Goal: Task Accomplishment & Management: Use online tool/utility

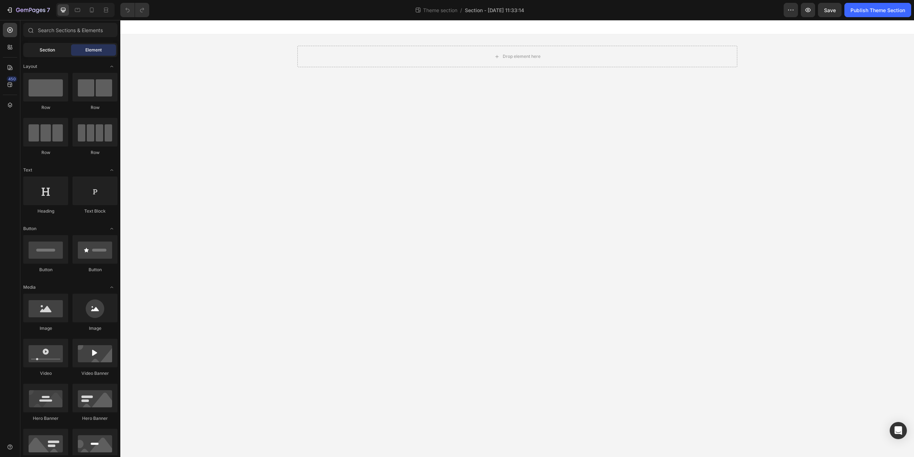
click at [46, 50] on span "Section" at bounding box center [47, 50] width 15 height 6
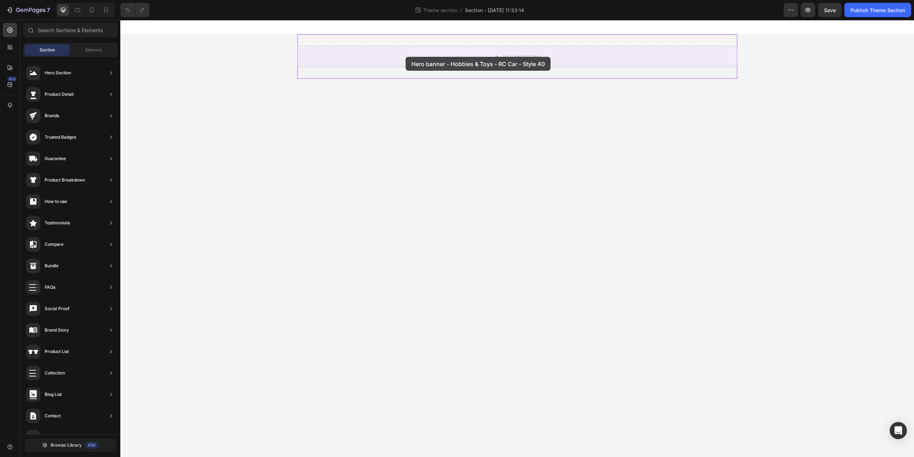
drag, startPoint x: 290, startPoint y: 95, endPoint x: 406, endPoint y: 57, distance: 122.1
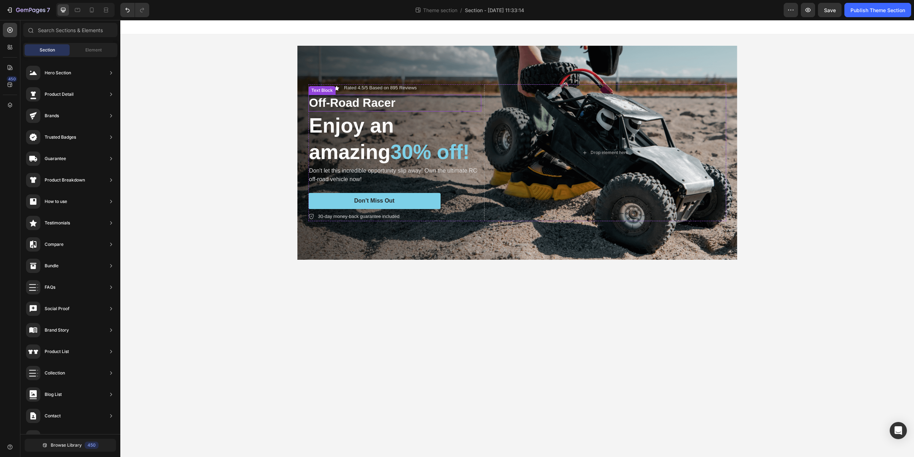
click at [344, 101] on p "Off-Road Racer" at bounding box center [394, 102] width 171 height 15
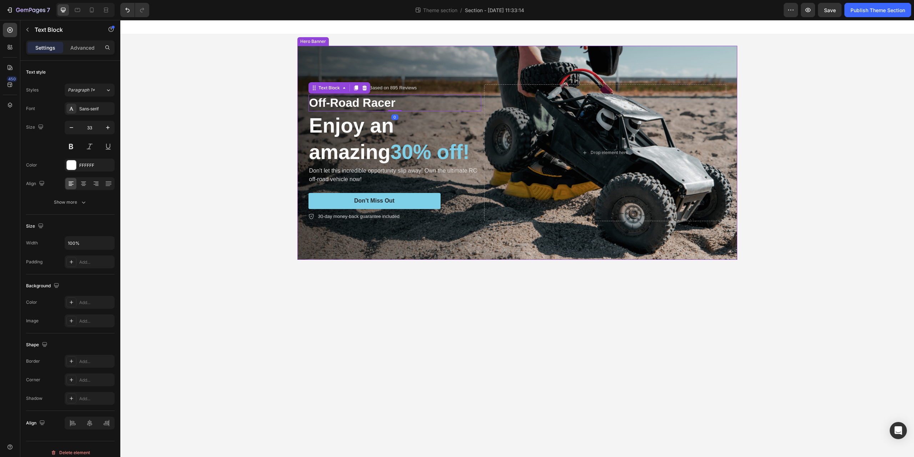
click at [449, 245] on div "Background Image" at bounding box center [518, 153] width 440 height 214
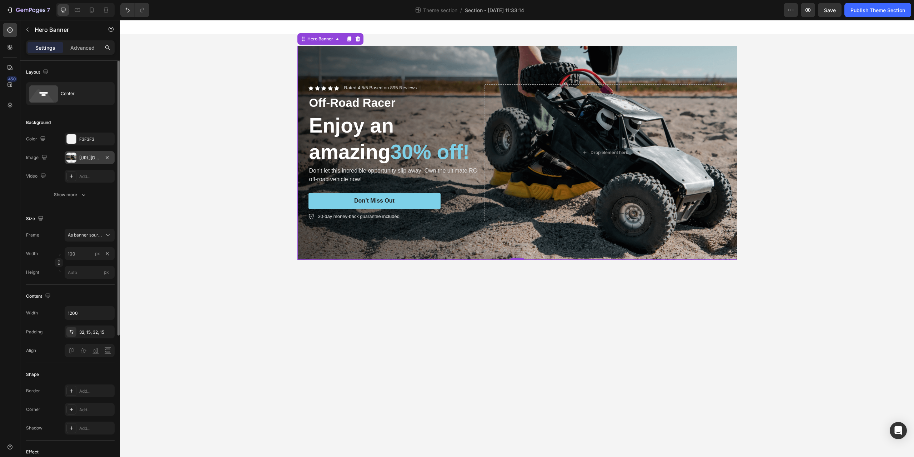
click at [68, 159] on div at bounding box center [71, 158] width 10 height 10
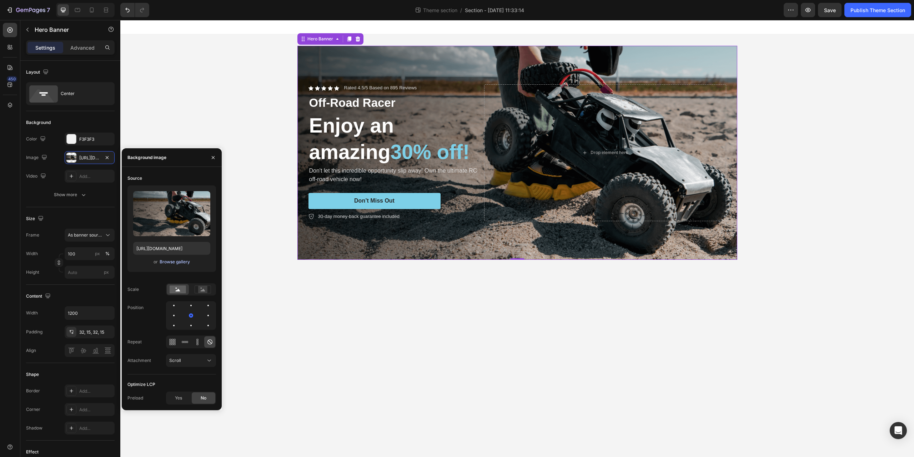
click at [169, 264] on div "Browse gallery" at bounding box center [175, 262] width 30 height 6
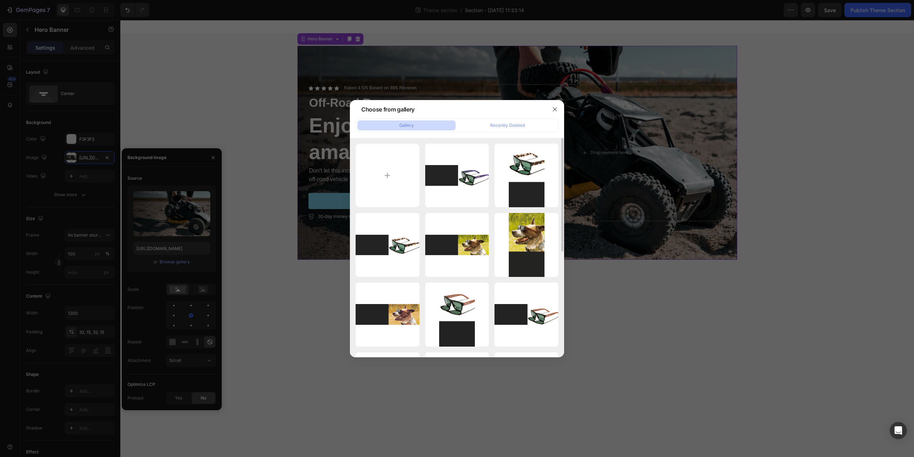
type input "[URL][DOMAIN_NAME]"
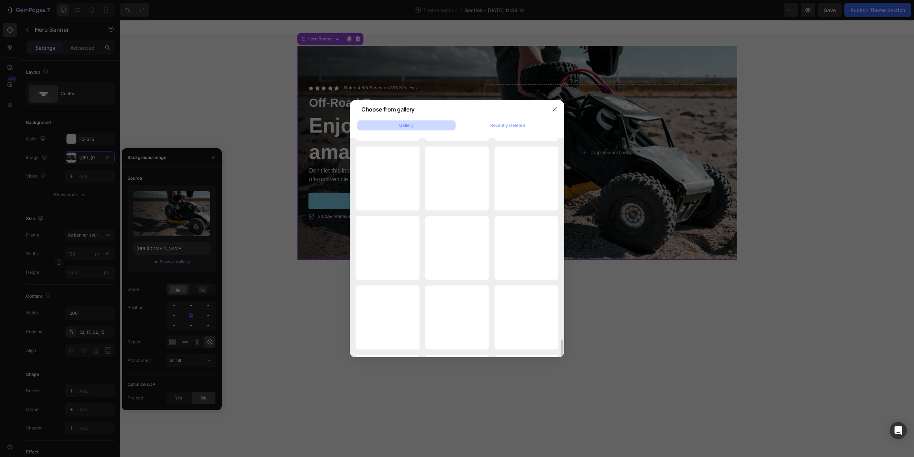
scroll to position [1424, 0]
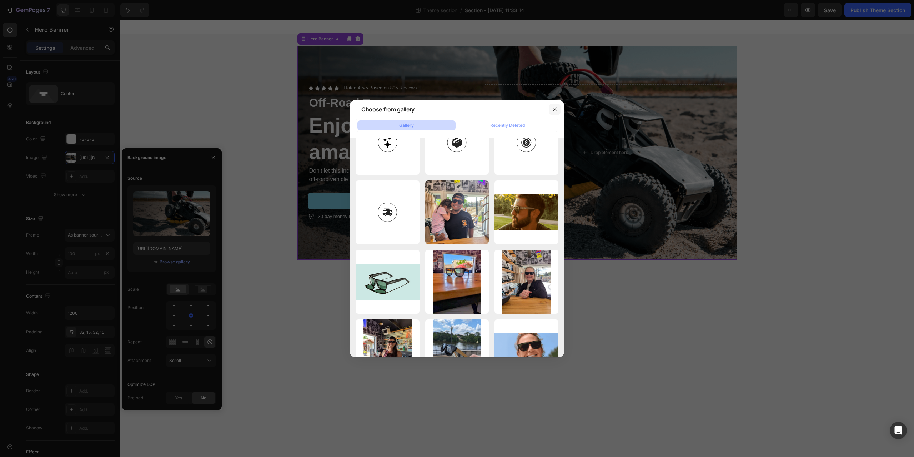
click at [556, 109] on icon "button" at bounding box center [555, 109] width 6 height 6
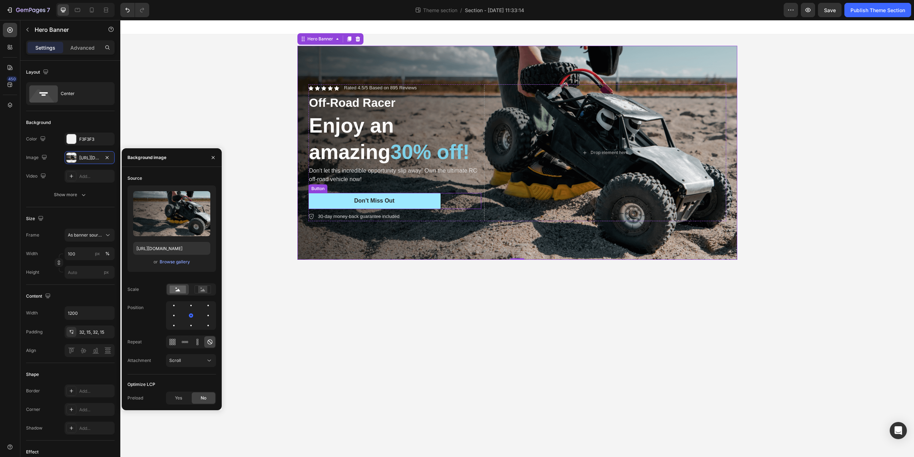
click at [335, 203] on button "Don’t Miss Out" at bounding box center [375, 201] width 132 height 16
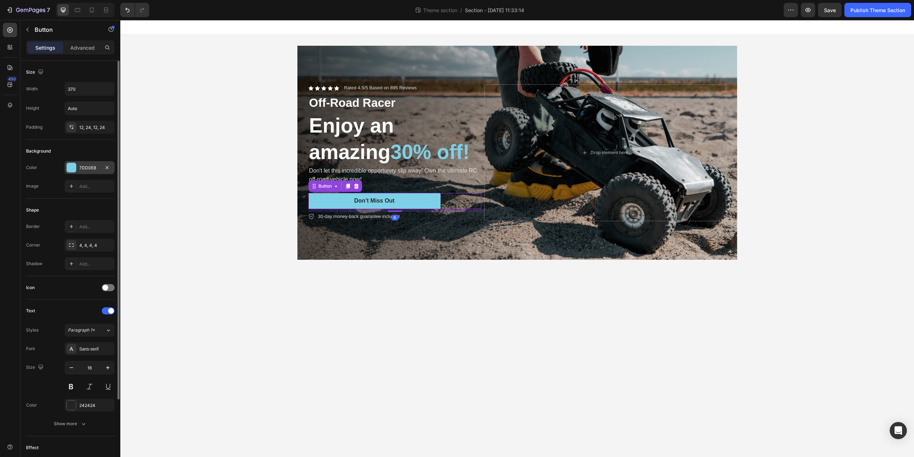
click at [67, 169] on div at bounding box center [71, 167] width 9 height 9
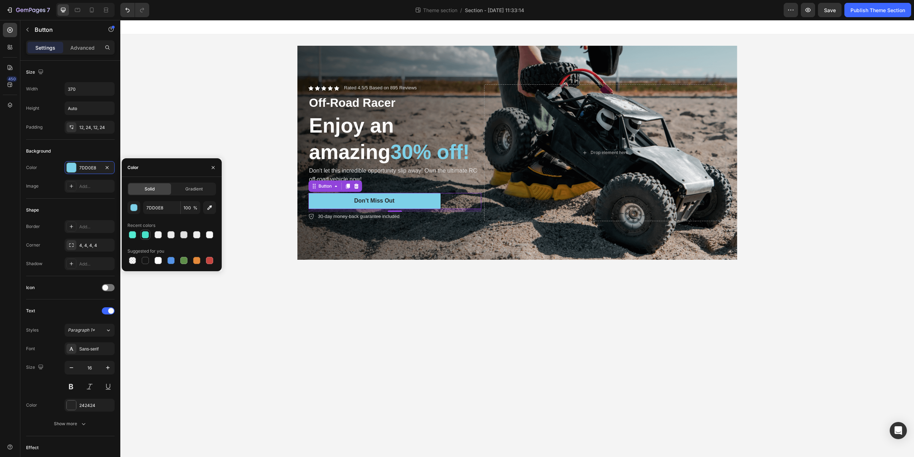
click at [145, 236] on div at bounding box center [145, 234] width 7 height 7
type input "48E2C9"
click at [163, 107] on div "Icon Icon Icon Icon Icon Icon List Rated 4.5/5 Based on 895 Reviews Text Block …" at bounding box center [517, 152] width 794 height 237
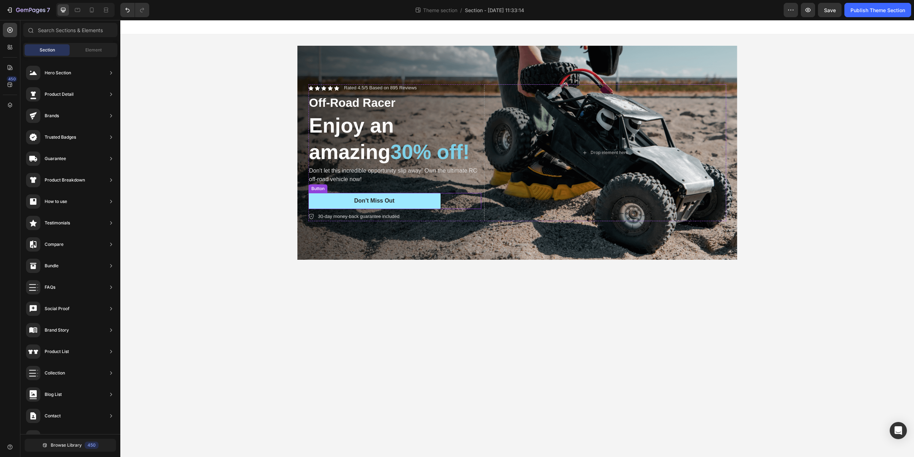
click at [325, 200] on button "Don’t Miss Out" at bounding box center [375, 201] width 132 height 16
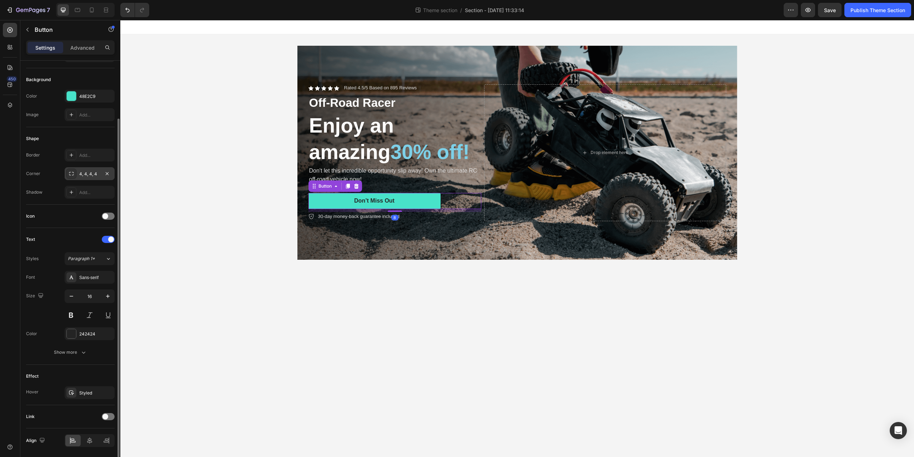
scroll to position [96, 0]
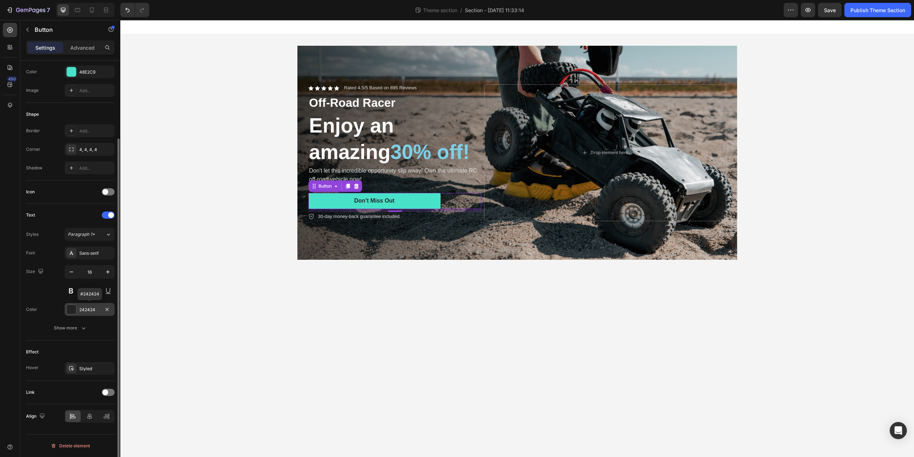
click at [69, 307] on div at bounding box center [71, 309] width 9 height 9
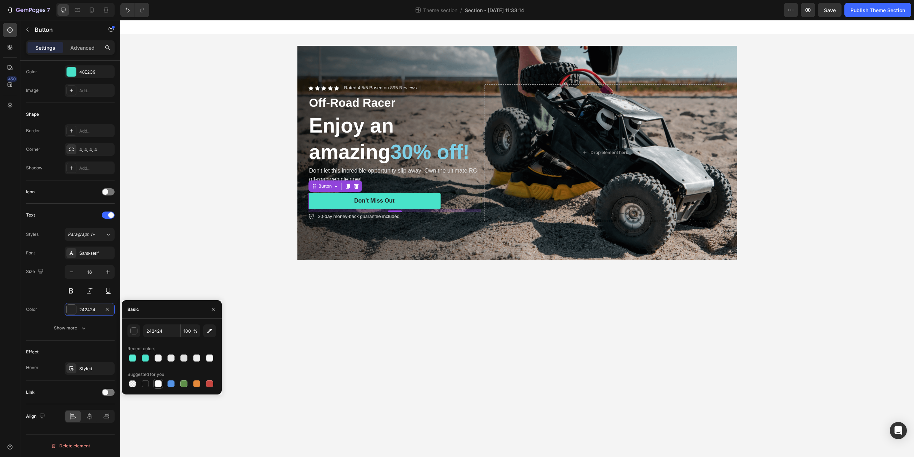
click at [159, 383] on div at bounding box center [158, 383] width 7 height 7
type input "FFFFFF"
click at [74, 368] on icon at bounding box center [72, 368] width 6 height 6
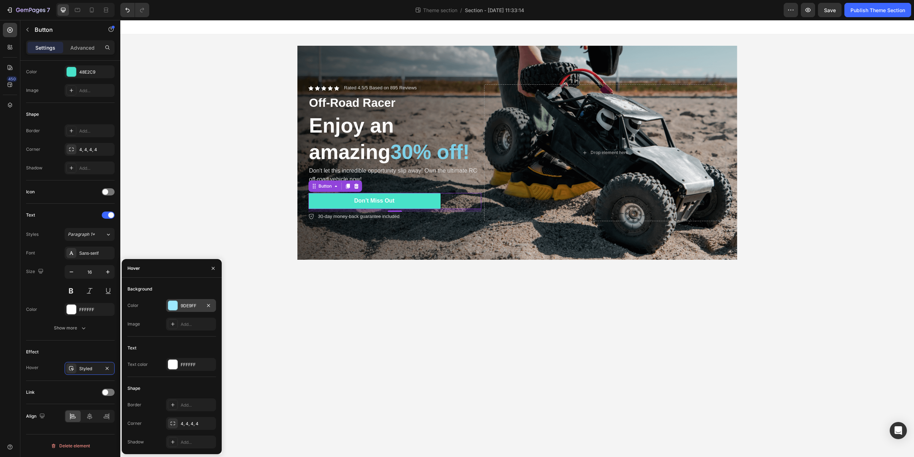
click at [172, 308] on div at bounding box center [172, 305] width 9 height 9
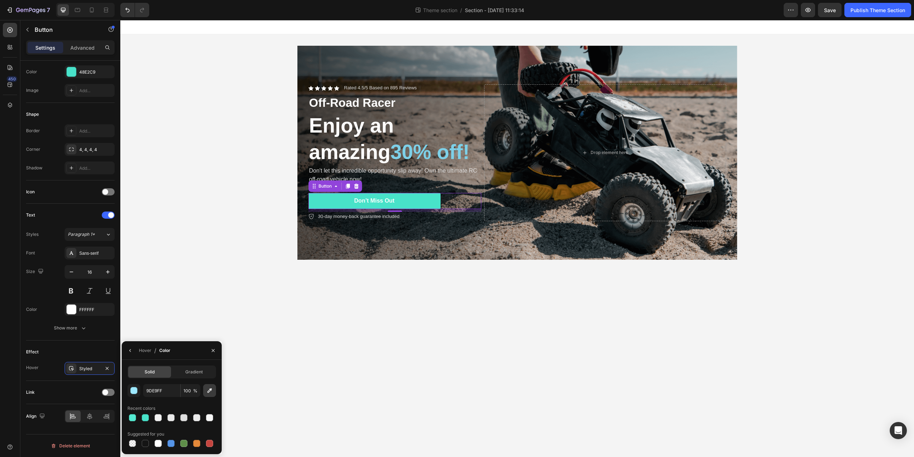
click at [204, 393] on button "button" at bounding box center [209, 390] width 13 height 13
type input "349988"
click at [0, 343] on div "450" at bounding box center [10, 238] width 20 height 437
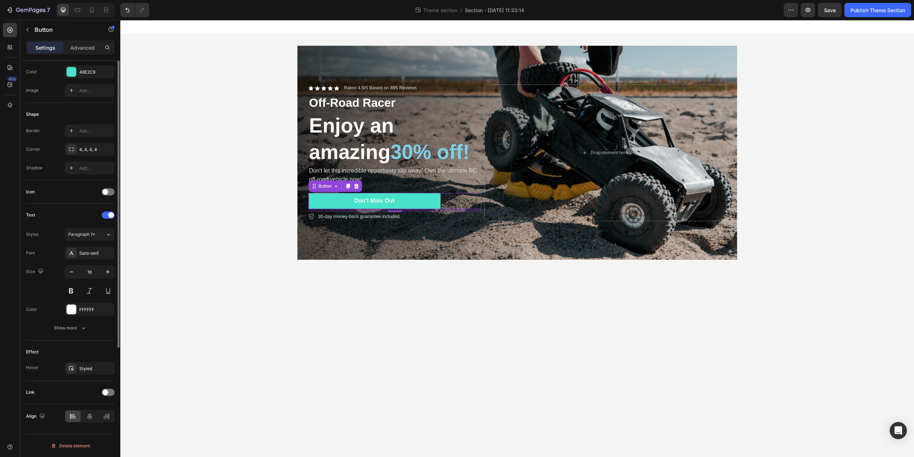
scroll to position [0, 0]
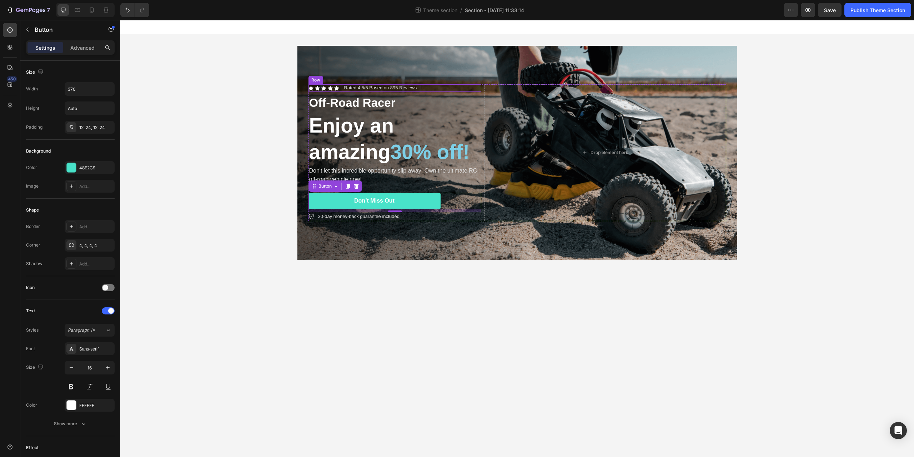
click at [340, 91] on div "Icon Icon Icon Icon Icon Icon List Rated 4.5/5 Based on 895 Reviews Text Block …" at bounding box center [395, 88] width 173 height 8
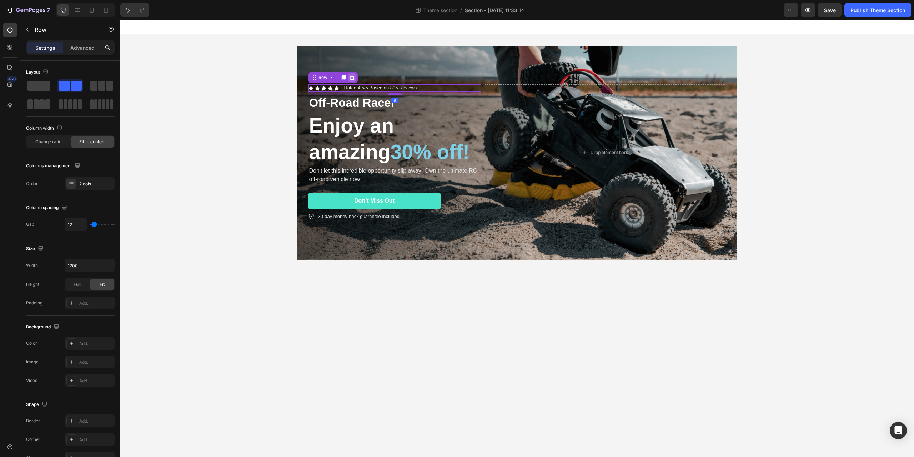
click at [353, 77] on icon at bounding box center [352, 77] width 5 height 5
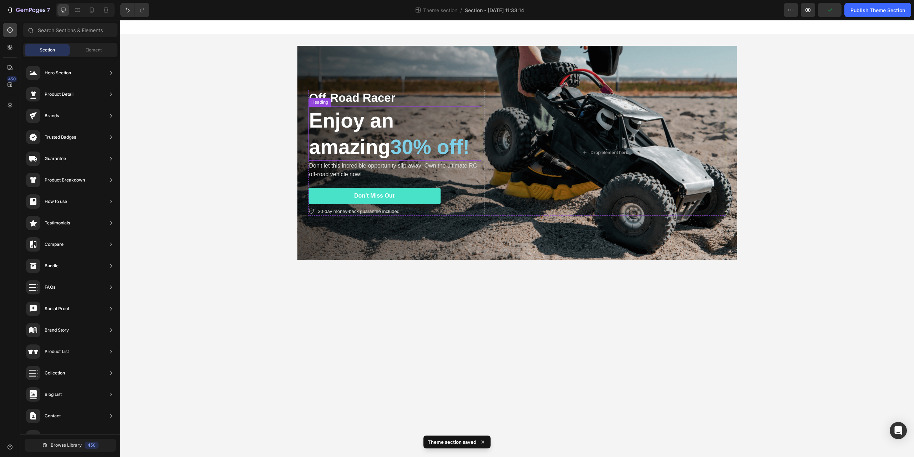
click at [409, 144] on span "30% off!" at bounding box center [430, 146] width 79 height 23
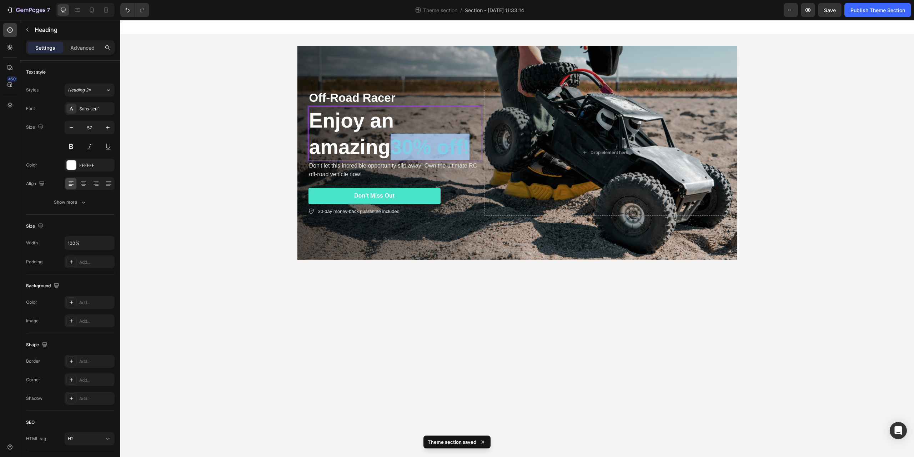
drag, startPoint x: 398, startPoint y: 145, endPoint x: 479, endPoint y: 145, distance: 80.7
click at [479, 145] on p "Enjoy an amazing 30% off!" at bounding box center [394, 133] width 171 height 53
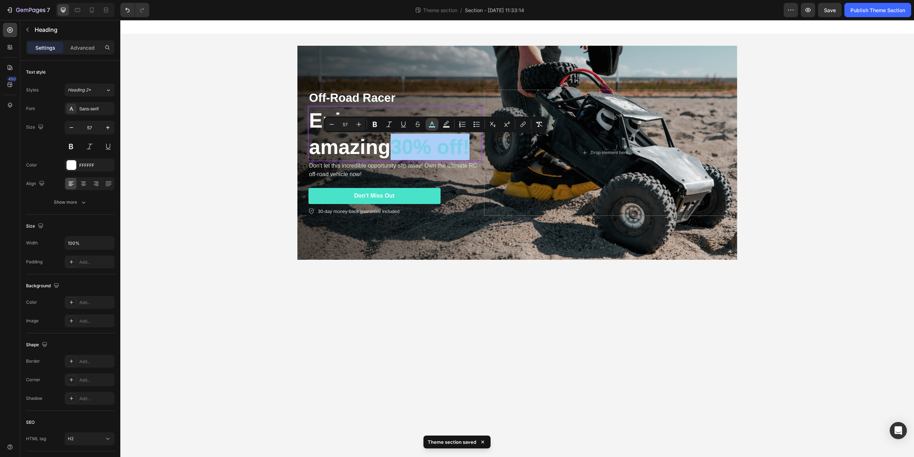
click at [433, 125] on icon "Editor contextual toolbar" at bounding box center [432, 124] width 7 height 7
type input "7DD0E8"
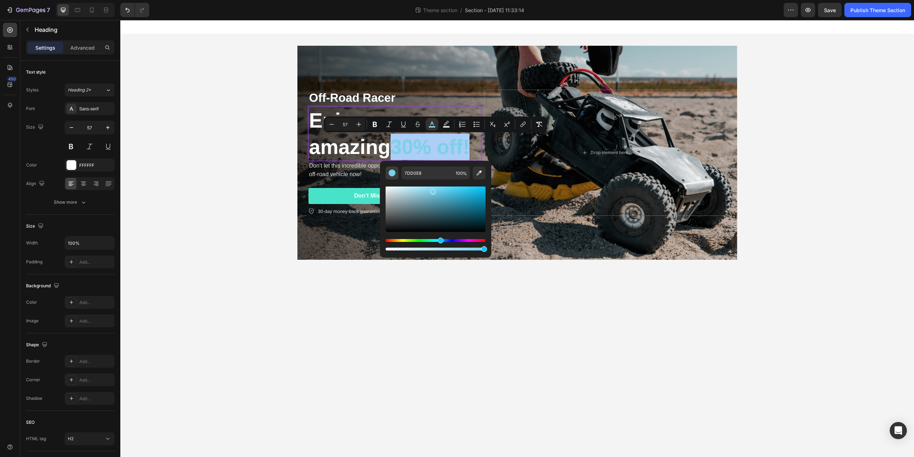
click at [395, 174] on div "Editor contextual toolbar" at bounding box center [392, 172] width 7 height 7
click at [479, 174] on icon "Editor contextual toolbar" at bounding box center [479, 172] width 5 height 5
type input "48E2C9"
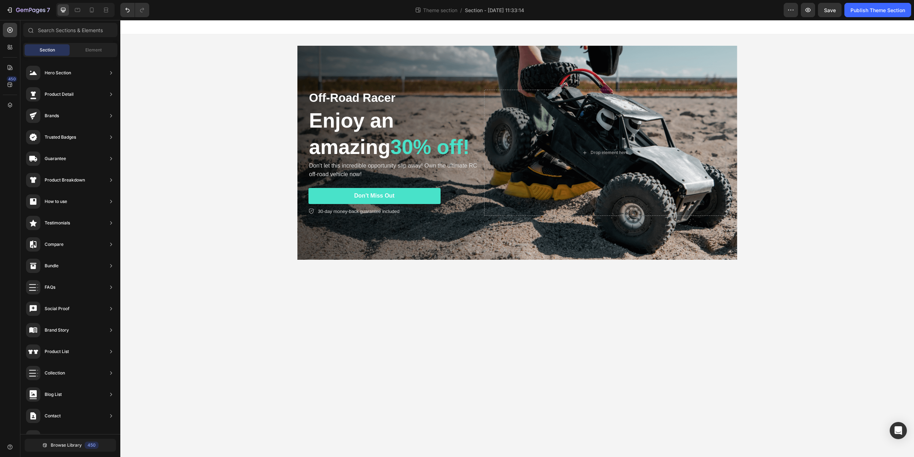
click at [262, 310] on body "Off-Road Racer Text Block Enjoy an amazing 30% off! Heading Don't let this incr…" at bounding box center [517, 238] width 794 height 437
click at [329, 131] on p "Enjoy an amazing 30% off!" at bounding box center [394, 133] width 171 height 53
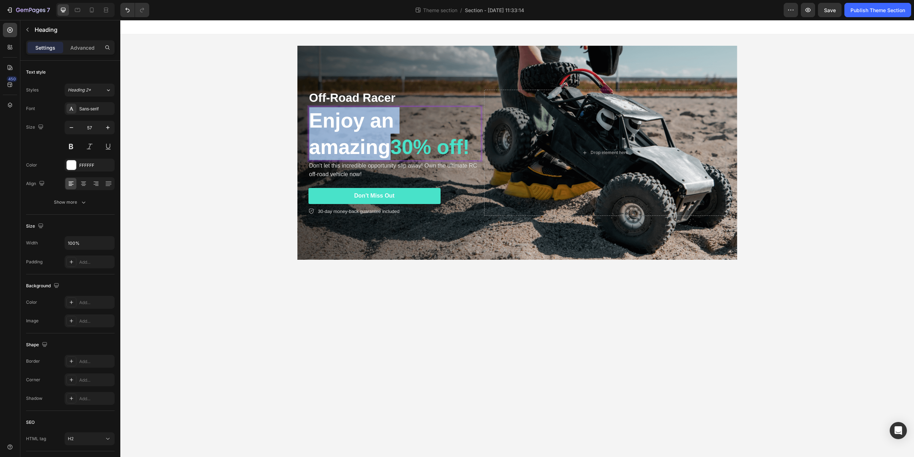
drag, startPoint x: 311, startPoint y: 120, endPoint x: 390, endPoint y: 143, distance: 82.5
click at [390, 143] on p "Enjoy an amazing 30% off!" at bounding box center [394, 133] width 171 height 53
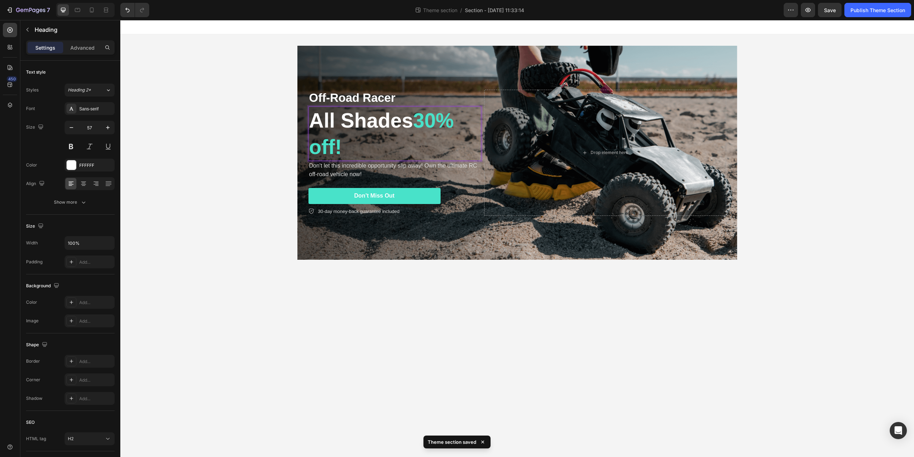
click at [420, 123] on span "30% off!" at bounding box center [381, 133] width 145 height 49
click at [412, 126] on p "All Shades ⁠⁠⁠⁠⁠⁠⁠ 30% off!" at bounding box center [394, 133] width 171 height 53
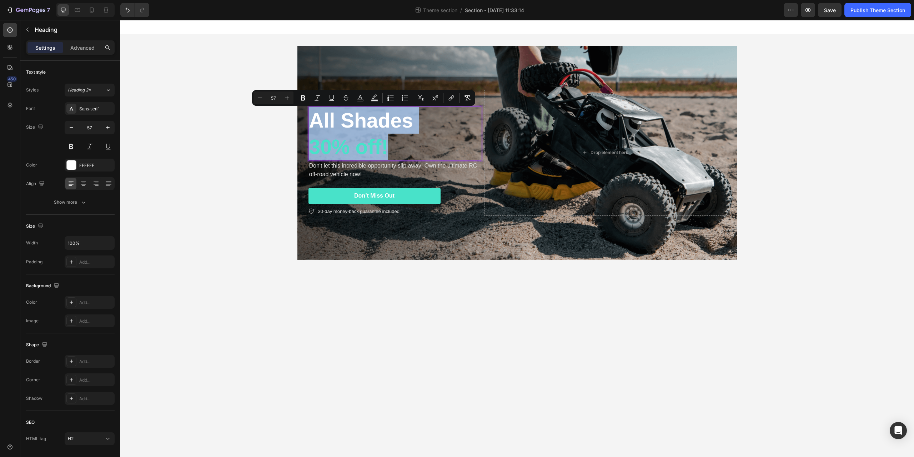
drag, startPoint x: 387, startPoint y: 150, endPoint x: 313, endPoint y: 125, distance: 77.8
click at [313, 125] on p "All Shades 30% off!" at bounding box center [394, 133] width 171 height 53
click at [286, 97] on icon "Editor contextual toolbar" at bounding box center [287, 97] width 7 height 7
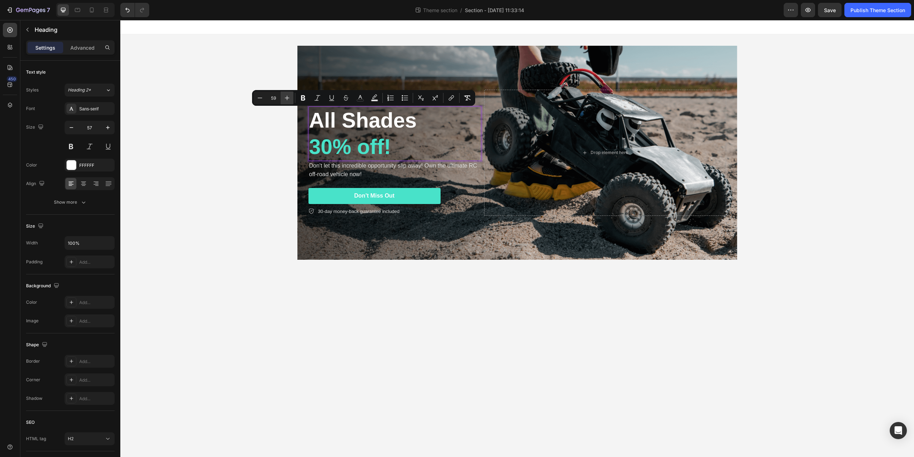
click at [286, 97] on icon "Editor contextual toolbar" at bounding box center [287, 97] width 7 height 7
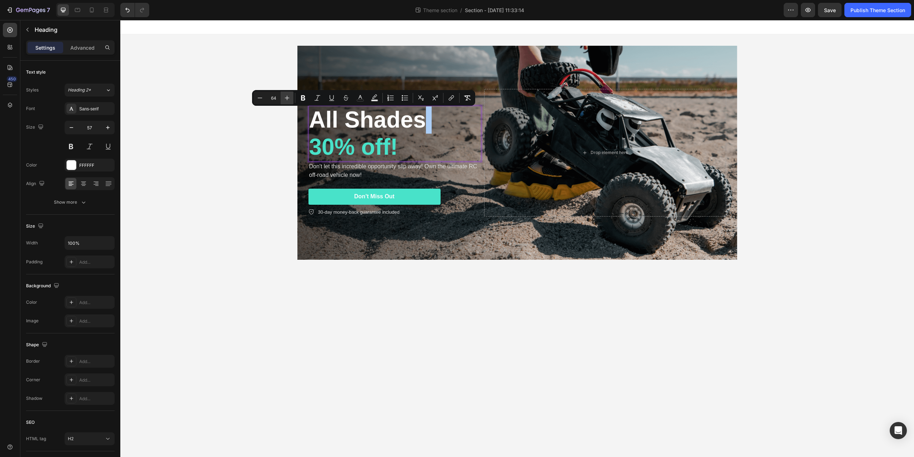
click at [286, 97] on icon "Editor contextual toolbar" at bounding box center [287, 97] width 7 height 7
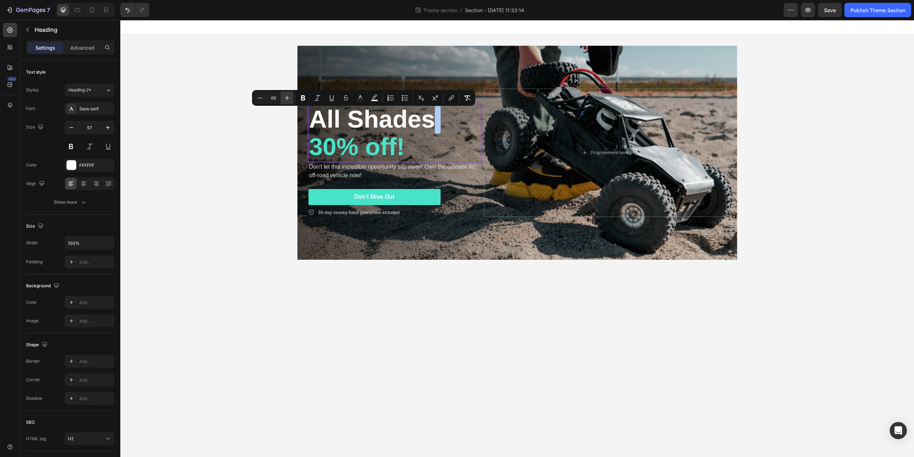
click at [286, 97] on icon "Editor contextual toolbar" at bounding box center [287, 97] width 7 height 7
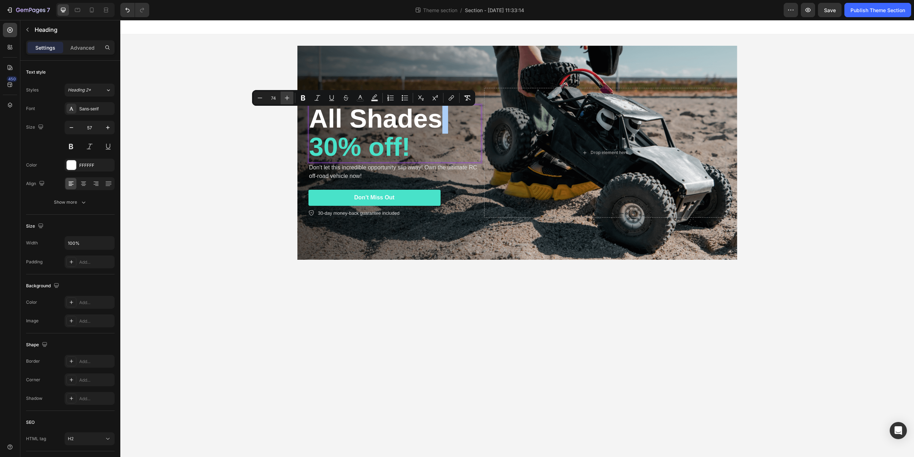
click at [286, 97] on icon "Editor contextual toolbar" at bounding box center [287, 97] width 7 height 7
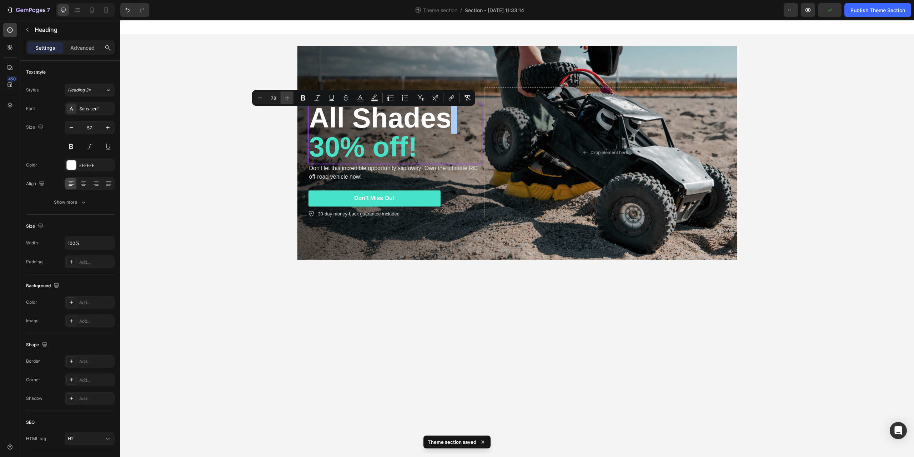
click at [286, 97] on icon "Editor contextual toolbar" at bounding box center [287, 97] width 7 height 7
type input "82"
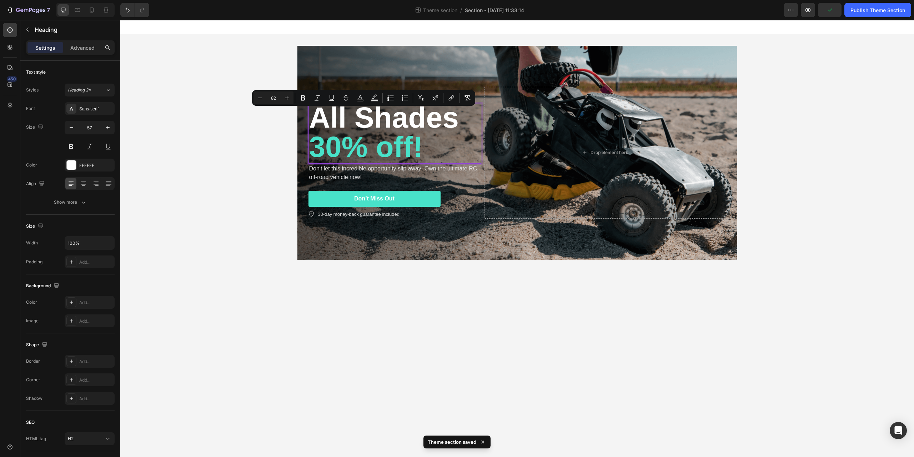
click at [218, 179] on div "Off-Road Racer Text Block All Shades 30% off! Heading 0 Don't let this incredib…" at bounding box center [517, 152] width 794 height 237
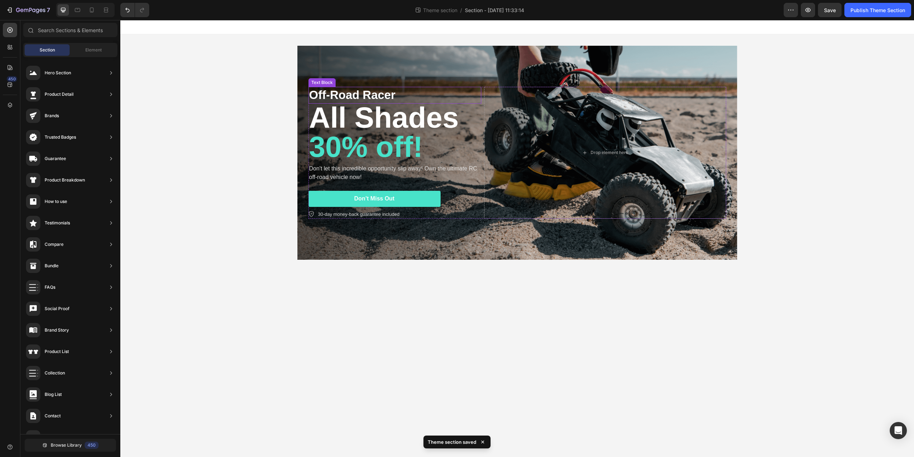
click at [339, 95] on p "Off-Road Racer" at bounding box center [394, 95] width 171 height 15
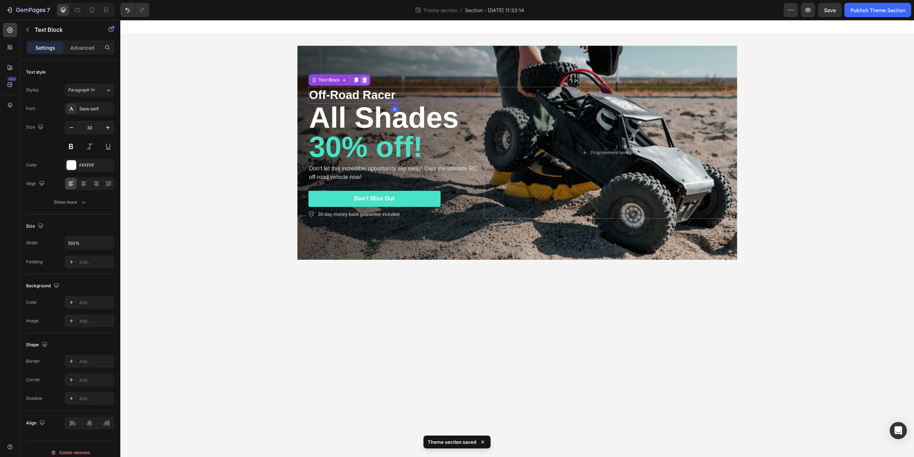
click at [365, 80] on icon at bounding box center [365, 80] width 6 height 6
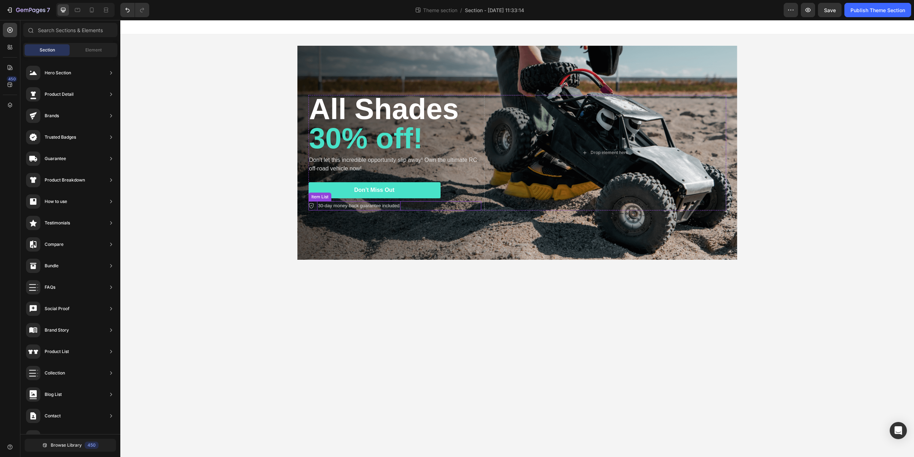
click at [340, 206] on p "30-day money-back guarantee included" at bounding box center [358, 205] width 81 height 7
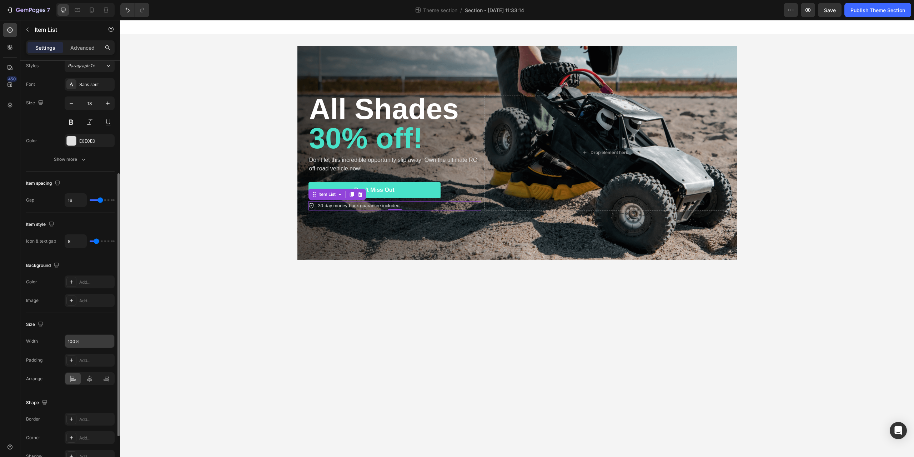
scroll to position [243, 0]
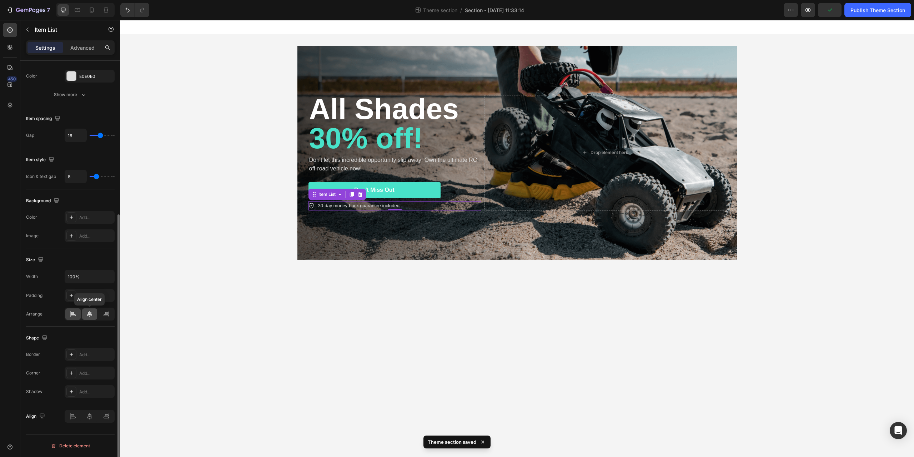
click at [89, 313] on icon at bounding box center [89, 313] width 7 height 7
click at [298, 299] on body "⁠⁠⁠⁠⁠⁠⁠ All Shades 30% off! Heading Don't let this incredible opportunity slip …" at bounding box center [517, 238] width 794 height 437
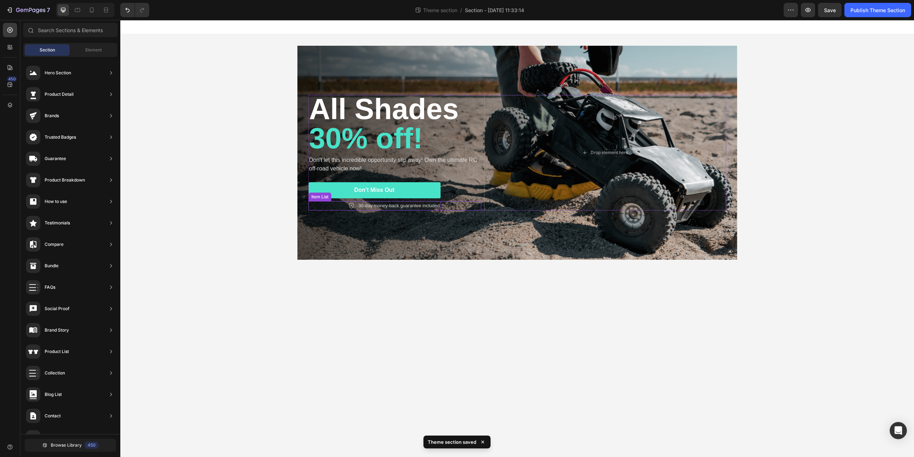
click at [402, 207] on p "30-day money-back guarantee included" at bounding box center [398, 205] width 81 height 7
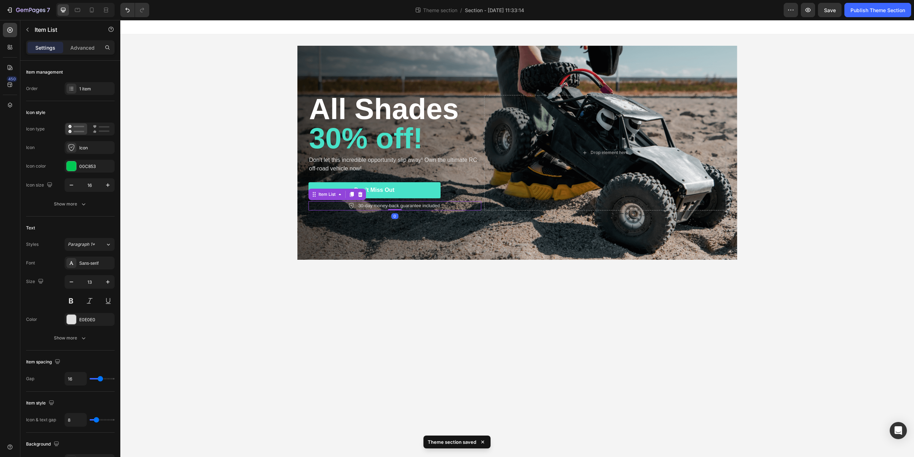
click at [217, 218] on div "⁠⁠⁠⁠⁠⁠⁠ All Shades 30% off! Heading Don't let this incredible opportunity slip …" at bounding box center [517, 152] width 794 height 237
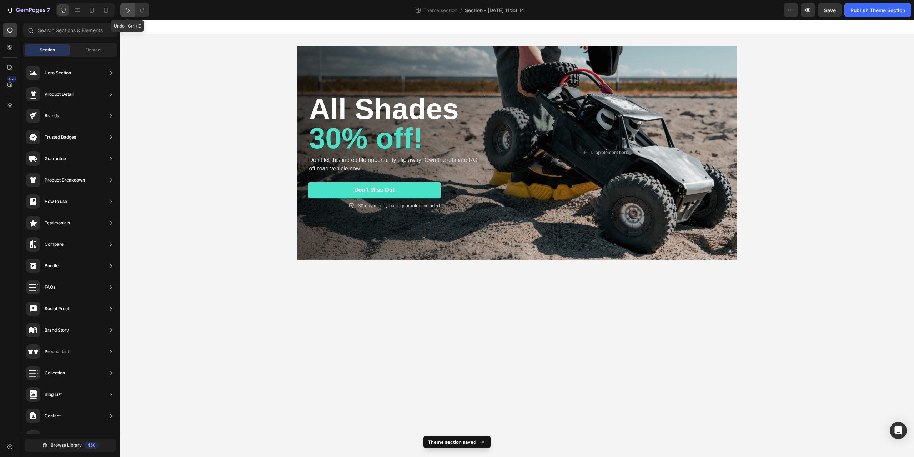
click at [121, 10] on button "Undo/Redo" at bounding box center [127, 10] width 14 height 14
click at [189, 199] on div "⁠⁠⁠⁠⁠⁠⁠ All Shades 30% off! Heading Don't let this incredible opportunity slip …" at bounding box center [517, 152] width 794 height 237
click at [325, 162] on p "Don't let this incredible opportunity slip away! Own the ultimate RC off-road v…" at bounding box center [394, 164] width 171 height 17
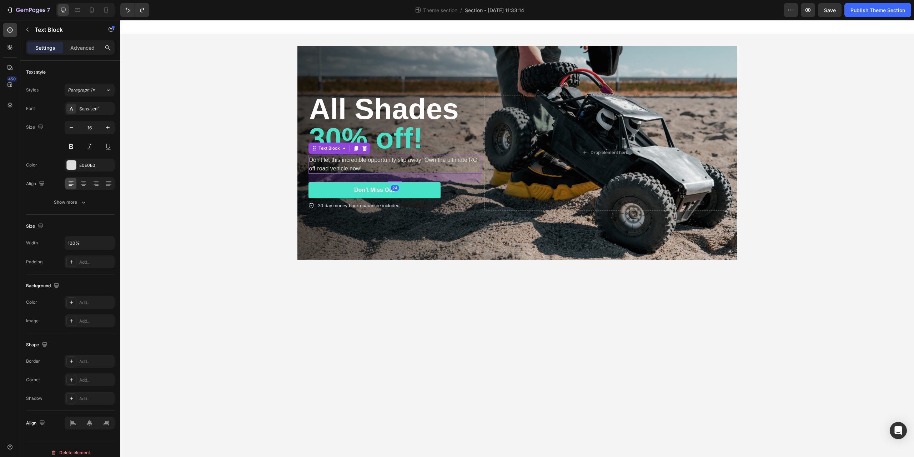
click at [369, 168] on p "Don't let this incredible opportunity slip away! Own the ultimate RC off-road v…" at bounding box center [394, 164] width 171 height 17
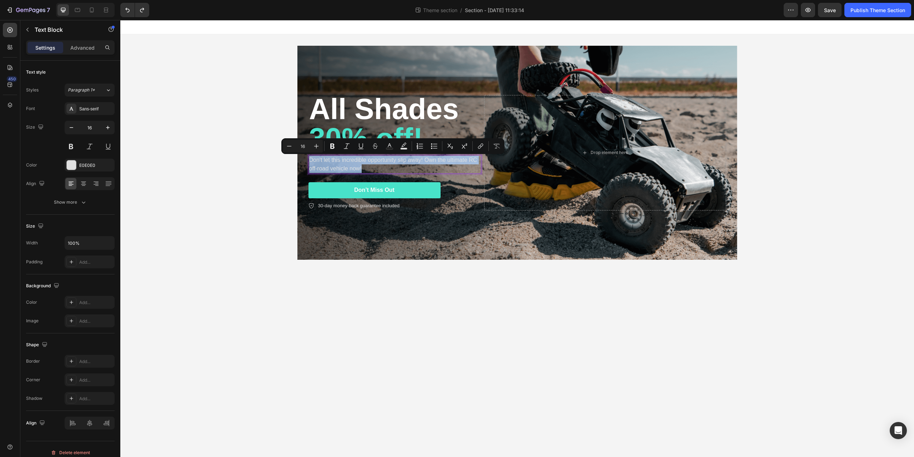
drag, startPoint x: 378, startPoint y: 168, endPoint x: 309, endPoint y: 161, distance: 69.6
click at [309, 161] on div "Don't let this incredible opportunity slip away! Own the ultimate RC off-road v…" at bounding box center [395, 164] width 173 height 19
click at [359, 320] on body "⁠⁠⁠⁠⁠⁠⁠ All Shades 30% off! Heading Don't let this incredible opportunity slip …" at bounding box center [517, 238] width 794 height 437
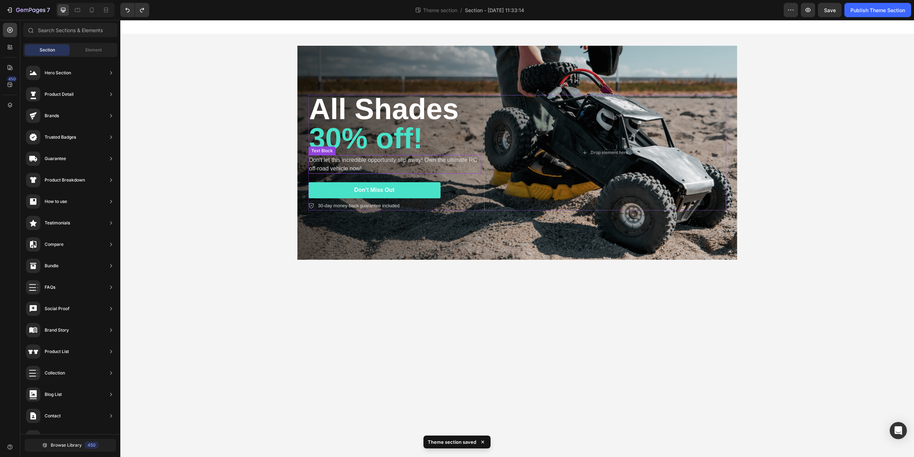
click at [348, 163] on p "Don't let this incredible opportunity slip away! Own the ultimate RC off-road v…" at bounding box center [394, 164] width 171 height 17
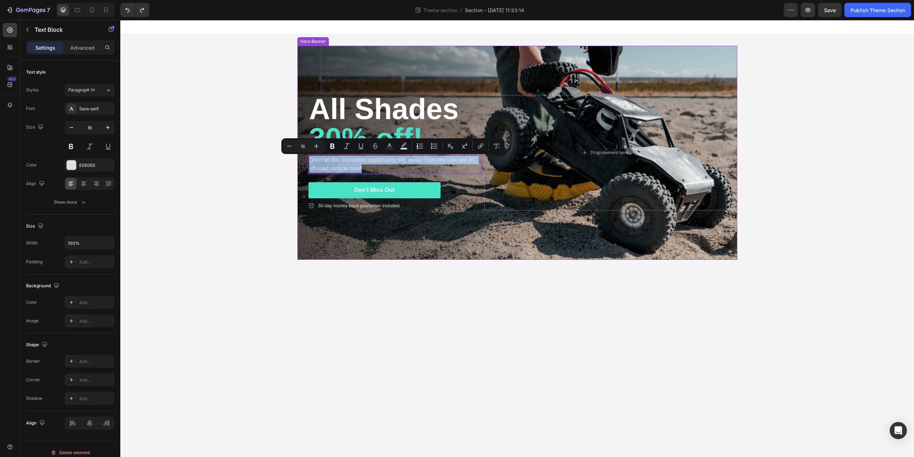
drag, startPoint x: 371, startPoint y: 169, endPoint x: 305, endPoint y: 160, distance: 66.6
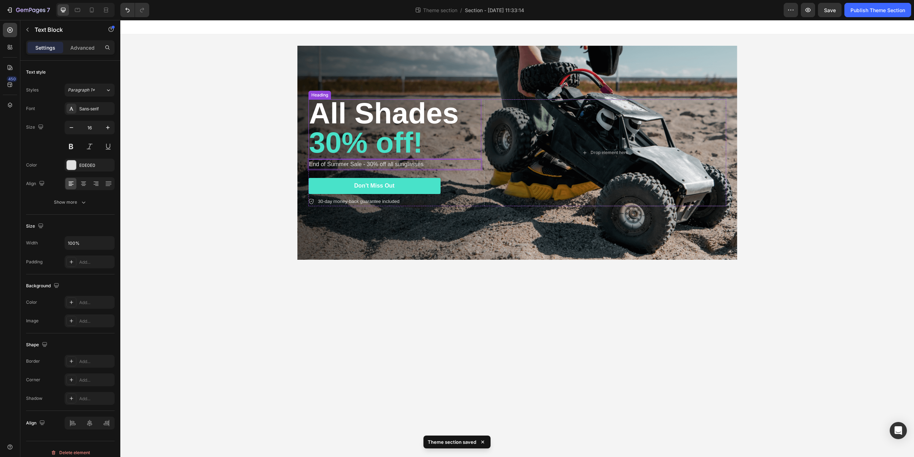
click at [328, 134] on span "30% off!" at bounding box center [366, 142] width 114 height 33
click at [315, 112] on span "All Shades" at bounding box center [384, 113] width 150 height 33
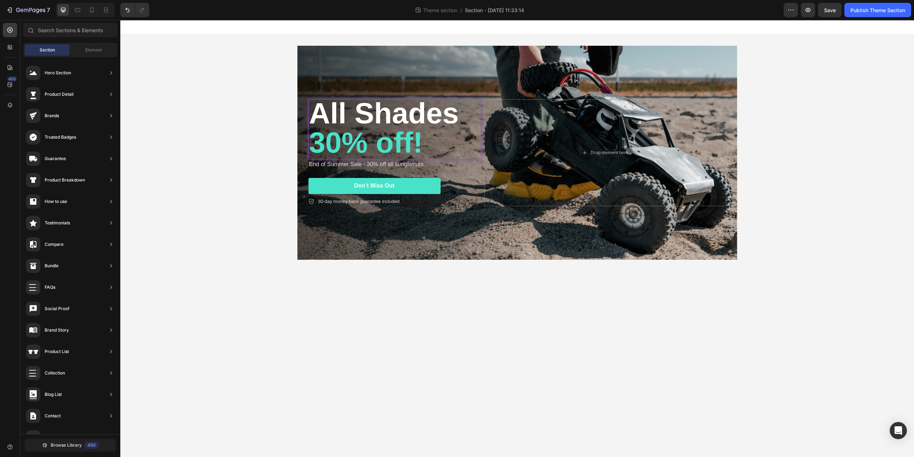
click at [204, 256] on div "All Shades 30% off! Heading 0 End of Summer Sale - 30% off all sunglasses Text …" at bounding box center [517, 152] width 794 height 237
click at [363, 165] on p "End of Summer Sale - 30% off all sunglasses" at bounding box center [394, 164] width 171 height 9
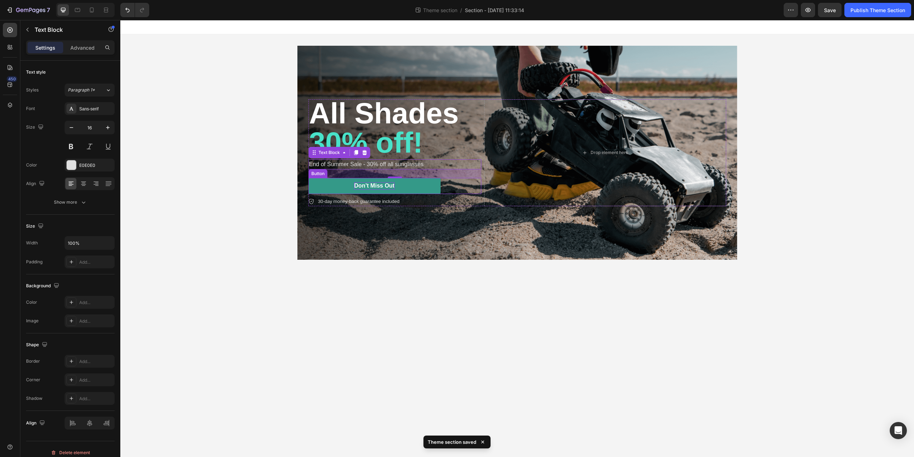
click at [387, 188] on div "Don’t Miss Out" at bounding box center [374, 186] width 40 height 8
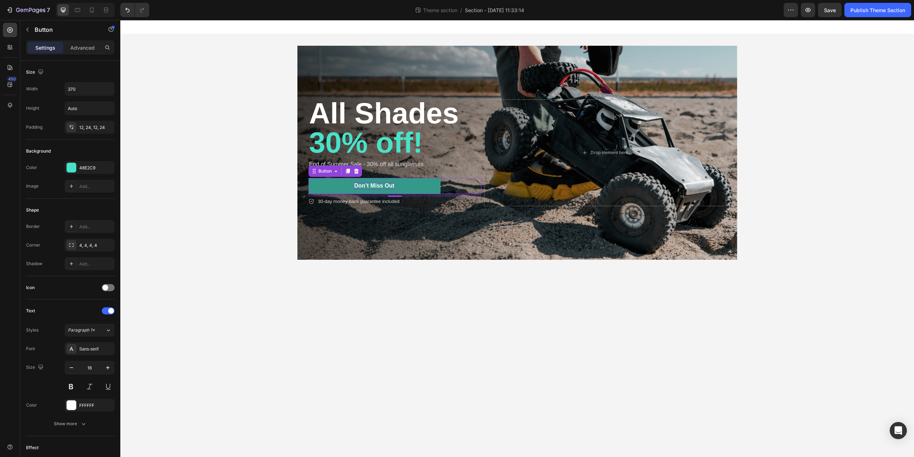
click at [365, 186] on div "Don’t Miss Out" at bounding box center [374, 186] width 40 height 8
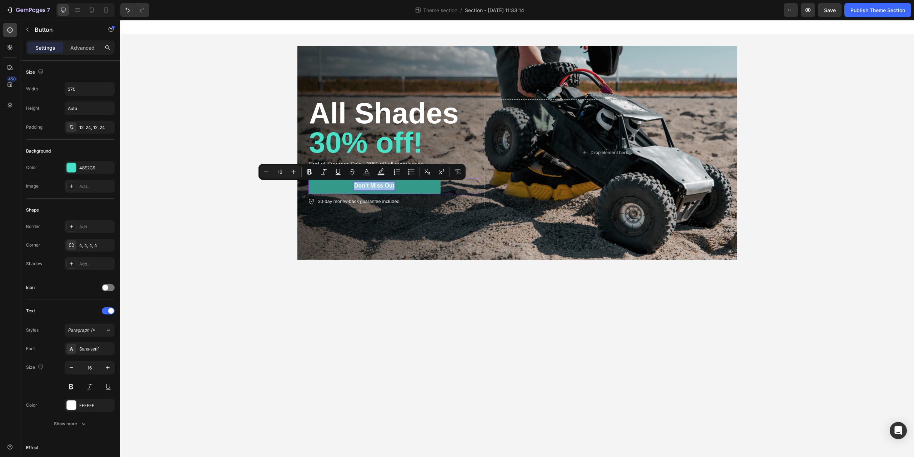
click at [365, 186] on p "Don’t Miss Out" at bounding box center [374, 186] width 40 height 8
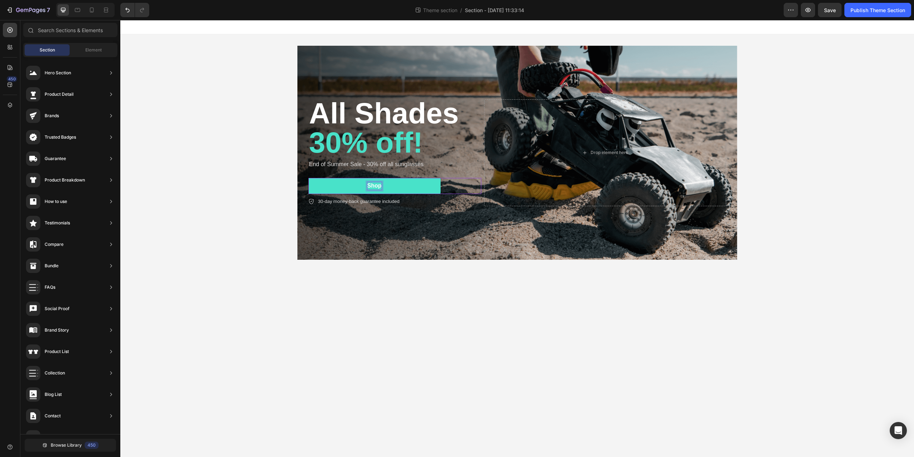
click at [428, 343] on body "⁠⁠⁠⁠⁠⁠⁠ All Shades 30% off! Heading End of Summer Sale - 30% off all sunglasses…" at bounding box center [517, 238] width 794 height 437
click at [368, 203] on p "30-day money-back guarantee included" at bounding box center [358, 201] width 81 height 7
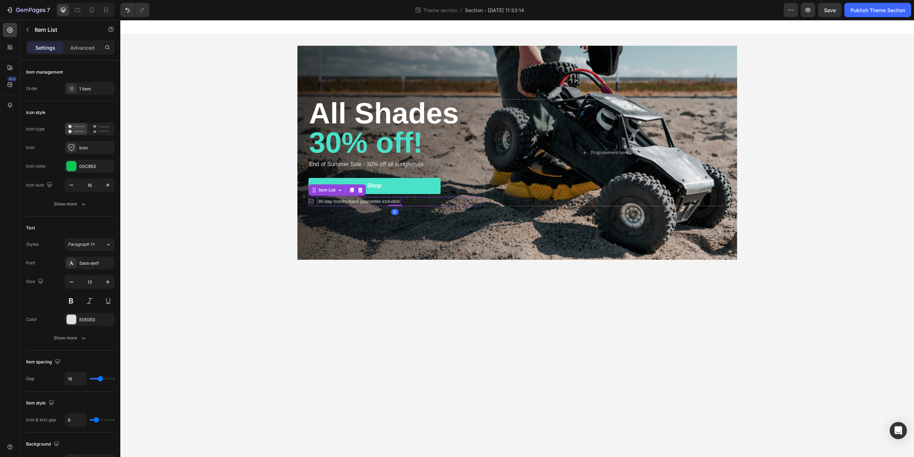
click at [328, 203] on p "30-day money-back guarantee included" at bounding box center [358, 201] width 81 height 7
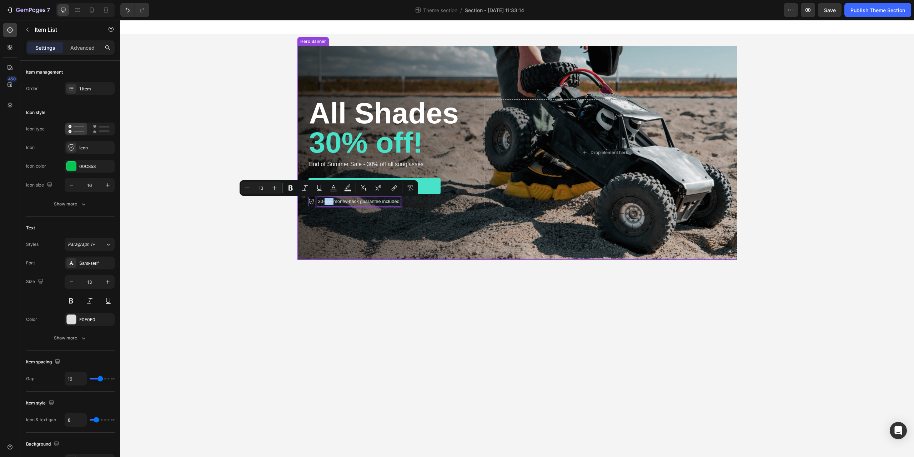
click at [353, 206] on div "⁠⁠⁠⁠⁠⁠⁠ All Shades 30% off! Heading End of Summer Sale - 30% off all sunglasses…" at bounding box center [517, 152] width 429 height 129
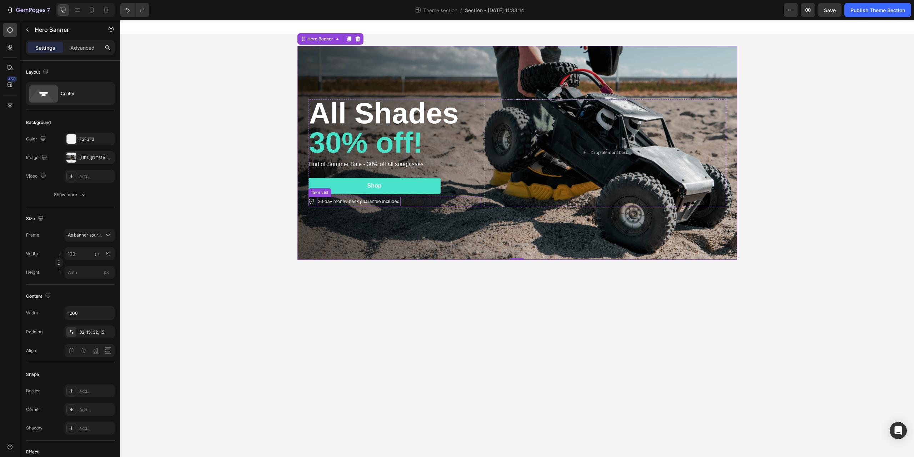
click at [355, 202] on p "30-day money-back guarantee included" at bounding box center [358, 201] width 81 height 7
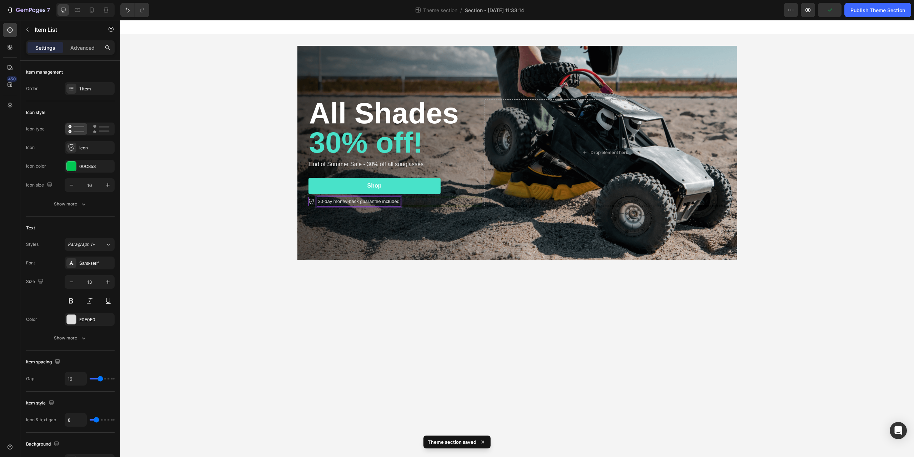
click at [325, 202] on p "30-day money-back guarantee included" at bounding box center [358, 201] width 81 height 7
click at [341, 202] on p "30-day money-back guarantee included" at bounding box center [358, 201] width 81 height 7
click at [382, 202] on p "30-day money-back guarantee included" at bounding box center [358, 201] width 81 height 7
drag, startPoint x: 401, startPoint y: 203, endPoint x: 319, endPoint y: 204, distance: 81.8
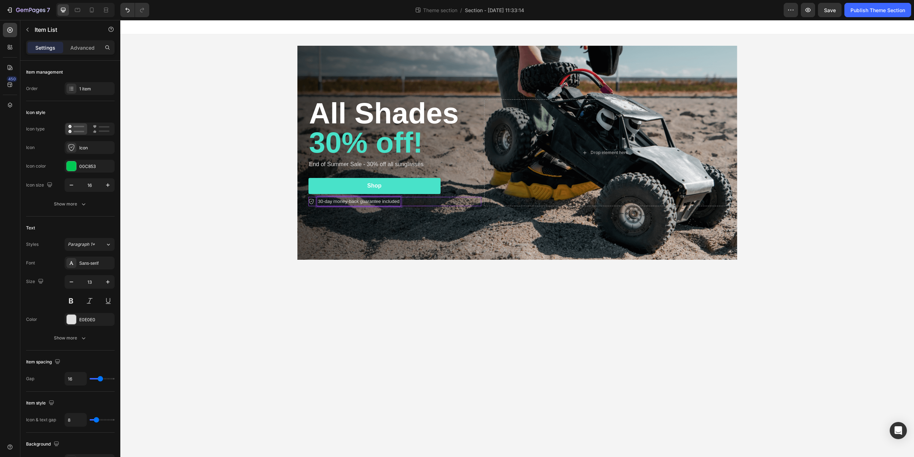
click at [319, 204] on p "30-day money-back guarantee included" at bounding box center [358, 201] width 81 height 7
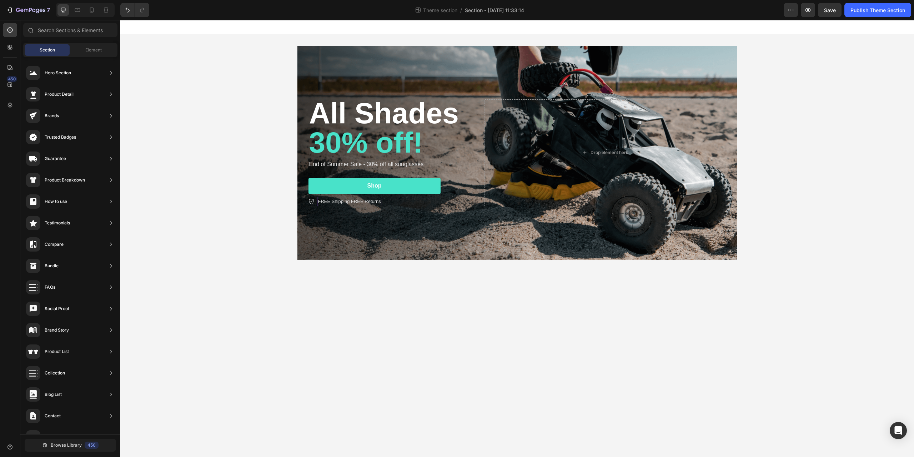
click at [418, 281] on body "⁠⁠⁠⁠⁠⁠⁠ All Shades 30% off! Heading End of Summer Sale - 30% off all sunglasses…" at bounding box center [517, 238] width 794 height 437
drag, startPoint x: 315, startPoint y: 55, endPoint x: 218, endPoint y: 66, distance: 97.8
click at [315, 55] on div "Background Image" at bounding box center [518, 153] width 440 height 214
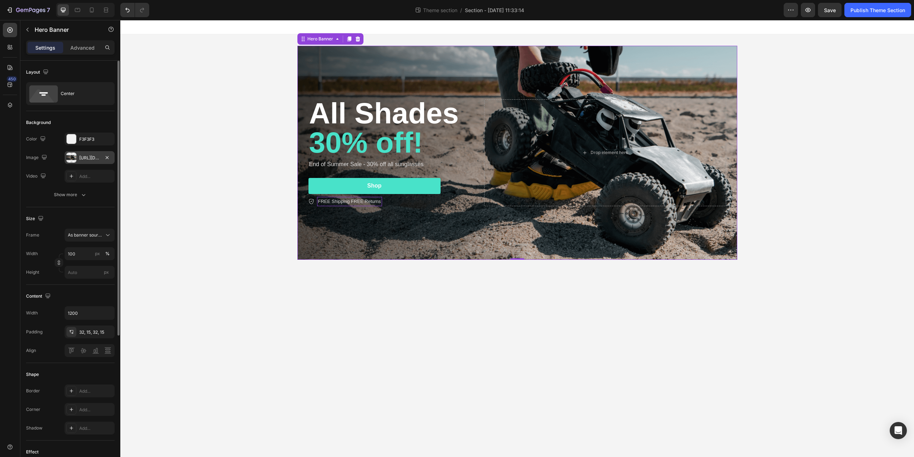
click at [74, 155] on div at bounding box center [71, 158] width 10 height 10
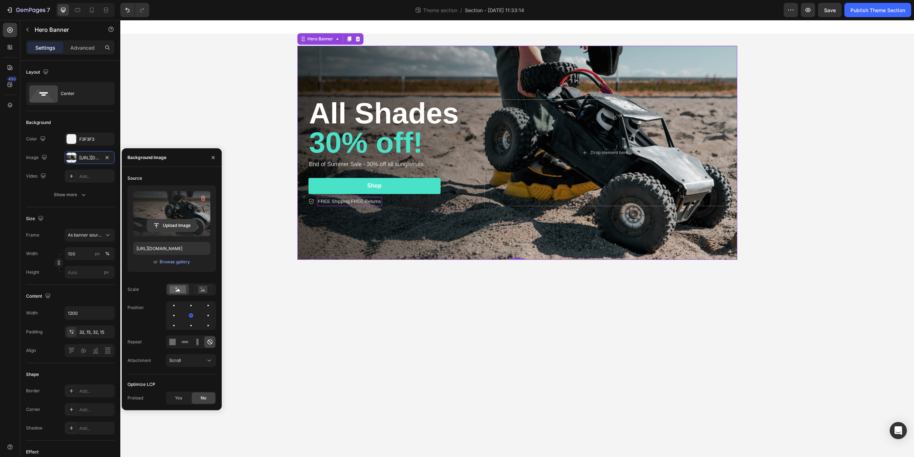
click at [175, 225] on input "file" at bounding box center [171, 225] width 49 height 12
click at [163, 194] on label at bounding box center [171, 213] width 77 height 45
click at [163, 219] on input "file" at bounding box center [171, 225] width 49 height 12
click at [175, 262] on div "Browse gallery" at bounding box center [175, 262] width 30 height 6
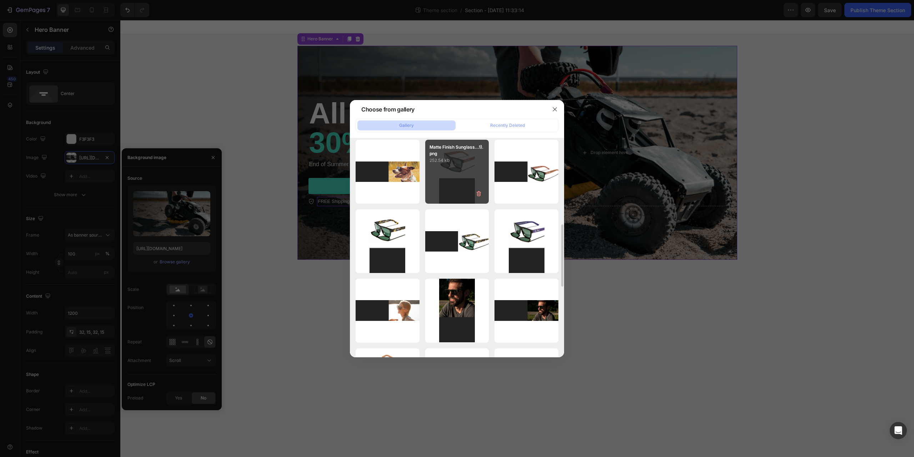
scroll to position [214, 0]
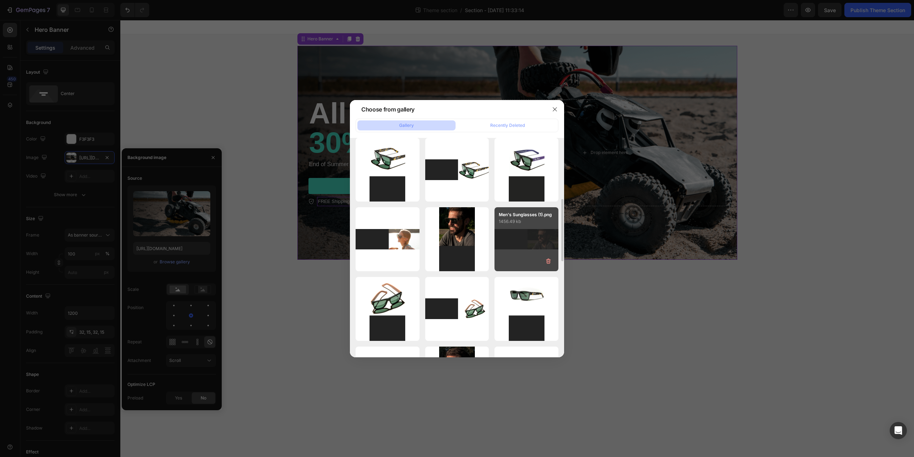
click at [504, 242] on div "Men's Sunglasses (1).png 1456.49 kb" at bounding box center [527, 239] width 64 height 64
type input "https://cdn.shopify.com/s/files/1/0563/7990/0104/files/gempages_575424262492389…"
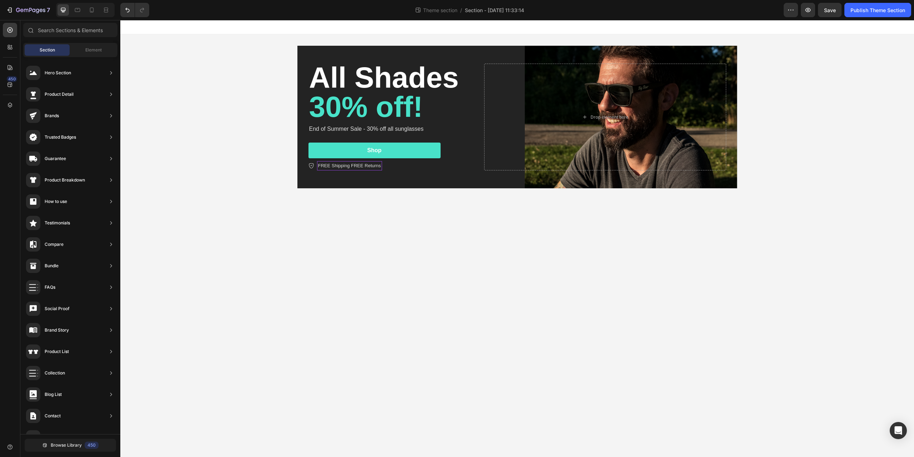
click at [234, 110] on div "⁠⁠⁠⁠⁠⁠⁠ All Shades 30% off! Heading End of Summer Sale - 30% off all sunglasses…" at bounding box center [517, 116] width 794 height 165
click at [82, 13] on div at bounding box center [77, 9] width 11 height 11
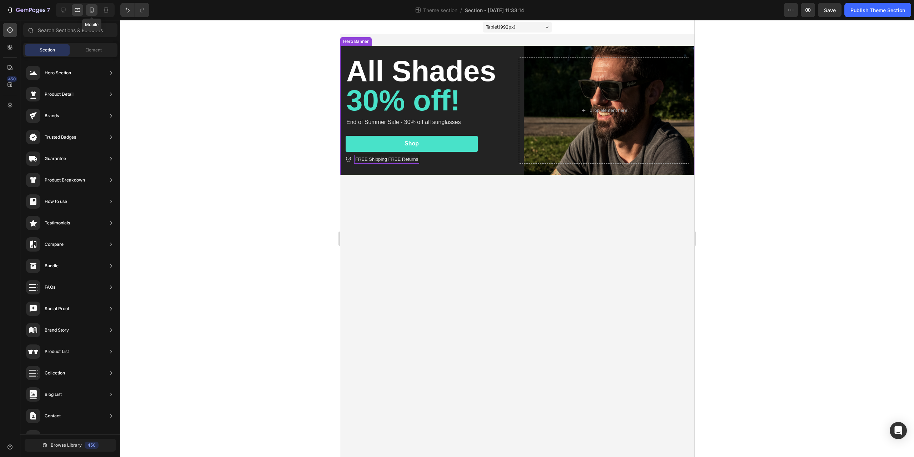
click at [91, 9] on icon at bounding box center [91, 9] width 7 height 7
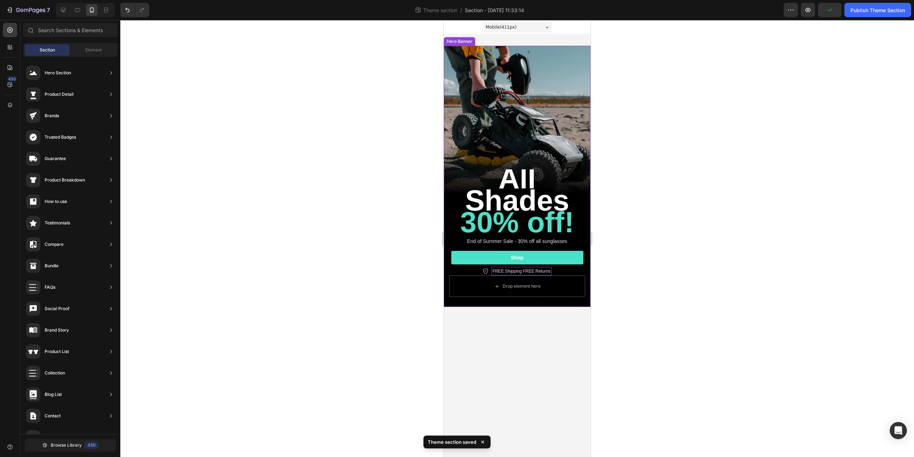
click at [478, 72] on div "Background Image" at bounding box center [517, 176] width 147 height 261
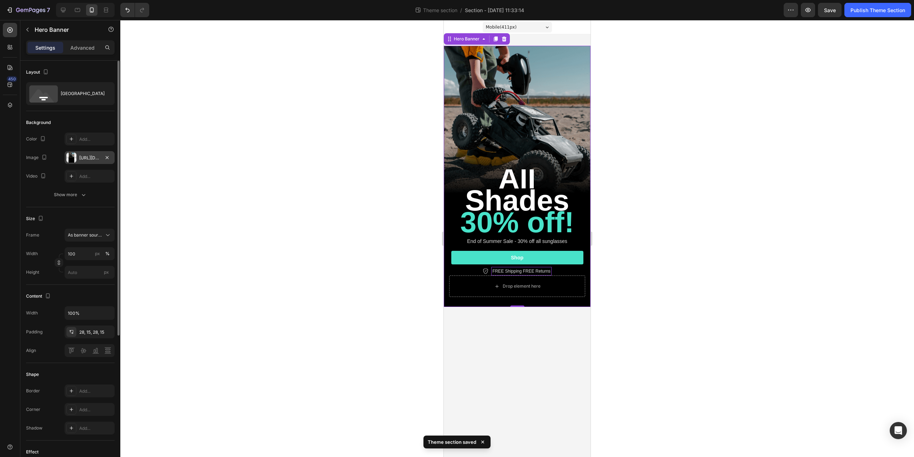
click at [82, 156] on div "https://cdn.shopify.com/s/files/1/0563/7990/0104/files/gempages_575424262492389…" at bounding box center [89, 158] width 21 height 6
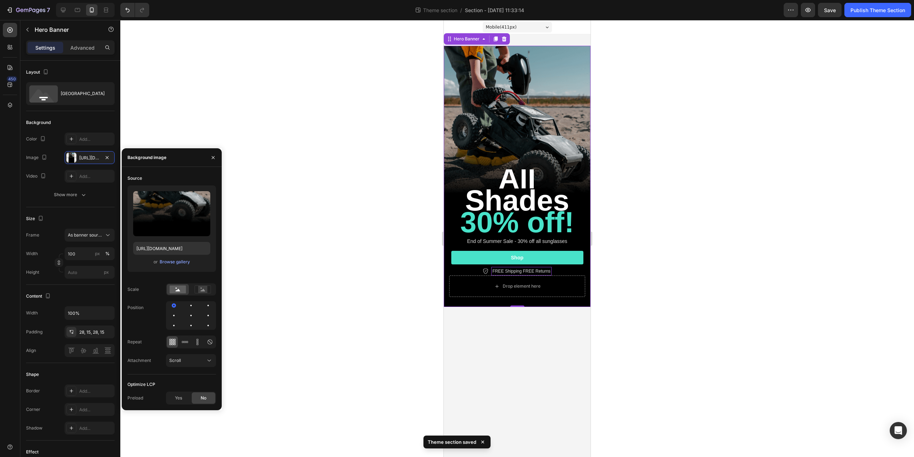
click at [173, 267] on div "Upload Image https://cdn.shopify.com/s/files/1/0563/7990/0104/files/gempages_57…" at bounding box center [172, 228] width 89 height 86
click at [175, 263] on div "Browse gallery" at bounding box center [175, 262] width 30 height 6
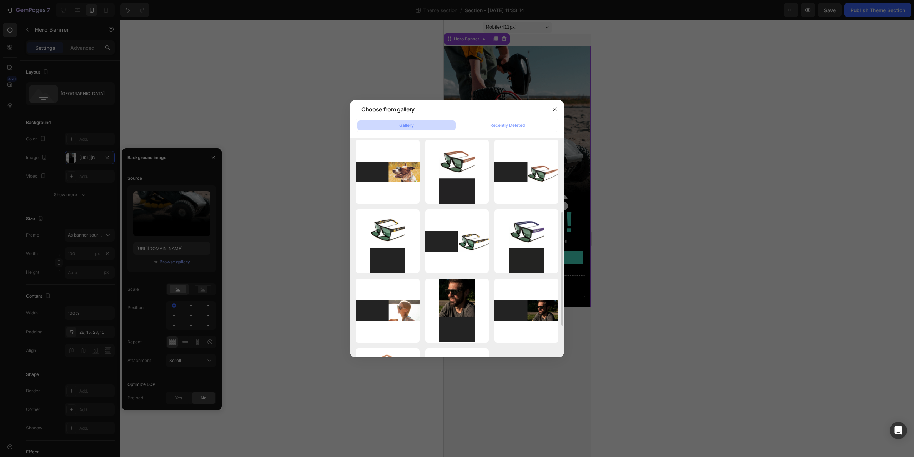
scroll to position [179, 0]
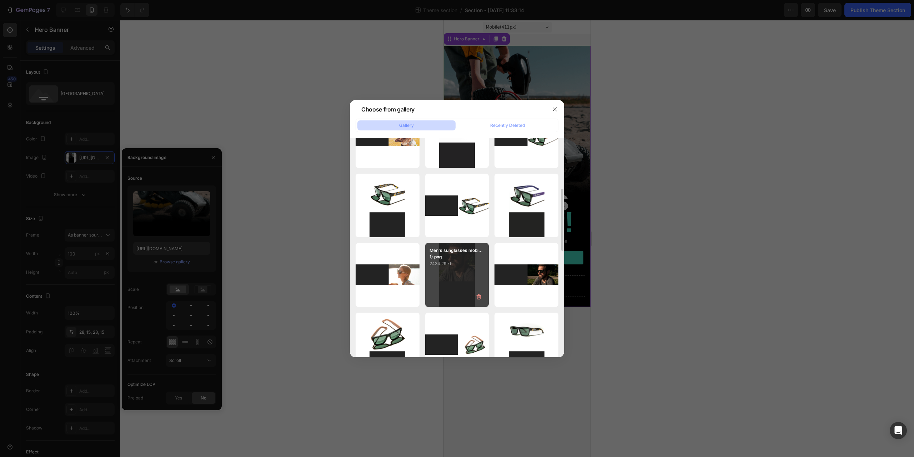
click at [459, 261] on p "2434.29 kb" at bounding box center [457, 263] width 55 height 7
type input "https://cdn.shopify.com/s/files/1/0563/7990/0104/files/gempages_575424262492389…"
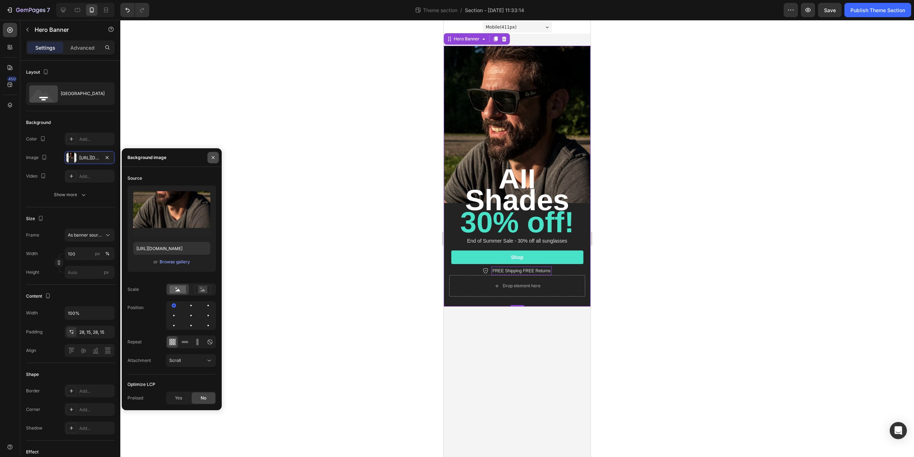
click at [214, 155] on icon "button" at bounding box center [213, 158] width 6 height 6
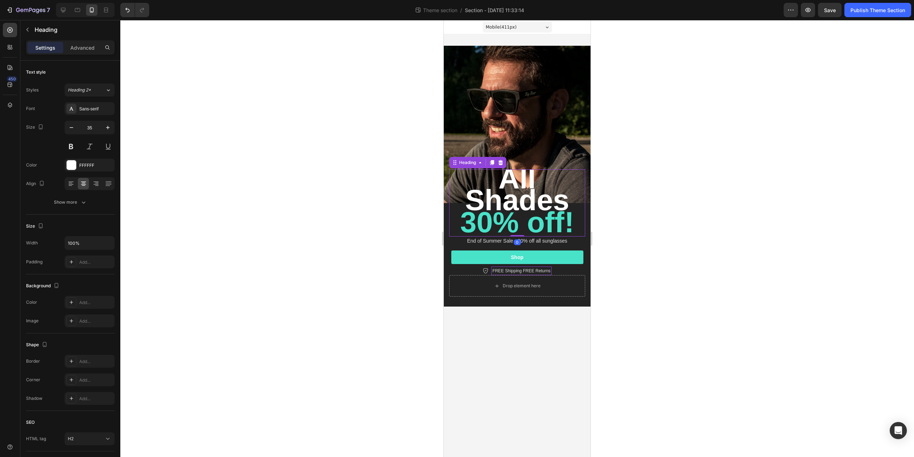
click at [491, 201] on span "All Shades" at bounding box center [517, 189] width 104 height 55
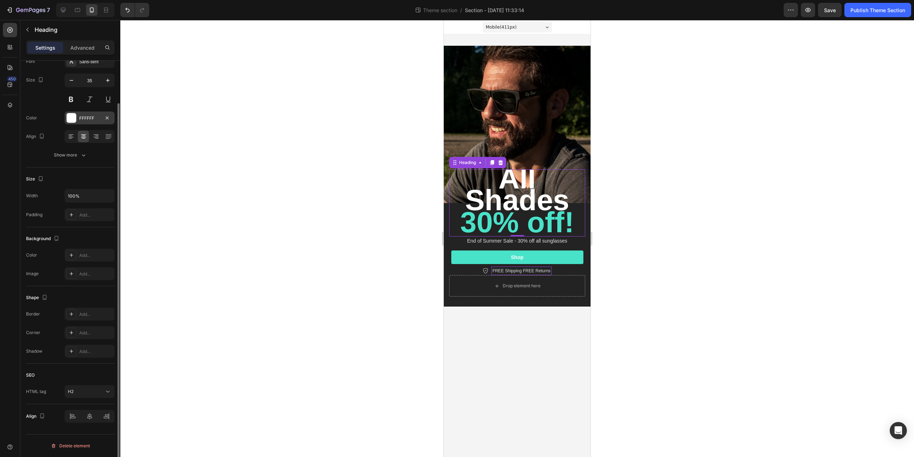
scroll to position [0, 0]
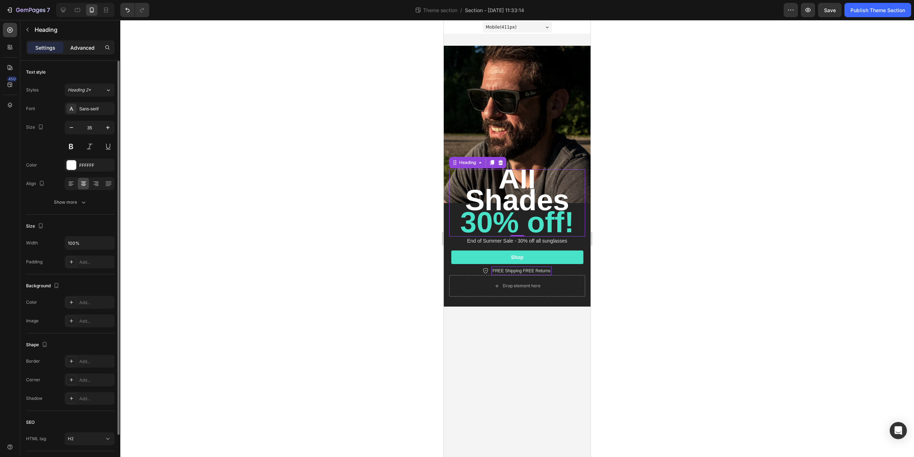
click at [75, 49] on p "Advanced" at bounding box center [82, 48] width 24 height 8
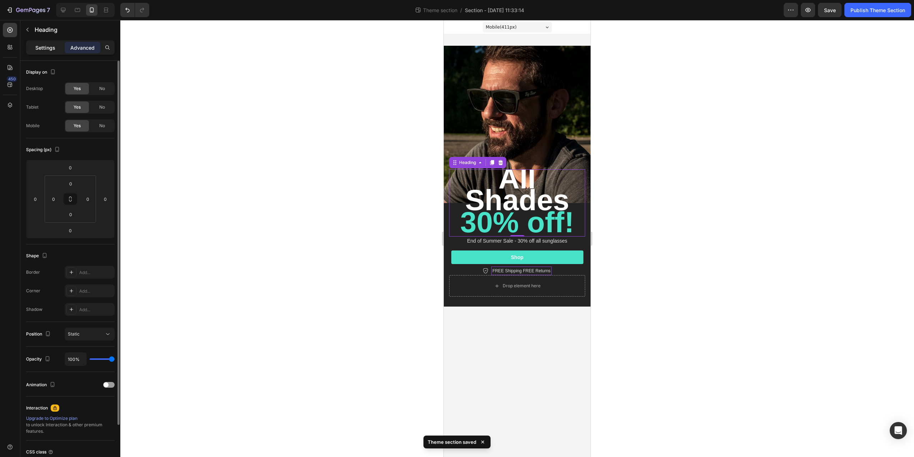
click at [50, 48] on p "Settings" at bounding box center [45, 48] width 20 height 8
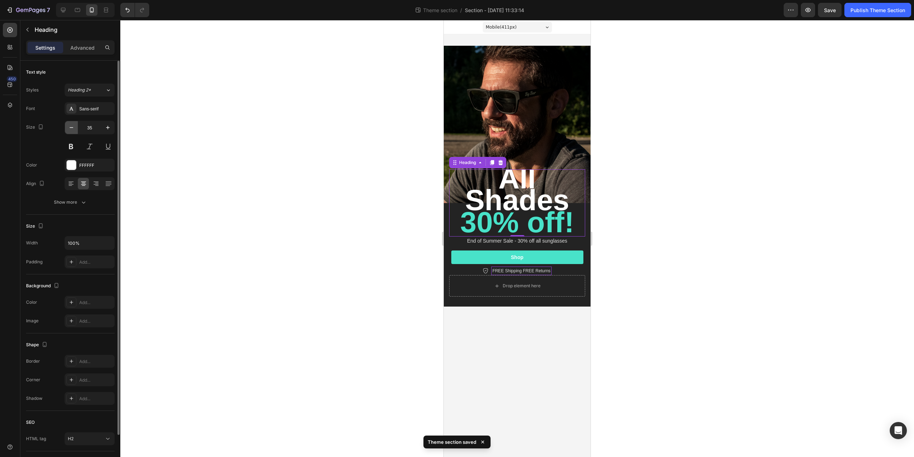
click at [73, 129] on icon "button" at bounding box center [71, 127] width 7 height 7
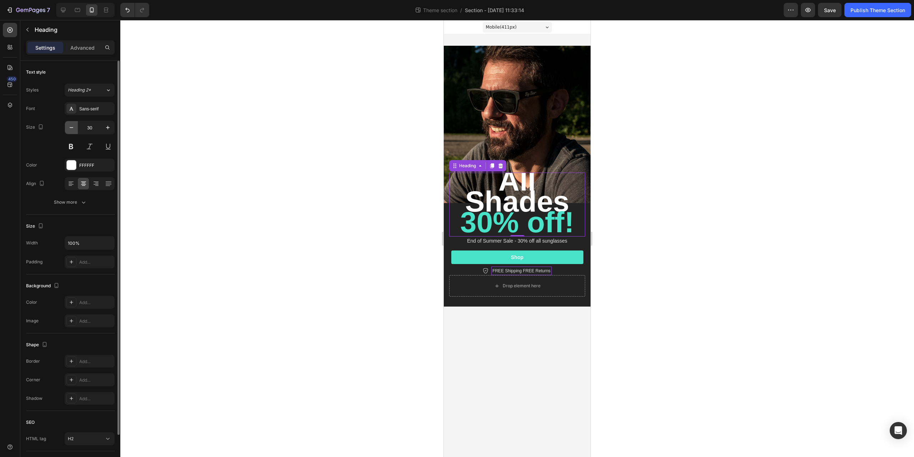
click at [73, 129] on icon "button" at bounding box center [71, 127] width 7 height 7
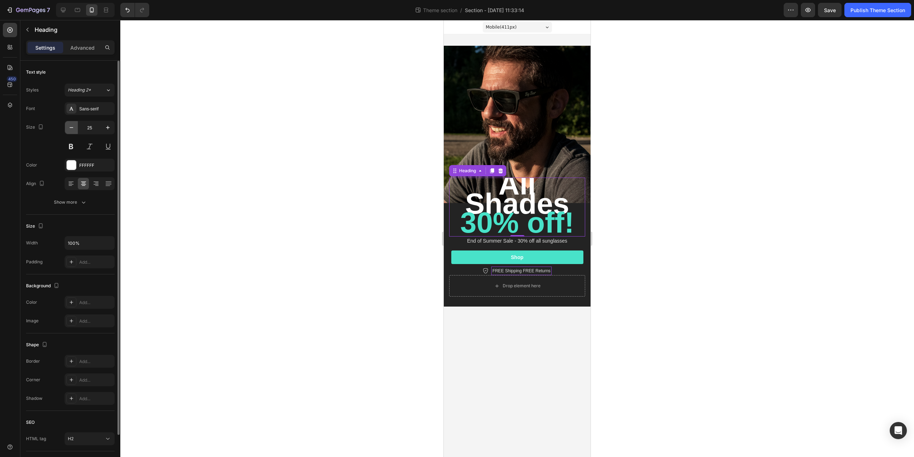
click at [73, 129] on icon "button" at bounding box center [71, 127] width 7 height 7
type input "23"
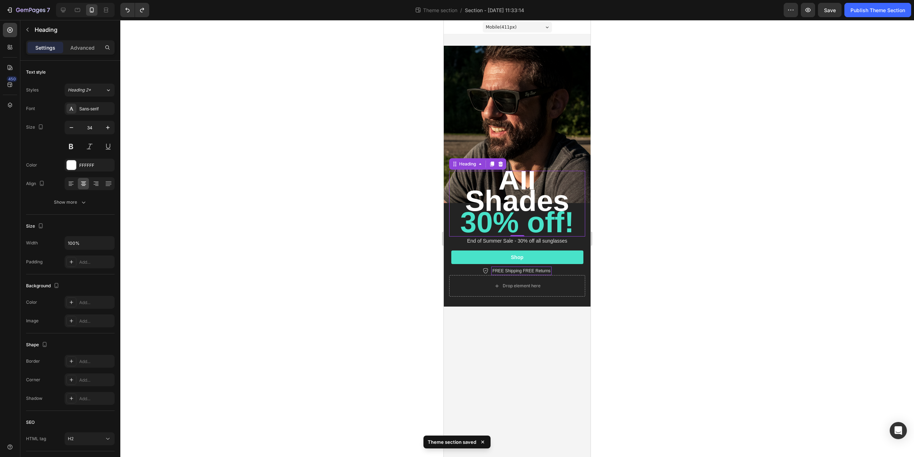
type input "35"
click at [217, 163] on div at bounding box center [517, 238] width 794 height 437
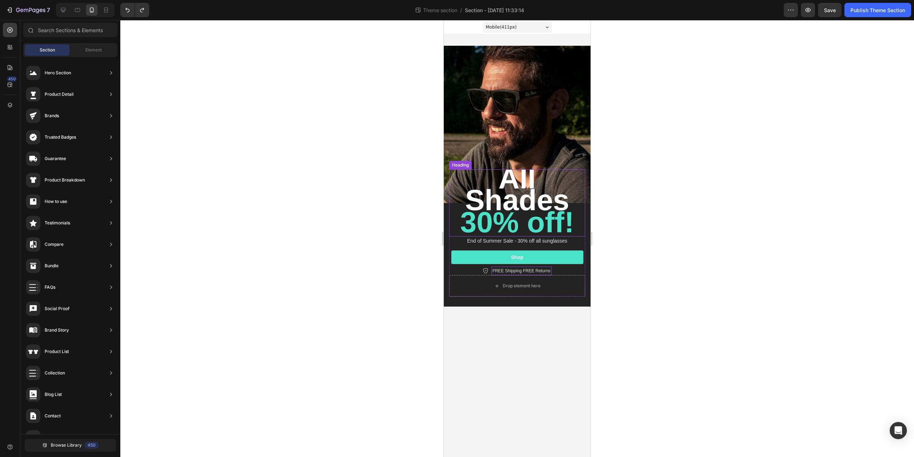
click at [518, 195] on span "All Shades" at bounding box center [517, 189] width 104 height 55
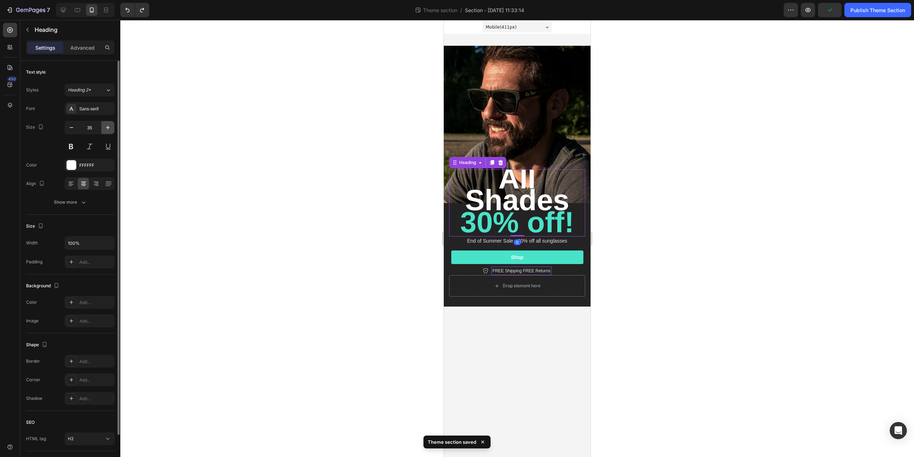
click at [113, 128] on button "button" at bounding box center [107, 127] width 13 height 13
click at [112, 128] on button "button" at bounding box center [107, 127] width 13 height 13
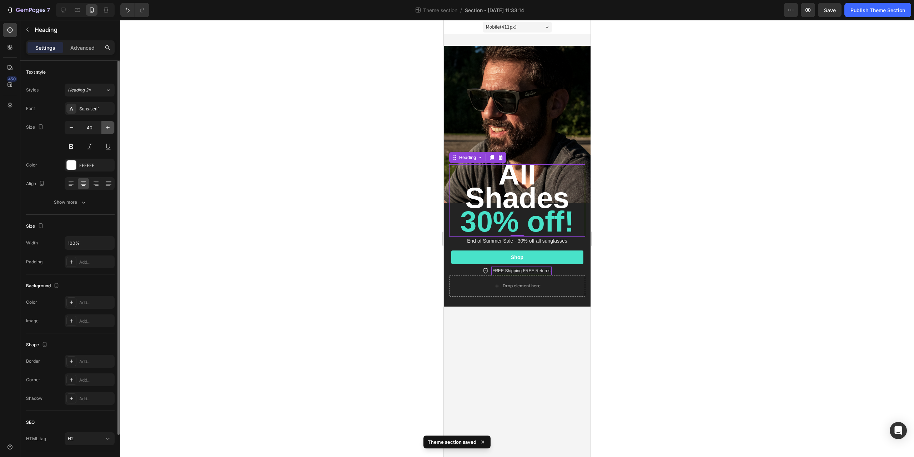
click at [112, 128] on button "button" at bounding box center [107, 127] width 13 height 13
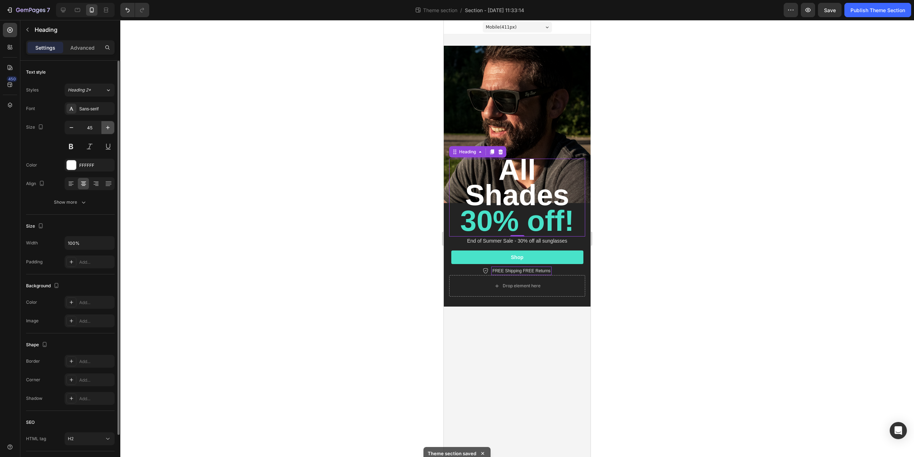
click at [112, 128] on button "button" at bounding box center [107, 127] width 13 height 13
type input "46"
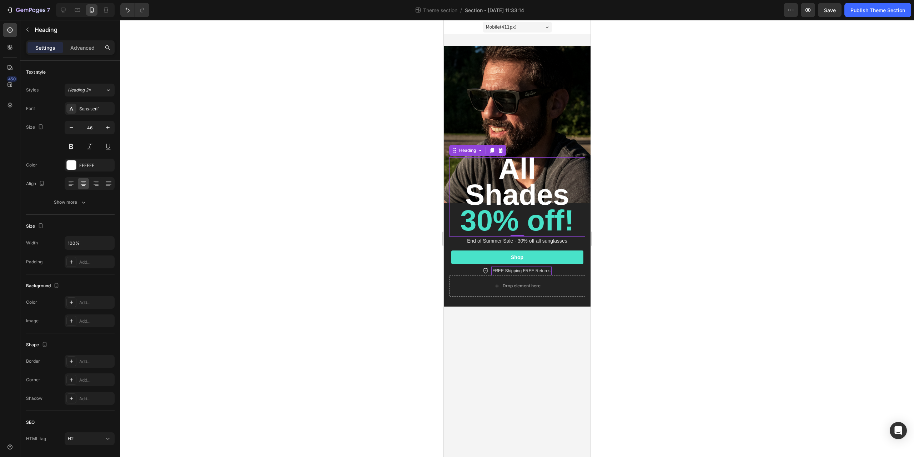
click at [302, 100] on div at bounding box center [517, 238] width 794 height 437
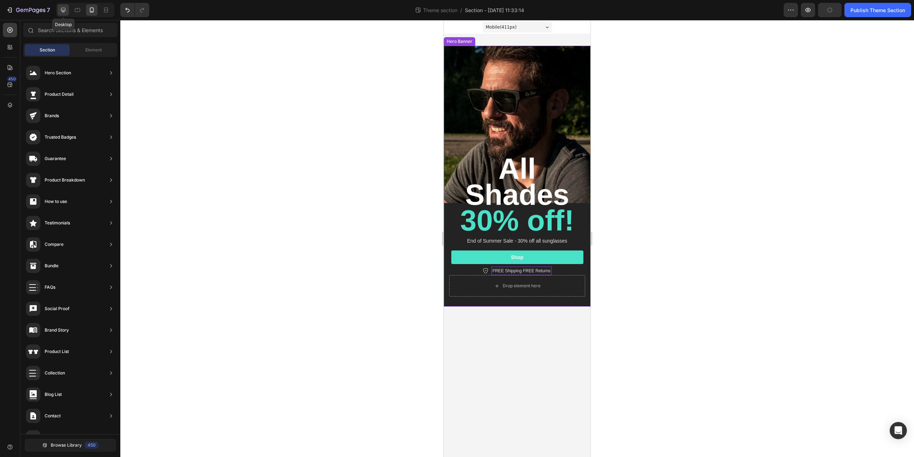
click at [64, 10] on icon at bounding box center [63, 10] width 5 height 5
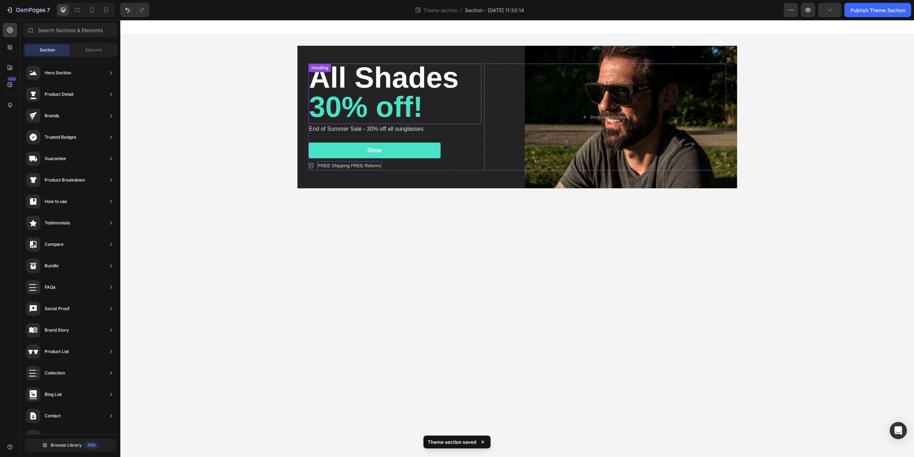
click at [337, 85] on span "All Shades" at bounding box center [384, 77] width 150 height 33
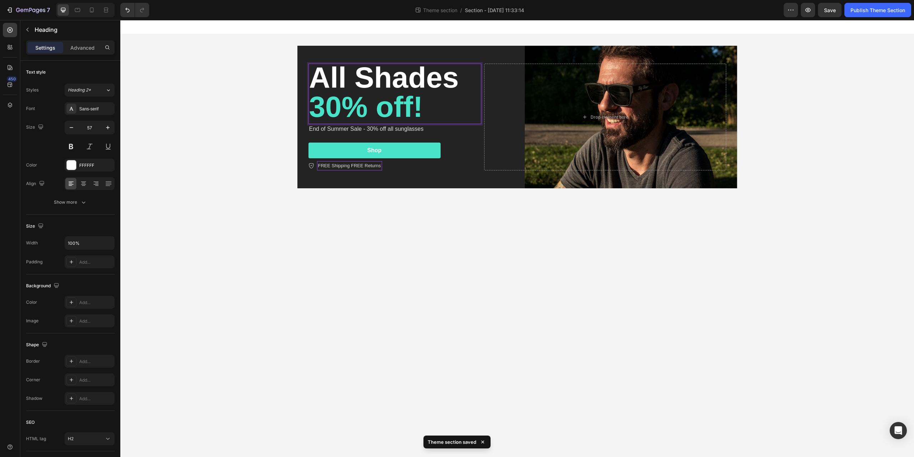
click at [337, 85] on span "All Shades" at bounding box center [384, 77] width 150 height 33
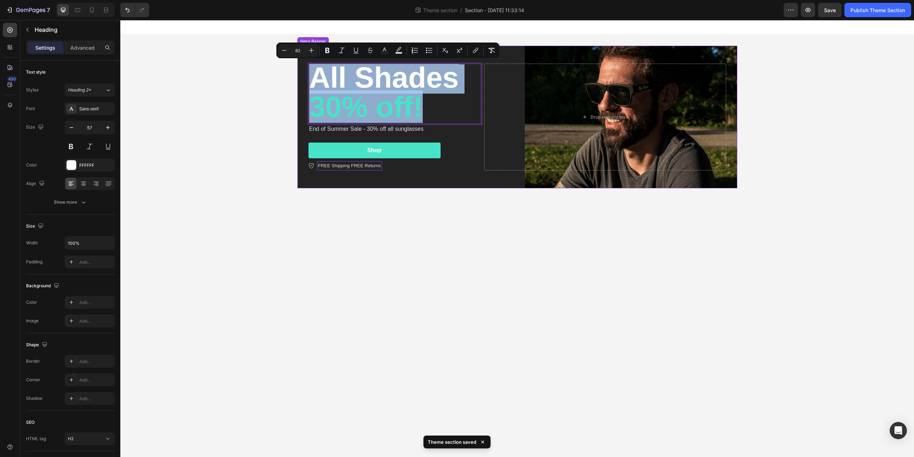
drag, startPoint x: 454, startPoint y: 105, endPoint x: 301, endPoint y: 83, distance: 154.6
click at [301, 83] on div "All Shades 30% off! Heading 0 End of Summer Sale - 30% off all sunglasses Text …" at bounding box center [518, 117] width 440 height 143
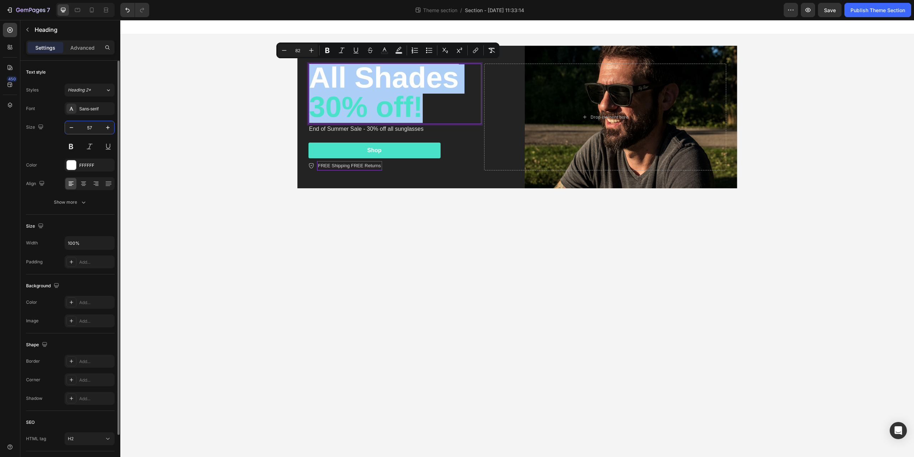
click at [98, 128] on input "57" at bounding box center [90, 127] width 24 height 13
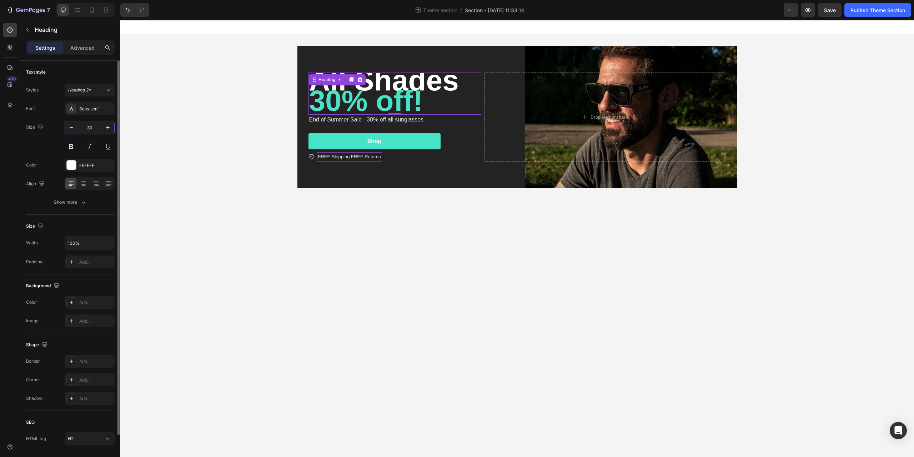
type input "30"
click at [230, 153] on div "⁠⁠⁠⁠⁠⁠⁠ All Shades 30% off! Heading End of Summer Sale - 30% off all sunglasses…" at bounding box center [517, 116] width 794 height 165
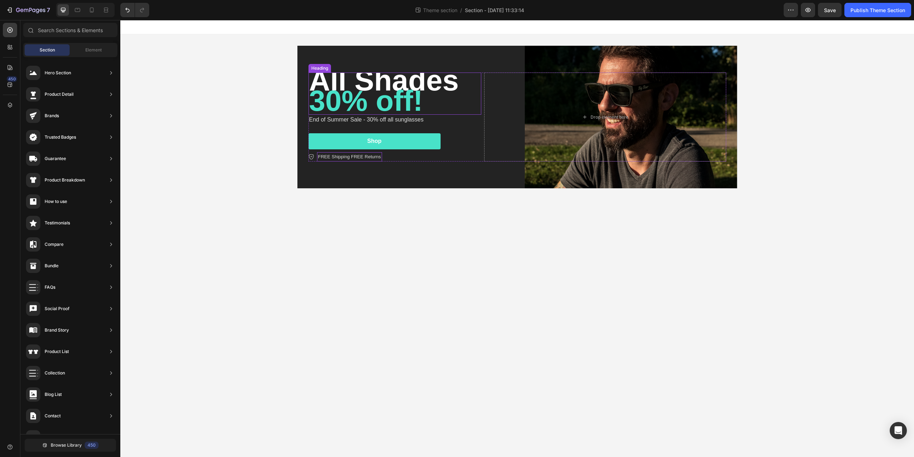
click at [373, 102] on span "30% off!" at bounding box center [366, 100] width 114 height 33
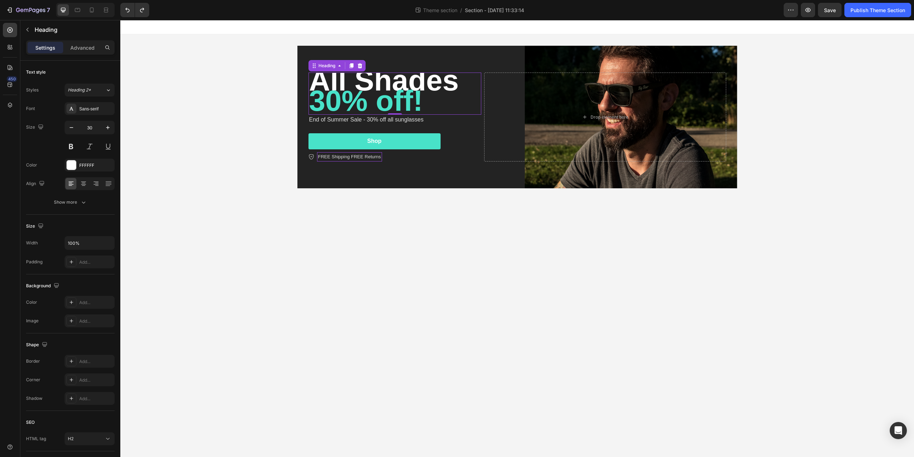
click at [193, 100] on div "⁠⁠⁠⁠⁠⁠⁠ All Shades 30% off! Heading 0 End of Summer Sale - 30% off all sunglass…" at bounding box center [517, 116] width 794 height 165
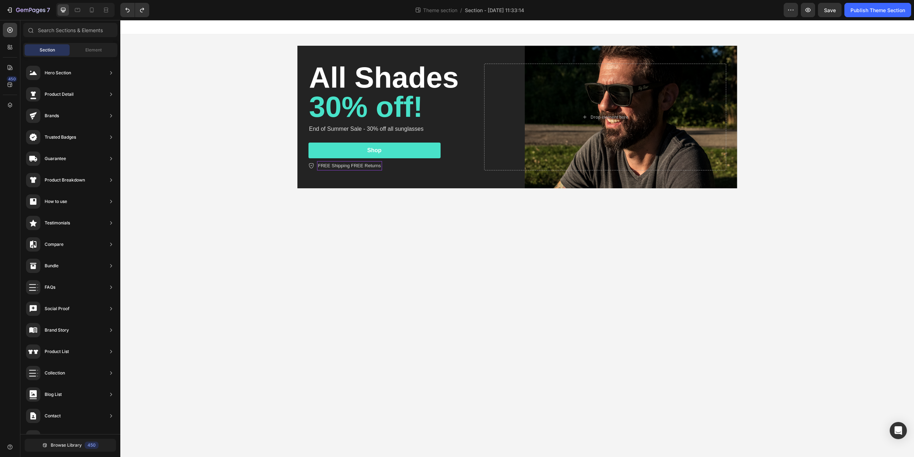
click at [198, 104] on div "⁠⁠⁠⁠⁠⁠⁠ All Shades 30% off! Heading End of Summer Sale - 30% off all sunglasses…" at bounding box center [517, 116] width 794 height 165
click at [361, 91] on span "30% off!" at bounding box center [366, 106] width 114 height 33
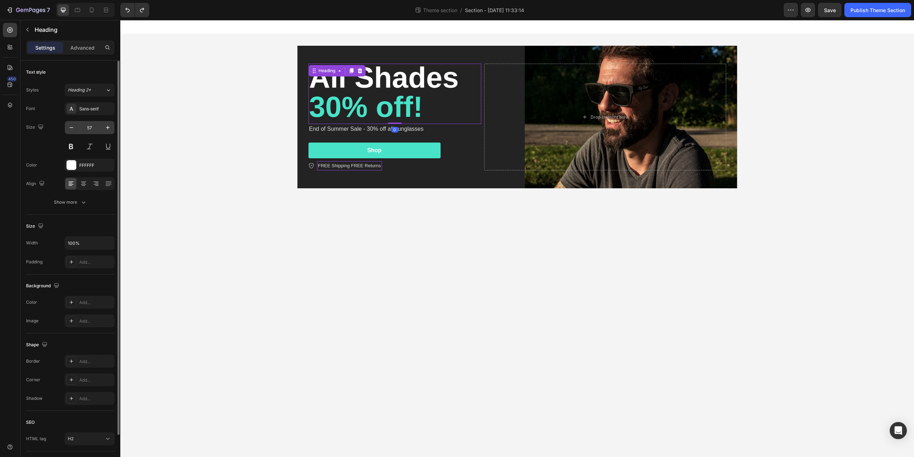
click at [89, 126] on input "57" at bounding box center [90, 127] width 24 height 13
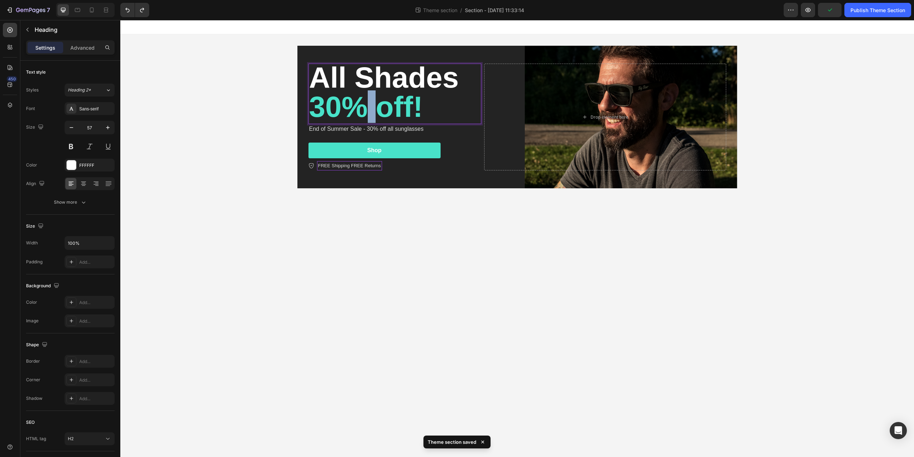
click at [364, 93] on span "30% off!" at bounding box center [366, 106] width 114 height 33
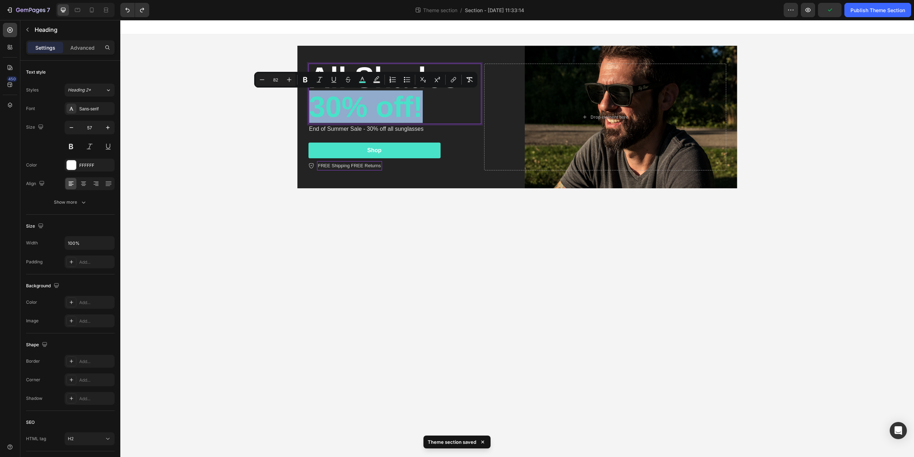
click at [364, 93] on span "30% off!" at bounding box center [366, 106] width 114 height 33
click at [403, 101] on span "30% off!" at bounding box center [366, 106] width 114 height 33
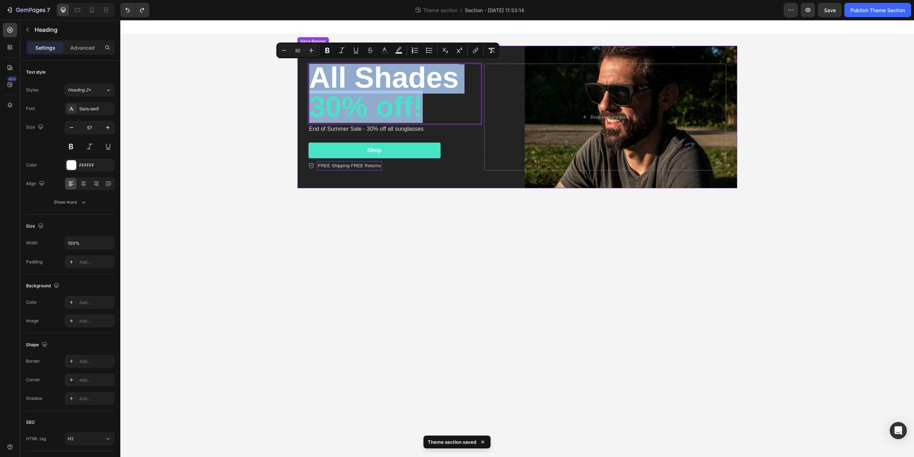
drag, startPoint x: 425, startPoint y: 102, endPoint x: 301, endPoint y: 81, distance: 126.4
click at [301, 81] on div "All Shades 30% off! Heading 0 End of Summer Sale - 30% off all sunglasses Text …" at bounding box center [518, 117] width 440 height 143
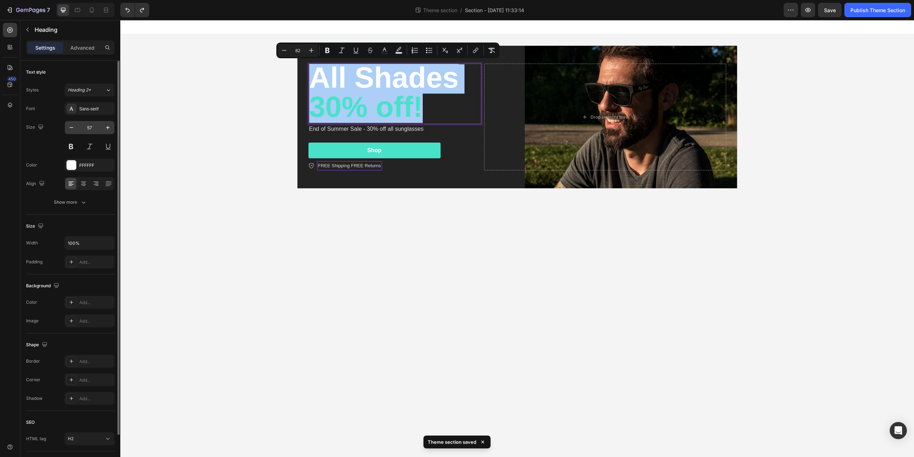
click at [93, 127] on input "57" at bounding box center [90, 127] width 24 height 13
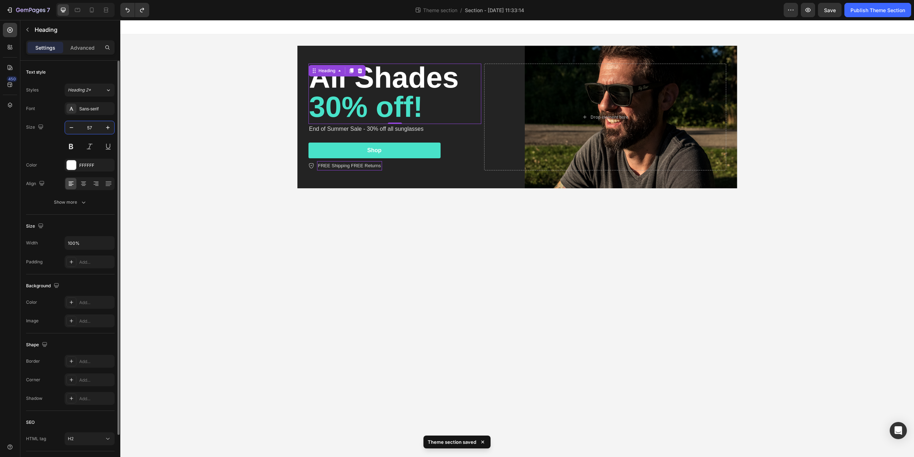
click at [93, 127] on input "57" at bounding box center [90, 127] width 24 height 13
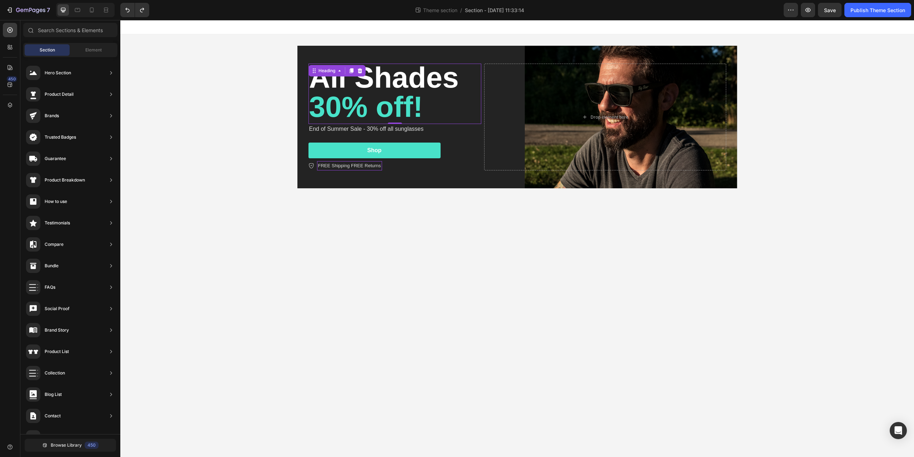
click at [202, 120] on div "⁠⁠⁠⁠⁠⁠⁠ All Shades 30% off! Heading 0 End of Summer Sale - 30% off all sunglass…" at bounding box center [517, 116] width 794 height 165
click at [341, 99] on span "30% off!" at bounding box center [366, 106] width 114 height 33
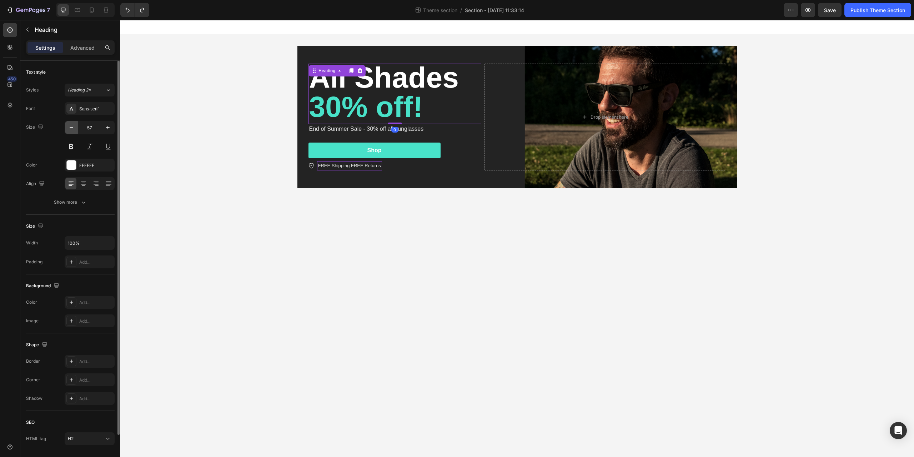
click at [70, 128] on icon "button" at bounding box center [72, 127] width 4 height 1
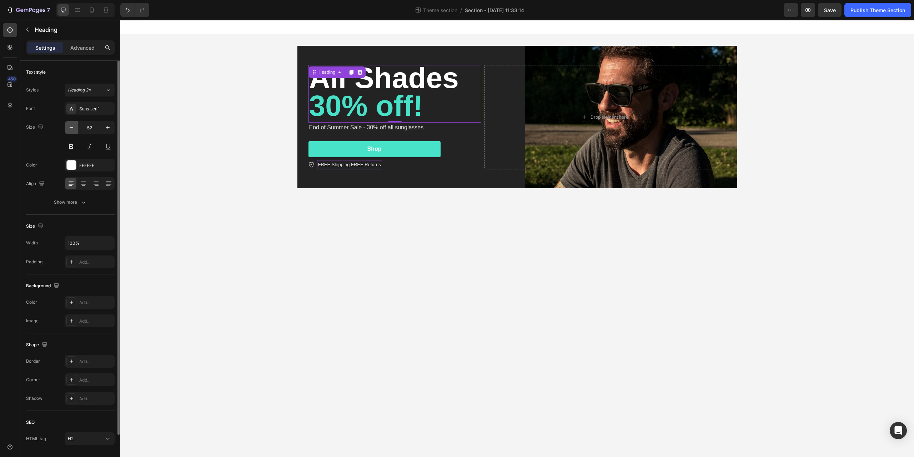
click at [70, 128] on icon "button" at bounding box center [72, 127] width 4 height 1
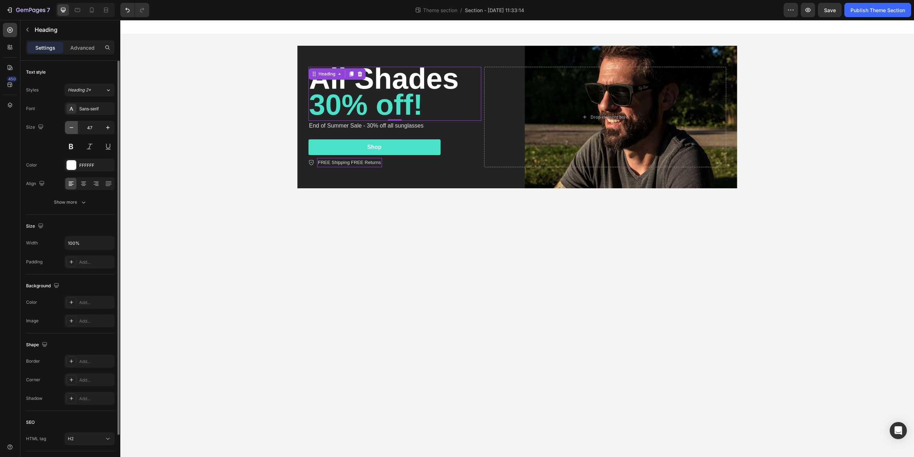
click at [70, 128] on icon "button" at bounding box center [72, 127] width 4 height 1
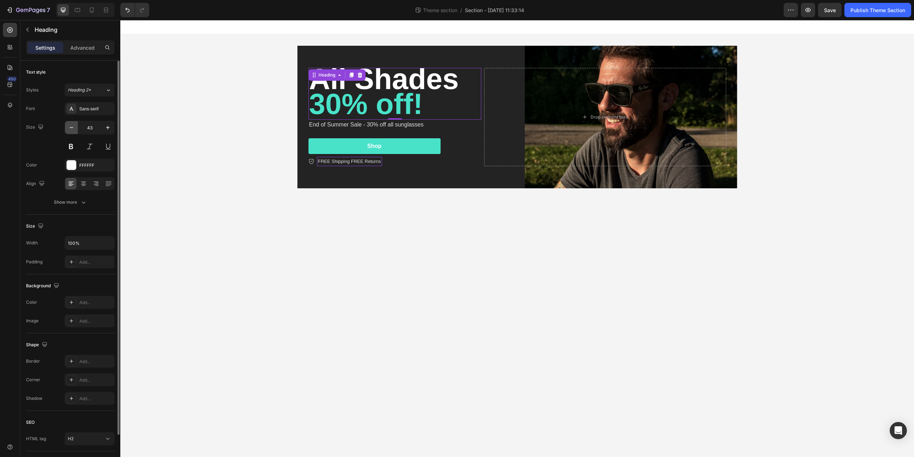
click at [70, 128] on icon "button" at bounding box center [72, 127] width 4 height 1
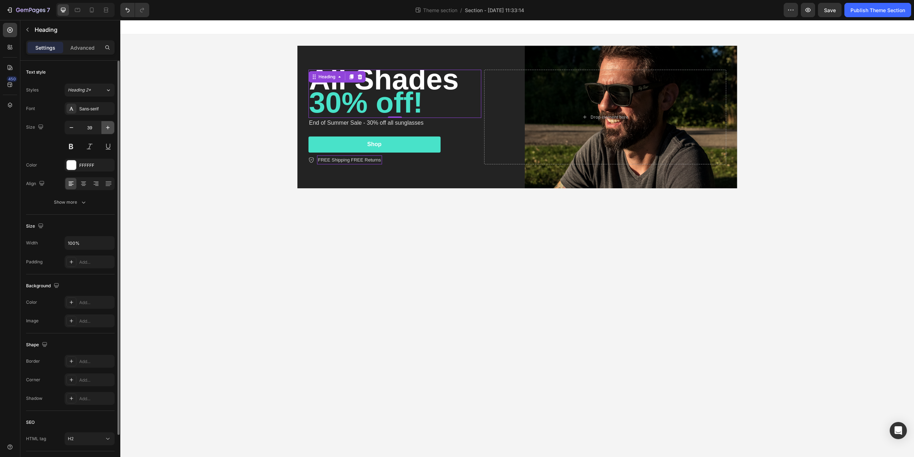
click at [107, 129] on icon "button" at bounding box center [107, 127] width 7 height 7
type input "43"
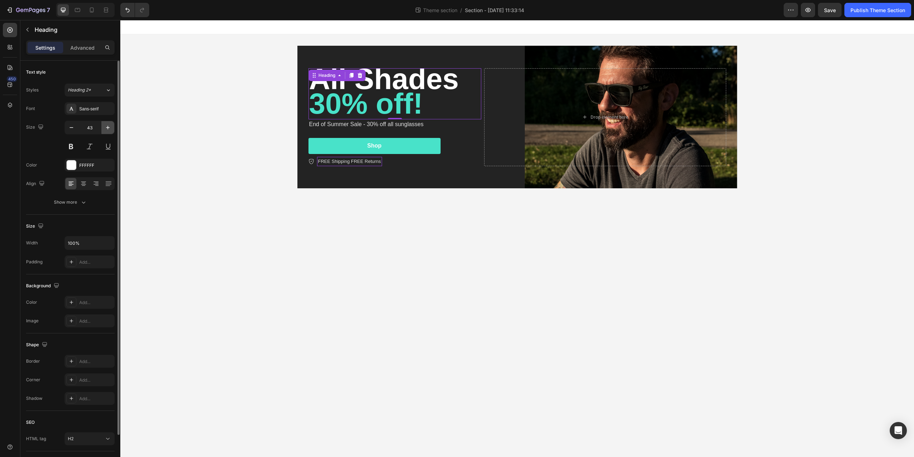
click at [107, 129] on icon "button" at bounding box center [107, 127] width 7 height 7
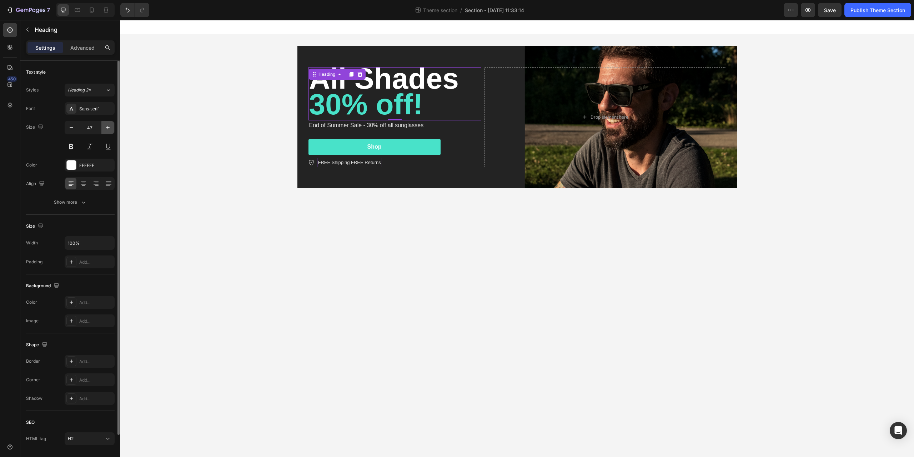
click at [107, 129] on icon "button" at bounding box center [107, 127] width 7 height 7
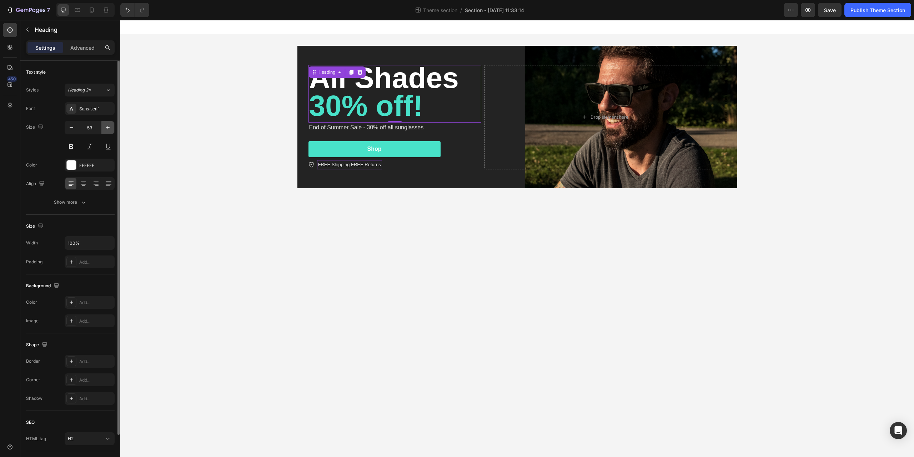
click at [107, 129] on icon "button" at bounding box center [107, 127] width 7 height 7
type input "56"
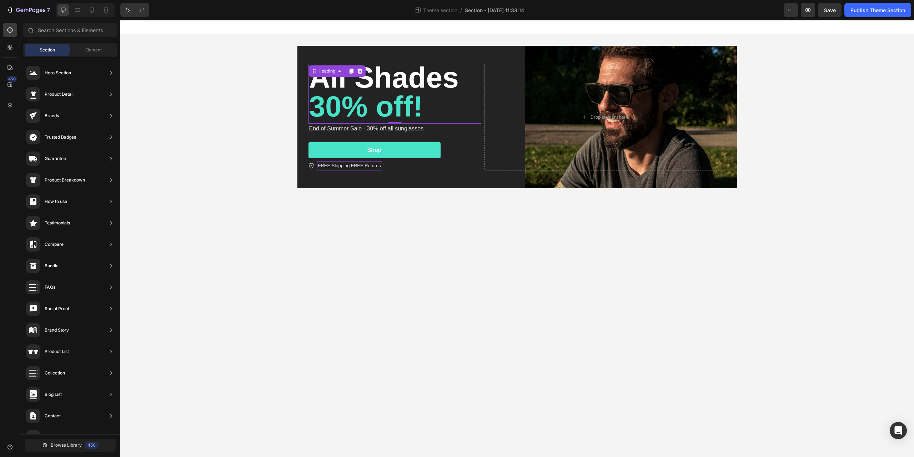
click at [227, 138] on div "⁠⁠⁠⁠⁠⁠⁠ All Shades 30% off! Heading 0 End of Summer Sale - 30% off all sunglass…" at bounding box center [517, 116] width 794 height 165
click at [797, 169] on div "⁠⁠⁠⁠⁠⁠⁠ All Shades 30% off! Heading End of Summer Sale - 30% off all sunglasses…" at bounding box center [517, 116] width 794 height 165
click at [436, 56] on div "⁠⁠⁠⁠⁠⁠⁠ All Shades 30% off! Heading End of Summer Sale - 30% off all sunglasses…" at bounding box center [517, 117] width 429 height 129
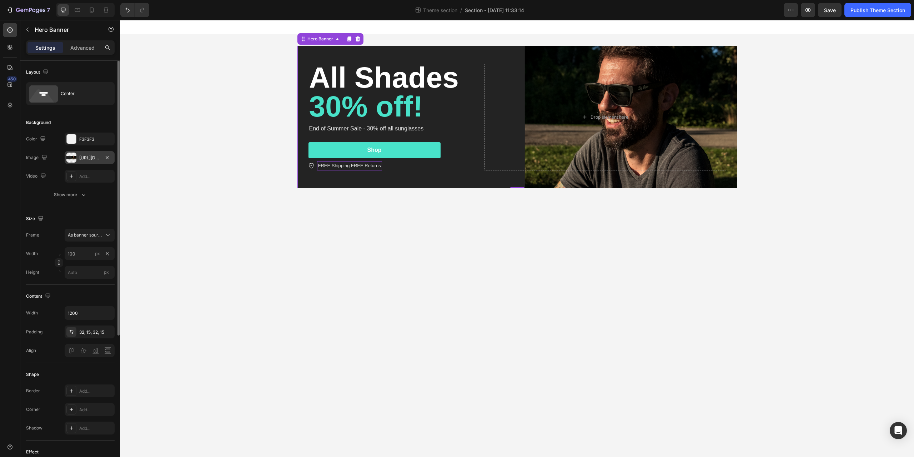
click at [90, 156] on div "https://cdn.shopify.com/s/files/1/0563/7990/0104/files/gempages_575424262492389…" at bounding box center [89, 158] width 21 height 6
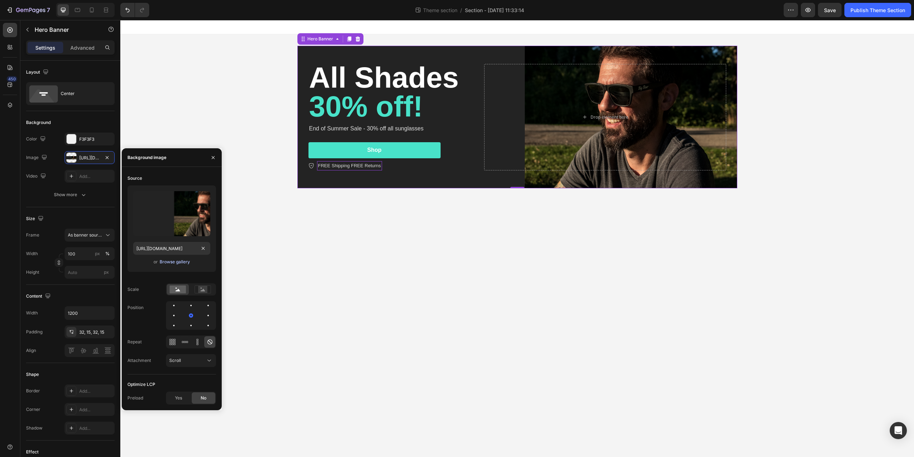
click at [175, 264] on div "Browse gallery" at bounding box center [175, 262] width 30 height 6
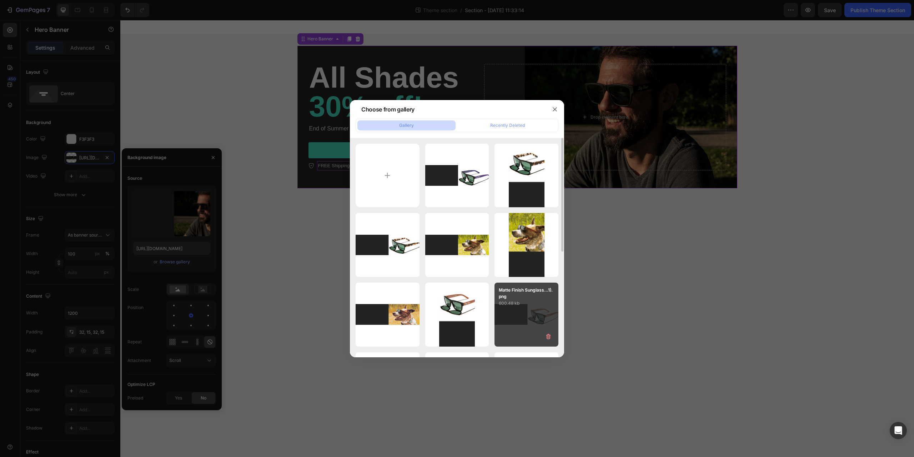
click at [507, 298] on p "Matte Finish Sunglass...1).png" at bounding box center [526, 293] width 55 height 13
type input "https://cdn.shopify.com/s/files/1/0563/7990/0104/files/gempages_575424262492389…"
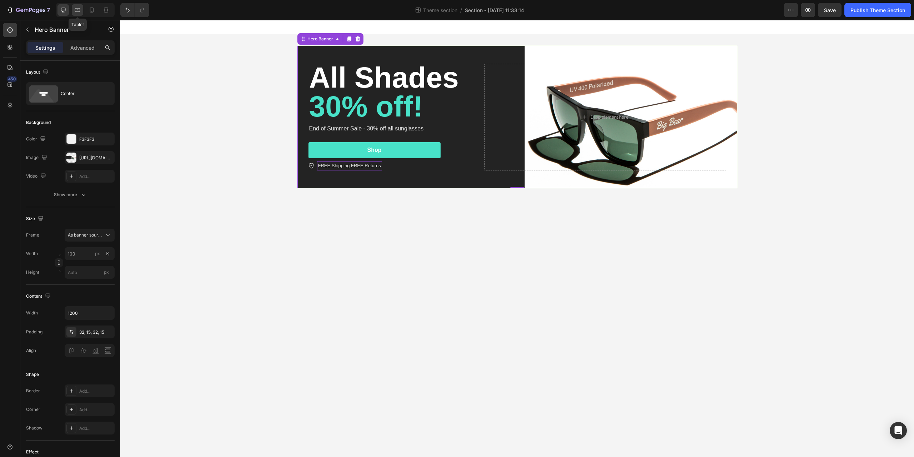
click at [78, 8] on icon at bounding box center [77, 10] width 5 height 4
type input "100%"
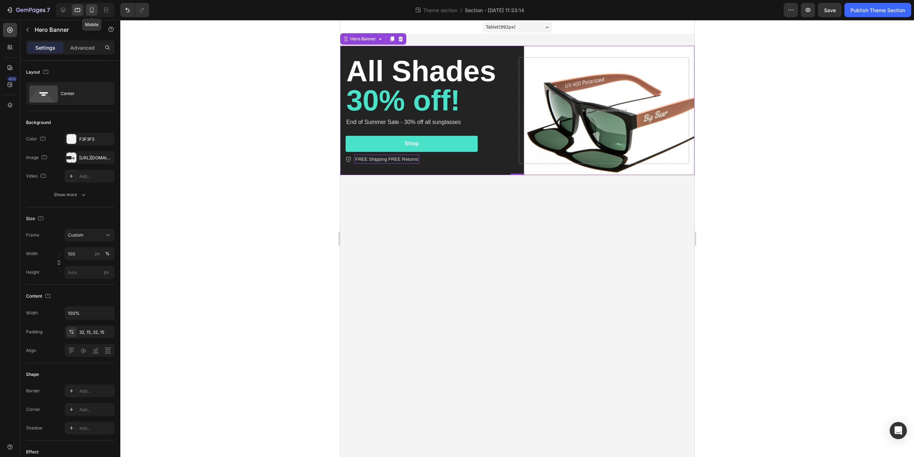
click at [98, 10] on div at bounding box center [91, 9] width 11 height 11
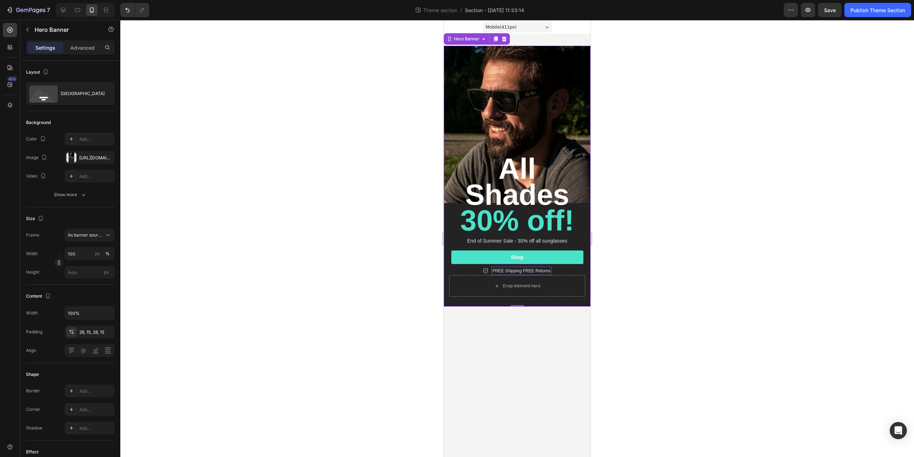
click at [482, 99] on div "Background Image" at bounding box center [517, 176] width 147 height 261
click at [81, 161] on div "https://cdn.shopify.com/s/files/1/0563/7990/0104/files/gempages_575424262492389…" at bounding box center [90, 157] width 50 height 13
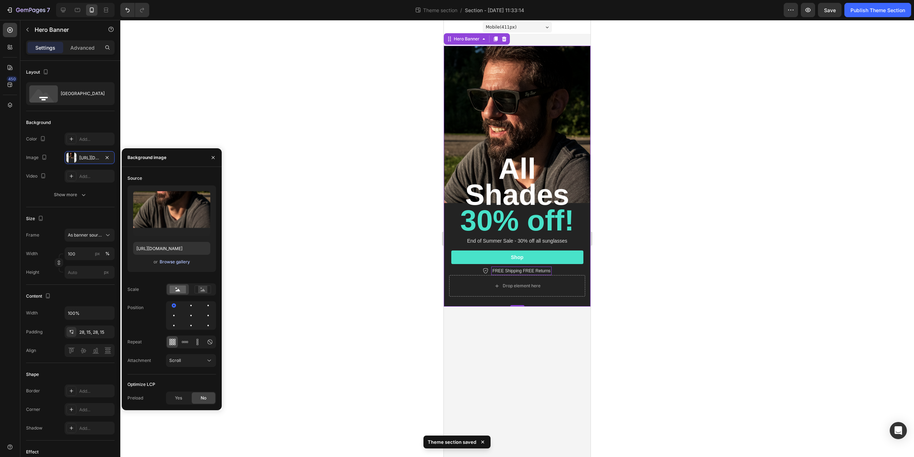
click at [166, 261] on div "Browse gallery" at bounding box center [175, 262] width 30 height 6
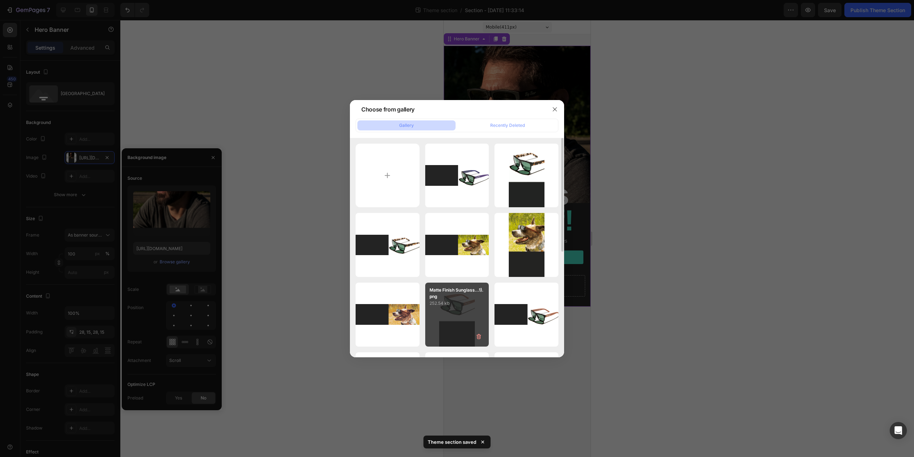
click at [444, 310] on div "Matte Finish Sunglass...1).png 252.54 kb" at bounding box center [457, 315] width 64 height 64
type input "https://cdn.shopify.com/s/files/1/0563/7990/0104/files/gempages_575424262492389…"
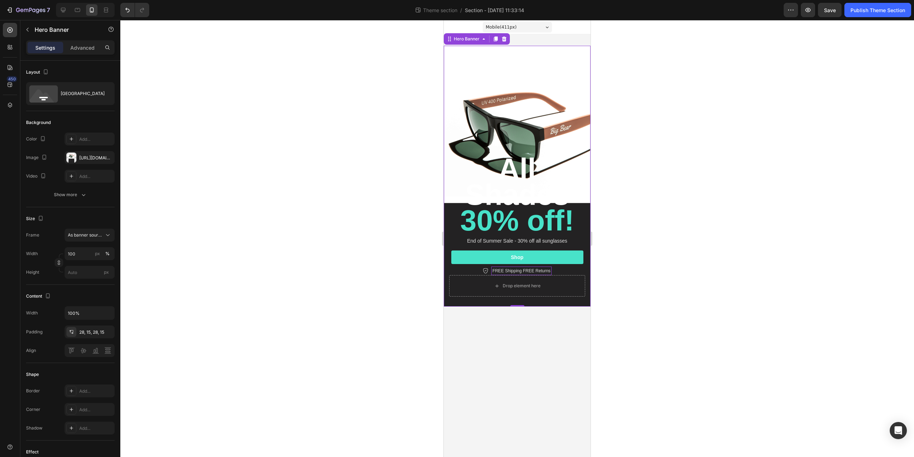
click at [343, 108] on div at bounding box center [517, 238] width 794 height 437
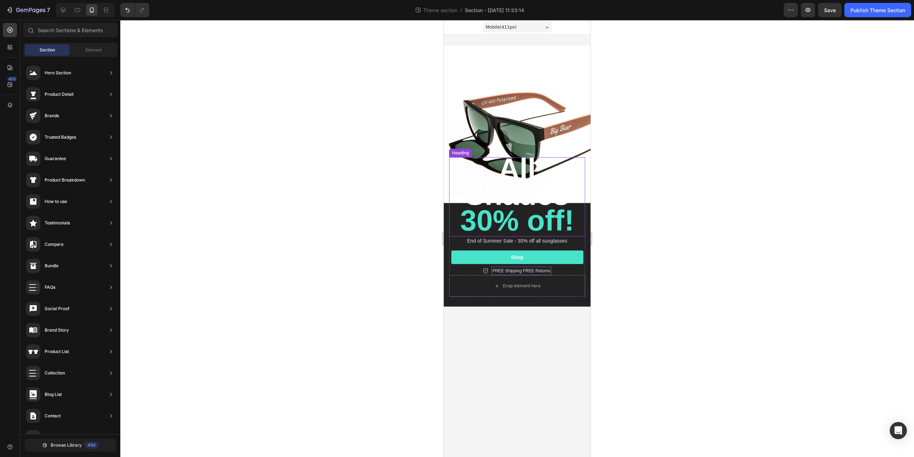
click at [520, 178] on span "All Shades" at bounding box center [517, 181] width 104 height 59
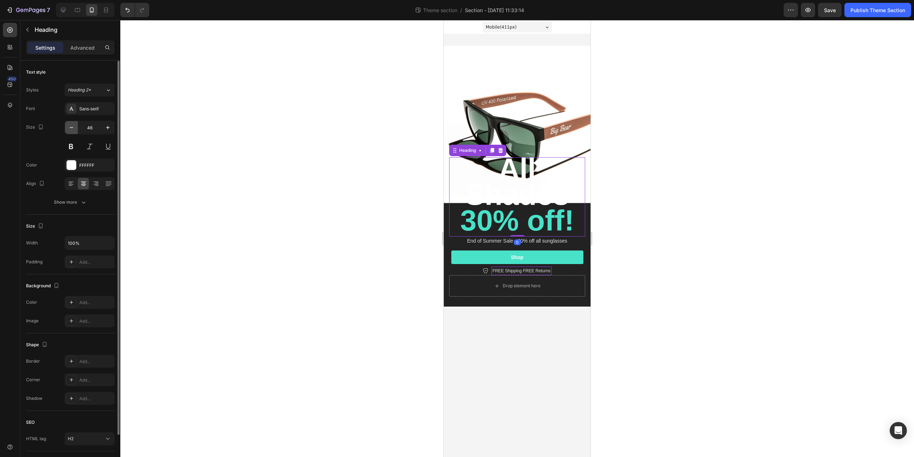
click at [71, 128] on icon "button" at bounding box center [71, 127] width 7 height 7
click at [71, 128] on icon "button" at bounding box center [72, 127] width 4 height 1
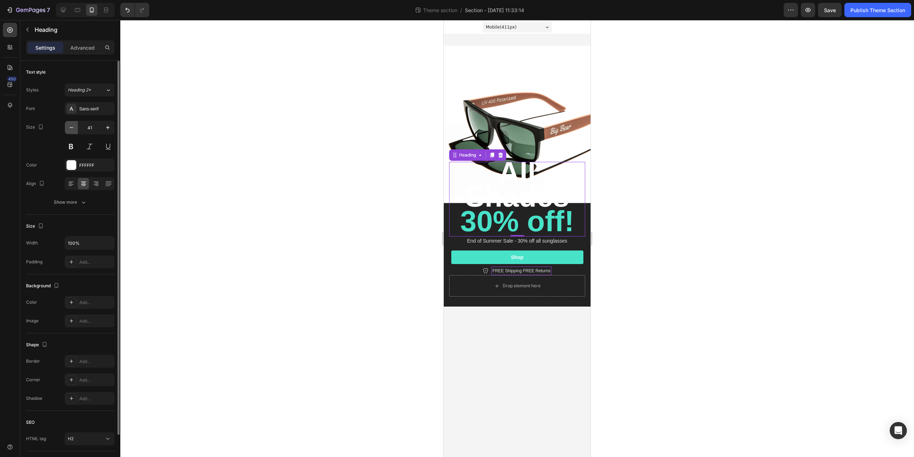
click at [71, 128] on icon "button" at bounding box center [72, 127] width 4 height 1
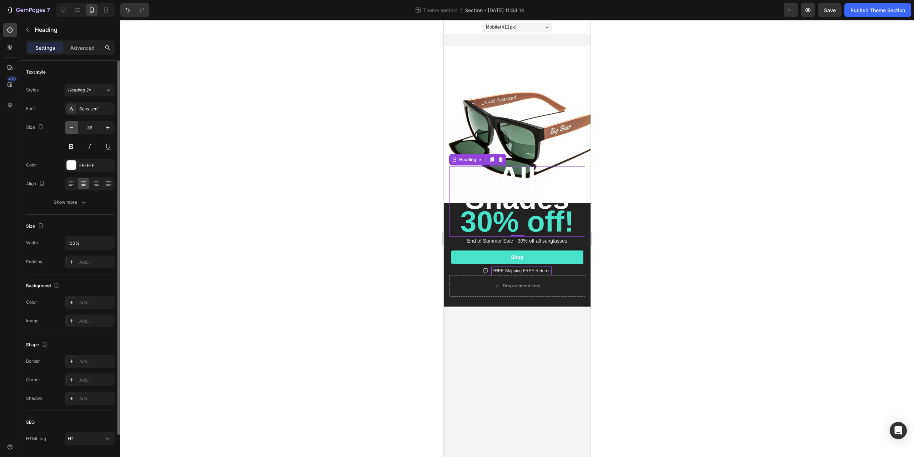
click at [71, 128] on icon "button" at bounding box center [72, 127] width 4 height 1
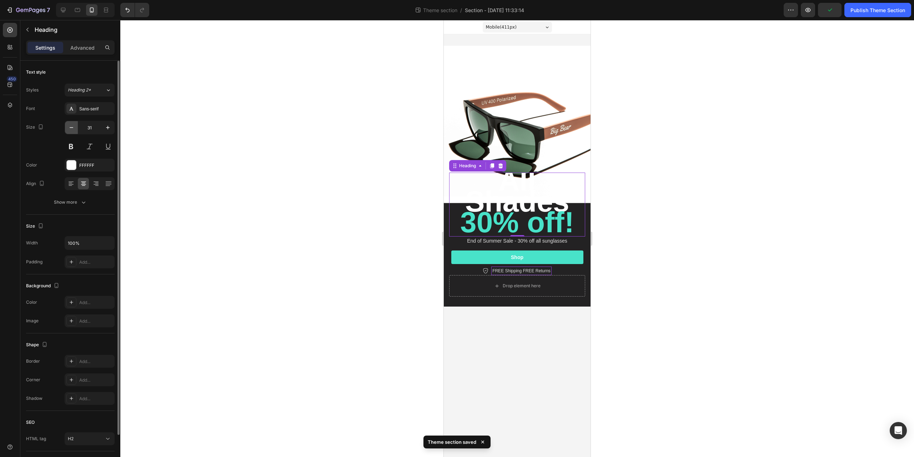
click at [71, 128] on icon "button" at bounding box center [72, 127] width 4 height 1
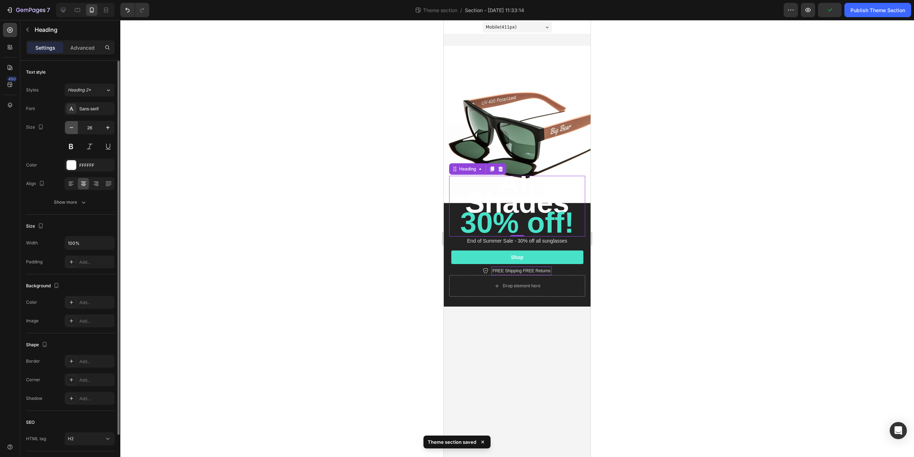
click at [71, 128] on icon "button" at bounding box center [72, 127] width 4 height 1
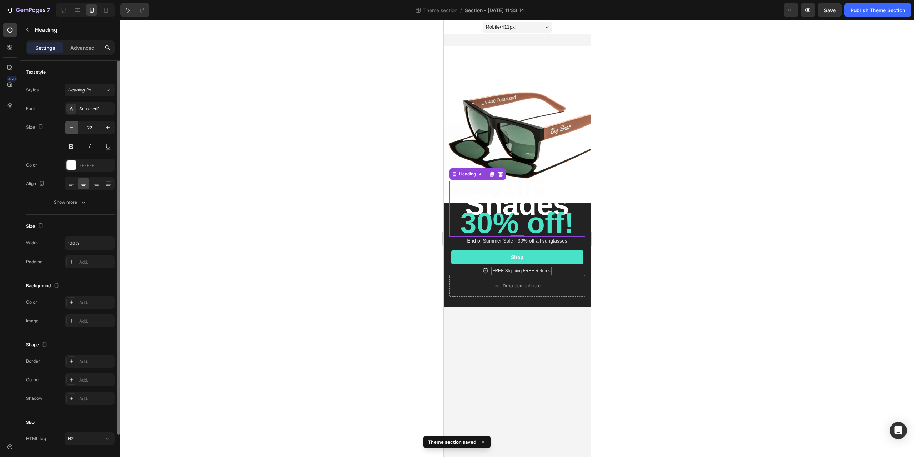
click at [71, 128] on icon "button" at bounding box center [72, 127] width 4 height 1
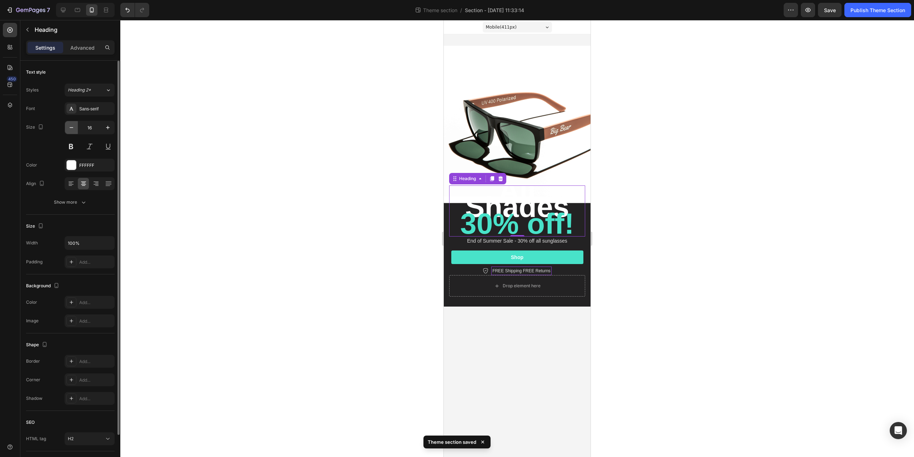
click at [71, 128] on icon "button" at bounding box center [72, 127] width 4 height 1
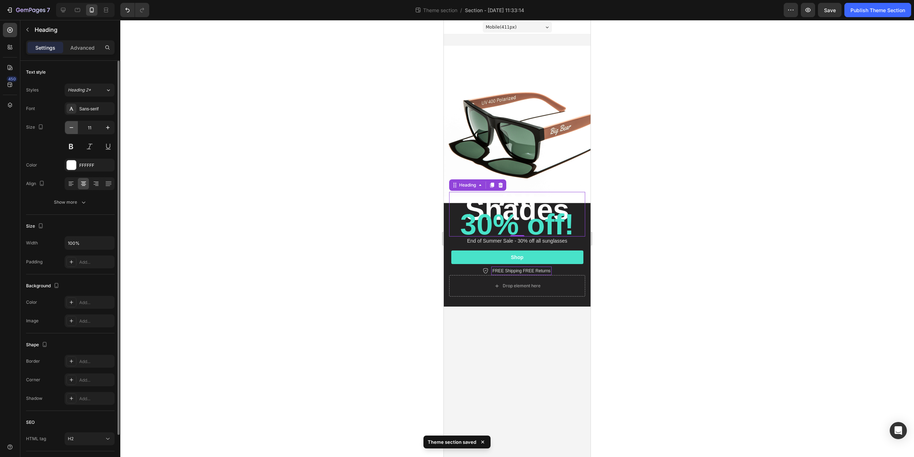
click at [71, 128] on icon "button" at bounding box center [72, 127] width 4 height 1
type input "10"
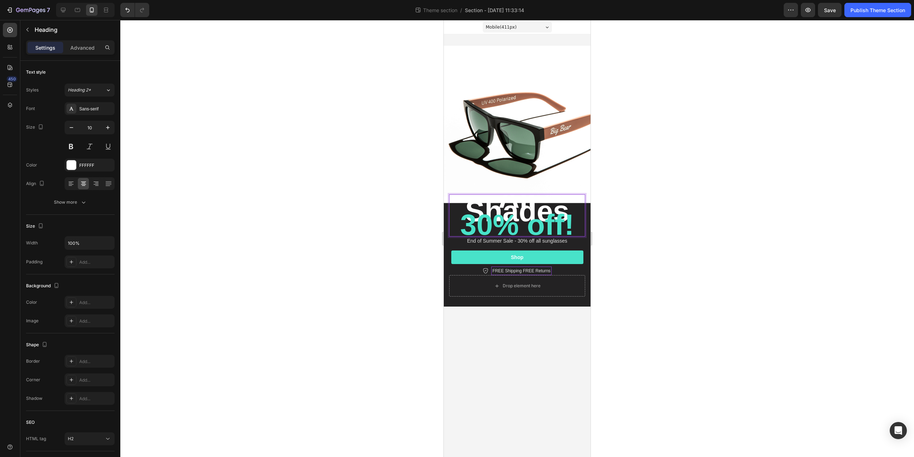
click at [497, 230] on span "30% off!" at bounding box center [517, 224] width 114 height 33
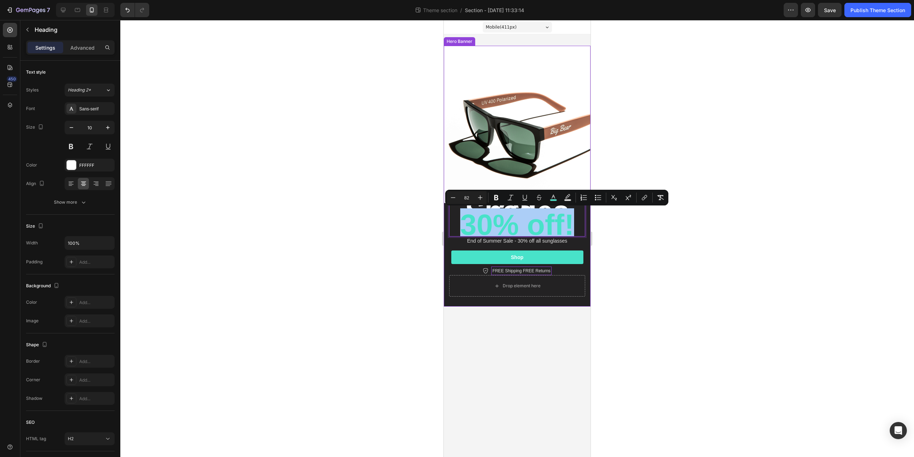
click at [308, 189] on div at bounding box center [517, 238] width 794 height 437
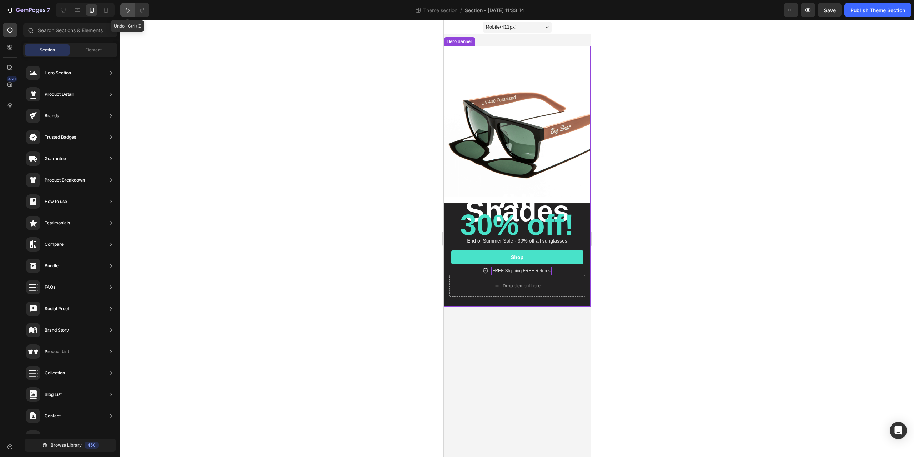
click at [125, 15] on button "Undo/Redo" at bounding box center [127, 10] width 14 height 14
click at [124, 15] on button "Undo/Redo" at bounding box center [127, 10] width 14 height 14
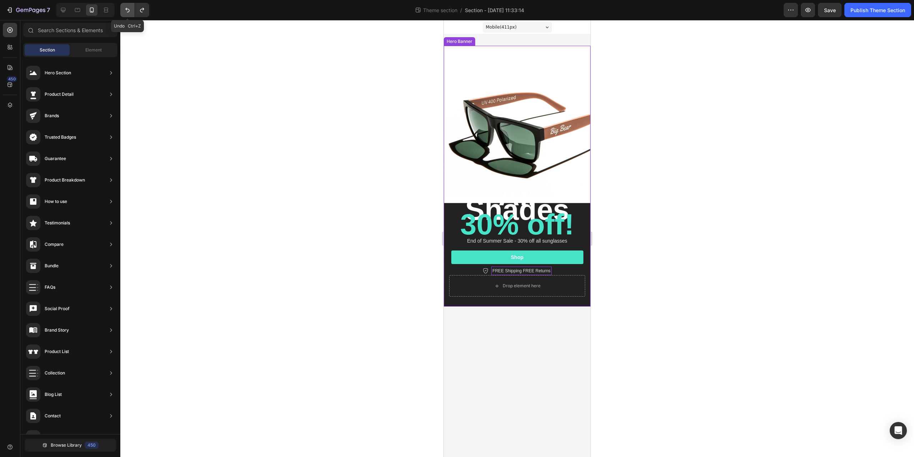
click at [124, 15] on button "Undo/Redo" at bounding box center [127, 10] width 14 height 14
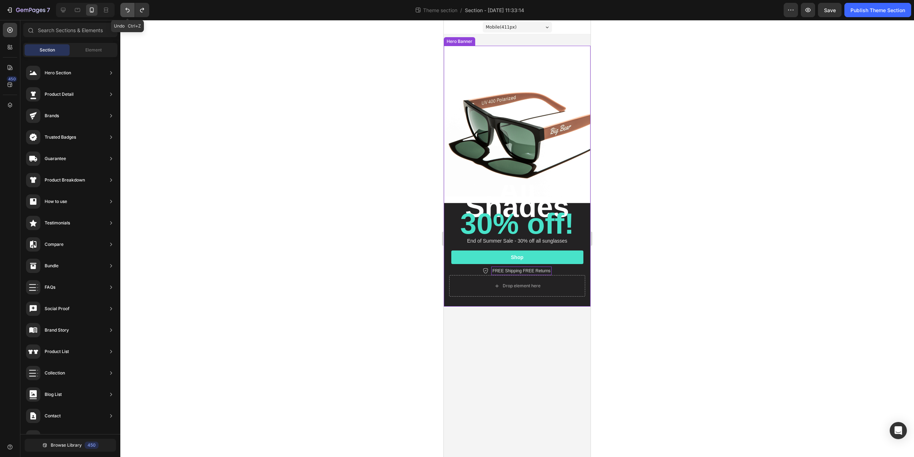
click at [124, 15] on button "Undo/Redo" at bounding box center [127, 10] width 14 height 14
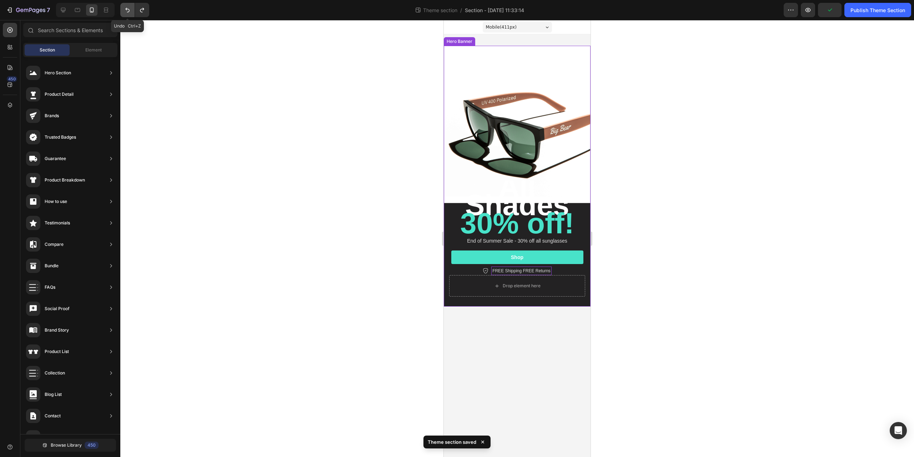
click at [124, 15] on button "Undo/Redo" at bounding box center [127, 10] width 14 height 14
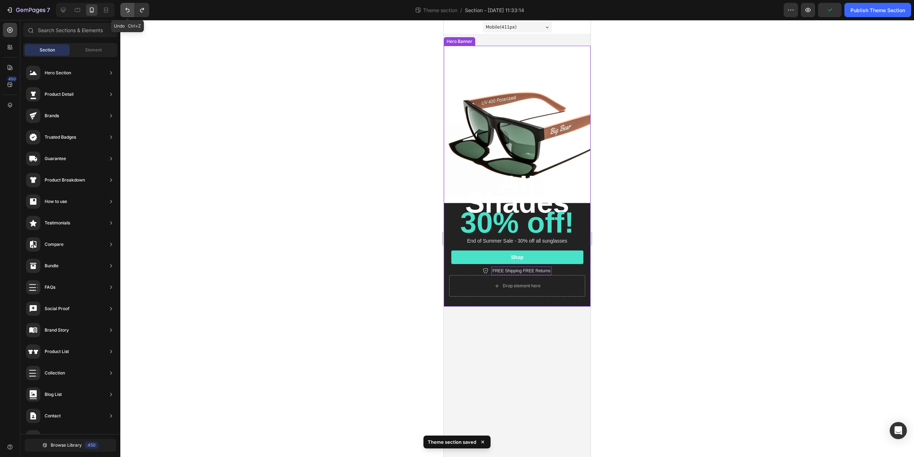
click at [124, 15] on button "Undo/Redo" at bounding box center [127, 10] width 14 height 14
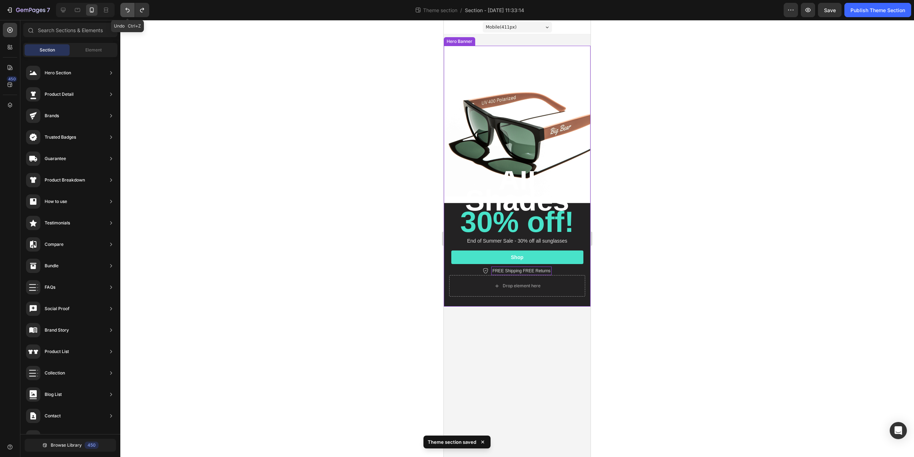
click at [124, 15] on button "Undo/Redo" at bounding box center [127, 10] width 14 height 14
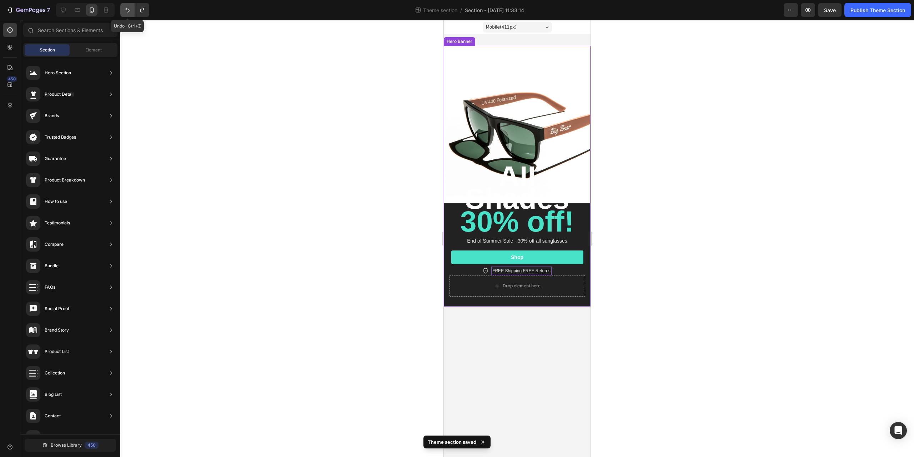
click at [124, 15] on button "Undo/Redo" at bounding box center [127, 10] width 14 height 14
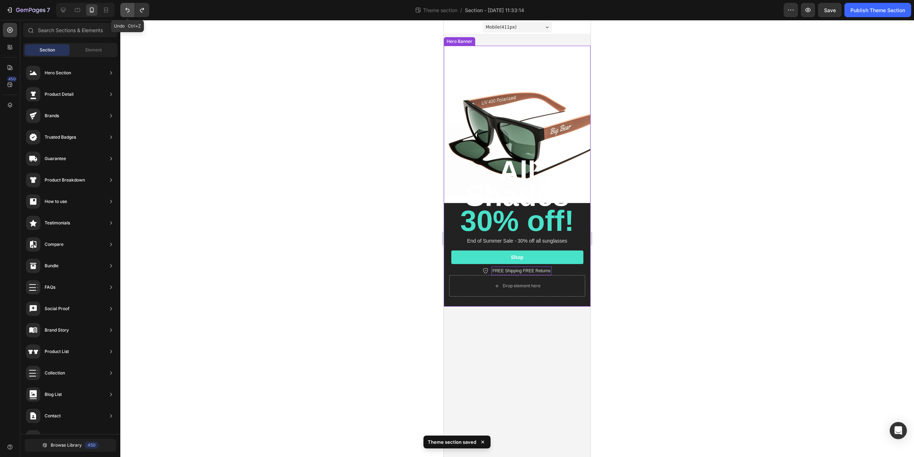
click at [124, 15] on button "Undo/Redo" at bounding box center [127, 10] width 14 height 14
drag, startPoint x: 347, startPoint y: 113, endPoint x: 373, endPoint y: 113, distance: 26.1
click at [347, 113] on div at bounding box center [517, 238] width 794 height 437
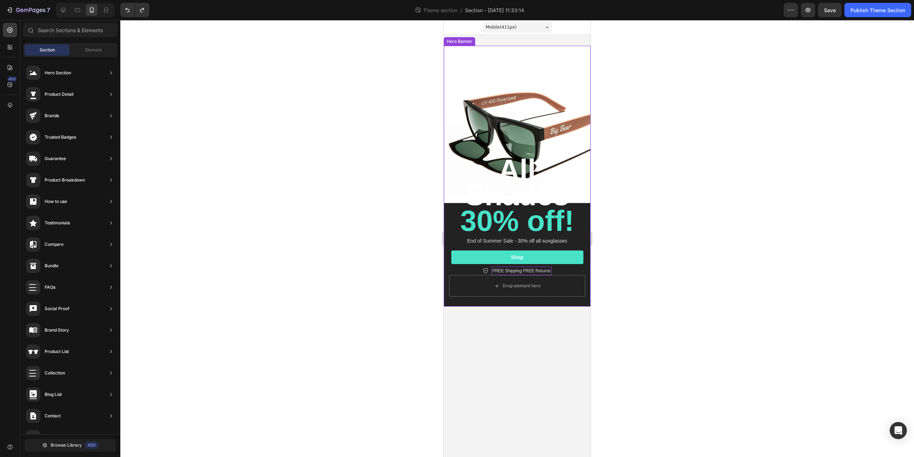
click at [548, 95] on div "Background Image" at bounding box center [517, 176] width 147 height 261
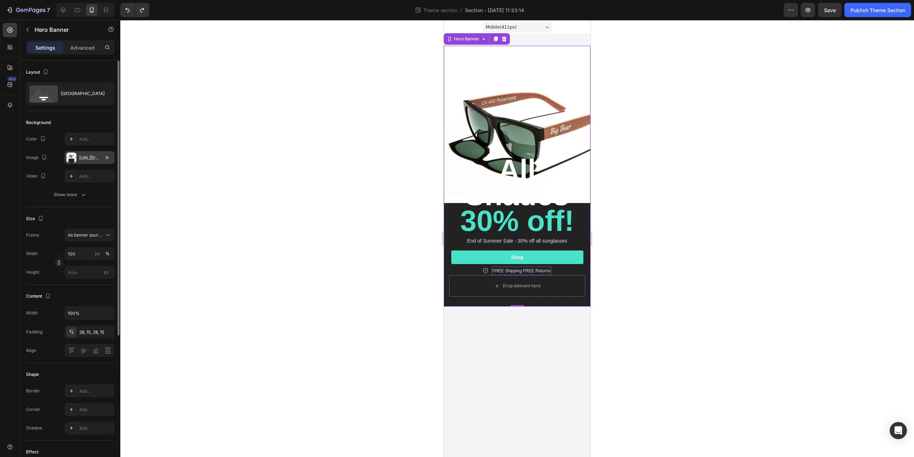
click at [89, 161] on div "https://cdn.shopify.com/s/files/1/0563/7990/0104/files/gempages_575424262492389…" at bounding box center [89, 158] width 21 height 6
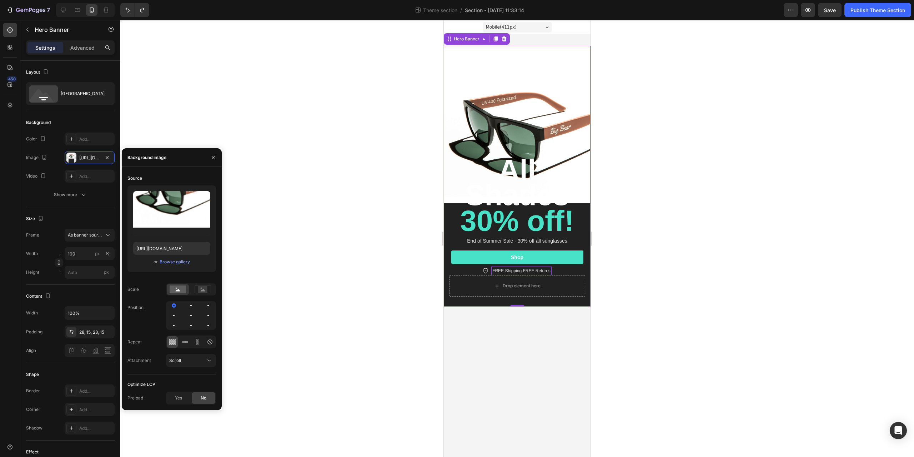
click at [182, 266] on div "or Browse gallery" at bounding box center [171, 262] width 77 height 9
click at [180, 260] on div "Browse gallery" at bounding box center [175, 262] width 30 height 6
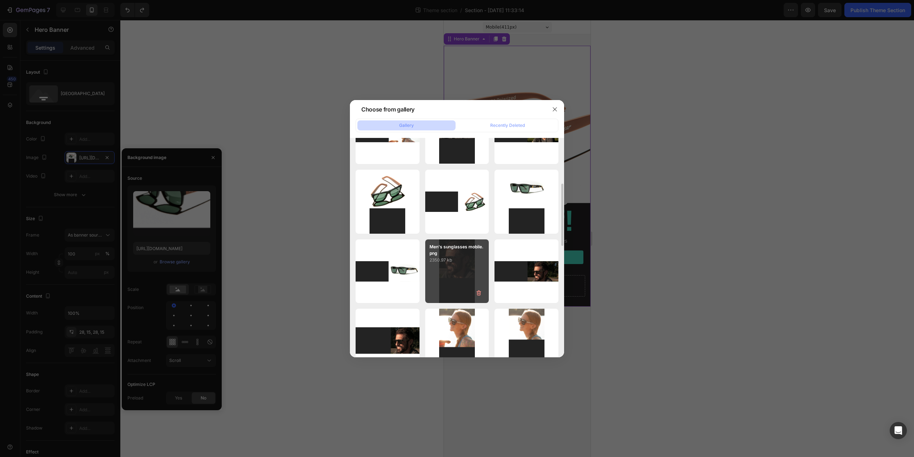
scroll to position [357, 0]
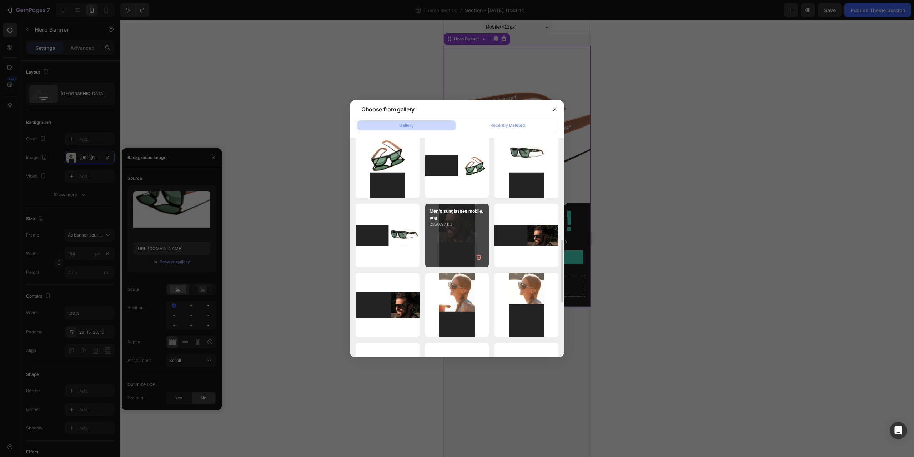
click at [457, 234] on div "Men's sunglasses mobile.png 2350.97 kb" at bounding box center [457, 236] width 64 height 64
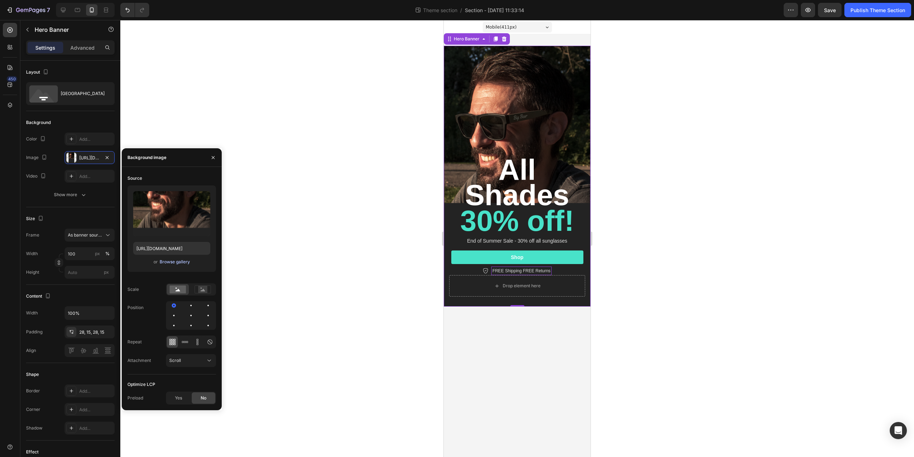
click at [173, 260] on div "Browse gallery" at bounding box center [175, 262] width 30 height 6
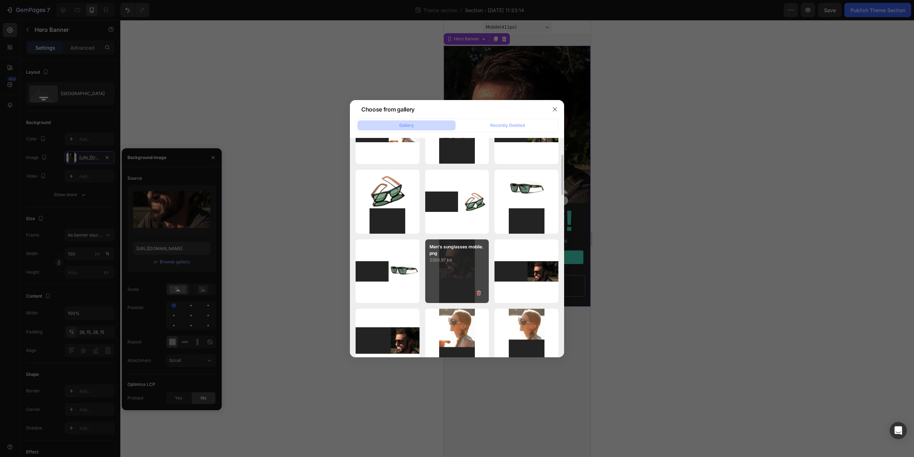
scroll to position [286, 0]
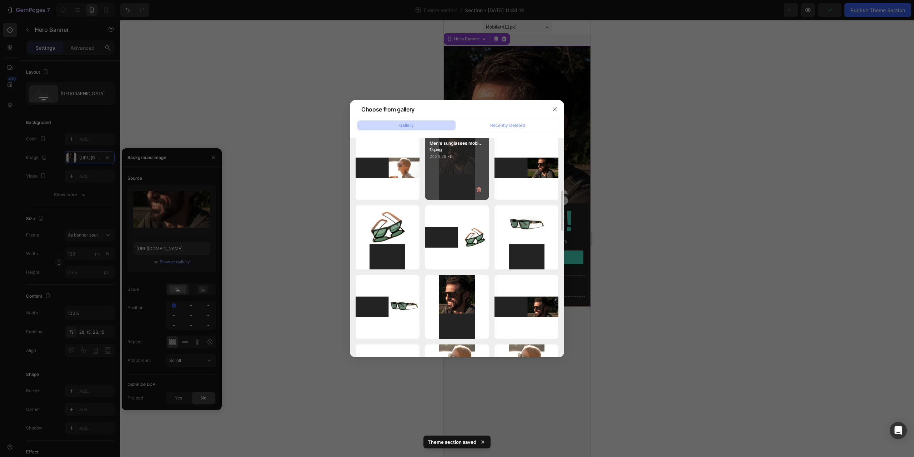
click at [454, 170] on div "Men's sunglasses mobi...1).png 2434.29 kb" at bounding box center [457, 168] width 64 height 64
type input "https://cdn.shopify.com/s/files/1/0563/7990/0104/files/gempages_575424262492389…"
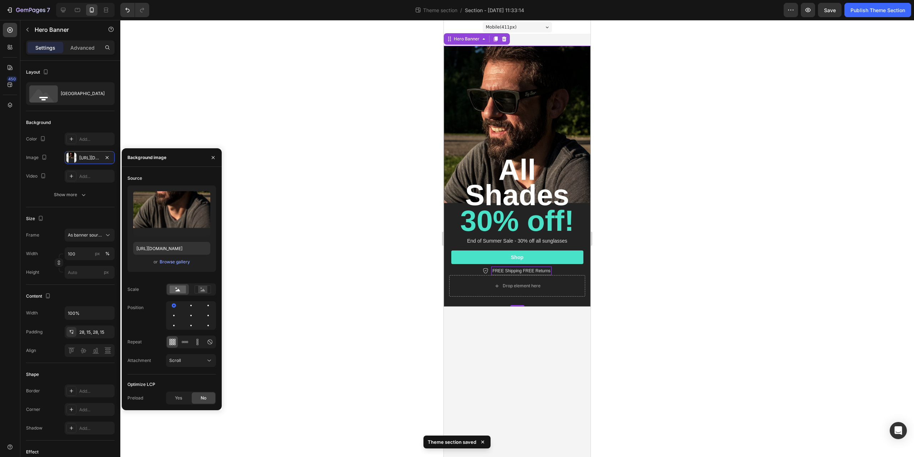
click at [265, 208] on div at bounding box center [517, 238] width 794 height 437
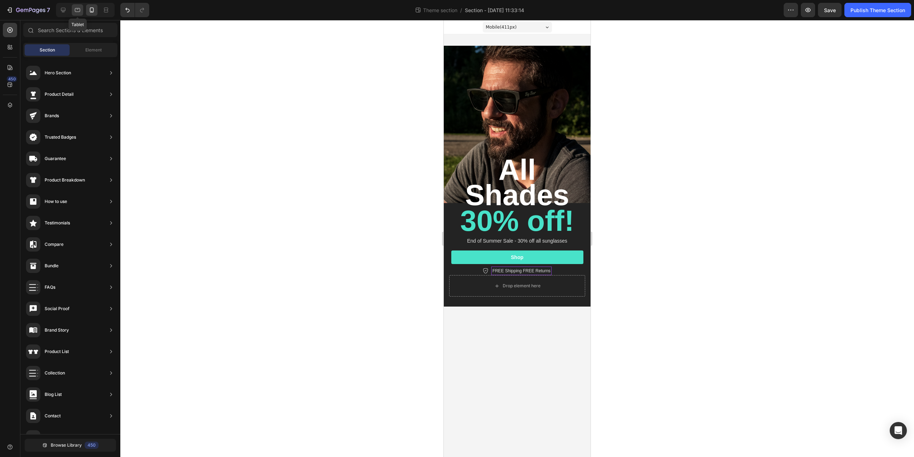
click at [77, 6] on icon at bounding box center [77, 9] width 7 height 7
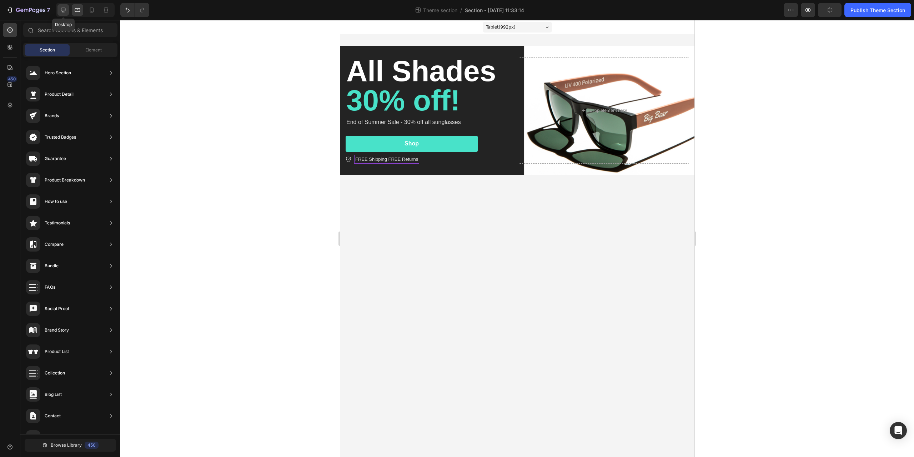
click at [59, 10] on div at bounding box center [63, 9] width 11 height 11
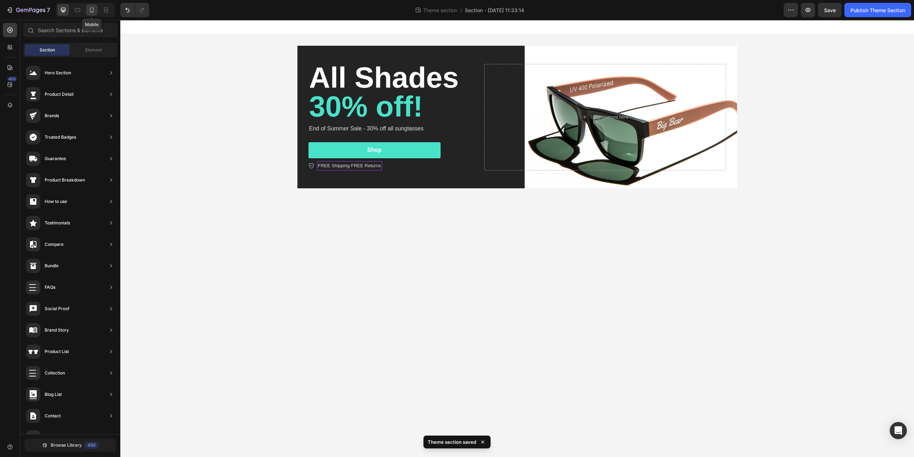
click at [91, 9] on icon at bounding box center [91, 9] width 7 height 7
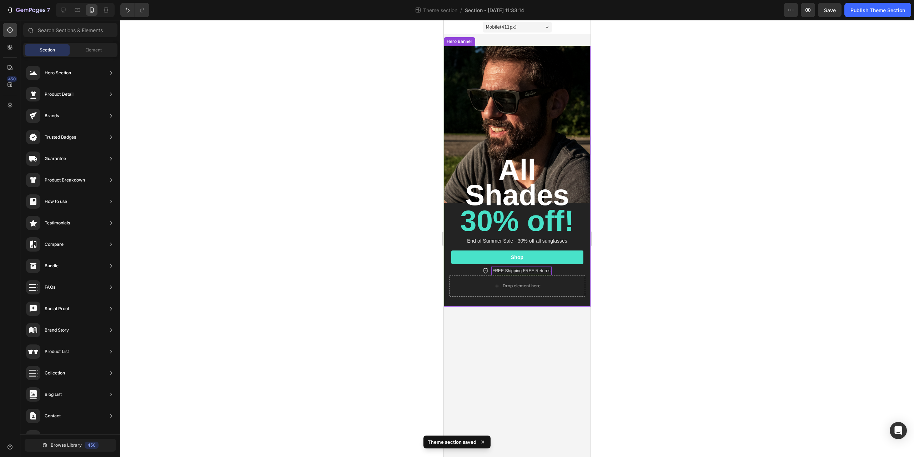
click at [489, 119] on div "Background Image" at bounding box center [517, 176] width 147 height 261
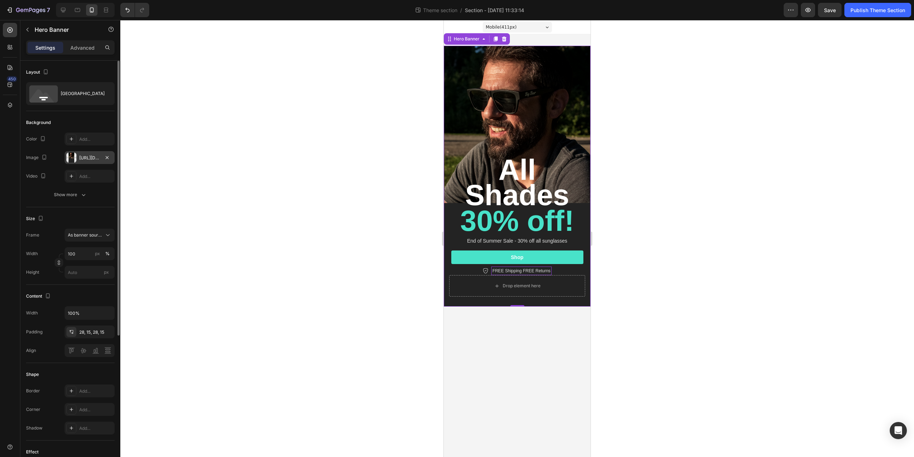
click at [83, 159] on div "https://cdn.shopify.com/s/files/1/0563/7990/0104/files/gempages_575424262492389…" at bounding box center [89, 158] width 21 height 6
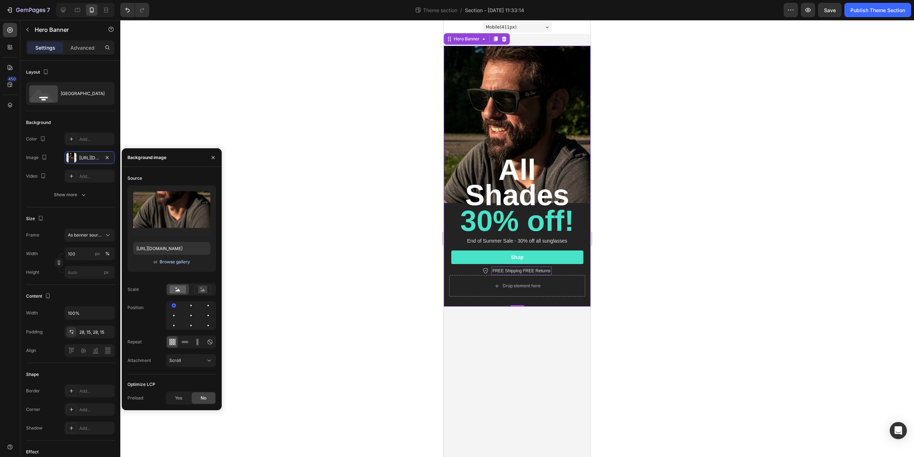
click at [178, 265] on button "Browse gallery" at bounding box center [174, 261] width 31 height 7
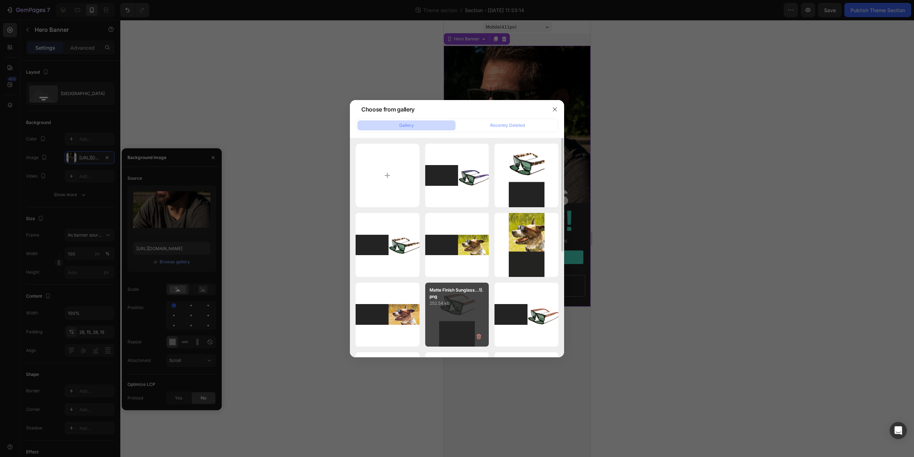
click at [462, 313] on div "Matte Finish Sunglass...1).png 252.54 kb" at bounding box center [457, 315] width 64 height 64
type input "https://cdn.shopify.com/s/files/1/0563/7990/0104/files/gempages_575424262492389…"
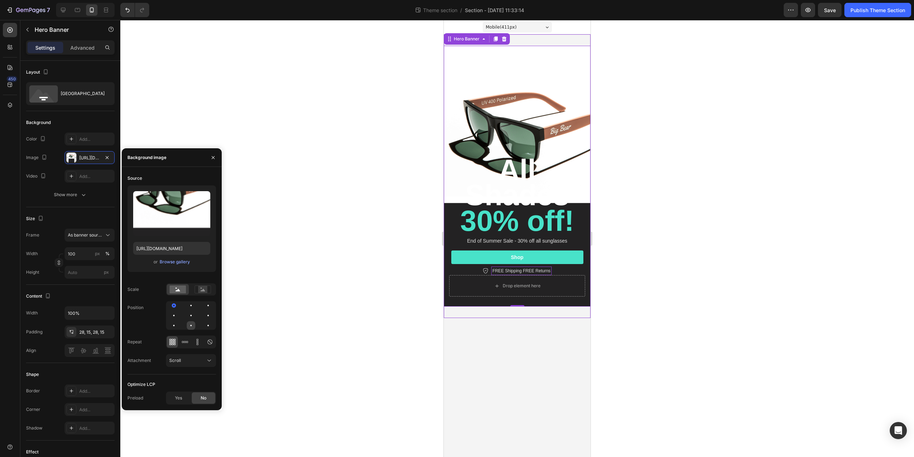
click at [204, 323] on div at bounding box center [208, 325] width 9 height 9
click at [204, 304] on div at bounding box center [208, 305] width 9 height 9
click at [191, 316] on div at bounding box center [190, 315] width 1 height 1
click at [191, 325] on div at bounding box center [190, 325] width 1 height 1
click at [205, 289] on rect at bounding box center [202, 289] width 9 height 7
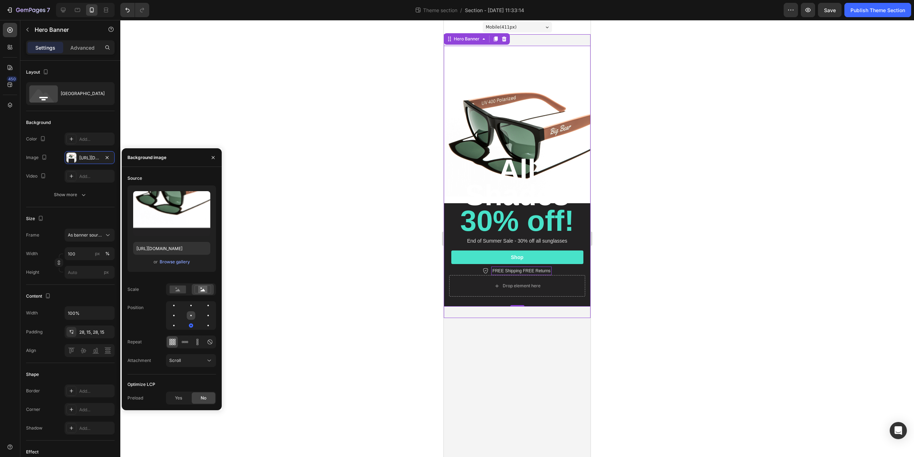
click at [204, 318] on div at bounding box center [208, 315] width 9 height 9
click at [204, 305] on div at bounding box center [208, 305] width 9 height 9
click at [204, 328] on div at bounding box center [208, 325] width 9 height 9
click at [184, 294] on div at bounding box center [178, 289] width 22 height 11
click at [519, 201] on span "All Shades" at bounding box center [517, 182] width 104 height 58
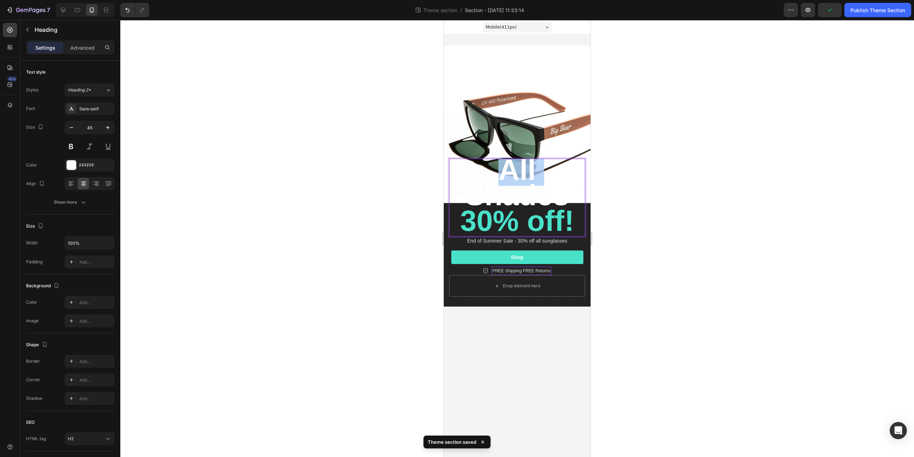
click at [513, 168] on span "All Shades" at bounding box center [517, 182] width 104 height 58
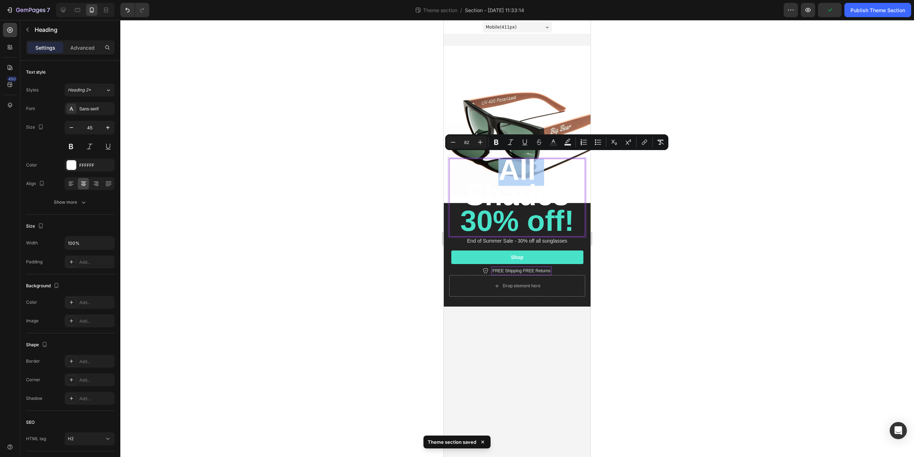
click at [513, 168] on span "All Shades" at bounding box center [517, 182] width 104 height 58
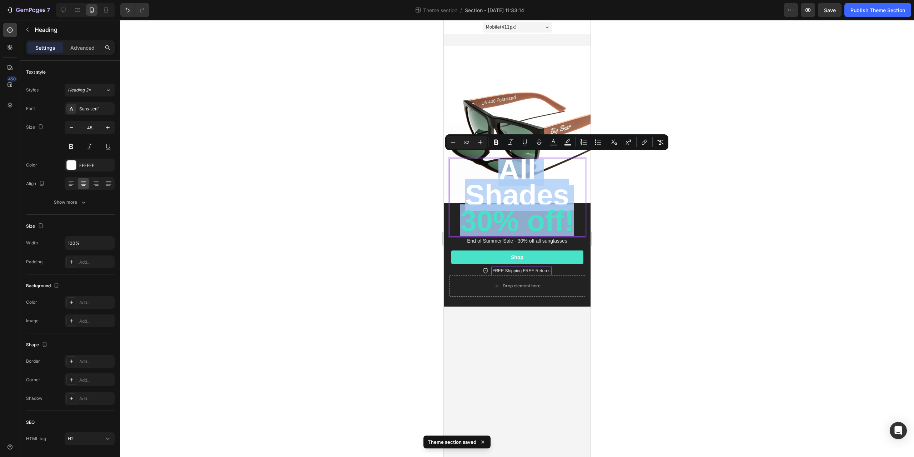
drag, startPoint x: 500, startPoint y: 174, endPoint x: 584, endPoint y: 219, distance: 95.7
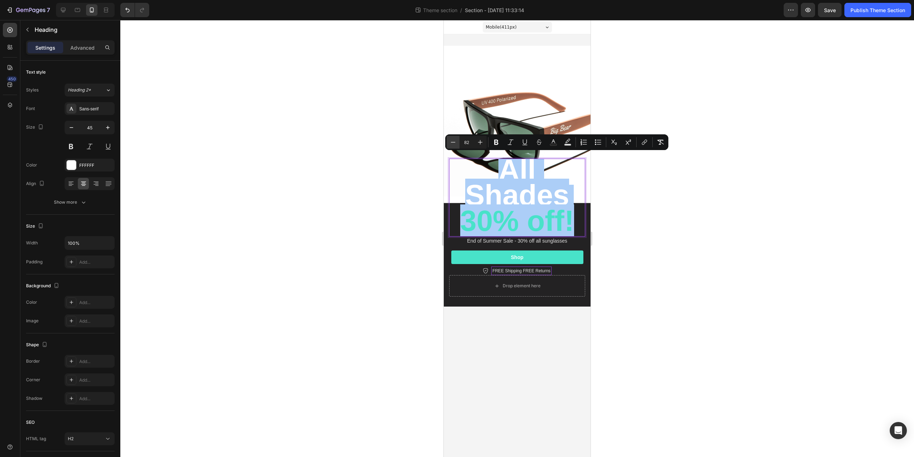
click at [455, 144] on icon "Editor contextual toolbar" at bounding box center [453, 142] width 7 height 7
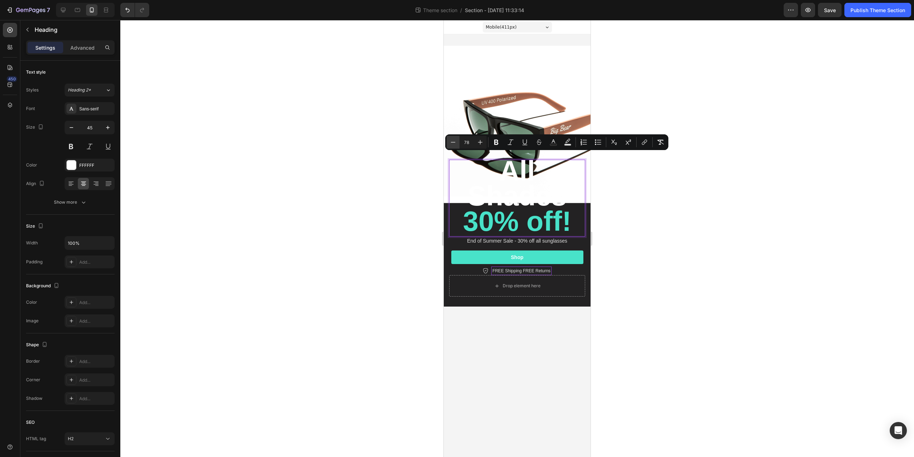
click at [455, 144] on icon "Editor contextual toolbar" at bounding box center [453, 142] width 7 height 7
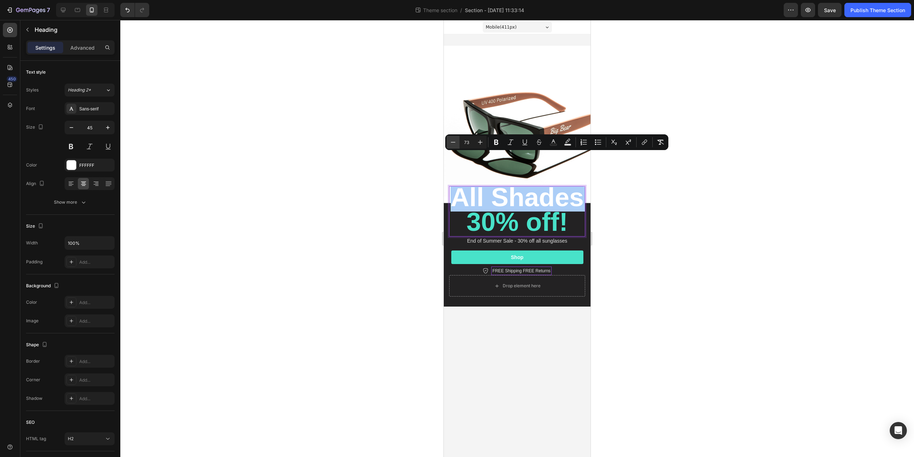
click at [455, 144] on icon "Editor contextual toolbar" at bounding box center [453, 142] width 7 height 7
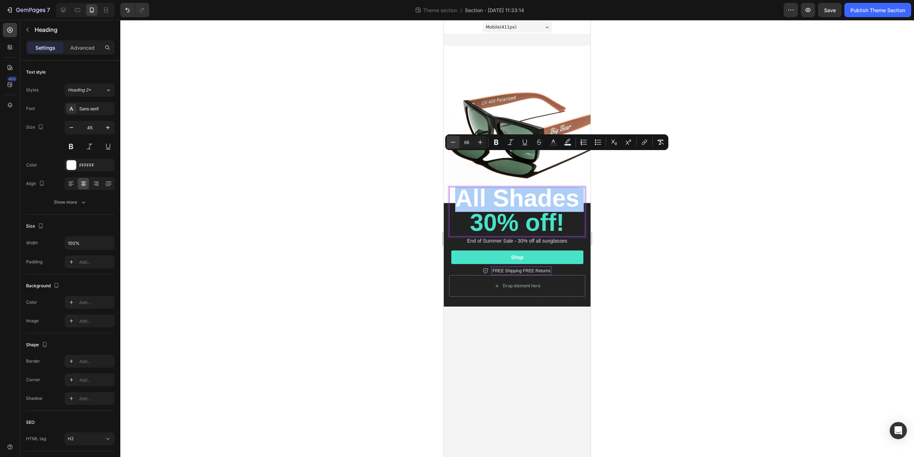
click at [455, 144] on icon "Editor contextual toolbar" at bounding box center [453, 142] width 7 height 7
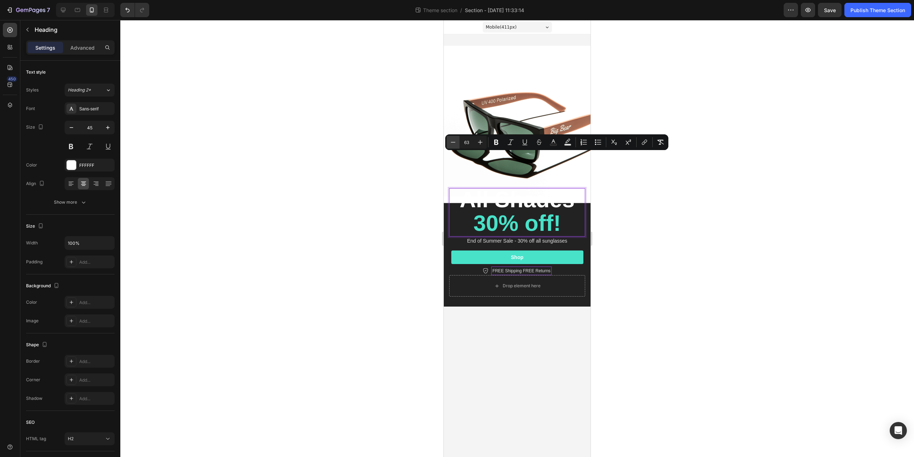
click at [455, 144] on icon "Editor contextual toolbar" at bounding box center [453, 142] width 7 height 7
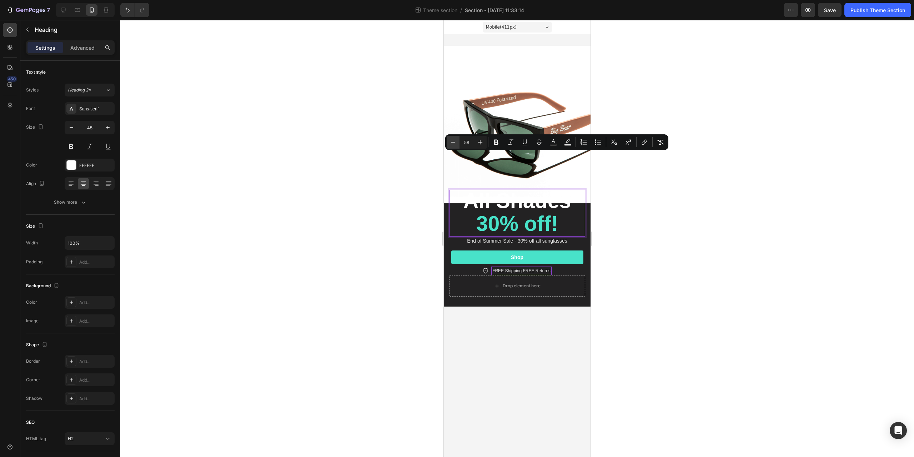
click at [455, 144] on icon "Editor contextual toolbar" at bounding box center [453, 142] width 7 height 7
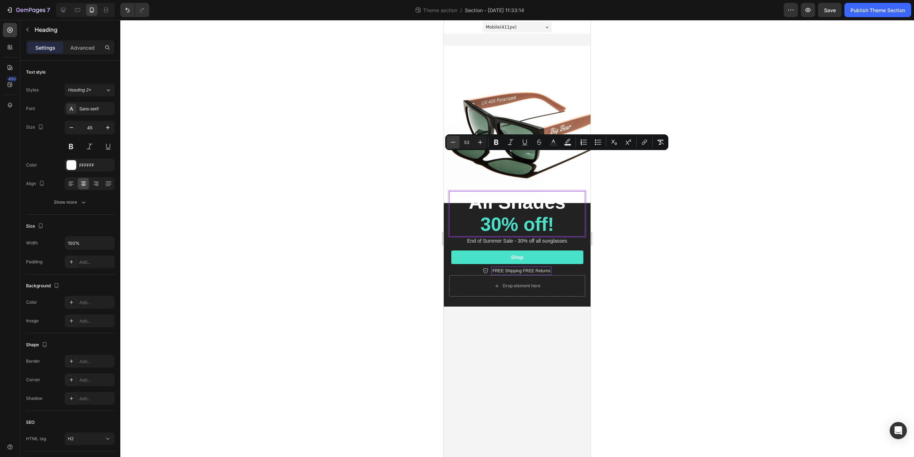
click at [455, 144] on icon "Editor contextual toolbar" at bounding box center [453, 142] width 7 height 7
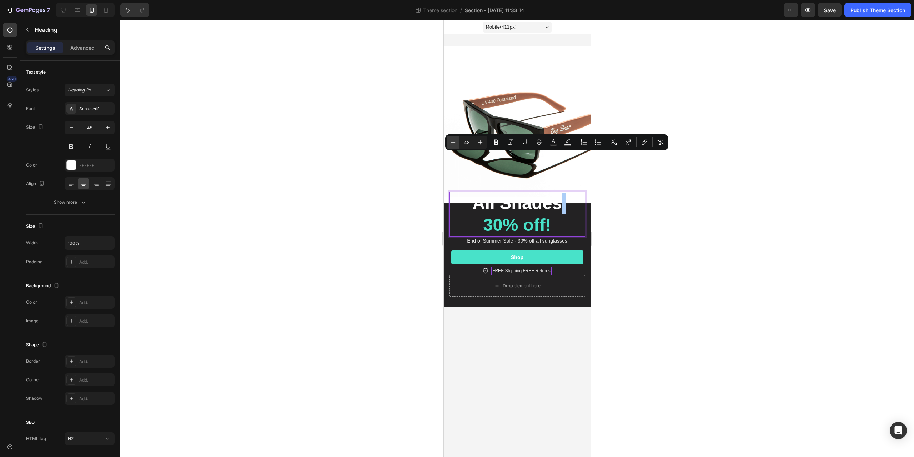
click at [455, 144] on icon "Editor contextual toolbar" at bounding box center [453, 142] width 7 height 7
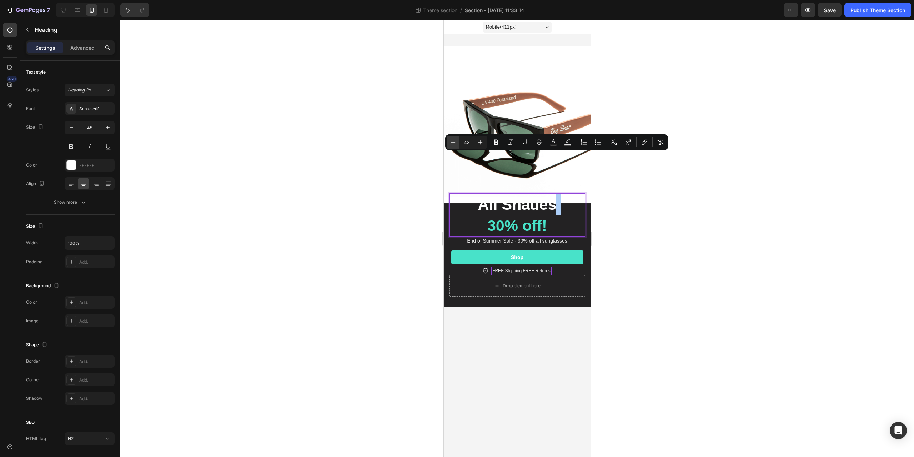
click at [455, 144] on icon "Editor contextual toolbar" at bounding box center [453, 142] width 7 height 7
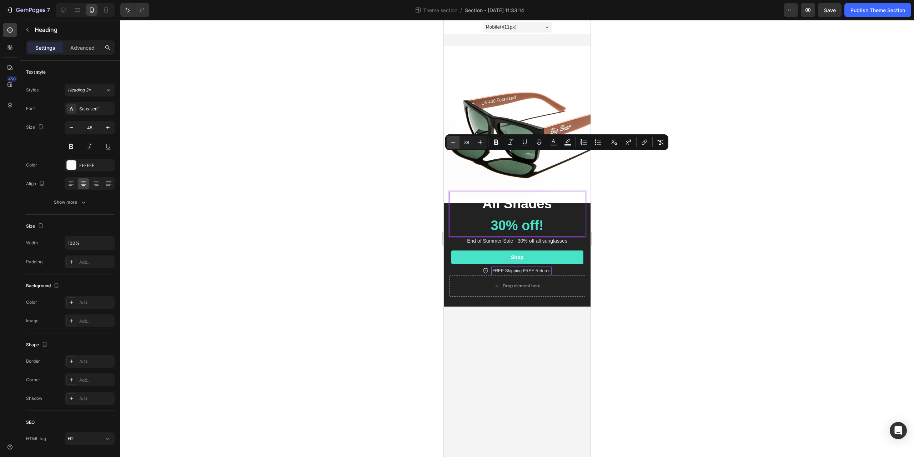
click at [455, 144] on icon "Editor contextual toolbar" at bounding box center [453, 142] width 7 height 7
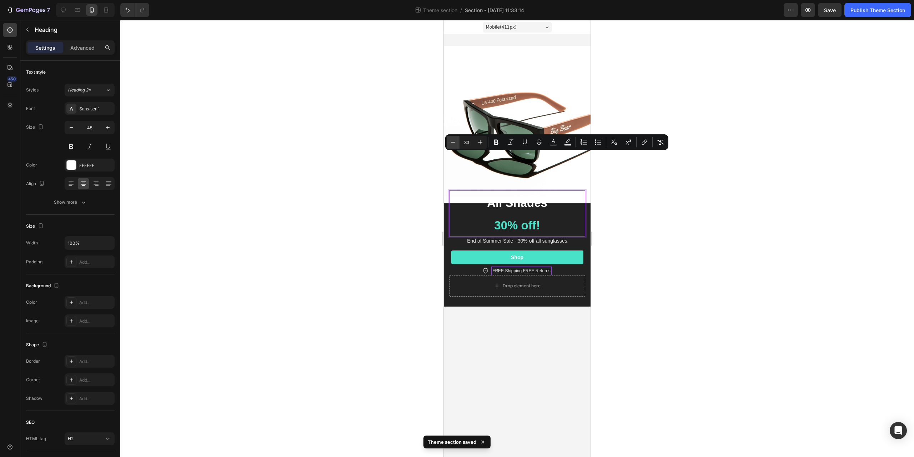
click at [455, 144] on icon "Editor contextual toolbar" at bounding box center [453, 142] width 7 height 7
type input "32"
click at [560, 199] on p "All Shades 30% off!" at bounding box center [517, 213] width 135 height 45
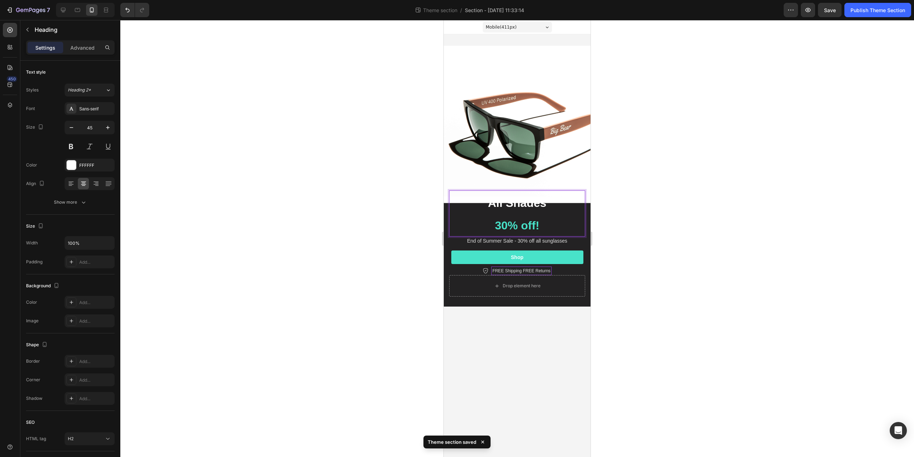
click at [547, 205] on span "All Shades" at bounding box center [517, 202] width 59 height 13
click at [545, 205] on span "All Shades" at bounding box center [517, 202] width 59 height 13
click at [493, 229] on p "All Shades 30% off!" at bounding box center [517, 213] width 135 height 45
click at [685, 224] on div at bounding box center [517, 238] width 794 height 437
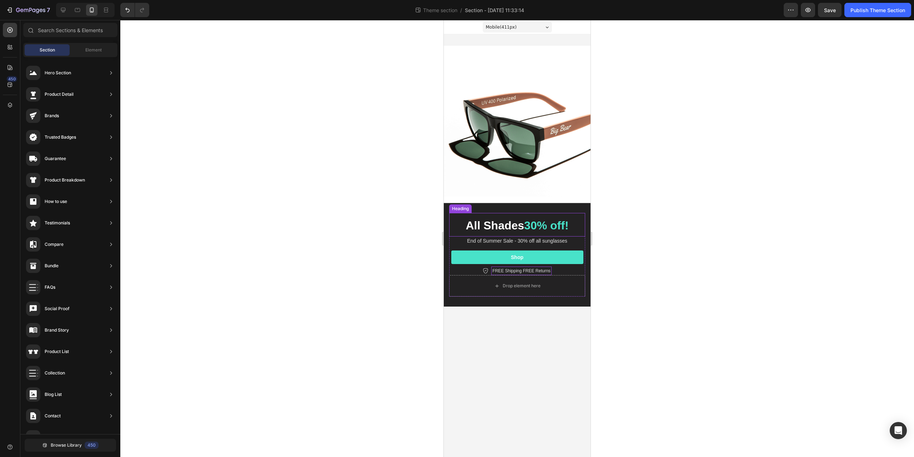
click at [524, 229] on span "All Shades" at bounding box center [495, 225] width 59 height 13
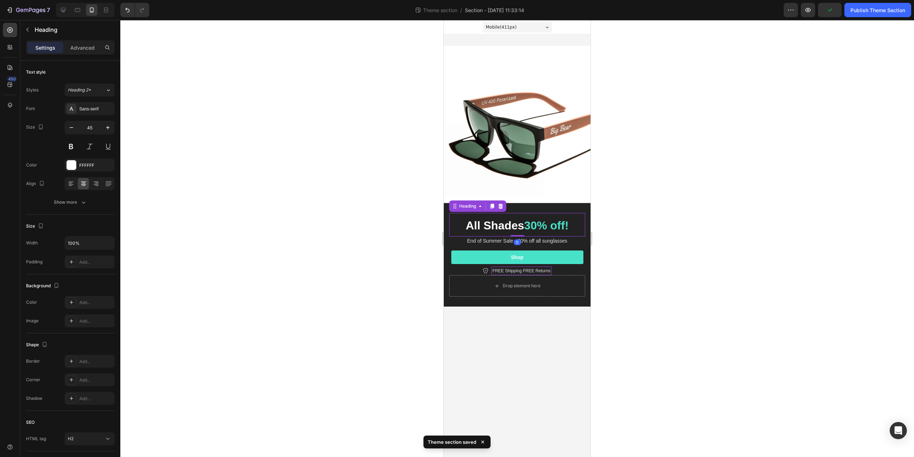
click at [327, 97] on div at bounding box center [517, 238] width 794 height 437
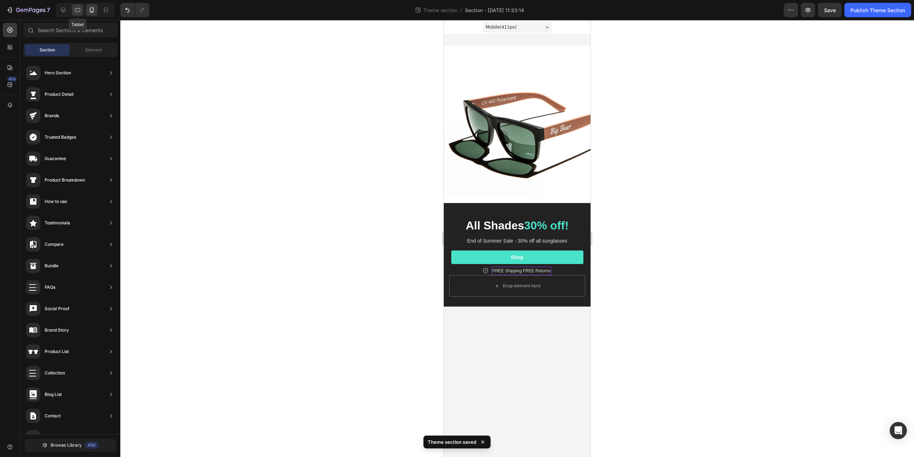
click at [74, 8] on icon at bounding box center [77, 9] width 7 height 7
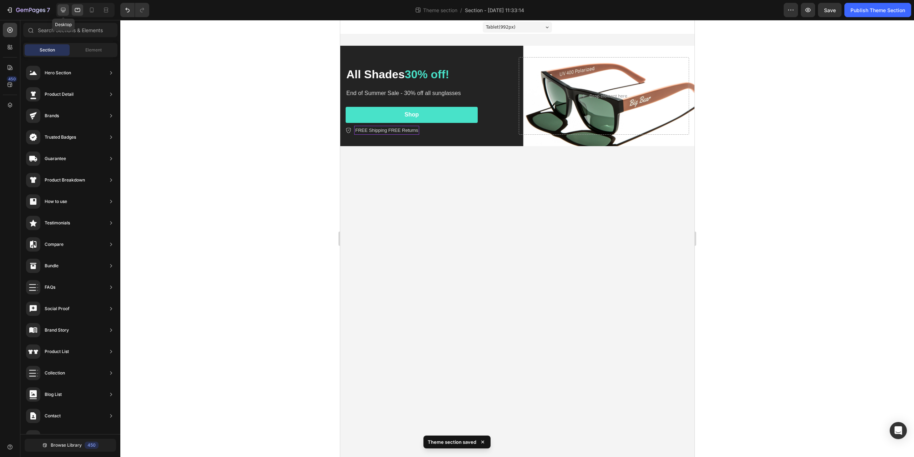
click at [63, 10] on icon at bounding box center [63, 9] width 7 height 7
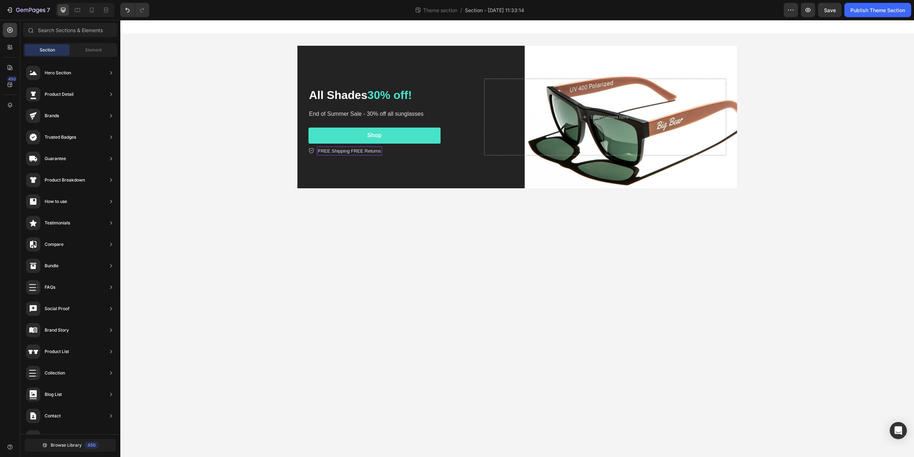
click at [99, 11] on div at bounding box center [85, 10] width 59 height 14
click at [93, 9] on icon at bounding box center [91, 9] width 7 height 7
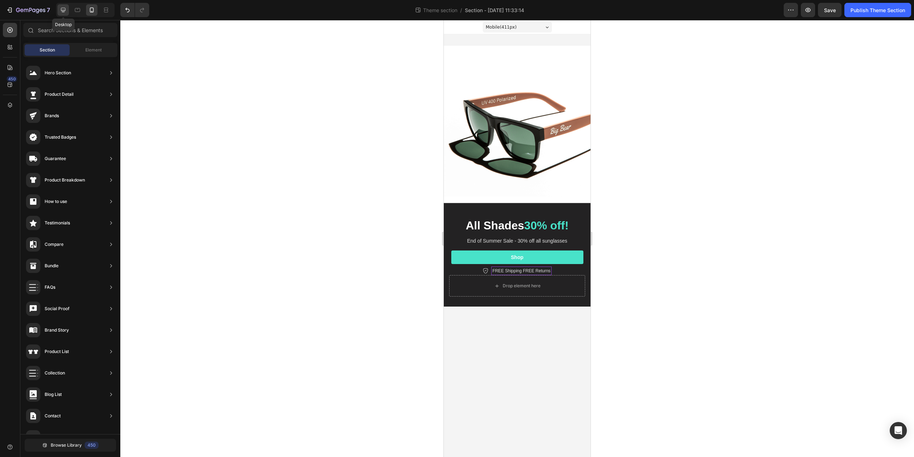
click at [60, 8] on icon at bounding box center [63, 9] width 7 height 7
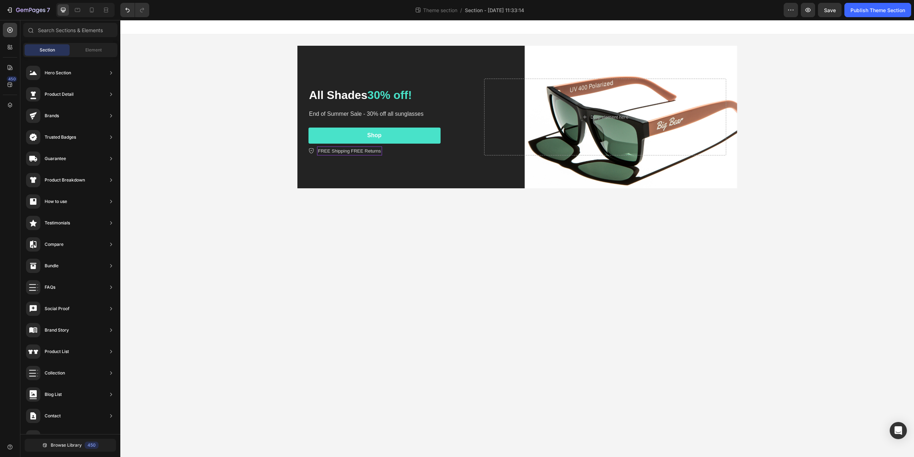
click at [101, 43] on div "Section Element" at bounding box center [70, 50] width 94 height 14
click at [101, 49] on span "Element" at bounding box center [93, 50] width 16 height 6
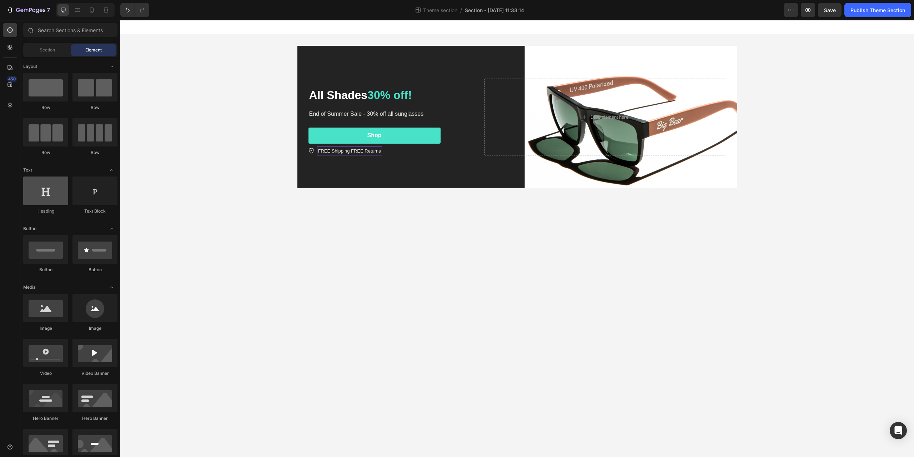
click at [55, 196] on div at bounding box center [45, 190] width 45 height 29
drag, startPoint x: 159, startPoint y: 219, endPoint x: 319, endPoint y: 83, distance: 209.3
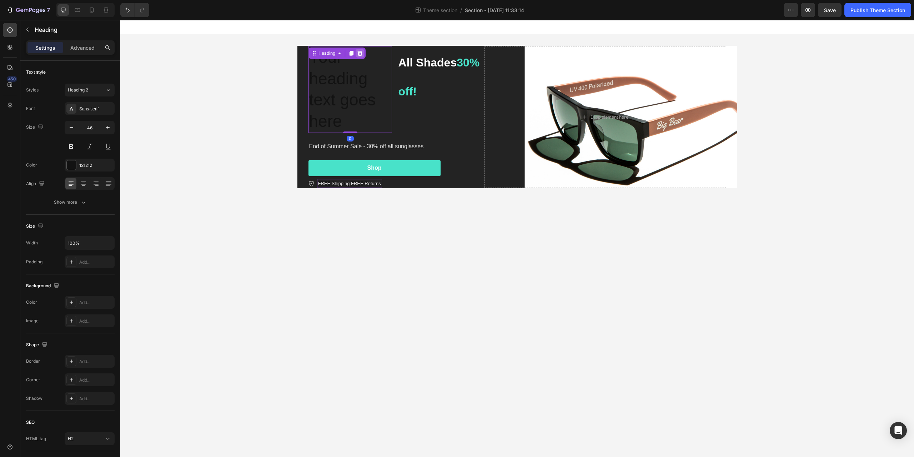
click at [364, 53] on div at bounding box center [360, 53] width 9 height 9
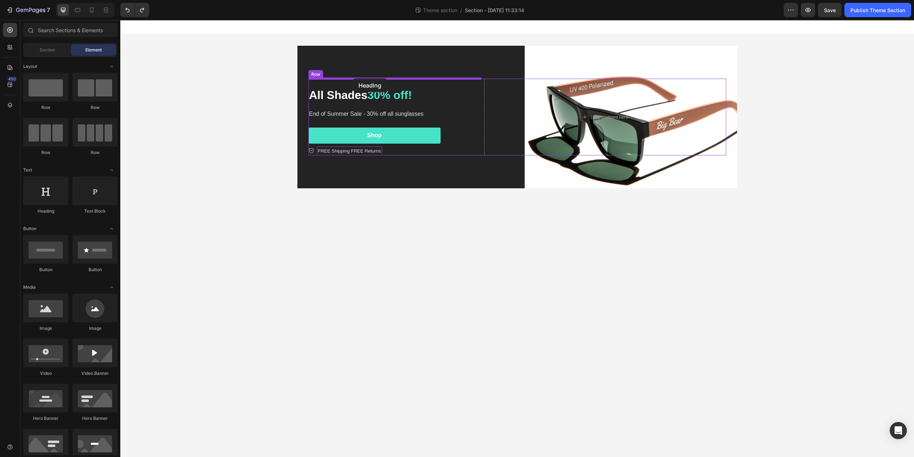
drag, startPoint x: 188, startPoint y: 210, endPoint x: 353, endPoint y: 78, distance: 210.9
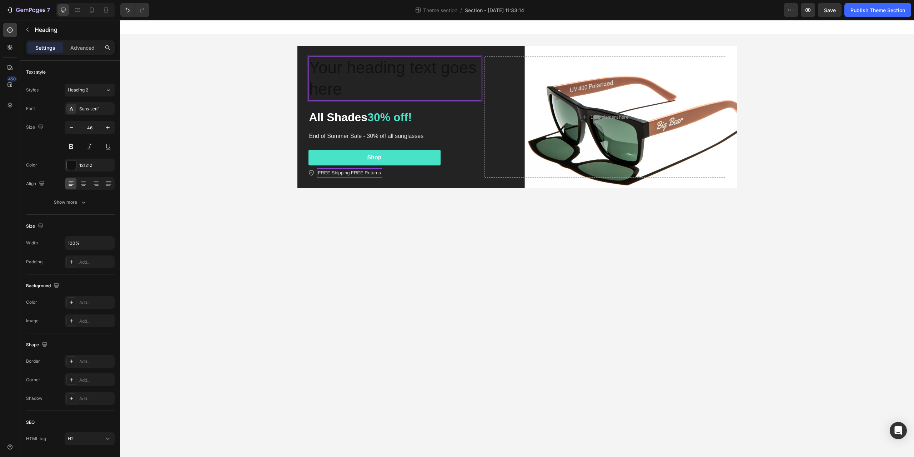
click at [358, 91] on h2 "Your heading text goes here" at bounding box center [395, 78] width 173 height 44
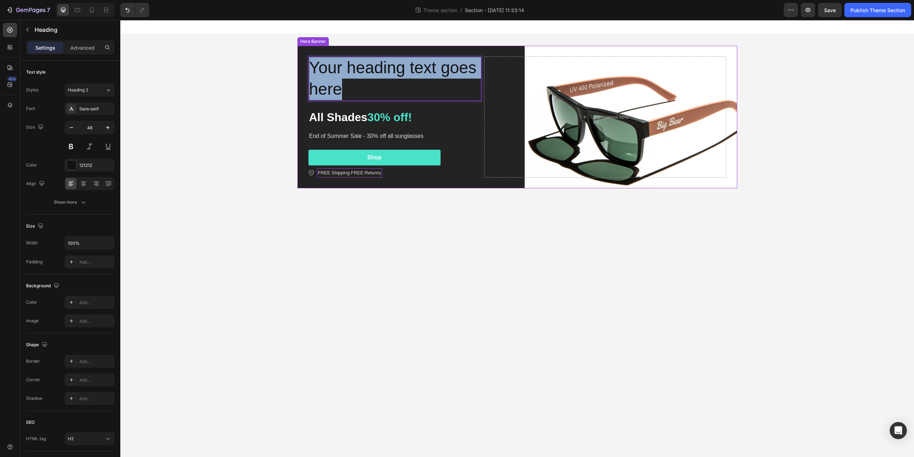
drag, startPoint x: 358, startPoint y: 91, endPoint x: 306, endPoint y: 62, distance: 59.7
click at [306, 62] on div "Your heading text goes here Heading 0 All Shades 30% off! Heading End of Summer…" at bounding box center [517, 117] width 429 height 144
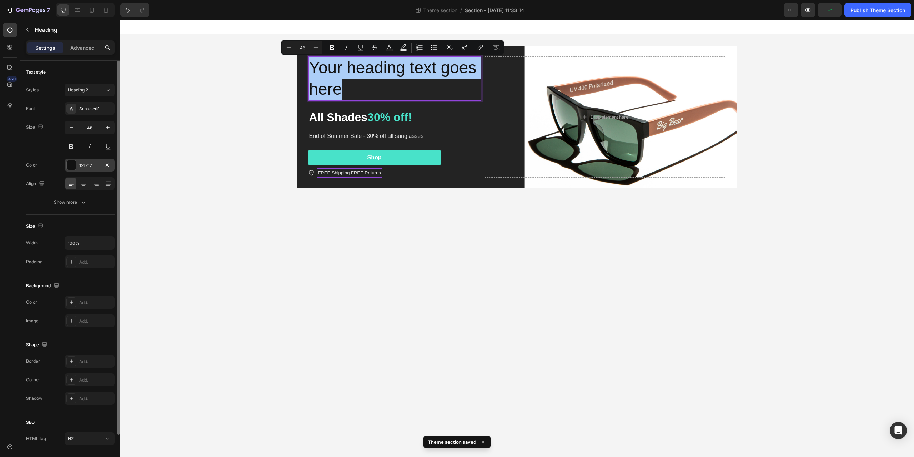
click at [73, 164] on div at bounding box center [71, 164] width 9 height 9
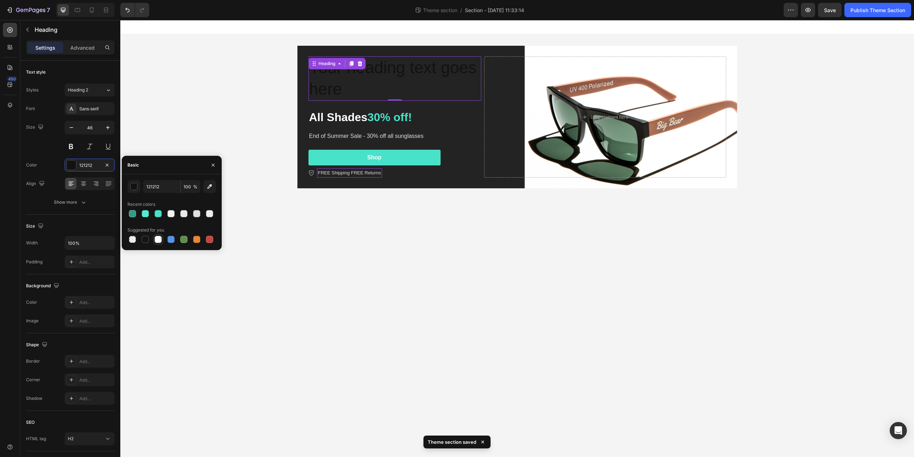
click at [158, 240] on div at bounding box center [158, 239] width 7 height 7
type input "FFFFFF"
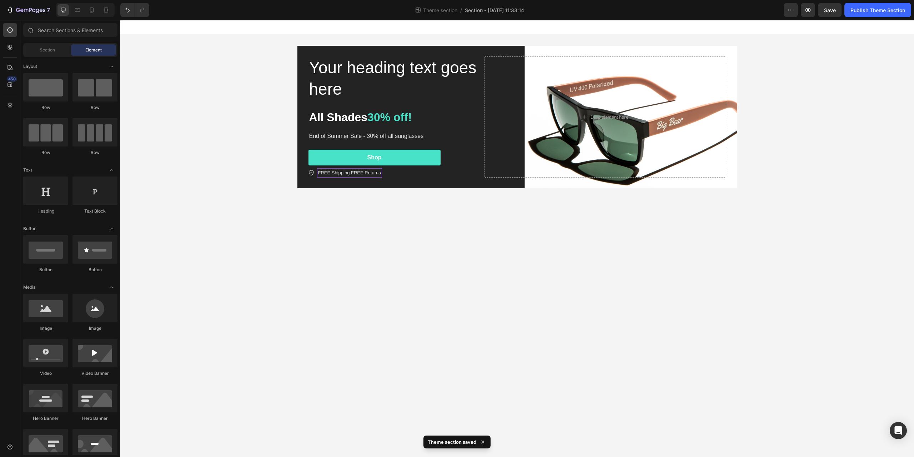
click at [241, 104] on div "Your heading text goes here Heading All Shades 30% off! Heading End of Summer S…" at bounding box center [517, 116] width 794 height 165
click at [340, 92] on p "Your heading text goes here" at bounding box center [394, 78] width 171 height 43
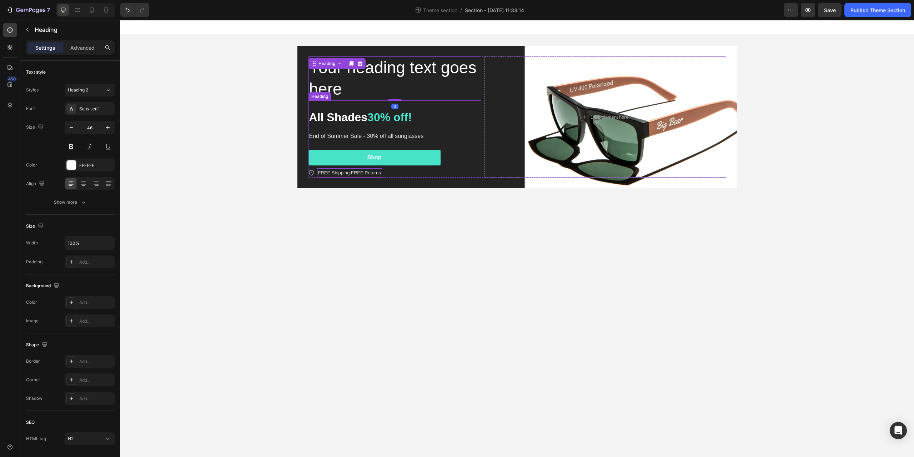
click at [330, 118] on span "All Shades" at bounding box center [338, 117] width 59 height 13
click at [348, 81] on p "Your heading text goes here" at bounding box center [394, 78] width 171 height 43
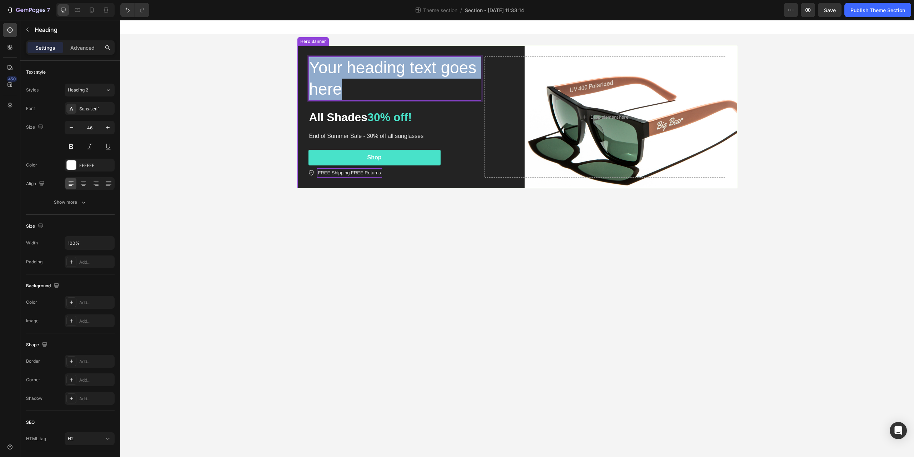
drag, startPoint x: 343, startPoint y: 91, endPoint x: 301, endPoint y: 68, distance: 47.6
click at [301, 68] on div "Your heading text goes here Heading 0 All Shades 30% off! Heading End of Summer…" at bounding box center [518, 117] width 440 height 143
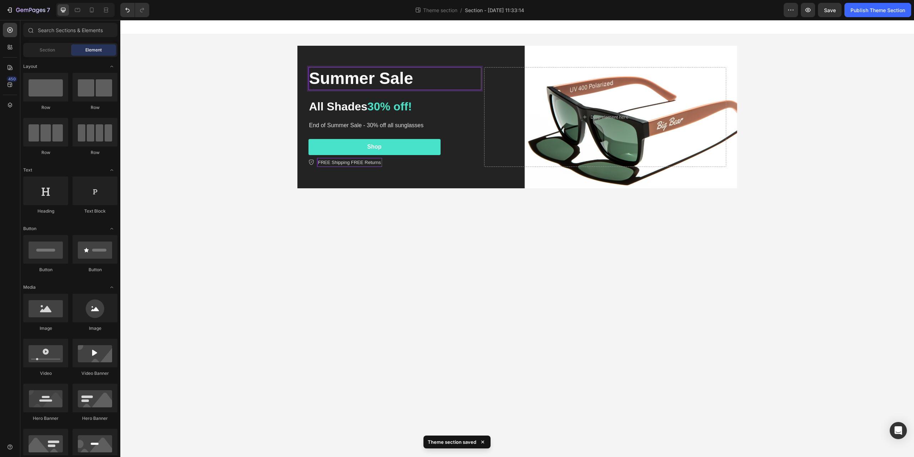
click at [222, 115] on div "Summer Sale Heading 0 All Shades 30% off! Heading End of Summer Sale - 30% off …" at bounding box center [517, 116] width 794 height 165
click at [332, 122] on p "End of Summer Sale - 30% off all sunglasses" at bounding box center [394, 125] width 171 height 9
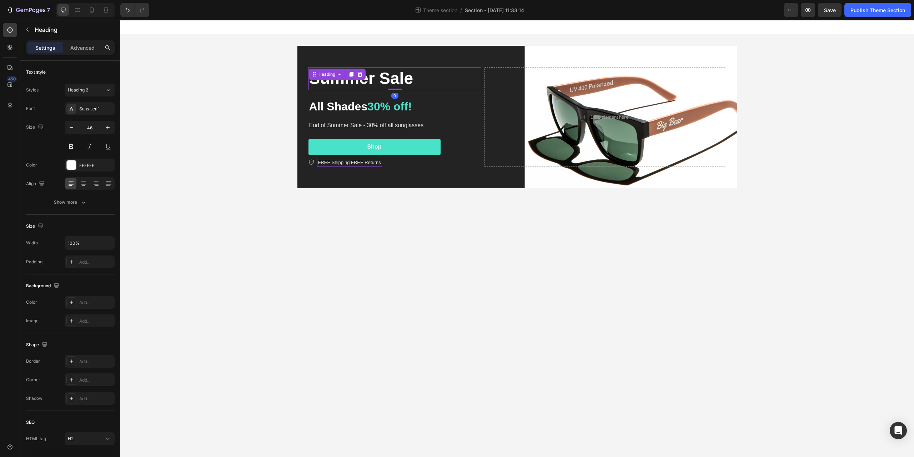
click at [384, 79] on strong "Summer Sale" at bounding box center [361, 78] width 104 height 19
click at [131, 11] on icon "Undo/Redo" at bounding box center [127, 9] width 7 height 7
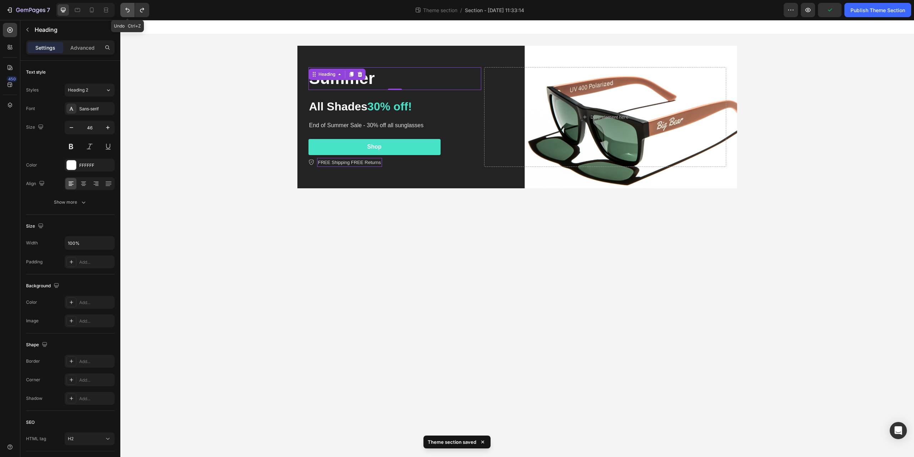
click at [131, 11] on icon "Undo/Redo" at bounding box center [127, 9] width 7 height 7
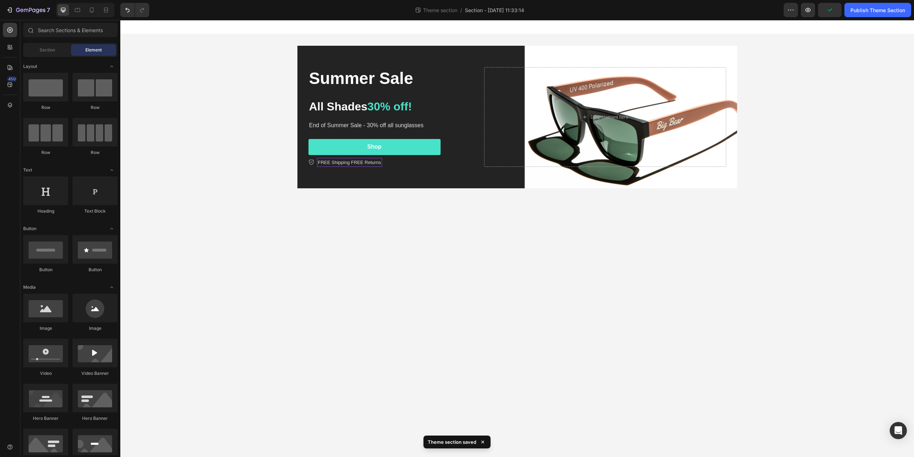
click at [211, 113] on div "Summer Sale Heading All Shades 30% off! Heading End of Summer Sale - 30% off al…" at bounding box center [517, 116] width 794 height 165
drag, startPoint x: 210, startPoint y: 147, endPoint x: 136, endPoint y: 40, distance: 129.9
click at [206, 142] on div "Summer Sale Heading All Shades 30% off! Heading End of Summer Sale - 30% off al…" at bounding box center [517, 116] width 794 height 165
click at [131, 12] on icon "Undo/Redo" at bounding box center [127, 9] width 7 height 7
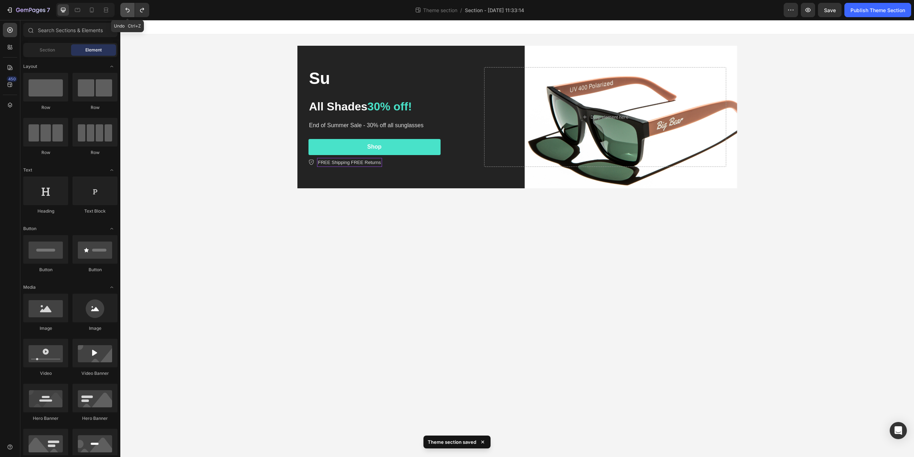
click at [131, 12] on icon "Undo/Redo" at bounding box center [127, 9] width 7 height 7
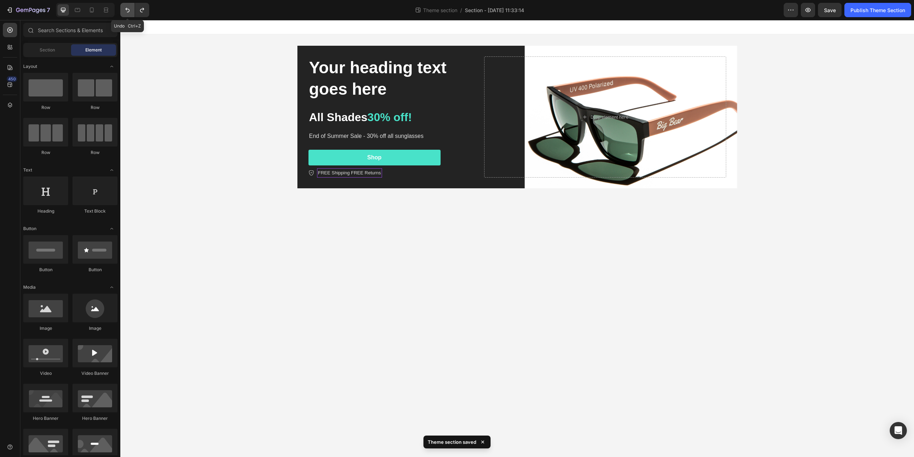
click at [131, 12] on icon "Undo/Redo" at bounding box center [127, 9] width 7 height 7
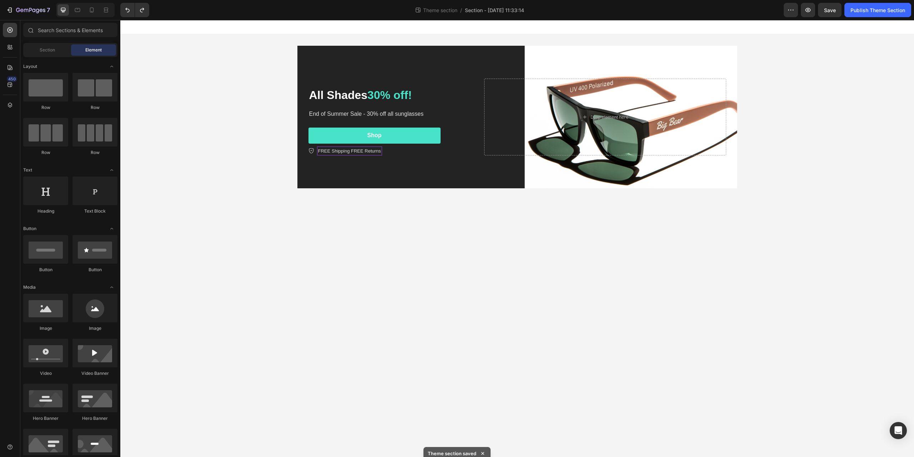
click at [241, 124] on div "All Shades 30% off! Heading End of Summer Sale - 30% off all sunglasses Text Bl…" at bounding box center [517, 116] width 794 height 165
click at [330, 101] on div "Text Block" at bounding box center [322, 104] width 24 height 6
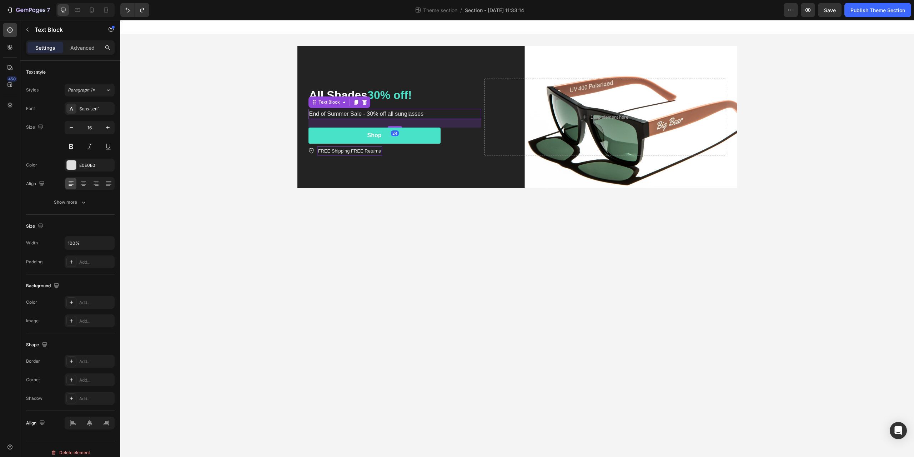
drag, startPoint x: 199, startPoint y: 130, endPoint x: 189, endPoint y: 116, distance: 17.2
click at [201, 126] on div "All Shades 30% off! Heading End of Summer Sale - 30% off all sunglasses Text Bl…" at bounding box center [517, 116] width 794 height 165
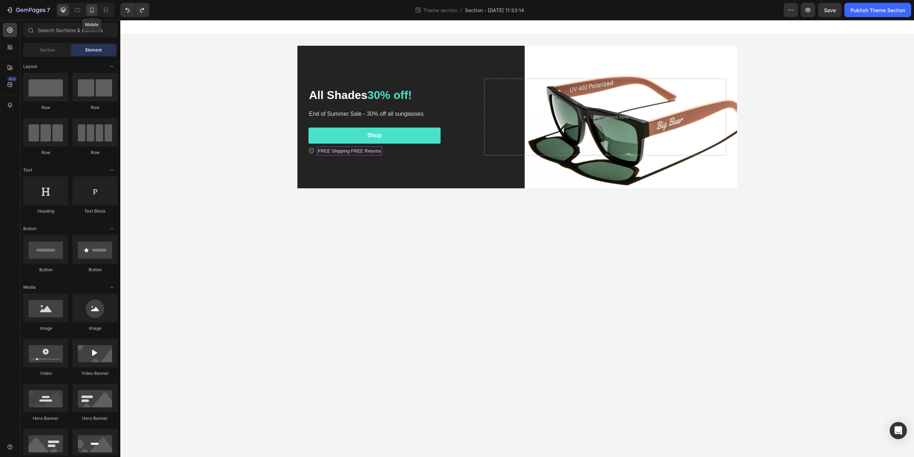
click at [92, 11] on icon at bounding box center [91, 9] width 7 height 7
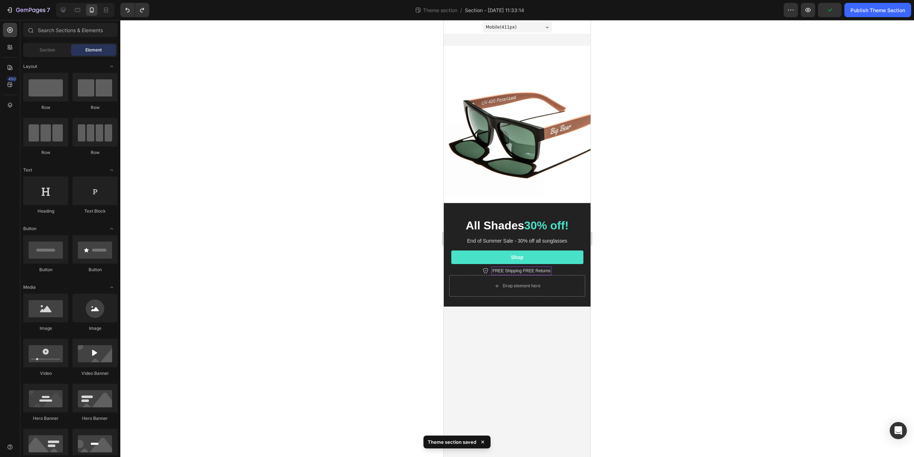
click at [704, 225] on div at bounding box center [517, 238] width 794 height 437
click at [79, 14] on div at bounding box center [77, 9] width 11 height 11
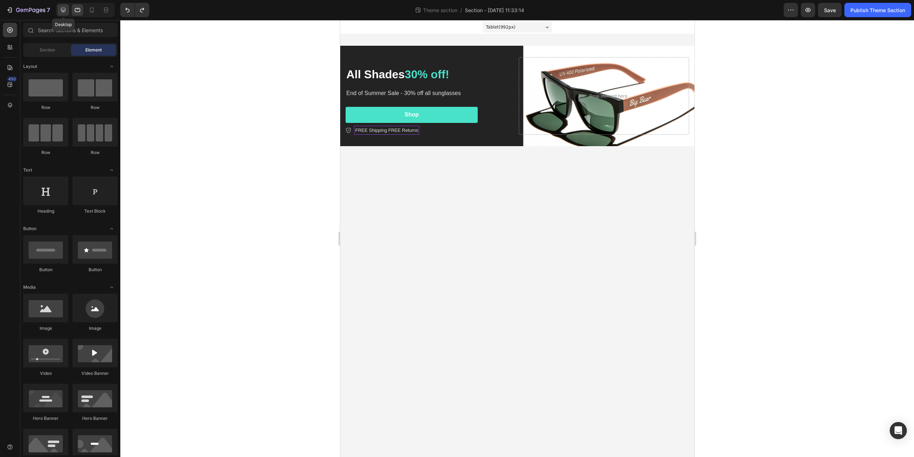
click at [61, 12] on icon at bounding box center [63, 9] width 7 height 7
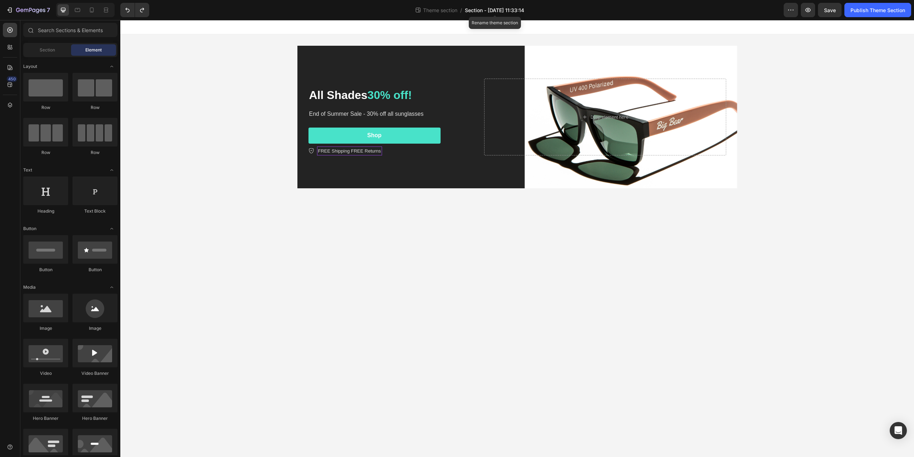
click at [482, 11] on span "Section - Aug 26 11:33:14" at bounding box center [494, 10] width 59 height 8
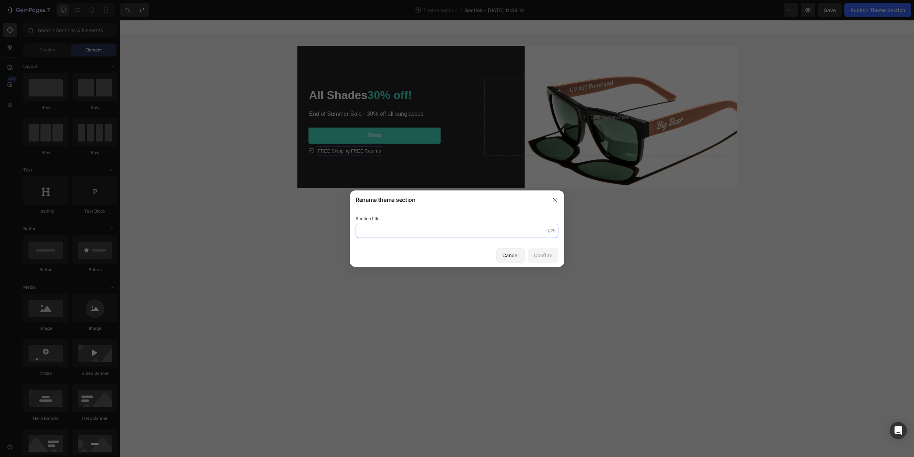
click at [395, 229] on input "text" at bounding box center [457, 231] width 203 height 14
type input "Summer Sale"
click at [539, 254] on div "Confirm" at bounding box center [543, 255] width 19 height 8
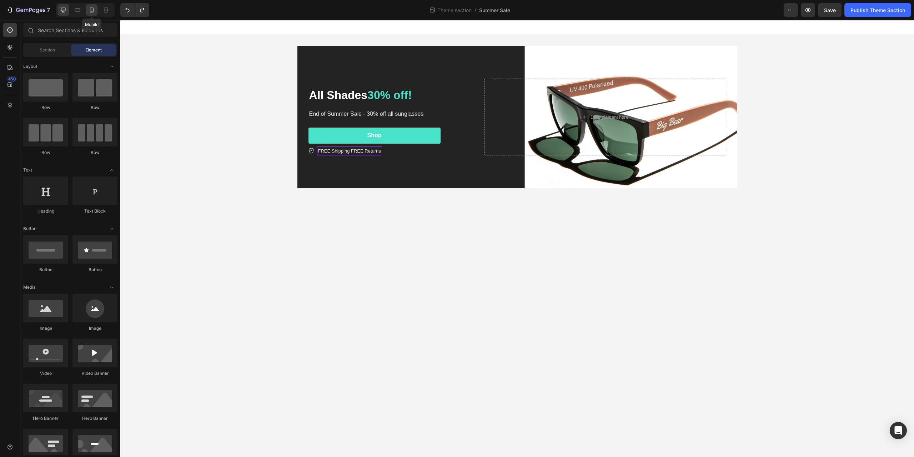
click at [94, 9] on icon at bounding box center [92, 10] width 4 height 5
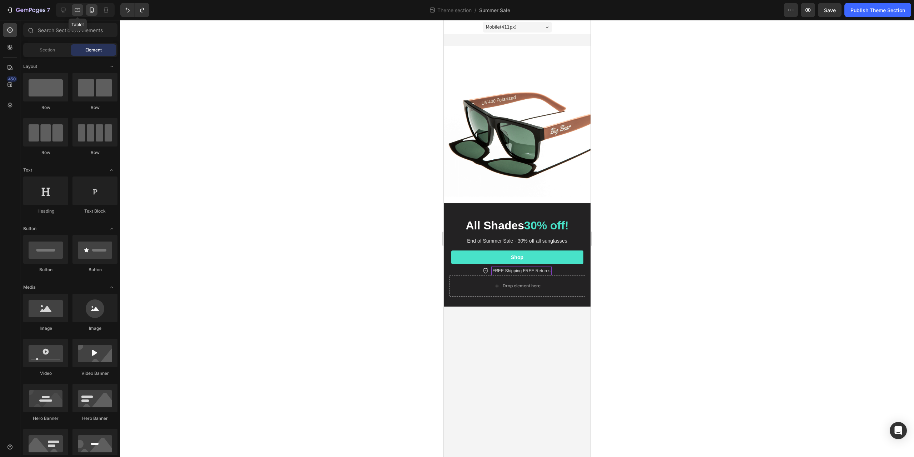
click at [78, 14] on div at bounding box center [77, 9] width 11 height 11
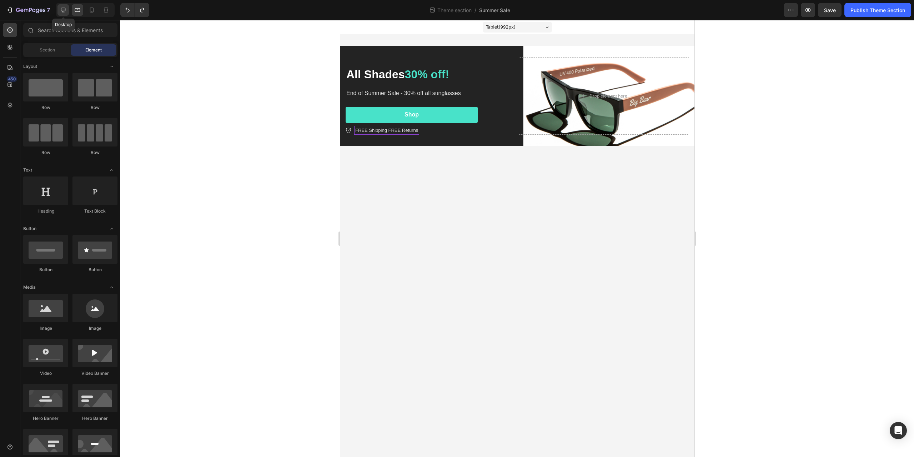
click at [64, 12] on icon at bounding box center [63, 10] width 5 height 5
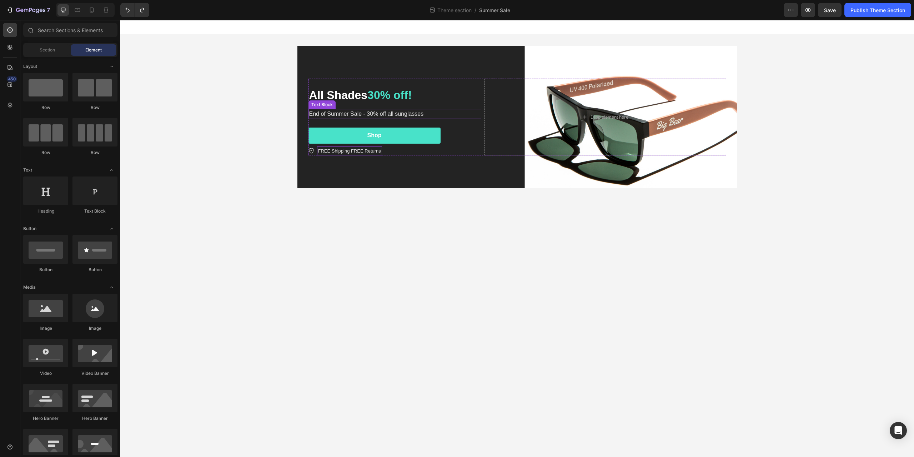
click at [331, 116] on p "End of Summer Sale - 30% off all sunglasses" at bounding box center [394, 114] width 171 height 9
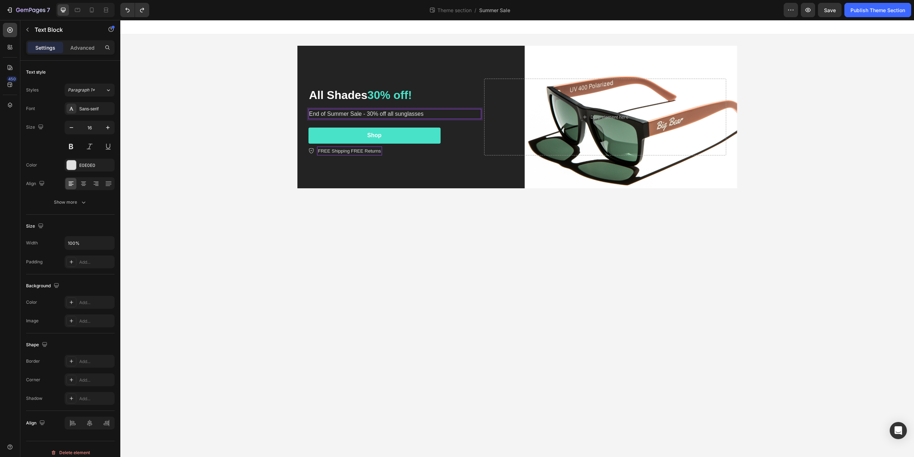
click at [359, 112] on p "End of Summer Sale - 30% off all sunglasses" at bounding box center [394, 114] width 171 height 9
click at [363, 116] on p "End of Summer Sale - 30% off all sunglasses" at bounding box center [394, 114] width 171 height 9
drag, startPoint x: 367, startPoint y: 114, endPoint x: 449, endPoint y: 116, distance: 82.6
click at [443, 117] on p "End of Summer Sale - 30% off all sunglasses" at bounding box center [394, 114] width 171 height 9
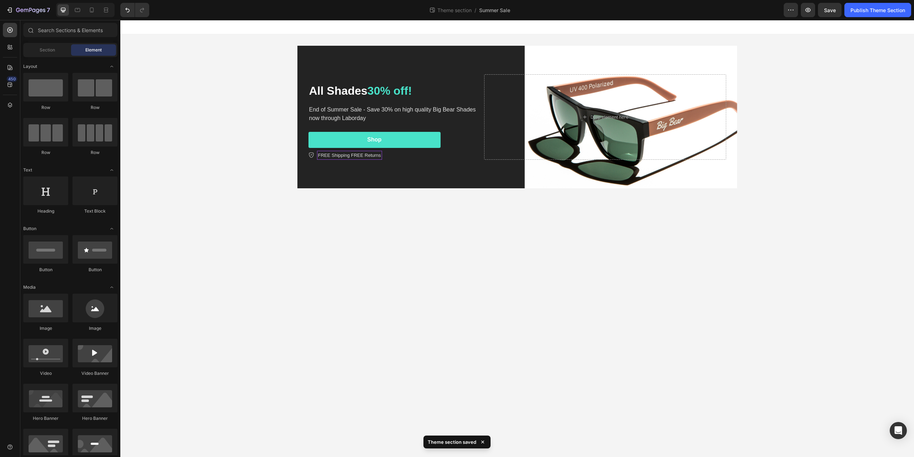
click at [390, 220] on body "All Shades 30% off! Heading End of Summer Sale - Save 30% on high quality Big B…" at bounding box center [517, 238] width 794 height 437
click at [333, 108] on p "End of Summer Sale - Save 30% on high quality Big Bear Shades now through Labor…" at bounding box center [394, 113] width 171 height 17
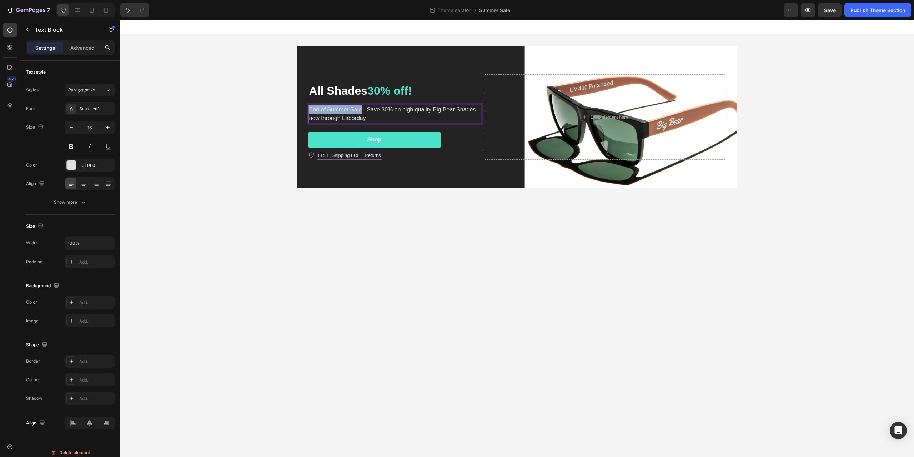
drag, startPoint x: 362, startPoint y: 109, endPoint x: 308, endPoint y: 109, distance: 53.6
click at [342, 118] on p "Labor Day - Save 30% on high quality Big Bear Shades now through Laborday" at bounding box center [394, 113] width 171 height 17
drag, startPoint x: 358, startPoint y: 122, endPoint x: 330, endPoint y: 120, distance: 27.5
click at [330, 120] on p "Labor Day - Save 30% on high quality Big Bear Shades now through Laborday" at bounding box center [394, 113] width 171 height 17
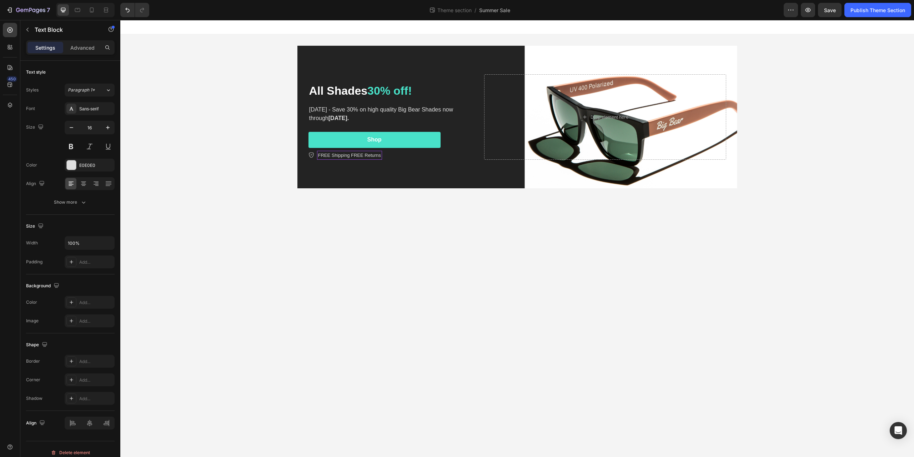
click at [432, 276] on body "All Shades 30% off! Heading Labor Day - Save 30% on high quality Big Bear Shade…" at bounding box center [517, 238] width 794 height 437
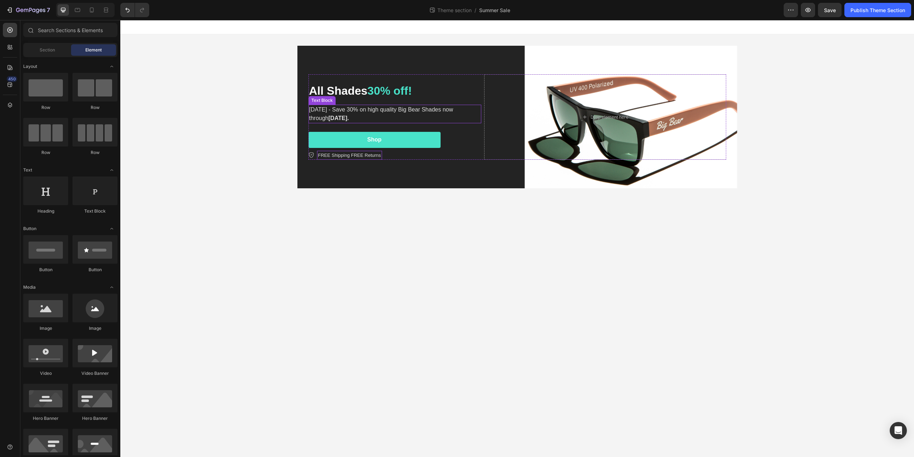
click at [322, 107] on p "Labor Day - Save 30% on high quality Big Bear Shades now through September 1st.…" at bounding box center [394, 113] width 171 height 17
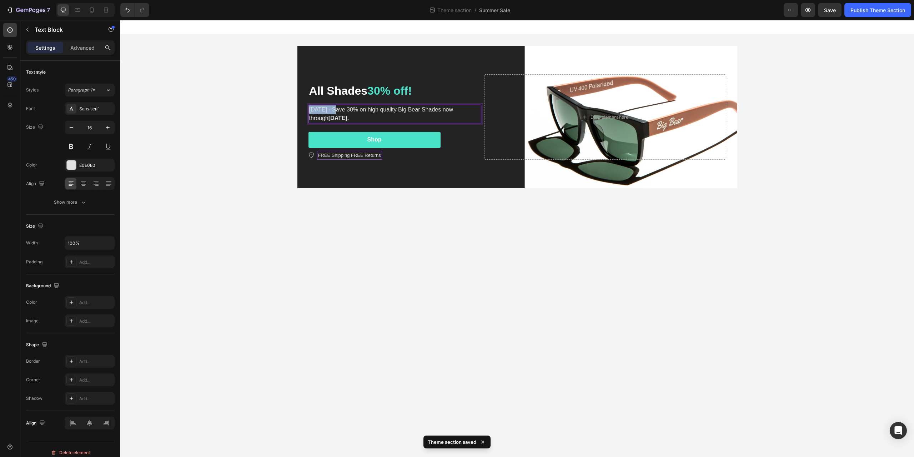
drag, startPoint x: 338, startPoint y: 110, endPoint x: 309, endPoint y: 112, distance: 29.0
click at [309, 112] on p "Labor Day - Save 30% on high quality Big Bear Shades now through September 1st." at bounding box center [394, 113] width 171 height 17
click at [238, 132] on div "All Shades 30% off! Heading Labor Day - Save 30% on high quality Big Bear Shade…" at bounding box center [517, 116] width 794 height 165
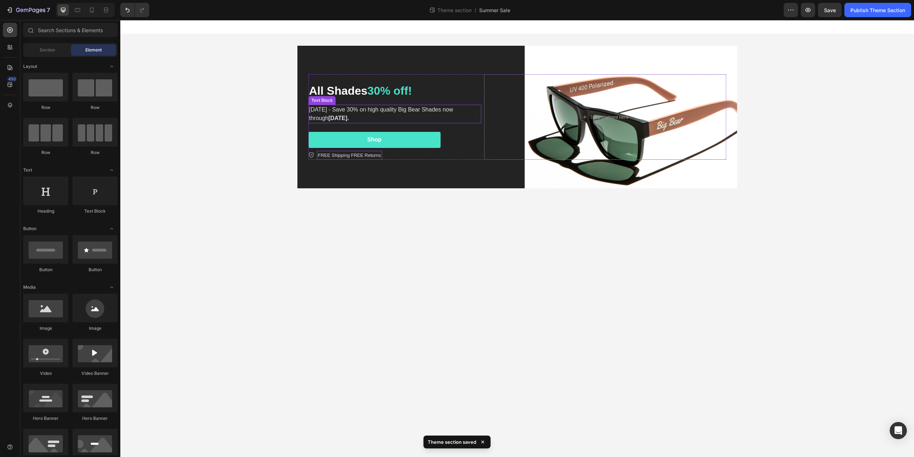
click at [366, 111] on p "Labor Day - Save 30% on high quality Big Bear Shades now through September 1st." at bounding box center [394, 113] width 171 height 17
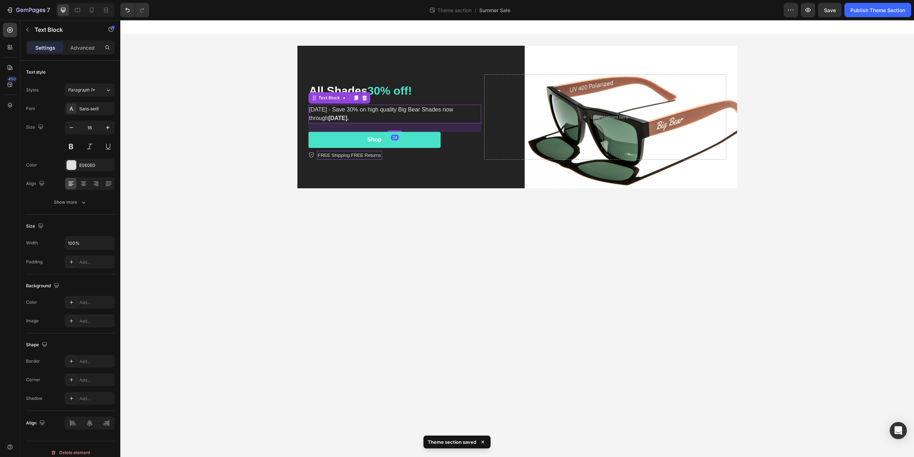
click at [204, 109] on div "All Shades 30% off! Heading Labor Day - Save 30% on high quality Big Bear Shade…" at bounding box center [517, 116] width 794 height 165
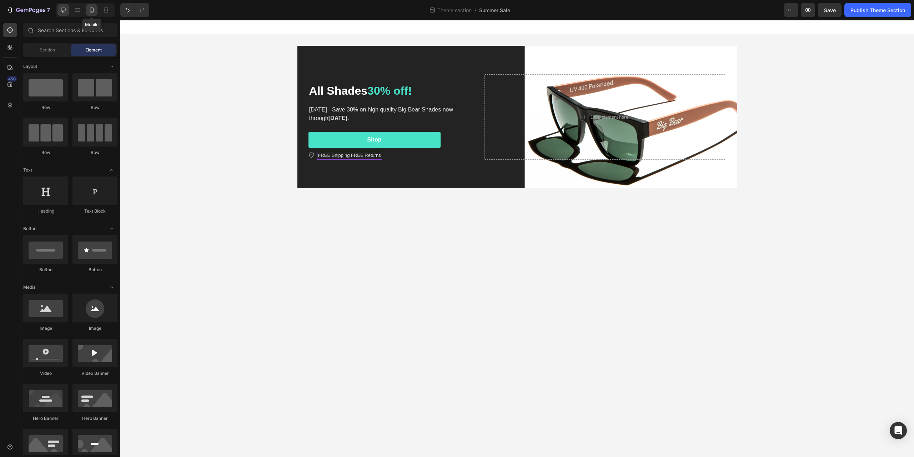
click at [97, 11] on div at bounding box center [91, 9] width 11 height 11
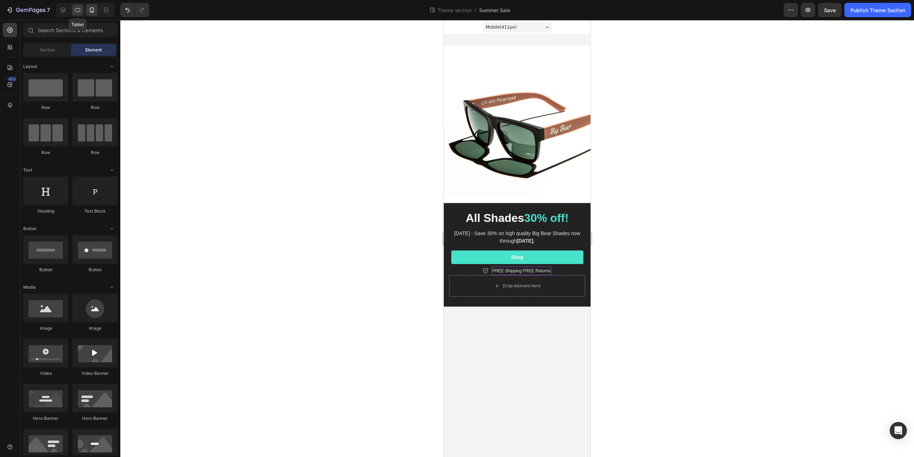
click at [78, 11] on icon at bounding box center [77, 9] width 7 height 7
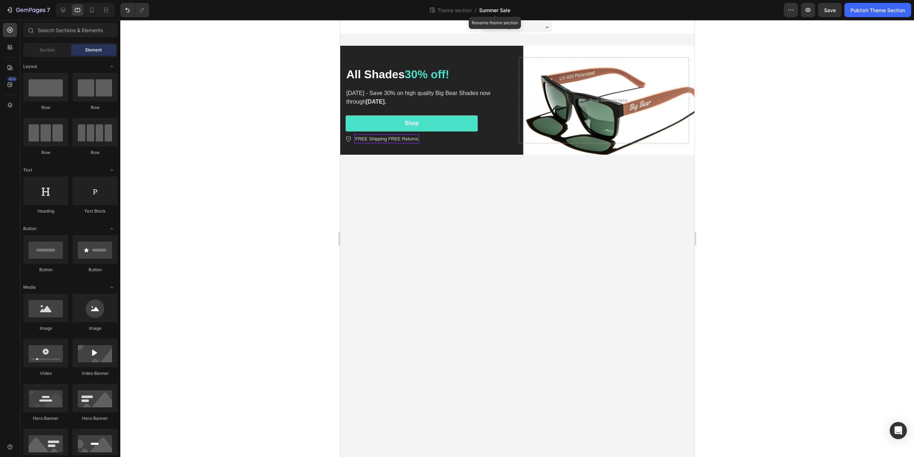
click at [492, 9] on span "Summer Sale" at bounding box center [494, 10] width 31 height 8
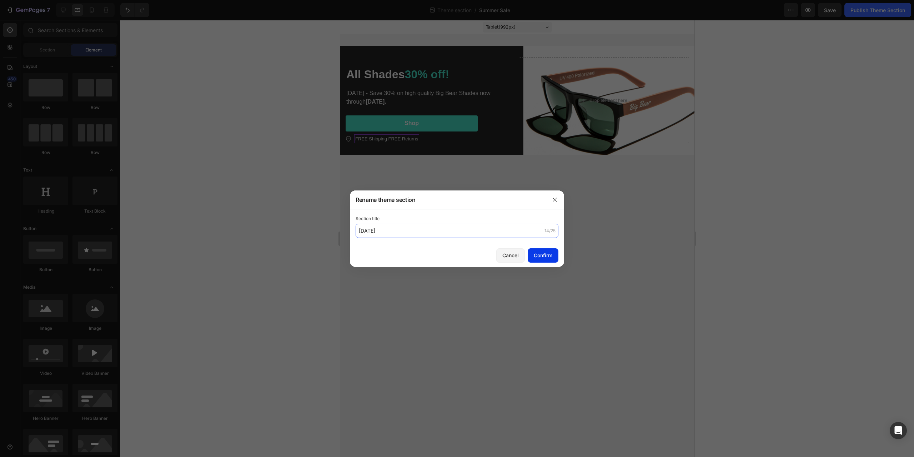
type input "Labor Day 2025"
click at [552, 257] on div "Confirm" at bounding box center [543, 255] width 19 height 8
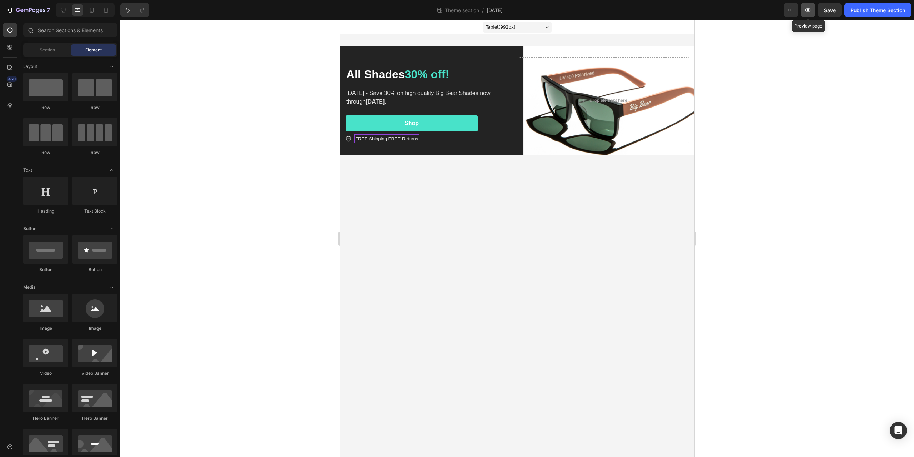
click at [806, 9] on icon "button" at bounding box center [808, 9] width 7 height 7
click at [21, 15] on button "7" at bounding box center [28, 10] width 50 height 14
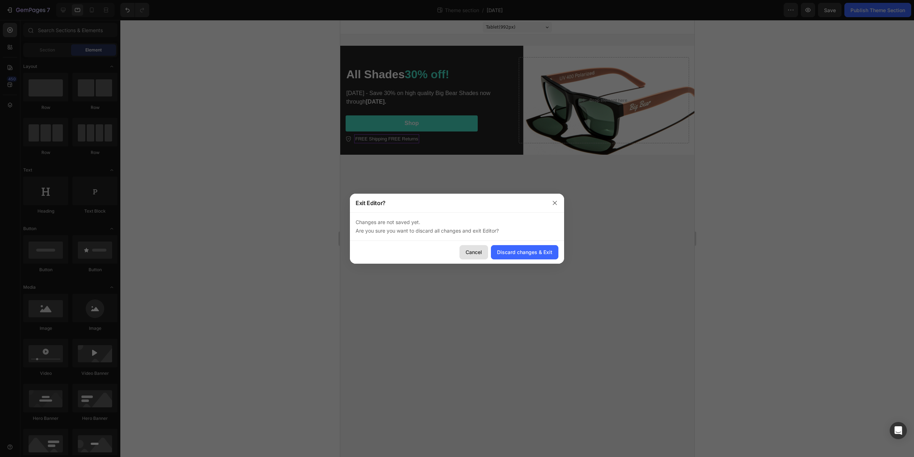
click at [481, 253] on div "Cancel" at bounding box center [474, 252] width 16 height 8
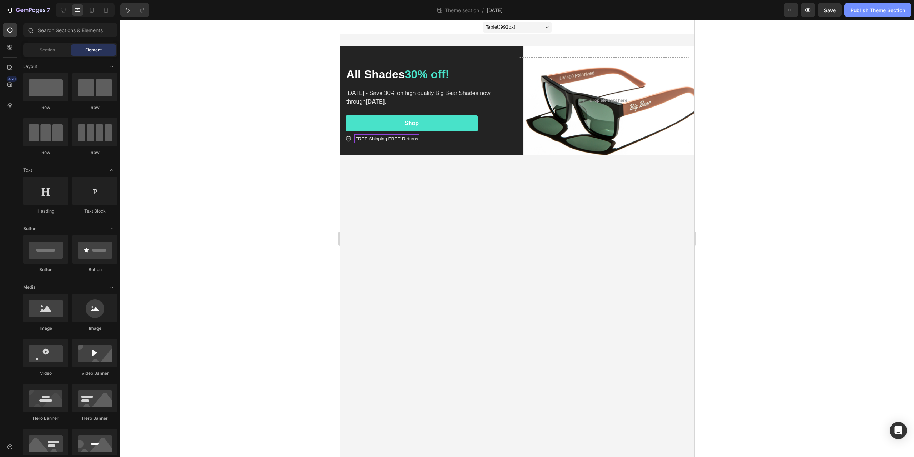
click at [892, 11] on div "Publish Theme Section" at bounding box center [878, 10] width 55 height 8
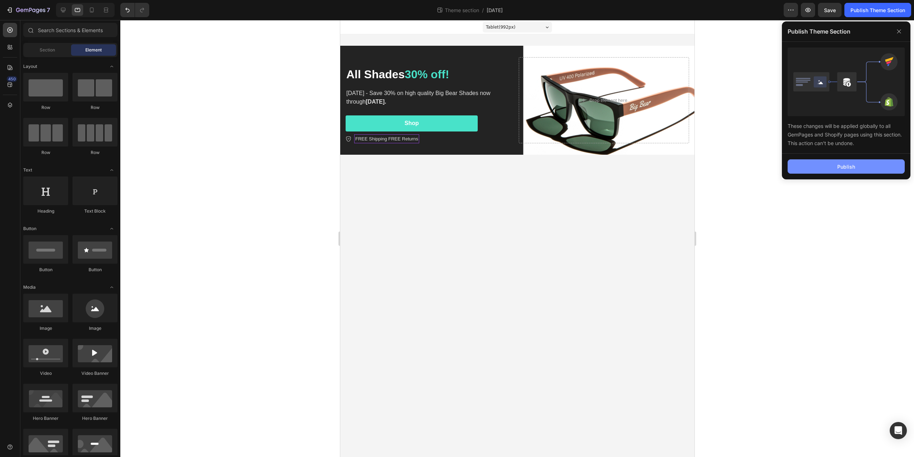
click at [832, 163] on button "Publish" at bounding box center [846, 166] width 117 height 14
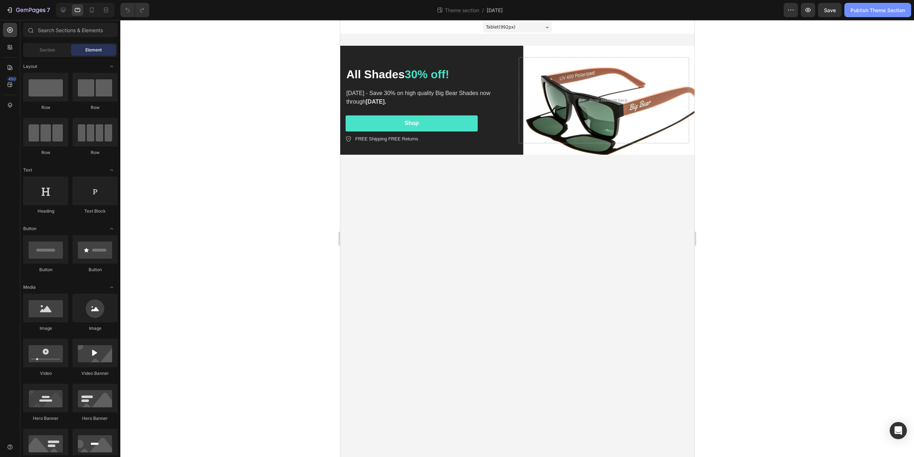
click at [861, 13] on div "Publish Theme Section" at bounding box center [878, 10] width 55 height 8
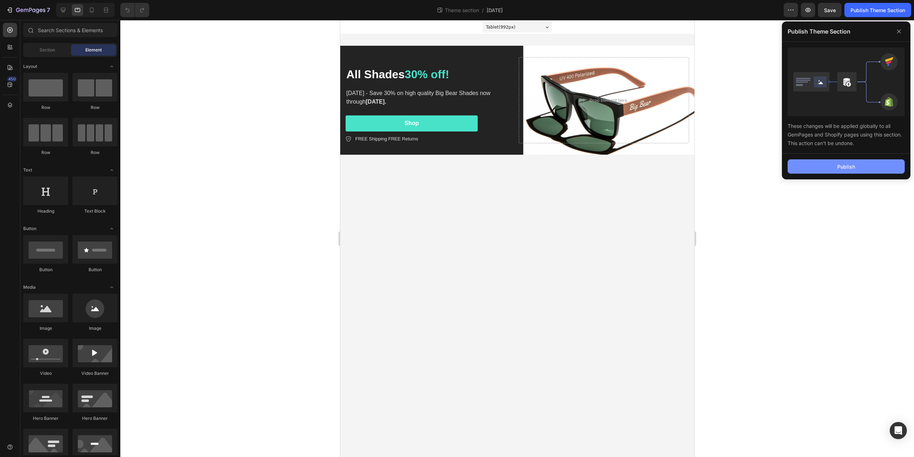
click at [824, 162] on button "Publish" at bounding box center [846, 166] width 117 height 14
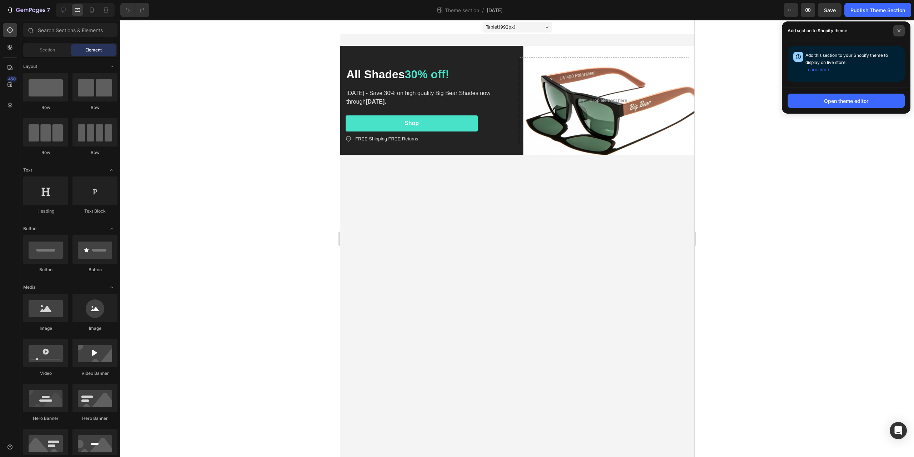
click at [899, 30] on icon at bounding box center [899, 30] width 3 height 3
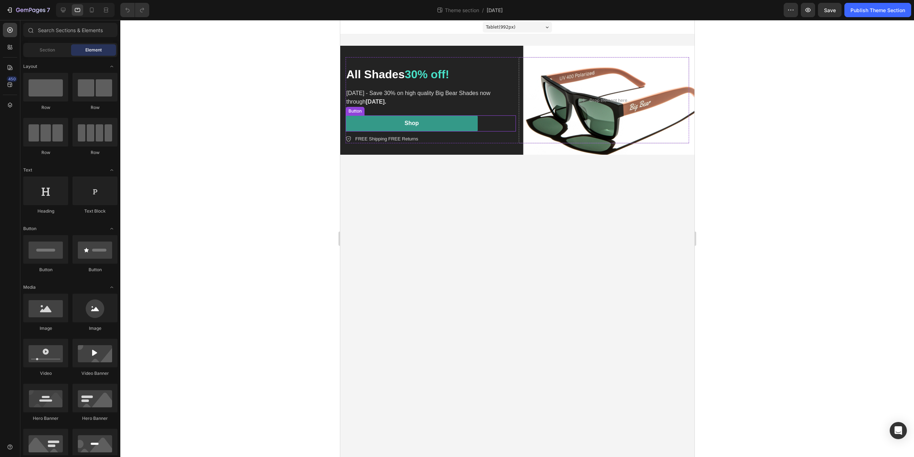
click at [404, 123] on button "Shop" at bounding box center [411, 123] width 132 height 16
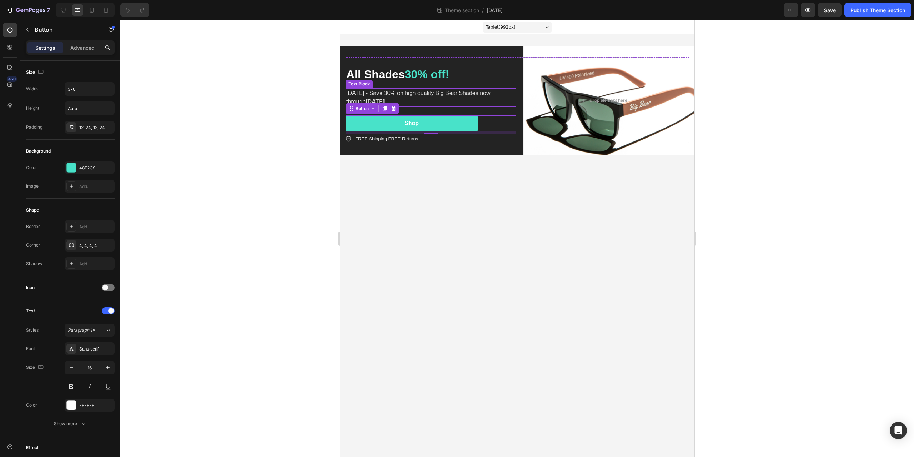
click at [421, 98] on p "Labor Day - Save 30% on high quality Big Bear Shades now through September 1st." at bounding box center [430, 97] width 169 height 17
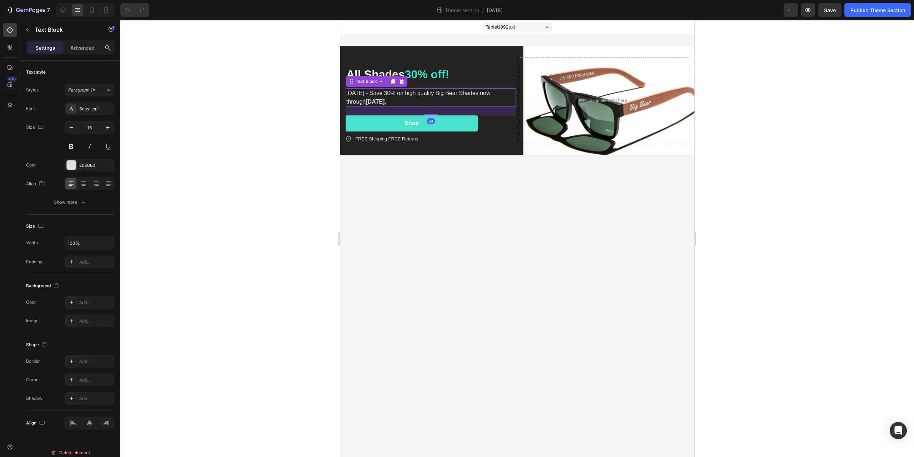
click at [416, 104] on p "[DATE] - Save 30% on high quality Big Bear Shades now through [DATE]." at bounding box center [430, 97] width 169 height 17
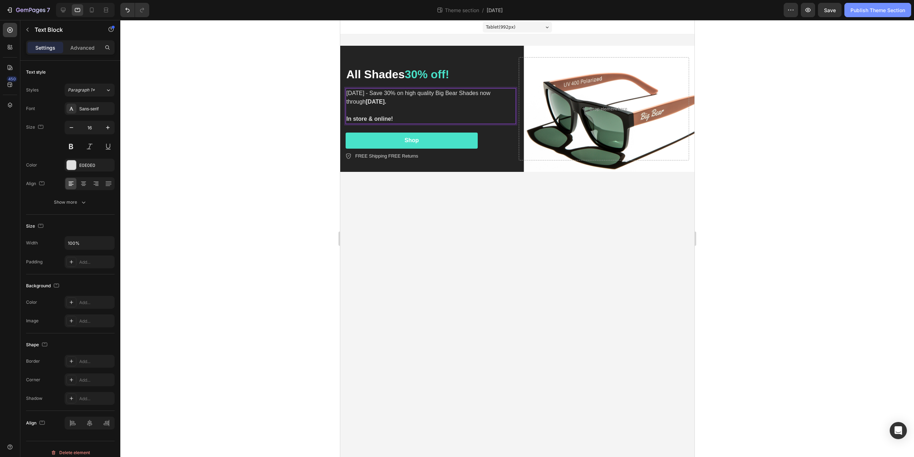
click at [862, 11] on div "Publish Theme Section" at bounding box center [878, 10] width 55 height 8
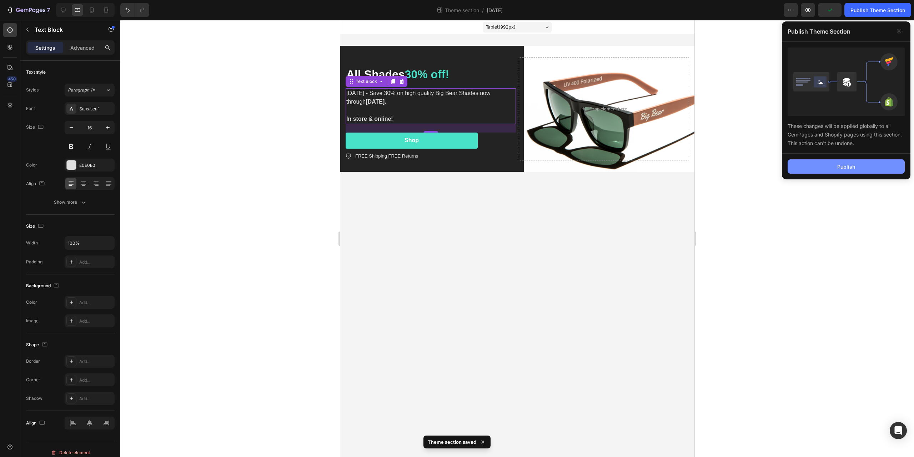
click at [850, 163] on div "Publish" at bounding box center [847, 167] width 18 height 8
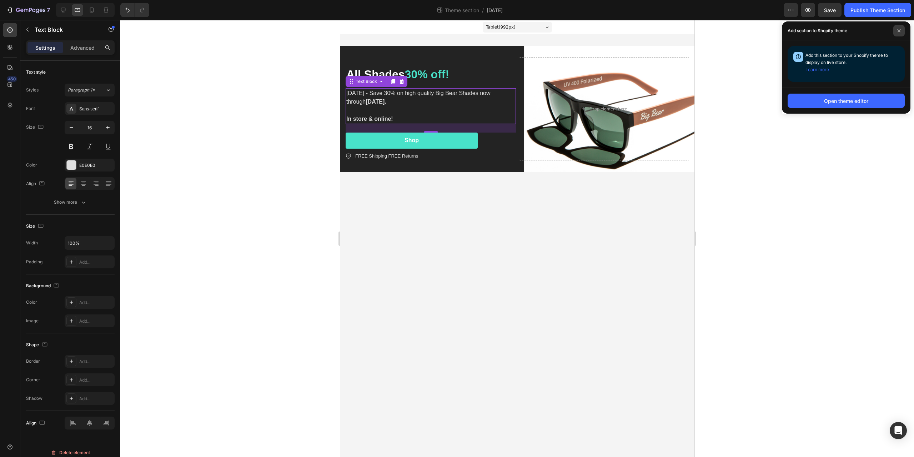
drag, startPoint x: 901, startPoint y: 29, endPoint x: 896, endPoint y: 33, distance: 6.4
click at [901, 29] on icon at bounding box center [900, 31] width 4 height 4
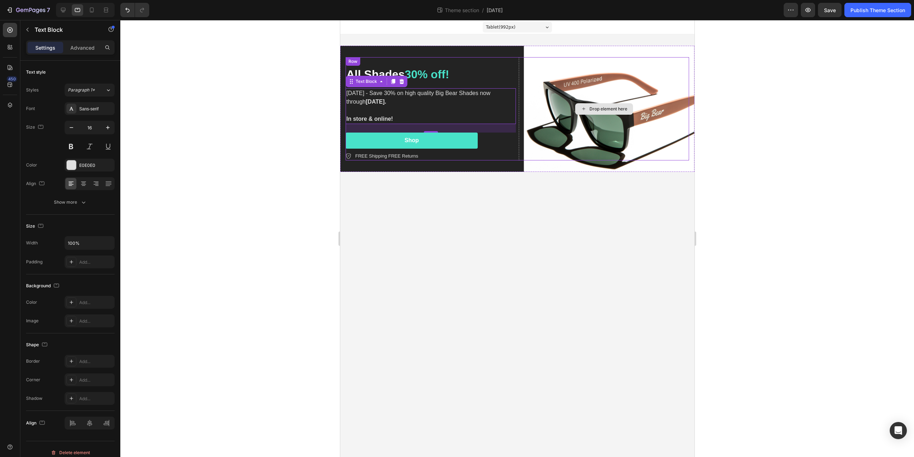
click at [618, 58] on div "Drop element here" at bounding box center [604, 108] width 170 height 103
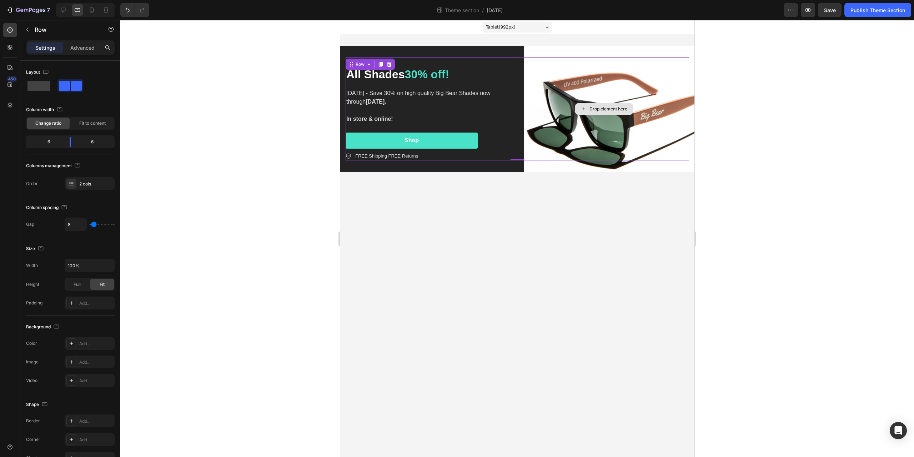
click at [658, 56] on div "All Shades 30% off! Heading Labor Day - Save 30% on high quality Big Bear Shade…" at bounding box center [517, 109] width 354 height 126
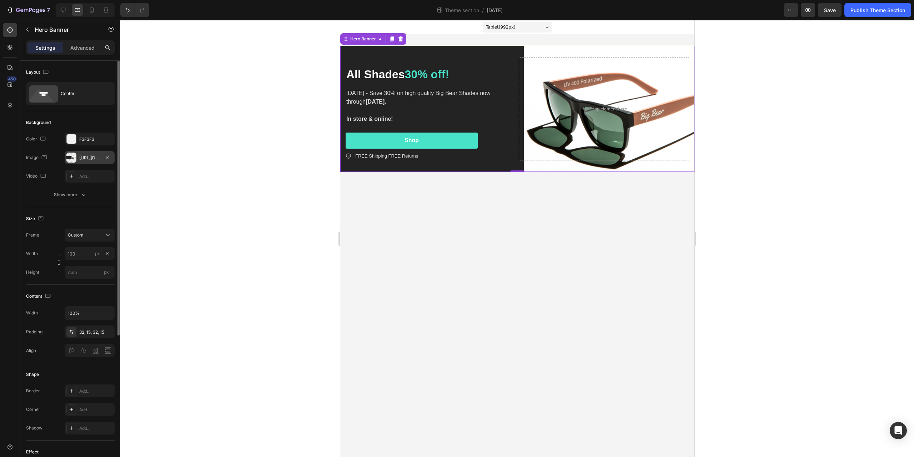
click at [98, 158] on div "[URL][DOMAIN_NAME]" at bounding box center [89, 158] width 21 height 6
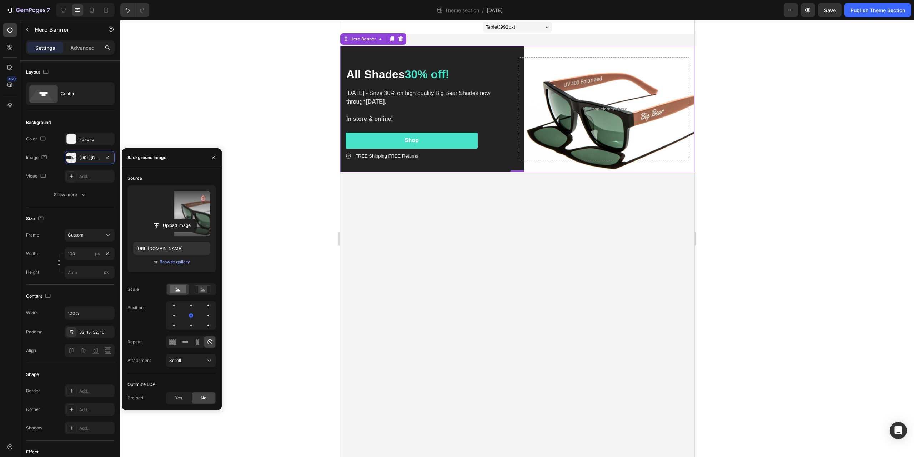
click at [186, 211] on label at bounding box center [171, 213] width 77 height 45
click at [186, 219] on input "file" at bounding box center [171, 225] width 49 height 12
type input "https://cdn.shopify.com/s/files/1/0563/7990/0104/files/gempages_575424262492389…"
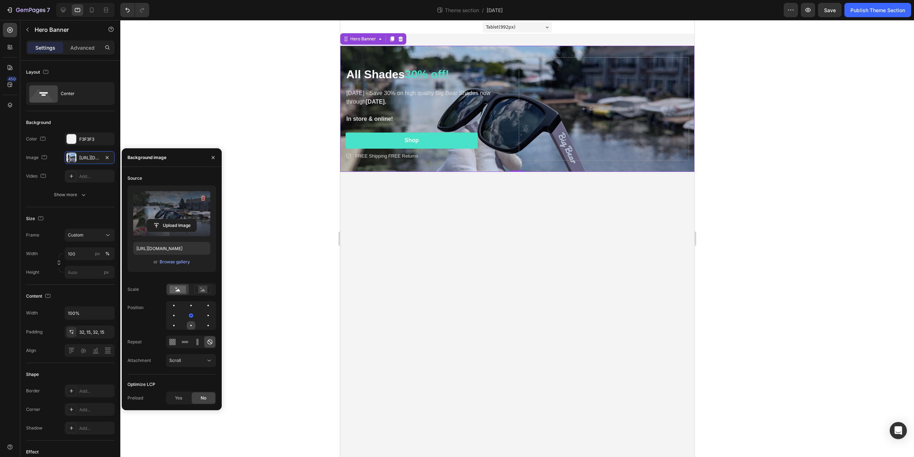
click at [204, 323] on div at bounding box center [208, 325] width 9 height 9
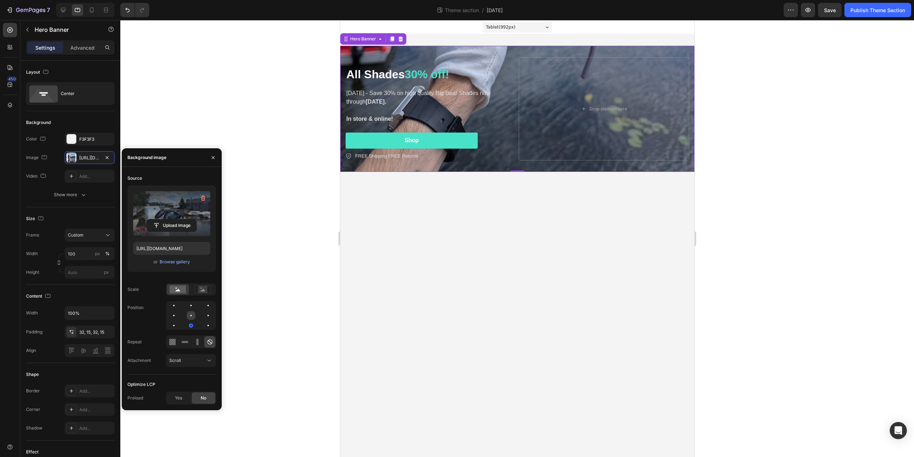
click at [204, 317] on div at bounding box center [208, 315] width 9 height 9
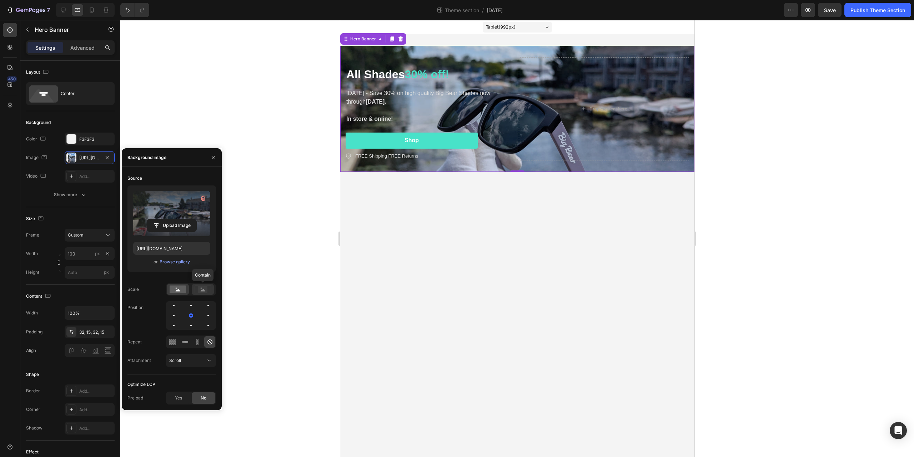
click at [205, 291] on icon at bounding box center [203, 290] width 5 height 3
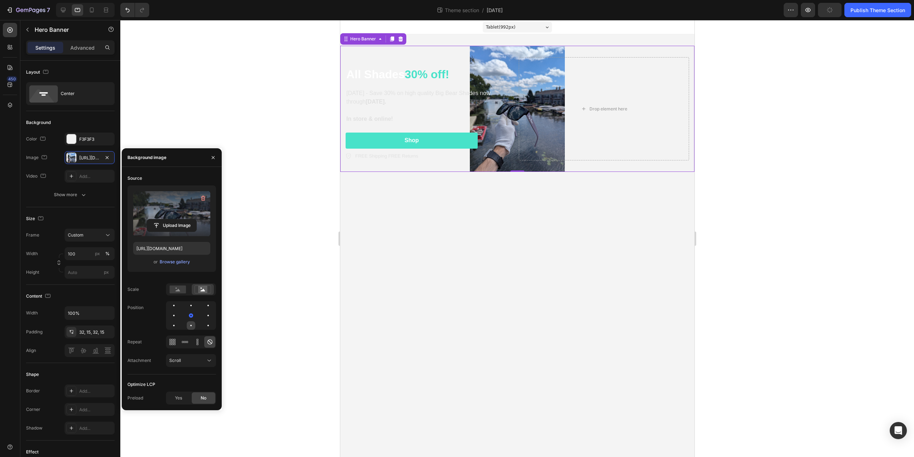
click at [204, 323] on div at bounding box center [208, 325] width 9 height 9
click at [172, 289] on rect at bounding box center [178, 289] width 16 height 8
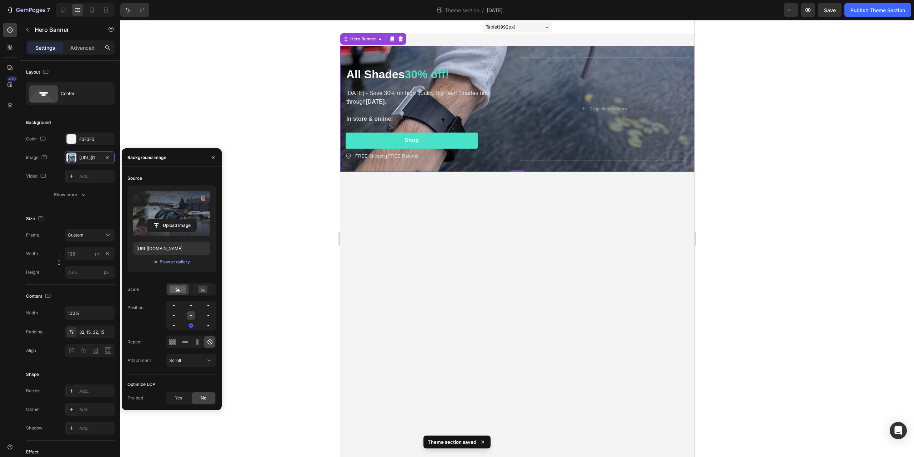
click at [204, 317] on div at bounding box center [208, 315] width 9 height 9
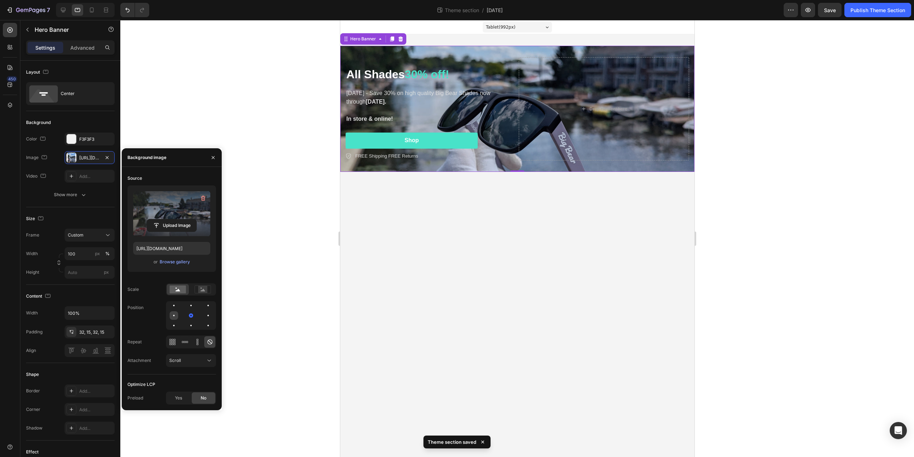
click at [187, 317] on div at bounding box center [191, 315] width 9 height 9
click at [178, 321] on div at bounding box center [174, 325] width 9 height 9
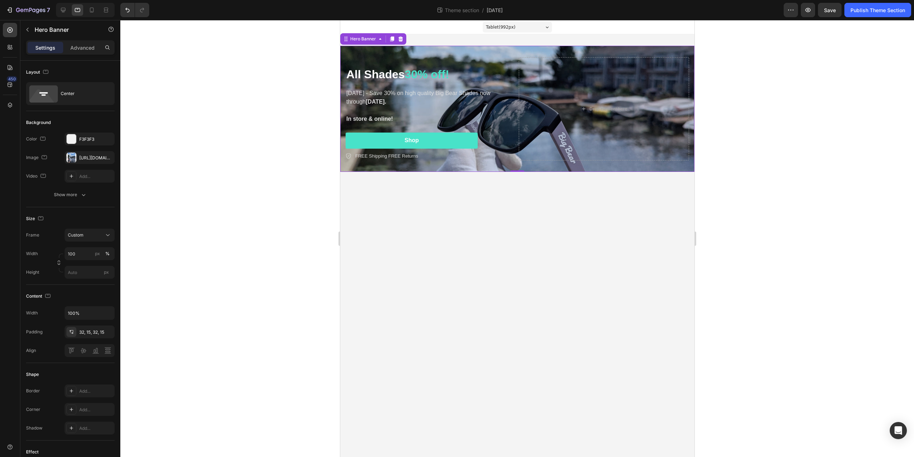
click at [237, 79] on div at bounding box center [517, 238] width 794 height 437
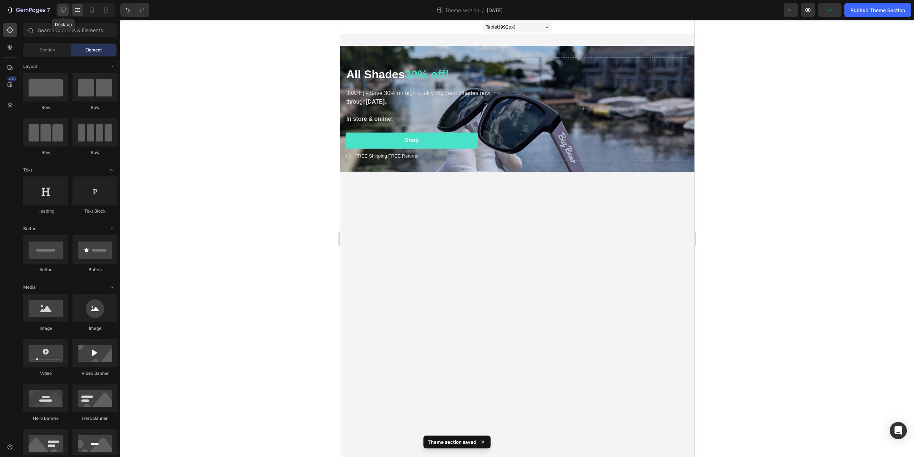
click at [63, 13] on icon at bounding box center [63, 9] width 7 height 7
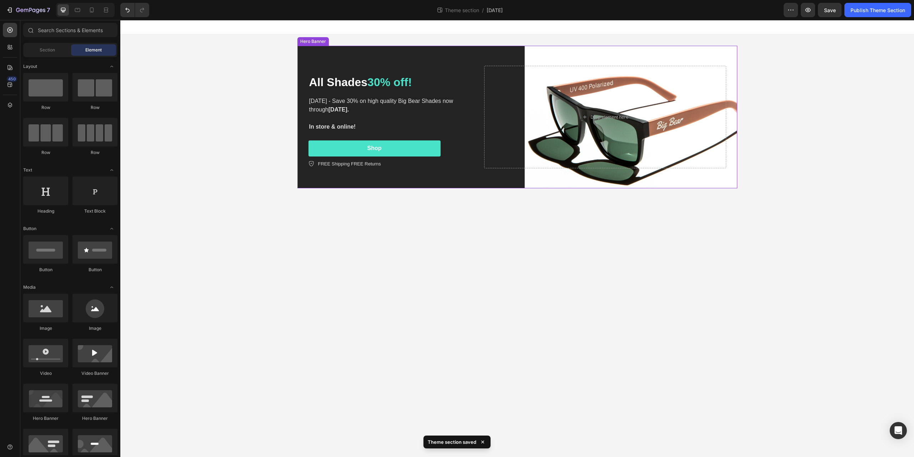
click at [463, 55] on div "All Shades 30% off! Heading Labor Day - Save 30% on high quality Big Bear Shade…" at bounding box center [517, 116] width 429 height 125
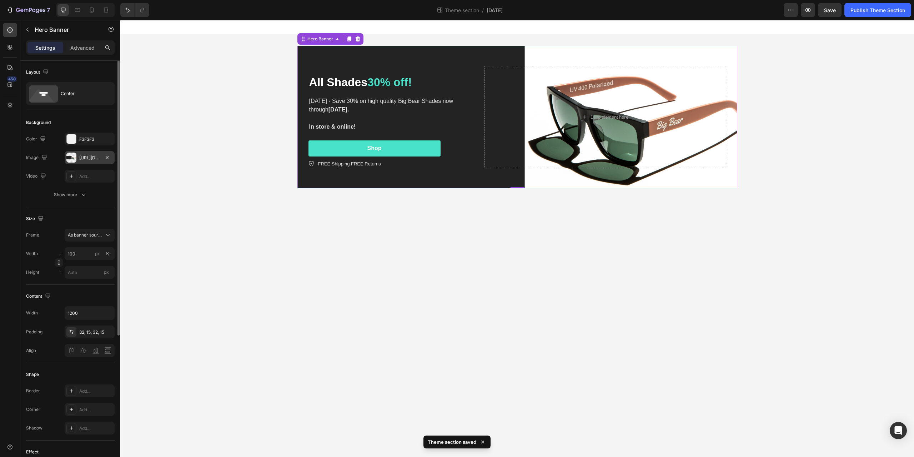
click at [83, 158] on div "[URL][DOMAIN_NAME]" at bounding box center [89, 158] width 21 height 6
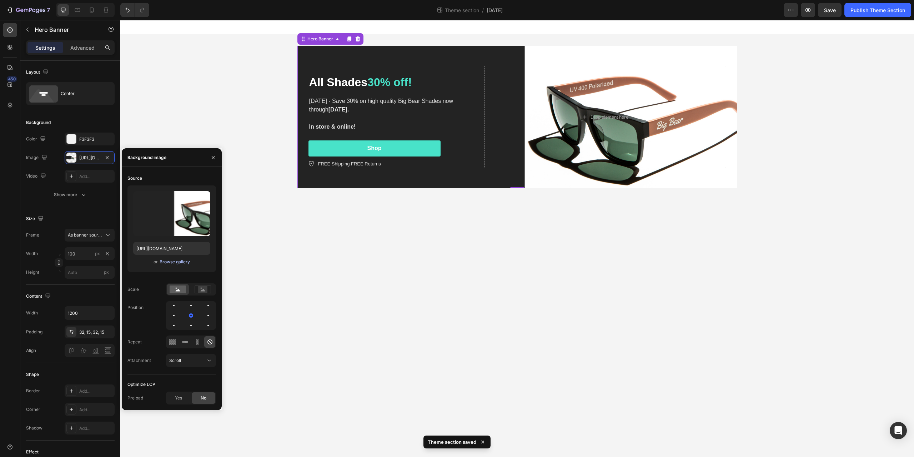
click at [171, 262] on div "Browse gallery" at bounding box center [175, 262] width 30 height 6
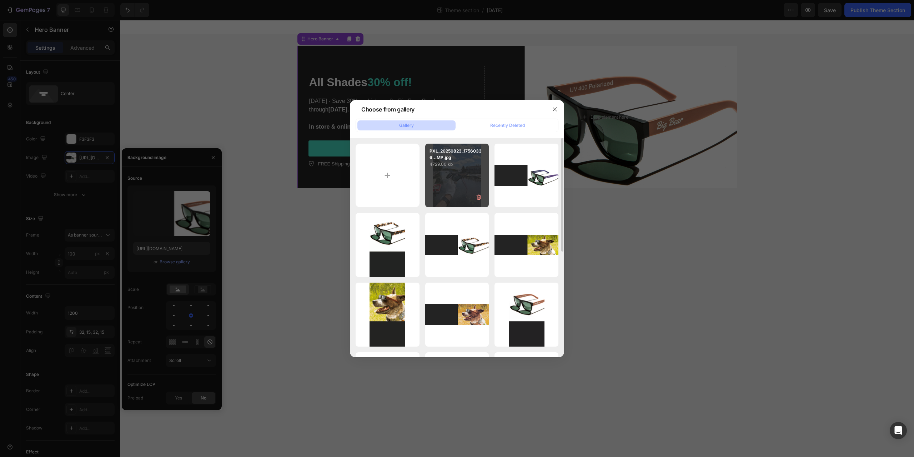
click at [459, 176] on div "PXL_20250823_17560336...MP.jpg 4729.00 kb" at bounding box center [457, 176] width 64 height 64
type input "https://cdn.shopify.com/s/files/1/0563/7990/0104/files/gempages_575424262492389…"
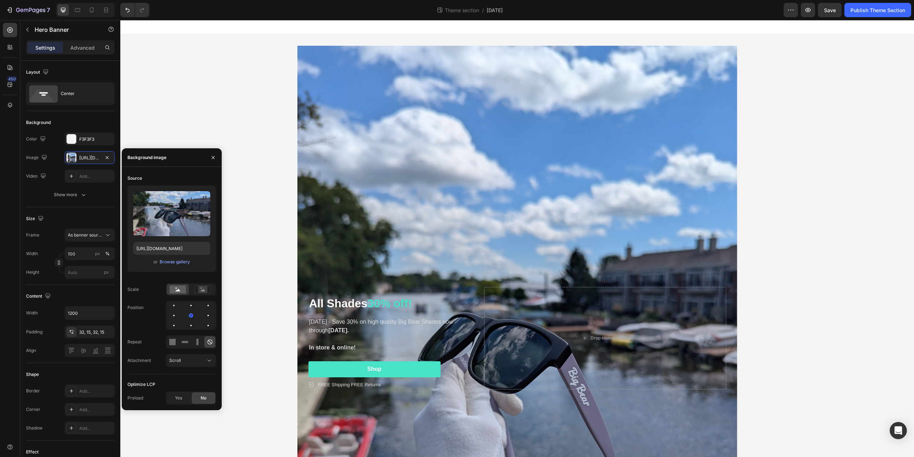
click at [260, 196] on div "All Shades 30% off! Heading Labor Day - Save 30% on high quality Big Bear Shade…" at bounding box center [517, 337] width 794 height 607
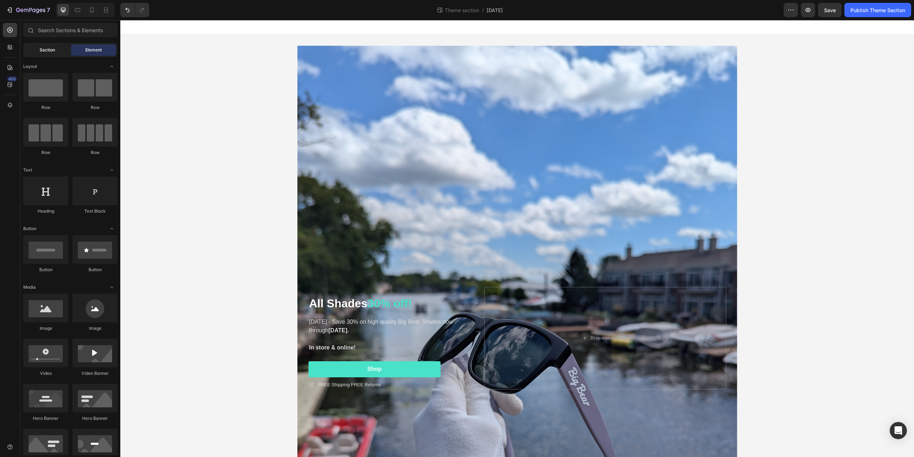
click at [55, 51] on div "Section" at bounding box center [47, 49] width 45 height 11
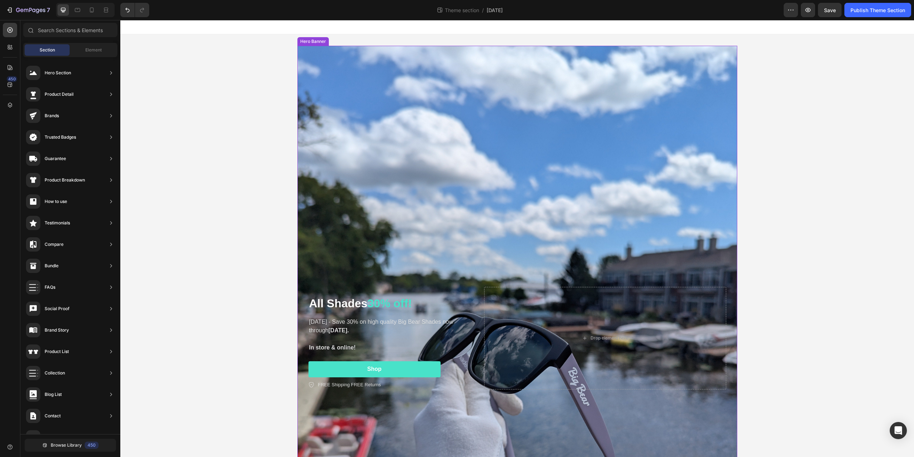
click at [423, 95] on div "Background Image" at bounding box center [518, 338] width 440 height 584
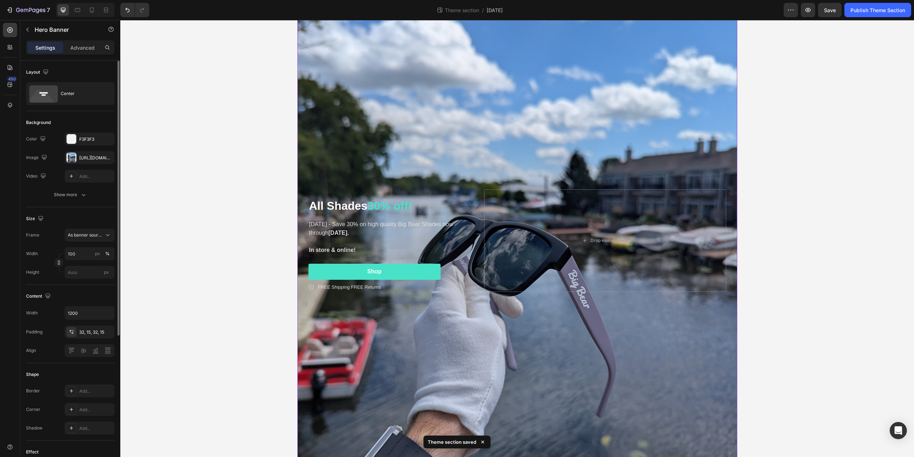
scroll to position [78, 0]
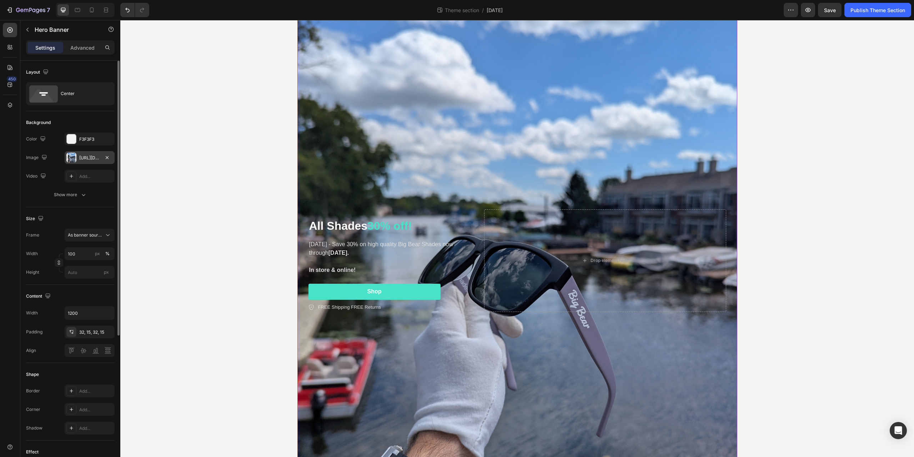
click at [82, 162] on div "https://cdn.shopify.com/s/files/1/0563/7990/0104/files/gempages_575424262492389…" at bounding box center [90, 157] width 50 height 13
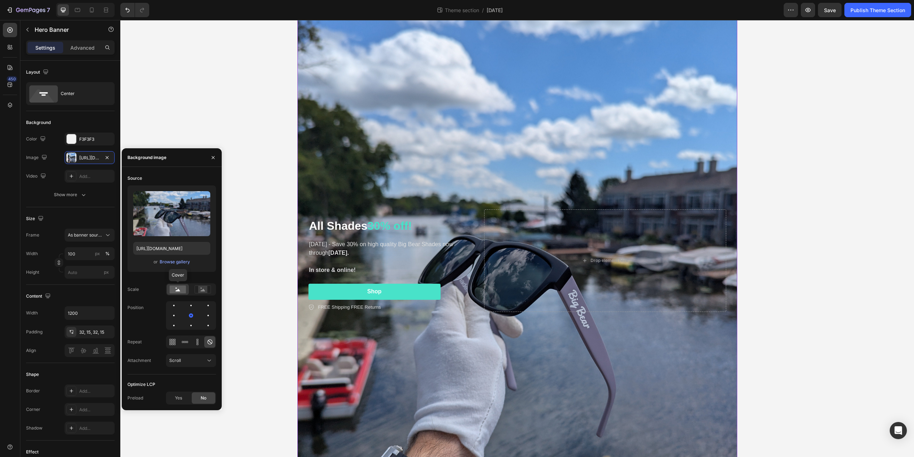
click at [184, 289] on rect at bounding box center [178, 289] width 16 height 8
click at [207, 293] on rect at bounding box center [202, 289] width 9 height 7
click at [183, 289] on rect at bounding box center [178, 289] width 16 height 8
click at [180, 291] on icon at bounding box center [178, 290] width 5 height 3
click at [209, 339] on icon at bounding box center [209, 341] width 7 height 7
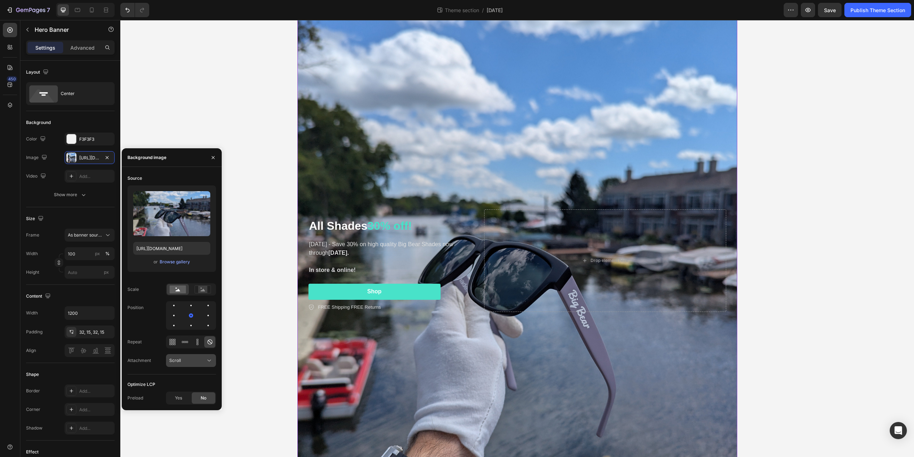
click at [209, 359] on icon at bounding box center [209, 360] width 7 height 7
click at [205, 393] on p "Fixed" at bounding box center [189, 391] width 41 height 6
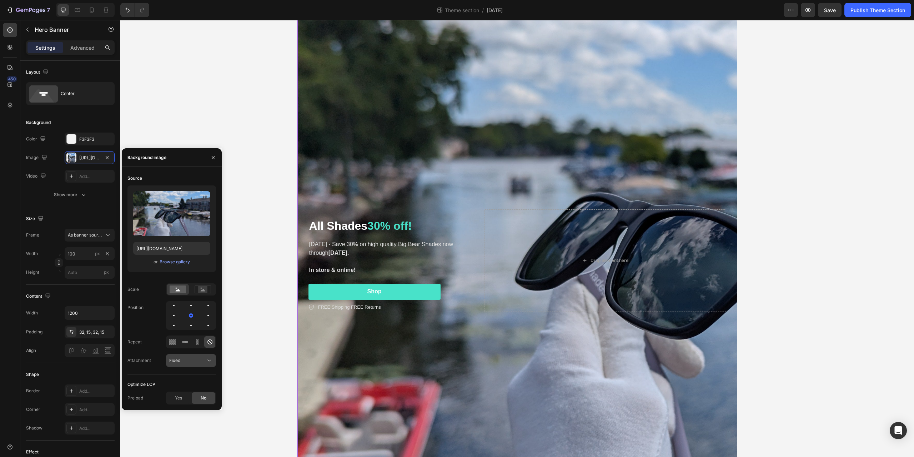
click at [212, 359] on icon at bounding box center [209, 360] width 7 height 7
click at [199, 403] on p "Local" at bounding box center [189, 405] width 41 height 6
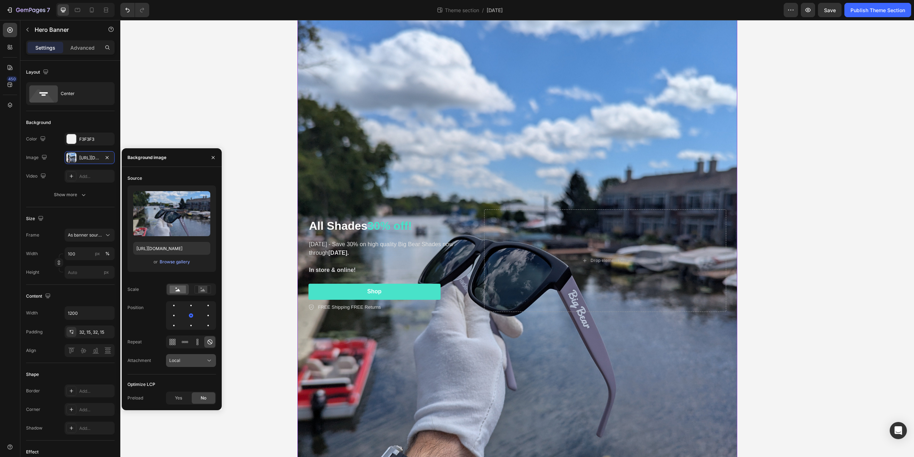
click at [208, 359] on icon at bounding box center [209, 360] width 7 height 7
click at [199, 378] on p "Scroll" at bounding box center [189, 378] width 41 height 6
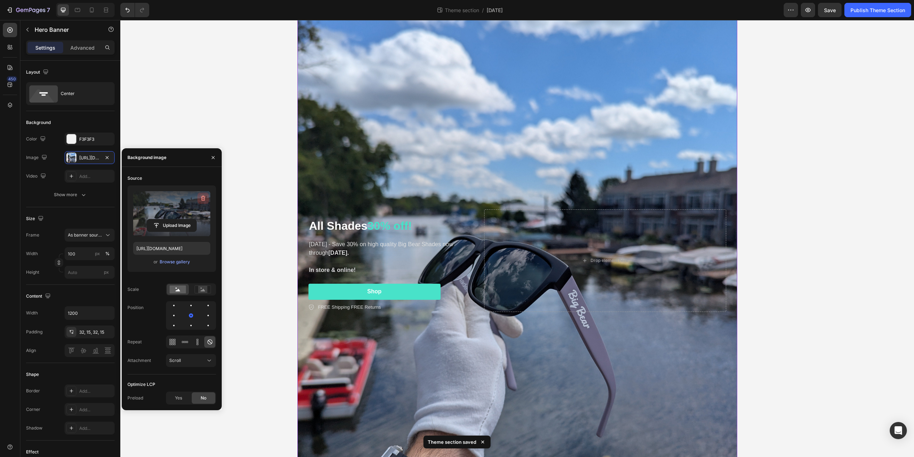
click at [198, 196] on button "button" at bounding box center [203, 198] width 11 height 11
type input "Auto"
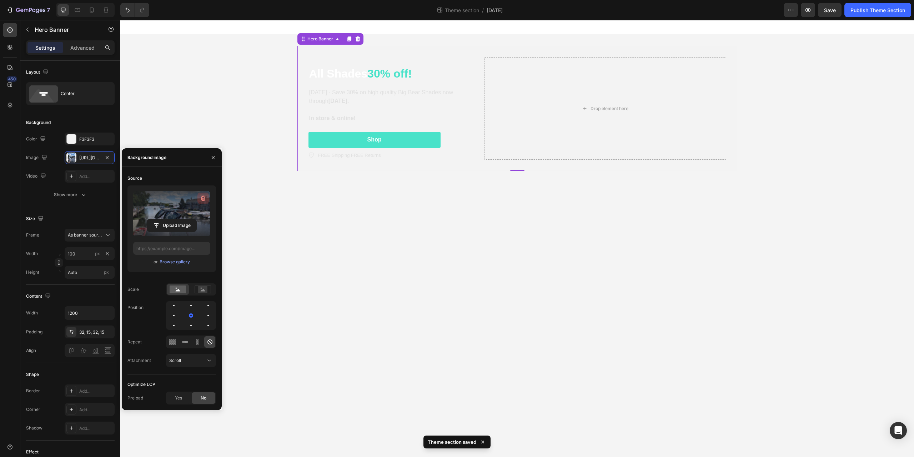
scroll to position [0, 0]
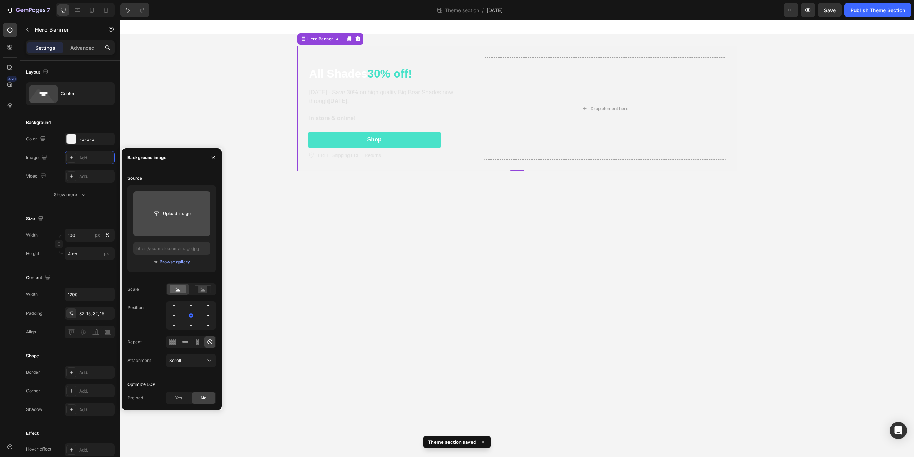
click at [221, 65] on div "All Shades 30% off! Heading Labor Day - Save 30% on high quality Big Bear Shade…" at bounding box center [517, 108] width 794 height 148
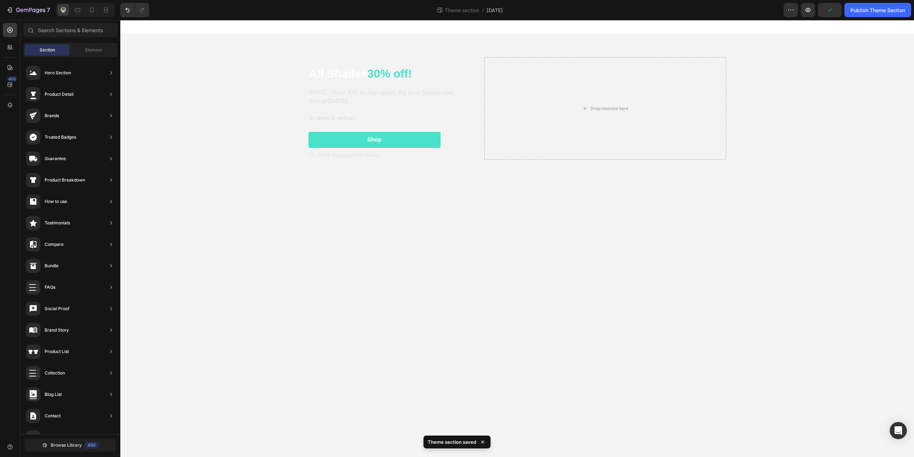
click at [276, 117] on div "All Shades 30% off! Heading Labor Day - Save 30% on high quality Big Bear Shade…" at bounding box center [517, 108] width 794 height 148
click at [129, 9] on icon "Undo/Redo" at bounding box center [127, 10] width 4 height 5
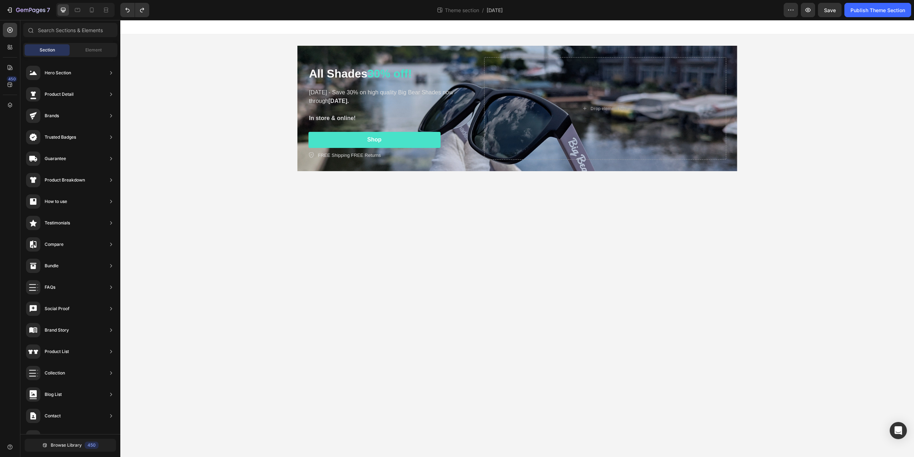
click at [226, 100] on div "All Shades 30% off! Heading Labor Day - Save 30% on high quality Big Bear Shade…" at bounding box center [517, 108] width 794 height 148
click at [78, 14] on div at bounding box center [77, 9] width 11 height 11
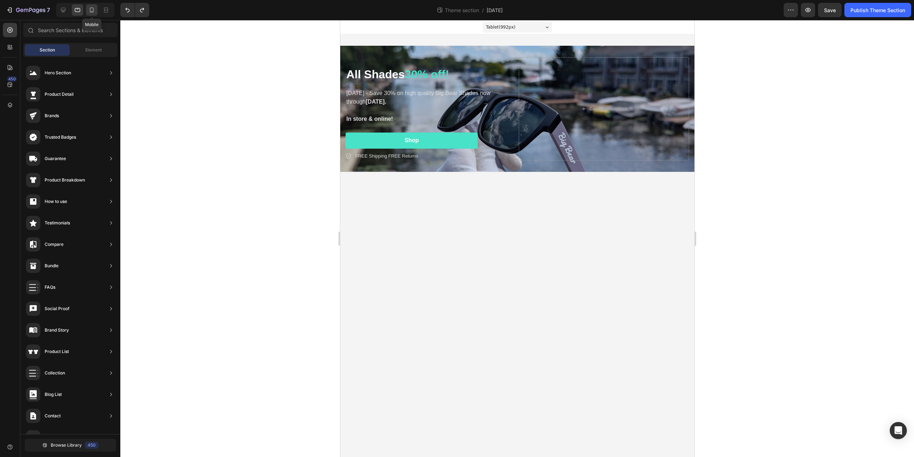
click at [96, 7] on div at bounding box center [91, 9] width 11 height 11
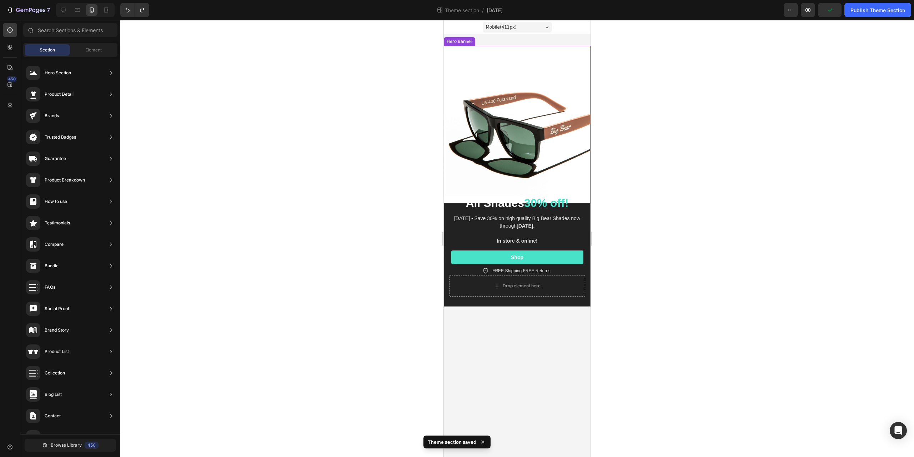
click at [504, 66] on div "Background Image" at bounding box center [517, 176] width 147 height 261
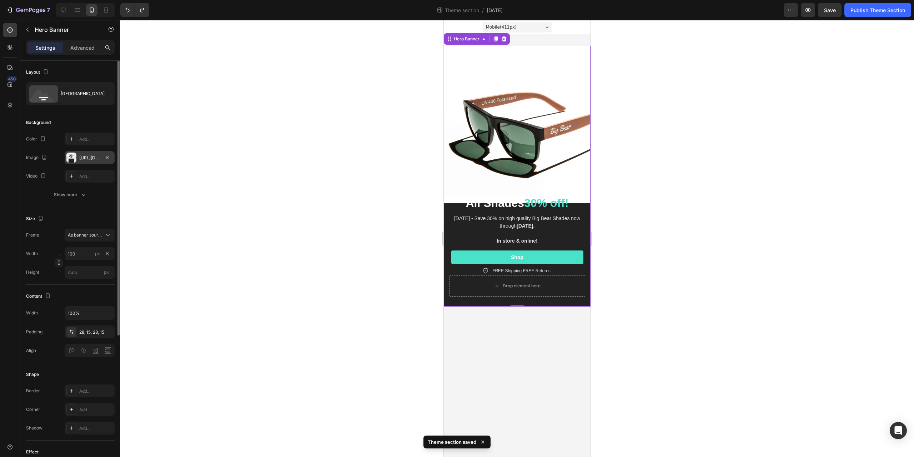
click at [86, 158] on div "[URL][DOMAIN_NAME]" at bounding box center [89, 158] width 21 height 6
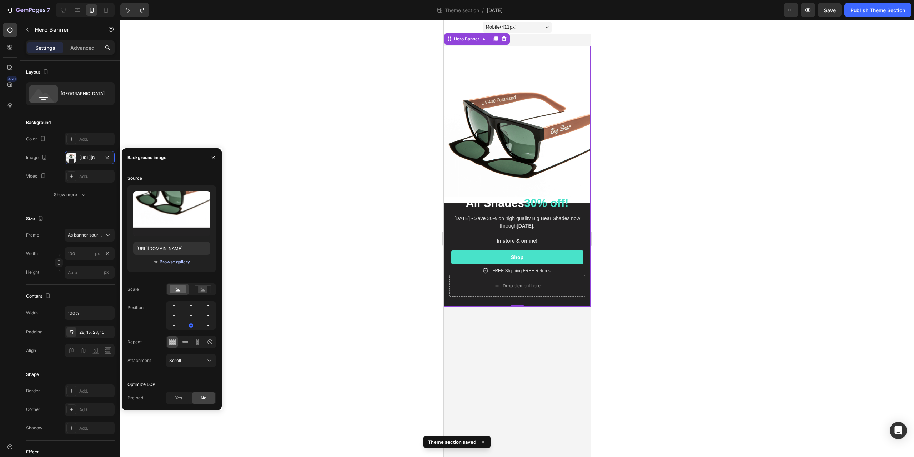
click at [177, 261] on div "Browse gallery" at bounding box center [175, 262] width 30 height 6
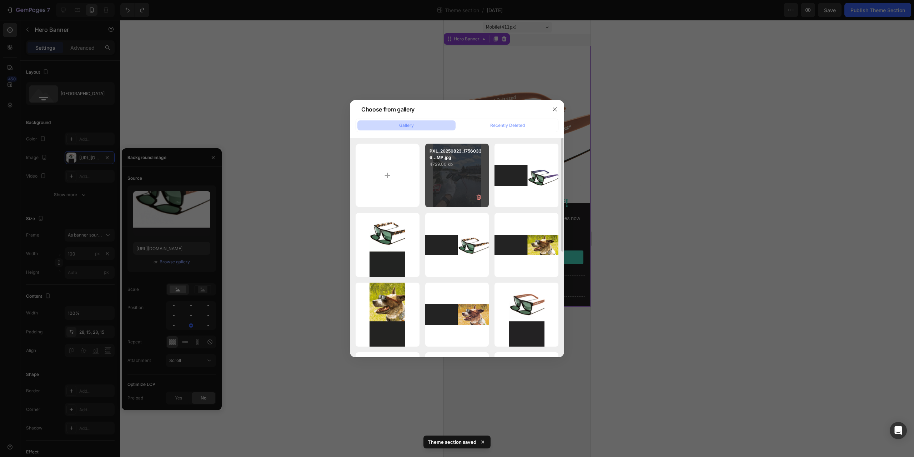
click at [448, 174] on div "PXL_20250823_17560336...MP.jpg 4729.00 kb" at bounding box center [457, 176] width 64 height 64
type input "https://cdn.shopify.com/s/files/1/0563/7990/0104/files/gempages_575424262492389…"
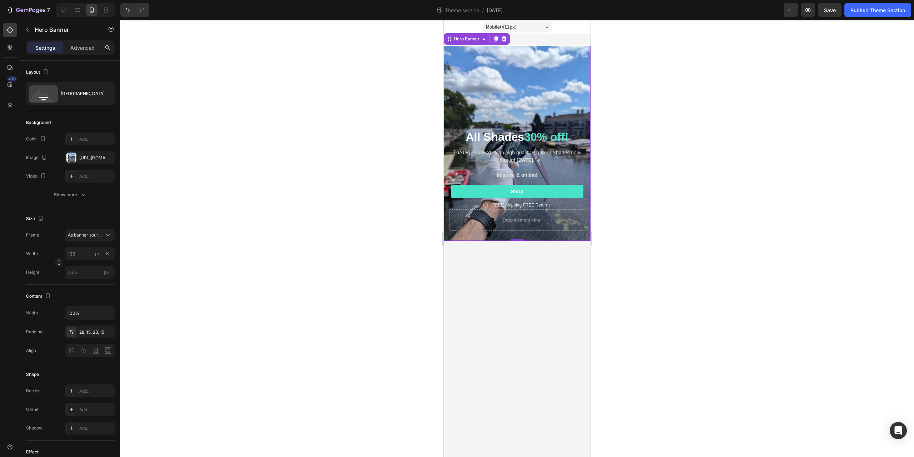
click at [304, 90] on div at bounding box center [517, 238] width 794 height 437
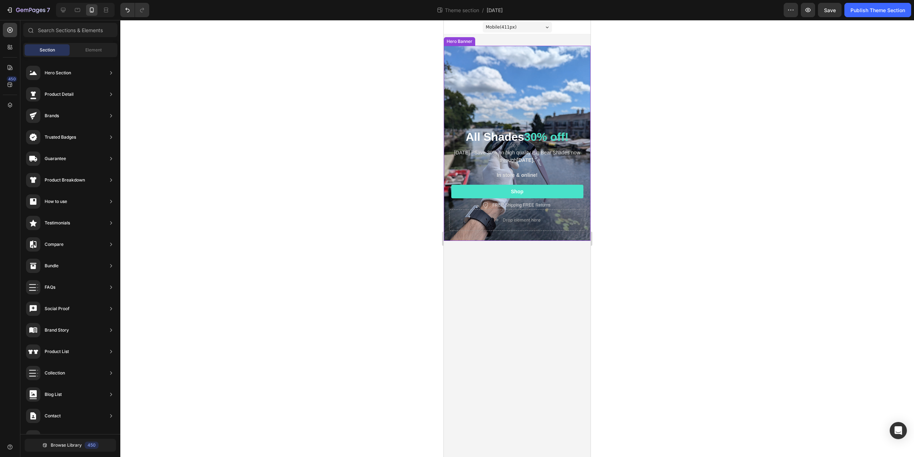
click at [515, 112] on div "Background Image" at bounding box center [517, 143] width 147 height 195
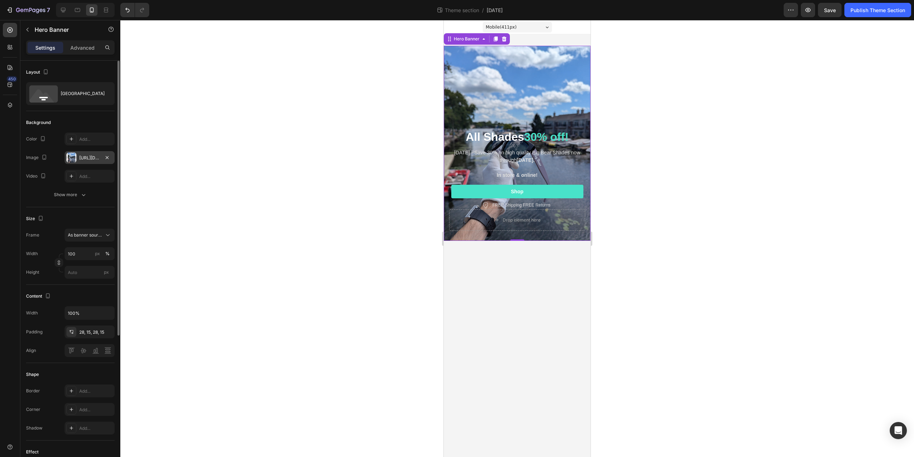
click at [85, 153] on div "https://cdn.shopify.com/s/files/1/0563/7990/0104/files/gempages_575424262492389…" at bounding box center [90, 157] width 50 height 13
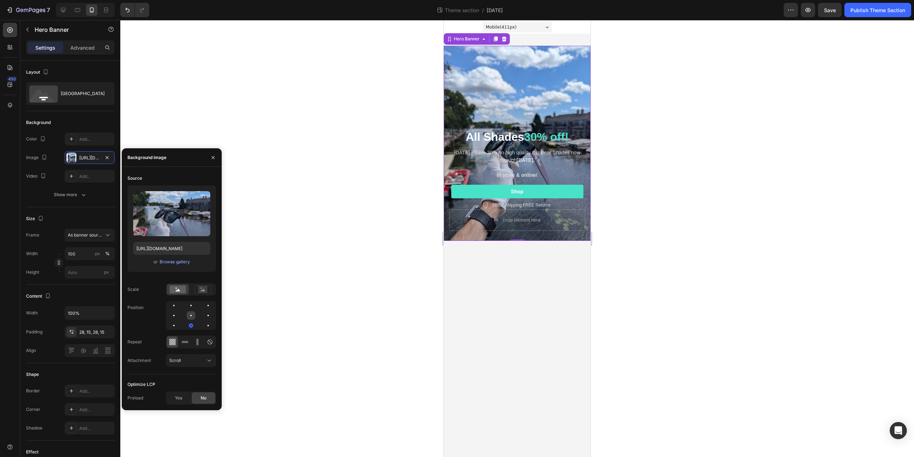
click at [204, 315] on div at bounding box center [208, 315] width 9 height 9
click at [204, 304] on div at bounding box center [208, 305] width 9 height 9
click at [204, 325] on div at bounding box center [208, 325] width 9 height 9
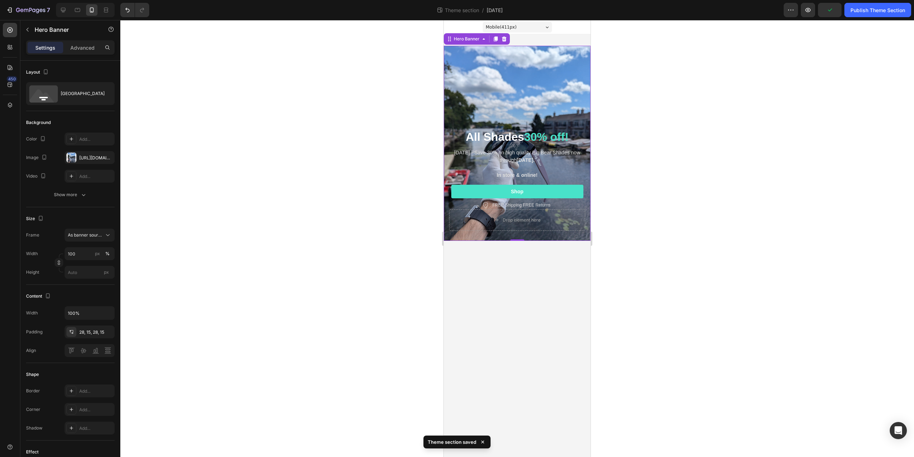
click at [258, 99] on div at bounding box center [517, 238] width 794 height 437
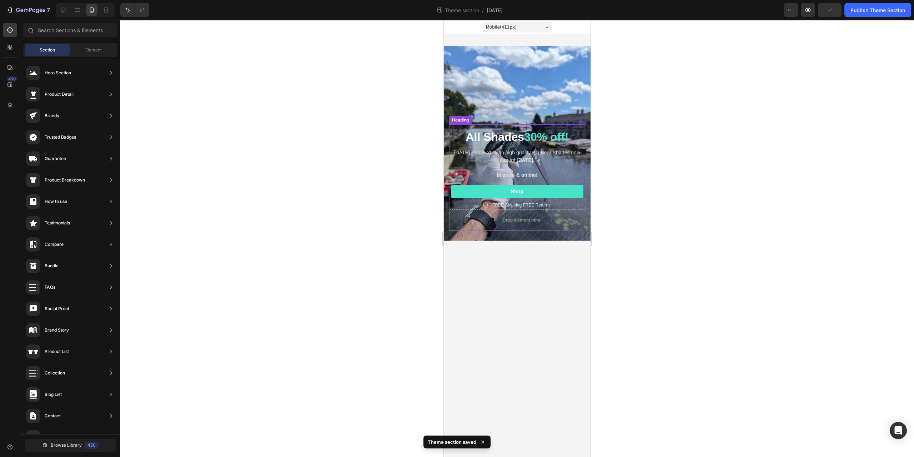
click at [468, 137] on span "All Shades" at bounding box center [495, 136] width 59 height 13
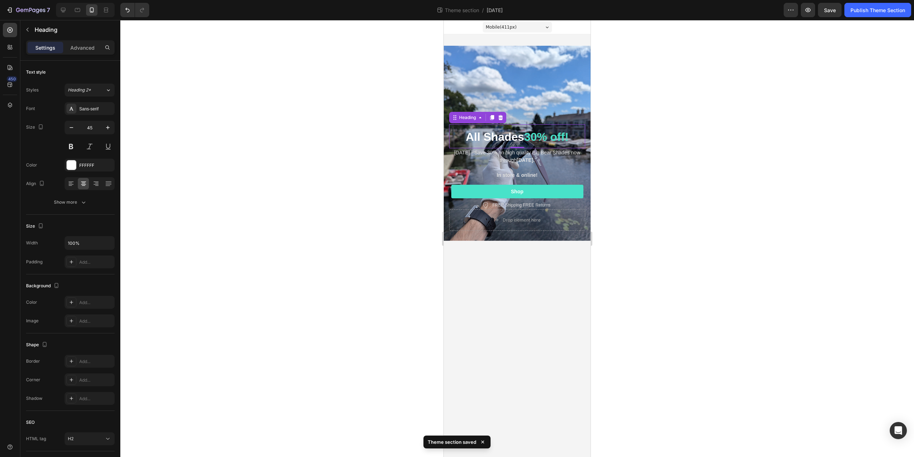
click at [689, 199] on div at bounding box center [517, 238] width 794 height 437
click at [500, 135] on span "All Shades" at bounding box center [495, 136] width 59 height 13
click at [85, 48] on p "Advanced" at bounding box center [82, 48] width 24 height 8
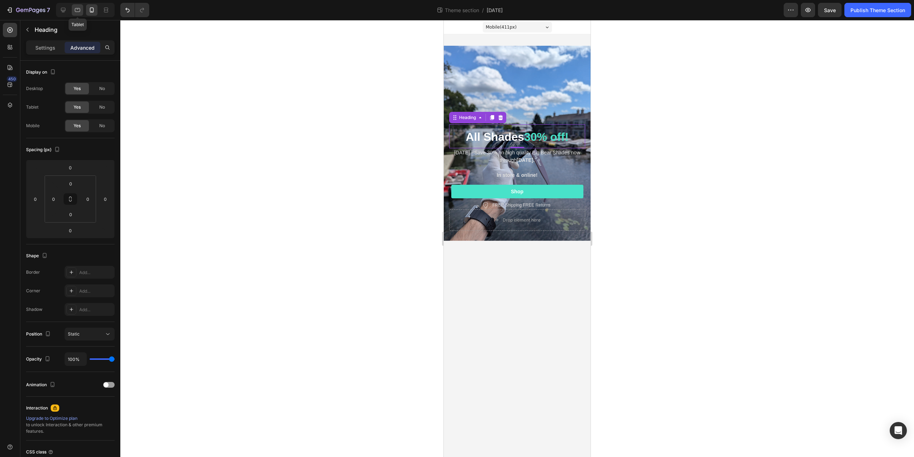
click at [83, 11] on div at bounding box center [77, 9] width 11 height 11
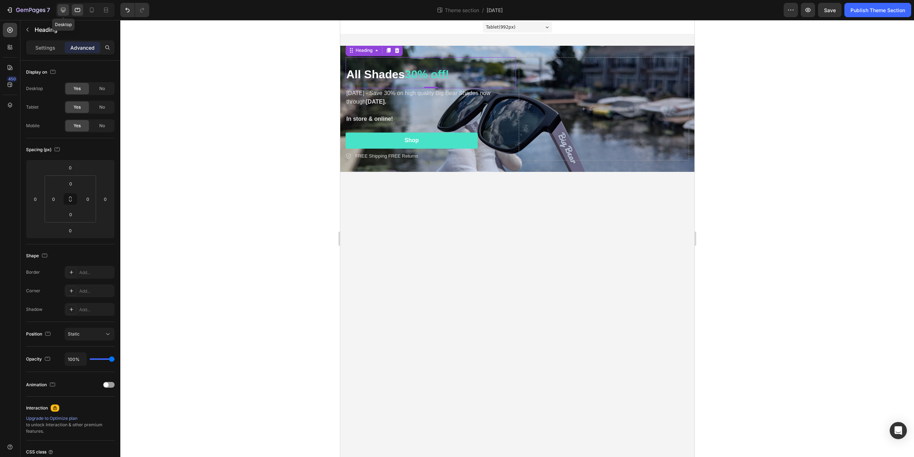
click at [61, 11] on icon at bounding box center [63, 9] width 7 height 7
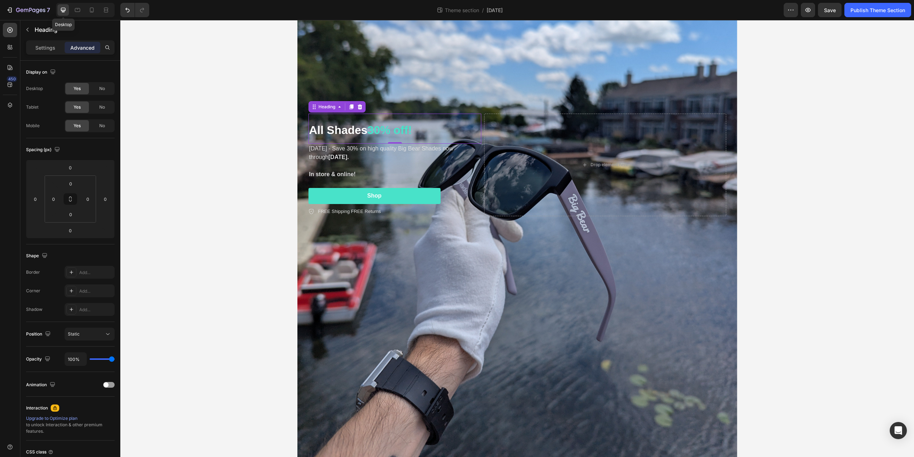
scroll to position [185, 0]
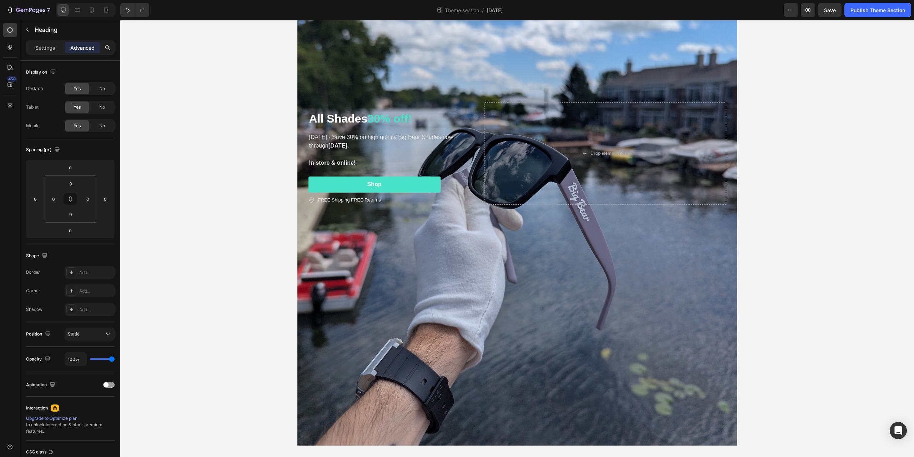
click at [215, 129] on div "All Shades 30% off! Heading Labor Day - Save 30% on high quality Big Bear Shade…" at bounding box center [517, 153] width 794 height 607
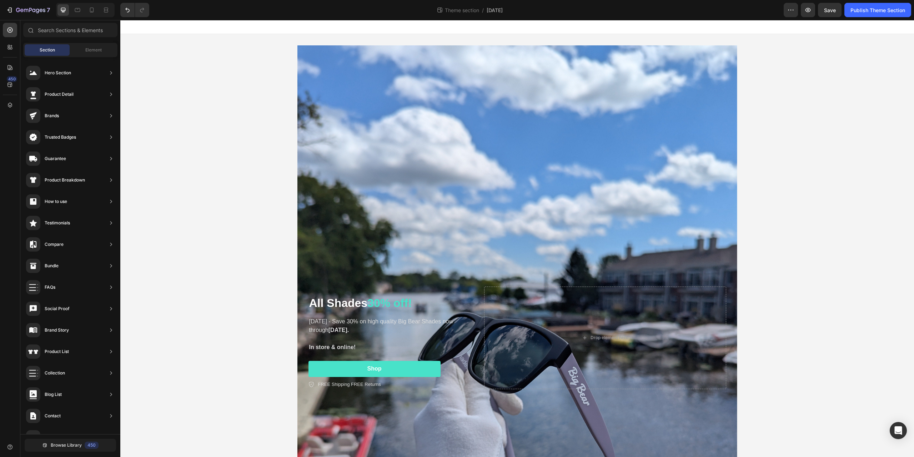
scroll to position [0, 0]
click at [377, 108] on div "Background Image" at bounding box center [518, 338] width 440 height 584
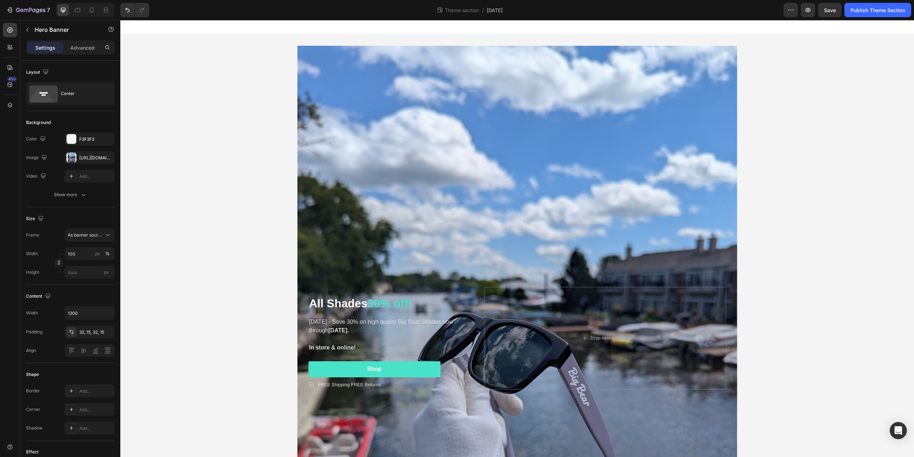
click at [832, 154] on div "All Shades 30% off! Heading Labor Day - Save 30% on high quality Big Bear Shade…" at bounding box center [517, 337] width 794 height 607
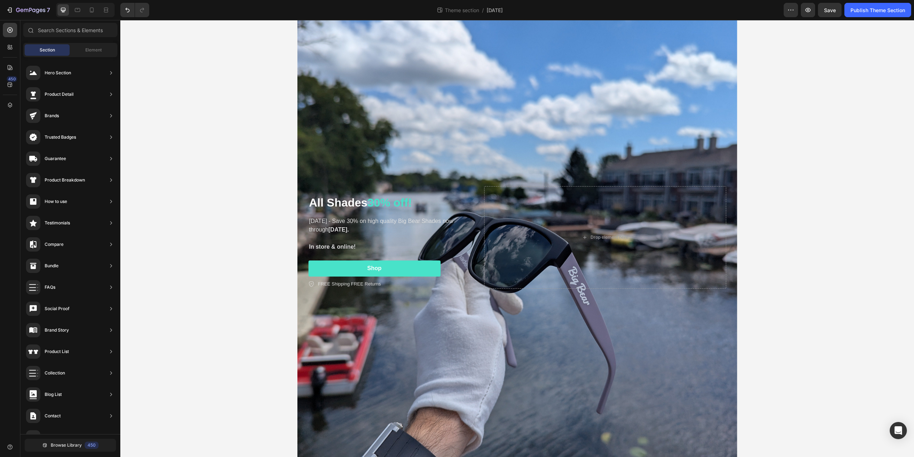
scroll to position [107, 0]
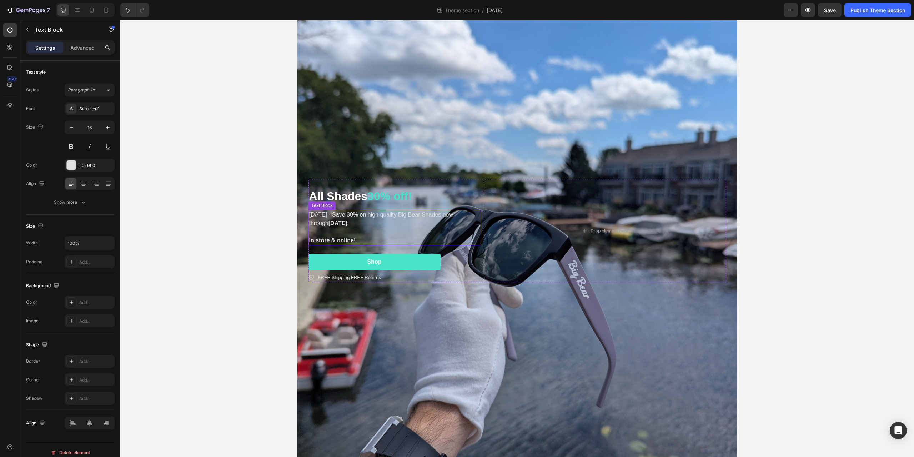
click at [349, 214] on p "[DATE] - Save 30% on high quality Big Bear Shades now through [DATE]." at bounding box center [394, 218] width 171 height 17
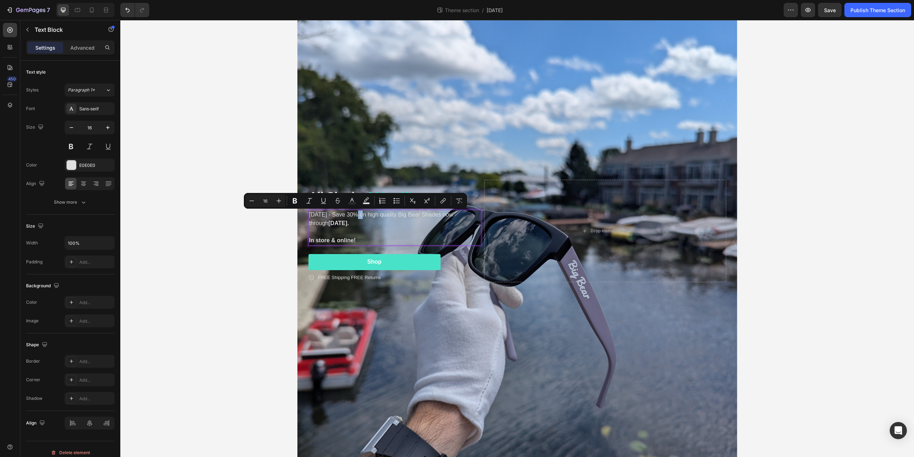
drag, startPoint x: 353, startPoint y: 213, endPoint x: 358, endPoint y: 213, distance: 5.0
click at [358, 213] on p "[DATE] - Save 30% on high quality Big Bear Shades now through [DATE]." at bounding box center [394, 218] width 171 height 17
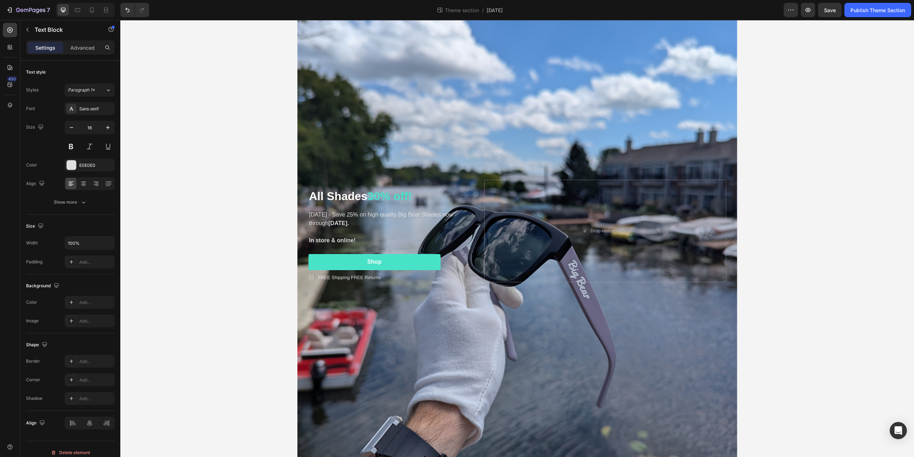
click at [236, 221] on div "All Shades 30% off! Heading Labor Day - Save 25% on high quality Big Bear Shade…" at bounding box center [517, 230] width 794 height 607
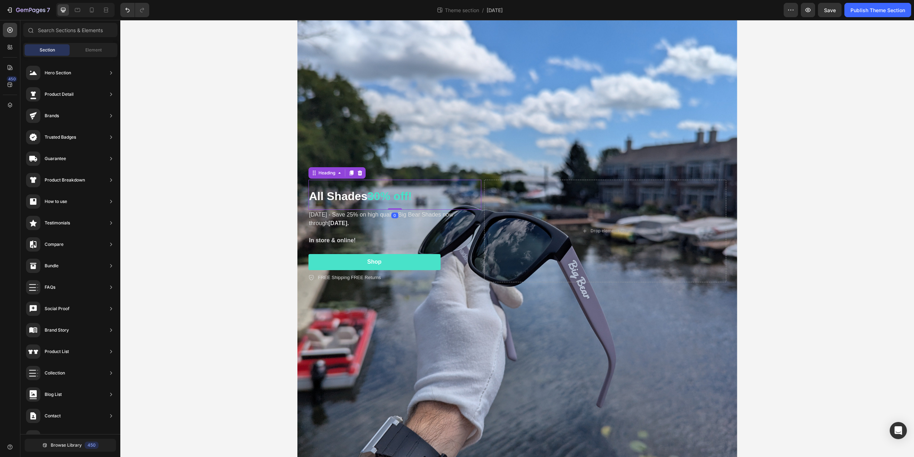
click at [372, 195] on span "30% off!" at bounding box center [390, 196] width 44 height 13
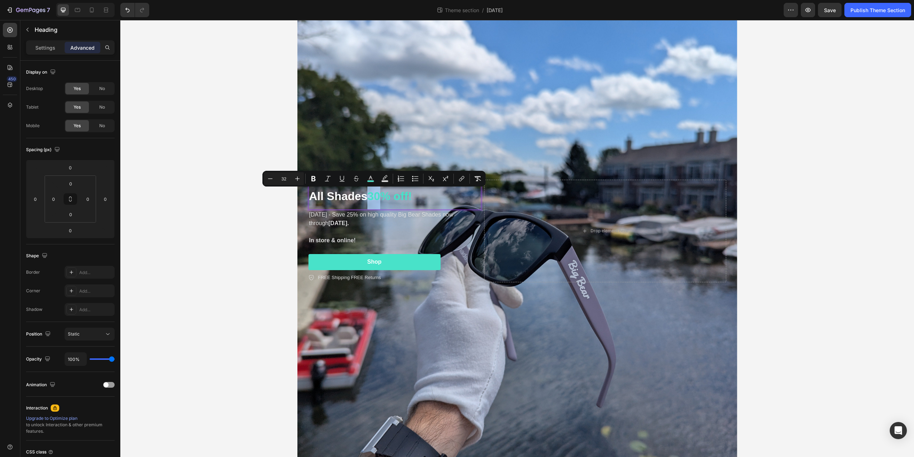
drag, startPoint x: 370, startPoint y: 194, endPoint x: 378, endPoint y: 194, distance: 8.2
click at [224, 228] on div "All Shades 25% off! Heading 0 Labor Day - Save 25% on high quality Big Bear Sha…" at bounding box center [517, 230] width 794 height 607
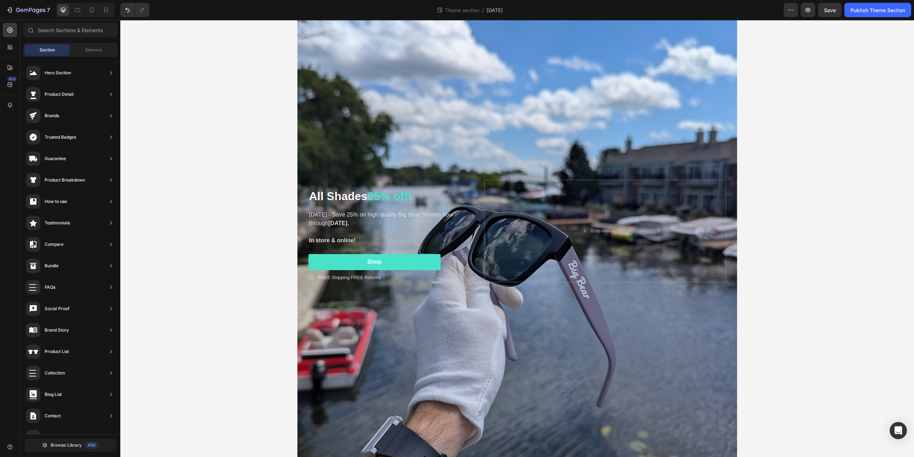
click at [212, 232] on div "⁠⁠⁠⁠⁠⁠⁠ All Shades 25% off! Heading Labor Day - Save 25% on high quality Big Be…" at bounding box center [517, 230] width 794 height 607
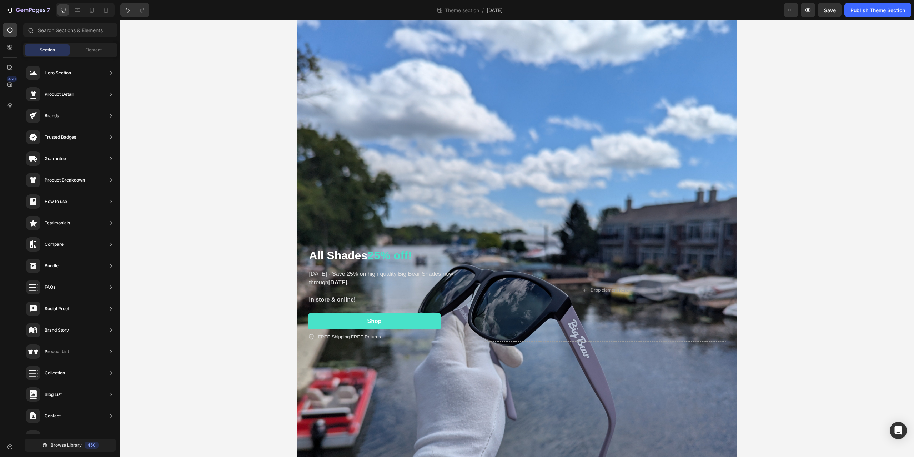
scroll to position [0, 0]
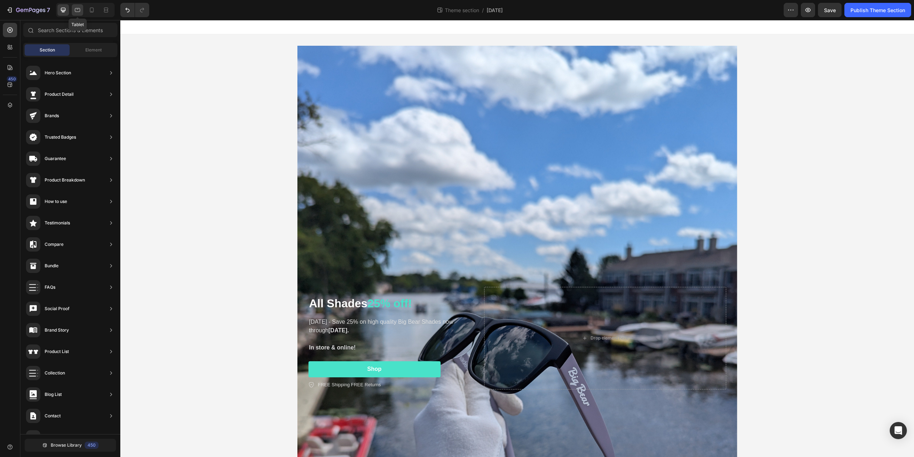
drag, startPoint x: 81, startPoint y: 9, endPoint x: 63, endPoint y: 11, distance: 18.0
click at [80, 9] on icon at bounding box center [77, 9] width 7 height 7
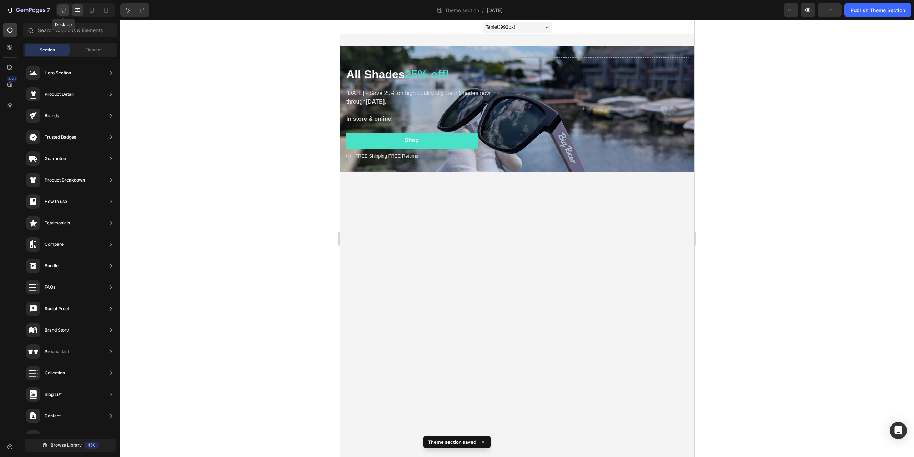
click at [67, 9] on icon at bounding box center [63, 9] width 7 height 7
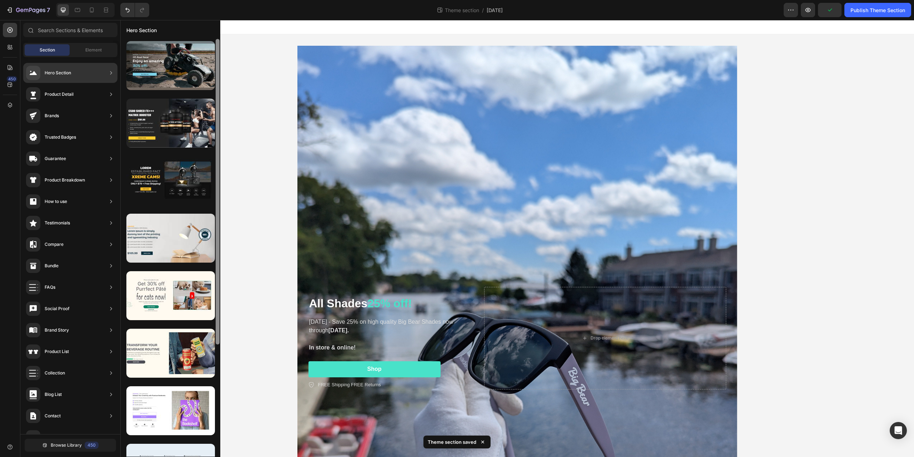
click at [217, 130] on div at bounding box center [218, 191] width 4 height 305
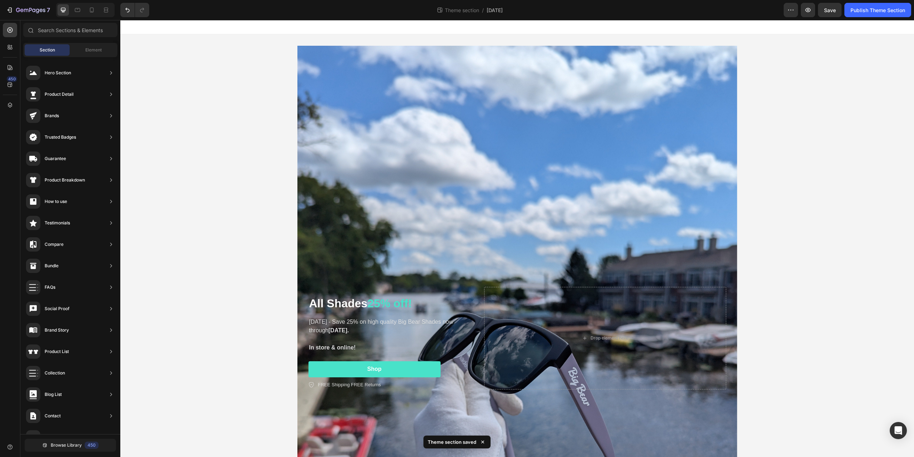
click at [255, 121] on div "⁠⁠⁠⁠⁠⁠⁠ All Shades 25% off! Heading Labor Day - Save 25% on high quality Big Be…" at bounding box center [517, 337] width 794 height 607
click at [24, 11] on icon "button" at bounding box center [26, 10] width 4 height 3
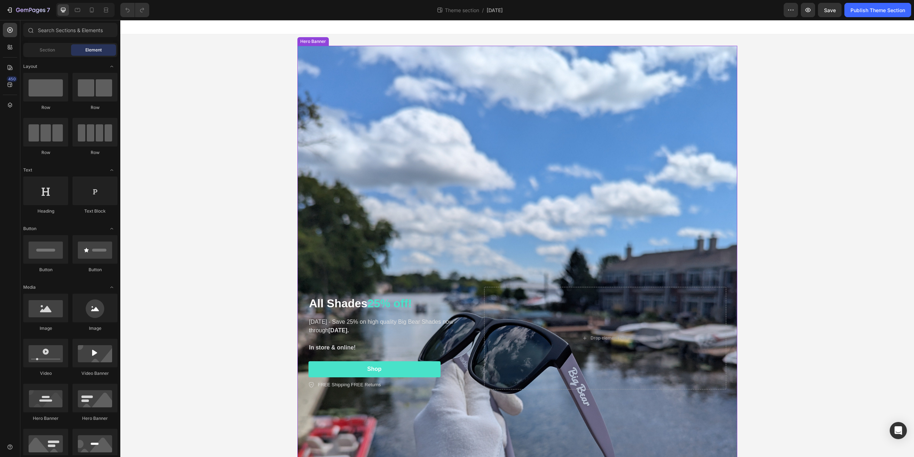
click at [472, 144] on div "Background Image" at bounding box center [518, 338] width 440 height 584
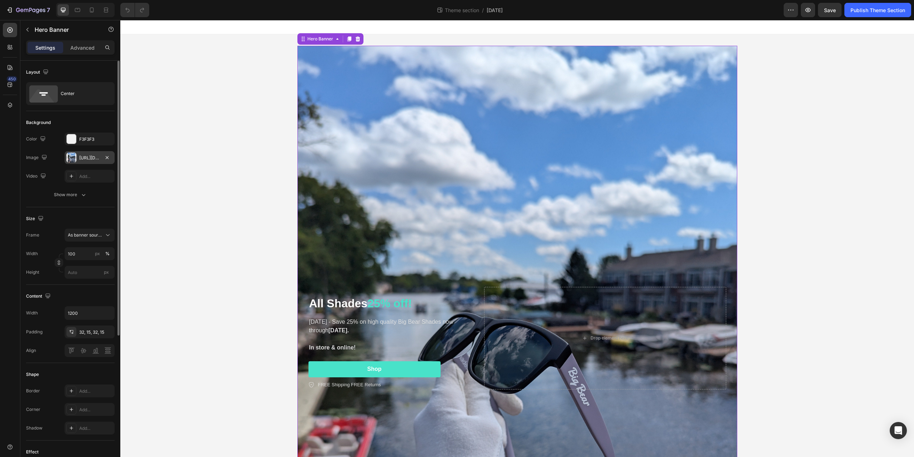
click at [101, 161] on div "https://cdn.shopify.com/s/files/1/0563/7990/0104/files/gempages_575424262492389…" at bounding box center [90, 157] width 50 height 13
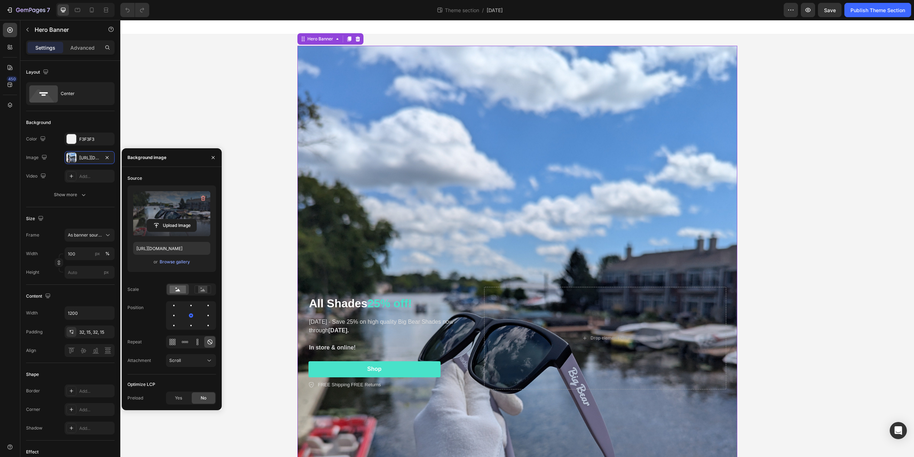
click at [161, 213] on label at bounding box center [171, 213] width 77 height 45
click at [161, 219] on input "file" at bounding box center [171, 225] width 49 height 12
type input "https://cdn.shopify.com/s/files/1/0563/7990/0104/files/gempages_575424262492389…"
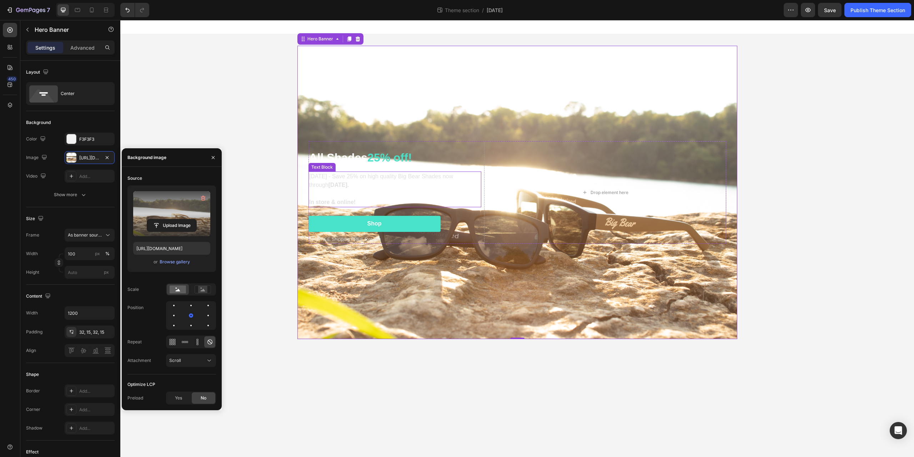
click at [343, 204] on strong "In store & online!" at bounding box center [332, 202] width 47 height 6
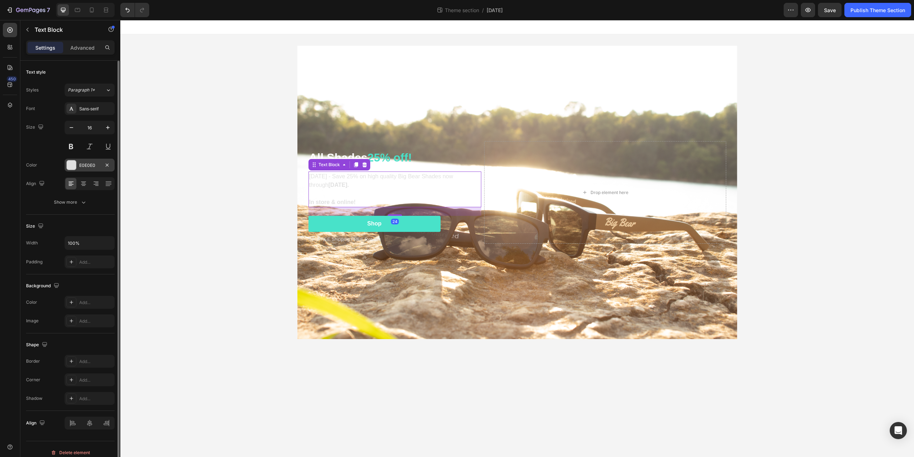
click at [84, 167] on div "E0E0E0" at bounding box center [89, 165] width 21 height 6
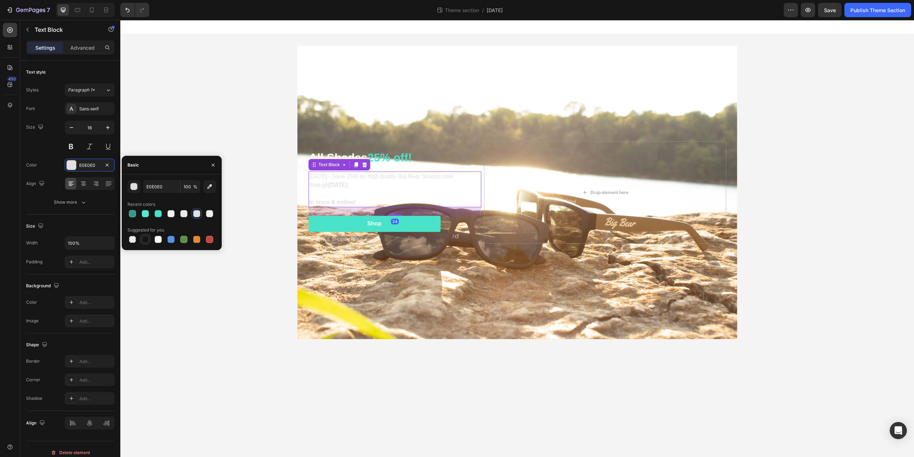
click at [147, 243] on div at bounding box center [145, 239] width 9 height 9
type input "151515"
click at [365, 153] on span "All Shades" at bounding box center [338, 157] width 59 height 13
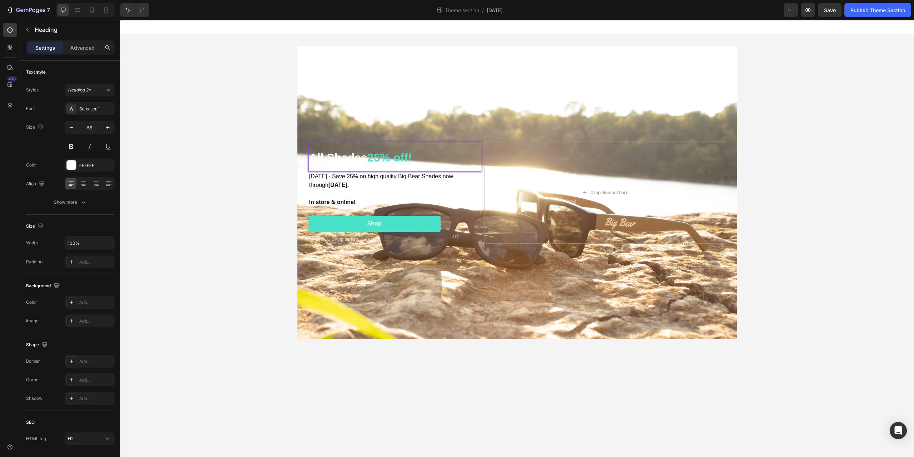
click at [368, 157] on span "All Shades" at bounding box center [338, 157] width 59 height 13
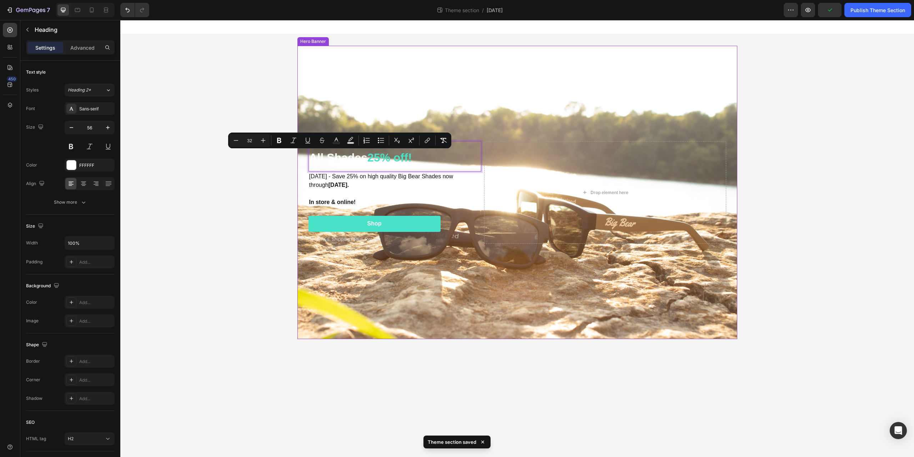
drag, startPoint x: 371, startPoint y: 158, endPoint x: 306, endPoint y: 159, distance: 65.4
click at [306, 159] on div "All Shades 25% off! Heading 0 Labor Day - Save 25% on high quality Big Bear Sha…" at bounding box center [517, 192] width 429 height 125
click at [280, 142] on icon "Editor contextual toolbar" at bounding box center [279, 140] width 7 height 7
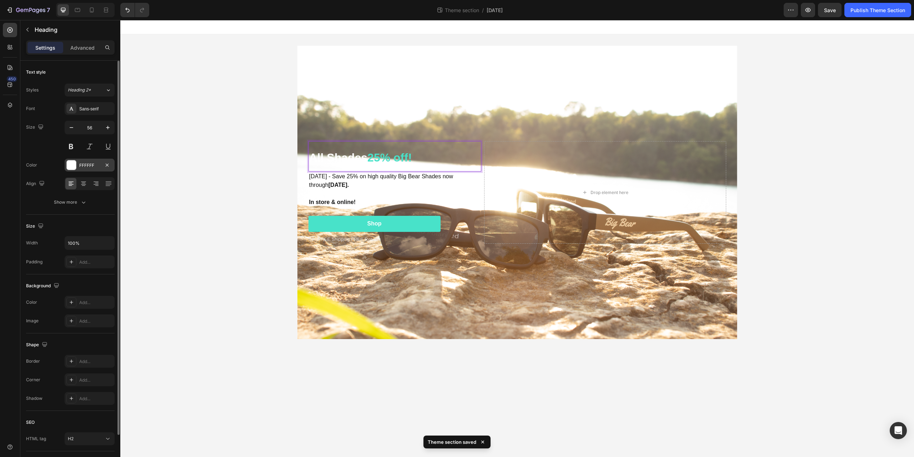
click at [67, 163] on div at bounding box center [71, 164] width 9 height 9
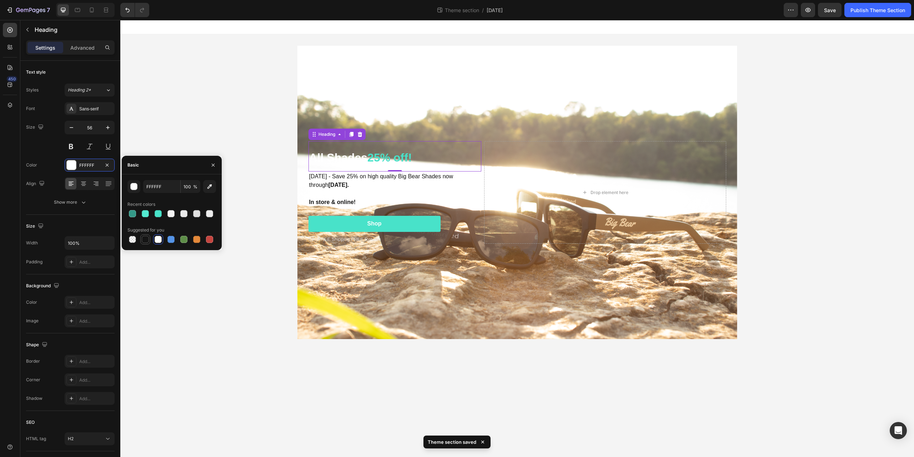
click at [146, 240] on div at bounding box center [145, 239] width 7 height 7
type input "151515"
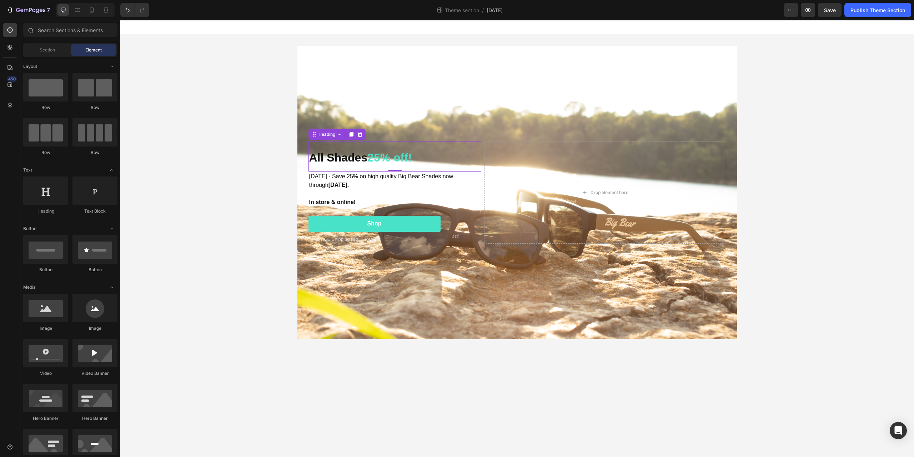
click at [163, 297] on div "⁠⁠⁠⁠⁠⁠⁠ All Shades 25% off! Heading 0 Labor Day - Save 25% on high quality Big …" at bounding box center [517, 192] width 794 height 316
click at [237, 332] on div "⁠⁠⁠⁠⁠⁠⁠ All Shades 25% off! Heading Labor Day - Save 25% on high quality Big Be…" at bounding box center [517, 192] width 794 height 316
click at [342, 238] on p "FREE Shipping FREE Returns" at bounding box center [349, 239] width 63 height 7
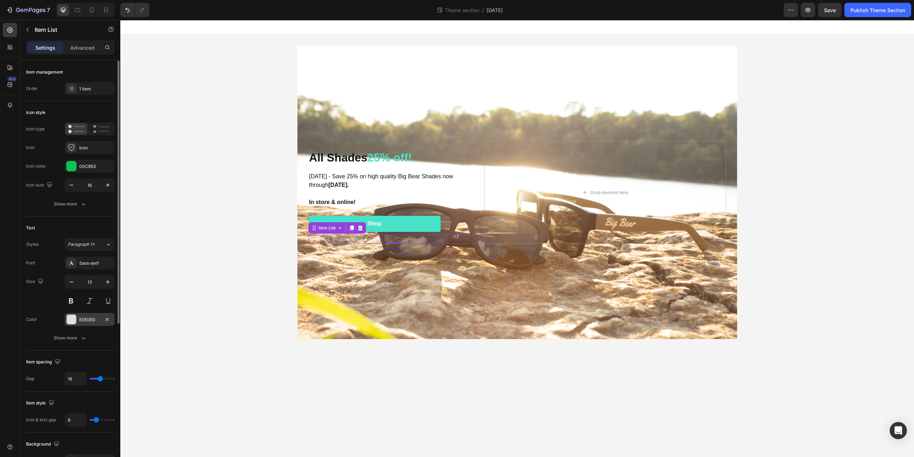
click at [75, 320] on div at bounding box center [71, 319] width 9 height 9
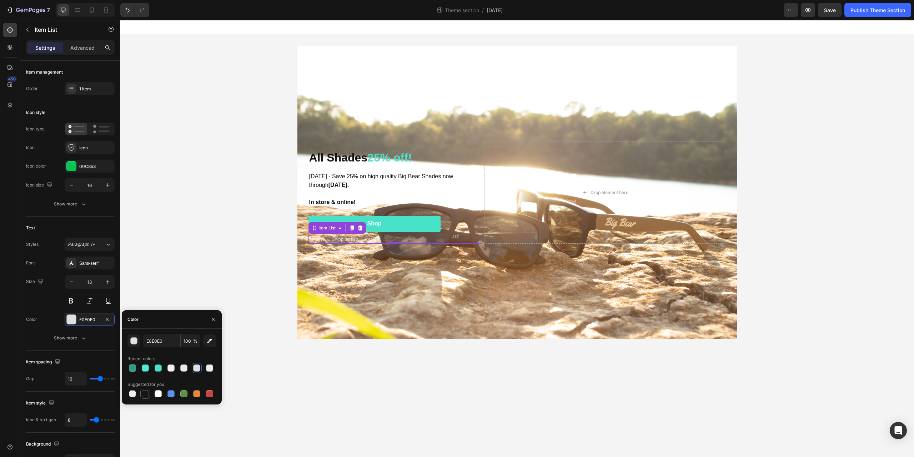
click at [143, 395] on div at bounding box center [145, 393] width 7 height 7
type input "151515"
click at [225, 240] on div "⁠⁠⁠⁠⁠⁠⁠ All Shades 25% off! Heading Labor Day - Save 25% on high quality Big Be…" at bounding box center [517, 192] width 794 height 316
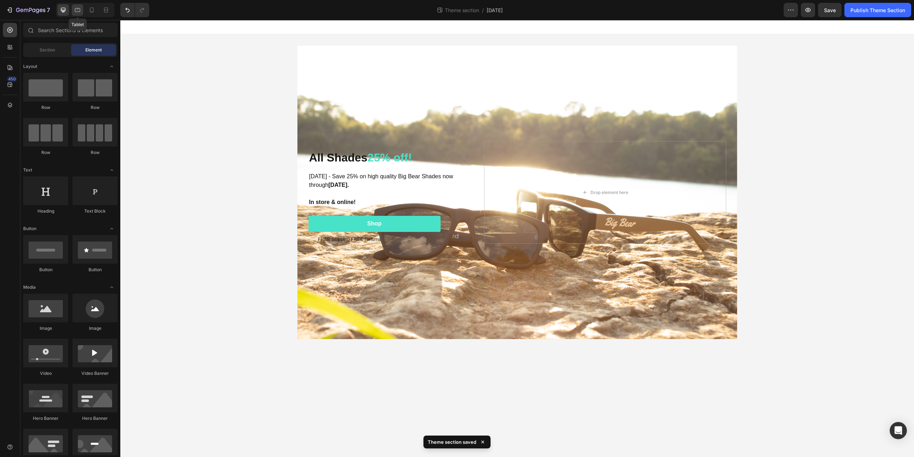
click at [79, 8] on icon at bounding box center [77, 9] width 7 height 7
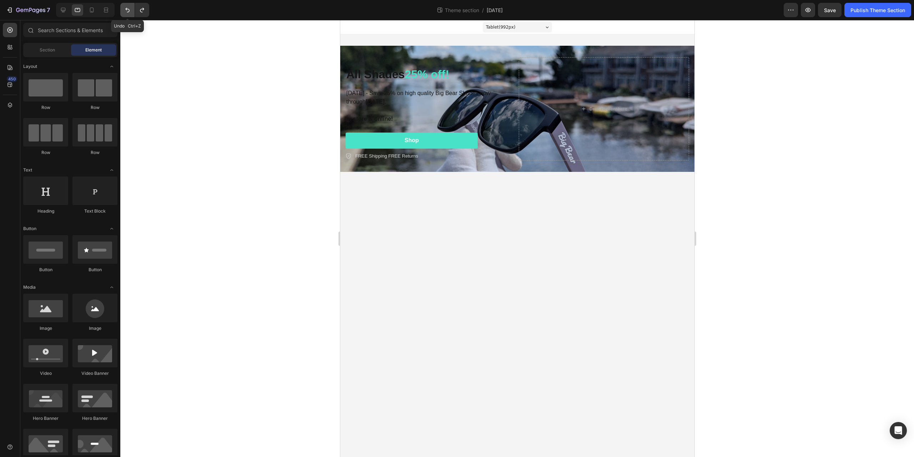
click at [125, 14] on button "Undo/Redo" at bounding box center [127, 10] width 14 height 14
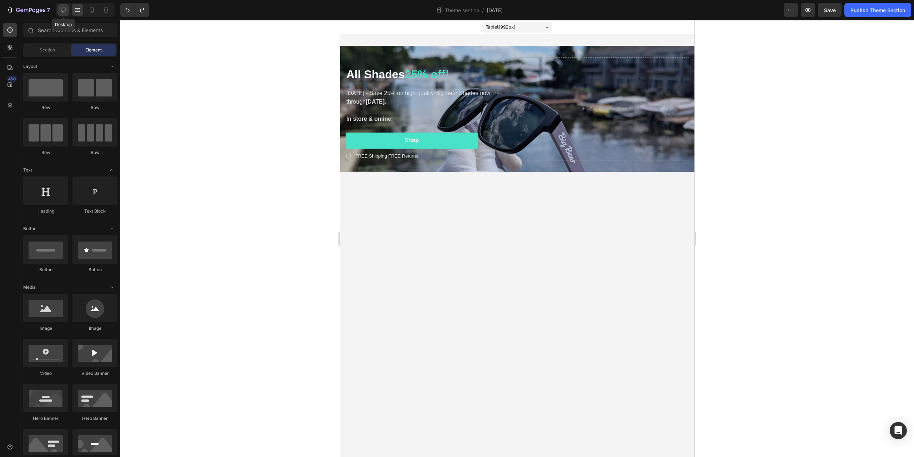
click at [63, 11] on icon at bounding box center [63, 10] width 5 height 5
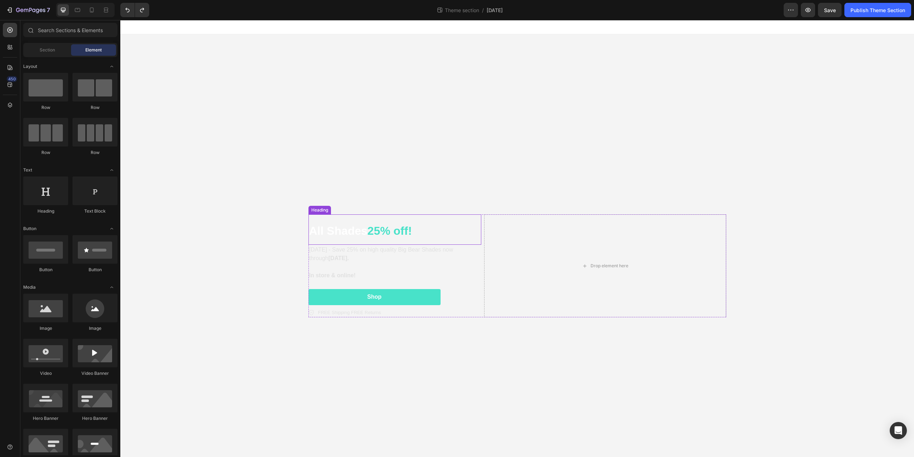
click at [346, 228] on span "All Shades" at bounding box center [338, 230] width 59 height 13
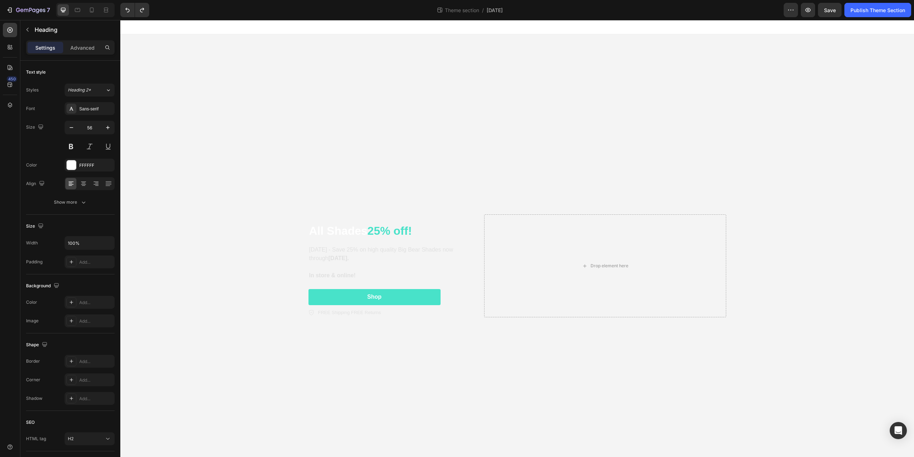
click at [220, 243] on div "All Shades 25% off! Heading Labor Day - Save 25% on high quality Big Bear Shade…" at bounding box center [517, 265] width 794 height 463
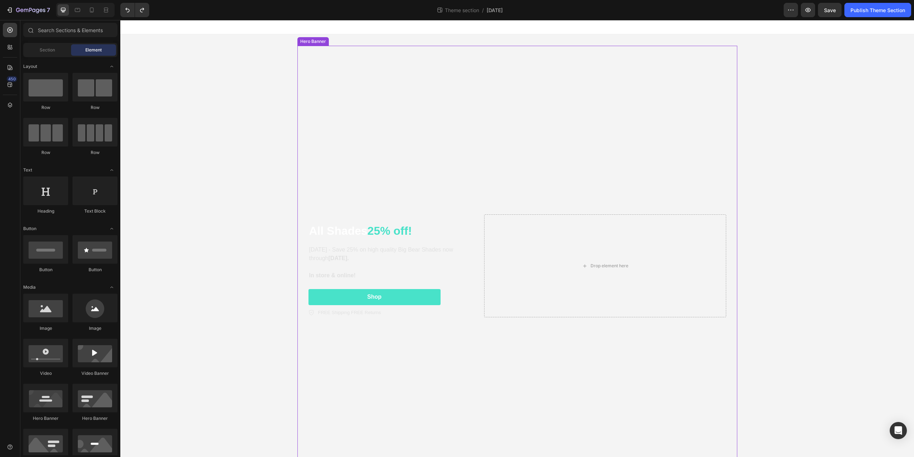
click at [254, 83] on div "All Shades 25% off! Heading Labor Day - Save 25% on high quality Big Bear Shade…" at bounding box center [517, 265] width 794 height 463
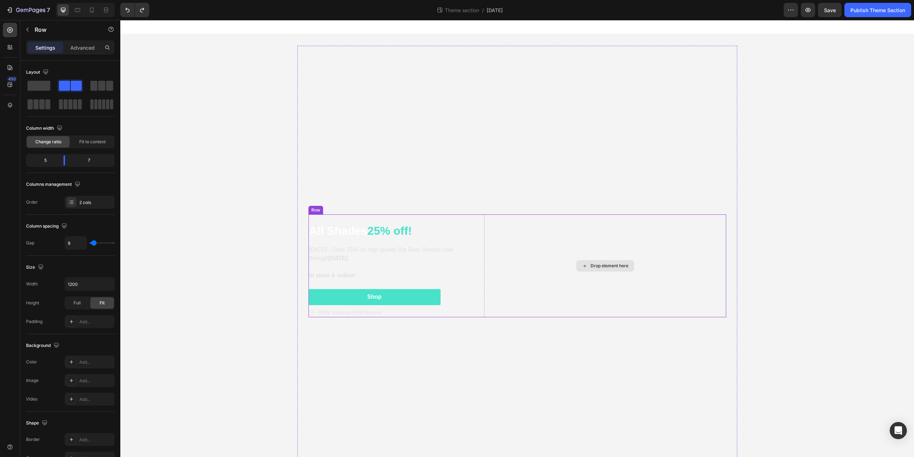
click at [498, 282] on div "Drop element here" at bounding box center [605, 265] width 242 height 103
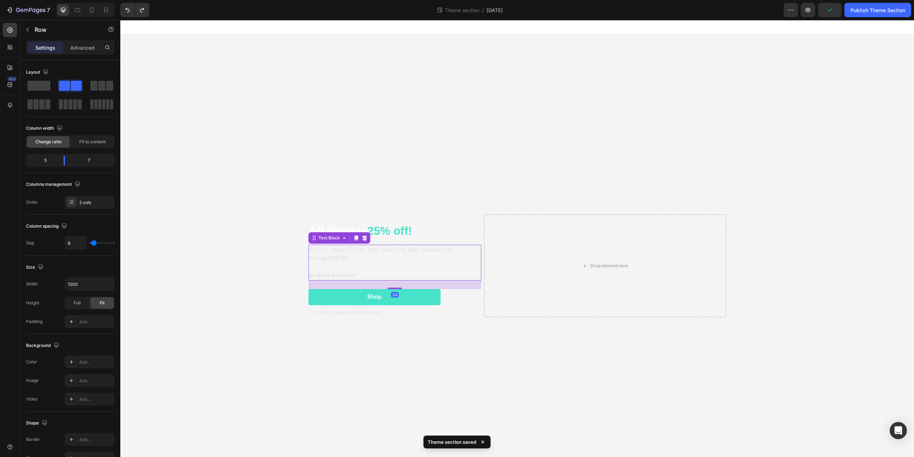
click at [475, 280] on div "Labor Day - Save 25% on high quality Big Bear Shades now through September 1st.…" at bounding box center [395, 263] width 173 height 36
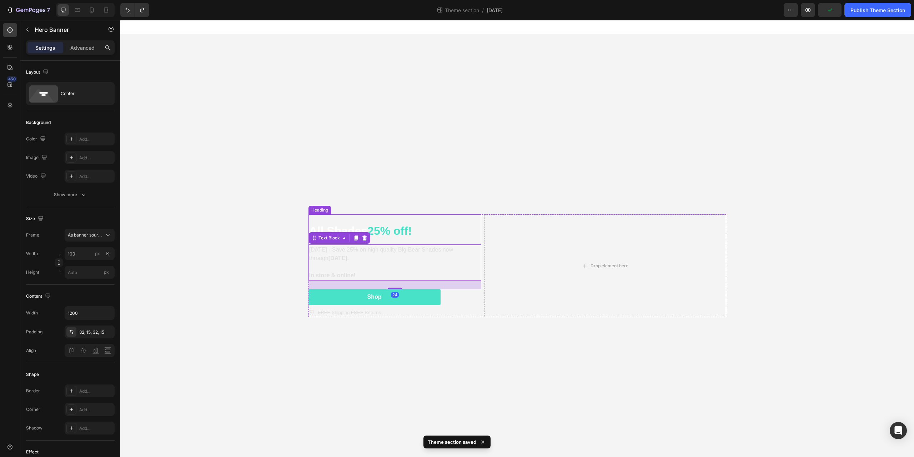
click at [473, 213] on div "All Shades 25% off! Heading Labor Day - Save 25% on high quality Big Bear Shade…" at bounding box center [517, 265] width 429 height 125
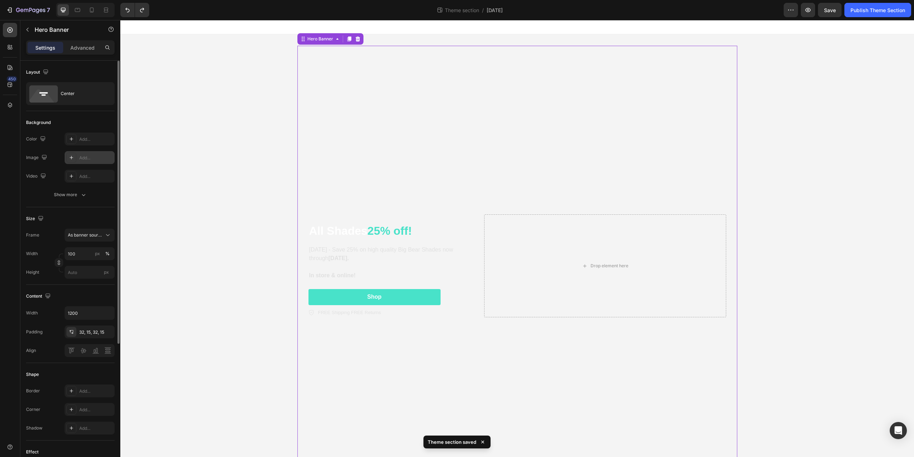
click at [94, 157] on div "Add..." at bounding box center [96, 158] width 34 height 6
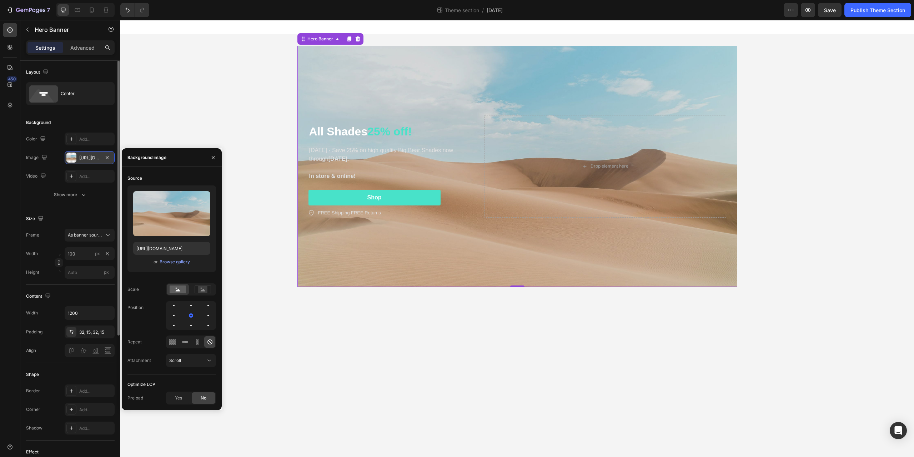
click at [211, 74] on div "All Shades 25% off! Heading Labor Day - Save 25% on high quality Big Bear Shade…" at bounding box center [517, 166] width 794 height 264
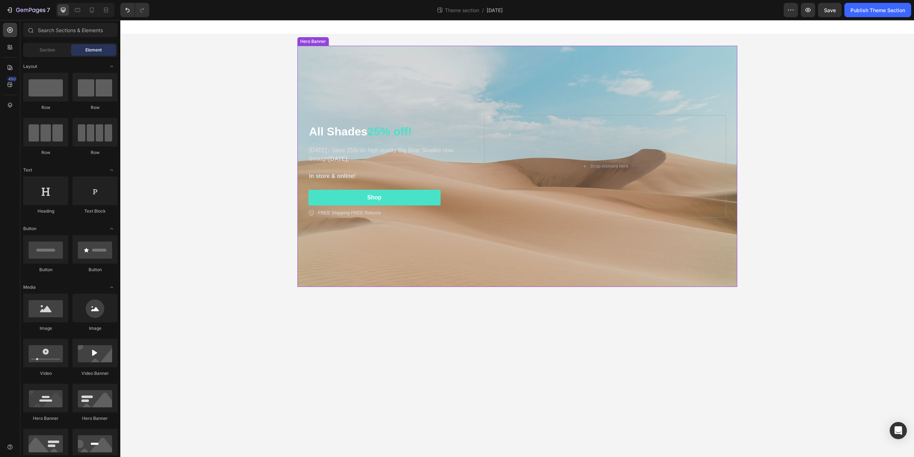
click at [363, 65] on div "Background Image" at bounding box center [518, 166] width 440 height 241
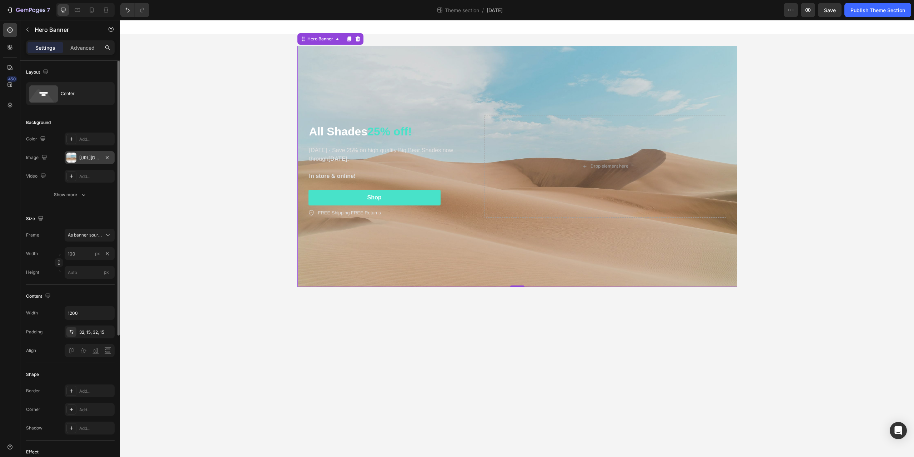
click at [79, 155] on div "https://cdn.shopify.com/s/files/1/2005/9307/files/background_settings.jpg" at bounding box center [89, 158] width 21 height 6
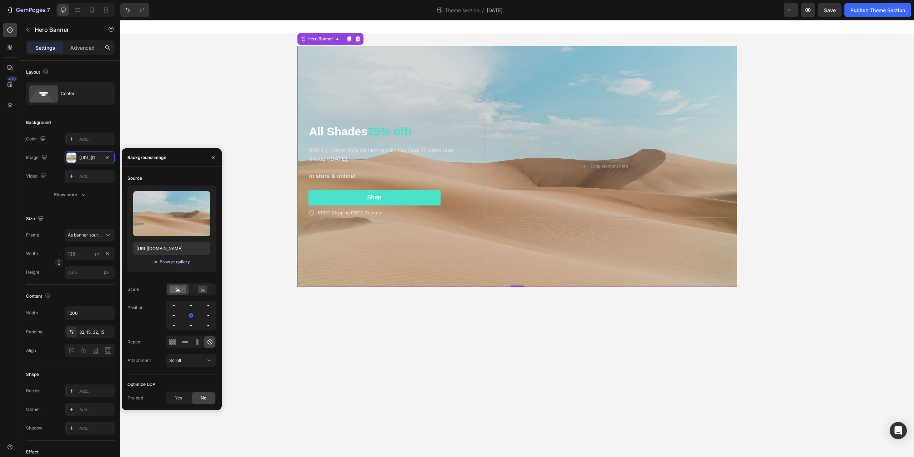
click at [164, 263] on div "Browse gallery" at bounding box center [175, 262] width 30 height 6
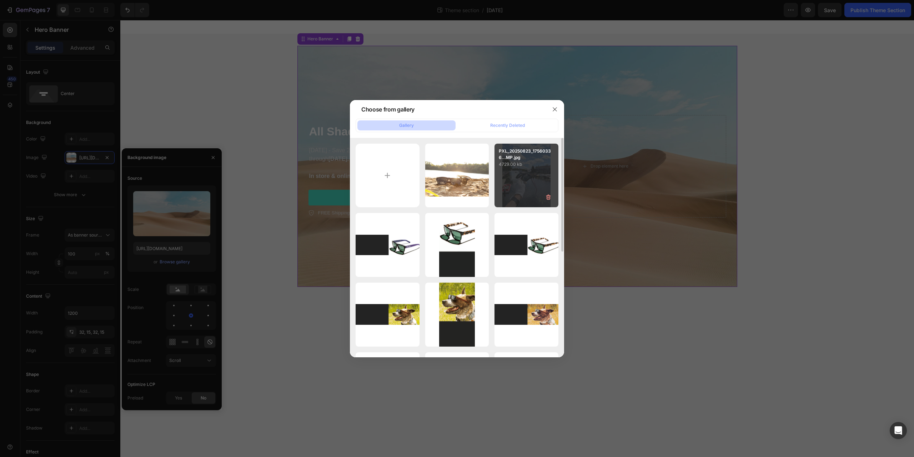
click at [517, 178] on div "PXL_20250823_17560336...MP.jpg 4729.00 kb" at bounding box center [527, 176] width 64 height 64
type input "https://cdn.shopify.com/s/files/1/0563/7990/0104/files/gempages_575424262492389…"
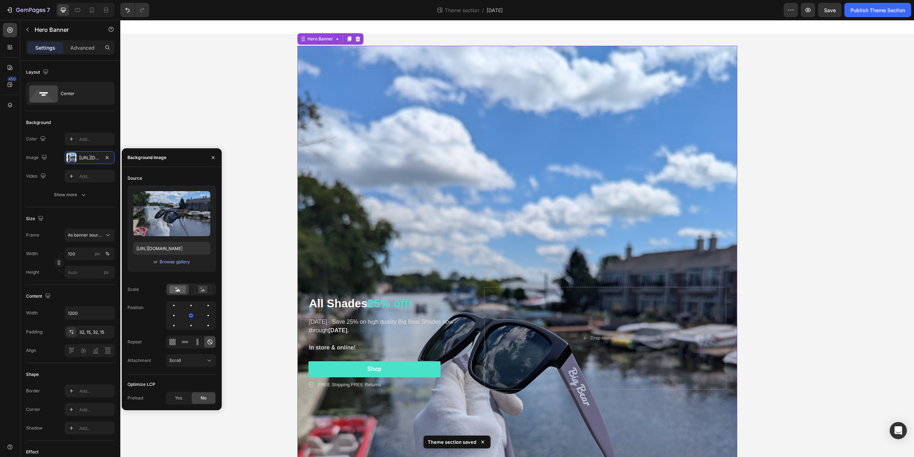
click at [230, 64] on div "All Shades 25% off! Heading Labor Day - Save 25% on high quality Big Bear Shade…" at bounding box center [517, 337] width 794 height 607
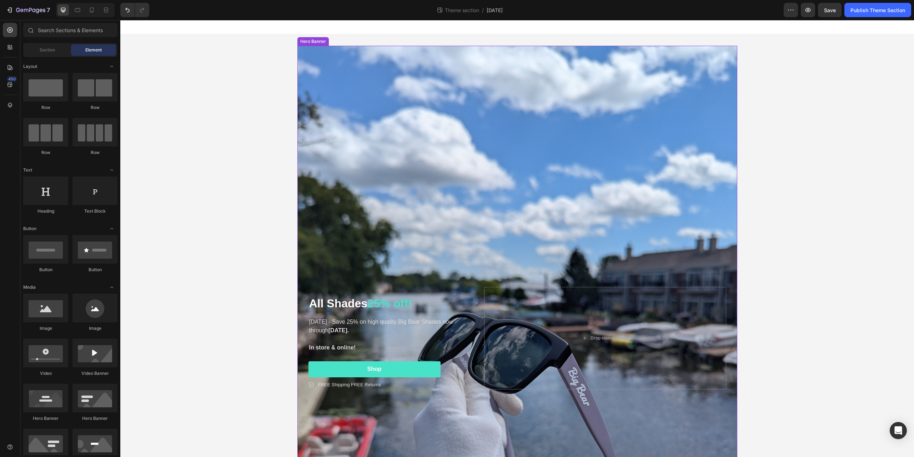
click at [343, 106] on div "Background Image" at bounding box center [518, 338] width 440 height 584
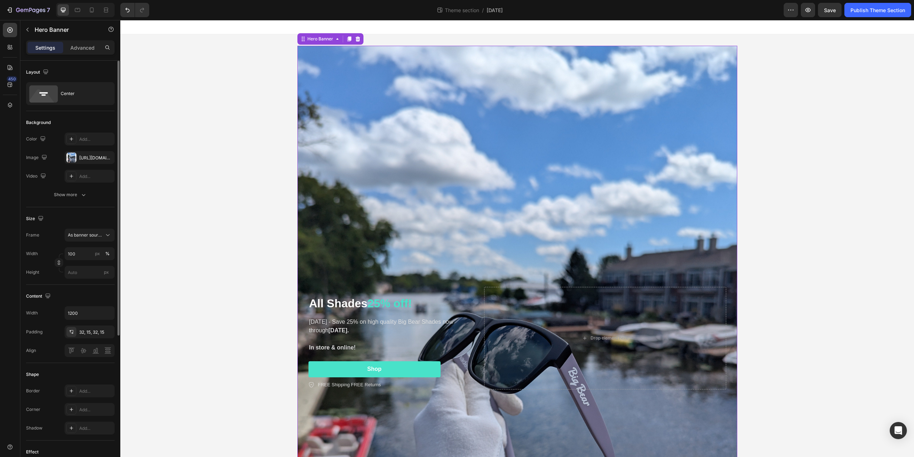
click at [88, 164] on div "The changes might be hidden by the video. Color Add... Image https://cdn.shopif…" at bounding box center [70, 158] width 89 height 50
click at [92, 157] on div "https://cdn.shopify.com/s/files/1/0563/7990/0104/files/gempages_575424262492389…" at bounding box center [89, 158] width 21 height 6
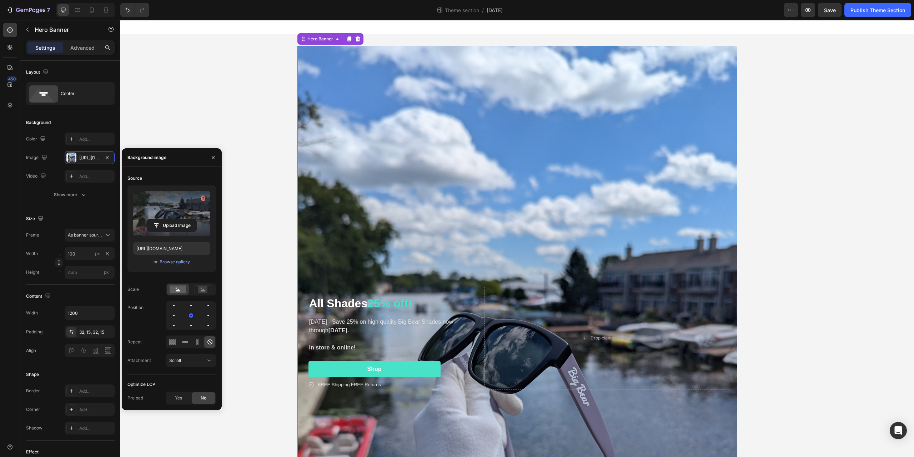
click at [169, 216] on label at bounding box center [171, 213] width 77 height 45
click at [169, 219] on input "file" at bounding box center [171, 225] width 49 height 12
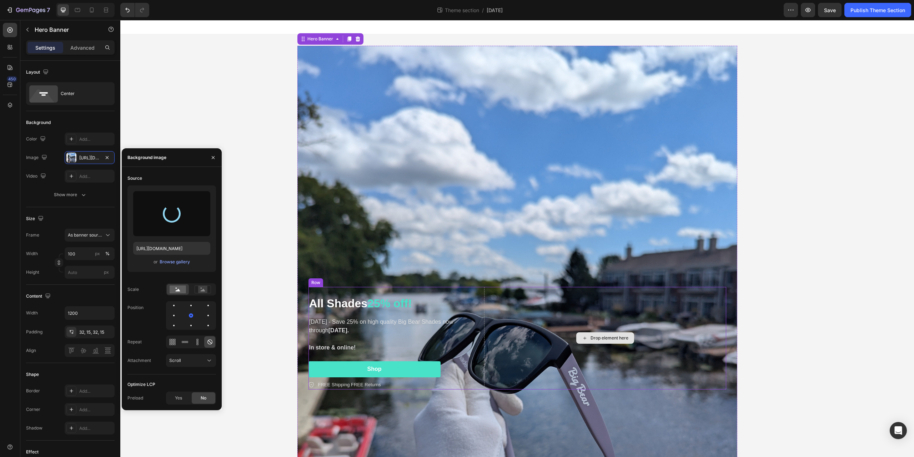
type input "https://cdn.shopify.com/s/files/1/0563/7990/0104/files/gempages_575424262492389…"
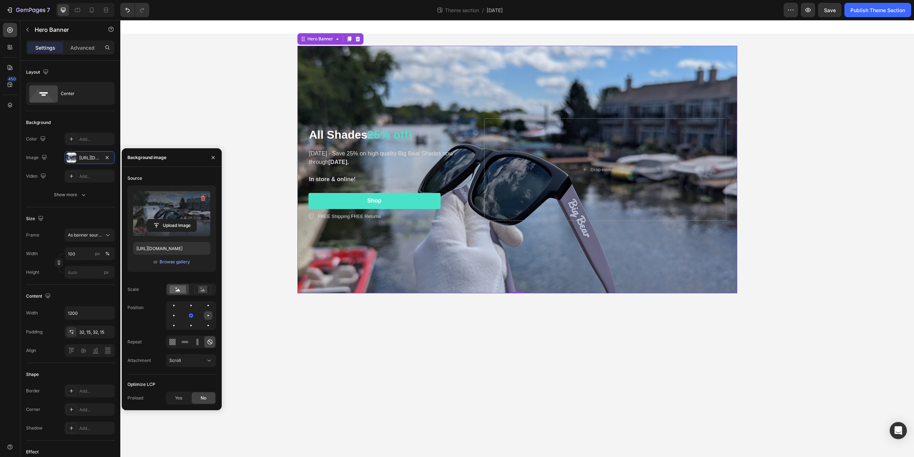
click at [178, 321] on div at bounding box center [174, 325] width 9 height 9
click at [187, 318] on div at bounding box center [191, 315] width 9 height 9
click at [227, 64] on div "All Shades 25% off! Heading Labor Day - Save 25% on high quality Big Bear Shade…" at bounding box center [517, 169] width 794 height 270
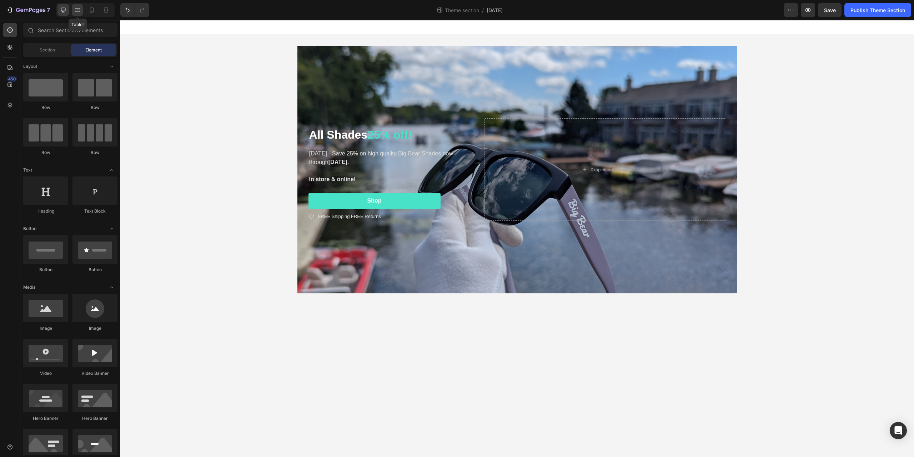
click at [74, 11] on icon at bounding box center [77, 9] width 7 height 7
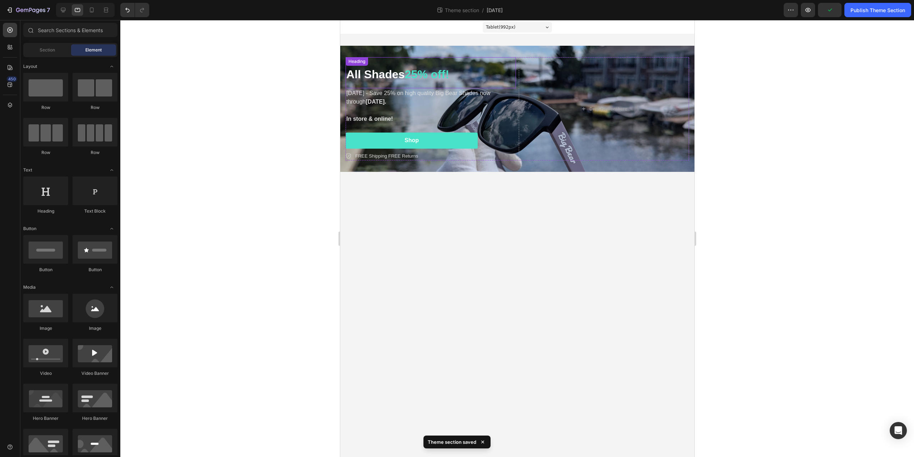
click at [470, 53] on div "All Shades 25% off! Heading Labor Day - Save 25% on high quality Big Bear Shade…" at bounding box center [517, 109] width 354 height 126
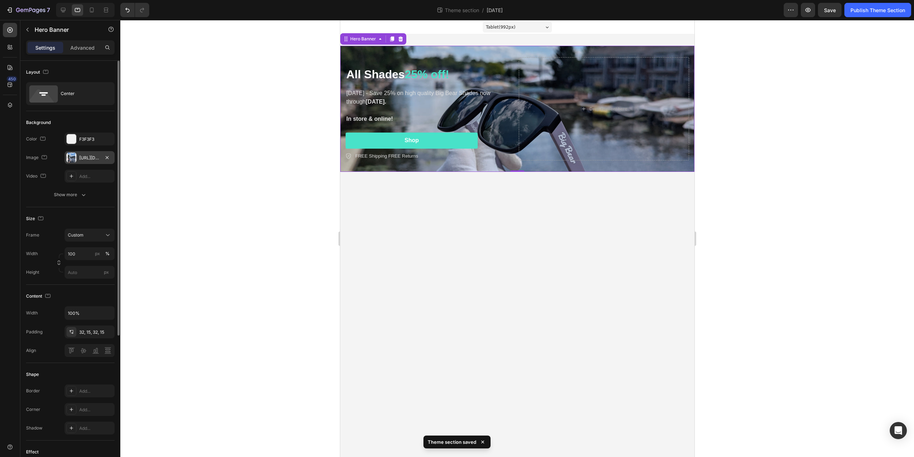
click at [92, 159] on div "https://cdn.shopify.com/s/files/1/0563/7990/0104/files/gempages_575424262492389…" at bounding box center [89, 158] width 21 height 6
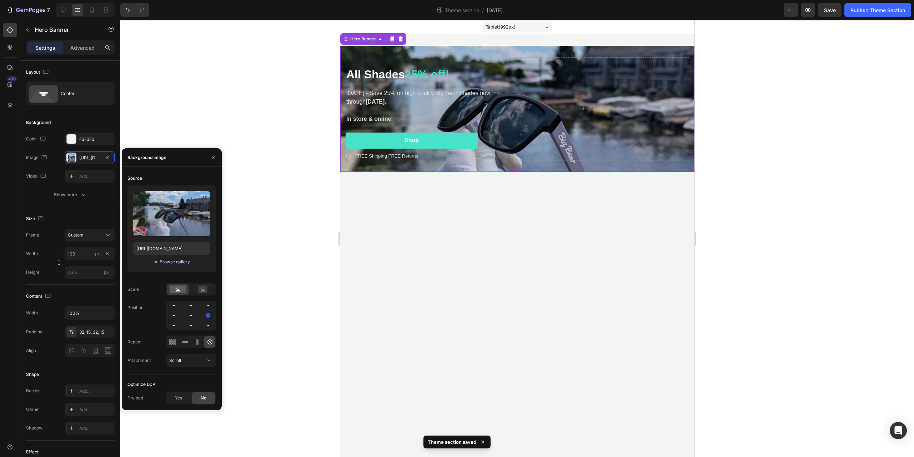
click at [169, 264] on div "Browse gallery" at bounding box center [175, 262] width 30 height 6
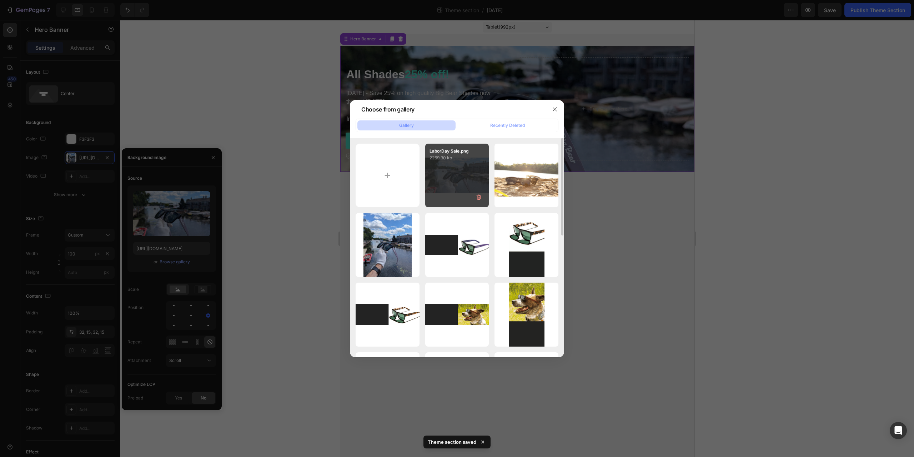
click at [444, 186] on div "LaborDay Sale.png 2269.30 kb" at bounding box center [457, 176] width 64 height 64
type input "[URL][DOMAIN_NAME]"
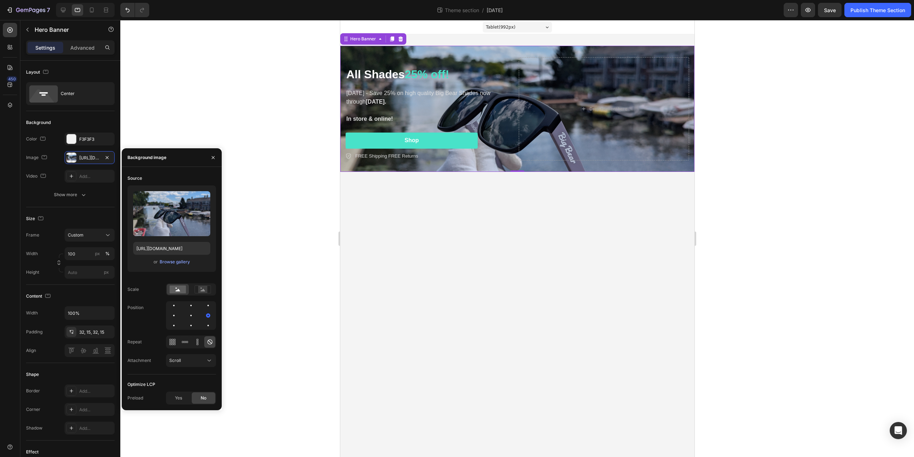
click at [230, 89] on div at bounding box center [517, 238] width 794 height 437
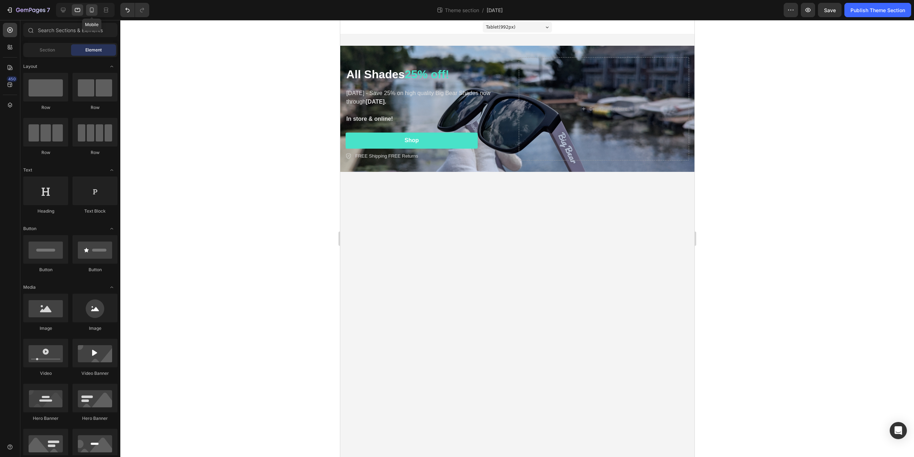
click at [89, 9] on icon at bounding box center [91, 9] width 7 height 7
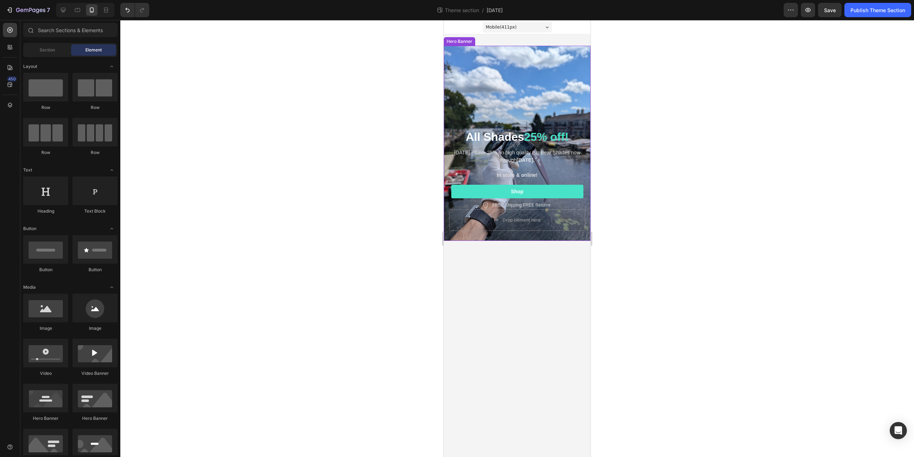
click at [575, 56] on div "Background Image" at bounding box center [517, 143] width 147 height 195
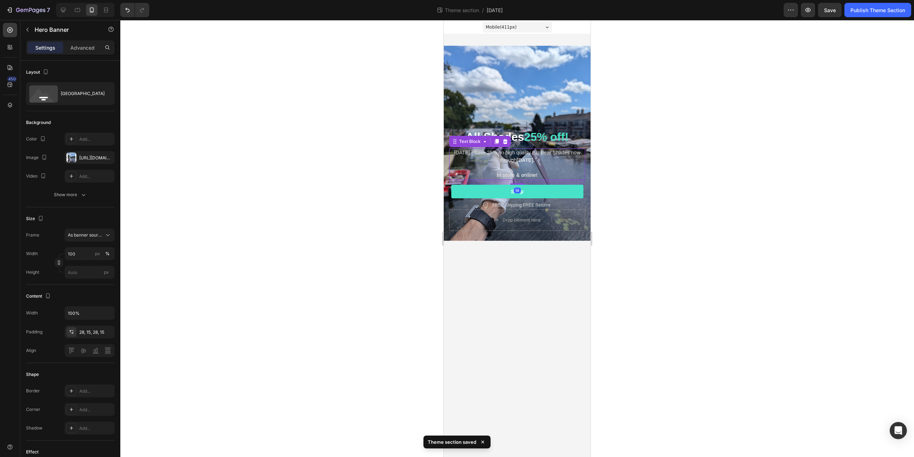
click at [499, 154] on p "Labor Day - Save 25% on high quality Big Bear Shades now through September 1st." at bounding box center [517, 156] width 135 height 15
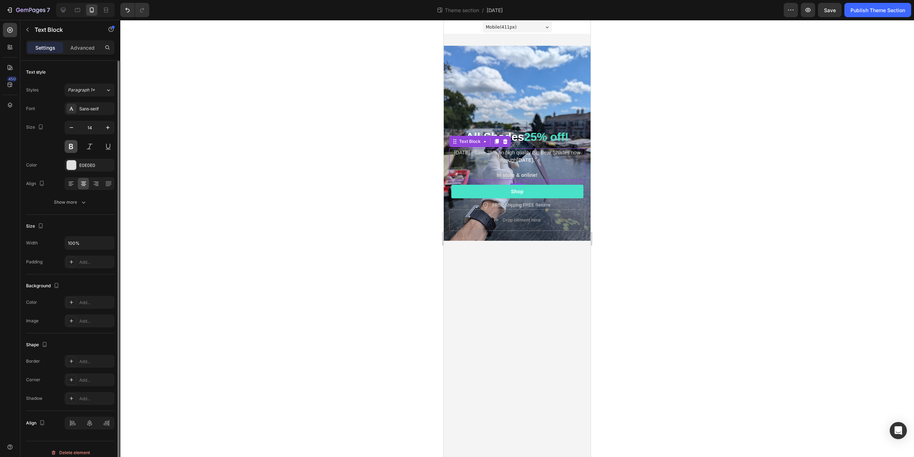
click at [72, 149] on button at bounding box center [71, 146] width 13 height 13
click at [306, 142] on div at bounding box center [517, 238] width 794 height 437
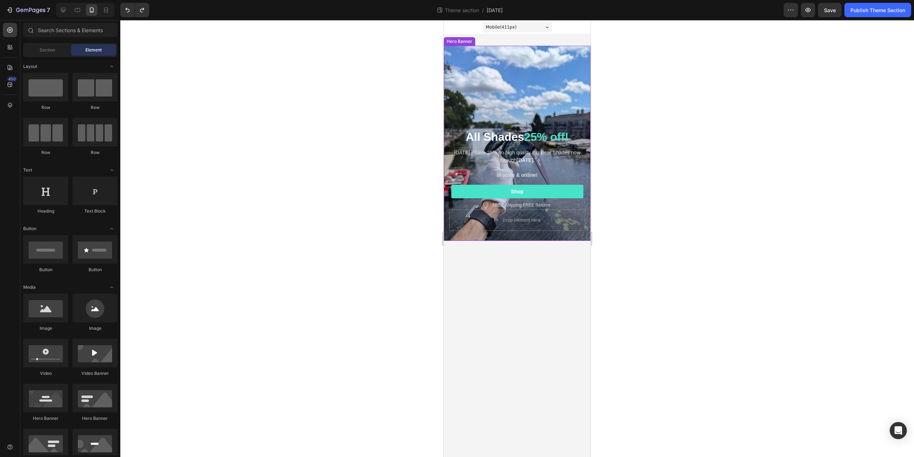
click at [509, 87] on div "Background Image" at bounding box center [517, 143] width 147 height 195
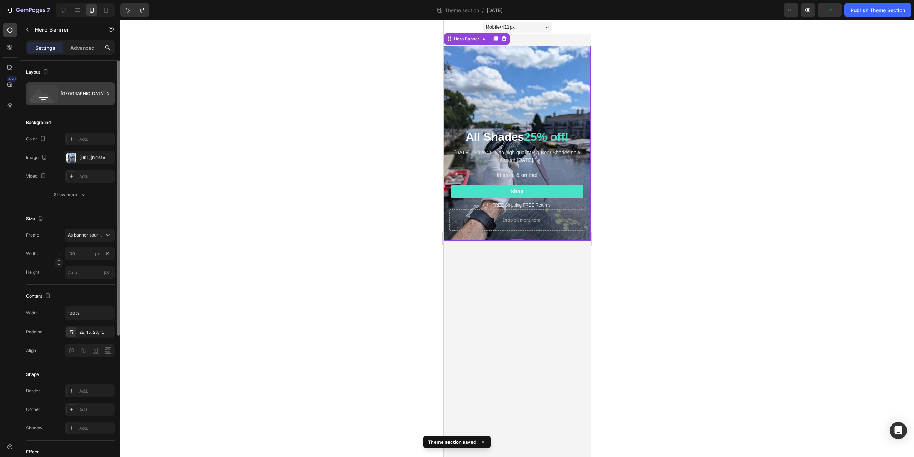
click at [58, 90] on icon at bounding box center [43, 93] width 29 height 17
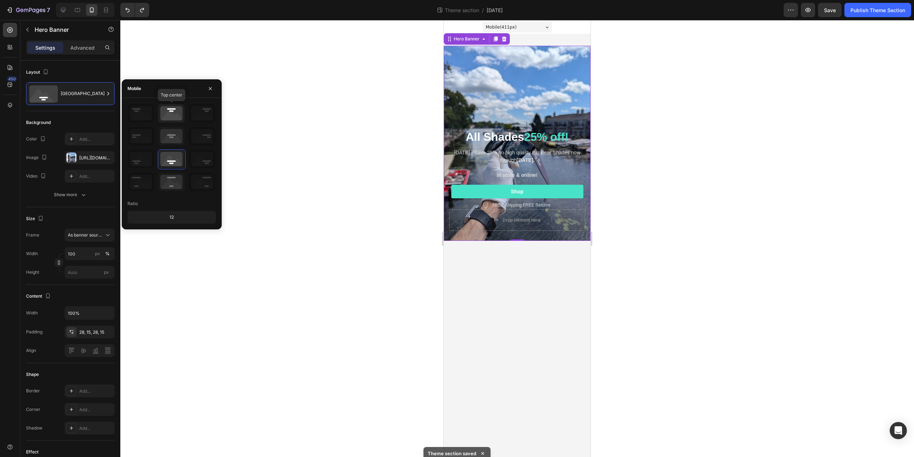
click at [176, 117] on icon at bounding box center [171, 113] width 26 height 19
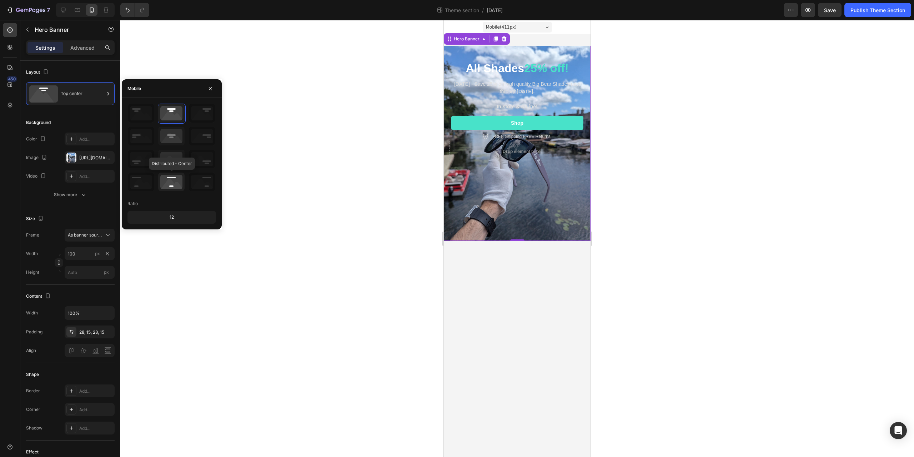
click at [176, 181] on icon at bounding box center [171, 182] width 26 height 19
click at [171, 160] on icon at bounding box center [171, 159] width 26 height 19
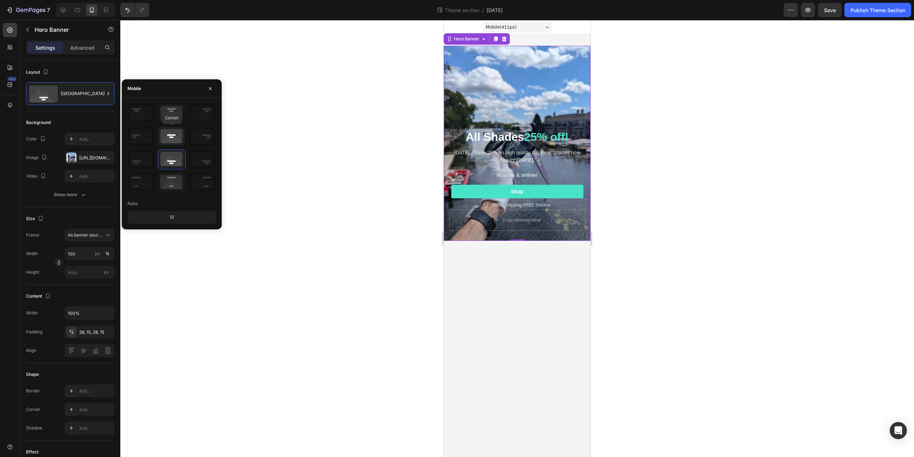
click at [168, 140] on icon at bounding box center [171, 136] width 26 height 19
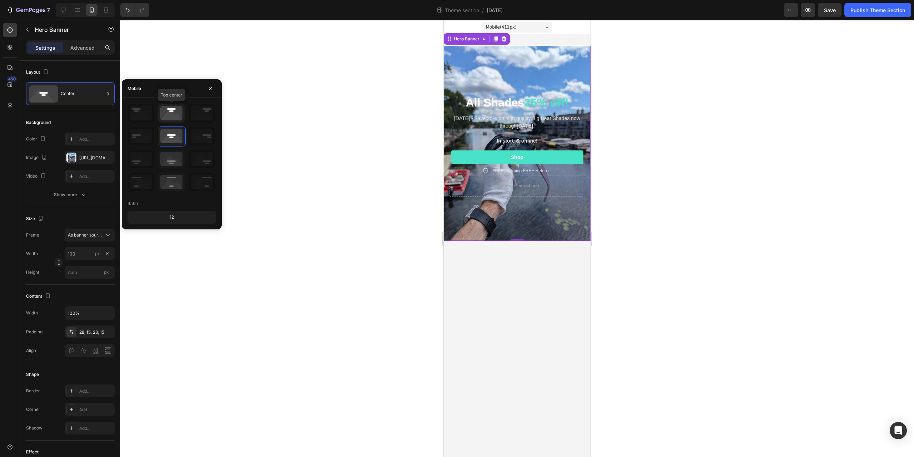
click at [168, 110] on icon at bounding box center [171, 113] width 26 height 19
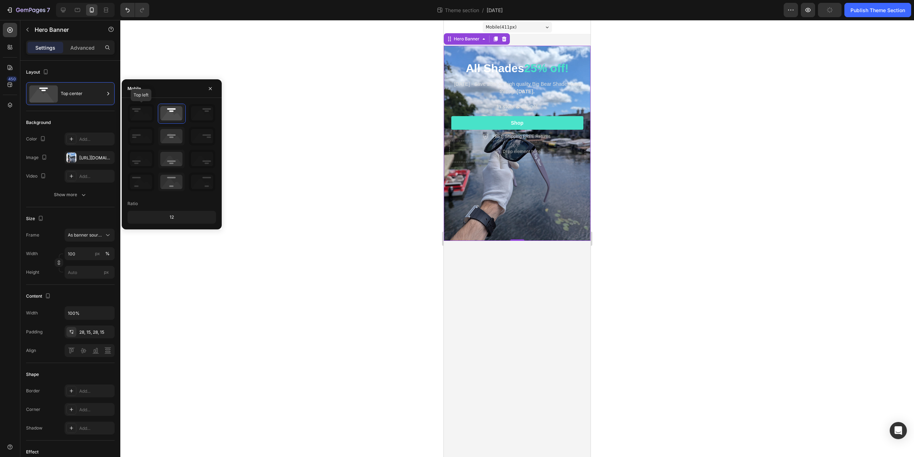
click at [131, 109] on icon at bounding box center [141, 113] width 26 height 19
click at [138, 116] on icon at bounding box center [141, 113] width 26 height 19
click at [167, 141] on icon at bounding box center [171, 136] width 26 height 19
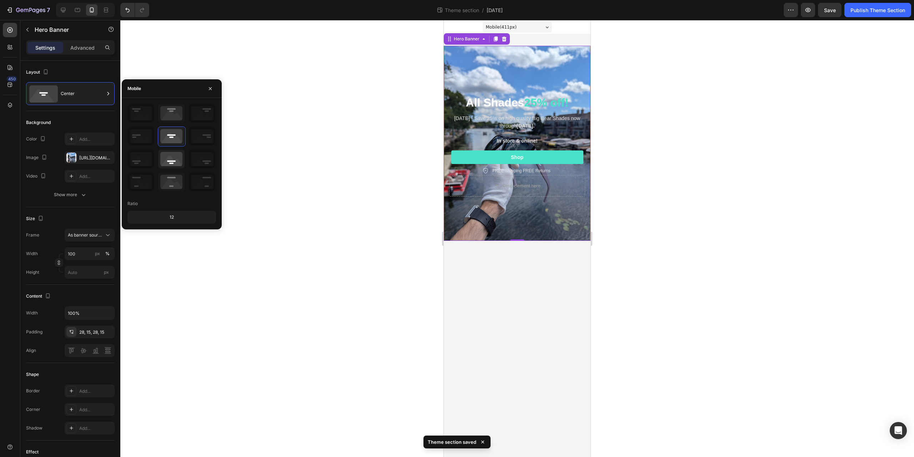
click at [189, 168] on div at bounding box center [203, 159] width 28 height 20
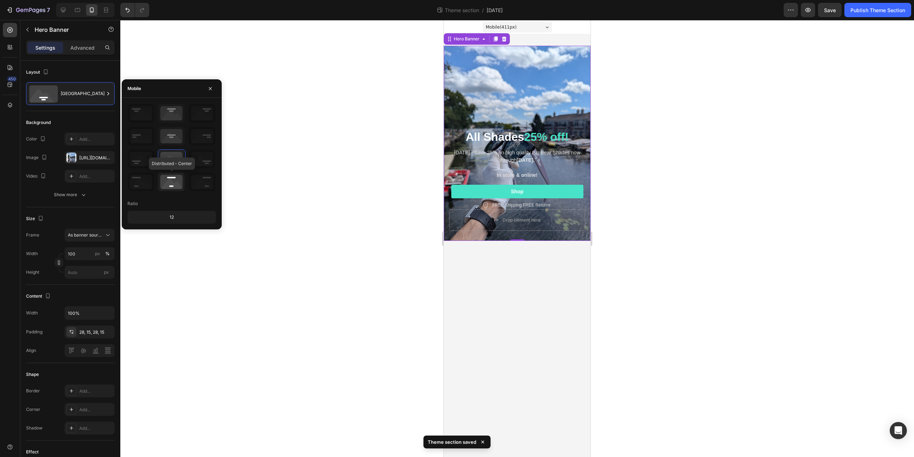
click at [174, 188] on icon at bounding box center [171, 182] width 26 height 19
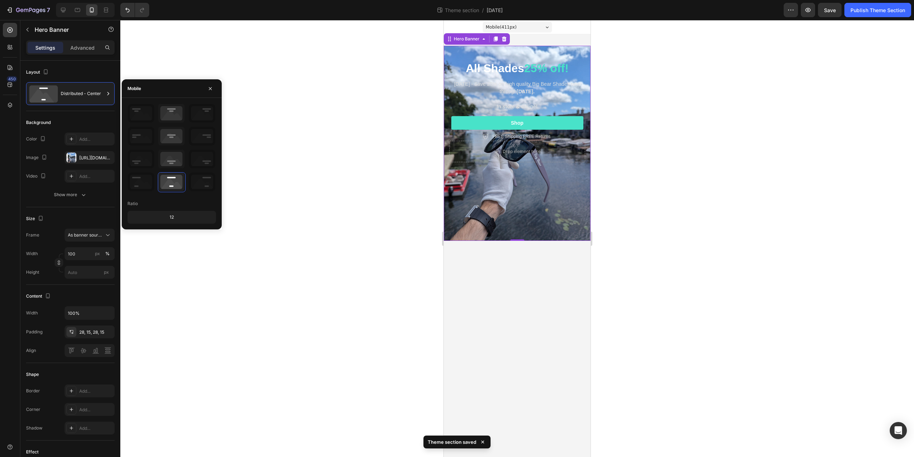
click at [176, 219] on div "12" at bounding box center [172, 217] width 86 height 10
click at [173, 217] on div "12" at bounding box center [172, 217] width 86 height 10
click at [173, 183] on icon at bounding box center [171, 182] width 26 height 19
click at [167, 150] on icon at bounding box center [171, 159] width 26 height 19
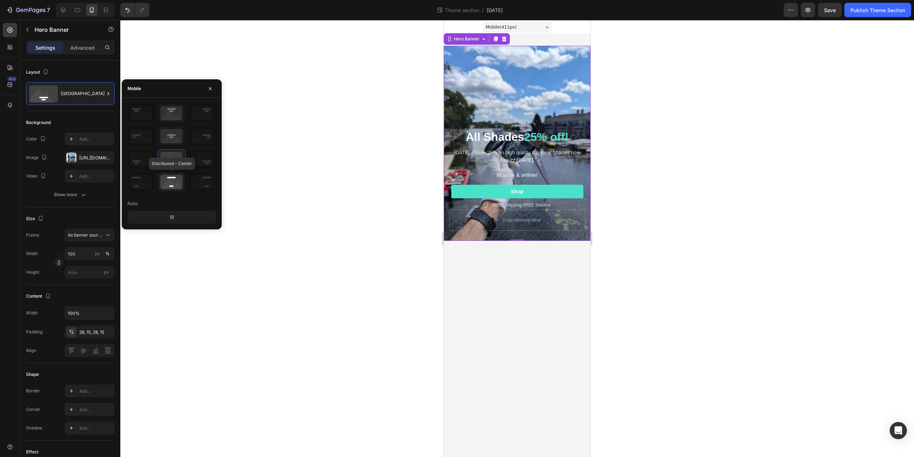
click at [168, 183] on icon at bounding box center [171, 182] width 26 height 19
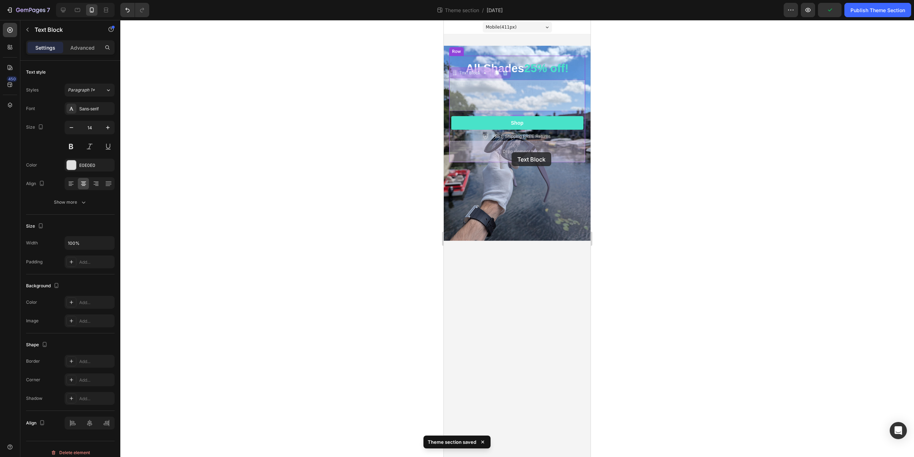
drag, startPoint x: 505, startPoint y: 89, endPoint x: 512, endPoint y: 153, distance: 64.3
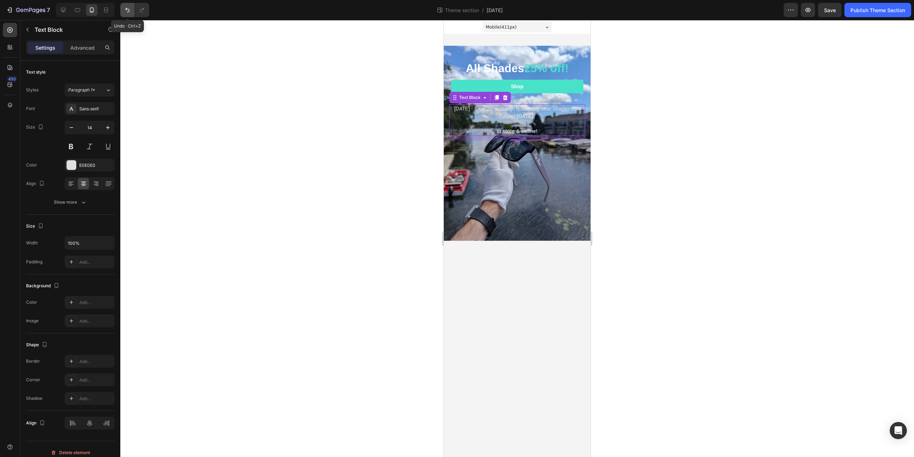
click at [125, 10] on icon "Undo/Redo" at bounding box center [127, 9] width 7 height 7
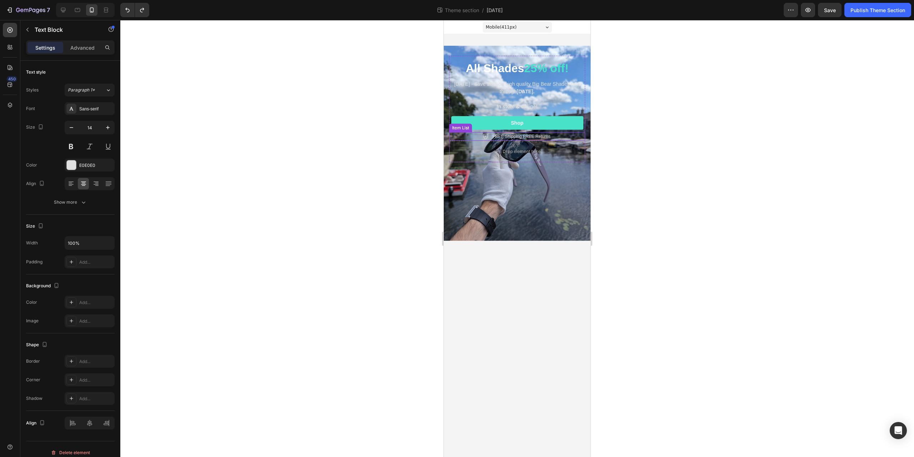
click at [537, 185] on div "All Shades 25% off! Heading Labor Day - Save 25% on high quality Big Bear Shade…" at bounding box center [517, 143] width 136 height 175
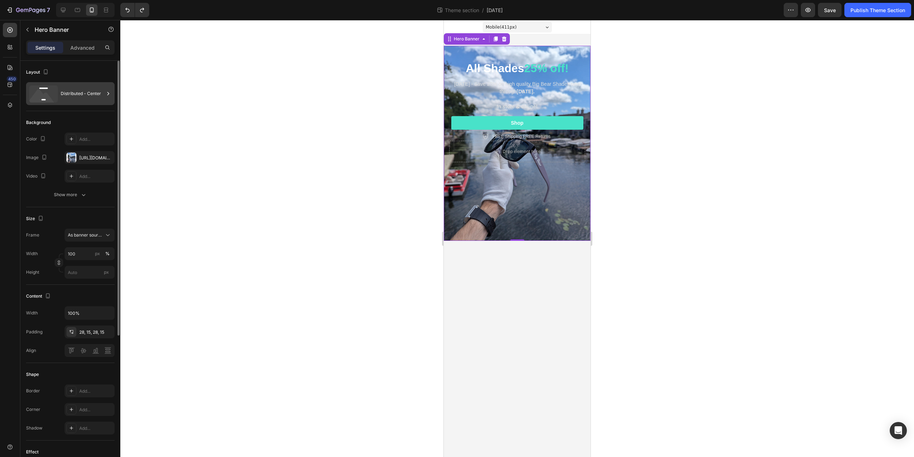
click at [72, 93] on div "Distributed - Center" at bounding box center [83, 93] width 44 height 16
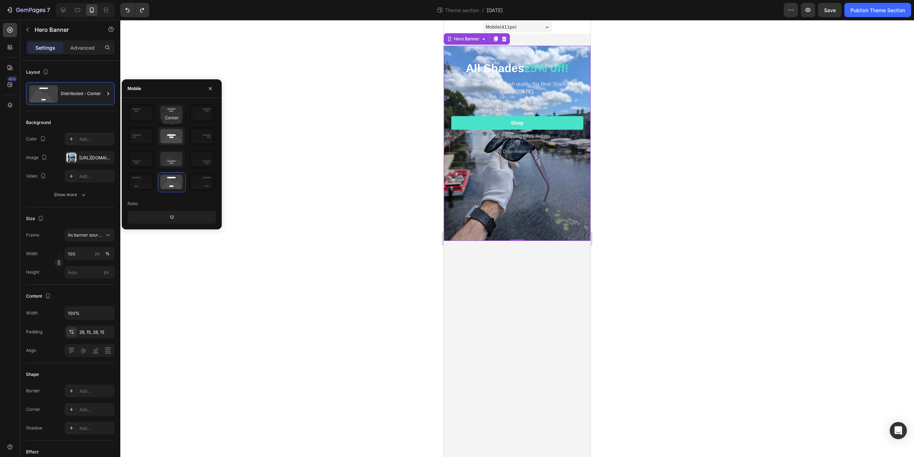
click at [174, 131] on icon at bounding box center [171, 136] width 26 height 19
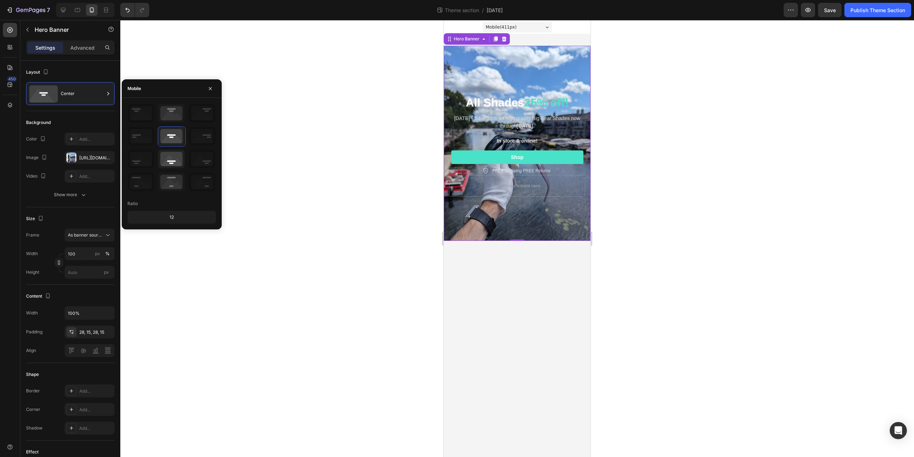
click at [178, 151] on icon at bounding box center [171, 159] width 26 height 19
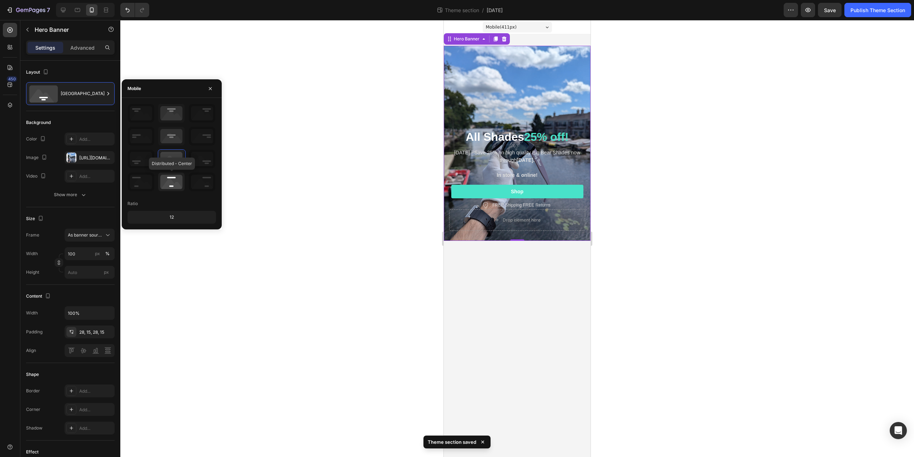
click at [171, 178] on icon at bounding box center [171, 182] width 26 height 19
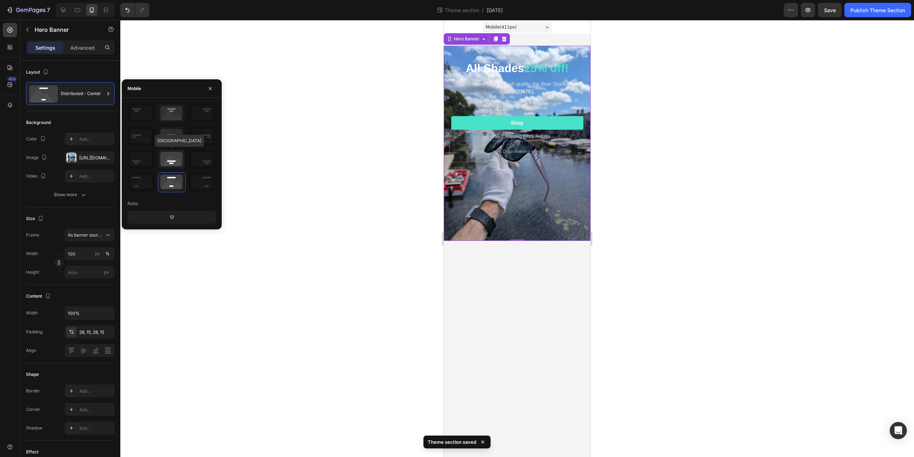
click at [173, 160] on icon at bounding box center [171, 159] width 26 height 19
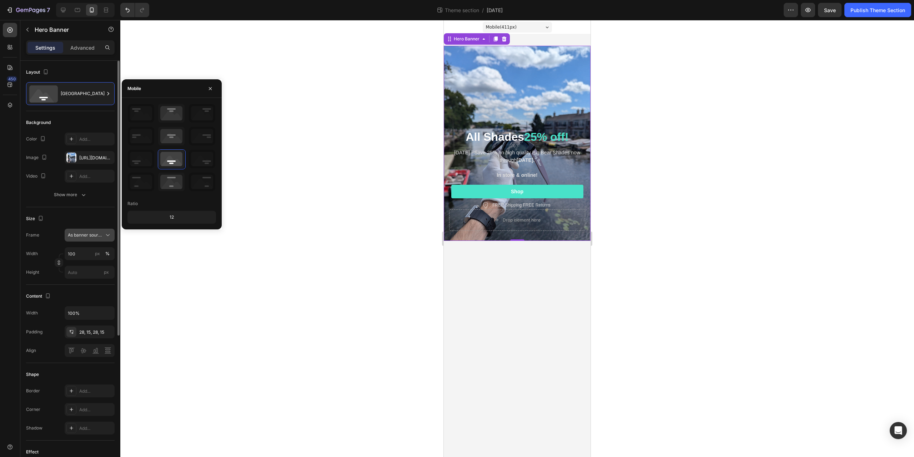
click at [91, 232] on span "As banner source" at bounding box center [85, 235] width 35 height 6
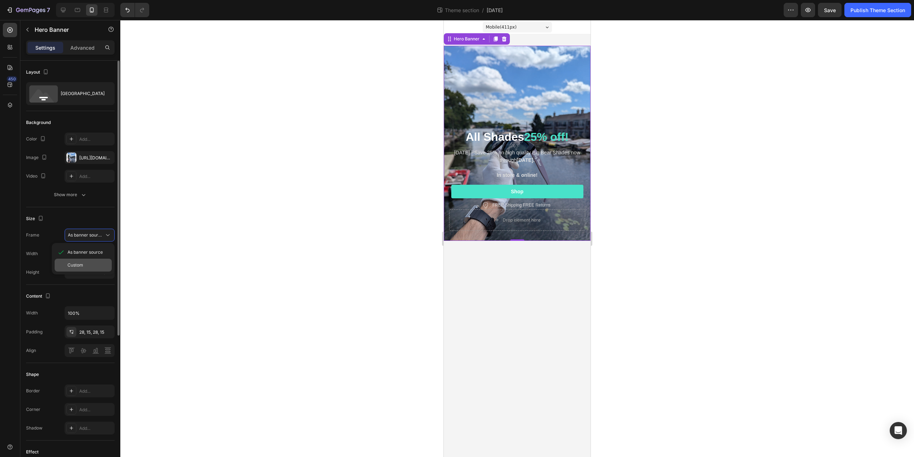
click at [79, 260] on div "Custom" at bounding box center [83, 265] width 57 height 13
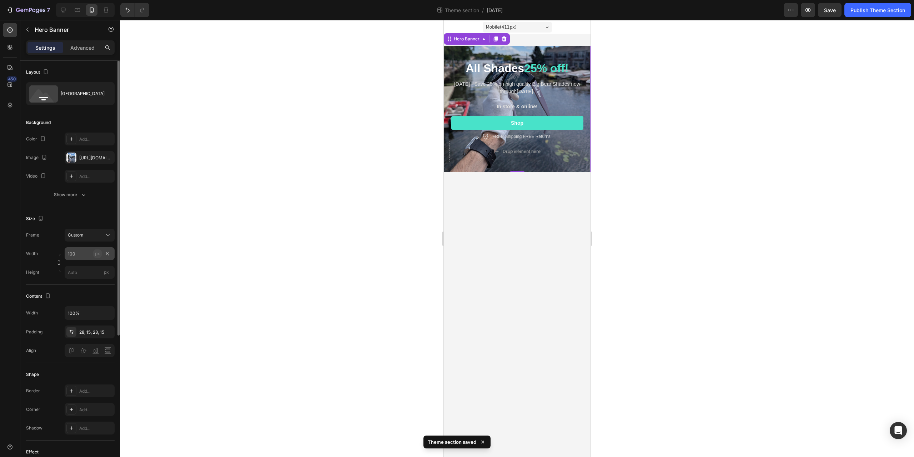
click at [98, 255] on div "px" at bounding box center [97, 253] width 5 height 6
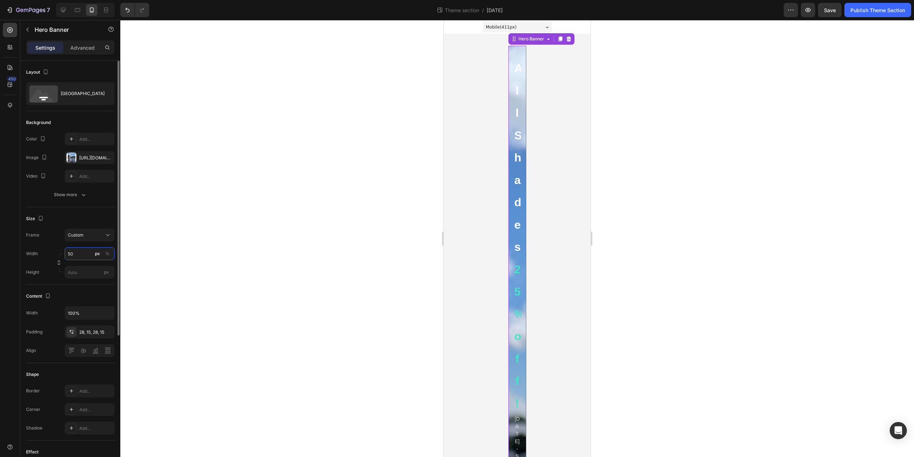
type input "5"
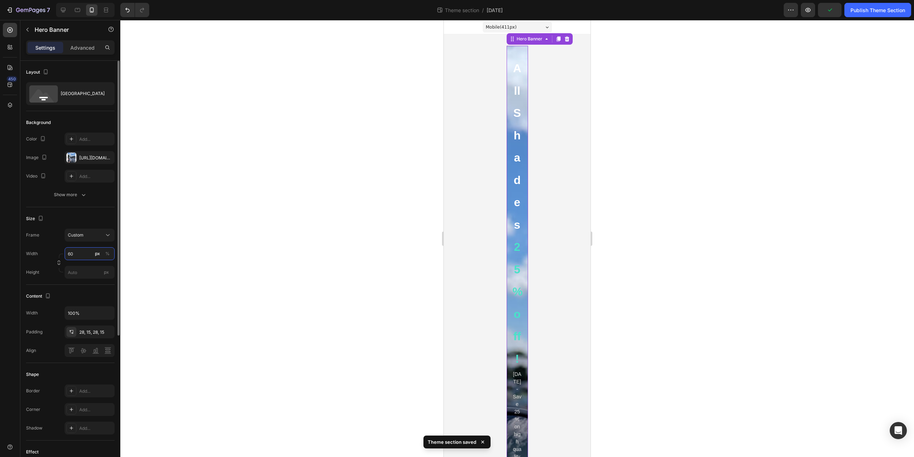
type input "6"
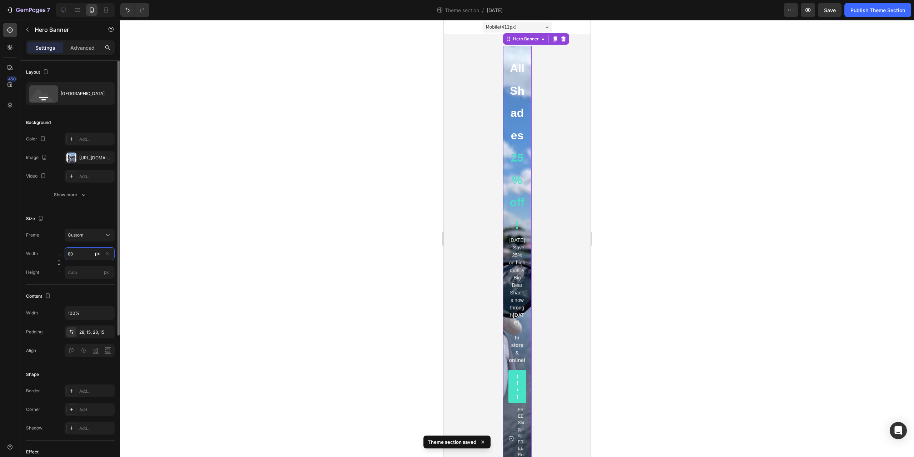
type input "8"
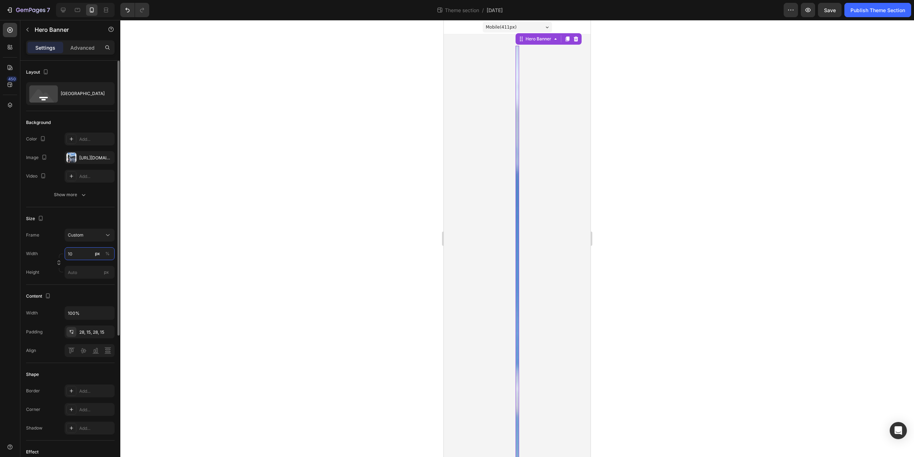
type input "100"
click at [109, 254] on div "%" at bounding box center [107, 253] width 4 height 6
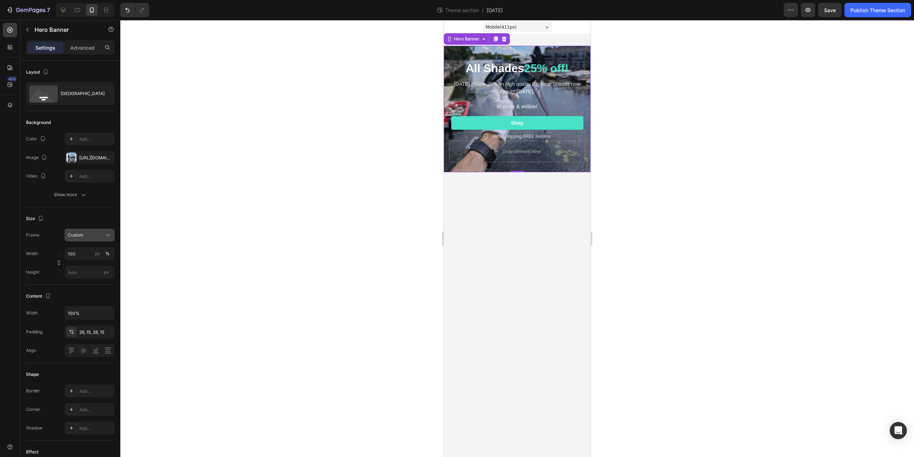
click at [99, 231] on div "Custom" at bounding box center [90, 234] width 44 height 7
click at [81, 255] on div "As banner source" at bounding box center [83, 252] width 57 height 13
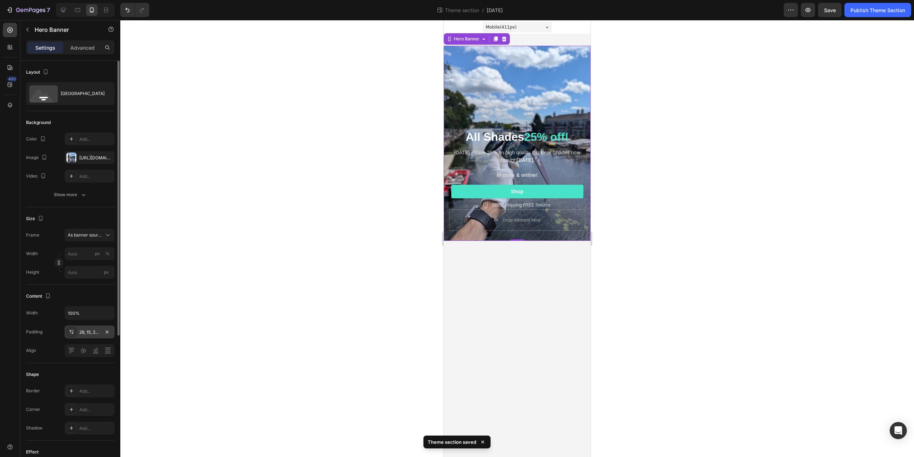
click at [81, 333] on div "28, 15, 28, 15" at bounding box center [89, 332] width 21 height 6
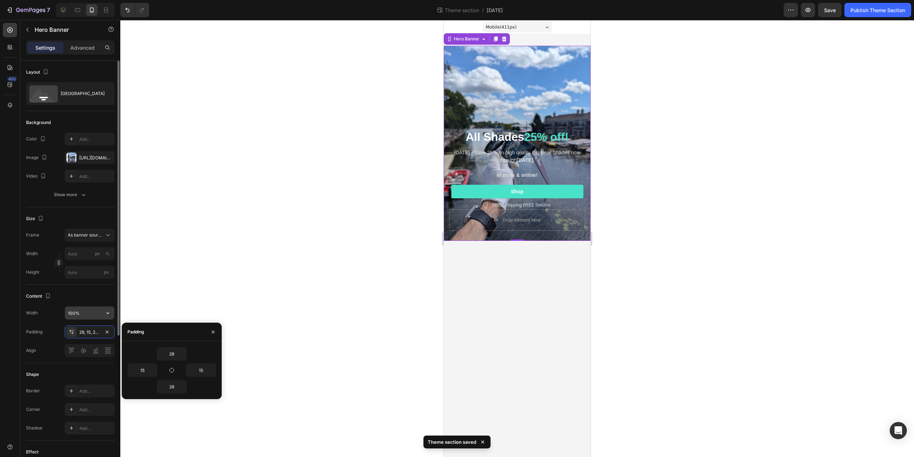
click at [91, 315] on input "100%" at bounding box center [89, 312] width 49 height 13
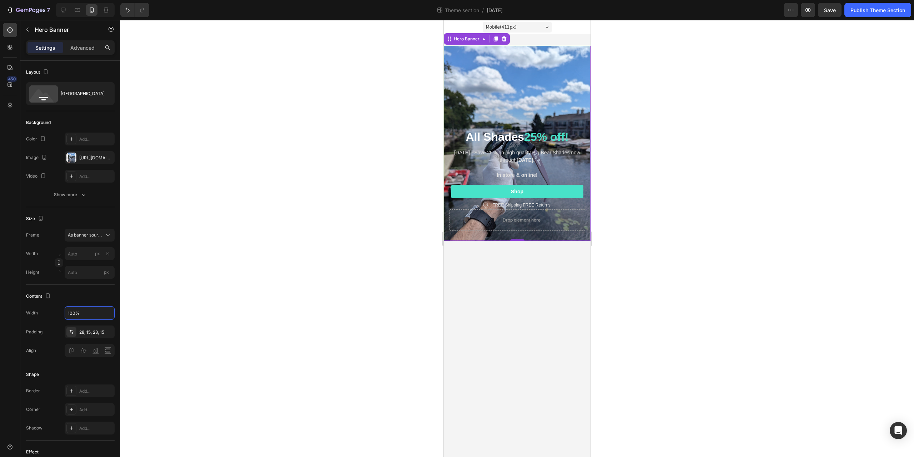
click at [194, 288] on div at bounding box center [517, 238] width 794 height 437
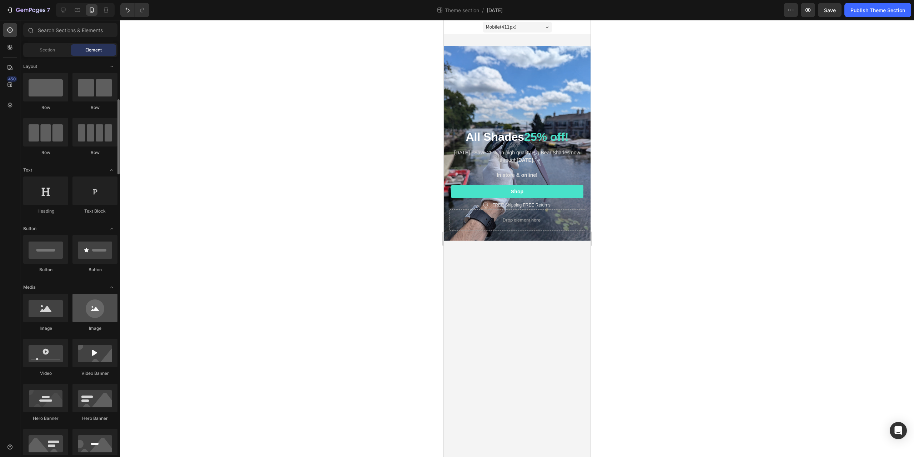
scroll to position [71, 0]
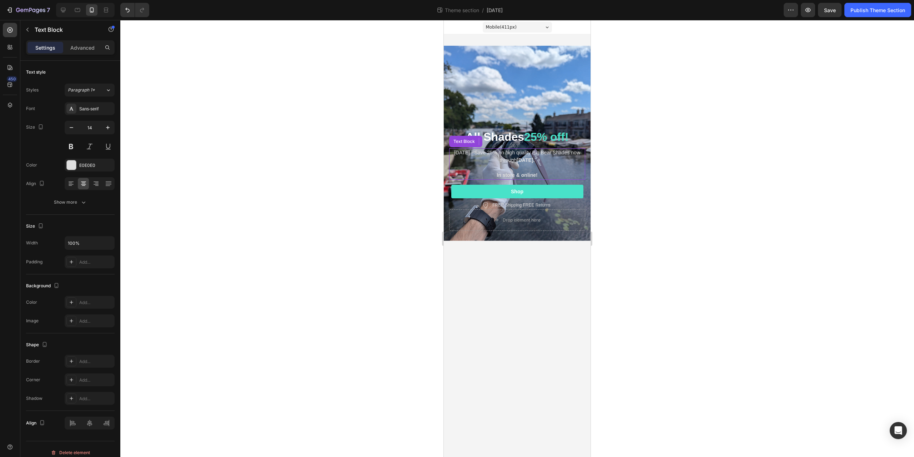
click at [465, 170] on p at bounding box center [517, 168] width 135 height 8
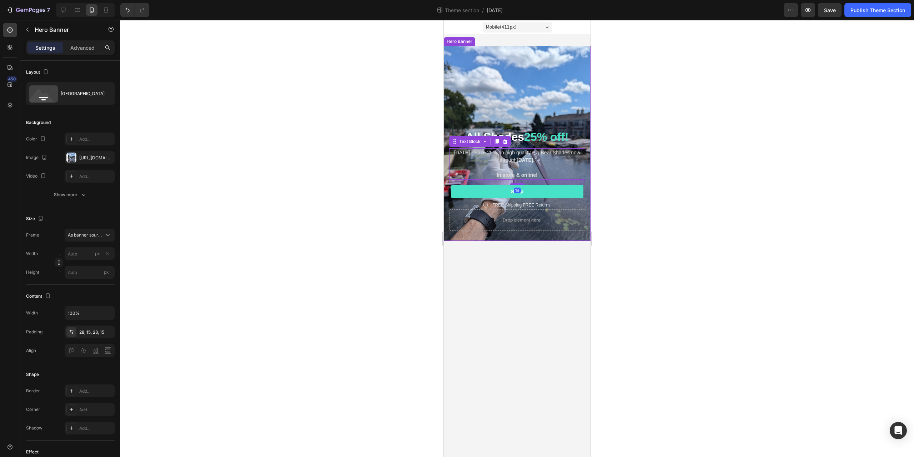
click at [469, 66] on div "Background Image" at bounding box center [517, 143] width 147 height 195
click at [265, 174] on div at bounding box center [517, 238] width 794 height 437
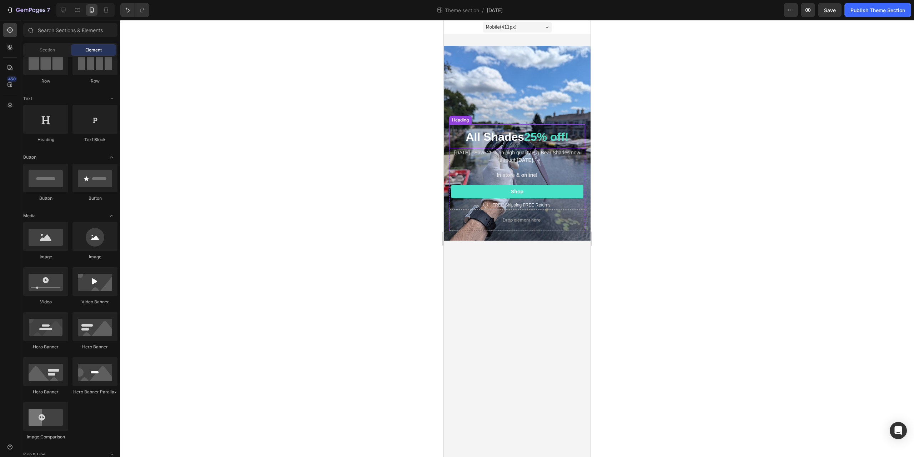
click at [487, 135] on span "All Shades" at bounding box center [495, 136] width 59 height 13
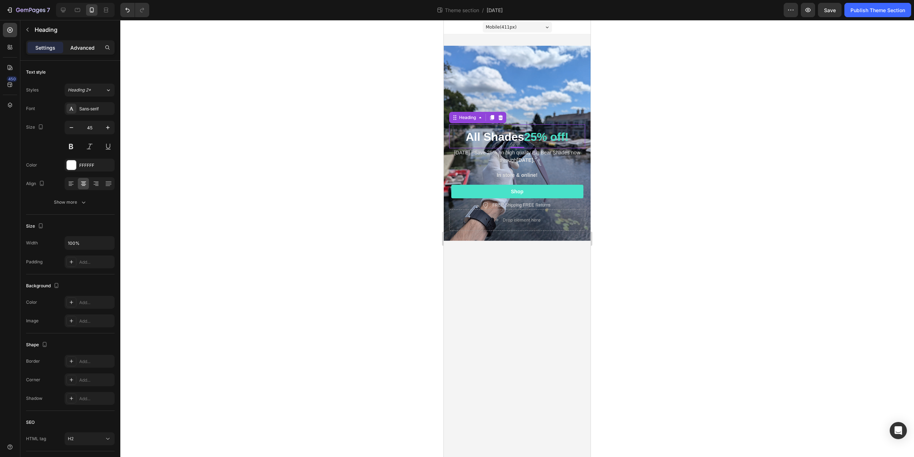
click at [76, 45] on p "Advanced" at bounding box center [82, 48] width 24 height 8
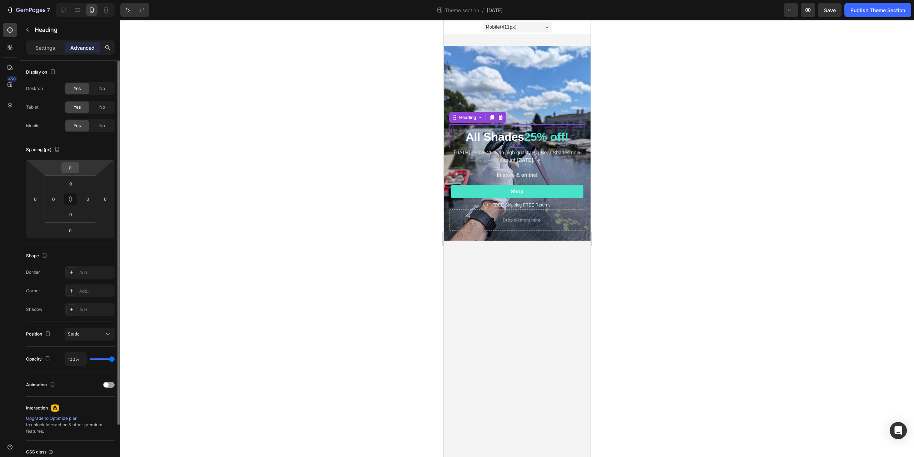
click at [71, 167] on input "0" at bounding box center [70, 167] width 14 height 11
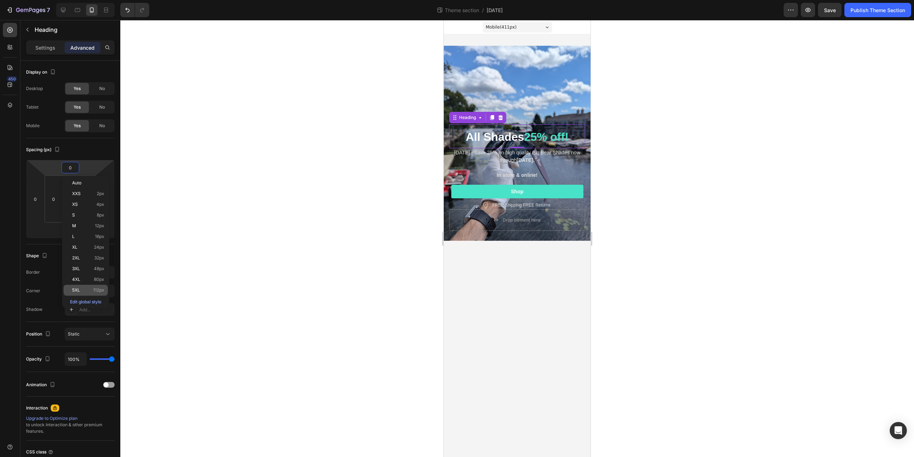
click at [87, 286] on div "5XL 112px" at bounding box center [86, 290] width 44 height 11
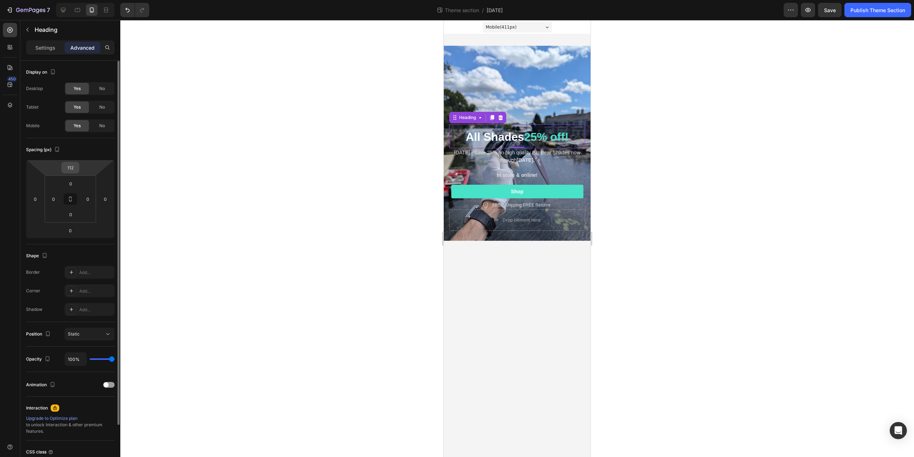
type input "0"
click at [74, 0] on html "7 Theme section / Labor Day 2025 Preview Save Publish Theme Section 450 Section…" at bounding box center [457, 0] width 914 height 0
click at [72, 181] on input "0" at bounding box center [71, 183] width 14 height 11
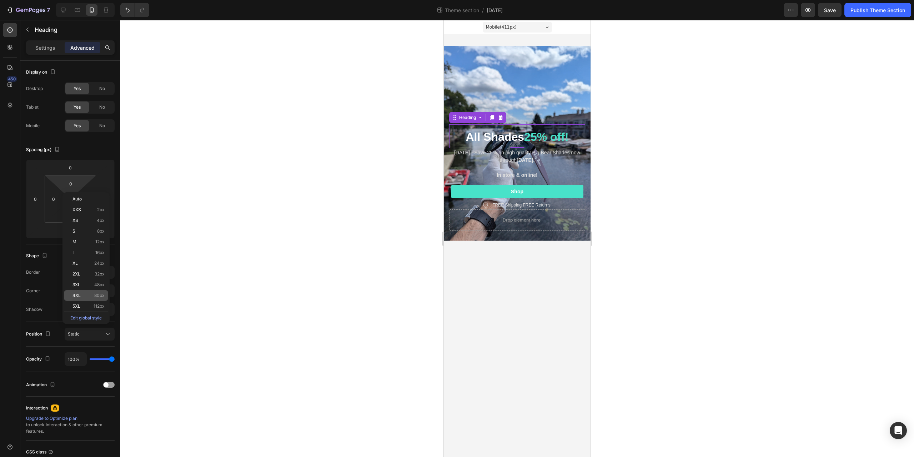
click at [93, 299] on div "4XL 80px" at bounding box center [86, 295] width 44 height 11
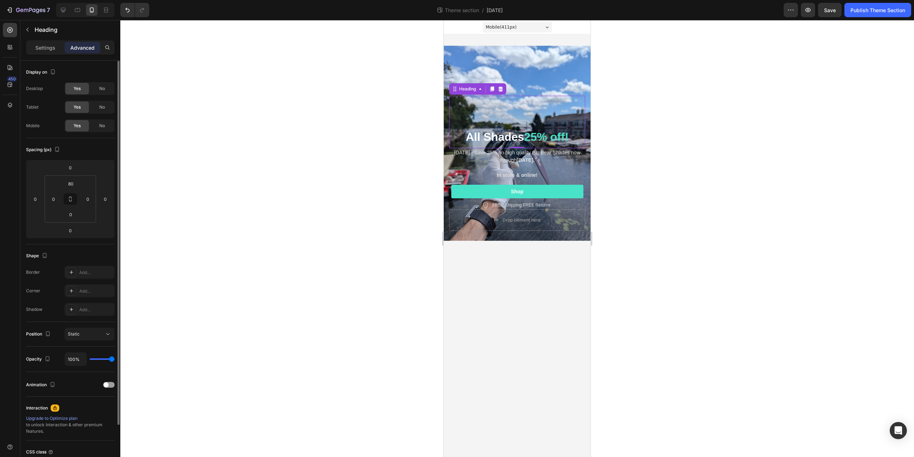
type input "0"
click at [66, 216] on input "0" at bounding box center [71, 214] width 14 height 11
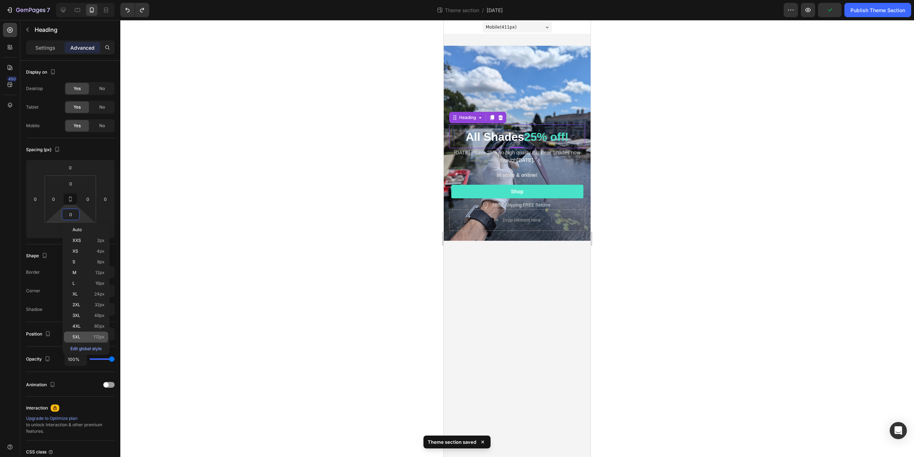
click at [85, 332] on div "5XL 112px" at bounding box center [86, 337] width 44 height 11
type input "112"
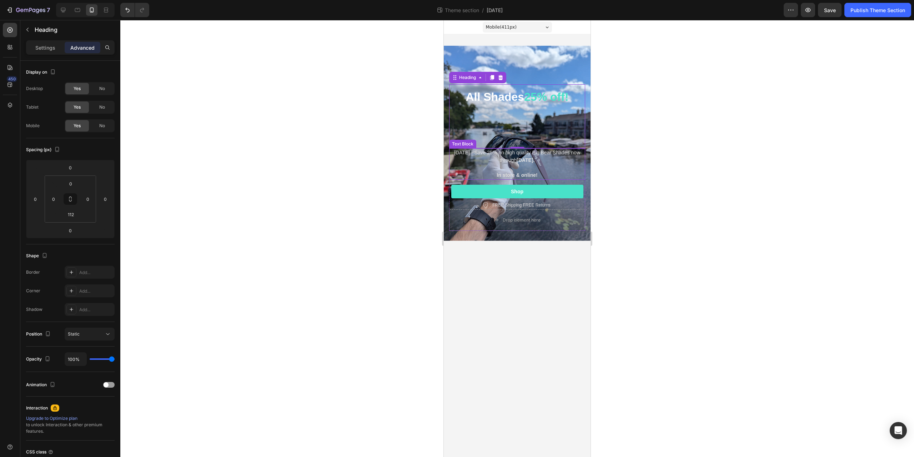
click at [518, 160] on strong "September 1st." at bounding box center [526, 160] width 18 height 6
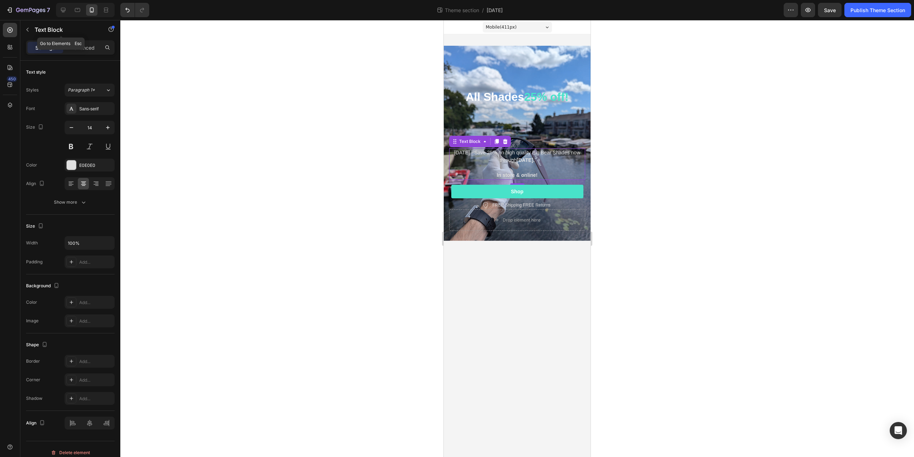
click at [72, 40] on div "Text Block" at bounding box center [60, 30] width 81 height 20
click at [75, 43] on div "Advanced" at bounding box center [83, 47] width 36 height 11
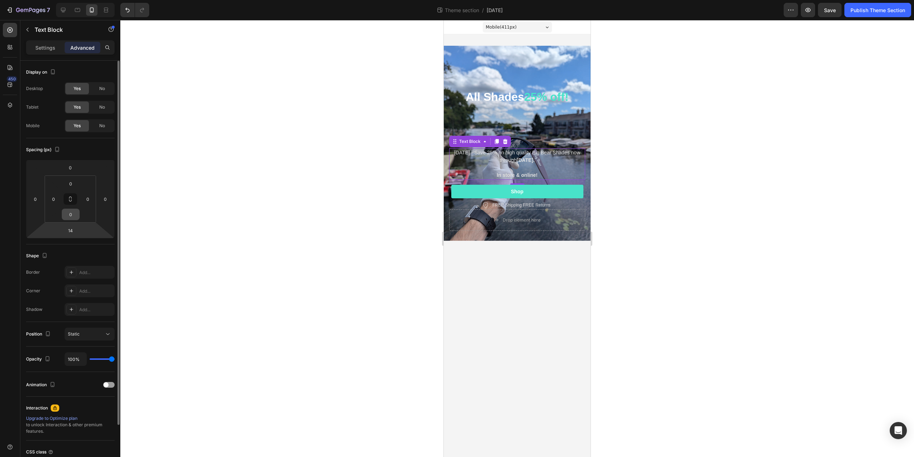
click at [73, 216] on input "0" at bounding box center [71, 214] width 14 height 11
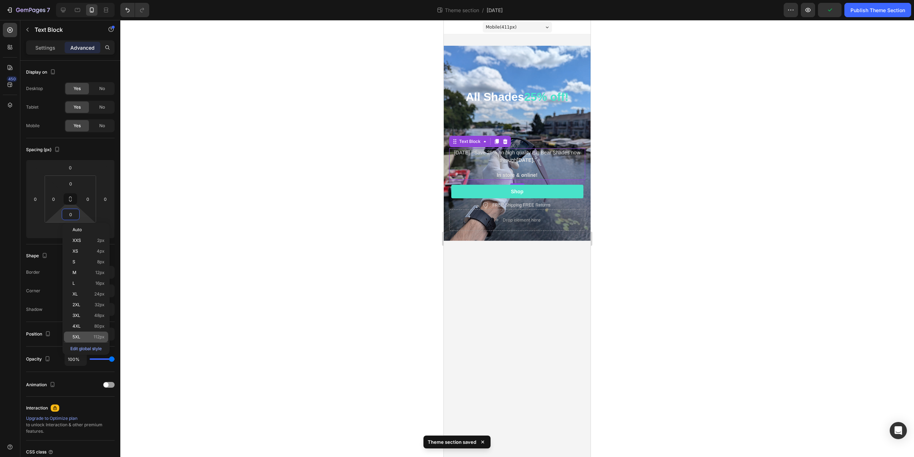
click at [100, 333] on div "5XL 112px" at bounding box center [86, 337] width 44 height 11
type input "112"
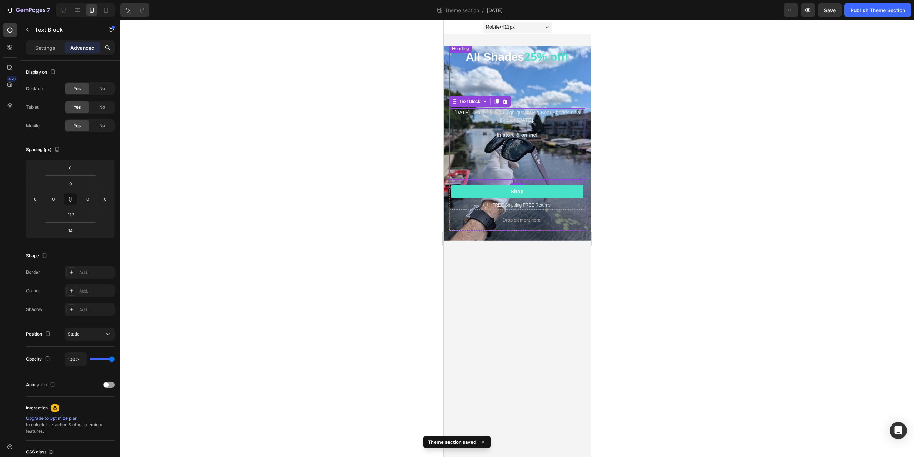
click at [494, 57] on strong "All Shades" at bounding box center [495, 56] width 59 height 13
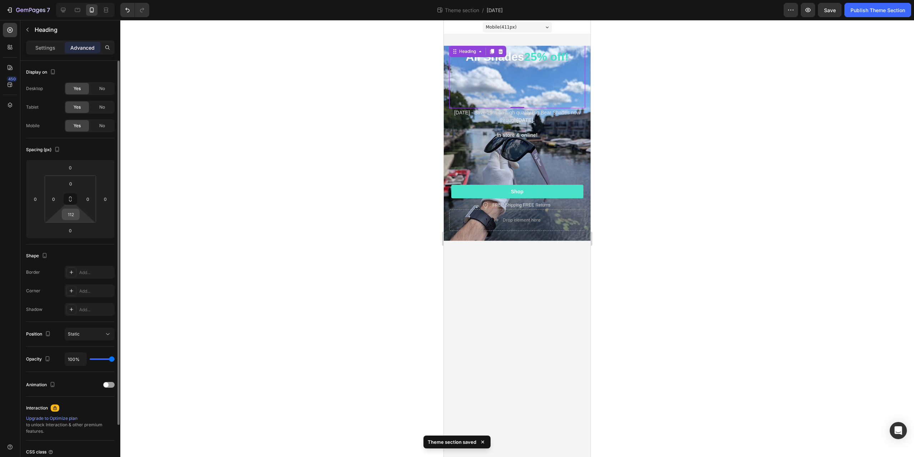
click at [62, 217] on div "112" at bounding box center [71, 214] width 18 height 11
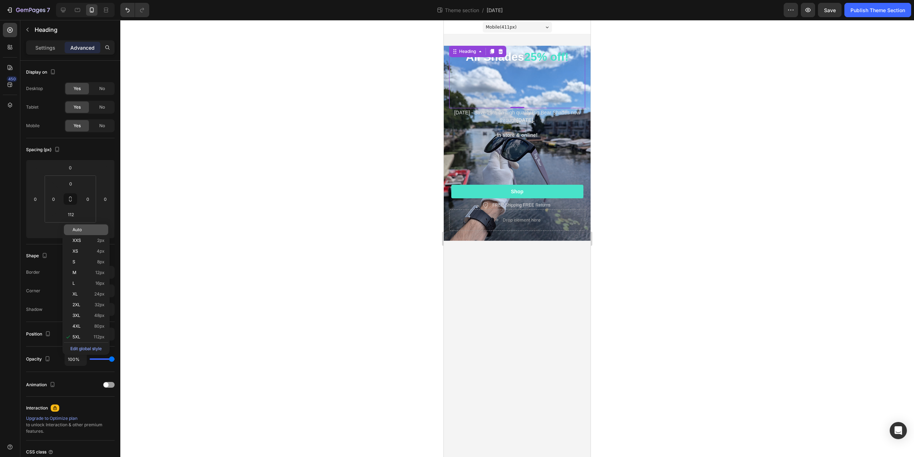
click at [83, 233] on div "Auto" at bounding box center [86, 229] width 44 height 11
type input "Auto"
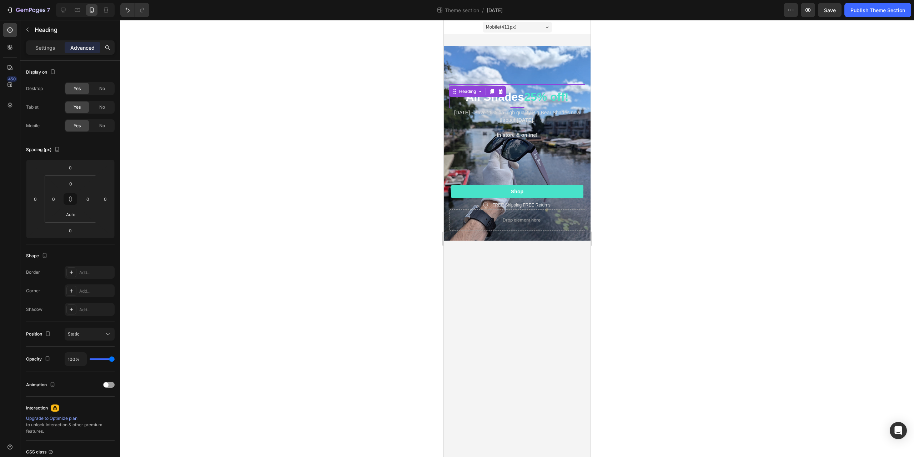
click at [294, 179] on div at bounding box center [517, 238] width 794 height 437
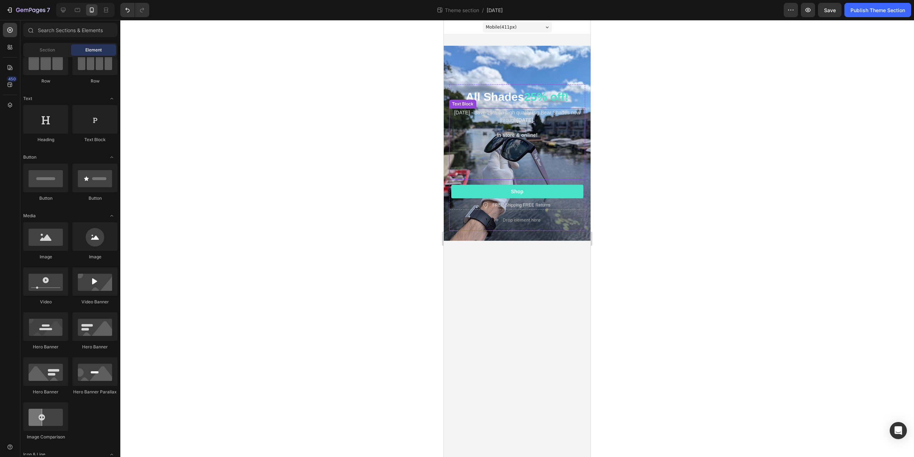
click at [539, 131] on p at bounding box center [517, 128] width 135 height 8
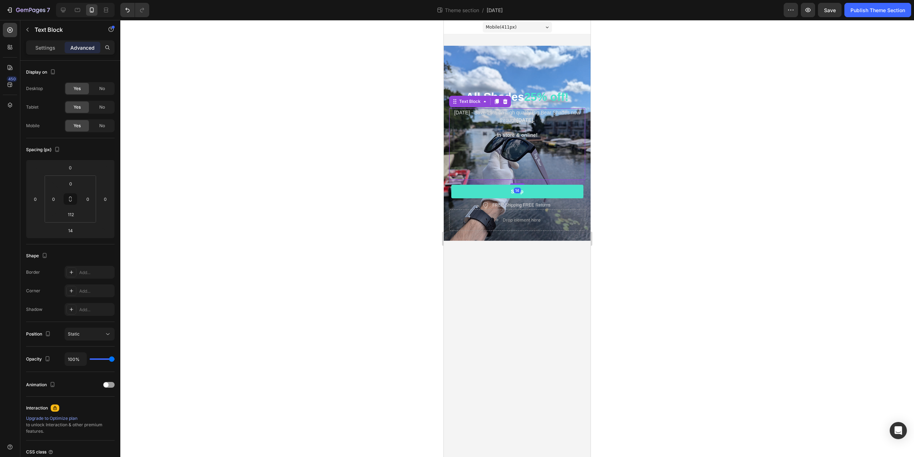
click at [511, 135] on strong "In store & online!" at bounding box center [517, 135] width 41 height 6
click at [528, 135] on strong "In store & online!" at bounding box center [517, 135] width 41 height 6
click at [732, 186] on div at bounding box center [517, 238] width 794 height 437
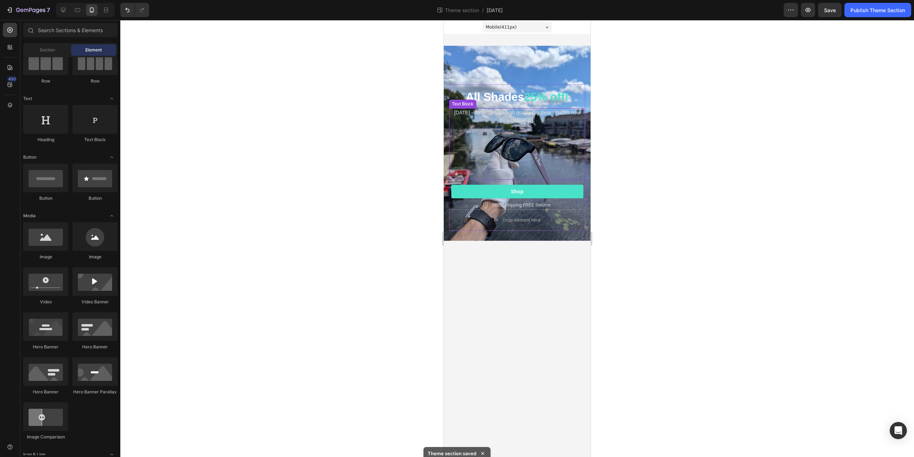
click at [515, 114] on p "Labor Day - Save 25% on high quality Big Bear Shades now through September 1st." at bounding box center [517, 116] width 135 height 15
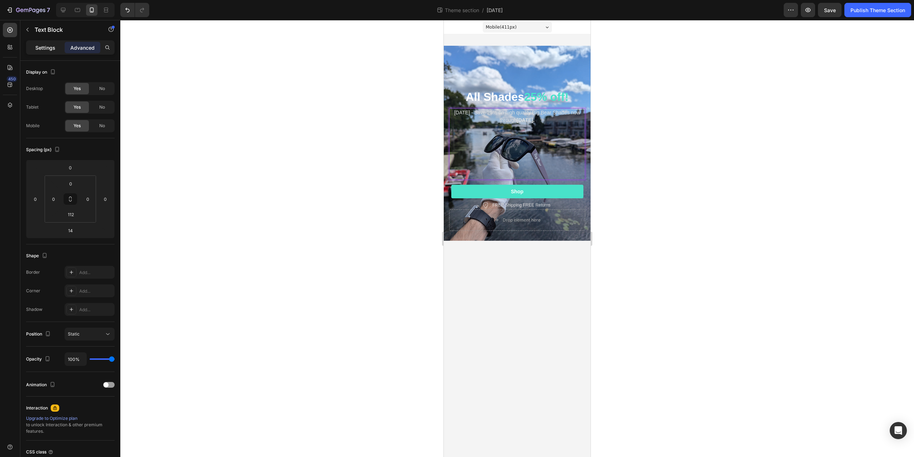
click at [38, 50] on p "Settings" at bounding box center [45, 48] width 20 height 8
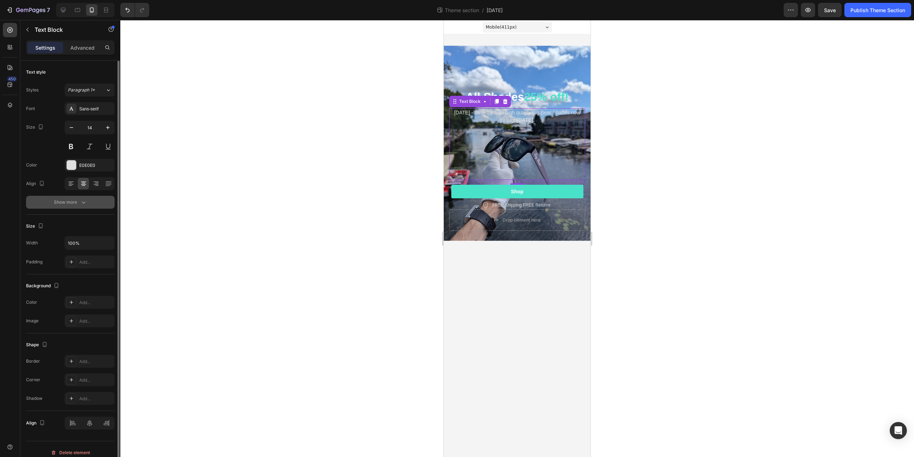
scroll to position [7, 0]
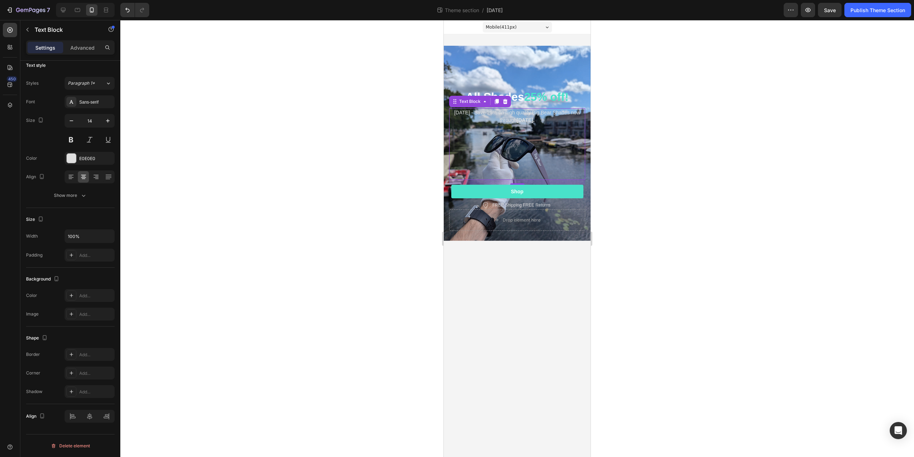
click at [374, 148] on div at bounding box center [517, 238] width 794 height 437
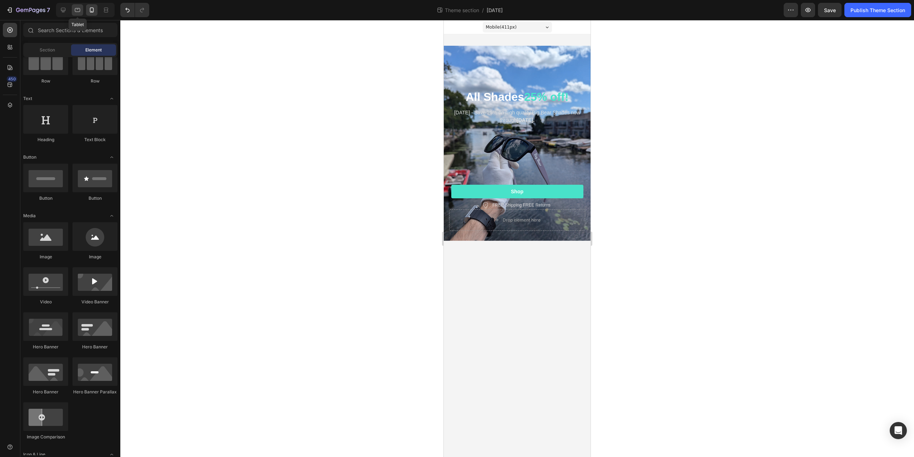
click at [83, 10] on div at bounding box center [77, 9] width 11 height 11
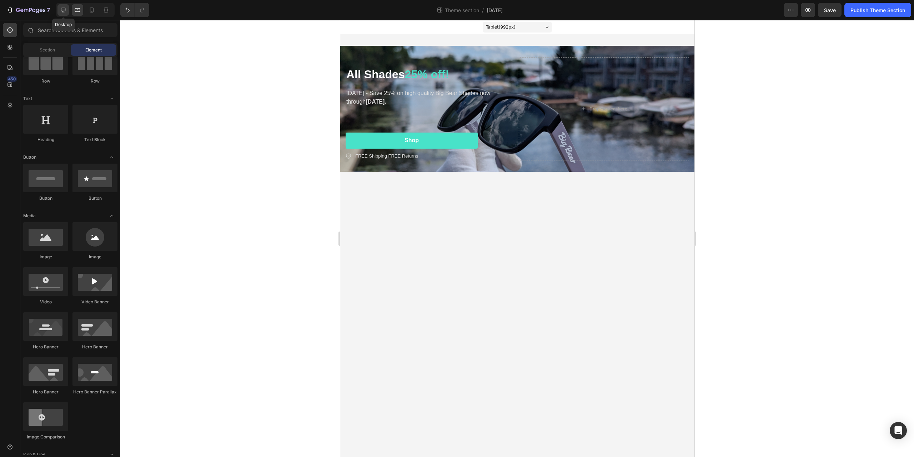
click at [62, 11] on icon at bounding box center [63, 10] width 5 height 5
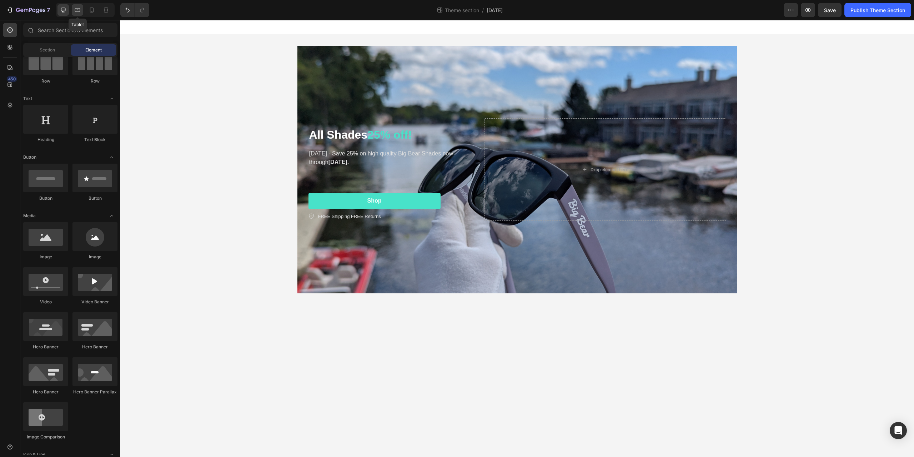
click at [78, 12] on icon at bounding box center [77, 9] width 7 height 7
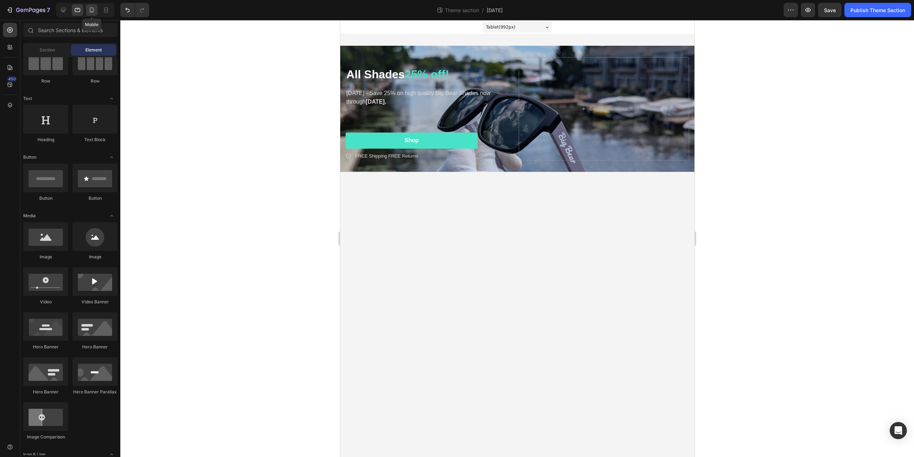
click at [96, 10] on div at bounding box center [91, 9] width 11 height 11
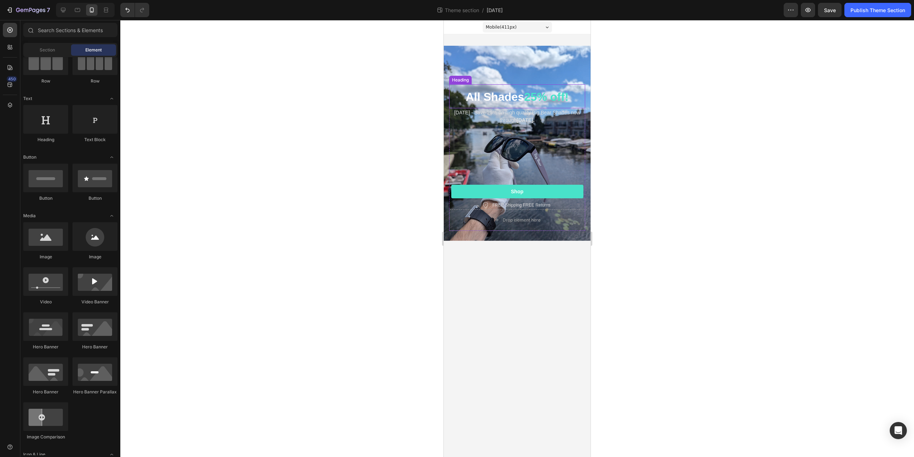
click at [543, 96] on span "25% off!" at bounding box center [546, 96] width 44 height 13
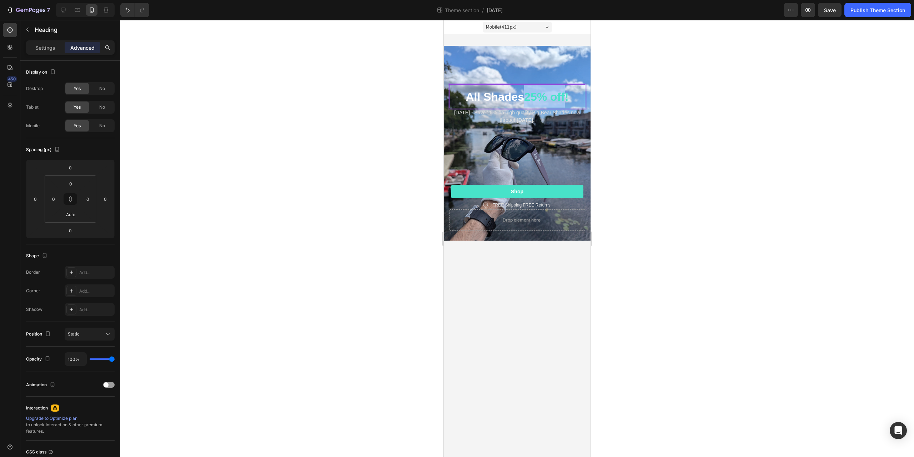
drag, startPoint x: 524, startPoint y: 95, endPoint x: 565, endPoint y: 95, distance: 40.7
click at [565, 95] on p "All Shades 25% off!" at bounding box center [517, 96] width 135 height 23
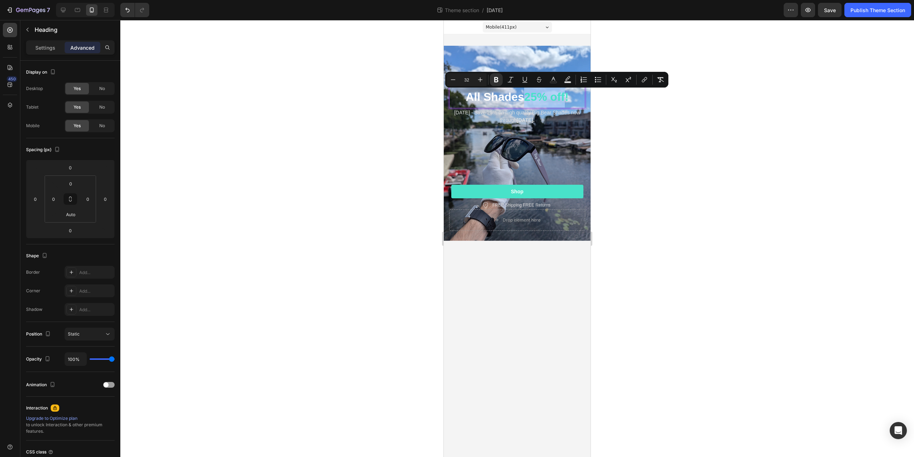
click at [546, 100] on span "25% off!" at bounding box center [546, 96] width 44 height 13
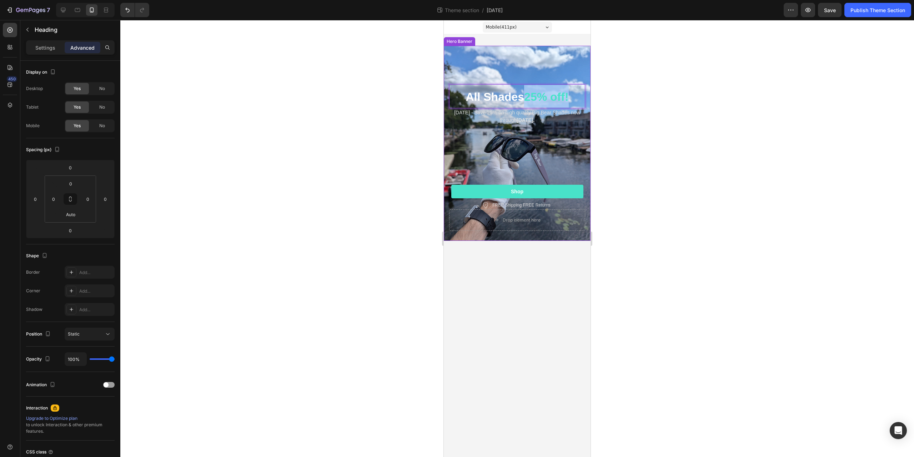
drag, startPoint x: 528, startPoint y: 96, endPoint x: 589, endPoint y: 98, distance: 61.8
click at [589, 98] on div "All Shades 25% off! Heading 0 Labor Day - Save 25% on high quality Big Bear Sha…" at bounding box center [517, 157] width 147 height 166
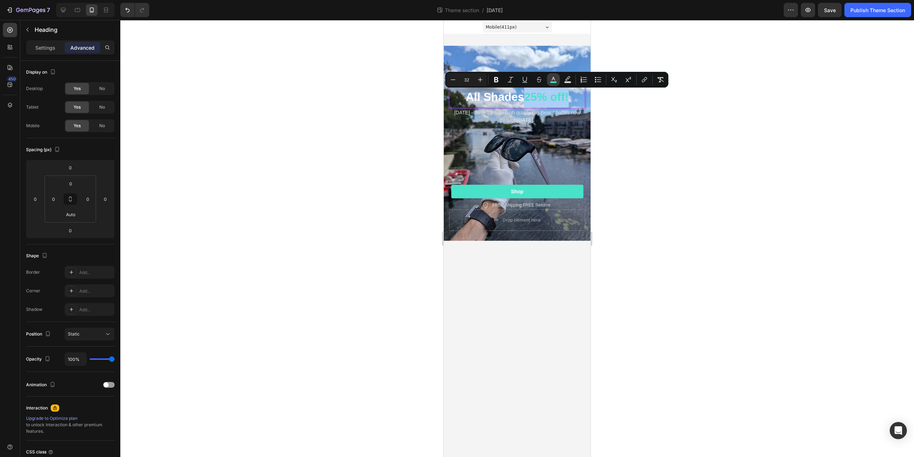
click at [555, 80] on icon "Editor contextual toolbar" at bounding box center [554, 79] width 4 height 4
type input "48E2C9"
click at [553, 98] on span "25% off!" at bounding box center [546, 96] width 44 height 13
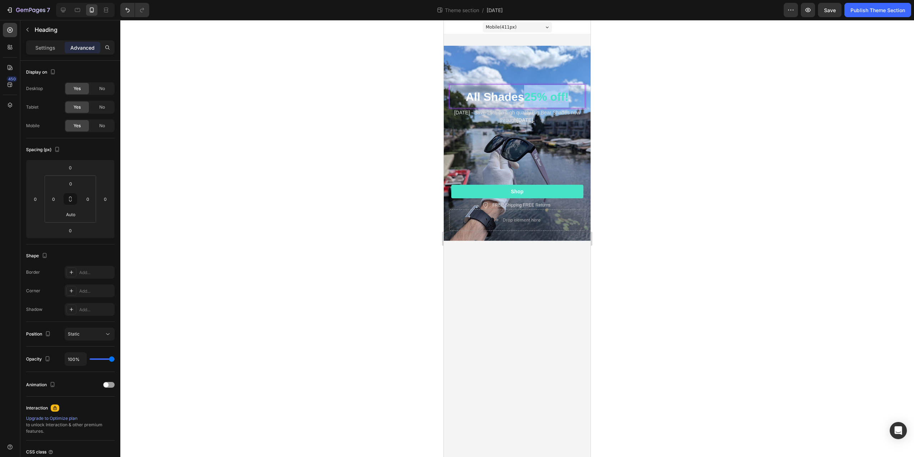
drag, startPoint x: 528, startPoint y: 98, endPoint x: 575, endPoint y: 98, distance: 47.5
click at [575, 98] on p "All Shades 25% off!" at bounding box center [517, 96] width 135 height 23
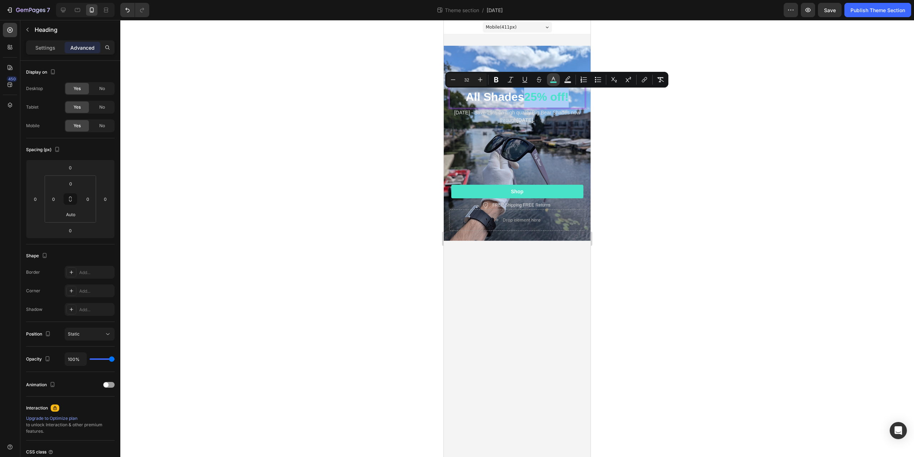
click at [556, 80] on icon "Editor contextual toolbar" at bounding box center [553, 79] width 7 height 7
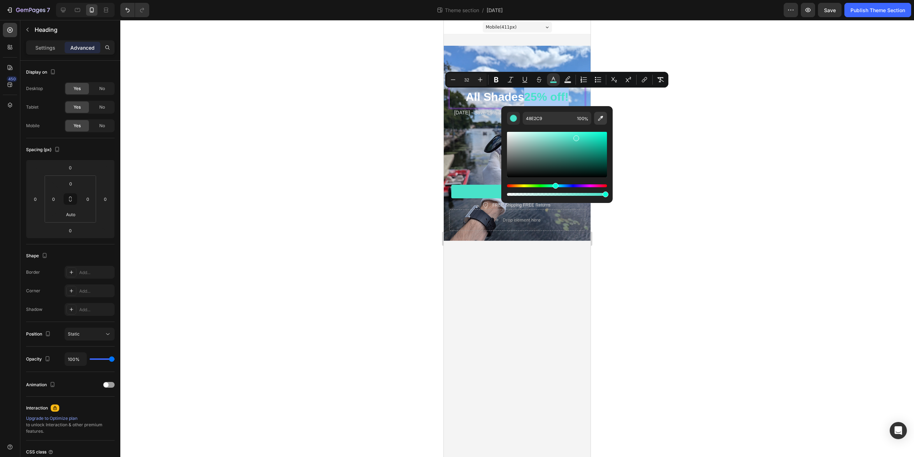
click at [605, 120] on button "Editor contextual toolbar" at bounding box center [600, 118] width 13 height 13
type input "349988"
click at [190, 45] on div at bounding box center [517, 238] width 794 height 437
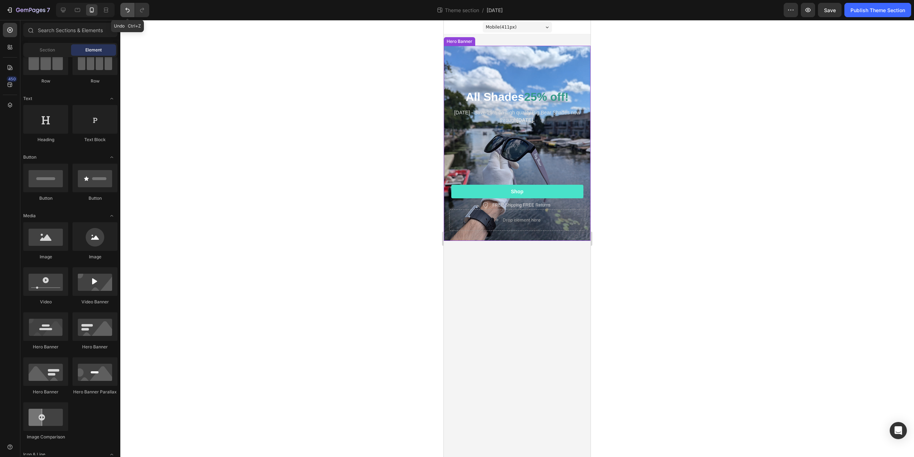
click at [128, 11] on icon "Undo/Redo" at bounding box center [127, 9] width 7 height 7
click at [293, 138] on div at bounding box center [517, 238] width 794 height 437
click at [488, 55] on div "Background Image" at bounding box center [517, 143] width 147 height 195
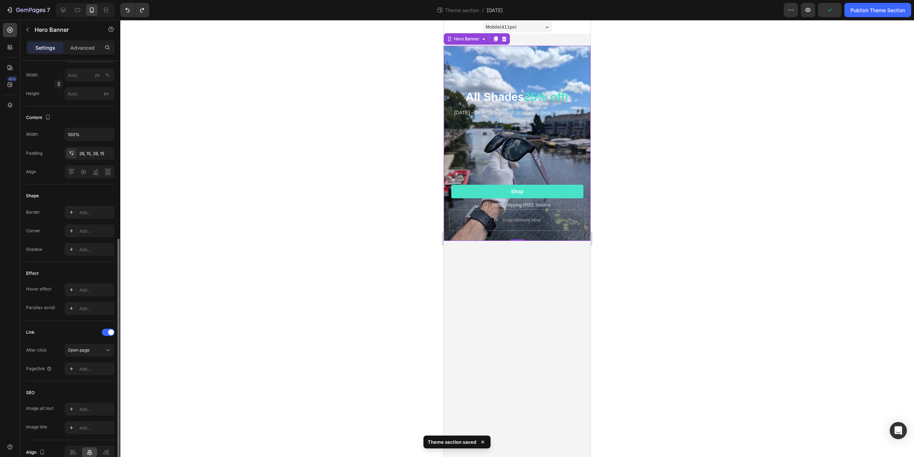
scroll to position [215, 0]
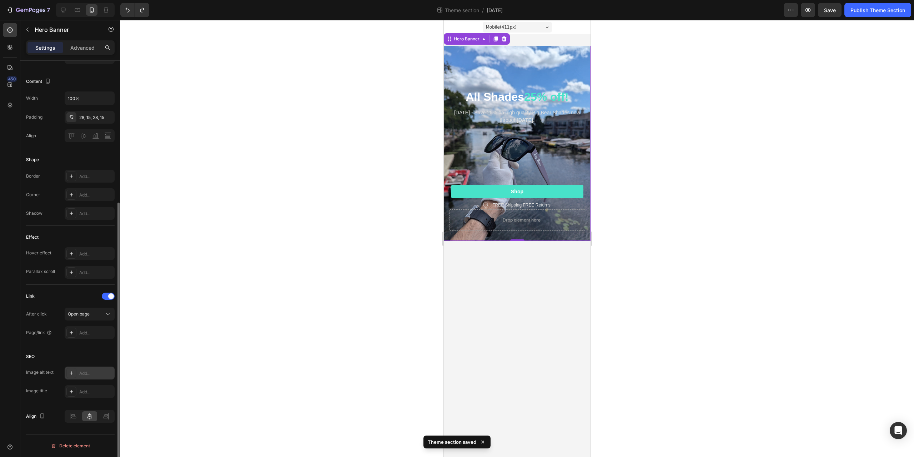
click at [89, 373] on div "Add..." at bounding box center [96, 373] width 34 height 6
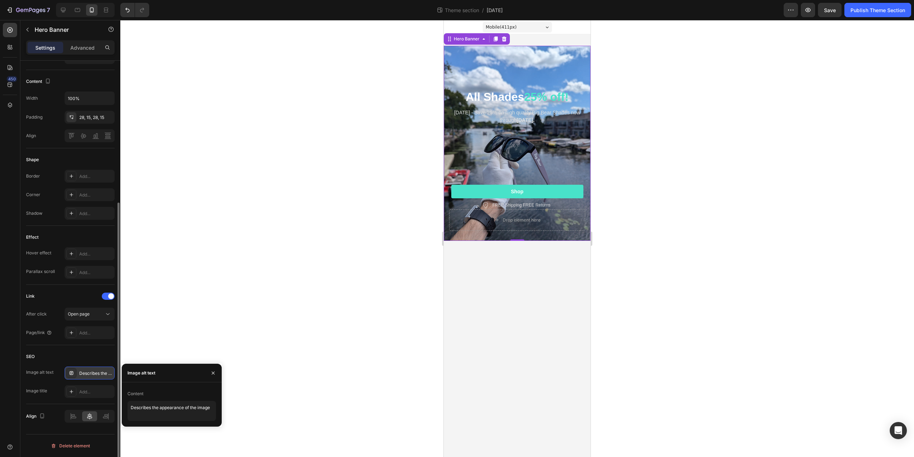
click at [140, 392] on div "Content" at bounding box center [136, 393] width 16 height 6
click at [142, 416] on textarea "Describes the appearance of the image" at bounding box center [172, 411] width 89 height 20
type textarea "Labor Day Sale"
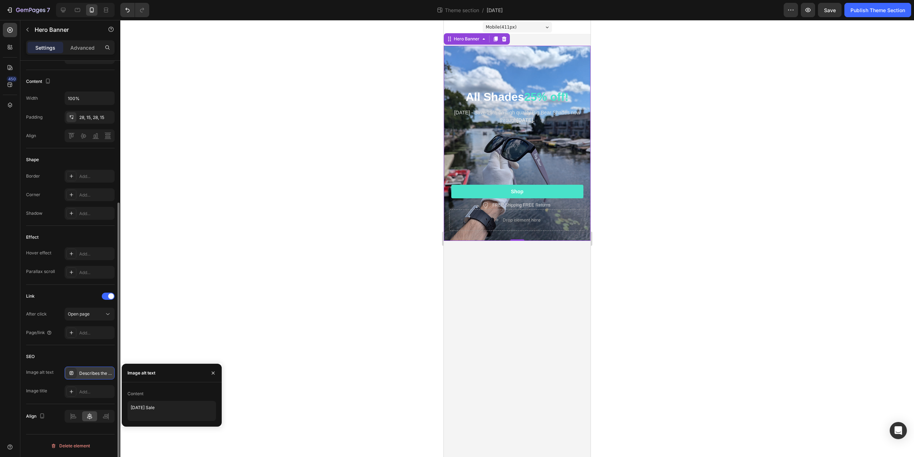
click at [286, 325] on div at bounding box center [517, 238] width 794 height 437
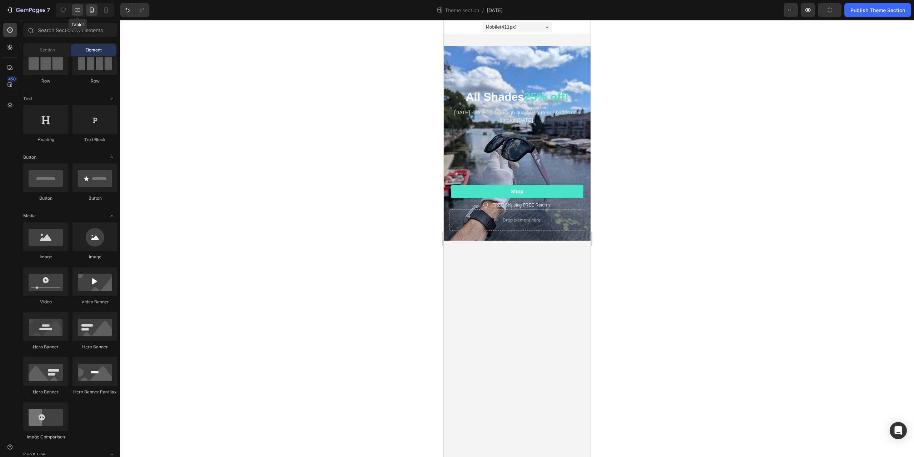
click at [76, 13] on icon at bounding box center [77, 9] width 7 height 7
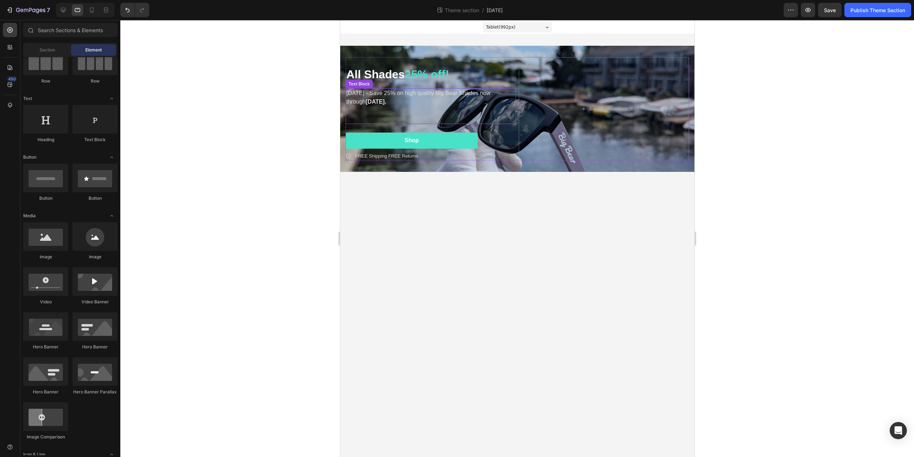
click at [416, 101] on p "Labor Day - Save 25% on high quality Big Bear Shades now through September 1st." at bounding box center [430, 97] width 169 height 17
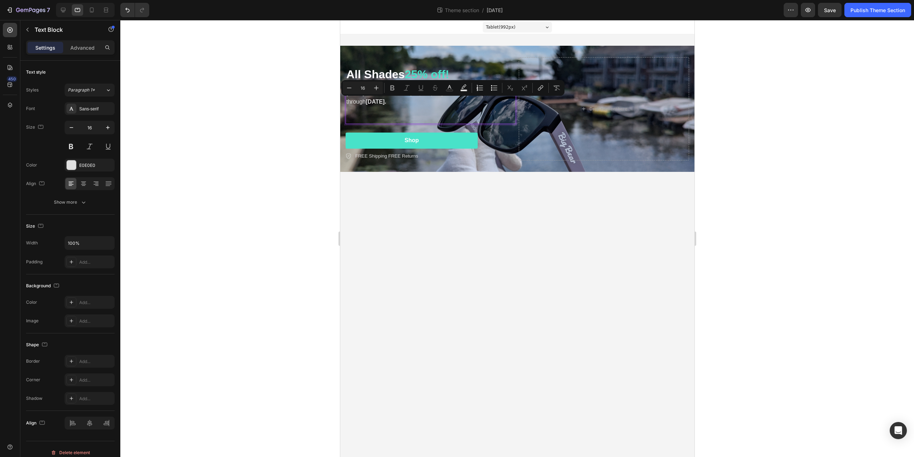
click at [408, 101] on p "Labor Day - Save 25% on high quality Big Bear Shades now through September 1st." at bounding box center [430, 97] width 169 height 17
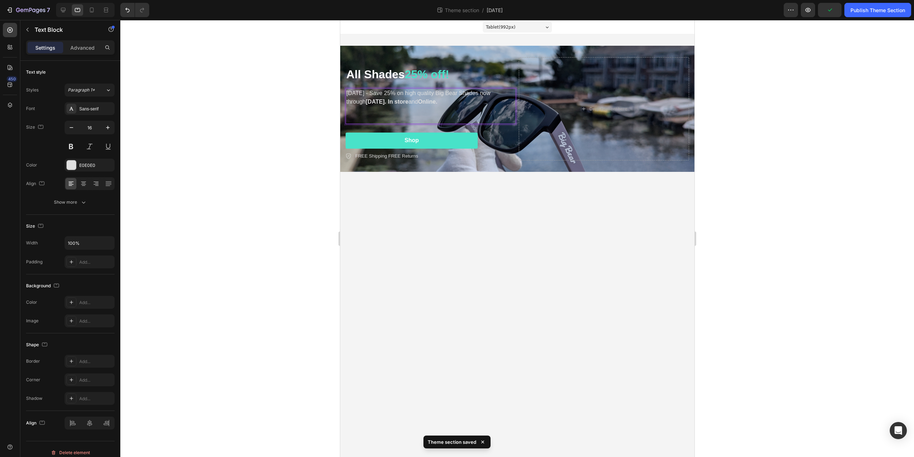
click at [262, 182] on div at bounding box center [517, 238] width 794 height 437
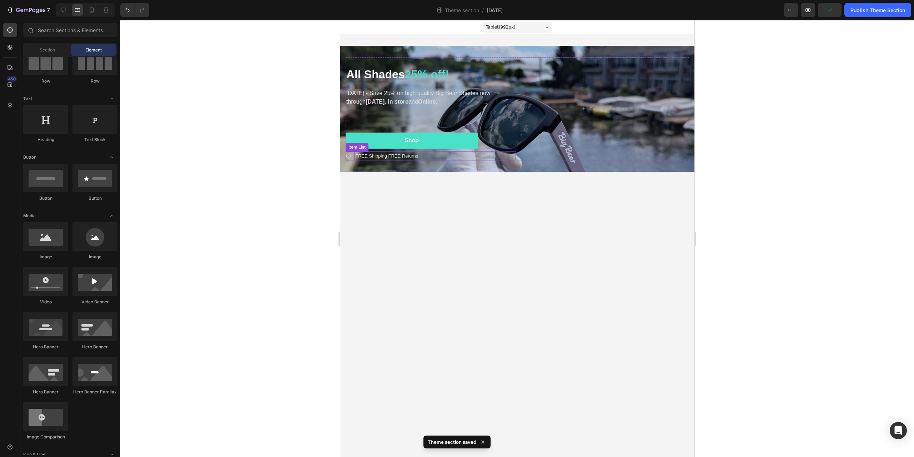
click at [372, 155] on p "FREE Shipping FREE Returns" at bounding box center [386, 156] width 63 height 7
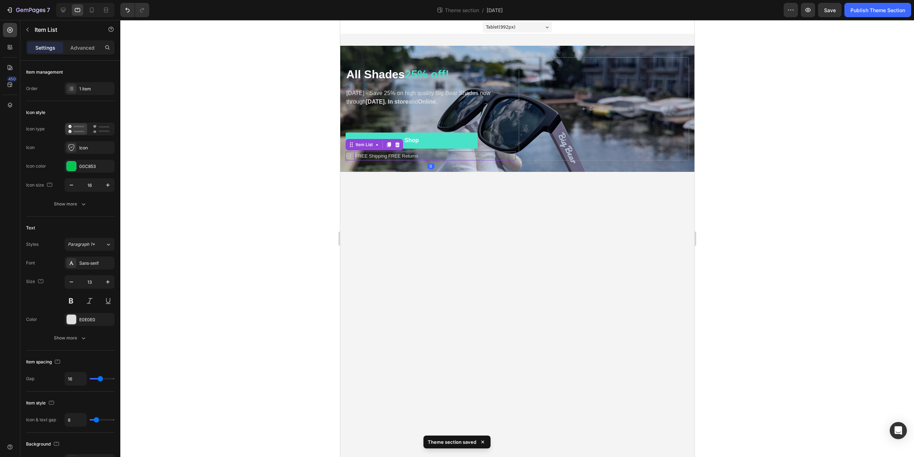
click at [372, 155] on p "FREE Shipping FREE Returns" at bounding box center [386, 156] width 63 height 7
click at [357, 156] on p "FREE Shipping FREE Returns" at bounding box center [386, 156] width 63 height 7
click at [356, 156] on p "FREE Shipping FREE Returns" at bounding box center [386, 156] width 63 height 7
click at [375, 155] on p "Always FREE Shipping FREE Returns" at bounding box center [394, 156] width 79 height 7
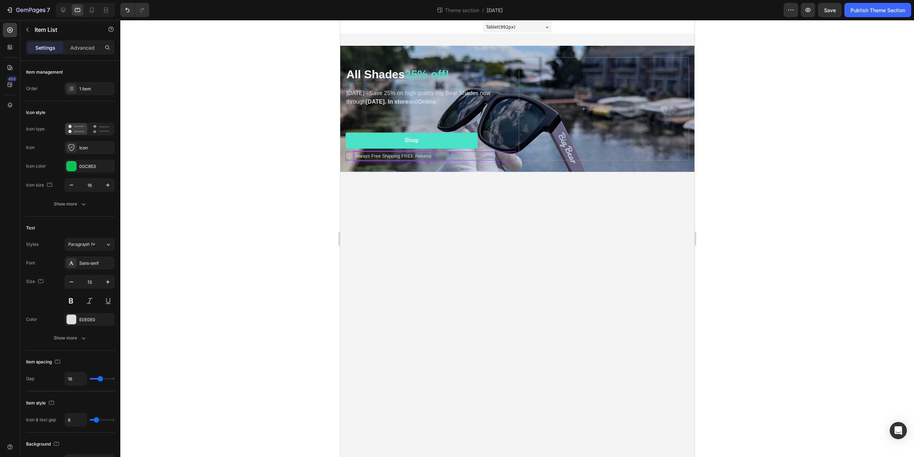
click at [401, 158] on p "Always Free Shipping FREE Returns" at bounding box center [393, 156] width 76 height 7
click at [408, 155] on p "Always Free Shipping & FREE Returns" at bounding box center [395, 156] width 80 height 7
click at [274, 219] on div at bounding box center [517, 238] width 794 height 437
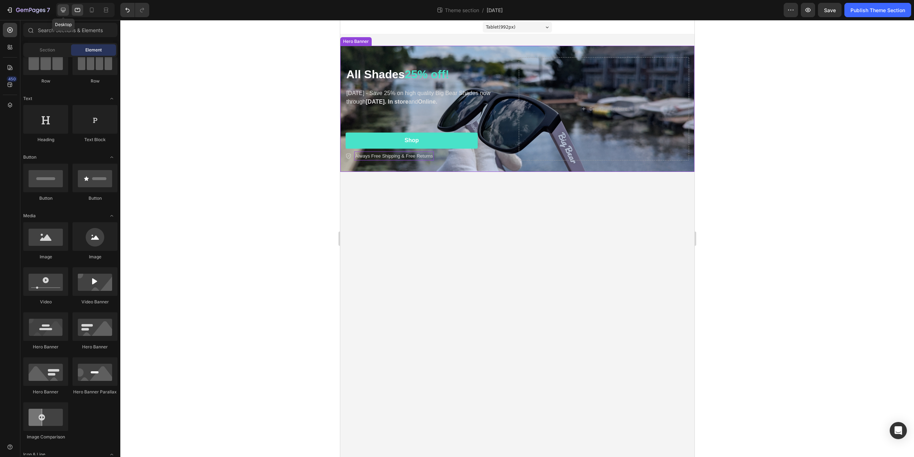
click at [58, 6] on div at bounding box center [63, 9] width 11 height 11
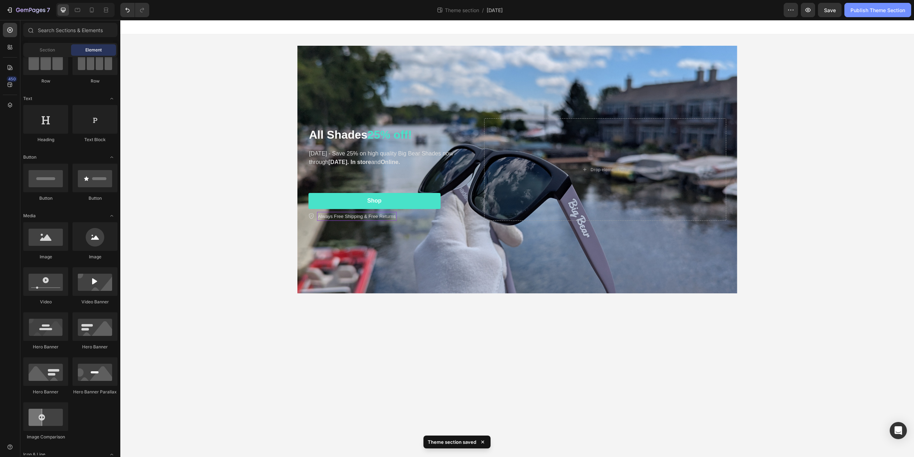
click at [855, 6] on button "Publish Theme Section" at bounding box center [878, 10] width 67 height 14
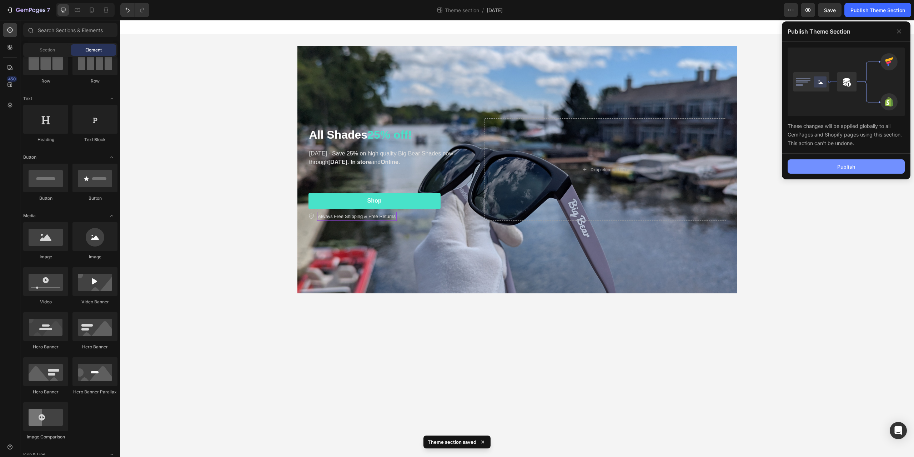
click at [814, 166] on button "Publish" at bounding box center [846, 166] width 117 height 14
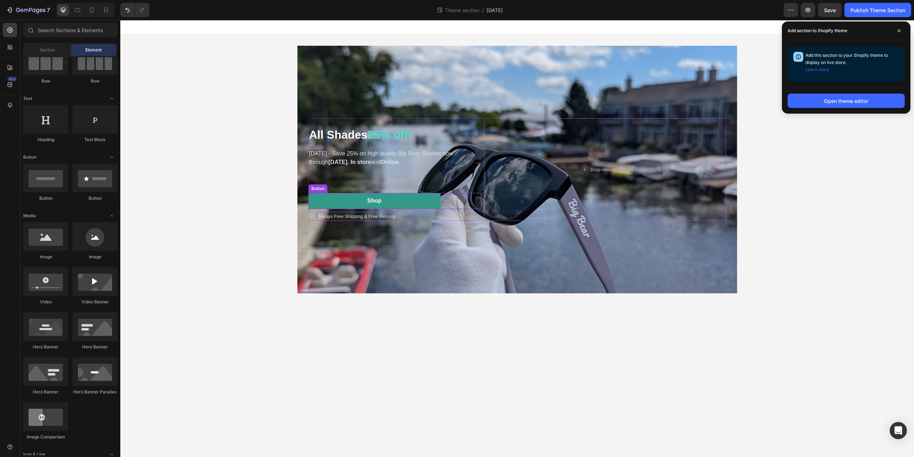
click at [345, 197] on button "Shop" at bounding box center [375, 201] width 132 height 16
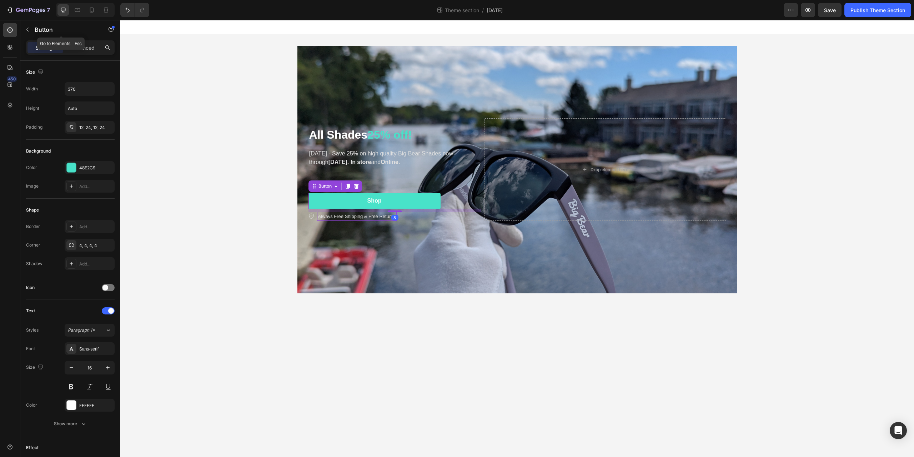
click at [81, 40] on div "Button" at bounding box center [60, 30] width 81 height 20
click at [85, 49] on p "Advanced" at bounding box center [82, 48] width 24 height 8
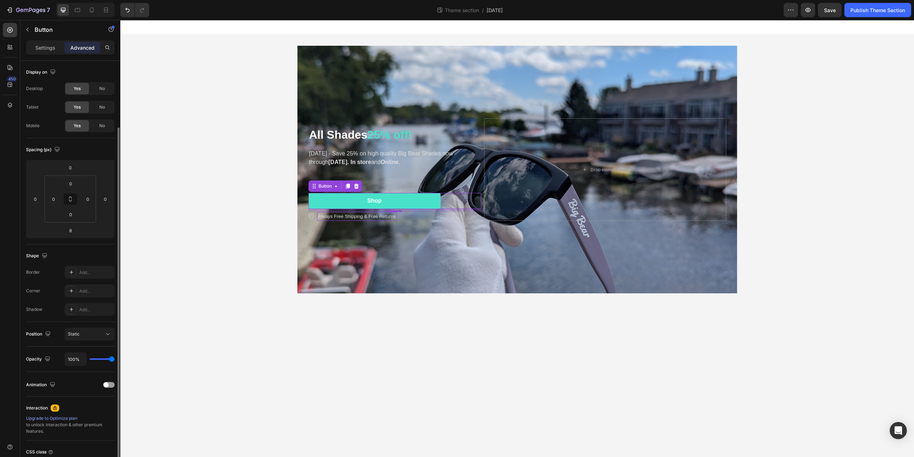
scroll to position [60, 0]
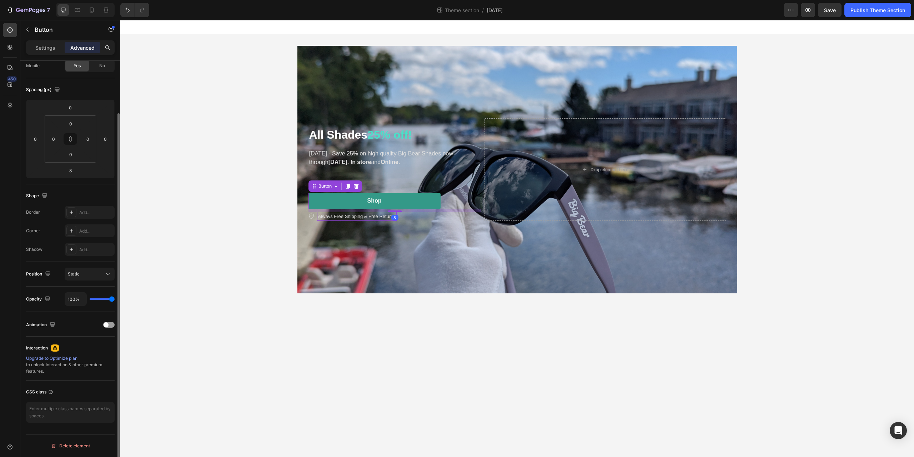
click at [341, 205] on button "Shop" at bounding box center [375, 201] width 132 height 16
click at [49, 50] on p "Settings" at bounding box center [45, 48] width 20 height 8
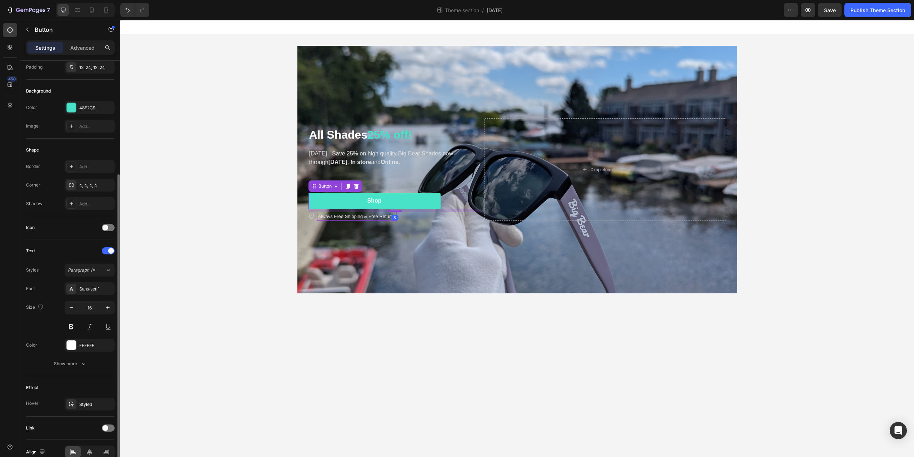
scroll to position [96, 0]
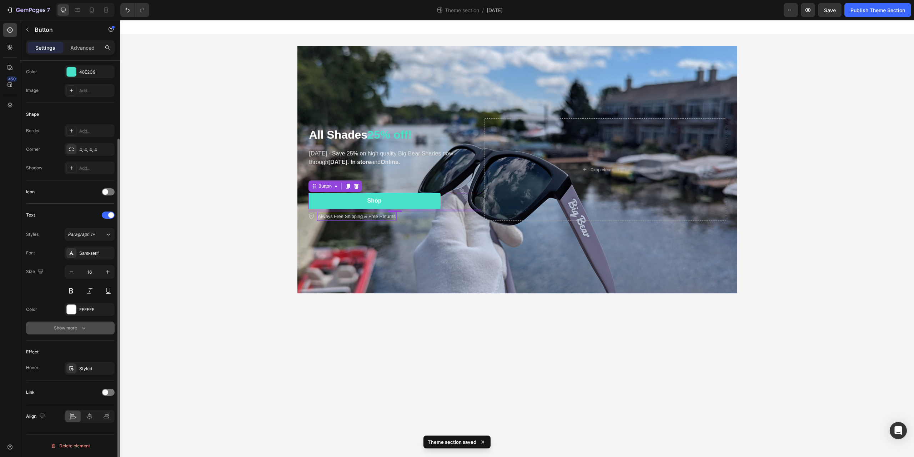
click at [80, 328] on icon "button" at bounding box center [83, 327] width 7 height 7
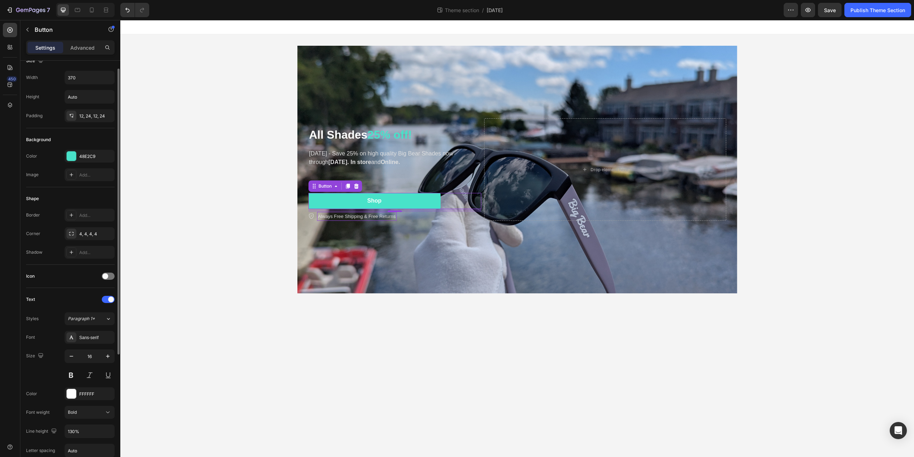
scroll to position [0, 0]
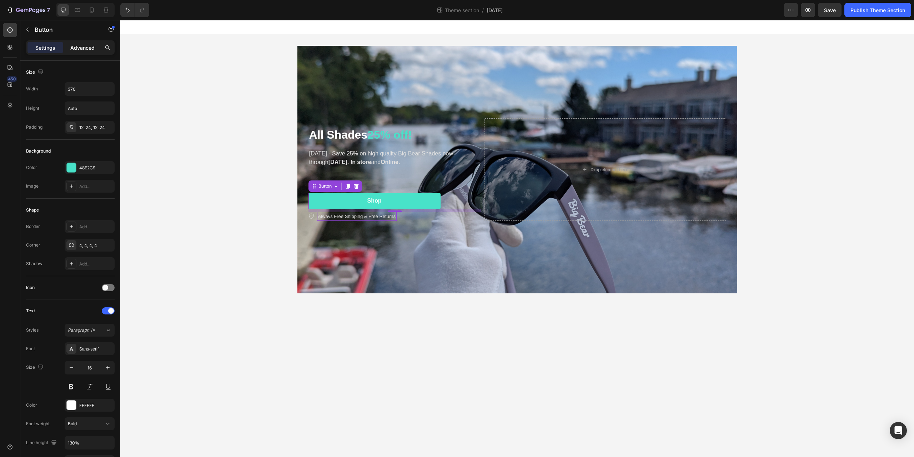
click at [82, 46] on p "Advanced" at bounding box center [82, 48] width 24 height 8
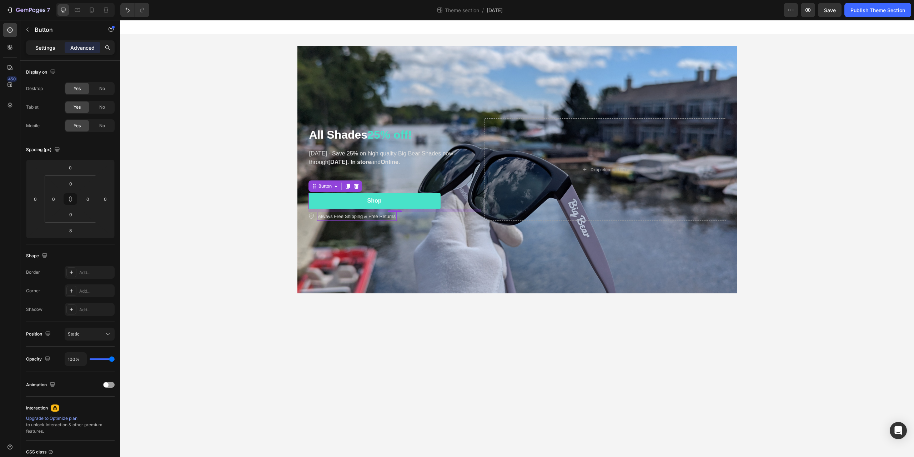
click at [46, 51] on p "Settings" at bounding box center [45, 48] width 20 height 8
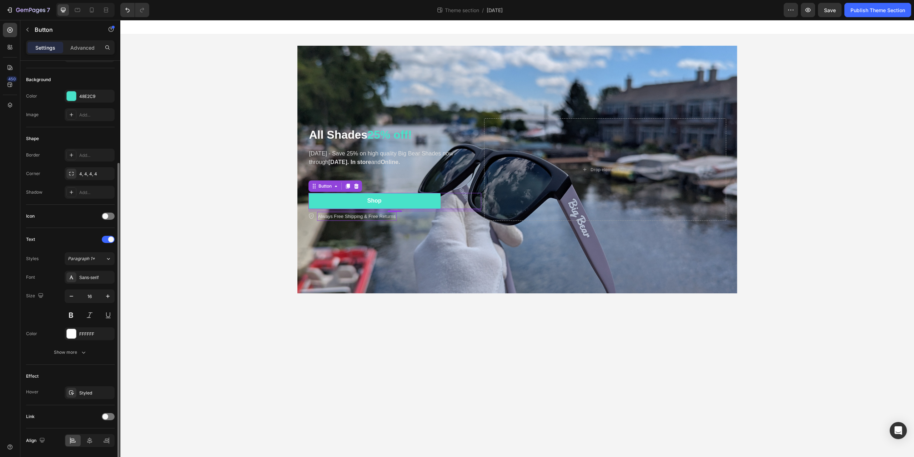
scroll to position [96, 0]
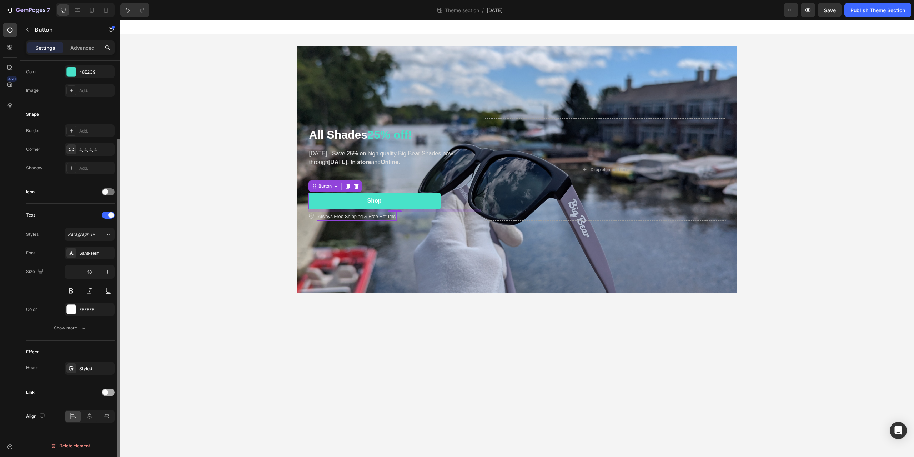
click at [107, 392] on span at bounding box center [106, 392] width 6 height 6
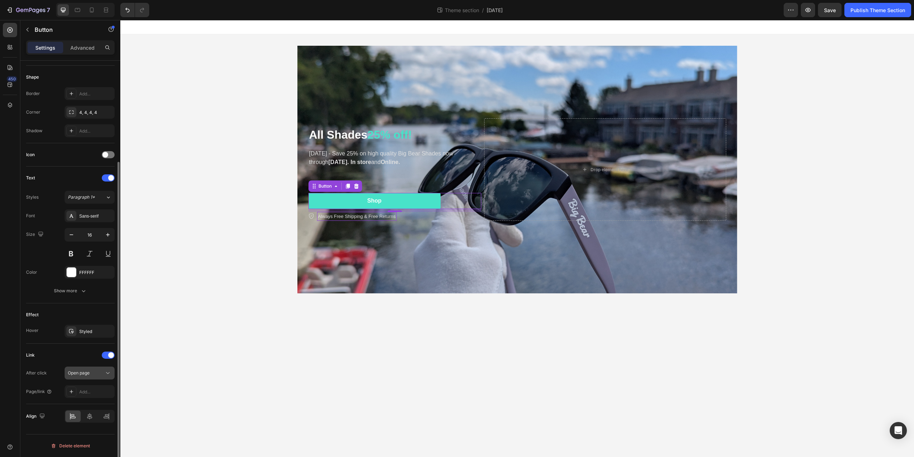
click at [91, 371] on div "Open page" at bounding box center [86, 373] width 36 height 6
click at [95, 369] on div "Open page" at bounding box center [90, 372] width 44 height 7
click at [93, 393] on div "Add..." at bounding box center [96, 392] width 34 height 6
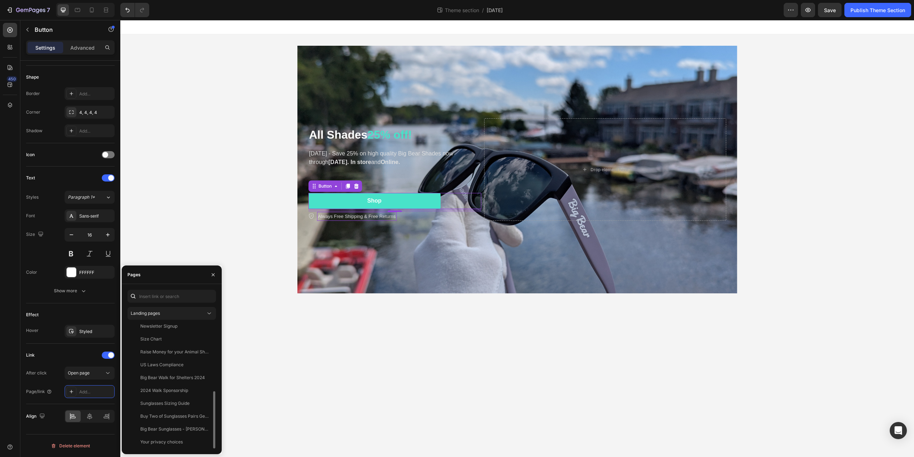
scroll to position [0, 0]
click at [171, 318] on button "Landing pages" at bounding box center [172, 313] width 89 height 13
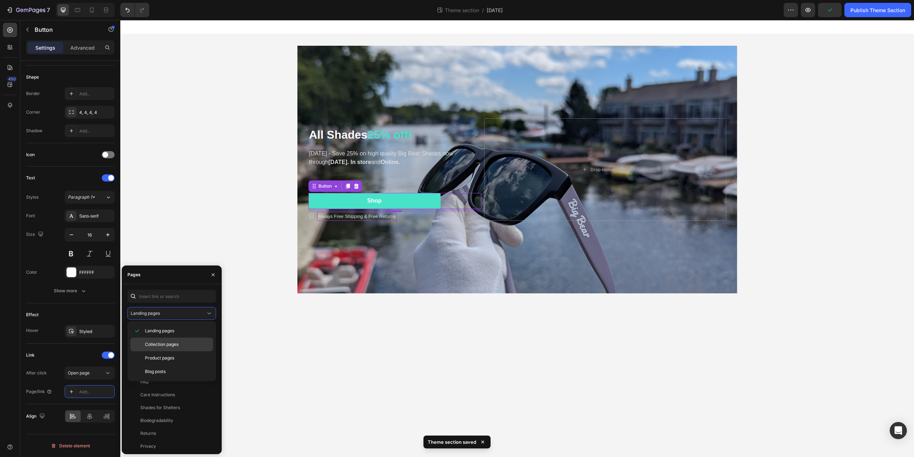
click at [168, 343] on span "Collection pages" at bounding box center [162, 344] width 34 height 6
click at [202, 329] on div "View" at bounding box center [205, 330] width 10 height 6
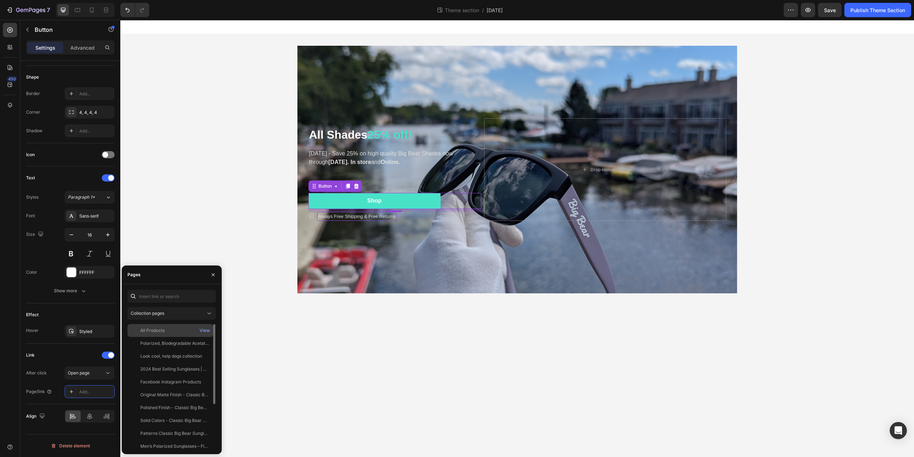
click at [159, 331] on div "All Products" at bounding box center [152, 330] width 24 height 6
click at [18, 406] on div "450" at bounding box center [10, 238] width 20 height 437
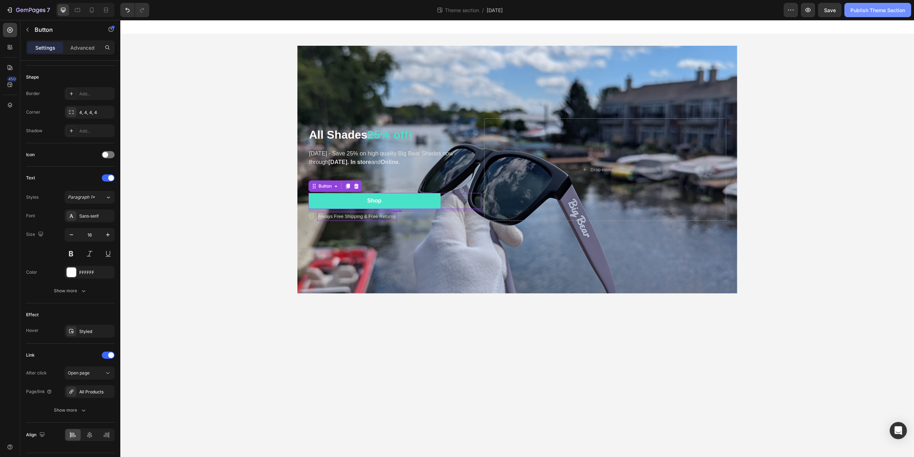
click at [870, 10] on div "Publish Theme Section" at bounding box center [878, 10] width 55 height 8
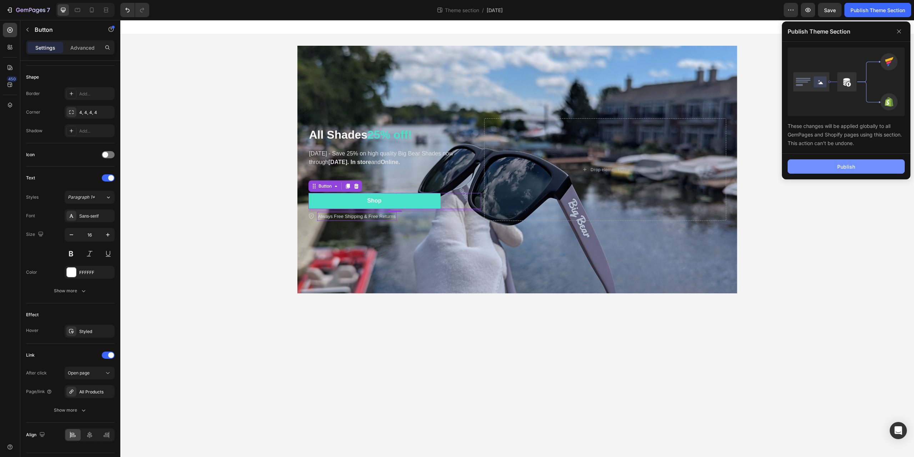
click at [837, 163] on button "Publish" at bounding box center [846, 166] width 117 height 14
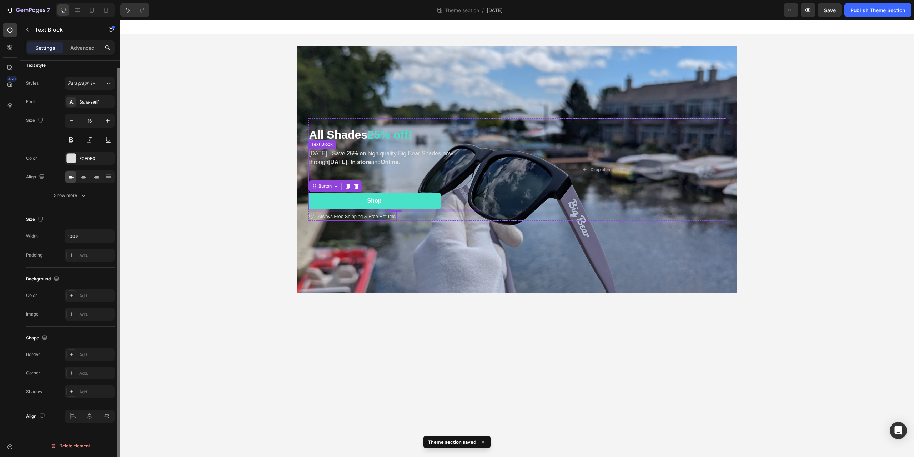
click at [443, 163] on p "Labor Day - Save 25% on high quality Big Bear Shades now through September 1st.…" at bounding box center [394, 157] width 171 height 17
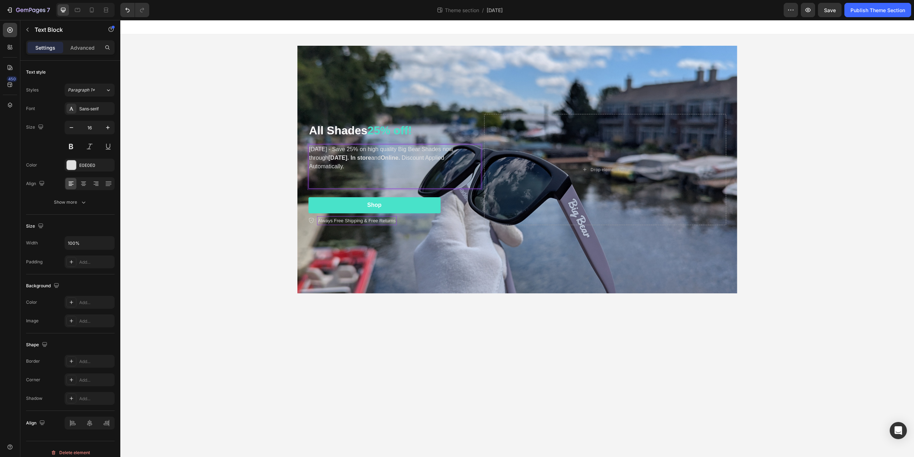
click at [427, 158] on p "Labor Day - Save 25% on high quality Big Bear Shades now through September 1st.…" at bounding box center [394, 158] width 171 height 26
drag, startPoint x: 387, startPoint y: 165, endPoint x: 325, endPoint y: 163, distance: 62.6
click at [325, 163] on p "Discount Applied Automatically." at bounding box center [394, 166] width 171 height 9
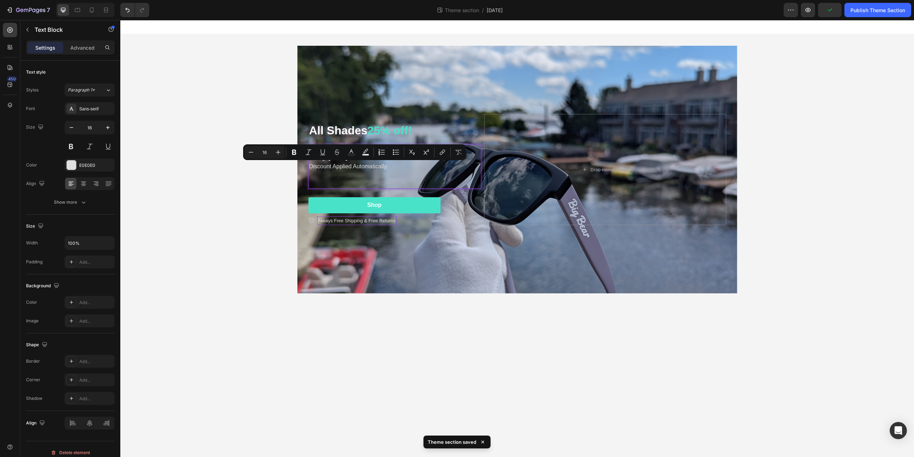
click at [409, 172] on p "Rich Text Editor. Editing area: main" at bounding box center [394, 175] width 171 height 9
drag, startPoint x: 392, startPoint y: 165, endPoint x: 307, endPoint y: 165, distance: 85.4
click at [307, 165] on div "All Shades 25% off! Heading Labor Day - Save 25% on high quality Big Bear Shade…" at bounding box center [517, 170] width 429 height 134
click at [243, 153] on icon "Editor contextual toolbar" at bounding box center [244, 152] width 7 height 7
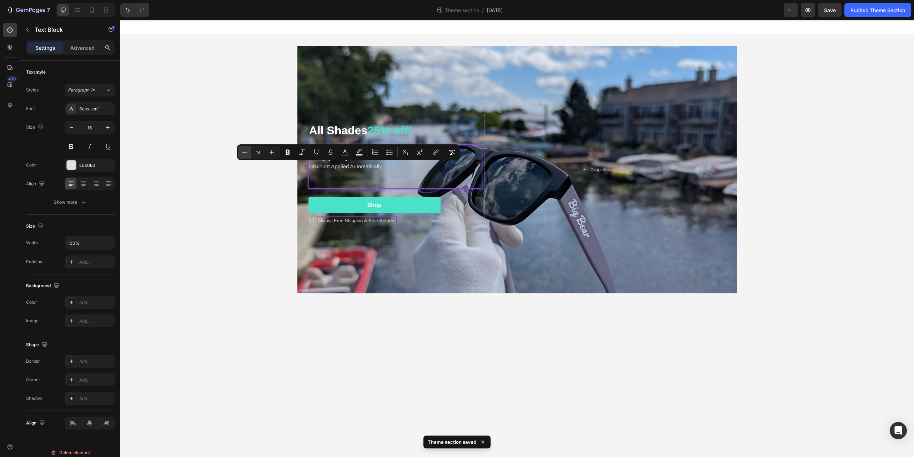
click at [243, 153] on icon "Editor contextual toolbar" at bounding box center [244, 152] width 7 height 7
type input "12"
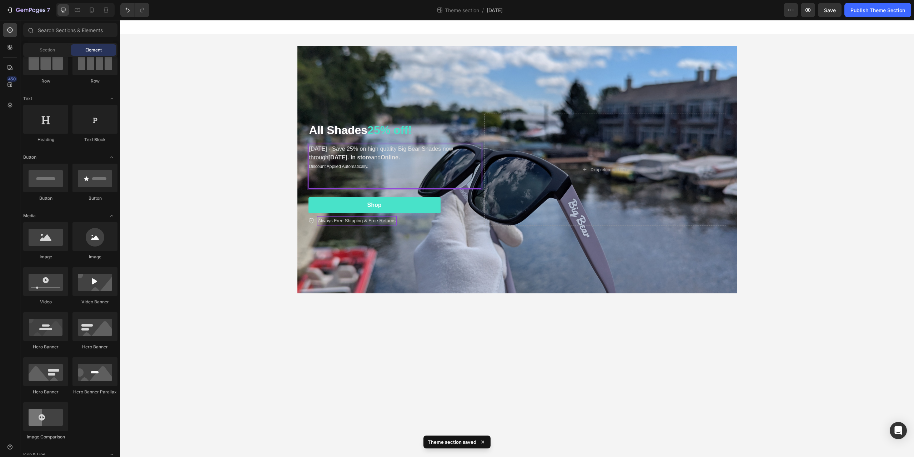
click at [239, 210] on div "All Shades 25% off! Heading Labor Day - Save 25% on high quality Big Bear Shade…" at bounding box center [517, 169] width 794 height 270
click at [334, 167] on span "Discount Applied Automatically." at bounding box center [338, 166] width 59 height 5
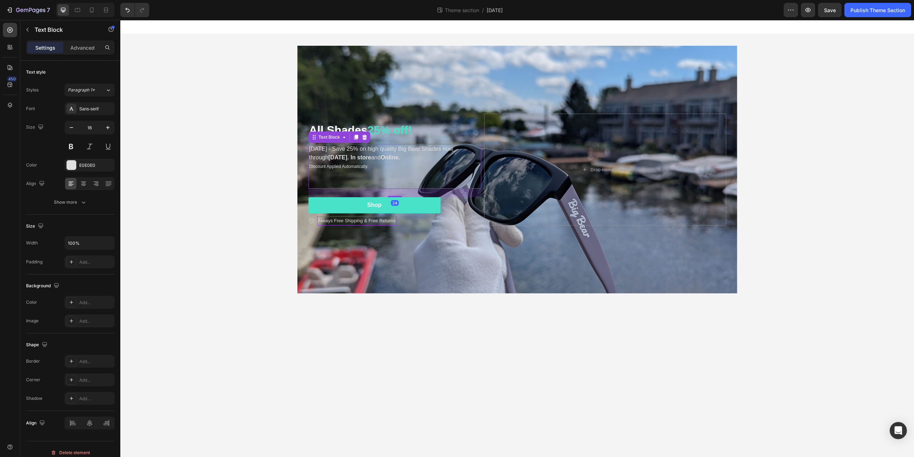
click at [382, 309] on body "All Shades 25% off! Heading Labor Day - Save 25% on high quality Big Bear Shade…" at bounding box center [517, 238] width 794 height 437
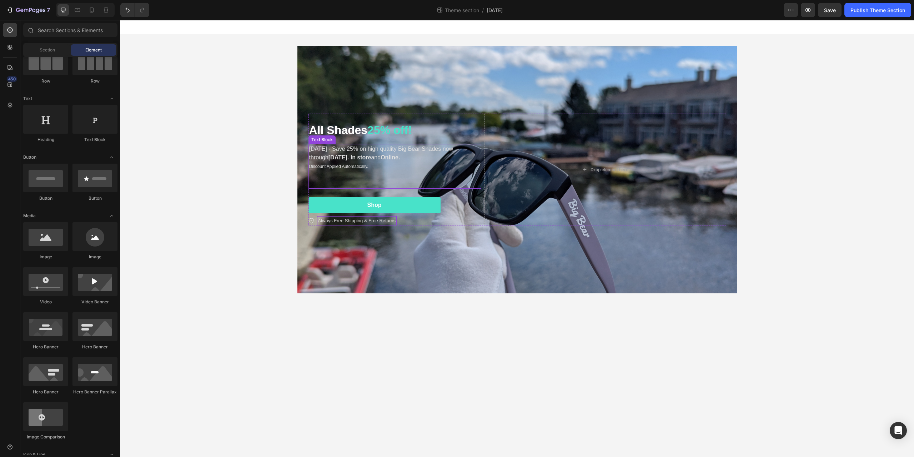
click at [355, 167] on span "Discount Applied Automatically." at bounding box center [338, 166] width 59 height 5
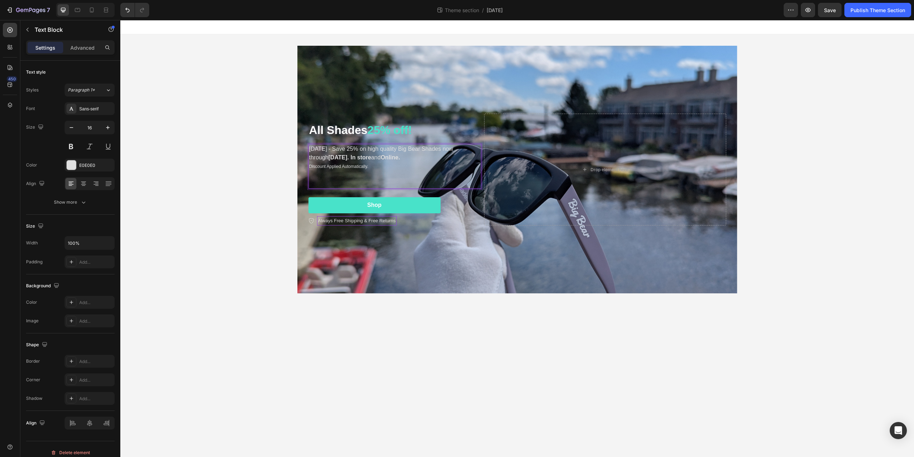
click at [367, 165] on span "Discount Applied Automatically." at bounding box center [338, 166] width 59 height 5
drag, startPoint x: 369, startPoint y: 165, endPoint x: 306, endPoint y: 169, distance: 63.4
click at [306, 169] on div "All Shades 25% off! Heading Labor Day - Save 25% on high quality Big Bear Shade…" at bounding box center [517, 169] width 429 height 134
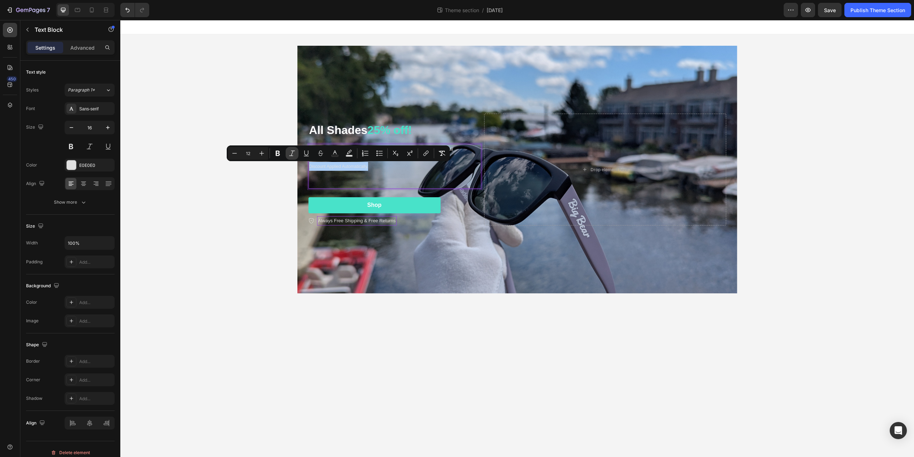
click at [290, 152] on icon "Editor contextual toolbar" at bounding box center [292, 153] width 7 height 7
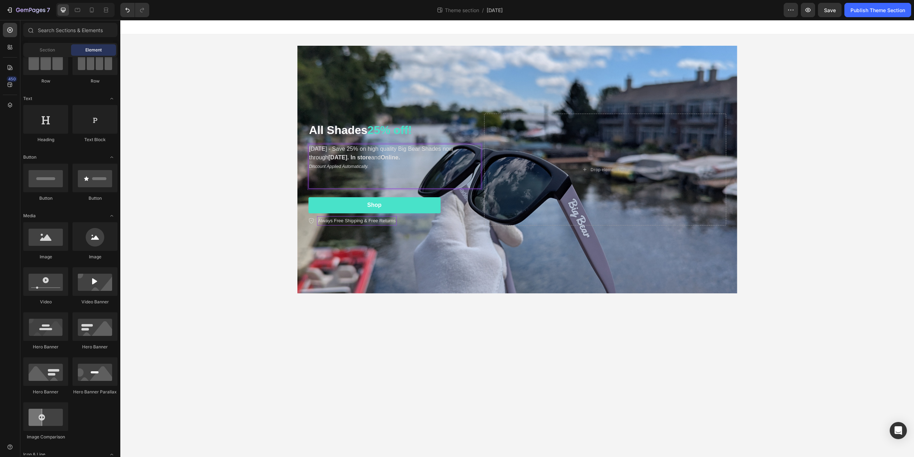
click at [250, 260] on div "All Shades 25% off! Heading Labor Day - Save 25% on high quality Big Bear Shade…" at bounding box center [517, 169] width 794 height 270
click at [370, 163] on p "Discount Applied Automatically." at bounding box center [394, 166] width 171 height 9
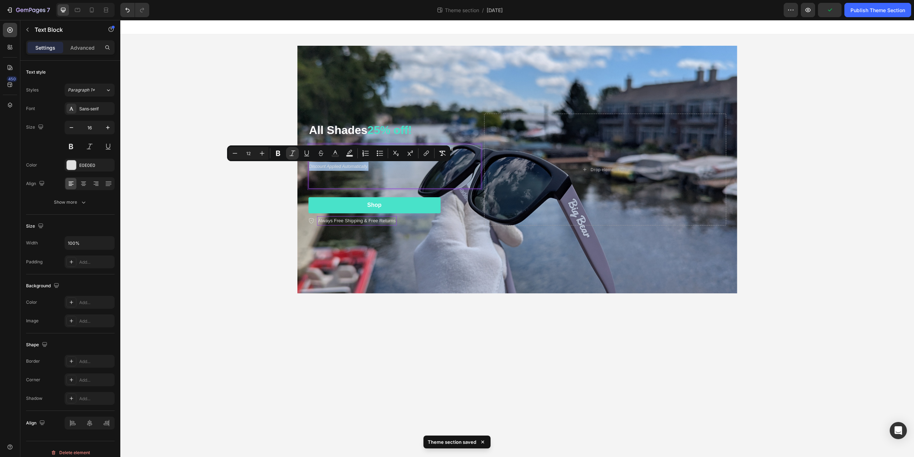
drag, startPoint x: 377, startPoint y: 163, endPoint x: 293, endPoint y: 169, distance: 84.2
click at [350, 151] on icon "Editor contextual toolbar" at bounding box center [349, 152] width 5 height 4
type input "000000"
type input "77"
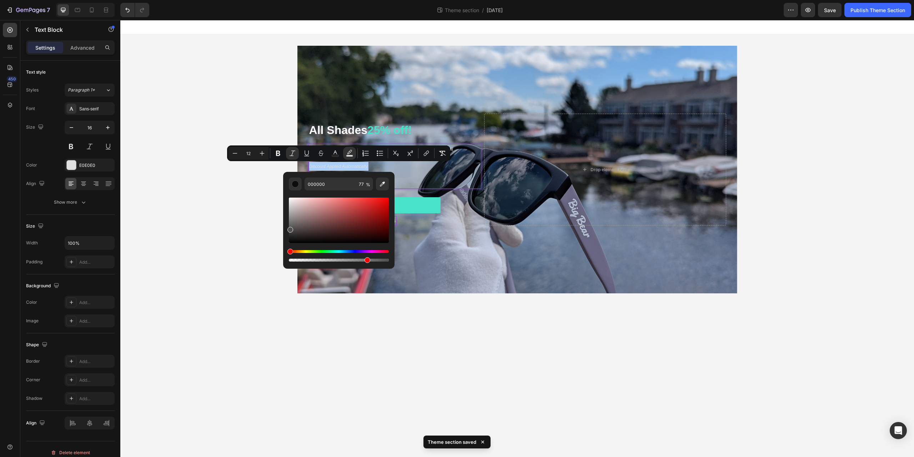
drag, startPoint x: 294, startPoint y: 227, endPoint x: 283, endPoint y: 228, distance: 10.8
click at [283, 228] on div "000000 77 %" at bounding box center [338, 217] width 111 height 91
type input "545454"
click at [245, 227] on div "All Shades 25% off! Heading Labor Day - Save 25% on high quality Big Bear Shade…" at bounding box center [517, 169] width 794 height 270
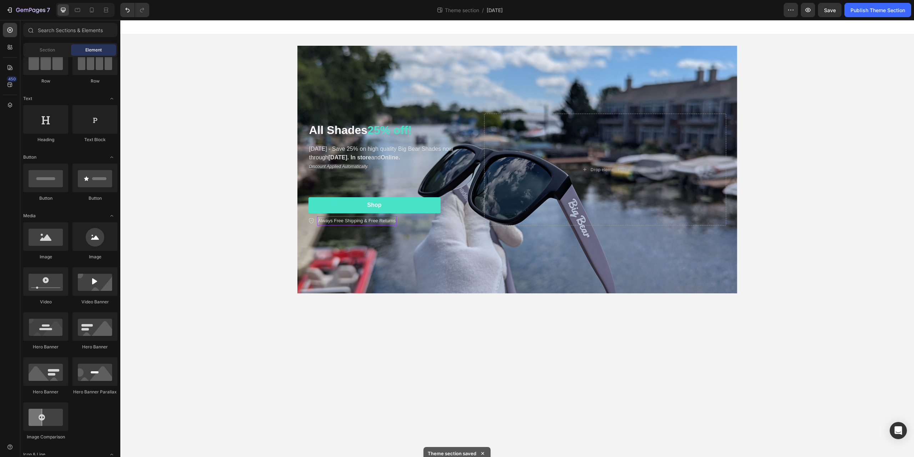
click at [258, 209] on div "All Shades 25% off! Heading Labor Day - Save 25% on high quality Big Bear Shade…" at bounding box center [517, 169] width 794 height 270
click at [391, 165] on p "Discount Applied Automatically." at bounding box center [394, 166] width 171 height 9
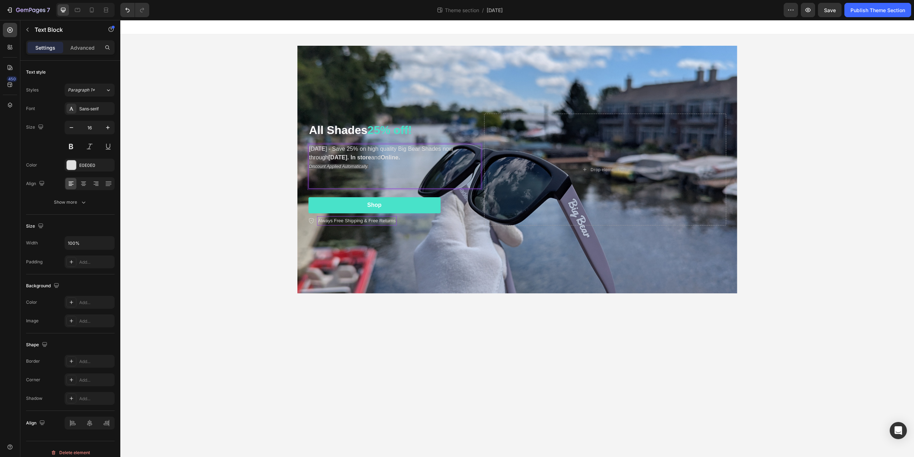
click at [191, 149] on div "All Shades 25% off! Heading Labor Day - Save 25% on high quality Big Bear Shade…" at bounding box center [517, 169] width 794 height 270
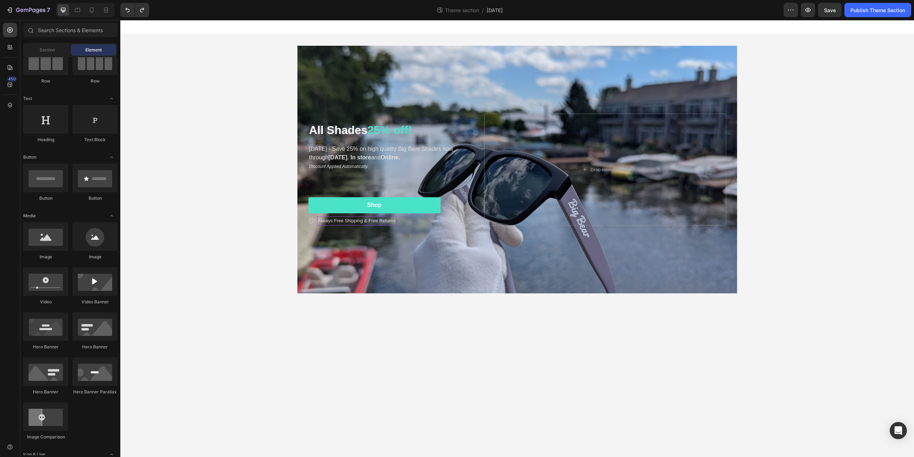
click at [841, 190] on div "All Shades 25% off! Heading Labor Day - Save 25% on high quality Big Bear Shade…" at bounding box center [517, 169] width 794 height 270
click at [866, 11] on div "Publish Theme Section" at bounding box center [878, 10] width 55 height 8
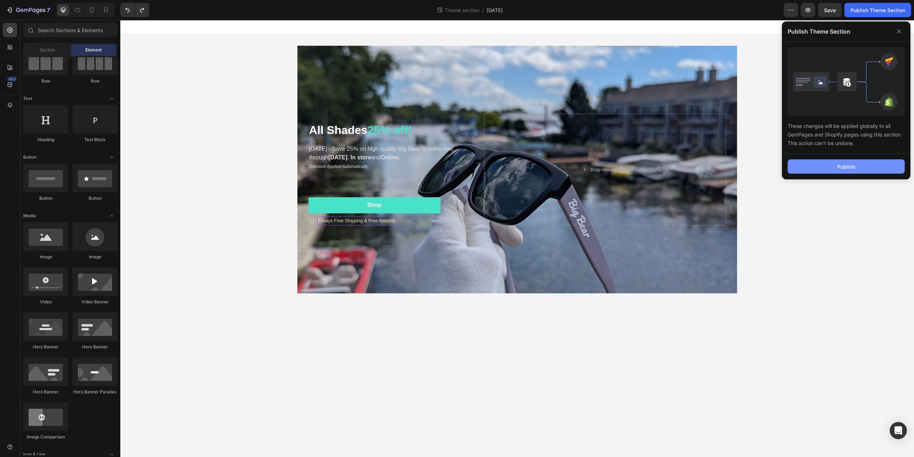
click at [851, 165] on div "Publish" at bounding box center [847, 167] width 18 height 8
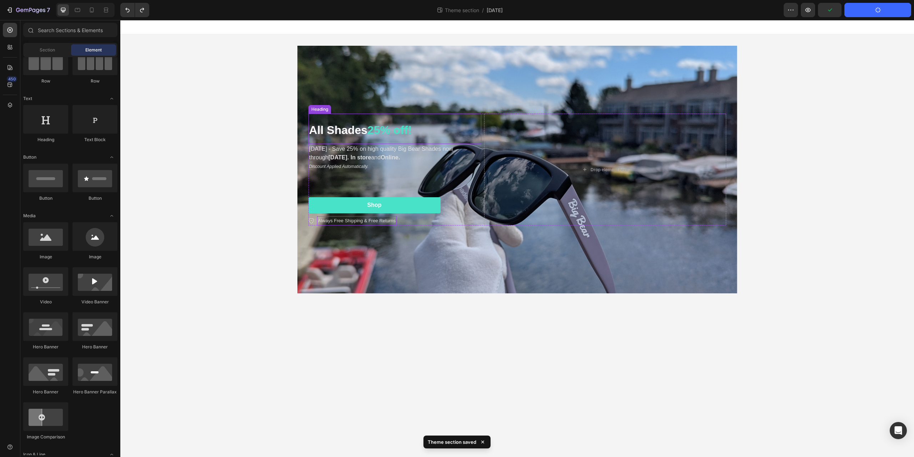
click at [334, 131] on strong "All Shades" at bounding box center [338, 130] width 59 height 13
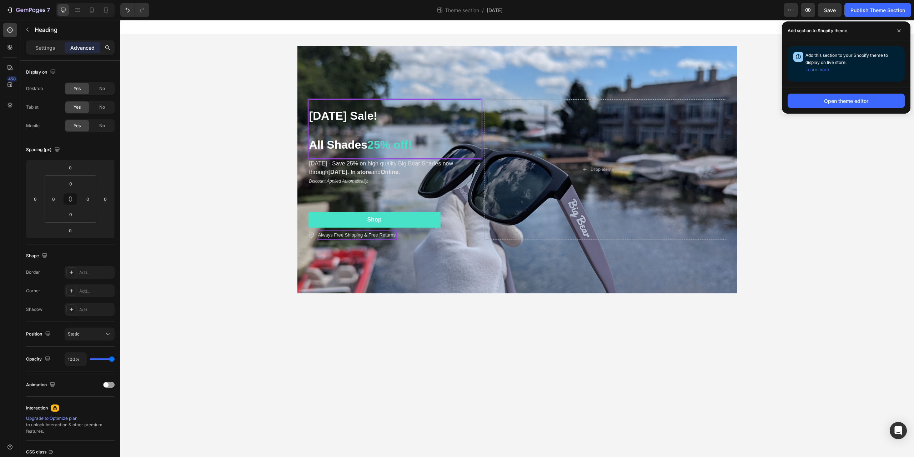
click at [313, 130] on p "Labor Day Sale! All Shades 25% off!" at bounding box center [394, 129] width 171 height 58
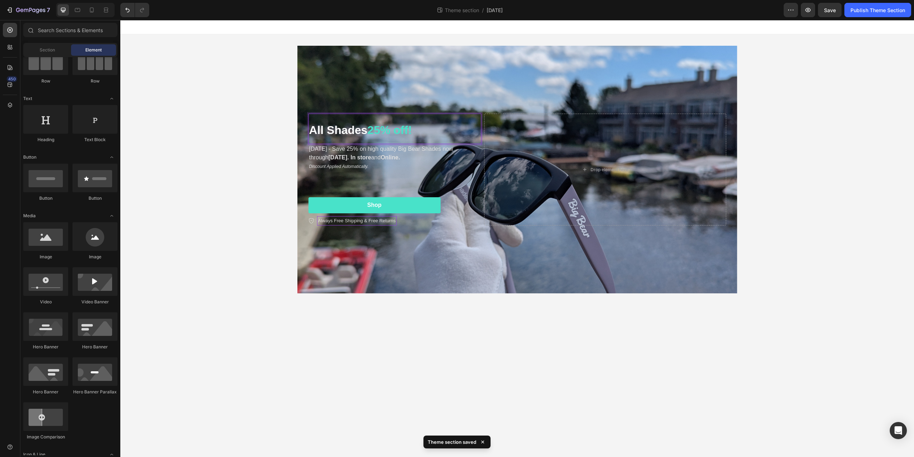
click at [201, 130] on div "All Shades 25% off! Heading 0 Labor Day - Save 25% on high quality Big Bear Sha…" at bounding box center [517, 169] width 794 height 270
click at [896, 14] on div "Publish Theme Section" at bounding box center [878, 10] width 55 height 8
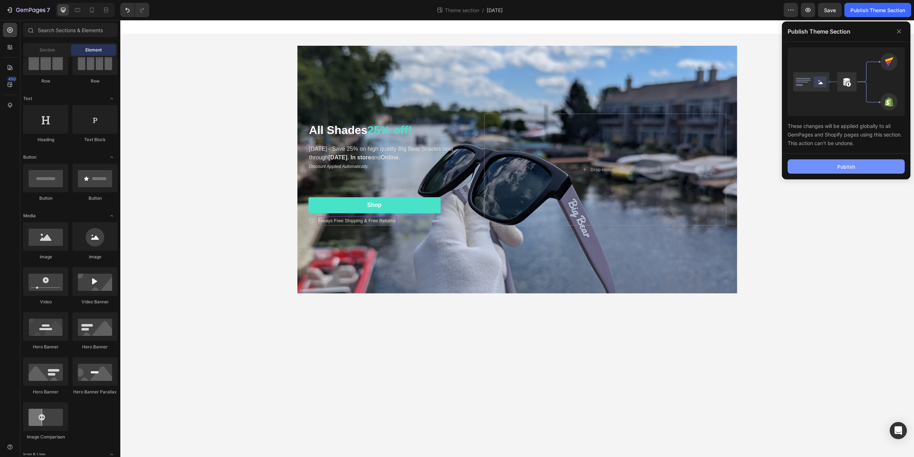
click at [858, 166] on button "Publish" at bounding box center [846, 166] width 117 height 14
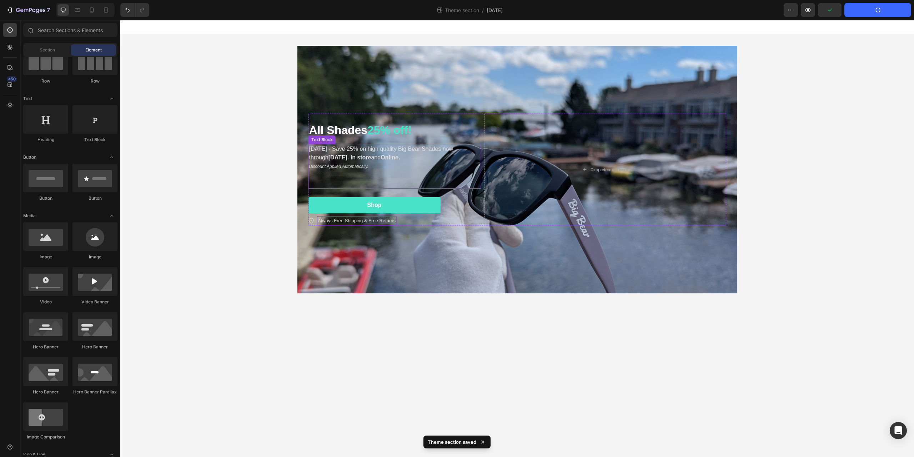
click at [315, 148] on p "Labor Day - Save 25% on high quality Big Bear Shades now through September 1st.…" at bounding box center [394, 153] width 171 height 17
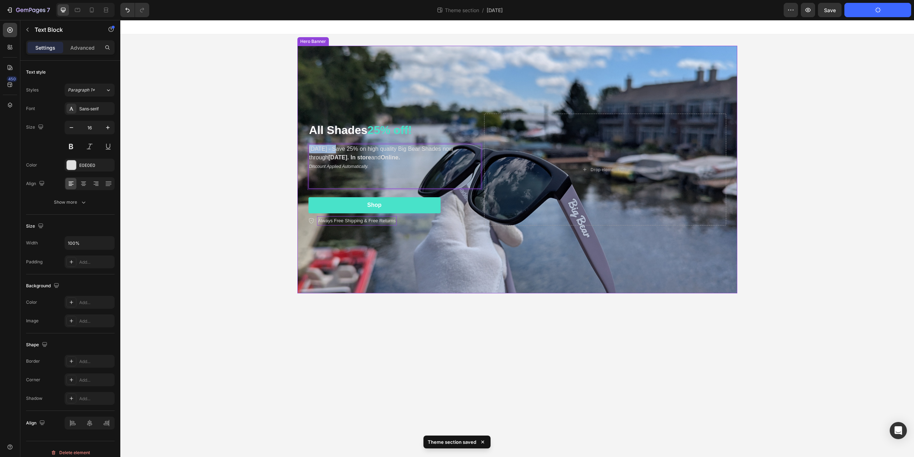
drag, startPoint x: 338, startPoint y: 148, endPoint x: 306, endPoint y: 151, distance: 31.6
click at [306, 151] on div "⁠⁠⁠⁠⁠⁠⁠ All Shades 25% off! Heading Labor Day - Save 25% on high quality Big Be…" at bounding box center [517, 169] width 429 height 134
click at [381, 149] on p "Now through Labor Day - Save 25% on high quality Big Bear Shades now through Se…" at bounding box center [394, 153] width 171 height 17
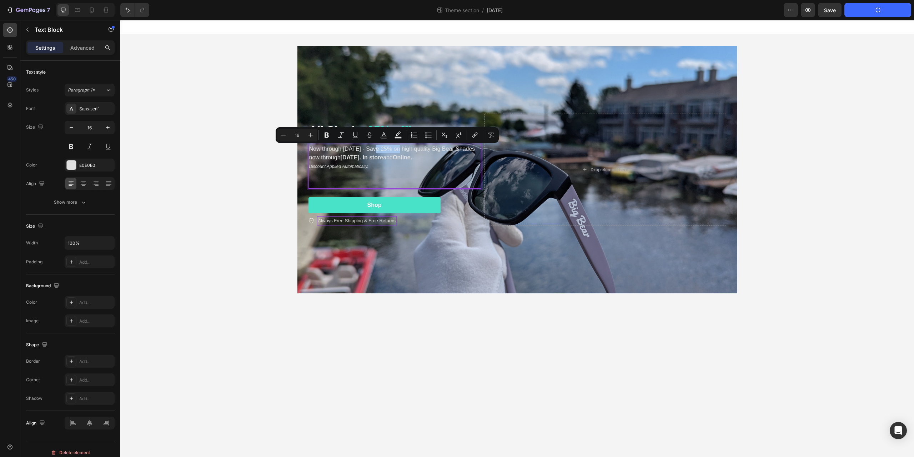
drag, startPoint x: 377, startPoint y: 149, endPoint x: 400, endPoint y: 148, distance: 23.2
click at [400, 148] on p "Now through Labor Day - Save 25% on high quality Big Bear Shades now through Se…" at bounding box center [394, 153] width 171 height 17
click at [357, 136] on icon "Editor contextual toolbar" at bounding box center [355, 134] width 4 height 5
click at [399, 134] on icon "Editor contextual toolbar" at bounding box center [398, 133] width 5 height 4
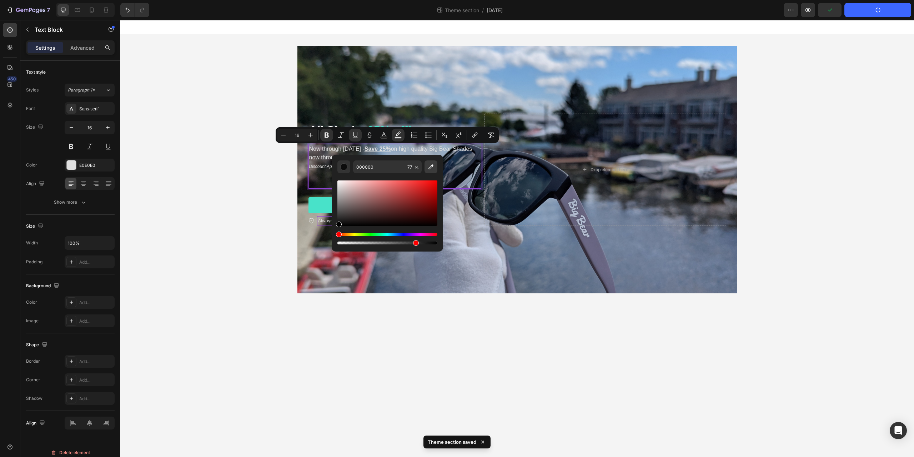
click at [431, 167] on icon "Editor contextual toolbar" at bounding box center [431, 166] width 7 height 7
type input "F4F4F4"
type input "100"
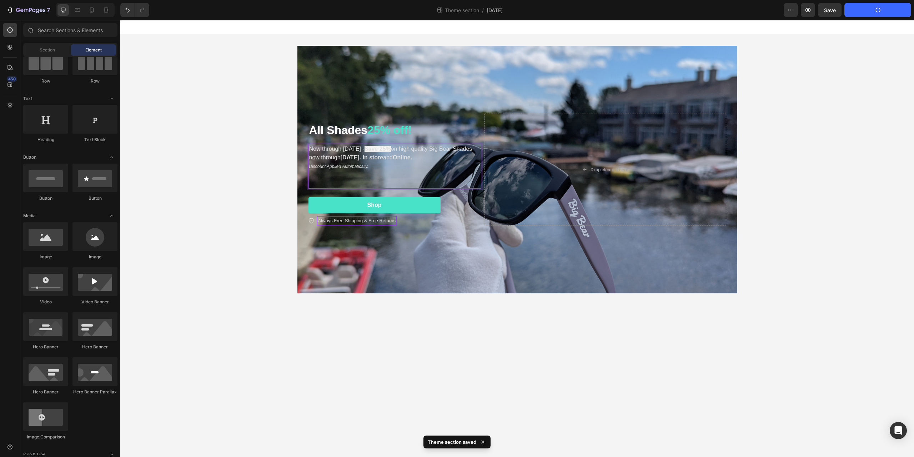
click at [181, 248] on div "⁠⁠⁠⁠⁠⁠⁠ All Shades 25% off! Heading Now through Labor Day - Save 25% on high qu…" at bounding box center [517, 169] width 794 height 270
click at [237, 278] on div "⁠⁠⁠⁠⁠⁠⁠ All Shades 25% off! Heading Now through Labor Day - Save 25% on high qu…" at bounding box center [517, 169] width 794 height 270
click at [265, 245] on div "⁠⁠⁠⁠⁠⁠⁠ All Shades 25% off! Heading Now through Labor Day - Save 25% on high qu…" at bounding box center [517, 169] width 794 height 270
click at [340, 154] on p "Now through Labor Day - Save 25% on high quality Big Bear Shades now through Se…" at bounding box center [394, 153] width 171 height 17
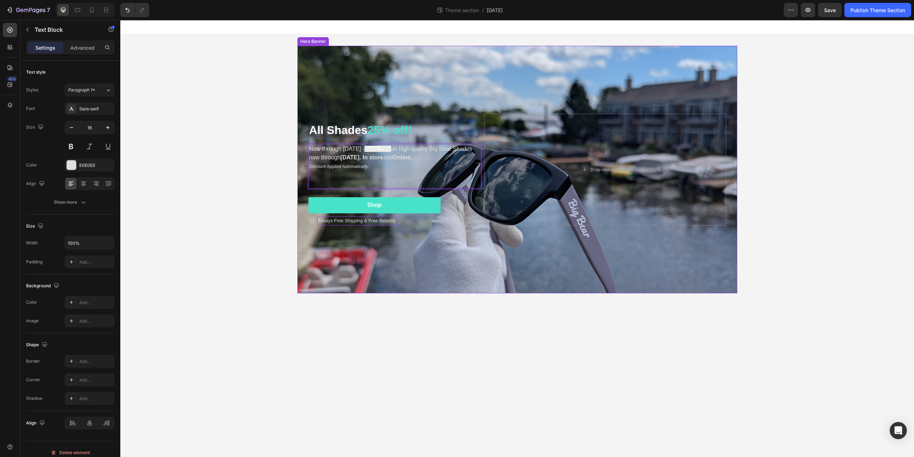
click at [612, 57] on div "Background Image" at bounding box center [518, 170] width 440 height 248
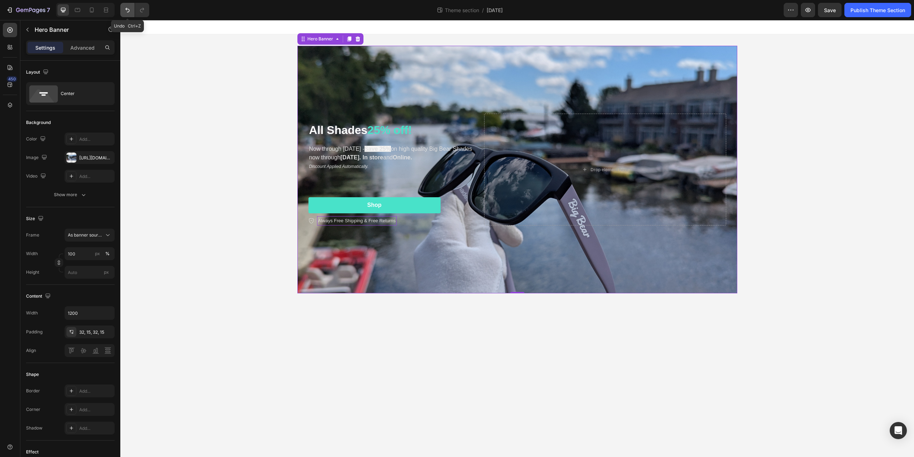
click at [132, 11] on button "Undo/Redo" at bounding box center [127, 10] width 14 height 14
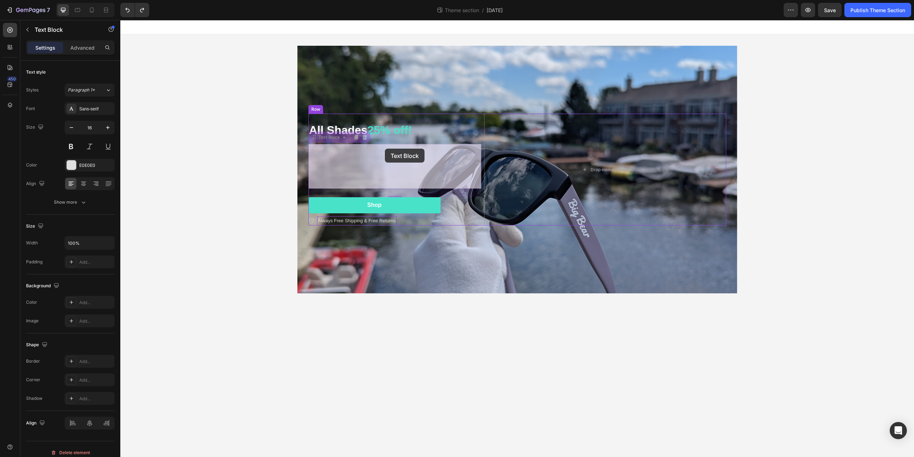
drag, startPoint x: 376, startPoint y: 150, endPoint x: 384, endPoint y: 149, distance: 7.6
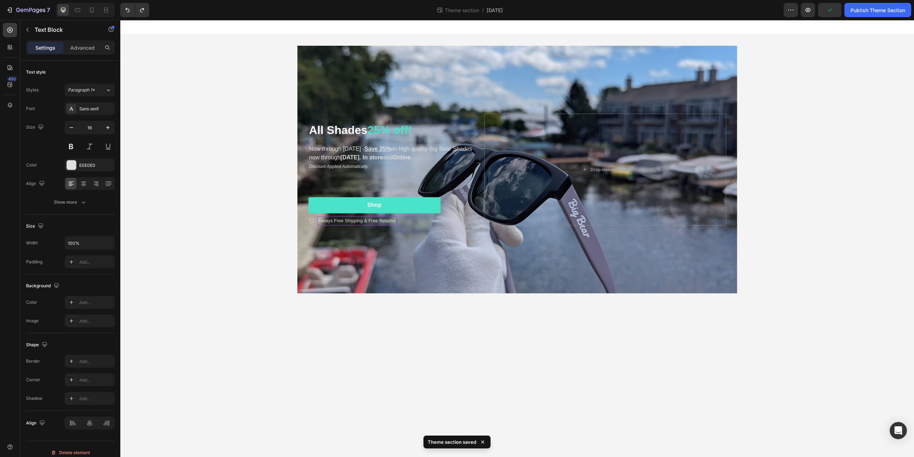
click at [235, 150] on div "⁠⁠⁠⁠⁠⁠⁠ All Shades 25% off! Heading Now through Labor Day - Save 25% on high qu…" at bounding box center [517, 169] width 794 height 270
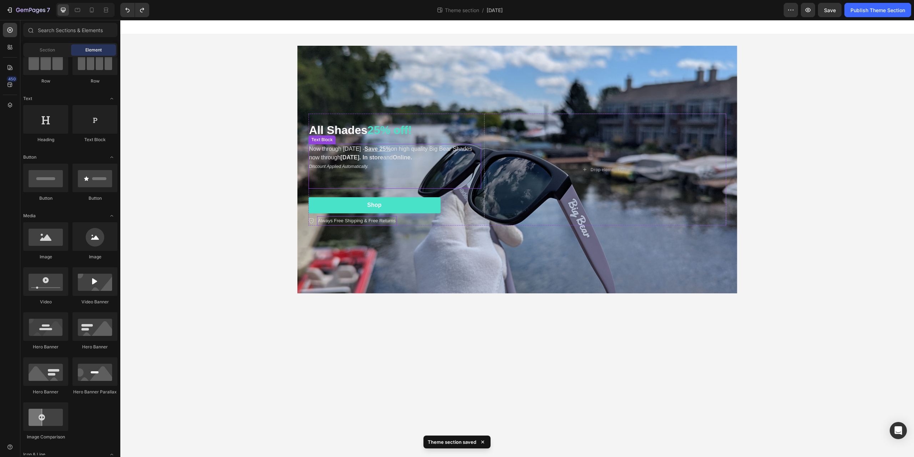
click at [384, 159] on strong "September 1st. In store" at bounding box center [362, 157] width 43 height 6
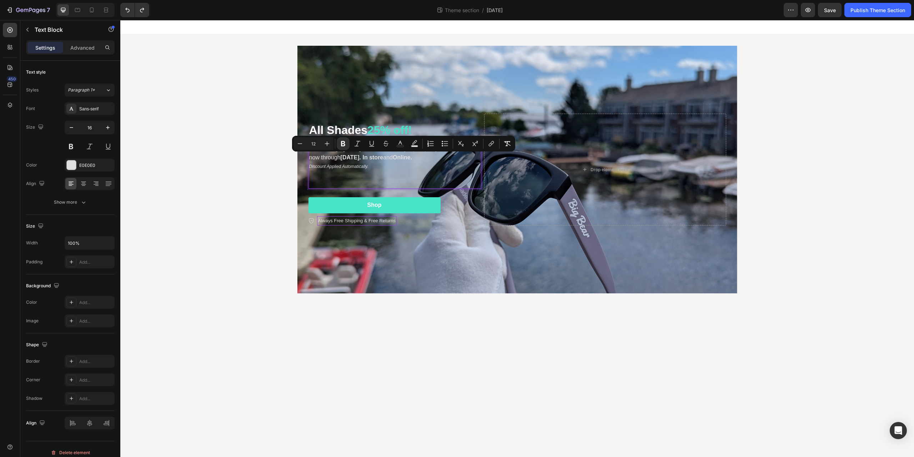
click at [383, 162] on p "Discount Applied Automatically." at bounding box center [394, 166] width 171 height 9
drag, startPoint x: 331, startPoint y: 158, endPoint x: 404, endPoint y: 157, distance: 73.2
click at [404, 157] on p "Now through Labor Day - Save 25% on high quality Big Bear Shades now through Se…" at bounding box center [394, 153] width 171 height 17
click at [365, 168] on icon "Discount Applied Automatically." at bounding box center [338, 166] width 59 height 5
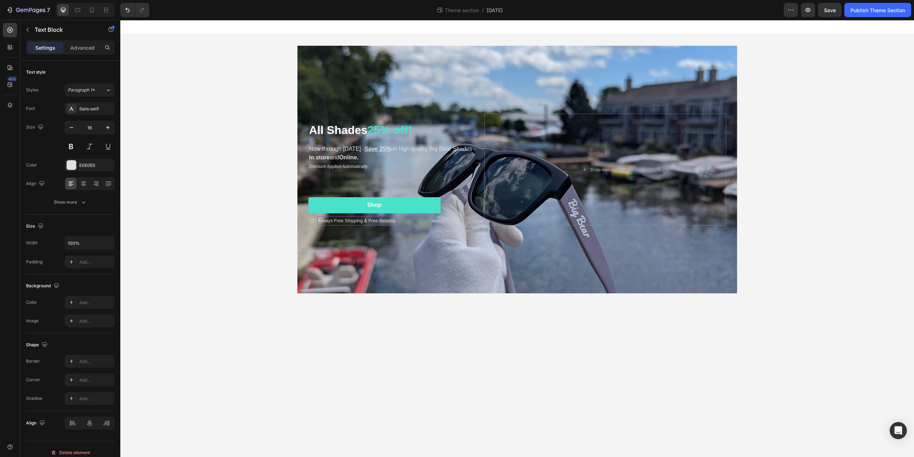
click at [195, 169] on div "⁠⁠⁠⁠⁠⁠⁠ All Shades 25% off! Heading Now through Labor Day - Save 25% on high qu…" at bounding box center [517, 169] width 794 height 270
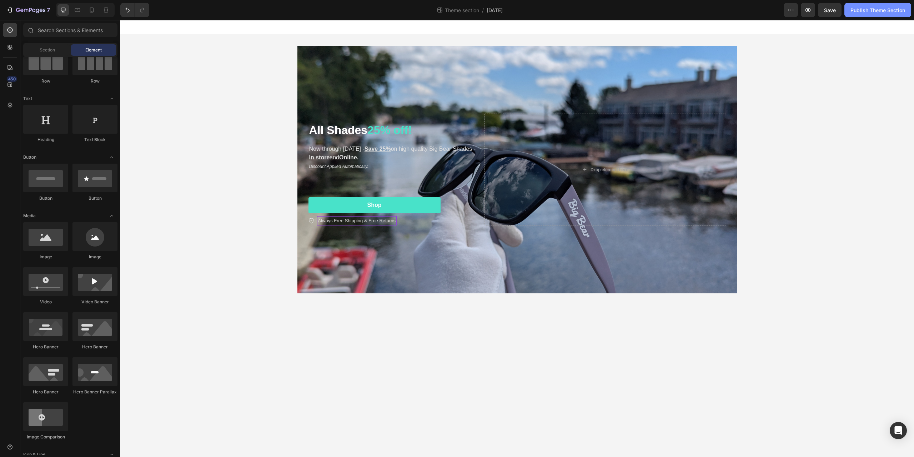
click at [863, 8] on div "Publish Theme Section" at bounding box center [878, 10] width 55 height 8
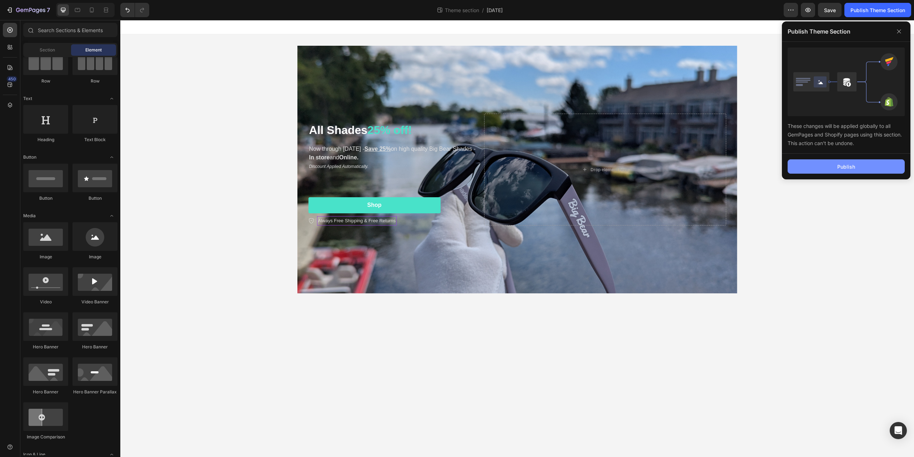
click at [821, 165] on button "Publish" at bounding box center [846, 166] width 117 height 14
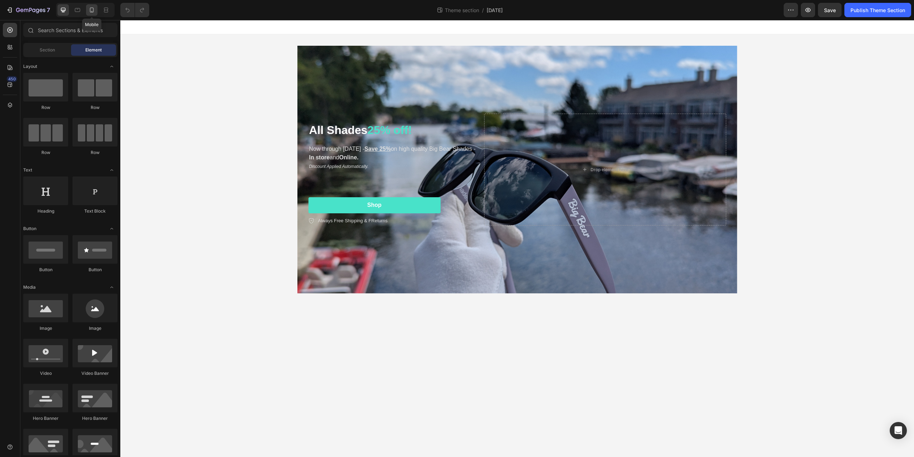
click at [96, 11] on div at bounding box center [91, 9] width 11 height 11
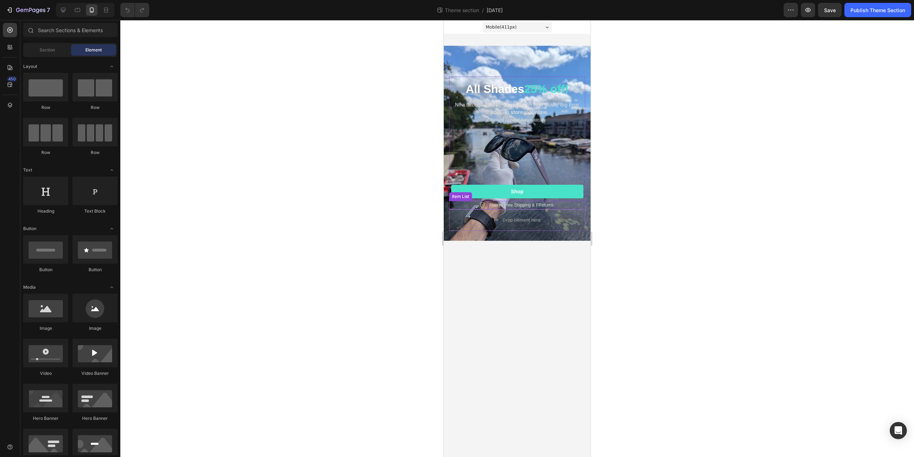
click at [538, 206] on p "Always Free Shipping & FReturns" at bounding box center [521, 205] width 64 height 6
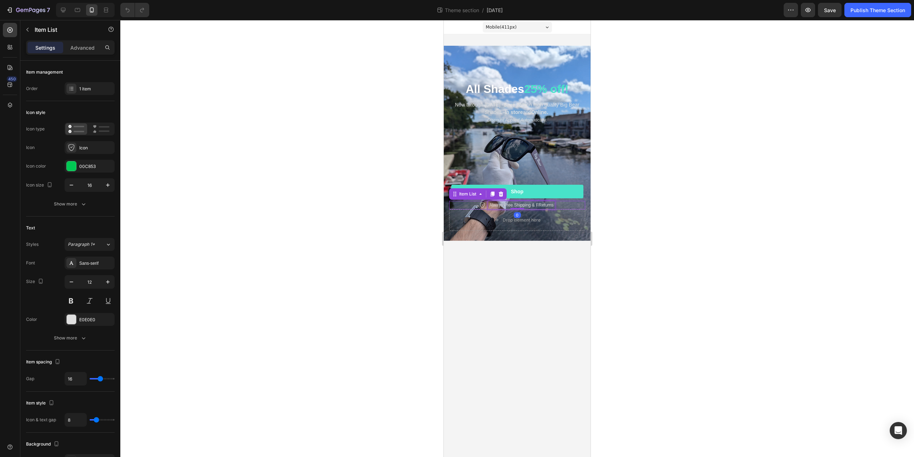
click at [540, 205] on p "Always Free Shipping & FReturns" at bounding box center [521, 205] width 64 height 6
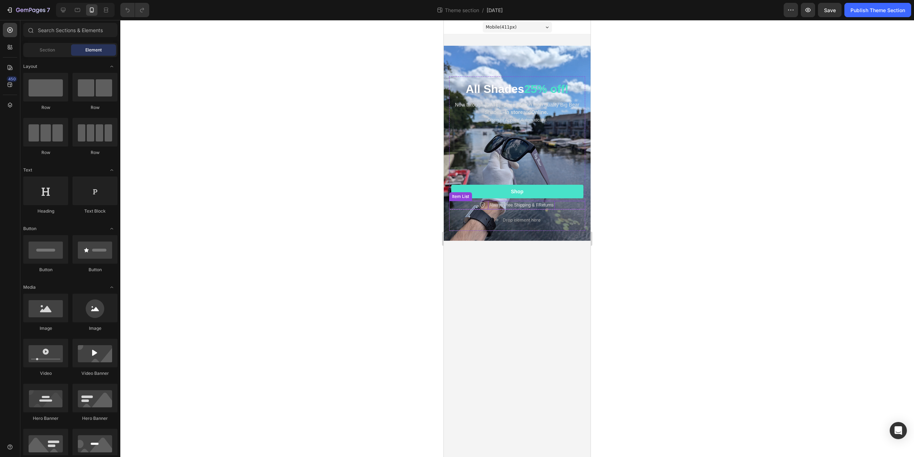
click at [540, 203] on p "Always Free Shipping & FReturns" at bounding box center [521, 205] width 64 height 6
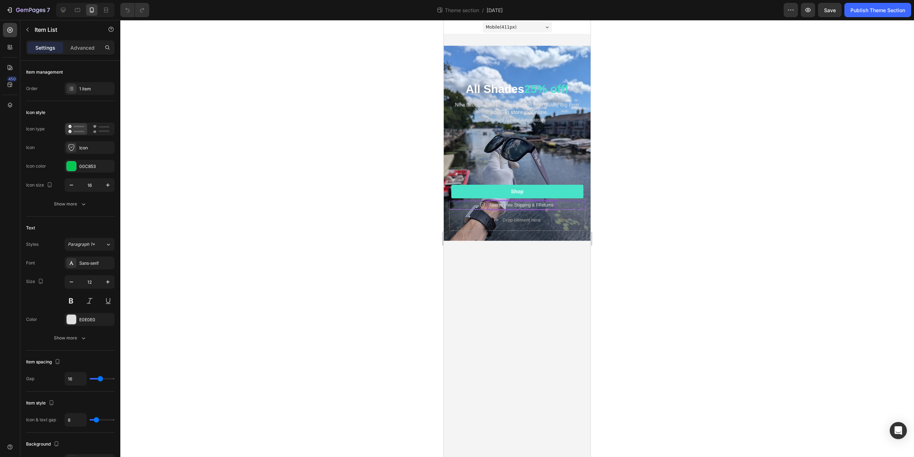
click at [540, 205] on p "Always Free Shipping & FReturns" at bounding box center [521, 205] width 64 height 6
click at [666, 150] on div at bounding box center [517, 238] width 794 height 437
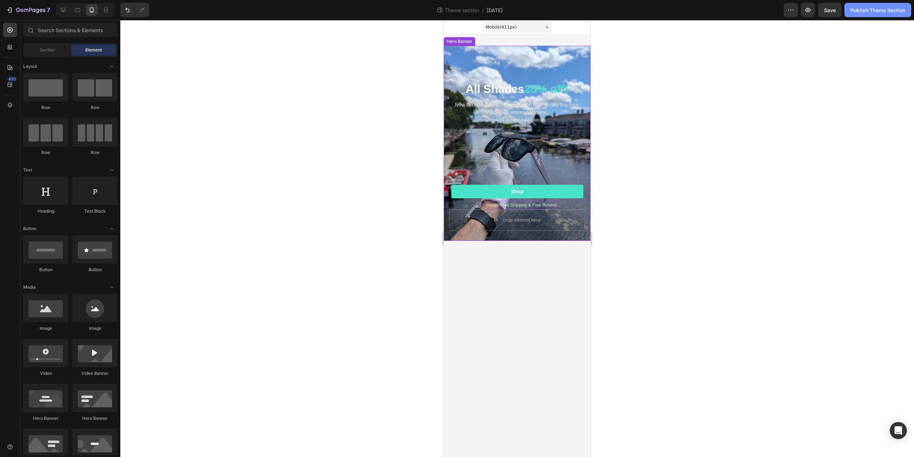
click at [874, 10] on div "Publish Theme Section" at bounding box center [878, 10] width 55 height 8
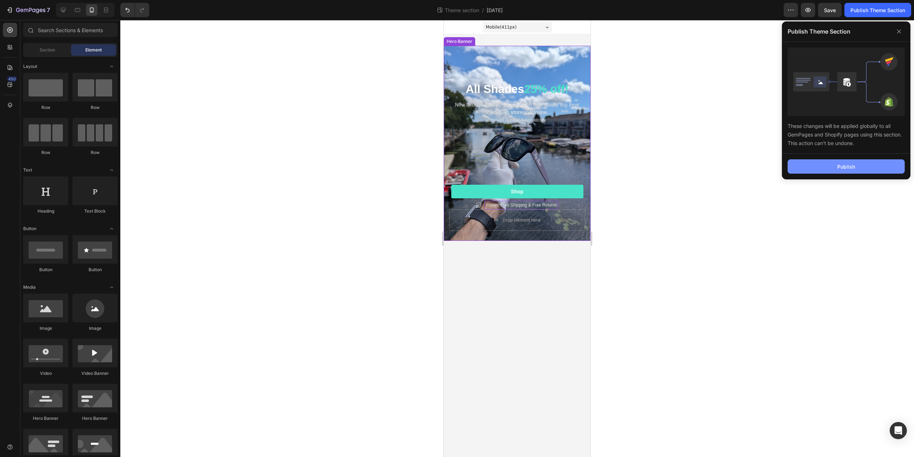
click at [841, 165] on div "Publish" at bounding box center [847, 167] width 18 height 8
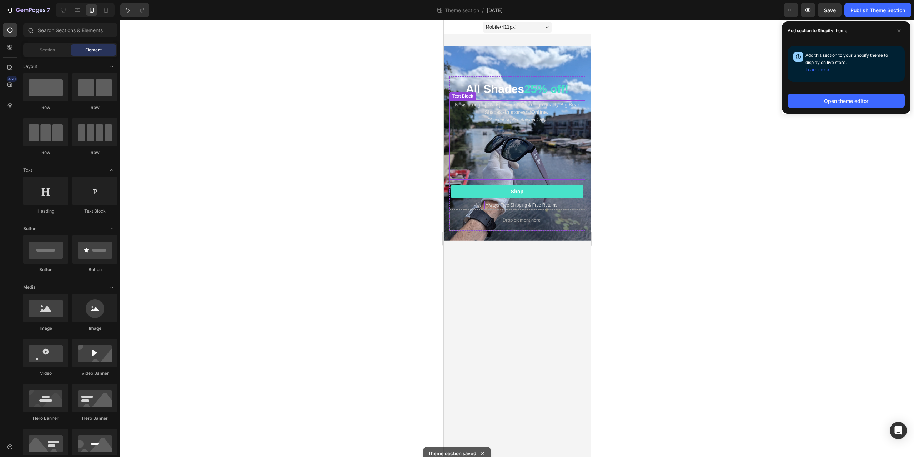
click at [342, 183] on div at bounding box center [517, 238] width 794 height 437
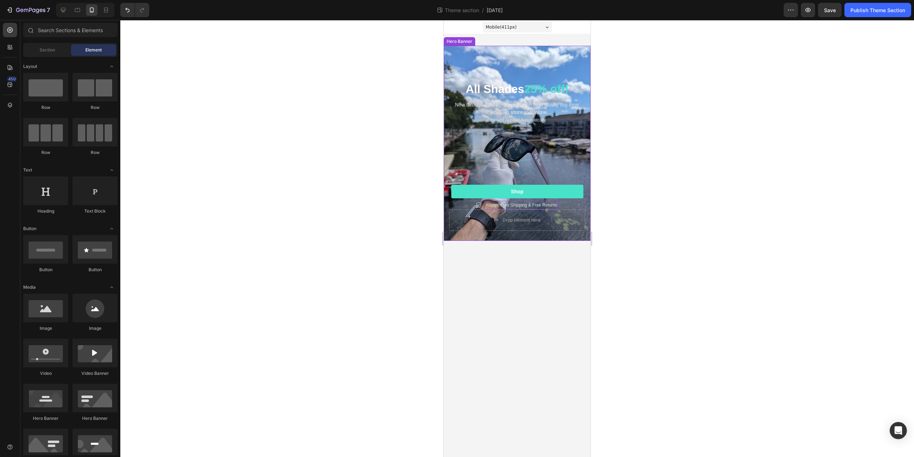
click at [472, 51] on div "Background Image" at bounding box center [517, 143] width 147 height 195
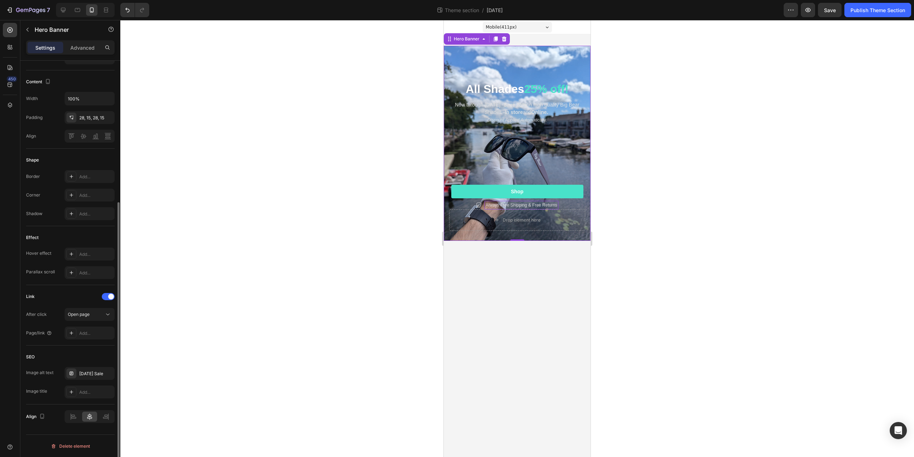
scroll to position [215, 0]
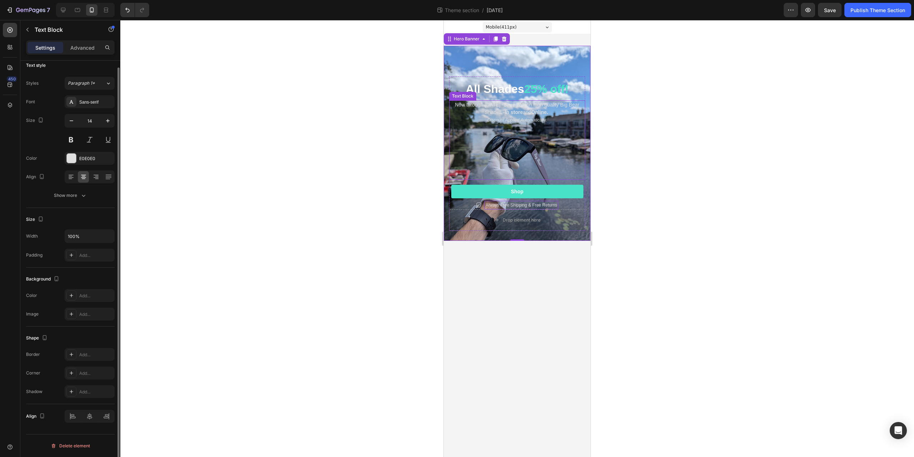
click at [455, 126] on p at bounding box center [517, 128] width 135 height 8
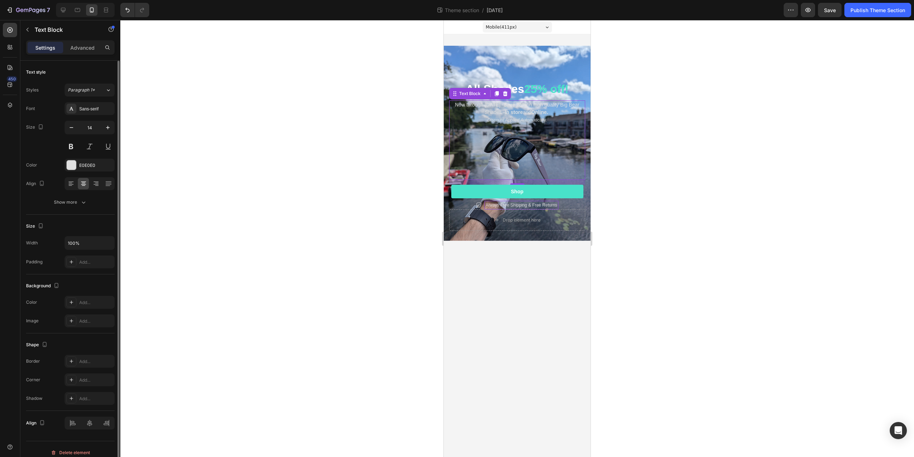
scroll to position [7, 0]
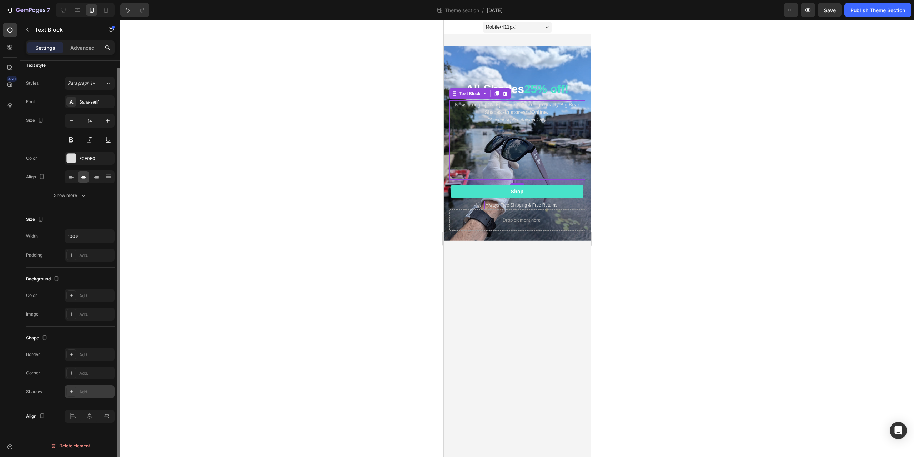
click at [90, 389] on div "Add..." at bounding box center [96, 392] width 34 height 6
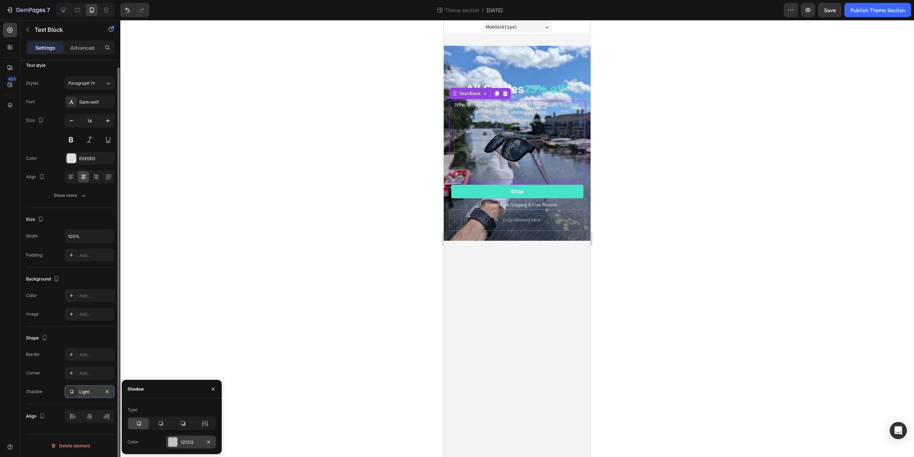
click at [176, 439] on div at bounding box center [172, 441] width 9 height 9
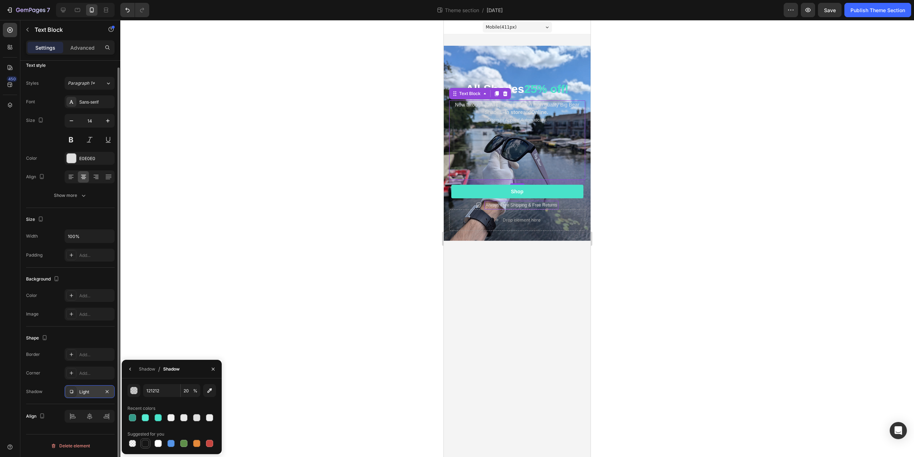
click at [148, 444] on div at bounding box center [145, 443] width 7 height 7
type input "151515"
type input "100"
drag, startPoint x: 101, startPoint y: 387, endPoint x: 105, endPoint y: 391, distance: 5.8
click at [105, 391] on div "Light" at bounding box center [90, 391] width 50 height 13
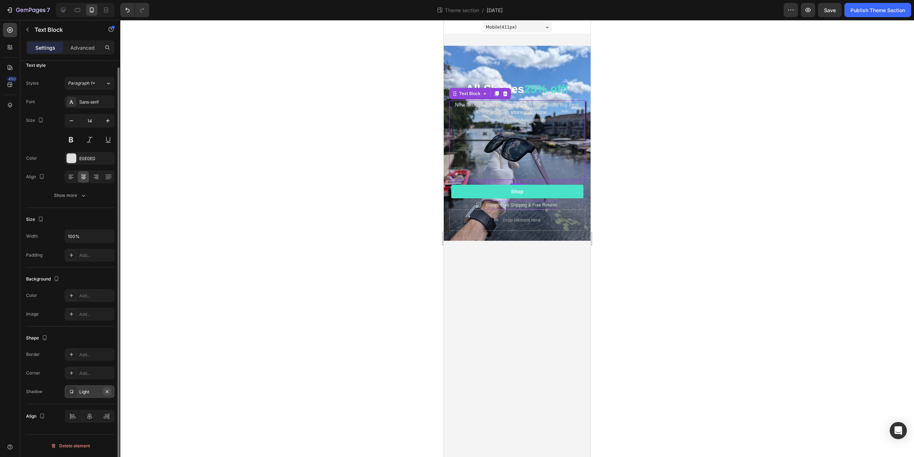
click at [105, 391] on icon "button" at bounding box center [107, 392] width 6 height 6
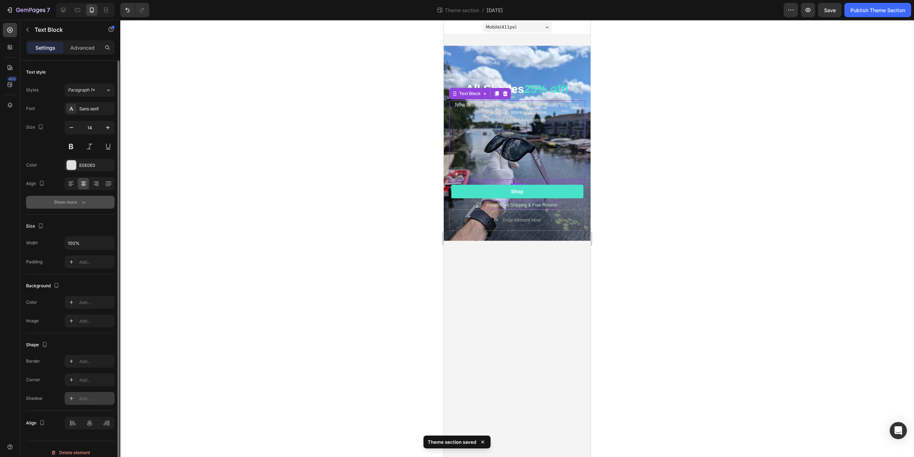
click at [78, 204] on div "Show more" at bounding box center [70, 202] width 33 height 7
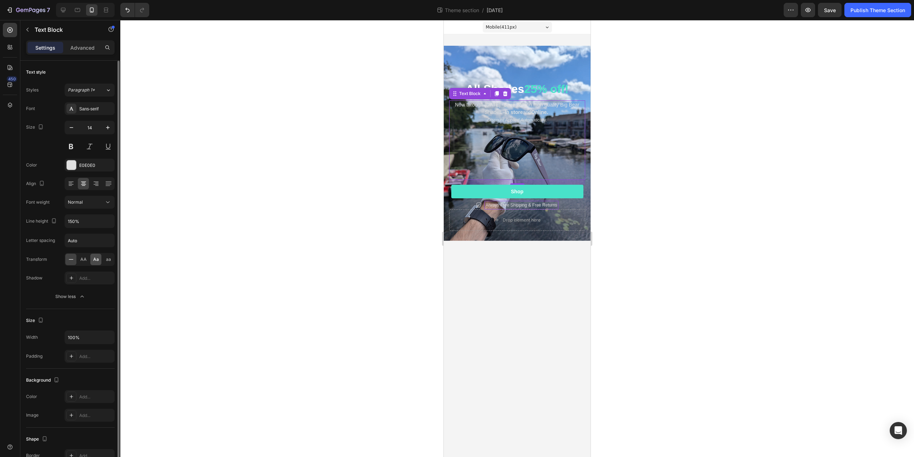
click at [94, 260] on span "Aa" at bounding box center [96, 259] width 6 height 6
click at [108, 260] on span "aa" at bounding box center [108, 259] width 5 height 6
click at [85, 276] on div "Add..." at bounding box center [96, 278] width 34 height 6
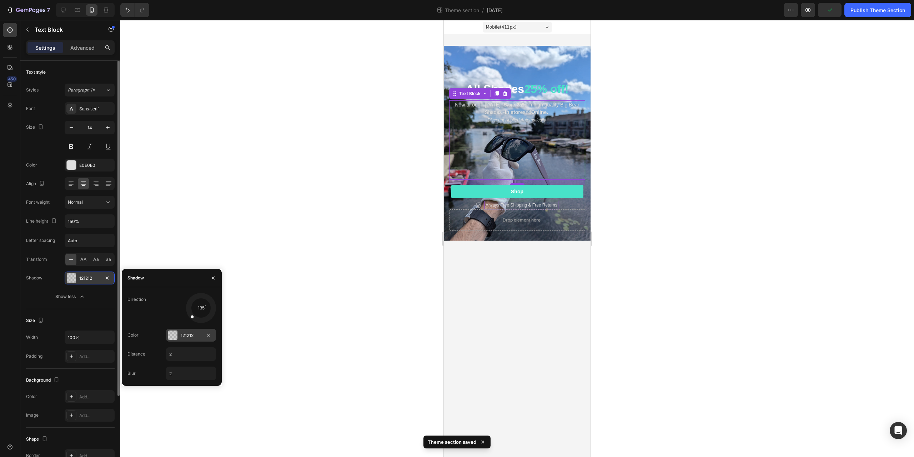
click at [174, 337] on div at bounding box center [172, 334] width 9 height 9
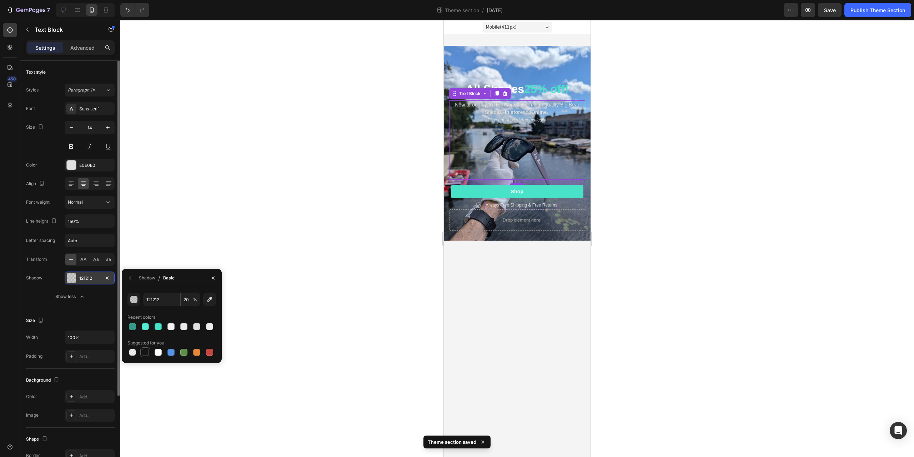
click at [148, 354] on div at bounding box center [145, 352] width 7 height 7
type input "151515"
type input "100"
click at [135, 300] on div "button" at bounding box center [134, 299] width 7 height 7
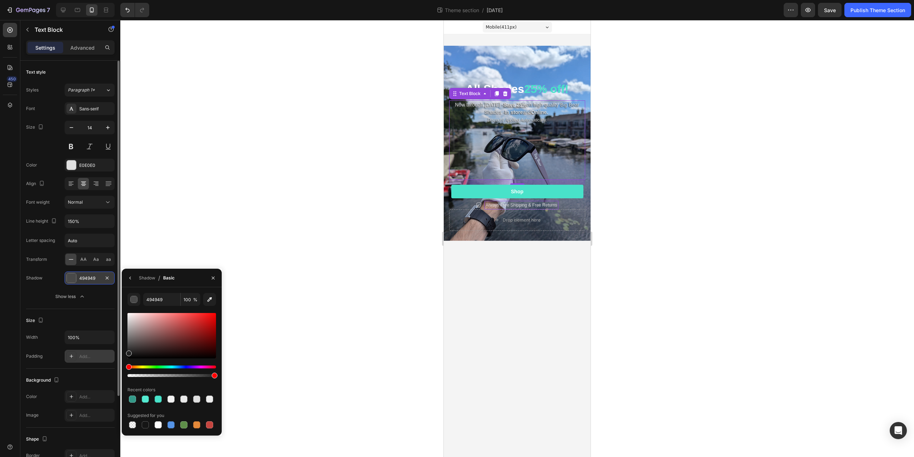
type input "232323"
drag, startPoint x: 129, startPoint y: 345, endPoint x: 110, endPoint y: 352, distance: 19.9
click at [110, 352] on div "450 Sections(18) Elements(81) Section Element Hero Section Product Detail Brand…" at bounding box center [60, 238] width 120 height 437
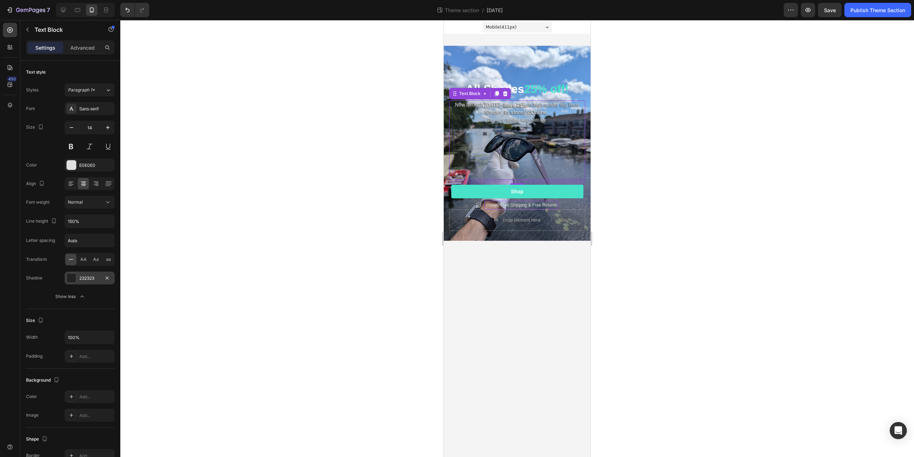
click at [15, 300] on div "450" at bounding box center [10, 231] width 14 height 417
click at [85, 277] on div "232323" at bounding box center [89, 278] width 21 height 6
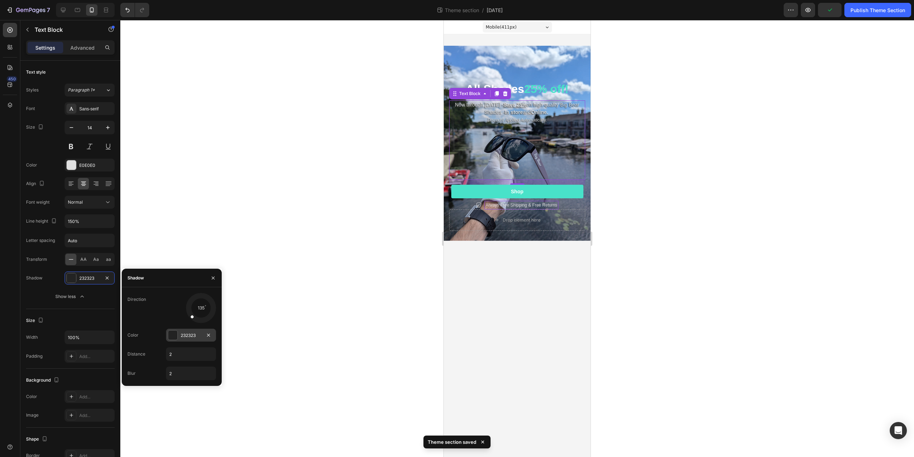
click at [184, 334] on div "232323" at bounding box center [191, 335] width 21 height 6
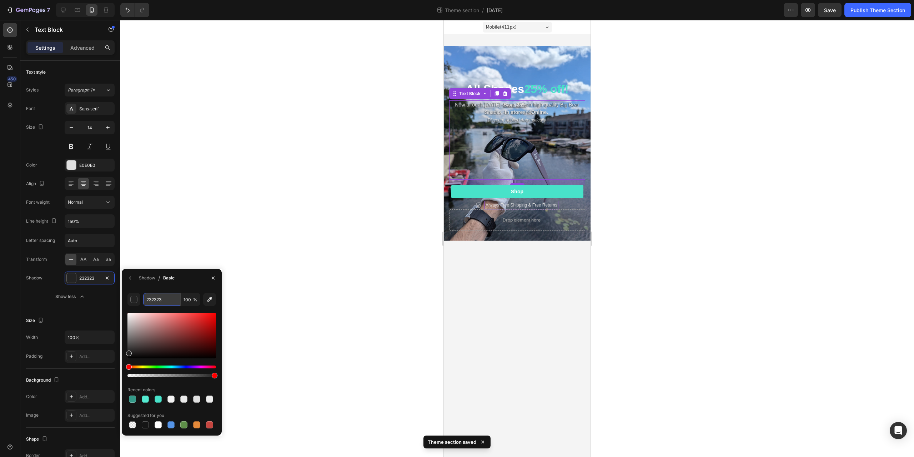
click at [0, 0] on input "232323" at bounding box center [0, 0] width 0 height 0
click at [523, 84] on strong "All Shades" at bounding box center [495, 89] width 59 height 13
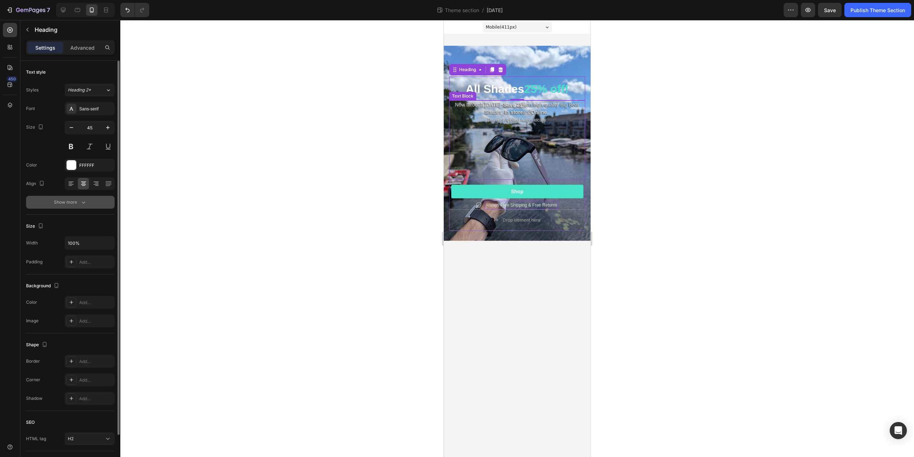
click at [79, 202] on div "Show more" at bounding box center [70, 202] width 33 height 7
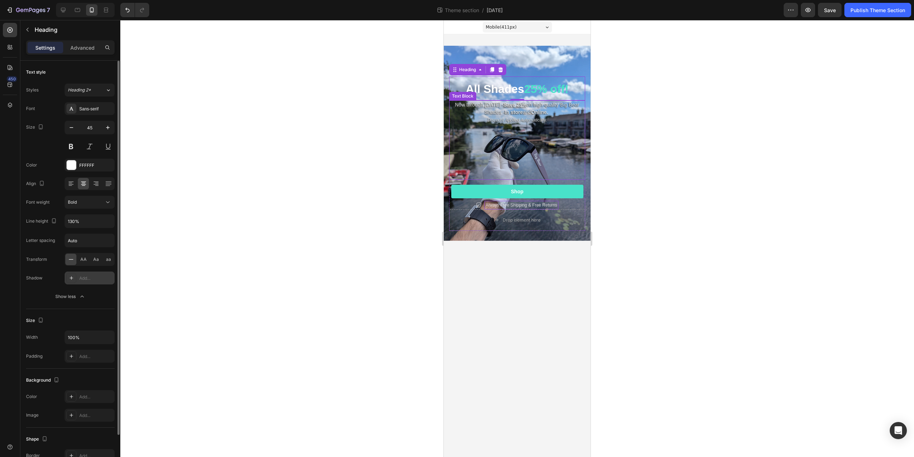
click at [78, 278] on div "Add..." at bounding box center [90, 277] width 50 height 13
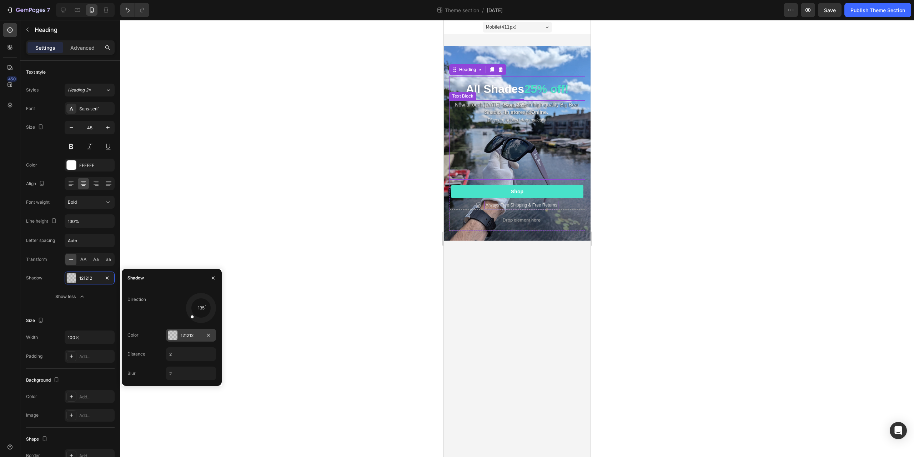
click at [189, 332] on div "121212" at bounding box center [191, 335] width 21 height 6
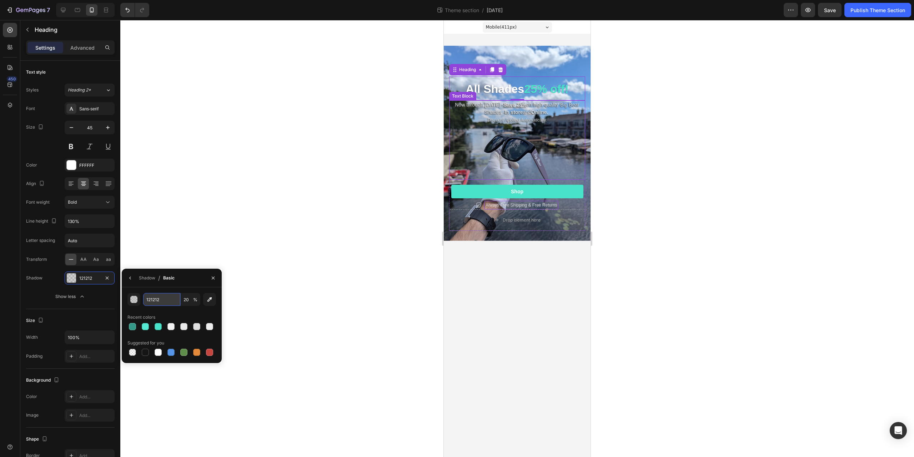
click at [155, 299] on input "121212" at bounding box center [161, 299] width 37 height 13
paste input "232323"
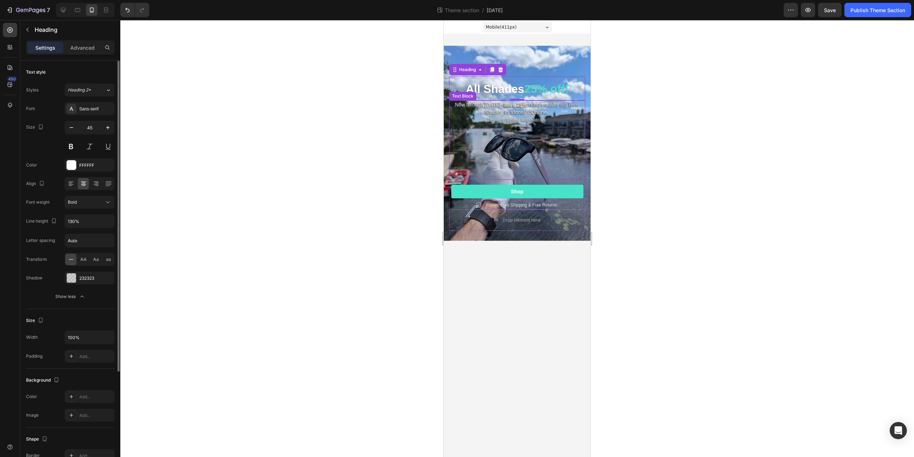
click at [25, 298] on div "Text style Styles Heading 2* Font Sans-serif Size 45 Color FFFFFF Align Font we…" at bounding box center [70, 340] width 100 height 558
click at [90, 279] on div "232323" at bounding box center [89, 278] width 21 height 6
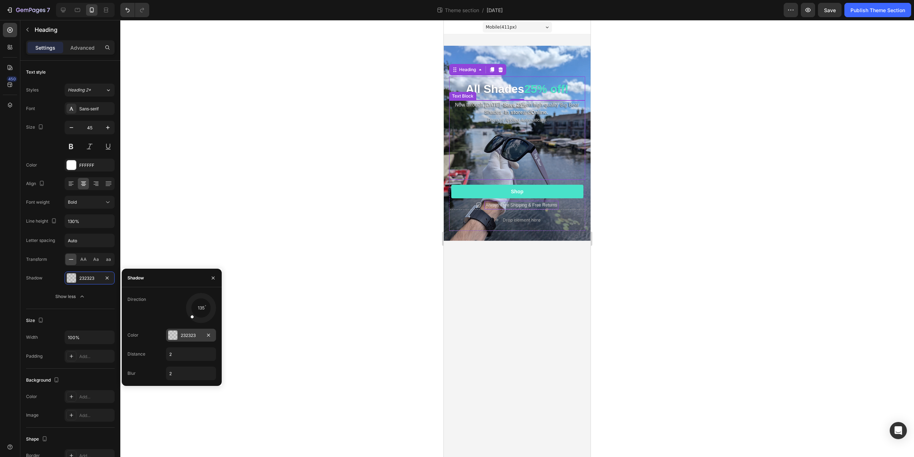
click at [171, 333] on div at bounding box center [172, 334] width 9 height 9
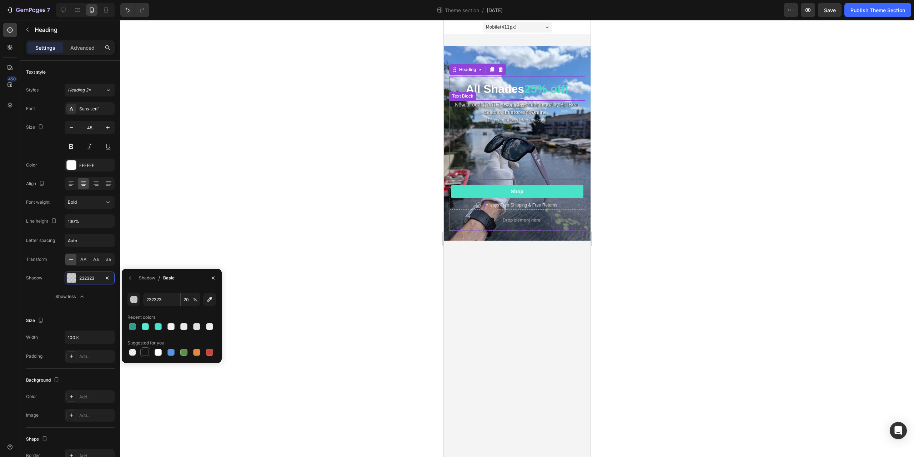
click at [144, 352] on div at bounding box center [145, 352] width 7 height 7
type input "151515"
type input "100"
click at [150, 298] on input "151515" at bounding box center [161, 299] width 37 height 13
paste input "232323"
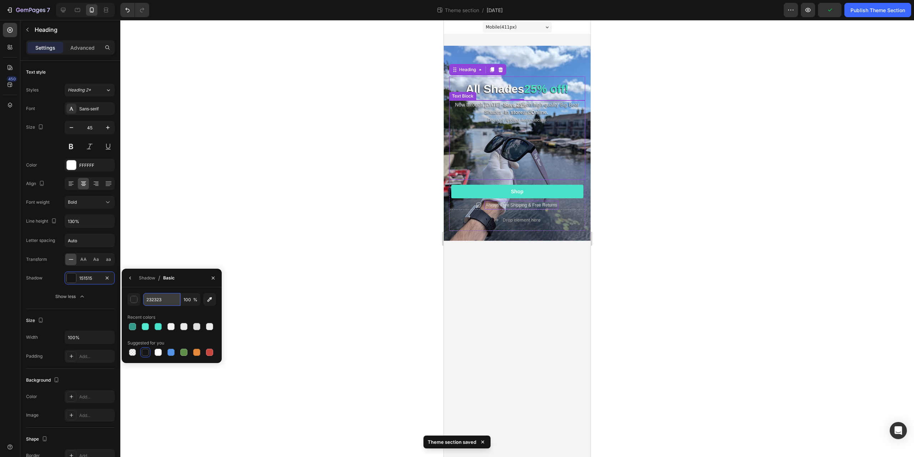
type input "232323"
click at [243, 201] on div at bounding box center [517, 238] width 794 height 437
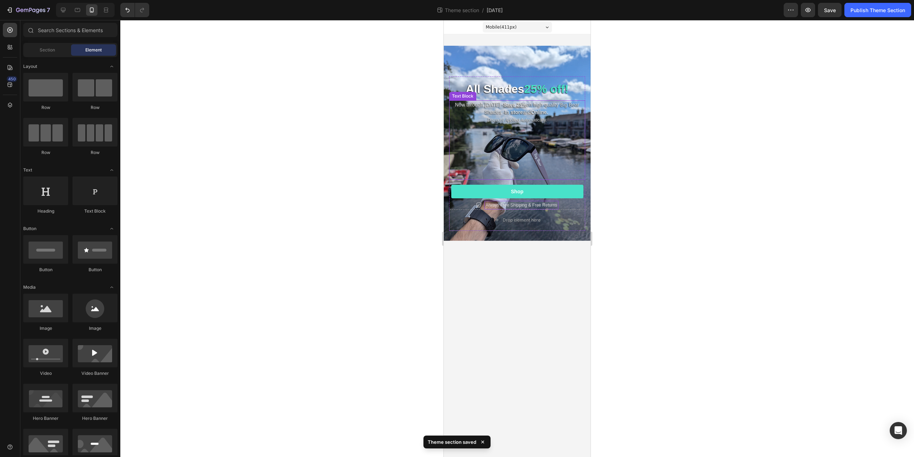
click at [254, 204] on div at bounding box center [517, 238] width 794 height 437
click at [521, 193] on p "Shop" at bounding box center [517, 191] width 13 height 6
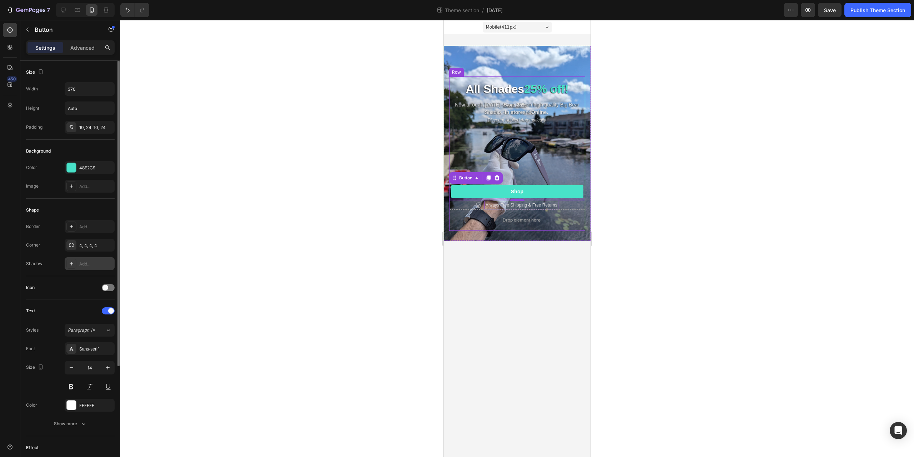
click at [81, 263] on div "Add..." at bounding box center [96, 264] width 34 height 6
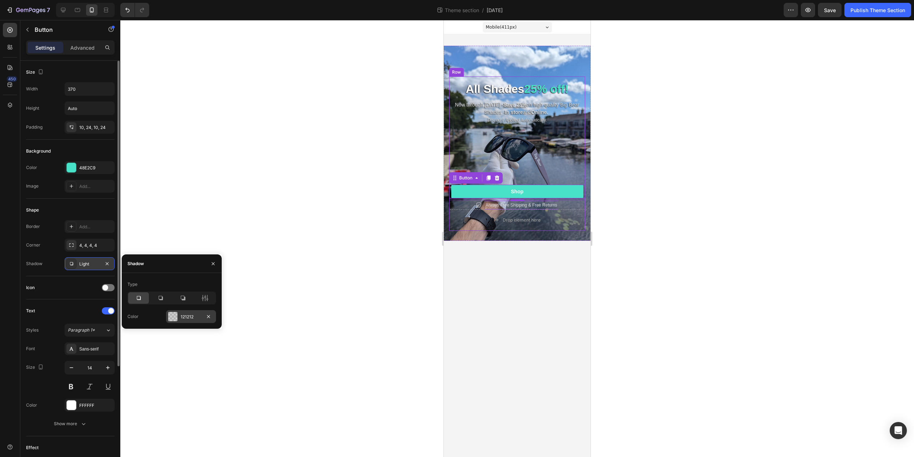
click at [184, 315] on div "121212" at bounding box center [191, 317] width 21 height 6
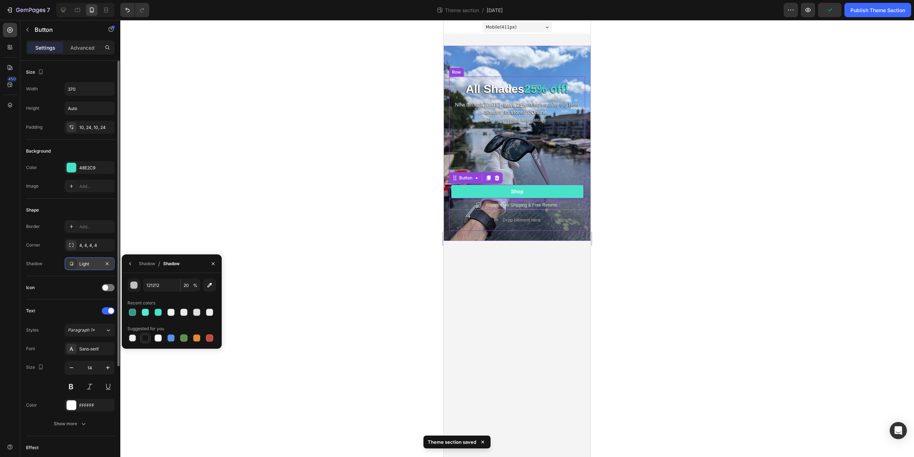
click at [144, 336] on div at bounding box center [145, 337] width 7 height 7
type input "151515"
type input "100"
click at [161, 288] on input "151515" at bounding box center [161, 285] width 37 height 13
paste input "232323"
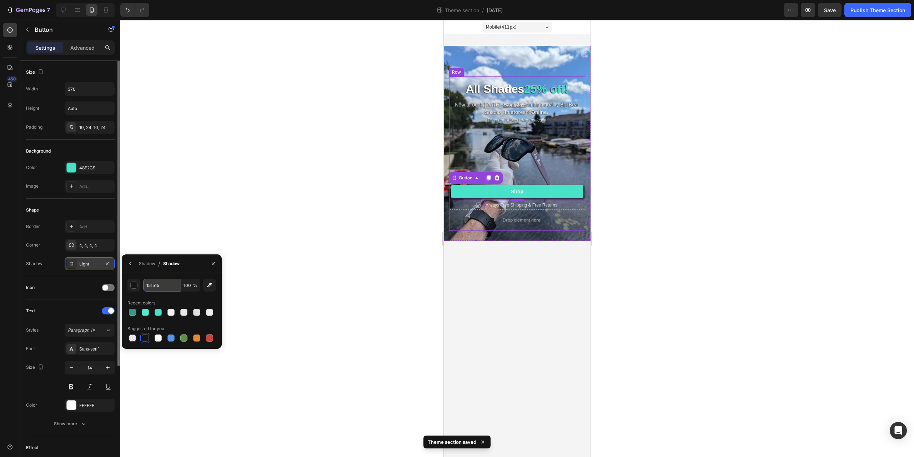
type input "232323"
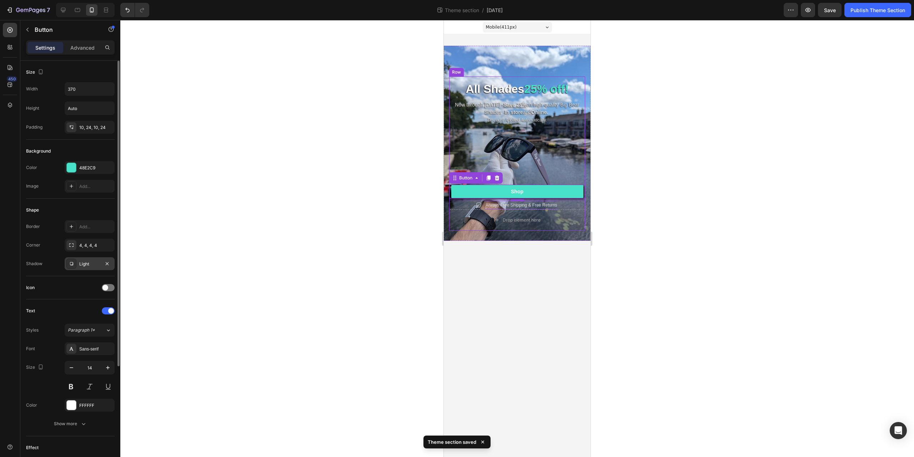
click at [305, 268] on div at bounding box center [517, 238] width 794 height 437
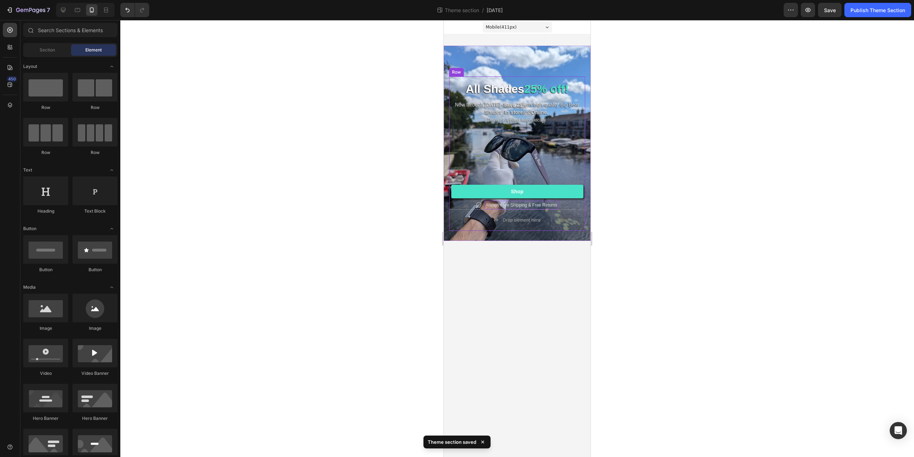
click at [310, 121] on div at bounding box center [517, 238] width 794 height 437
click at [503, 204] on p "Always Free Shipping & Free Returns" at bounding box center [522, 205] width 72 height 6
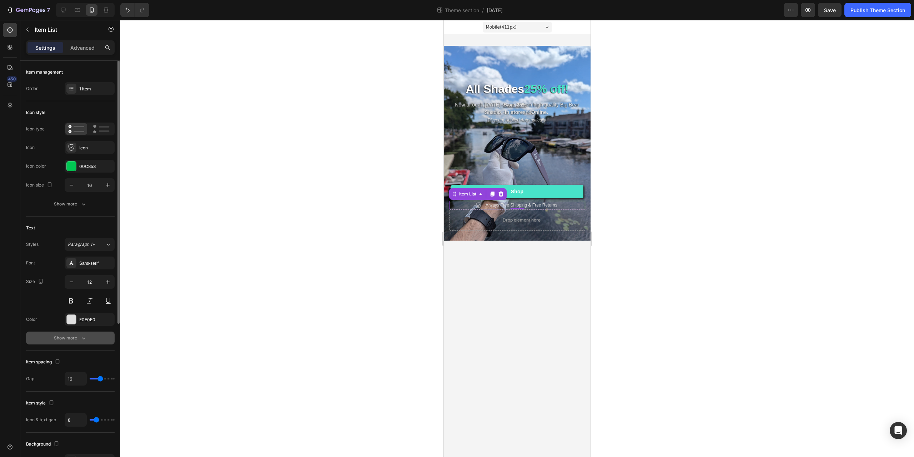
click at [71, 339] on div "Show more" at bounding box center [70, 337] width 33 height 7
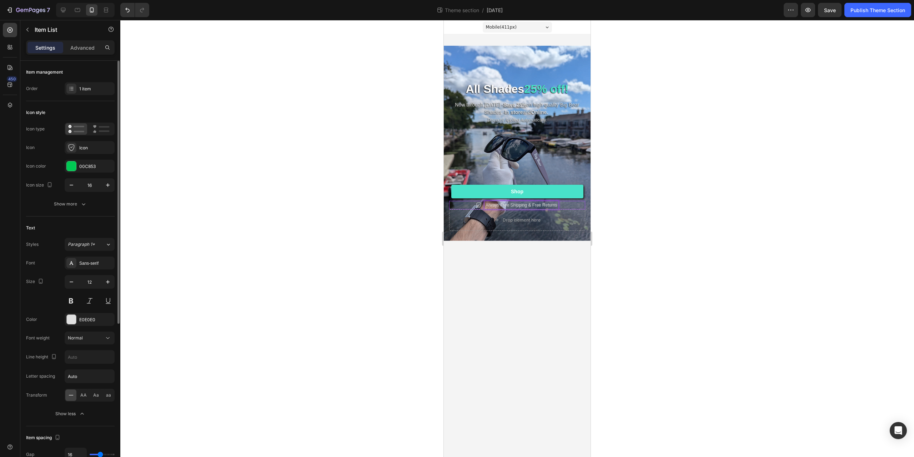
scroll to position [107, 0]
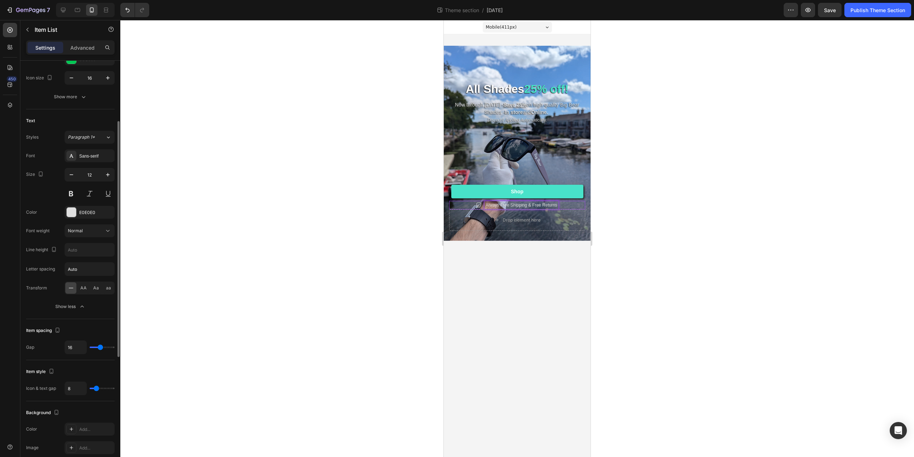
click at [360, 285] on div at bounding box center [517, 238] width 794 height 437
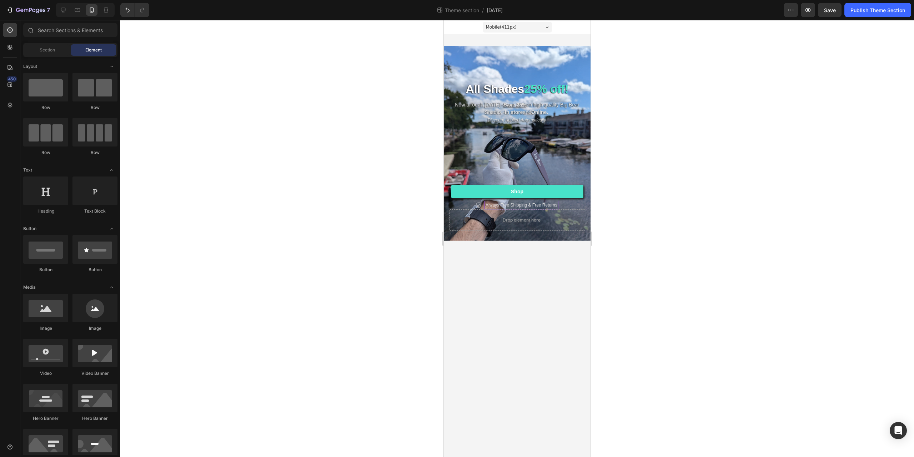
drag, startPoint x: 360, startPoint y: 285, endPoint x: 366, endPoint y: 286, distance: 6.0
click at [366, 286] on div at bounding box center [517, 238] width 794 height 437
click at [71, 6] on div "Desktop" at bounding box center [85, 10] width 59 height 14
click at [65, 15] on div at bounding box center [63, 9] width 11 height 11
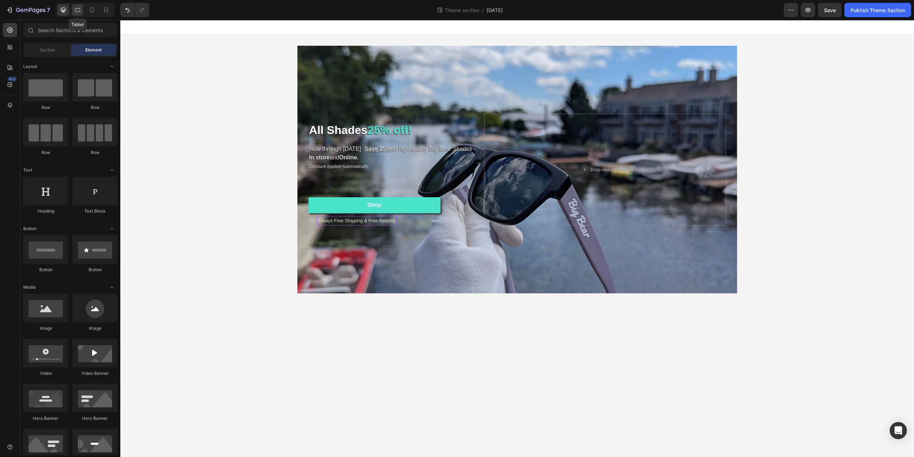
click at [79, 13] on icon at bounding box center [77, 9] width 7 height 7
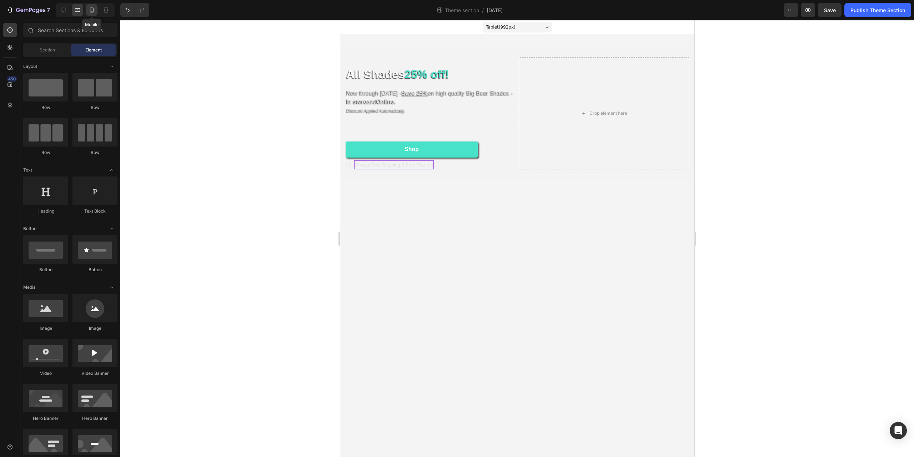
click at [90, 12] on icon at bounding box center [91, 9] width 7 height 7
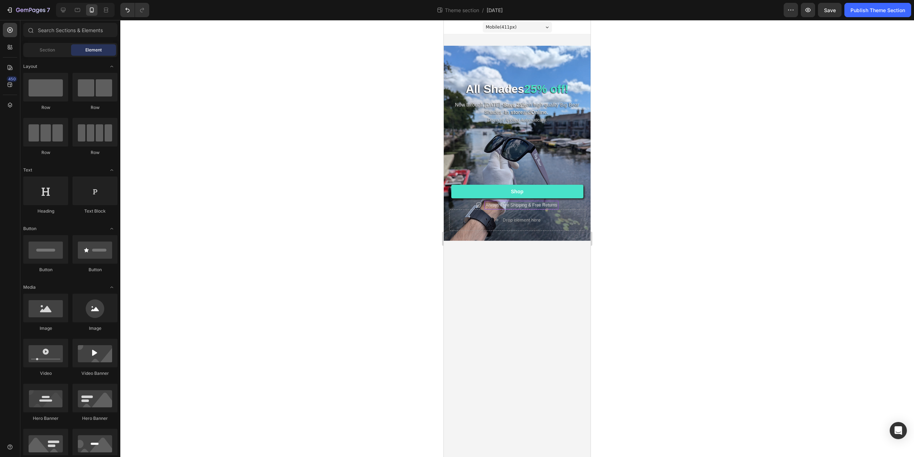
click at [343, 172] on div at bounding box center [517, 238] width 794 height 437
click at [861, 9] on div "Publish Theme Section" at bounding box center [878, 10] width 55 height 8
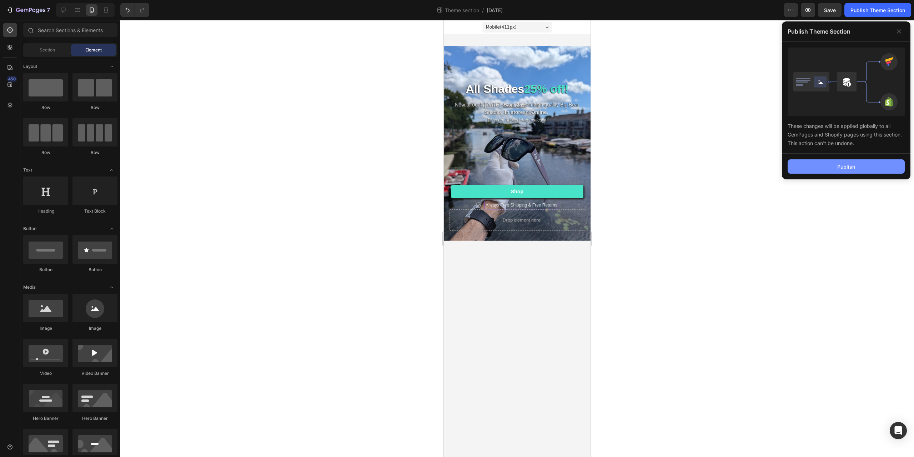
click at [857, 165] on button "Publish" at bounding box center [846, 166] width 117 height 14
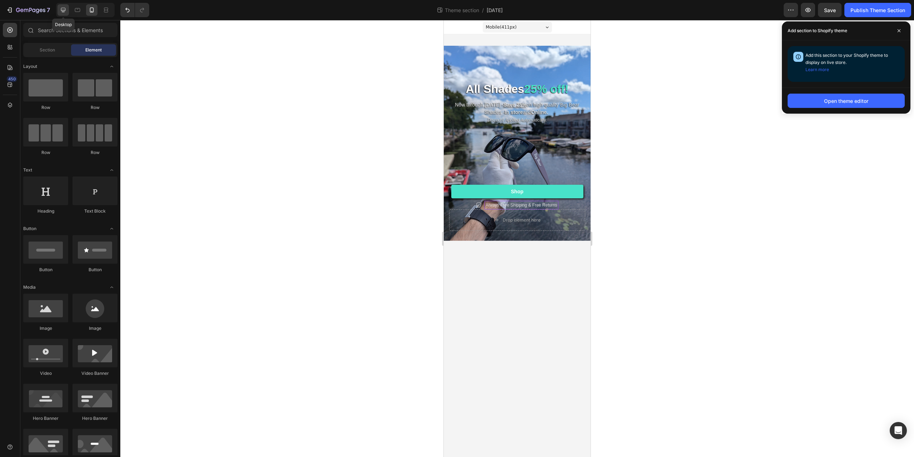
click at [59, 9] on div at bounding box center [63, 9] width 11 height 11
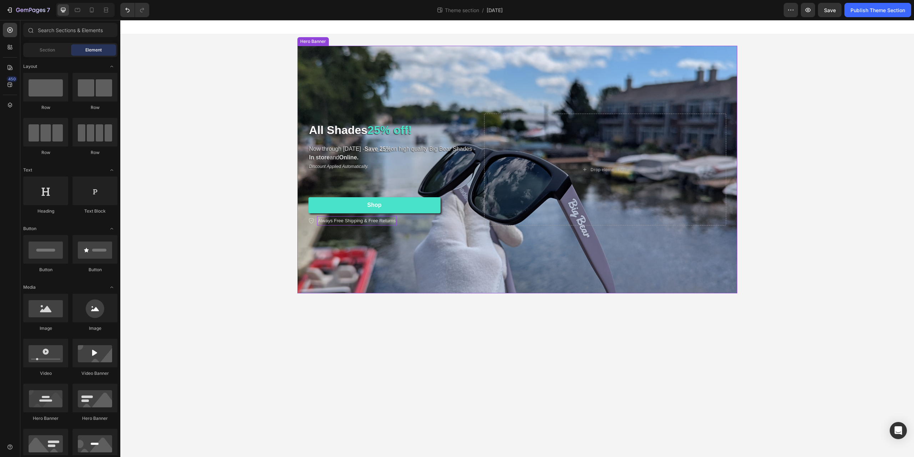
click at [341, 63] on div "Background Image" at bounding box center [518, 170] width 440 height 248
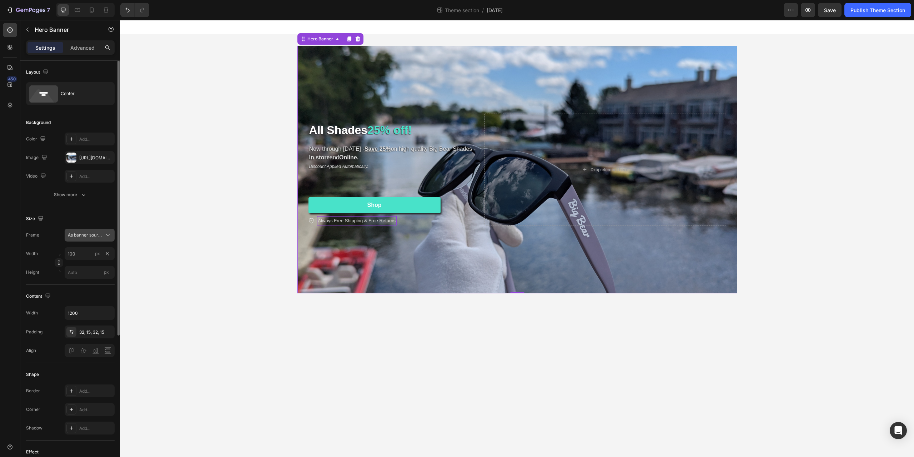
click at [101, 233] on span "As banner source" at bounding box center [85, 235] width 35 height 6
click at [88, 265] on div "Custom" at bounding box center [88, 265] width 41 height 6
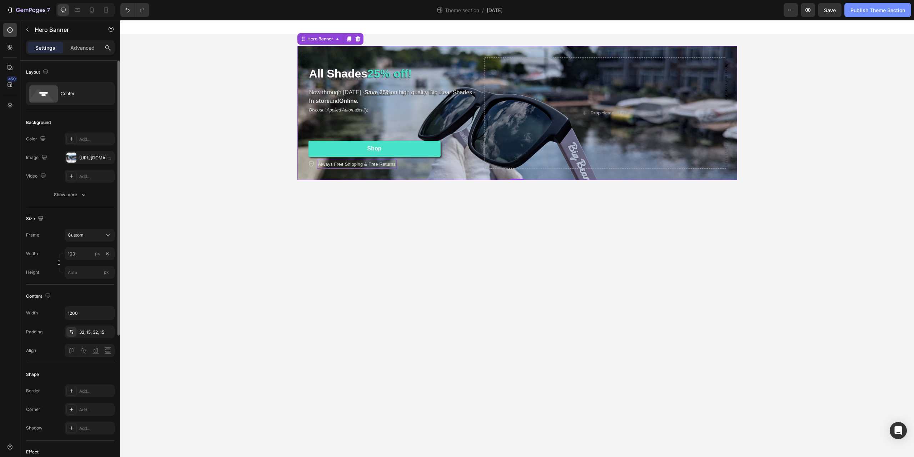
click at [876, 5] on button "Publish Theme Section" at bounding box center [878, 10] width 67 height 14
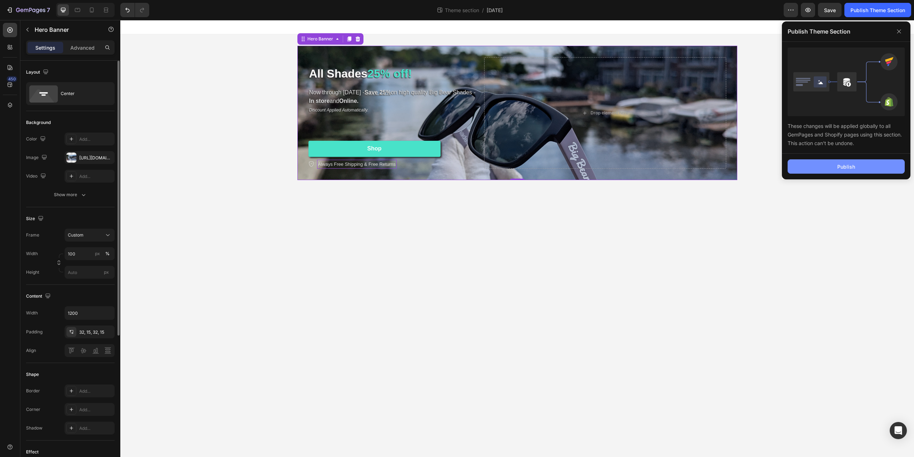
click at [826, 168] on button "Publish" at bounding box center [846, 166] width 117 height 14
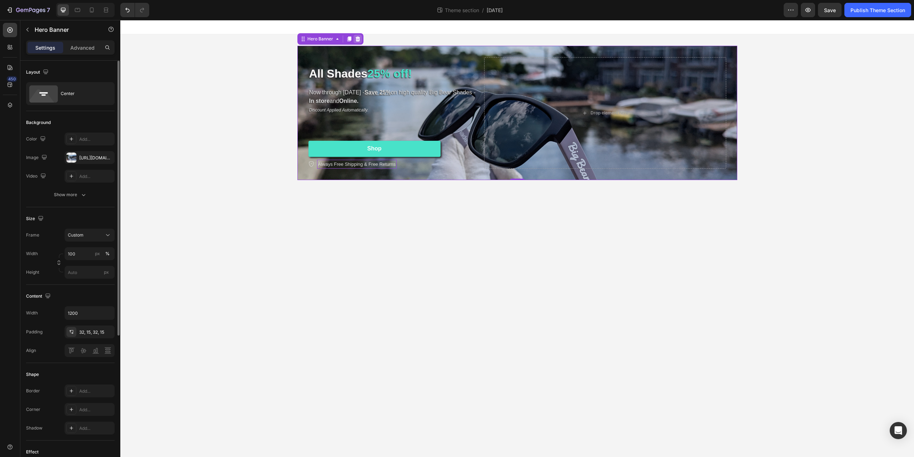
click at [360, 35] on div at bounding box center [358, 39] width 9 height 9
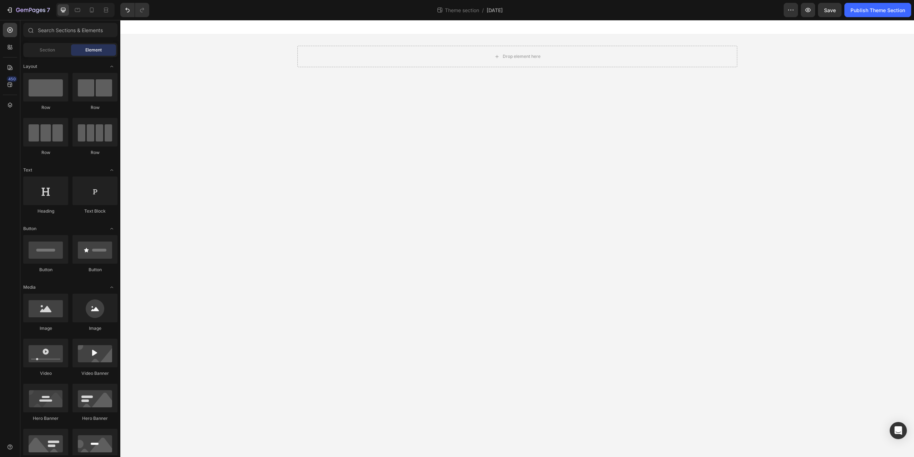
click at [253, 124] on body "Drop element here Row Root Drag & drop element from sidebar or Explore Library …" at bounding box center [517, 238] width 794 height 437
click at [38, 13] on icon "button" at bounding box center [37, 11] width 3 height 5
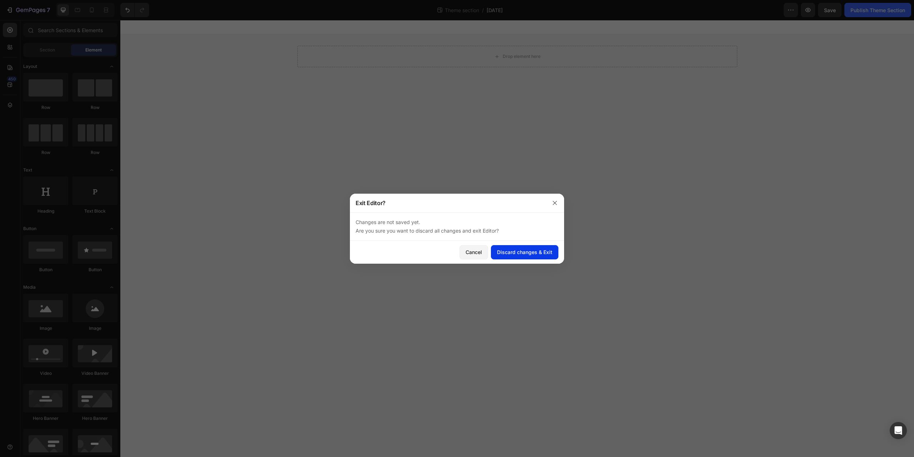
click at [540, 249] on div "Discard changes & Exit" at bounding box center [524, 252] width 55 height 8
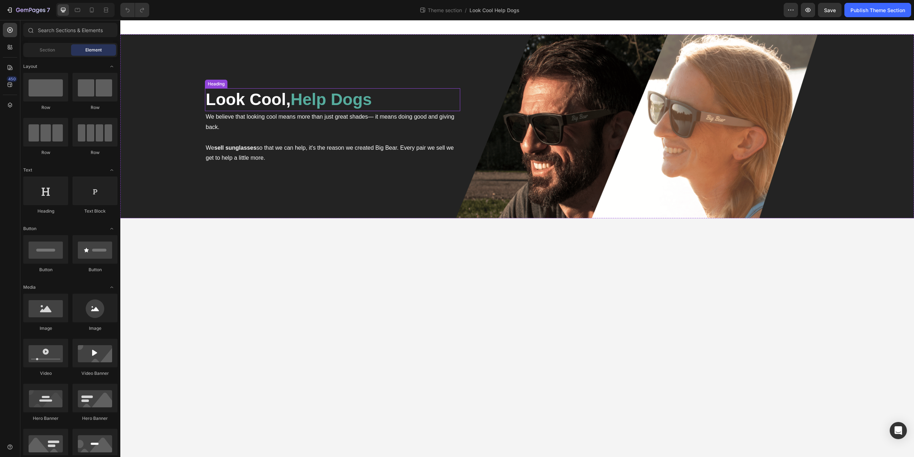
click at [251, 102] on span "Look Cool," at bounding box center [248, 99] width 85 height 19
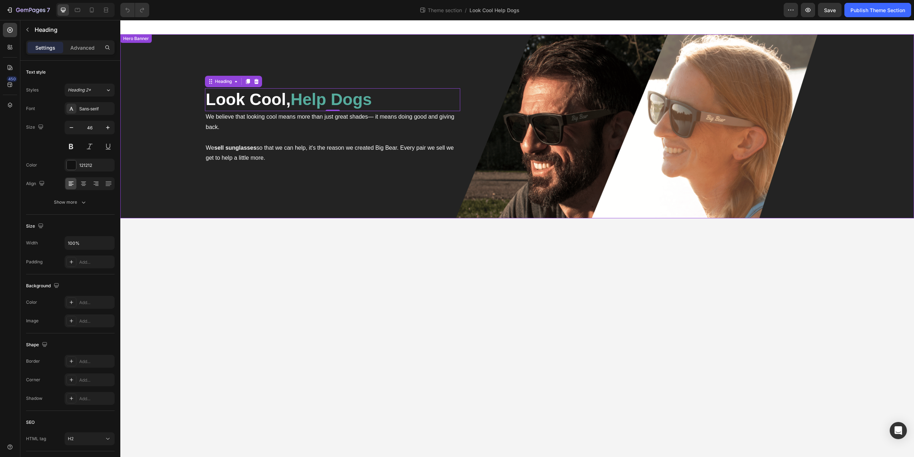
click at [357, 200] on div "Overlay" at bounding box center [517, 126] width 794 height 184
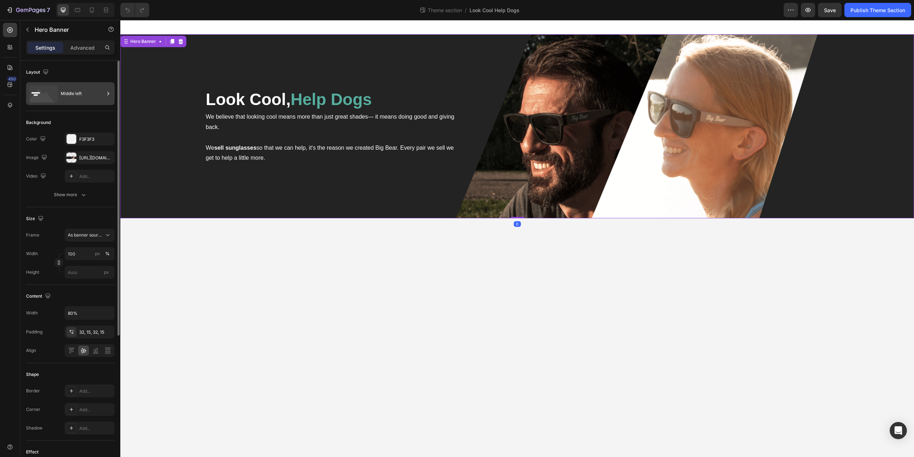
click at [53, 92] on icon at bounding box center [43, 93] width 29 height 17
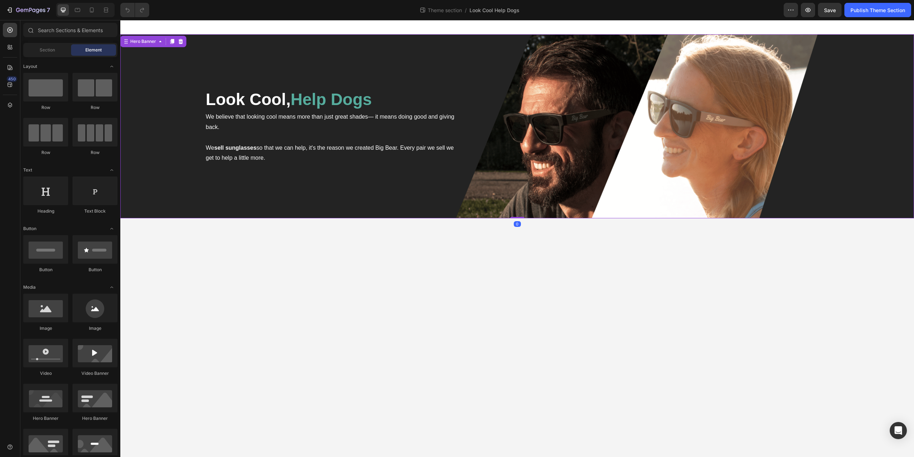
click at [253, 316] on body "Look Cool, Help Dogs Heading We believe that looking cool means more than just …" at bounding box center [517, 238] width 794 height 437
click at [293, 41] on div "Overlay" at bounding box center [517, 126] width 794 height 184
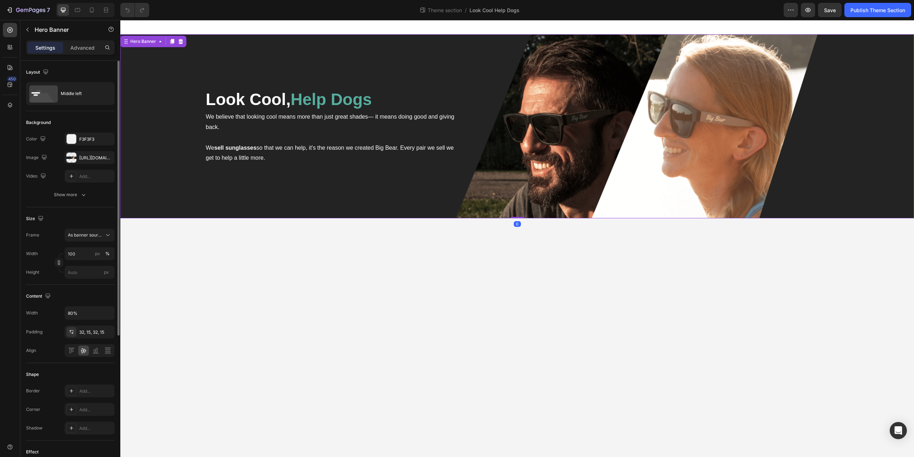
click at [77, 164] on div "The changes might be hidden by the image and the video. Color F3F3F3 Image http…" at bounding box center [70, 158] width 89 height 50
click at [79, 161] on div "https://cdn.shopify.com/s/files/1/0563/7990/0104/files/gempages_575424262492389…" at bounding box center [90, 157] width 50 height 13
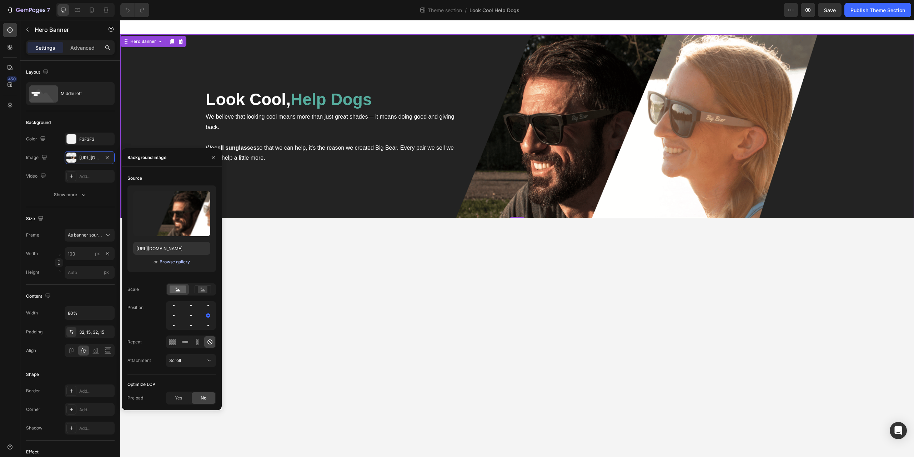
click at [164, 263] on div "Browse gallery" at bounding box center [175, 262] width 30 height 6
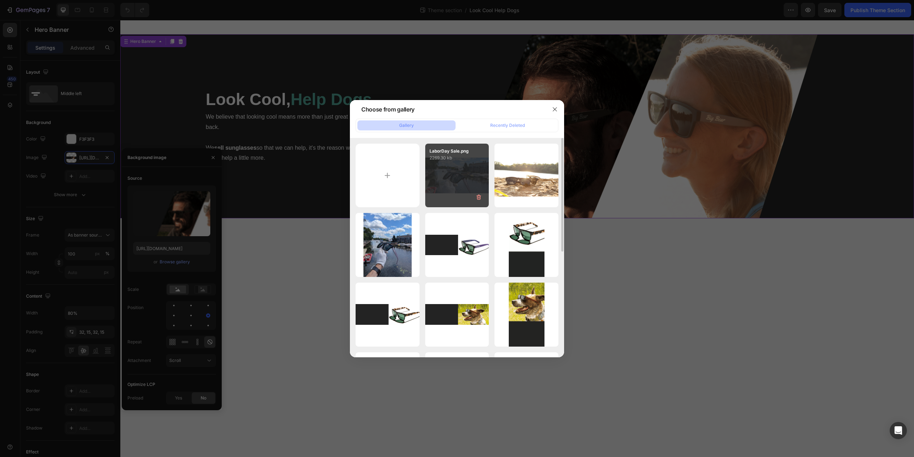
click at [464, 169] on div "LaborDay Sale.png 2269.30 kb" at bounding box center [457, 176] width 64 height 64
type input "[URL][DOMAIN_NAME]"
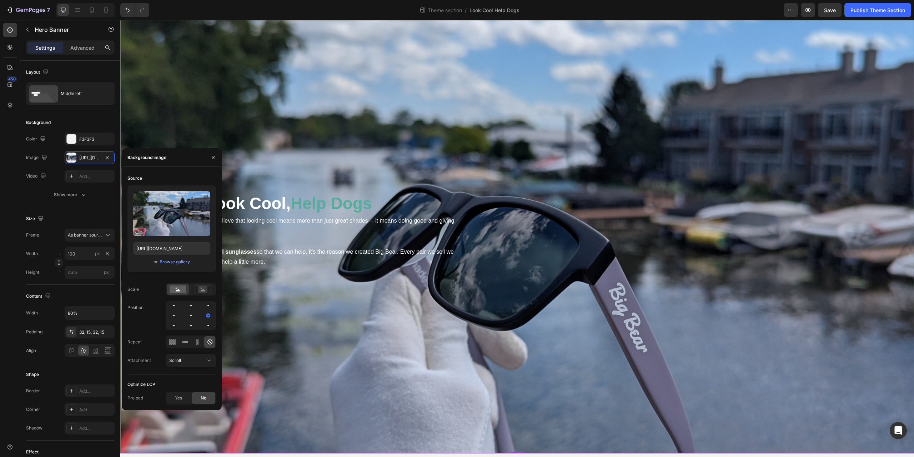
scroll to position [30, 0]
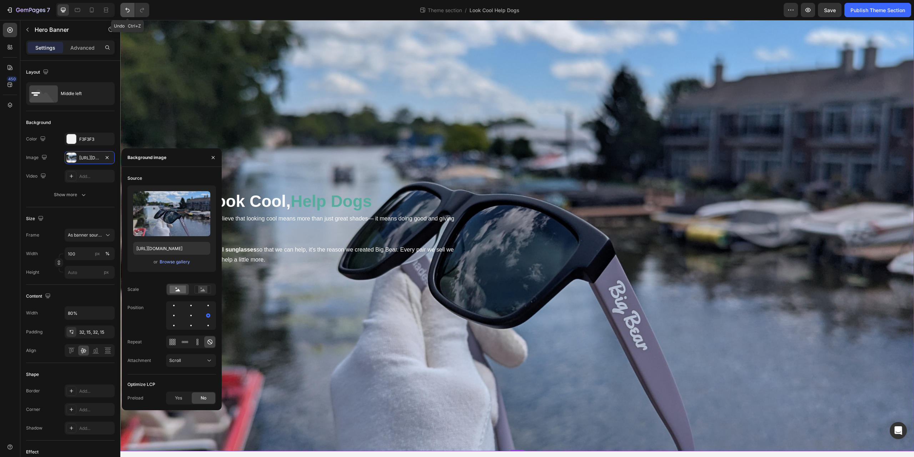
click at [127, 7] on icon "Undo/Redo" at bounding box center [127, 9] width 7 height 7
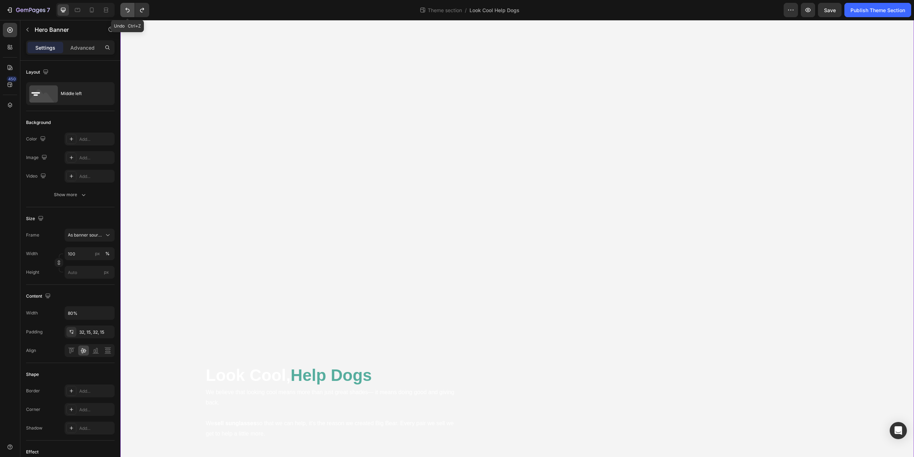
click at [127, 7] on icon "Undo/Redo" at bounding box center [127, 9] width 7 height 7
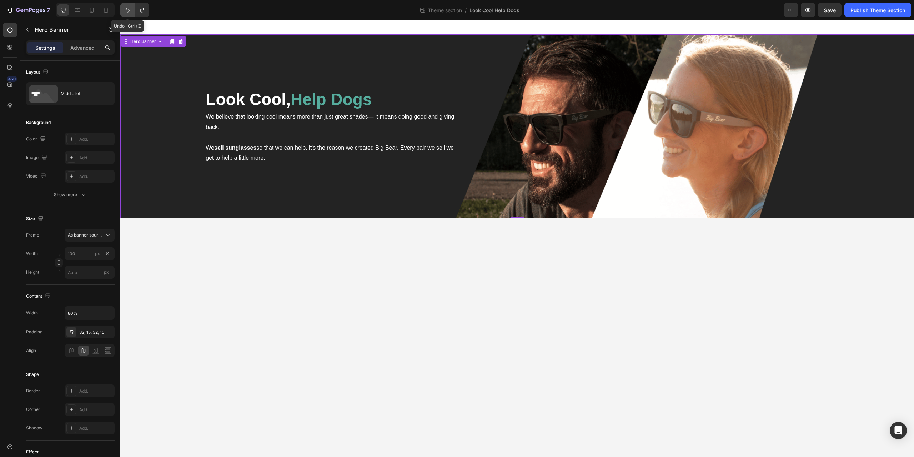
scroll to position [0, 0]
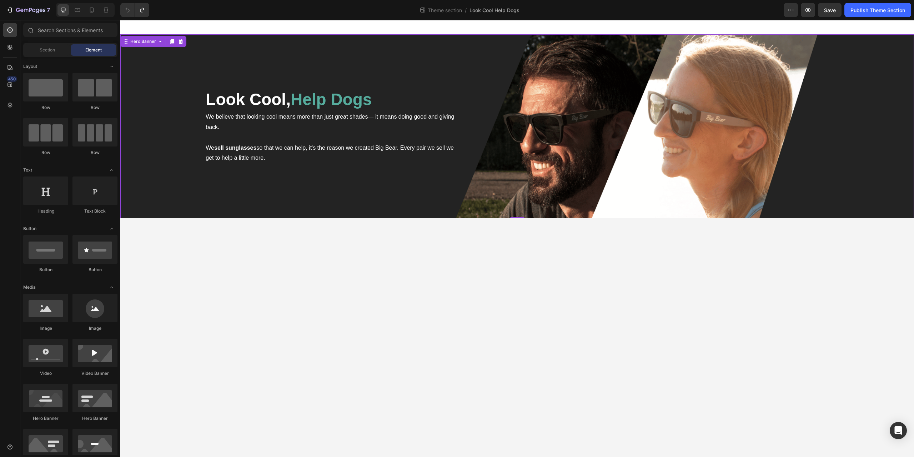
click at [339, 284] on body "Look Cool, Help Dogs Heading We believe that looking cool means more than just …" at bounding box center [517, 238] width 794 height 437
click at [24, 14] on div "7" at bounding box center [33, 10] width 34 height 9
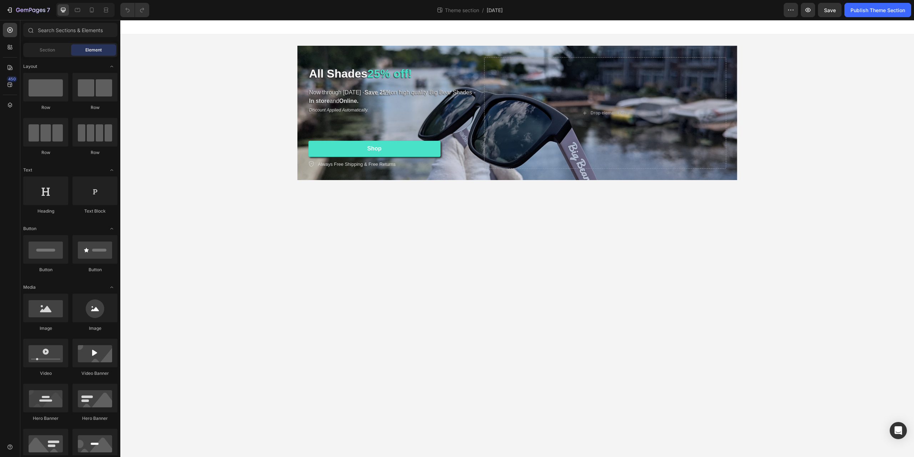
click at [227, 128] on div "All Shades 25% off! Heading Now through [DATE] - Save 25% on high quality Big B…" at bounding box center [517, 112] width 794 height 157
click at [298, 68] on div "All Shades 25% off! Heading Now through [DATE] - Save 25% on high quality Big B…" at bounding box center [518, 113] width 440 height 134
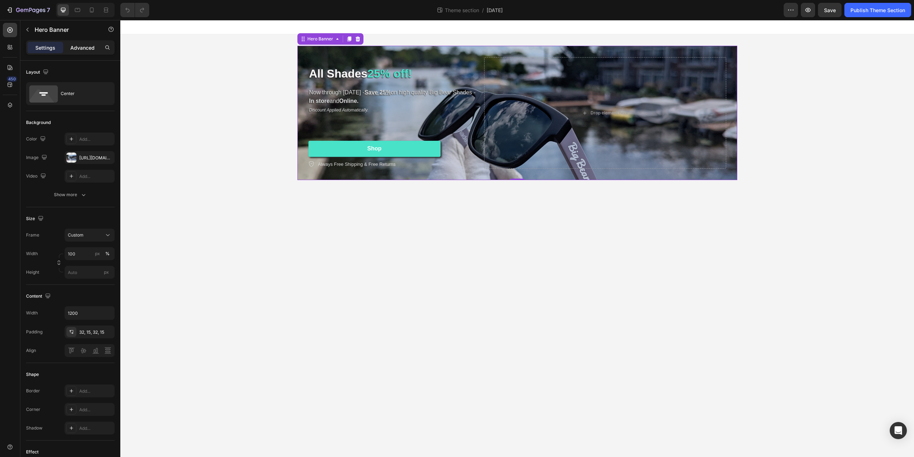
click at [74, 46] on p "Advanced" at bounding box center [82, 48] width 24 height 8
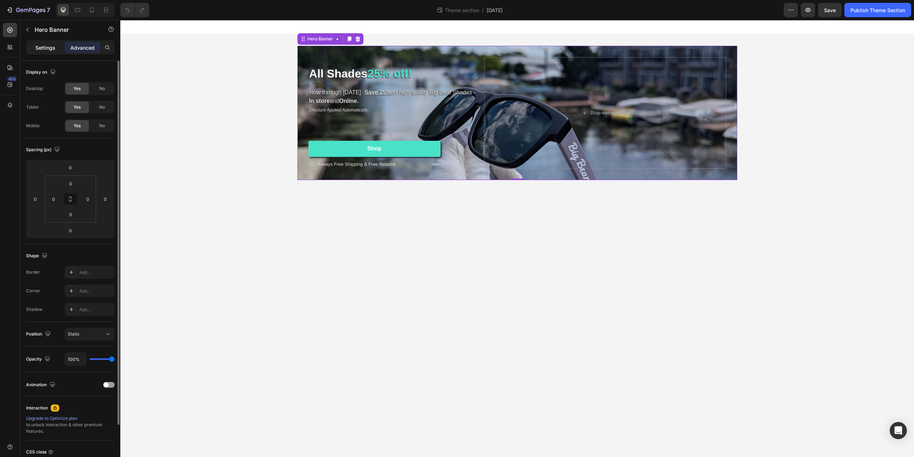
click at [42, 49] on p "Settings" at bounding box center [45, 48] width 20 height 8
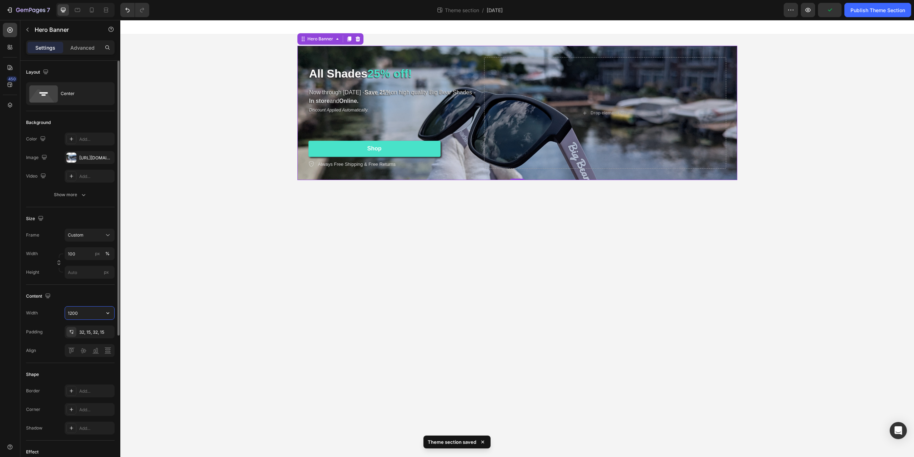
click at [87, 319] on input "1200" at bounding box center [89, 312] width 49 height 13
click at [106, 311] on icon "button" at bounding box center [107, 312] width 7 height 7
click at [102, 333] on span "100%" at bounding box center [102, 331] width 12 height 6
type input "100%"
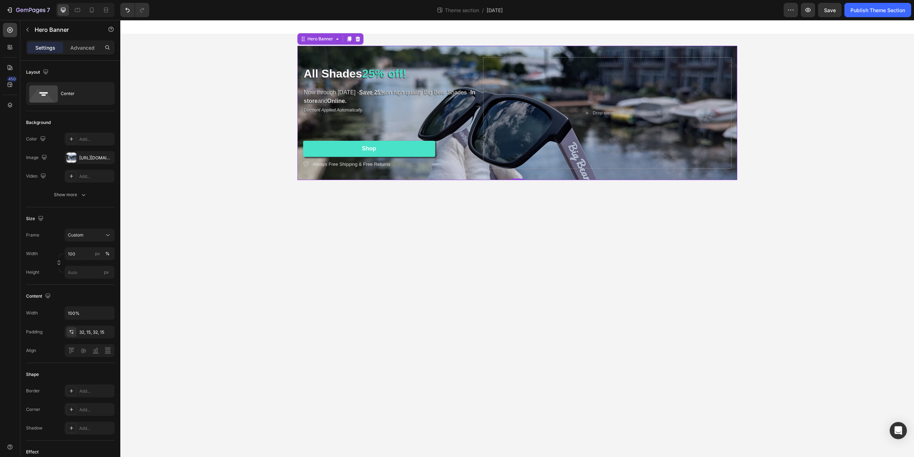
click at [351, 52] on div "All Shades 25% off! Heading Now through [DATE] - Save 25% on high quality Big B…" at bounding box center [518, 113] width 440 height 134
click at [863, 11] on div "Publish Theme Section" at bounding box center [878, 10] width 55 height 8
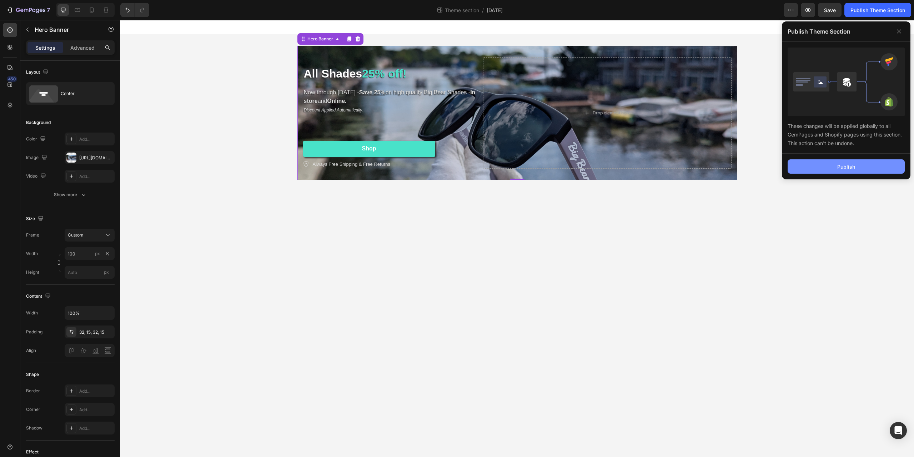
click at [835, 168] on button "Publish" at bounding box center [846, 166] width 117 height 14
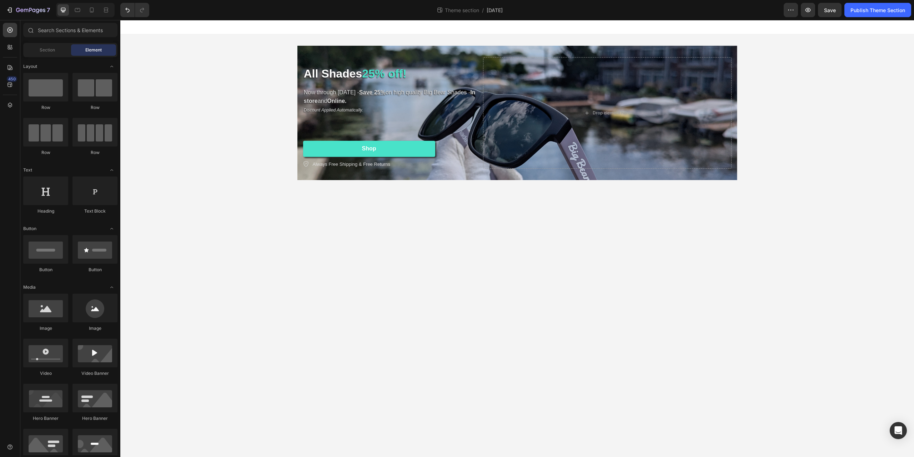
drag, startPoint x: 218, startPoint y: 75, endPoint x: 211, endPoint y: 59, distance: 17.9
click at [218, 75] on div "All Shades 25% off! Heading Now through [DATE] - Save 25% on high quality Big B…" at bounding box center [517, 112] width 794 height 157
click at [18, 2] on div "7 Go to Dashboard Theme section / [DATE] Preview Save Publish Theme Section" at bounding box center [457, 10] width 914 height 20
click at [16, 10] on icon "button" at bounding box center [30, 11] width 29 height 6
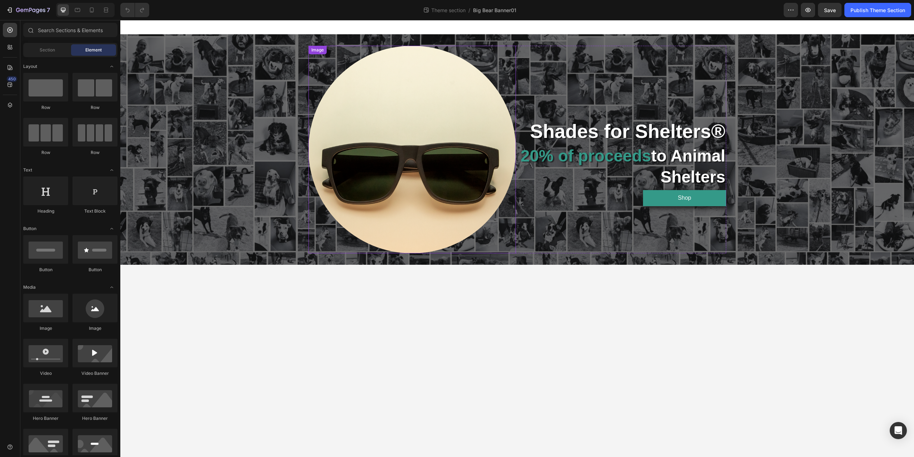
click at [402, 165] on img at bounding box center [413, 150] width 208 height 208
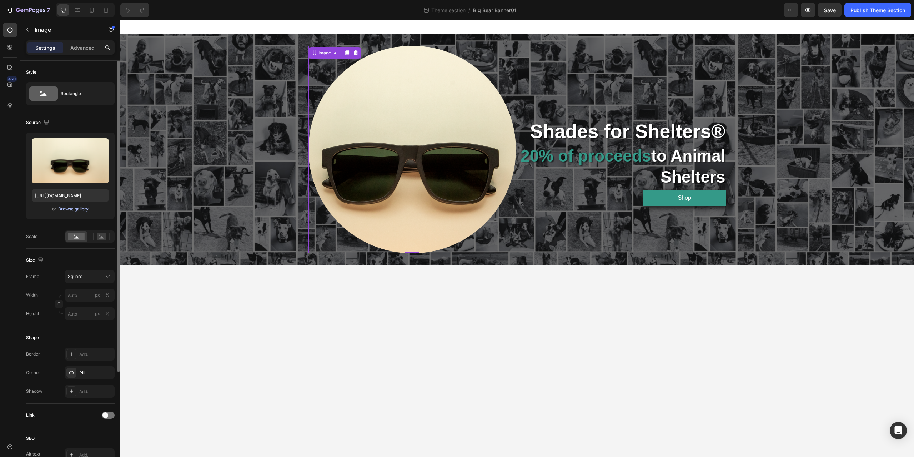
click at [76, 209] on div "Browse gallery" at bounding box center [73, 209] width 30 height 6
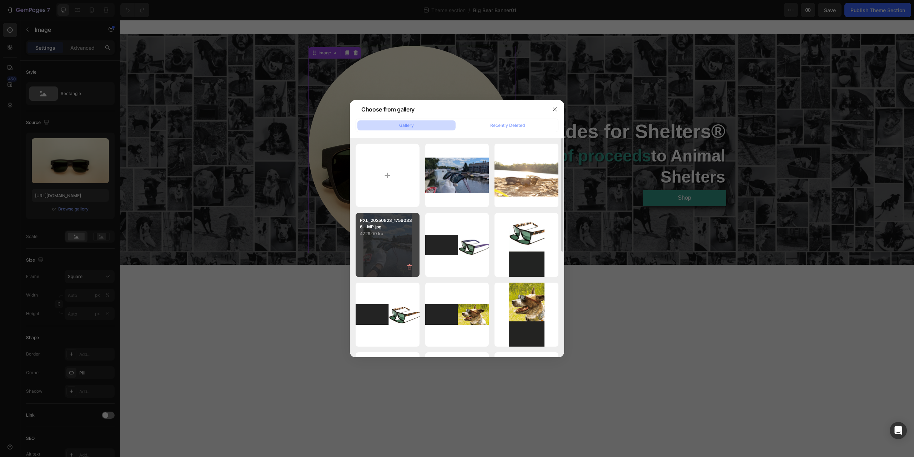
click at [398, 238] on div "PXL_20250823_17560336...MP.jpg 4729.00 kb" at bounding box center [388, 245] width 64 height 64
type input "[URL][DOMAIN_NAME]"
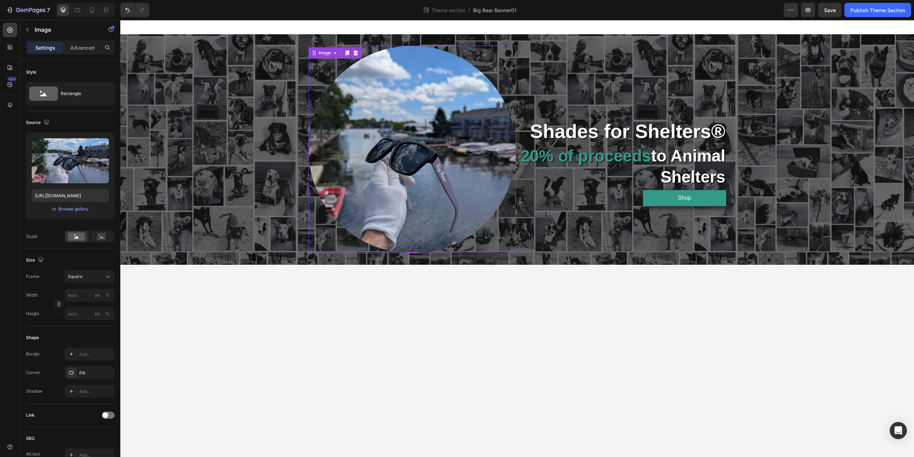
click at [574, 356] on body "Image 0 Shades for Shelters® Text Block 20% of proceeds to Animal Shelters Head…" at bounding box center [517, 238] width 794 height 437
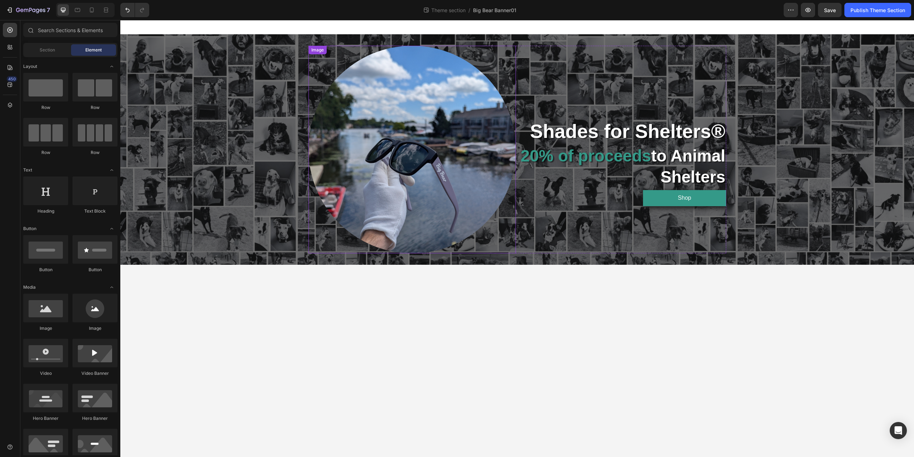
click at [417, 173] on img at bounding box center [413, 150] width 208 height 208
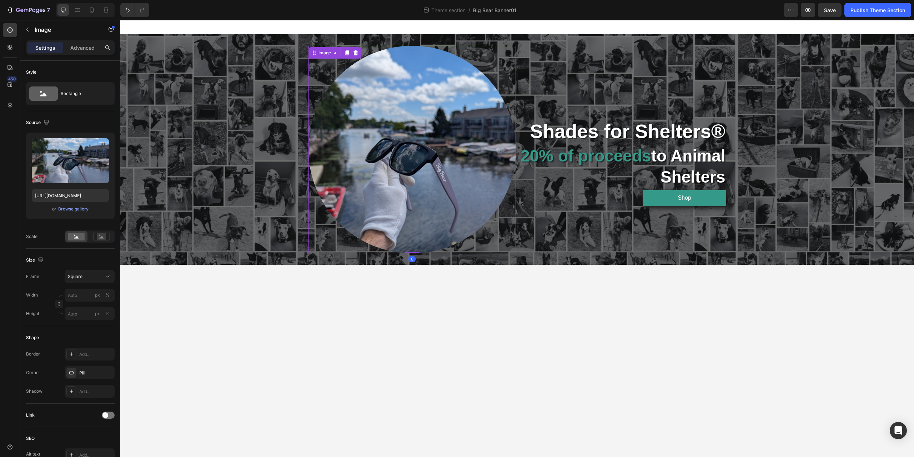
click at [420, 151] on img at bounding box center [413, 150] width 208 height 208
click at [78, 276] on span "Square" at bounding box center [75, 276] width 15 height 6
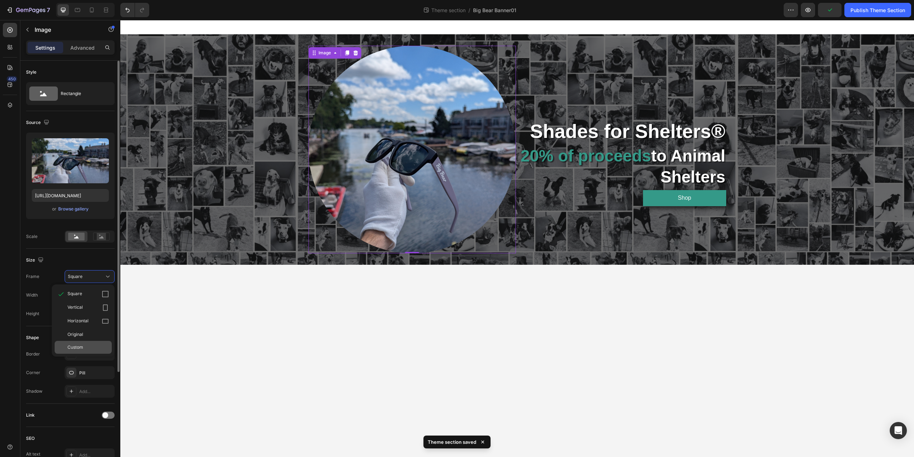
click at [81, 345] on span "Custom" at bounding box center [76, 347] width 16 height 6
click at [88, 276] on div "Custom" at bounding box center [85, 276] width 35 height 6
click at [82, 336] on span "Original" at bounding box center [76, 334] width 16 height 6
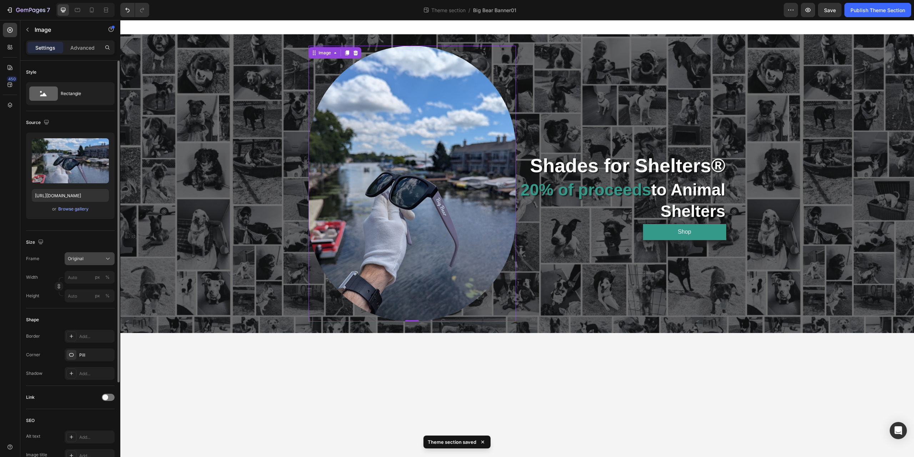
click at [88, 258] on div "Original" at bounding box center [85, 258] width 35 height 6
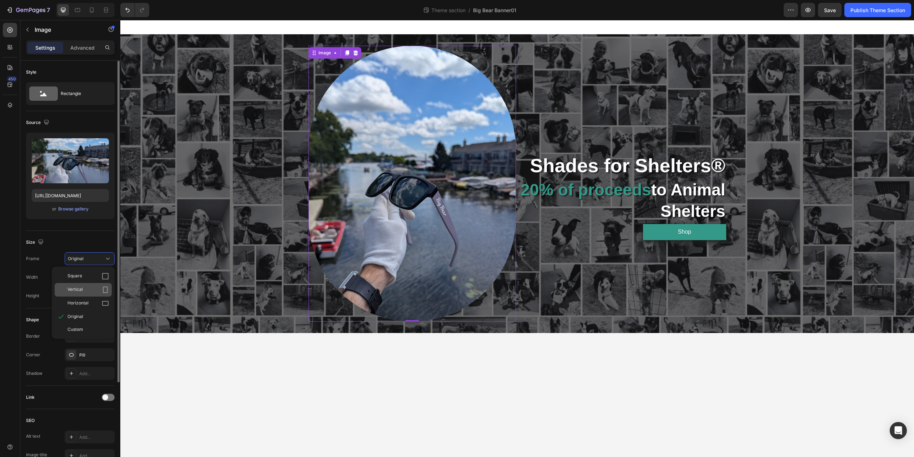
click at [80, 290] on span "Vertical" at bounding box center [75, 289] width 15 height 7
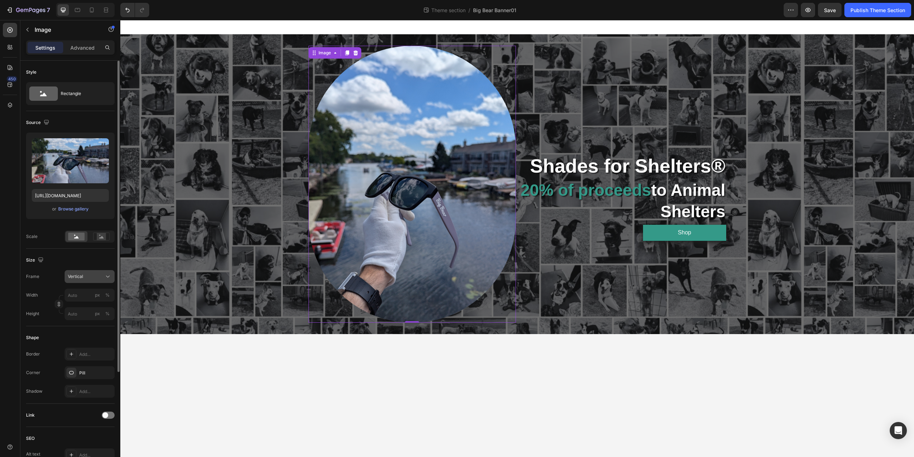
click at [78, 276] on span "Vertical" at bounding box center [75, 276] width 15 height 6
click at [76, 292] on span "Square" at bounding box center [75, 293] width 15 height 7
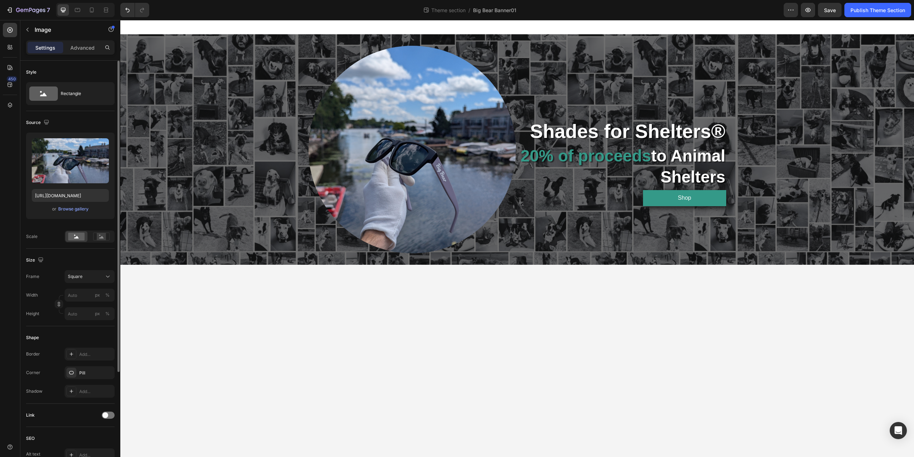
click at [405, 301] on body "Image Shades for Shelters® Text Block 20% of proceeds to Animal Shelters Headin…" at bounding box center [517, 238] width 794 height 437
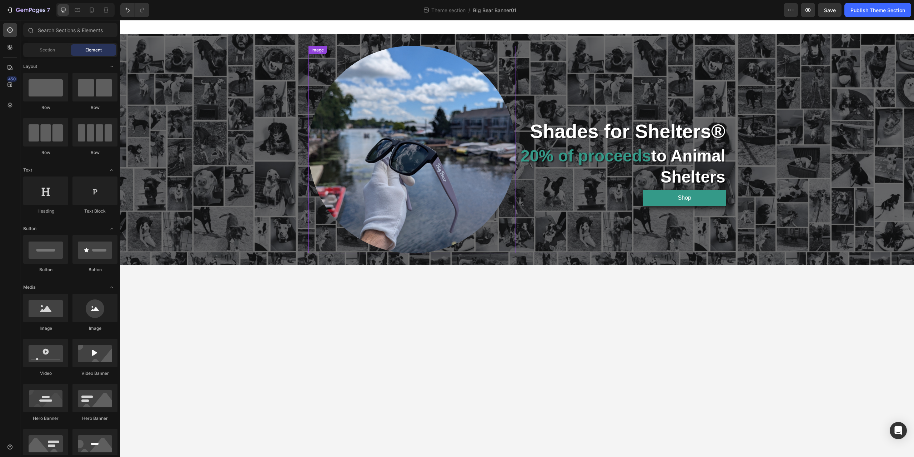
click at [422, 156] on img at bounding box center [413, 150] width 208 height 208
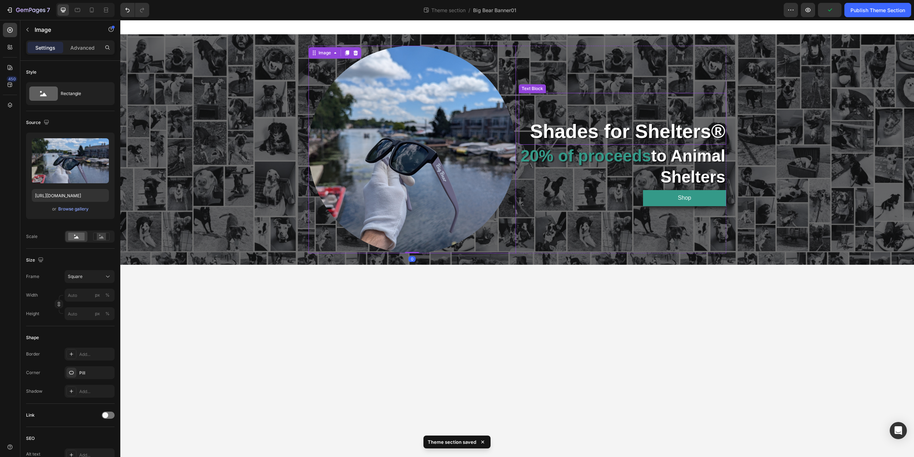
click at [593, 134] on p "Shades for Shelters®" at bounding box center [623, 131] width 206 height 25
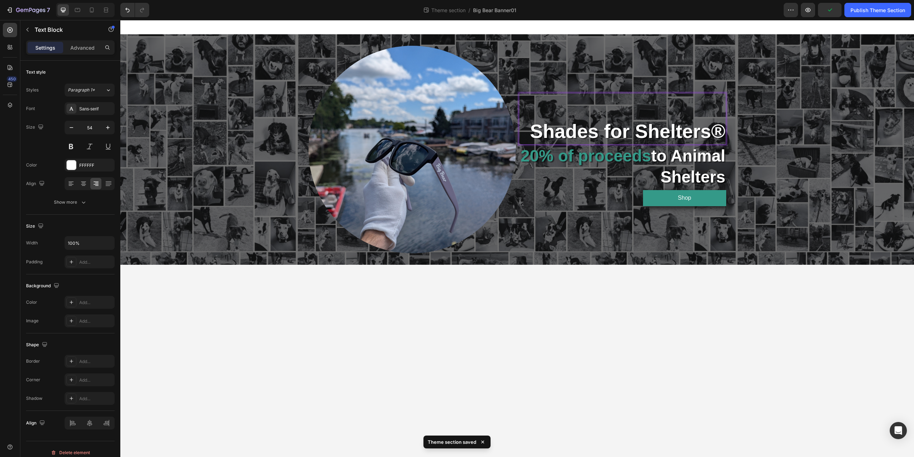
click at [597, 134] on p "Shades for Shelters®" at bounding box center [623, 131] width 206 height 25
click at [601, 124] on p "Shades for Shelters®" at bounding box center [623, 131] width 206 height 25
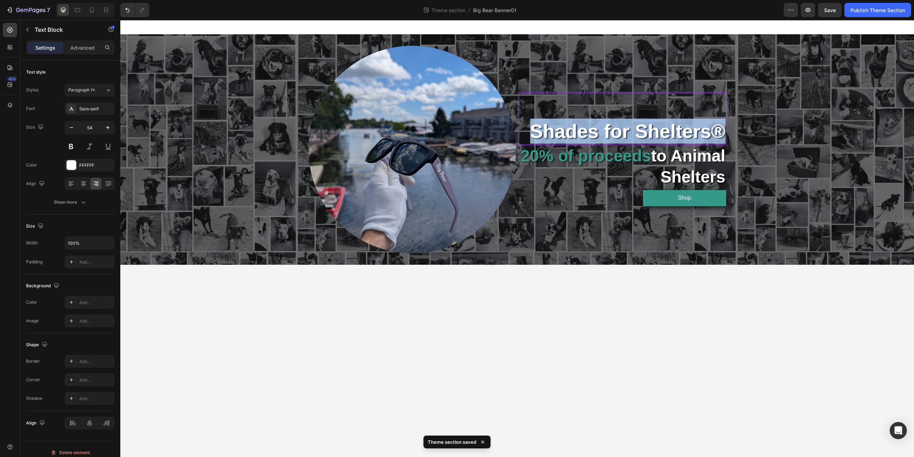
click at [601, 124] on p "Shades for Shelters®" at bounding box center [623, 131] width 206 height 25
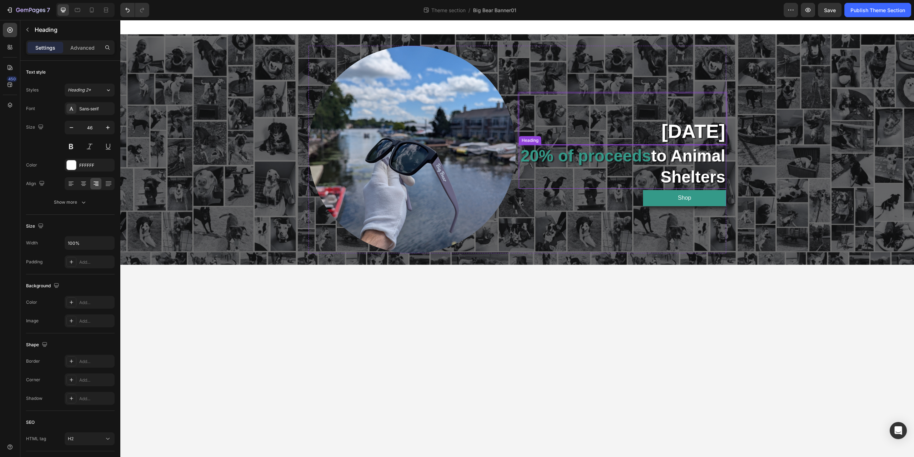
click at [554, 161] on span "20%" at bounding box center [537, 155] width 33 height 19
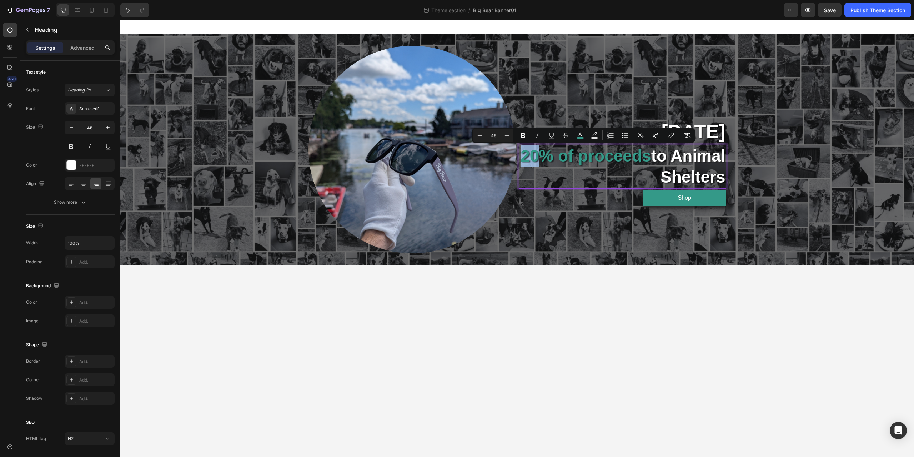
drag, startPoint x: 578, startPoint y: 159, endPoint x: 597, endPoint y: 161, distance: 18.7
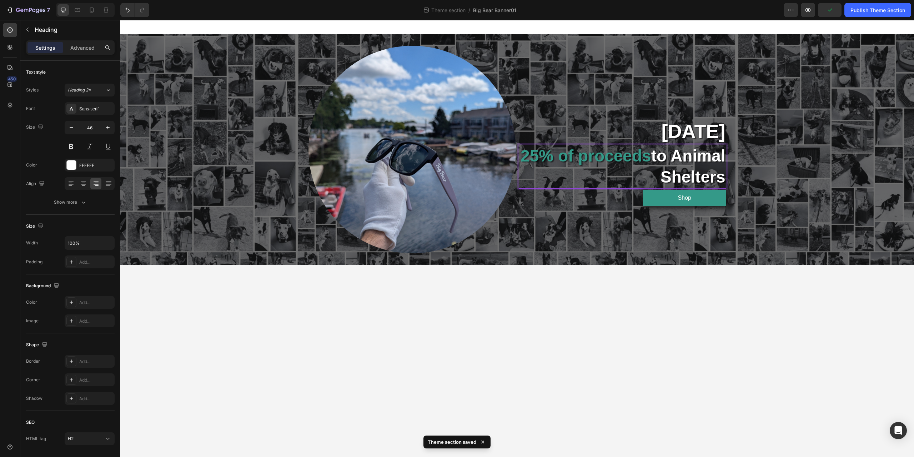
click at [628, 156] on span "of proceeds" at bounding box center [604, 155] width 93 height 19
drag, startPoint x: 628, startPoint y: 156, endPoint x: 620, endPoint y: 157, distance: 8.0
click at [620, 157] on span "of proceeds" at bounding box center [604, 155] width 93 height 19
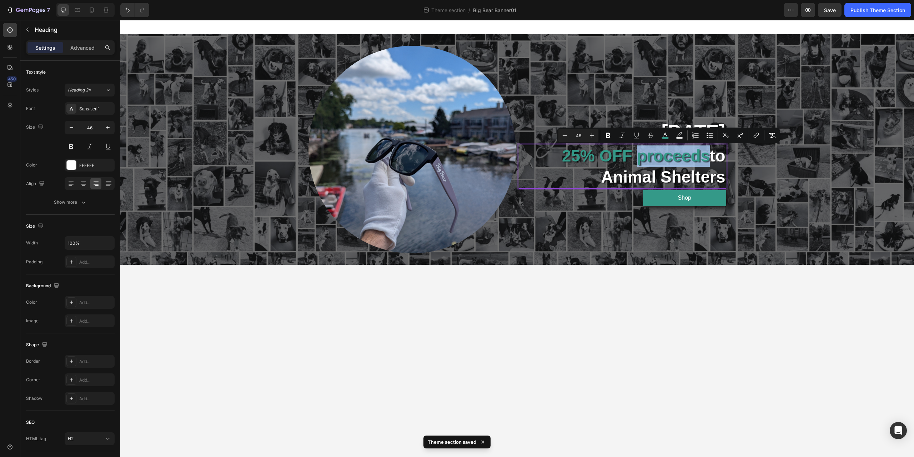
drag, startPoint x: 637, startPoint y: 157, endPoint x: 707, endPoint y: 156, distance: 69.3
click at [707, 156] on p "25% OFF proceeds to Animal Shelters" at bounding box center [623, 166] width 206 height 43
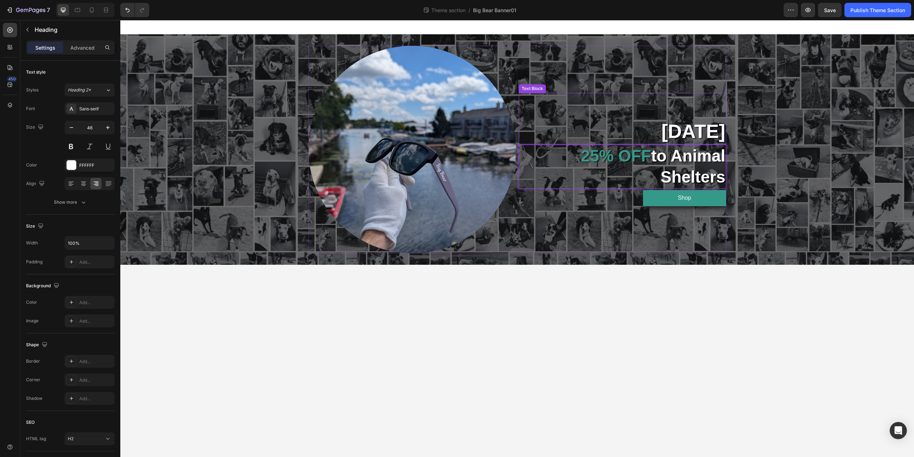
click at [665, 131] on p "[DATE]" at bounding box center [623, 131] width 206 height 25
click at [657, 161] on span "to Animal Shelters" at bounding box center [689, 166] width 74 height 40
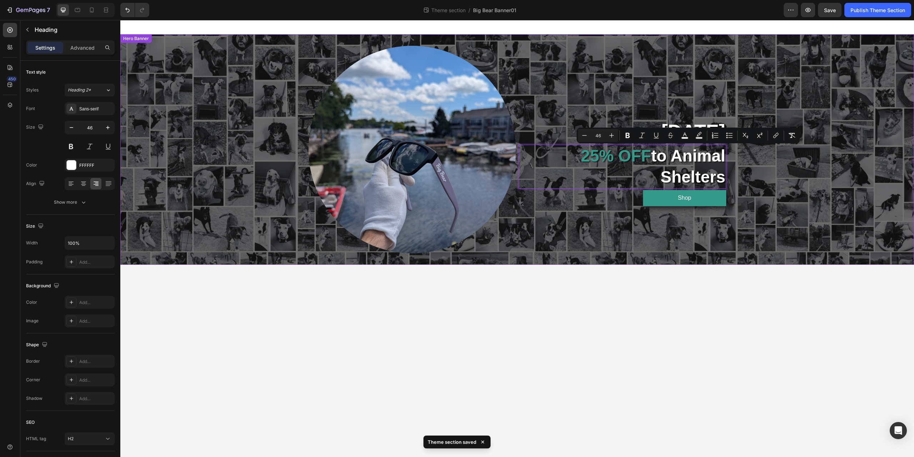
drag, startPoint x: 651, startPoint y: 155, endPoint x: 744, endPoint y: 178, distance: 95.7
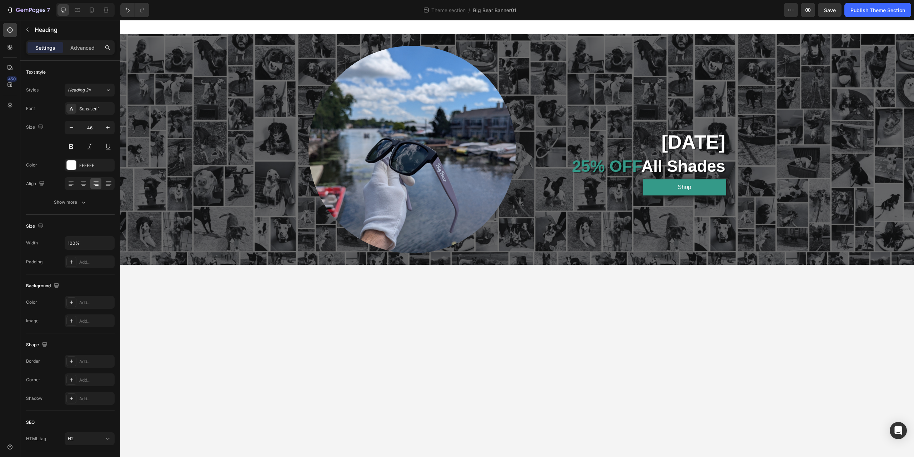
click at [599, 317] on body "Image [DATE] Text Block ⁠⁠⁠⁠⁠⁠⁠ 25% OFF All Shades Heading Text Block Shop Butt…" at bounding box center [517, 238] width 794 height 437
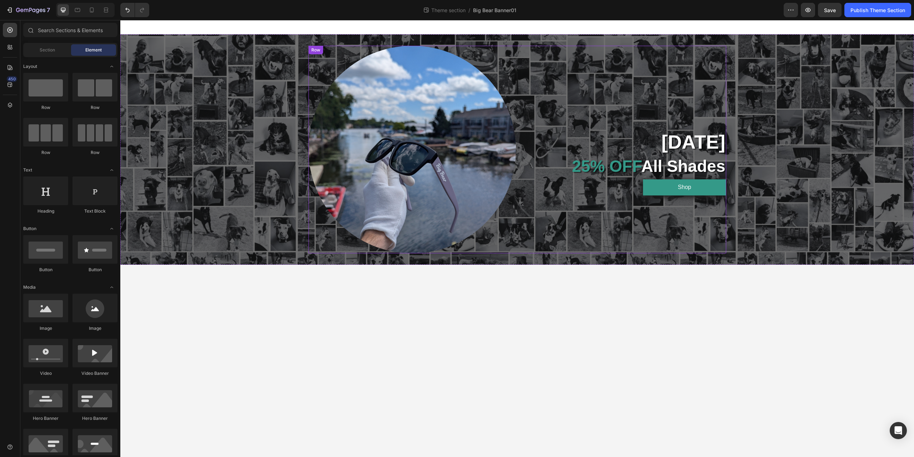
click at [581, 64] on div "[DATE] Text Block ⁠⁠⁠⁠⁠⁠⁠ 25% OFF All Shades Heading Text Block Shop Button" at bounding box center [623, 150] width 208 height 208
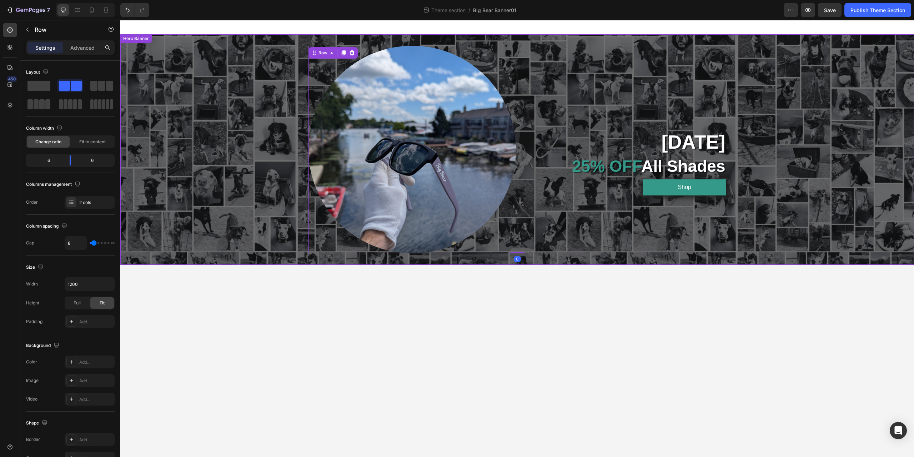
click at [234, 115] on div "Overlay" at bounding box center [517, 149] width 794 height 230
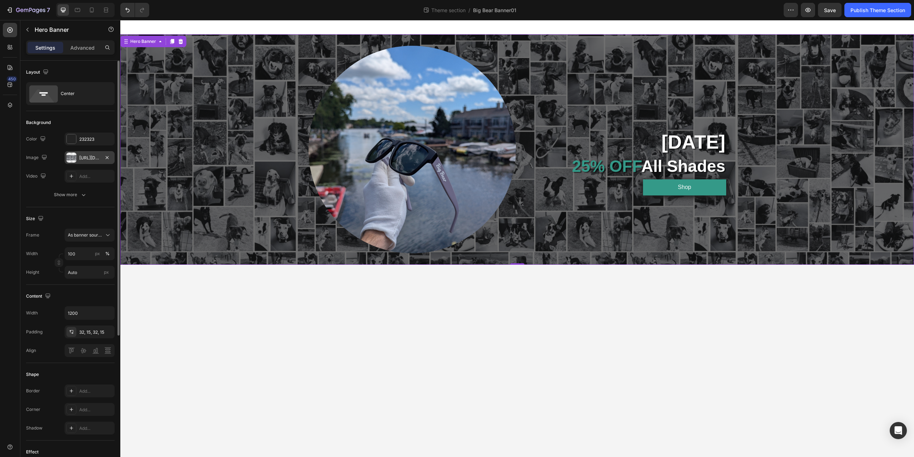
click at [92, 155] on div "[URL][DOMAIN_NAME]" at bounding box center [89, 158] width 21 height 6
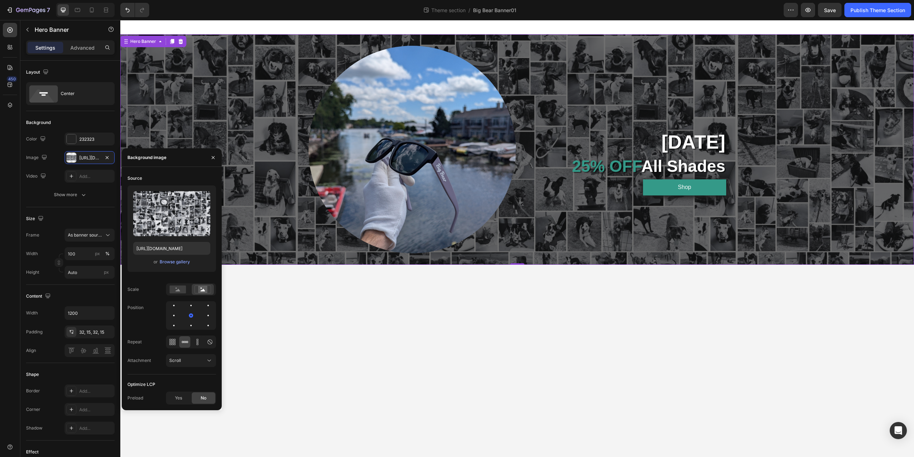
click at [169, 266] on div "or Browse gallery" at bounding box center [171, 262] width 77 height 9
click at [172, 261] on div "Browse gallery" at bounding box center [175, 262] width 30 height 6
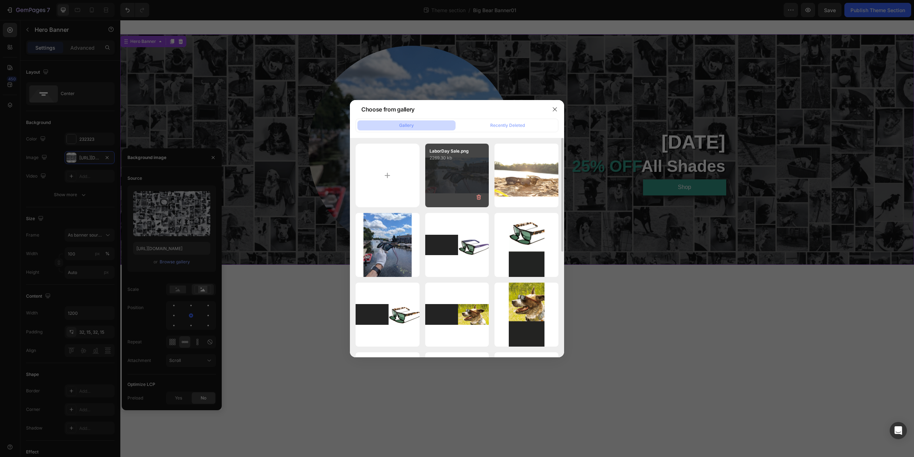
click at [480, 183] on div "LaborDay Sale.png 2269.30 kb" at bounding box center [457, 176] width 64 height 64
type input "[URL][DOMAIN_NAME]"
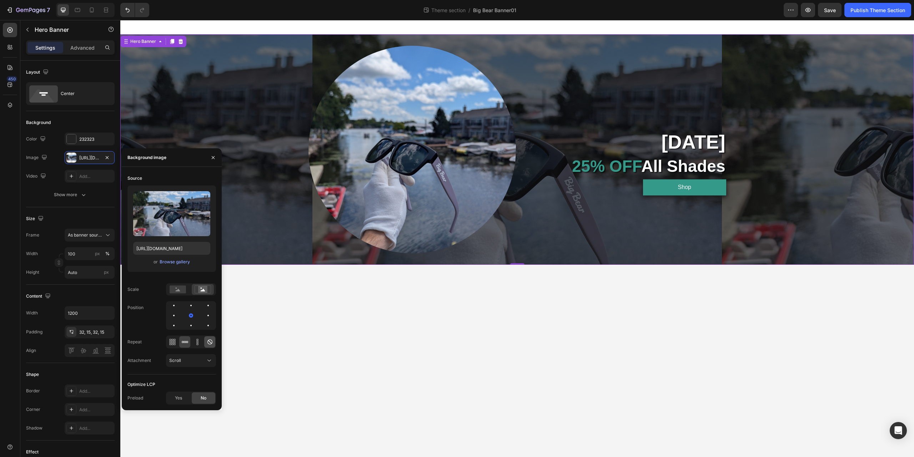
click at [209, 341] on icon at bounding box center [210, 341] width 5 height 5
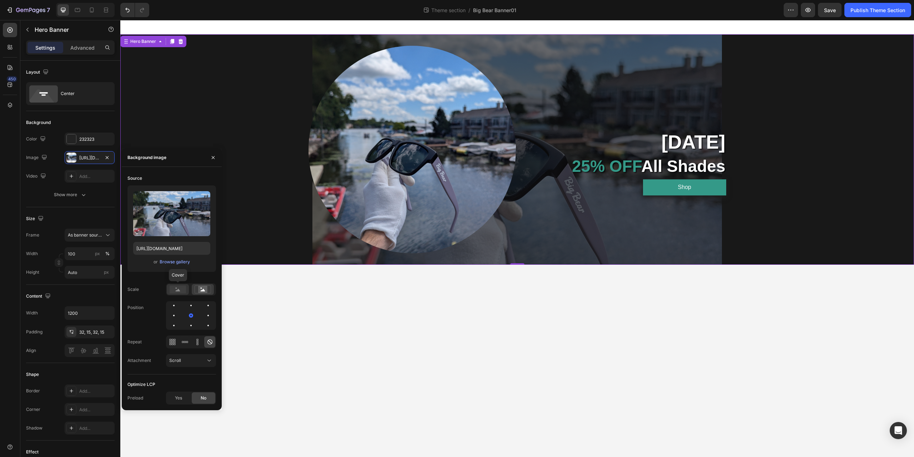
click at [177, 289] on rect at bounding box center [178, 289] width 16 height 8
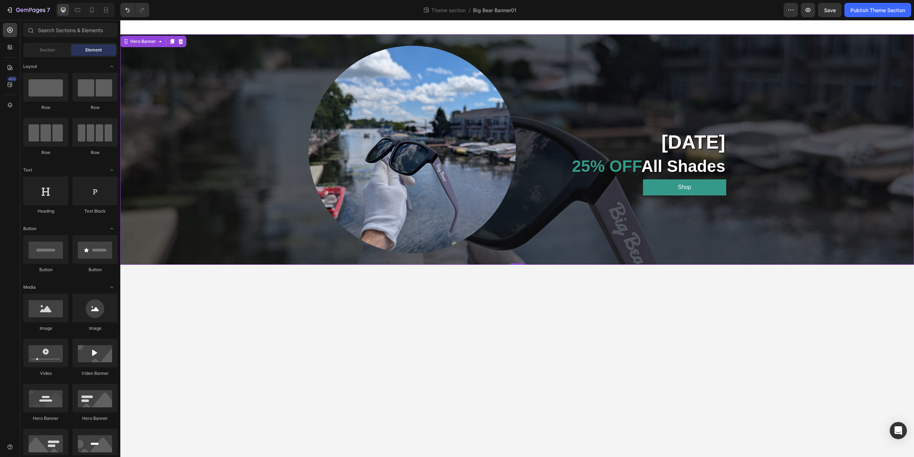
click at [530, 319] on body "Image [DATE] Text Block ⁠⁠⁠⁠⁠⁠⁠ 25% OFF All Shades Heading Text Block Shop Butt…" at bounding box center [517, 238] width 794 height 437
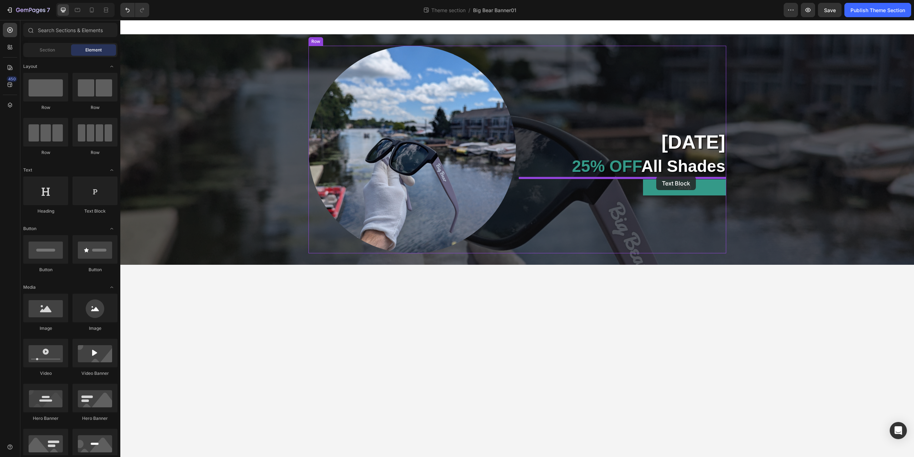
drag, startPoint x: 205, startPoint y: 211, endPoint x: 657, endPoint y: 176, distance: 453.2
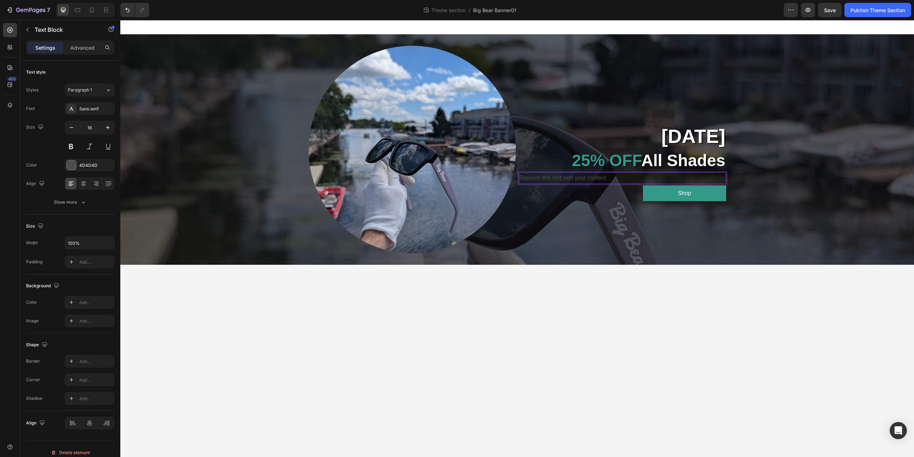
click at [647, 179] on div "Replace this text with your content" at bounding box center [623, 178] width 208 height 12
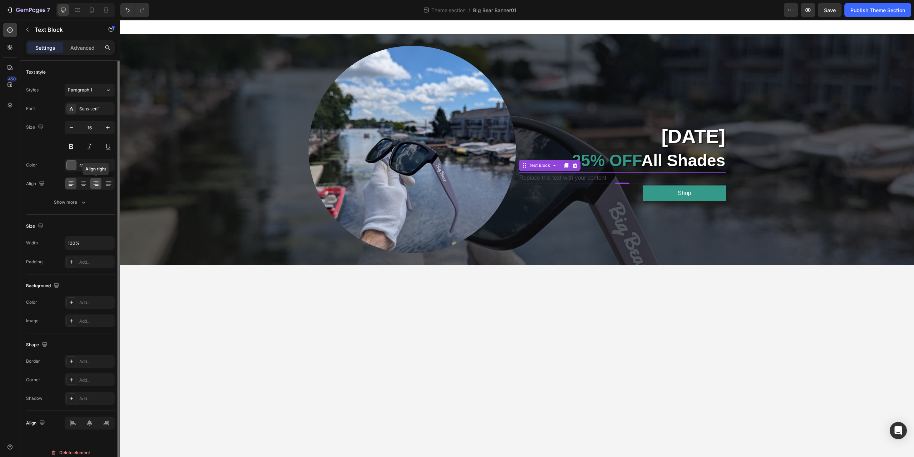
click at [97, 187] on icon at bounding box center [96, 183] width 7 height 7
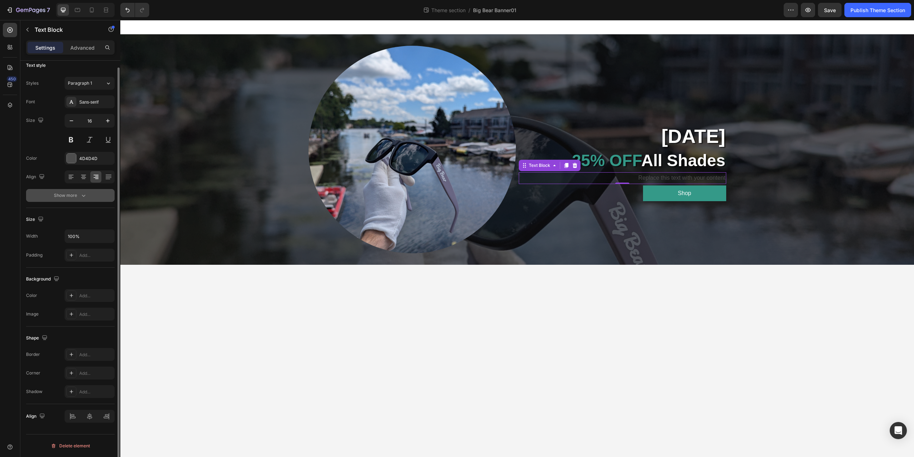
click at [74, 195] on div "Show more" at bounding box center [70, 195] width 33 height 7
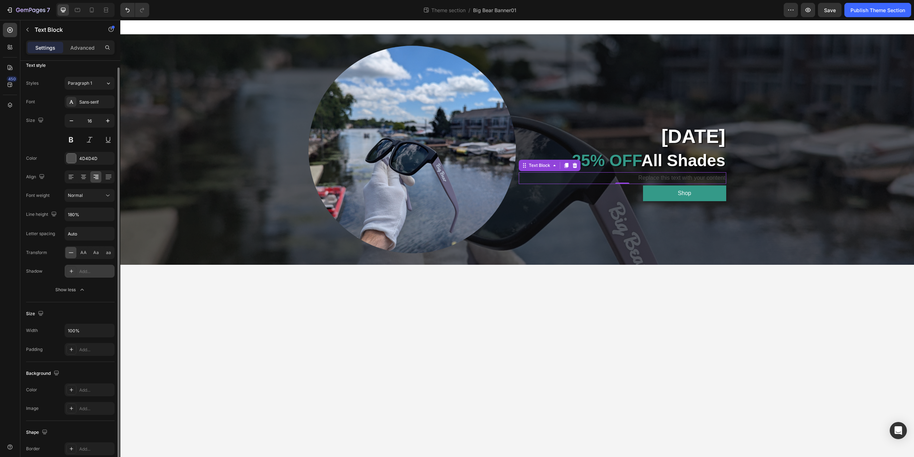
click at [79, 268] on div "Add..." at bounding box center [90, 271] width 50 height 13
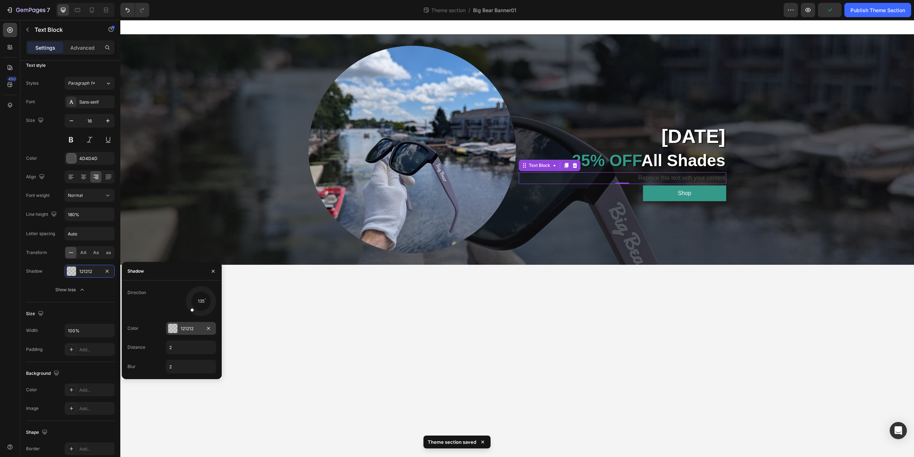
click at [169, 332] on div at bounding box center [172, 328] width 9 height 9
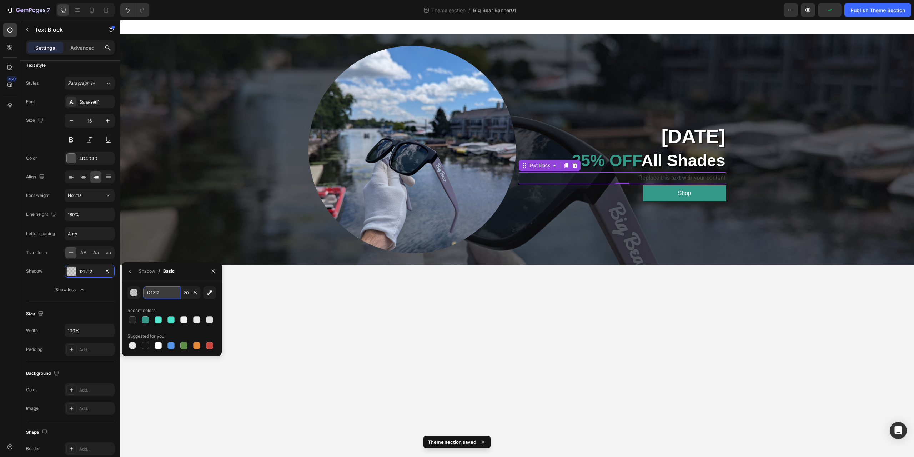
click at [155, 291] on input "121212" at bounding box center [161, 292] width 37 height 13
click at [144, 347] on div at bounding box center [145, 345] width 7 height 7
type input "151515"
type input "100"
click at [159, 295] on input "151515" at bounding box center [161, 292] width 37 height 13
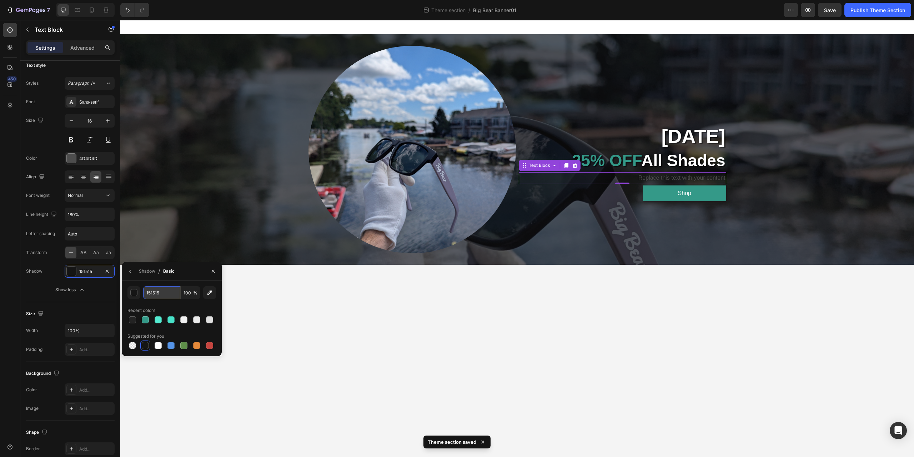
click at [159, 295] on input "151515" at bounding box center [161, 292] width 37 height 13
paste input "232323"
type input "232323"
click at [0, 295] on div "450" at bounding box center [10, 238] width 20 height 437
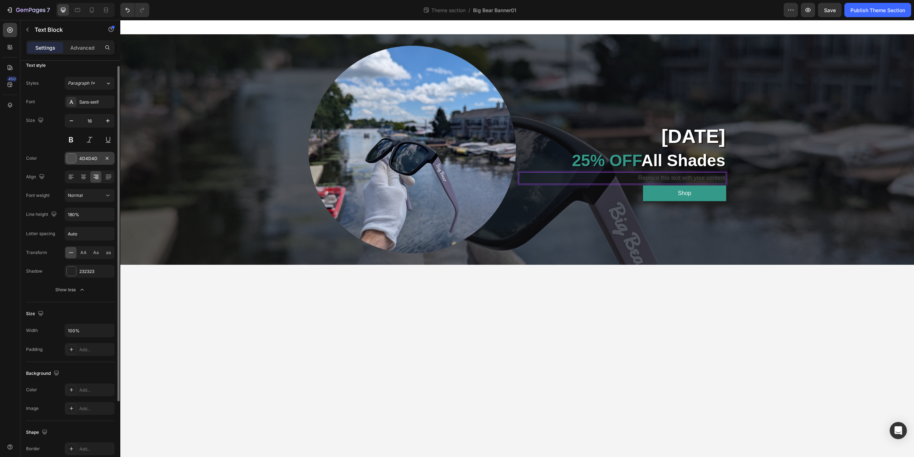
click at [71, 160] on div at bounding box center [71, 158] width 9 height 9
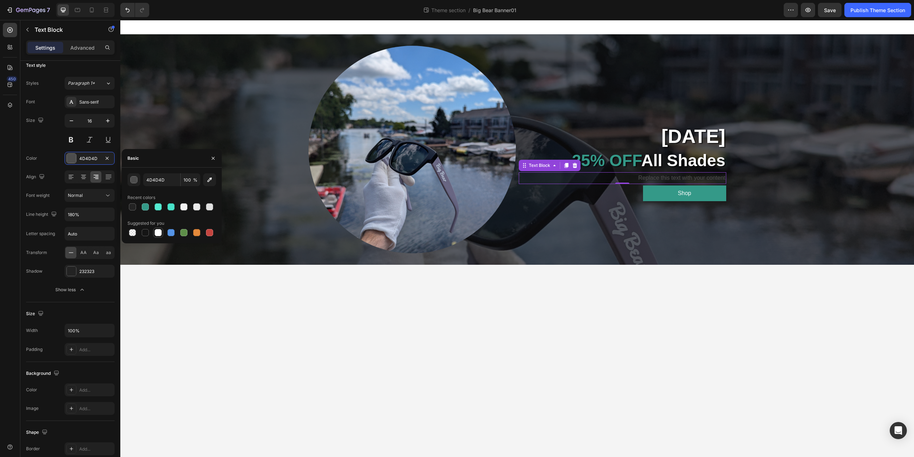
click at [159, 235] on div at bounding box center [158, 232] width 7 height 7
type input "FFFFFF"
click at [646, 333] on body "Image [DATE] Text Block ⁠⁠⁠⁠⁠⁠⁠ 25% OFF All Shades Heading Replace this text wi…" at bounding box center [517, 238] width 794 height 437
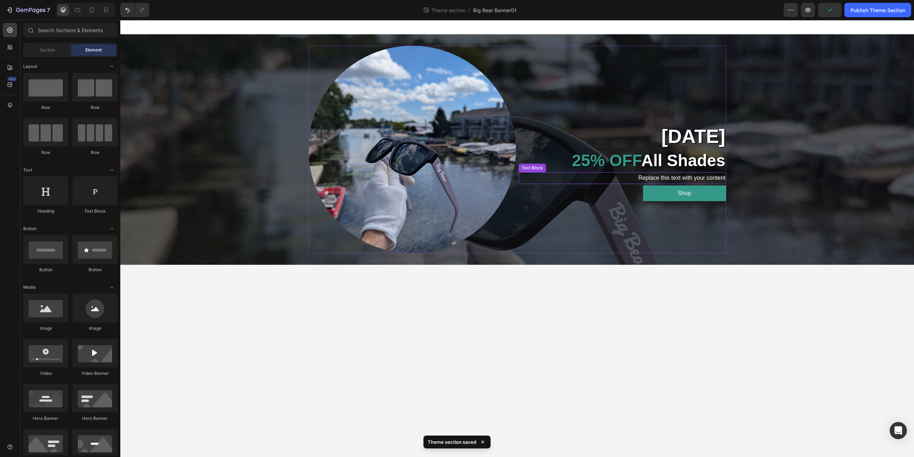
click at [653, 178] on p "Replace this text with your content" at bounding box center [623, 178] width 206 height 10
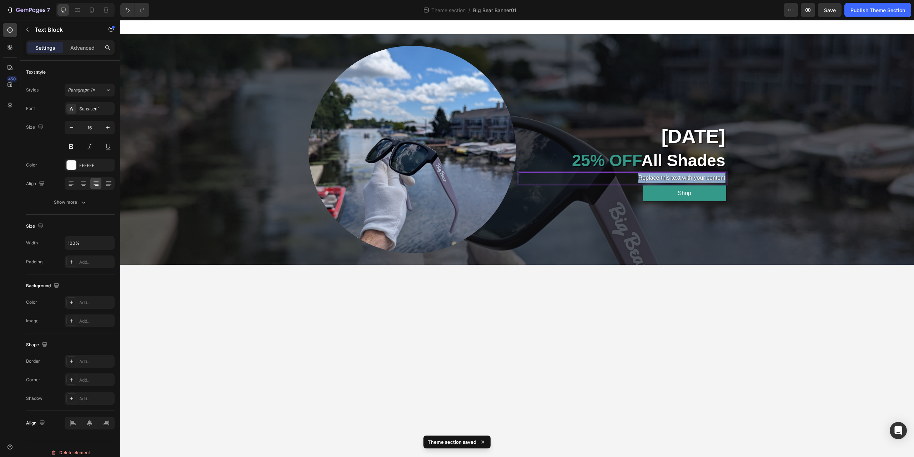
click at [653, 178] on p "Replace this text with your content" at bounding box center [623, 178] width 206 height 10
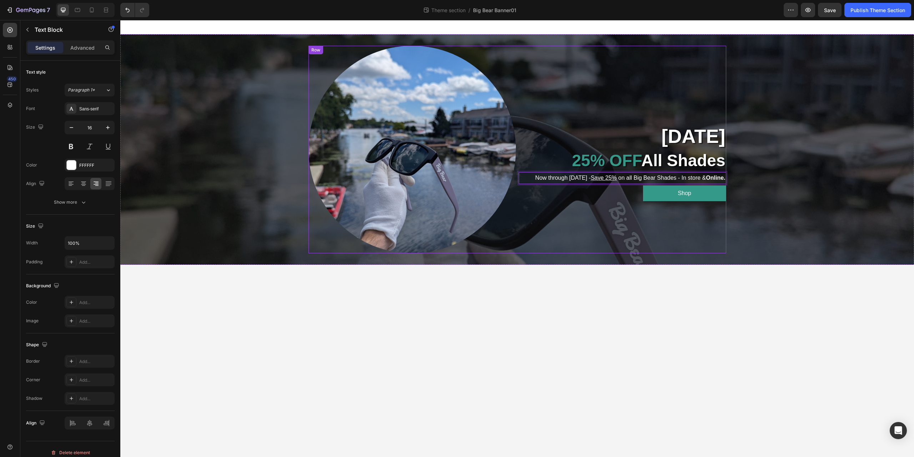
click at [699, 215] on div "[DATE] Text Block ⁠⁠⁠⁠⁠⁠⁠ 25% OFF All Shades Heading Now through [DATE] - Save …" at bounding box center [623, 150] width 208 height 208
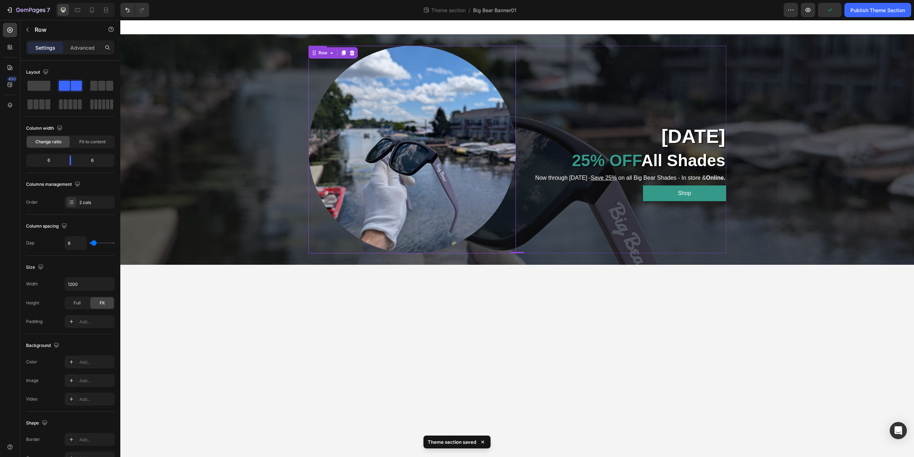
click at [384, 170] on img at bounding box center [413, 150] width 208 height 208
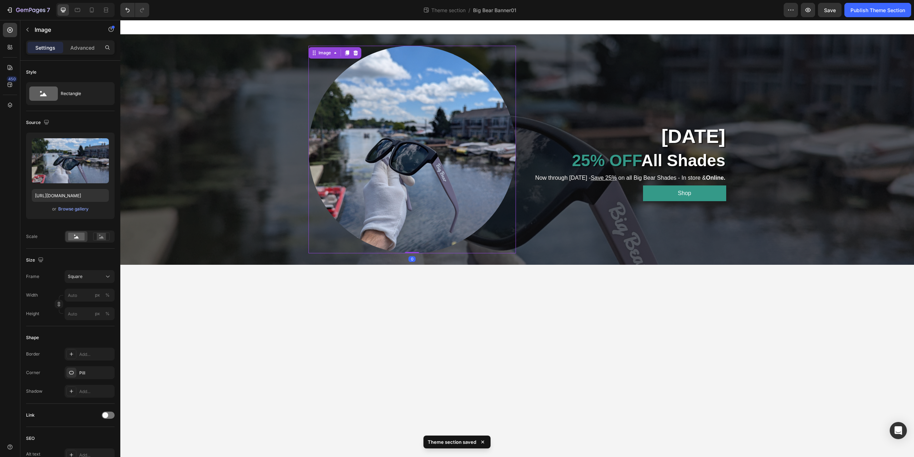
click at [371, 153] on img at bounding box center [413, 150] width 208 height 208
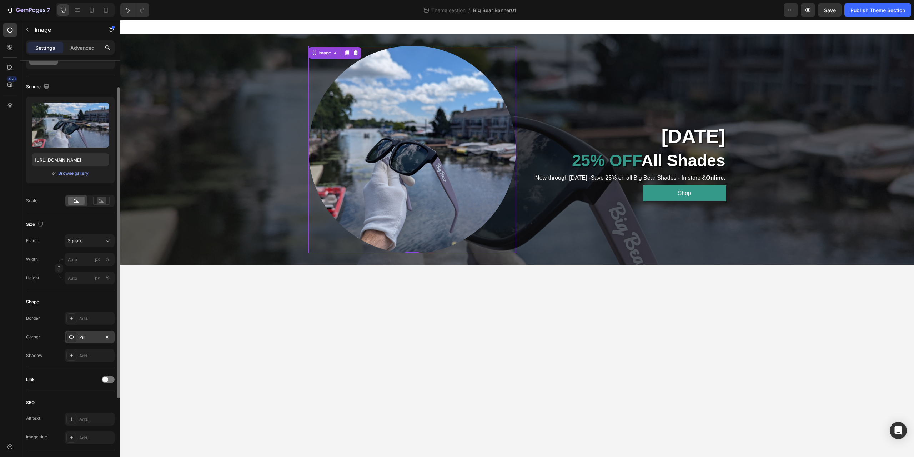
click at [73, 339] on icon at bounding box center [72, 337] width 6 height 6
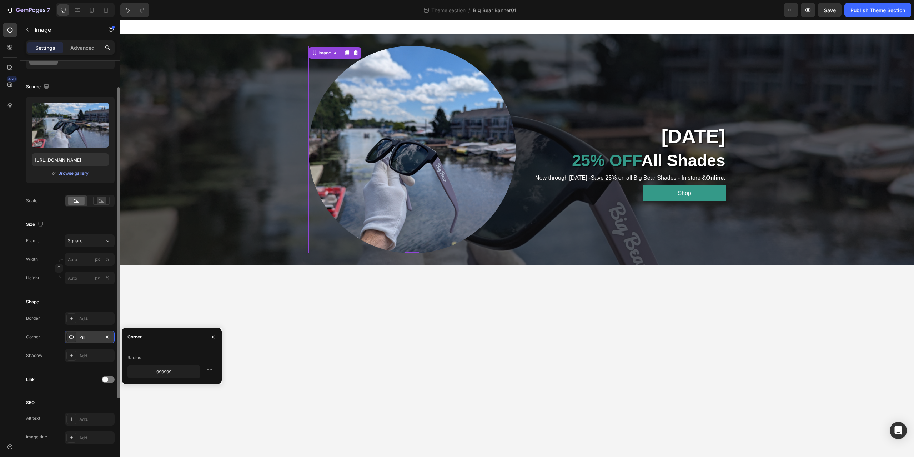
click at [70, 334] on div at bounding box center [71, 337] width 10 height 10
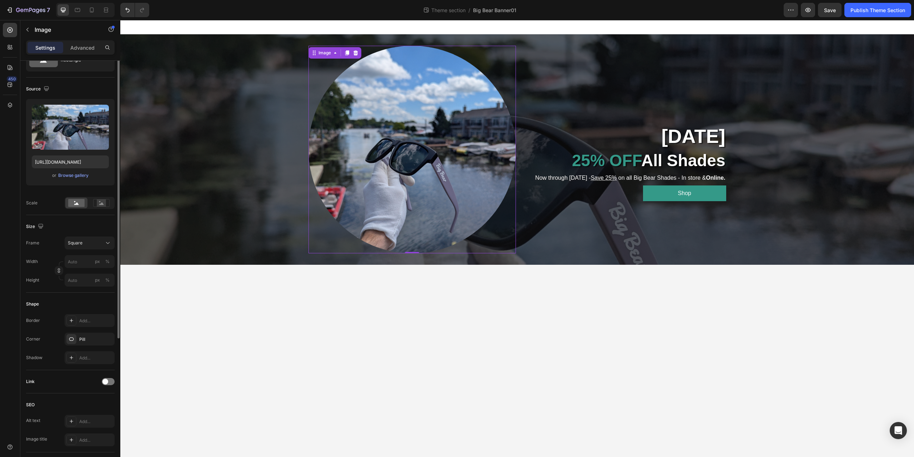
scroll to position [0, 0]
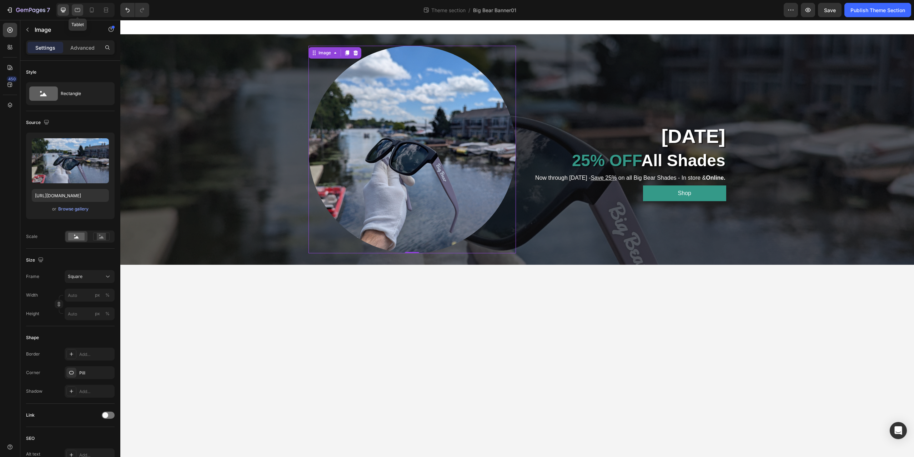
click at [79, 9] on icon at bounding box center [77, 9] width 7 height 7
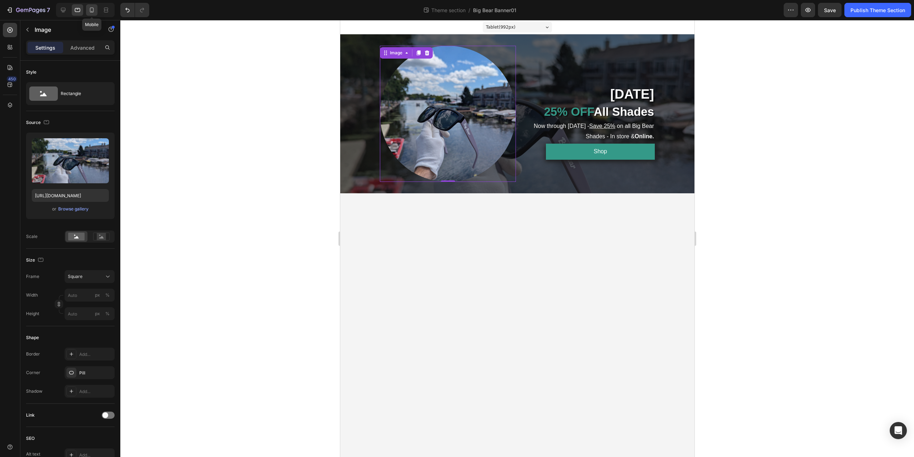
click at [93, 10] on icon at bounding box center [91, 9] width 7 height 7
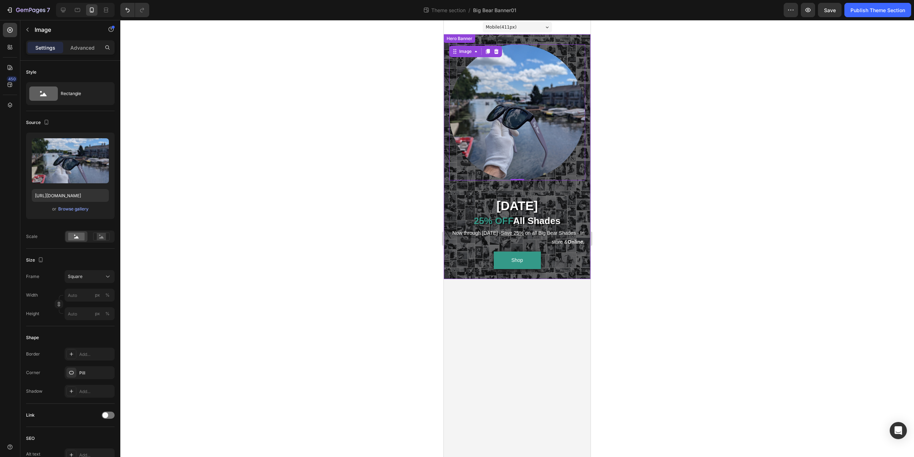
click at [447, 202] on div "Image 0 [DATE] Text Block ⁠⁠⁠⁠⁠⁠⁠ 25% OFF All Shades Heading Now through [DATE]…" at bounding box center [517, 156] width 147 height 245
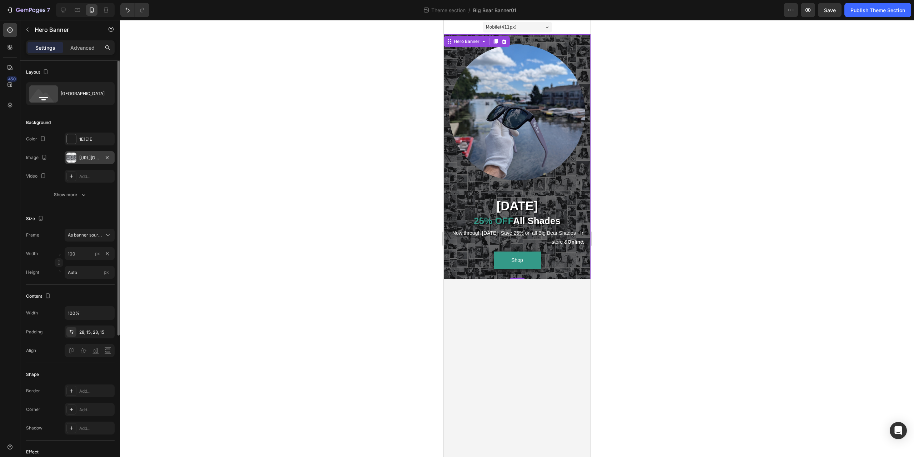
click at [93, 160] on div "[URL][DOMAIN_NAME]" at bounding box center [89, 158] width 21 height 6
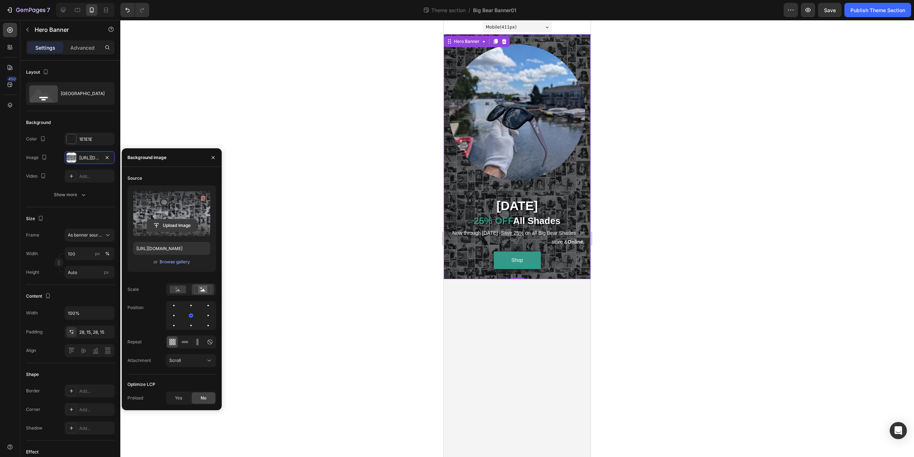
click at [196, 225] on input "file" at bounding box center [171, 225] width 49 height 12
click at [179, 211] on label at bounding box center [171, 213] width 77 height 45
click at [179, 219] on input "file" at bounding box center [171, 225] width 49 height 12
click at [165, 262] on div "Browse gallery" at bounding box center [175, 262] width 30 height 6
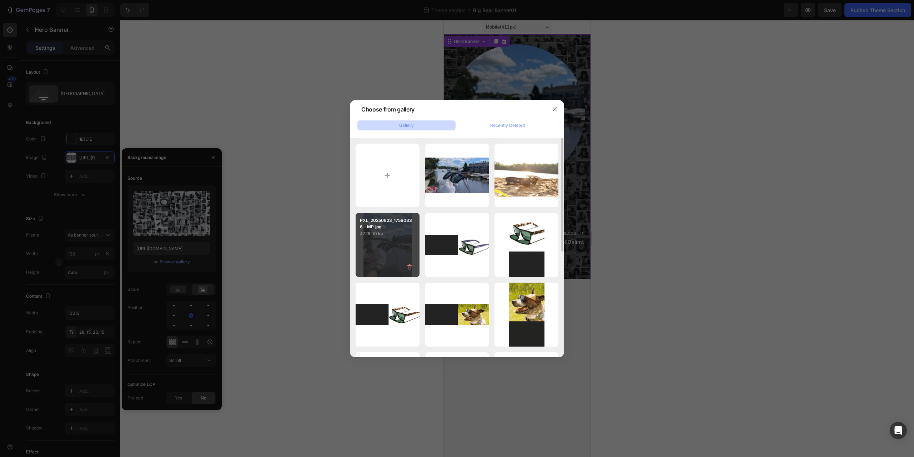
click at [373, 261] on div "PXL_20250823_17560336...MP.jpg 4729.00 kb" at bounding box center [388, 245] width 64 height 64
type input "[URL][DOMAIN_NAME]"
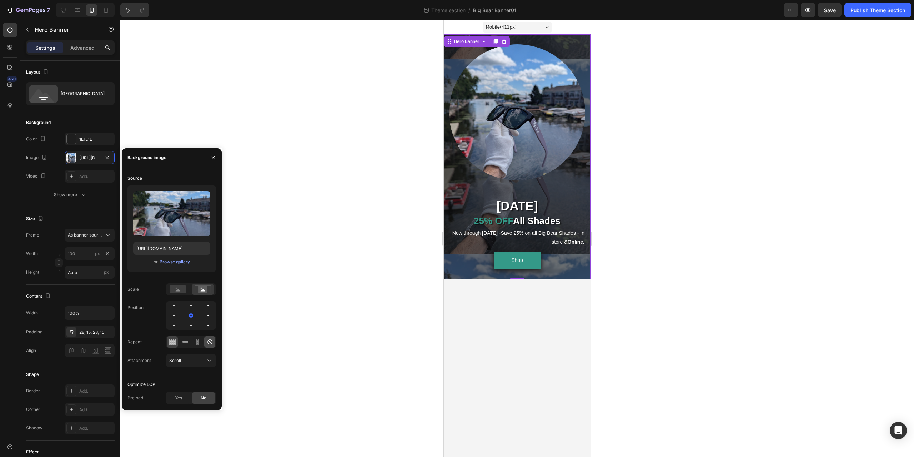
click at [212, 342] on icon at bounding box center [210, 341] width 5 height 5
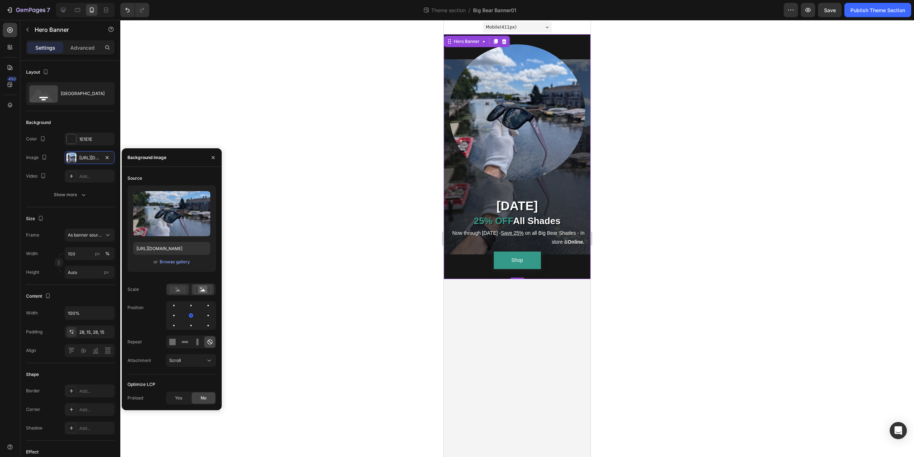
click at [180, 294] on div at bounding box center [178, 289] width 22 height 11
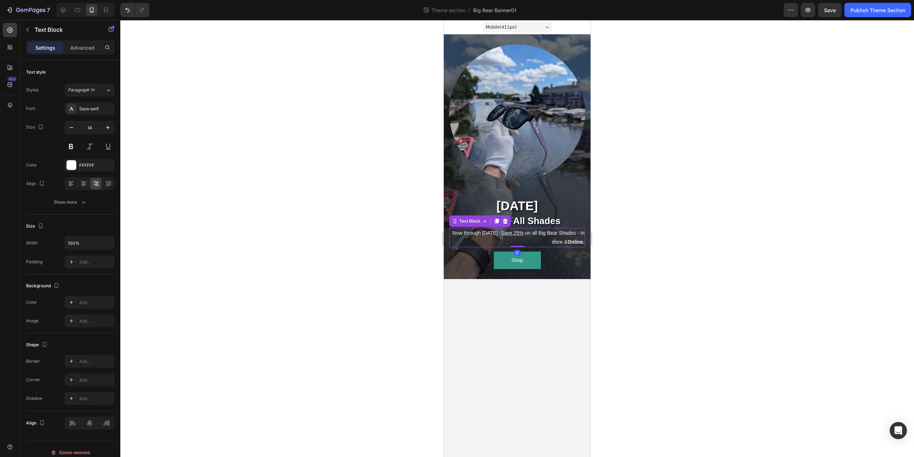
click at [555, 238] on p "Now through [DATE] - Save 25% on all Big Bear Shades - In store & Online. ⁠⁠⁠⁠⁠…" at bounding box center [517, 238] width 135 height 18
click at [543, 243] on p "Now through [DATE] - Save 25% on all Big Bear Shades - In store & Online." at bounding box center [517, 238] width 135 height 18
click at [545, 243] on p "Now through [DATE] - Save 25% on all Big Bear Shades - In store & Online." at bounding box center [517, 238] width 135 height 18
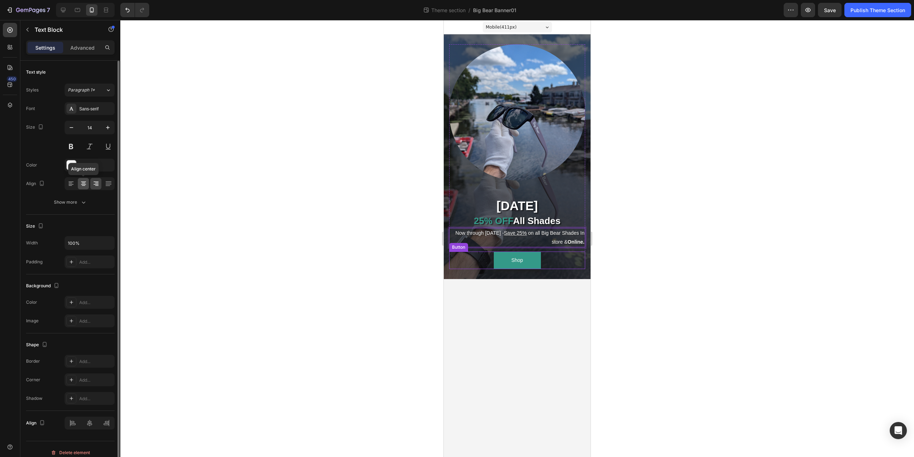
click at [81, 178] on div at bounding box center [83, 183] width 11 height 11
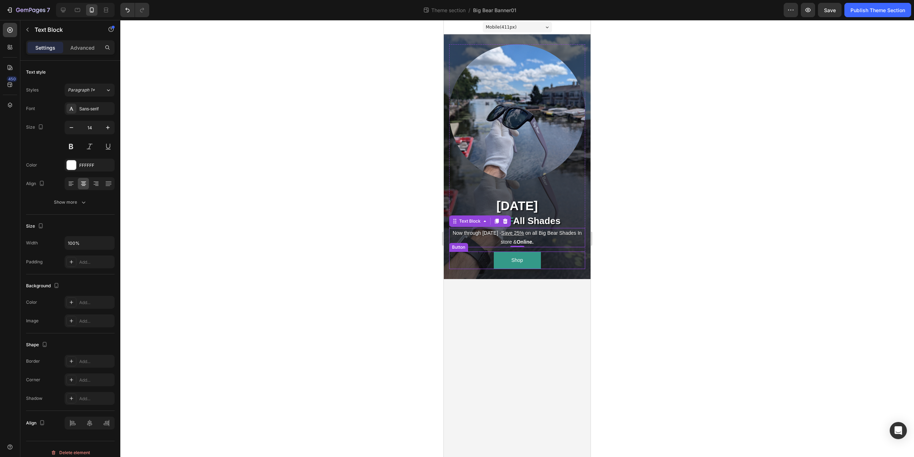
click at [328, 217] on div at bounding box center [517, 238] width 794 height 437
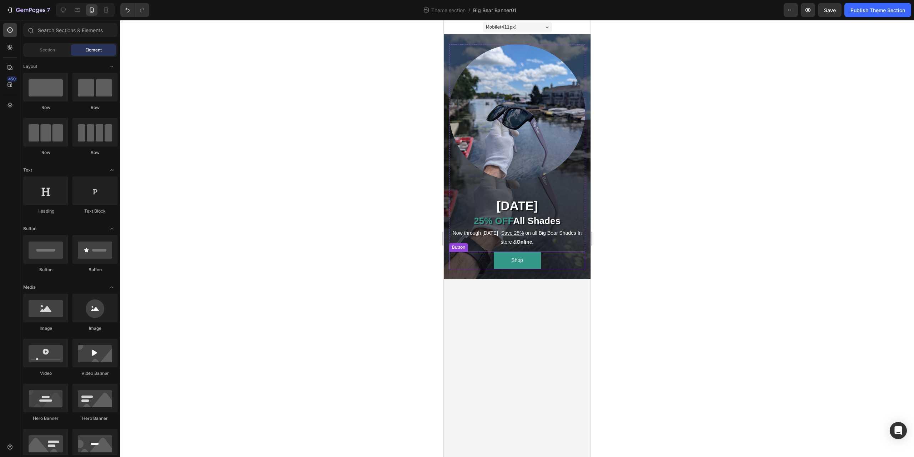
click at [70, 14] on div at bounding box center [85, 10] width 59 height 14
click at [76, 9] on icon at bounding box center [77, 9] width 7 height 7
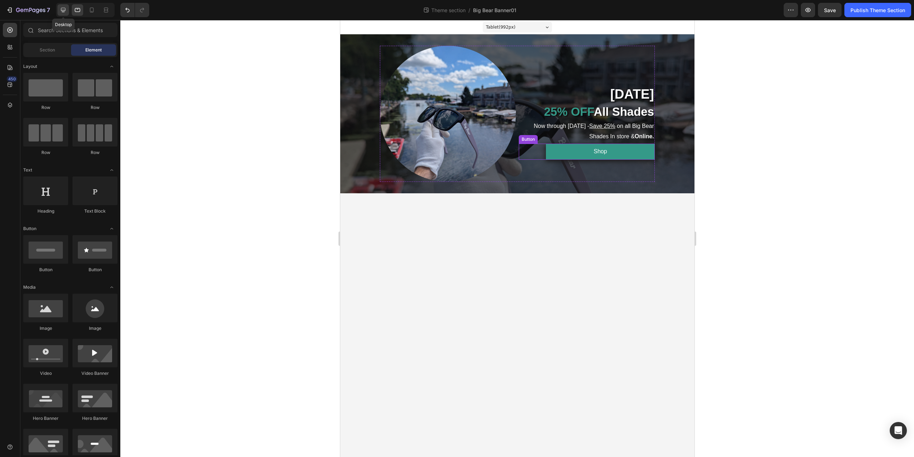
click at [63, 11] on icon at bounding box center [63, 10] width 5 height 5
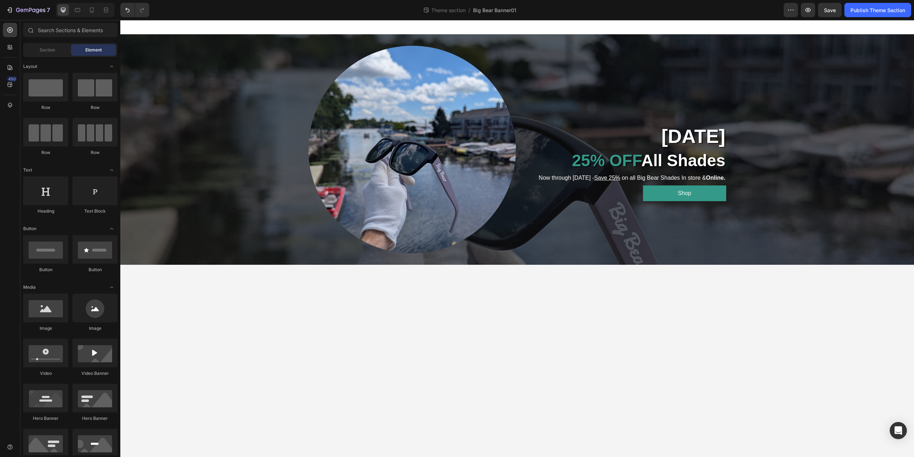
click at [485, 310] on body "Image [DATE] Text Block ⁠⁠⁠⁠⁠⁠⁠ 25% OFF All Shades Heading Now through [DATE] -…" at bounding box center [517, 238] width 794 height 437
click at [410, 160] on img at bounding box center [413, 150] width 208 height 208
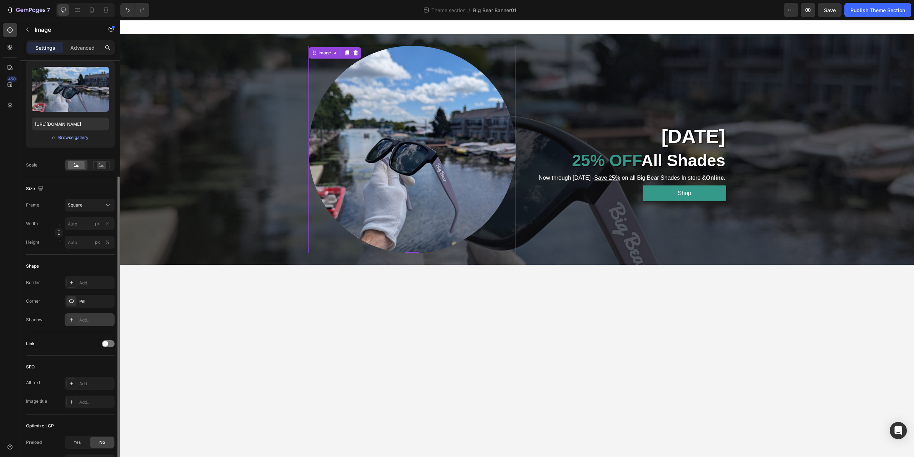
scroll to position [141, 0]
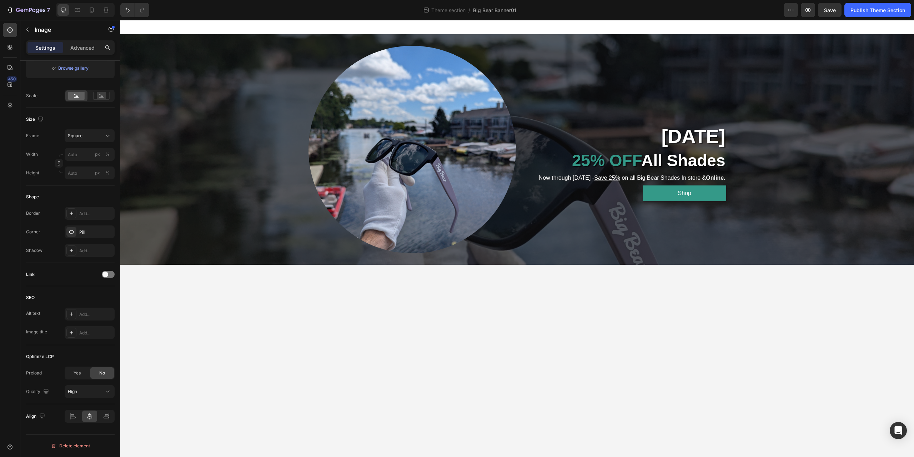
click at [378, 289] on body "Image [DATE] Text Block ⁠⁠⁠⁠⁠⁠⁠ 25% OFF All Shades Heading Now through [DATE] -…" at bounding box center [517, 238] width 794 height 437
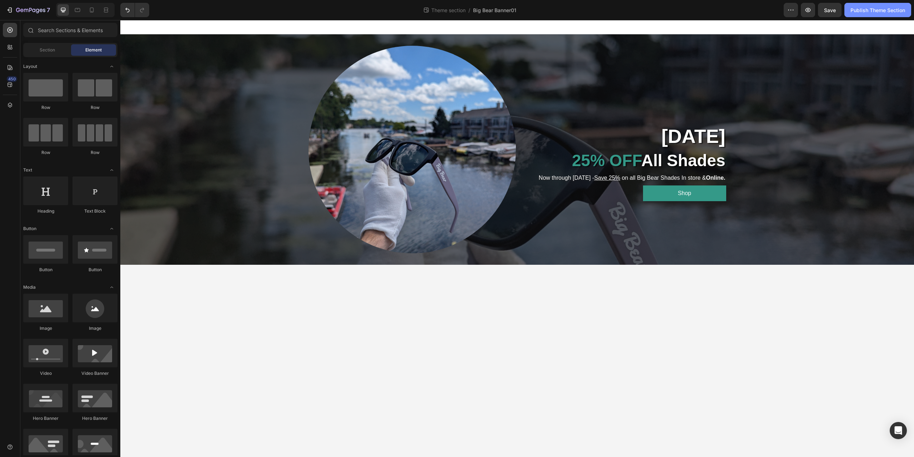
click at [873, 13] on div "Publish Theme Section" at bounding box center [878, 10] width 55 height 8
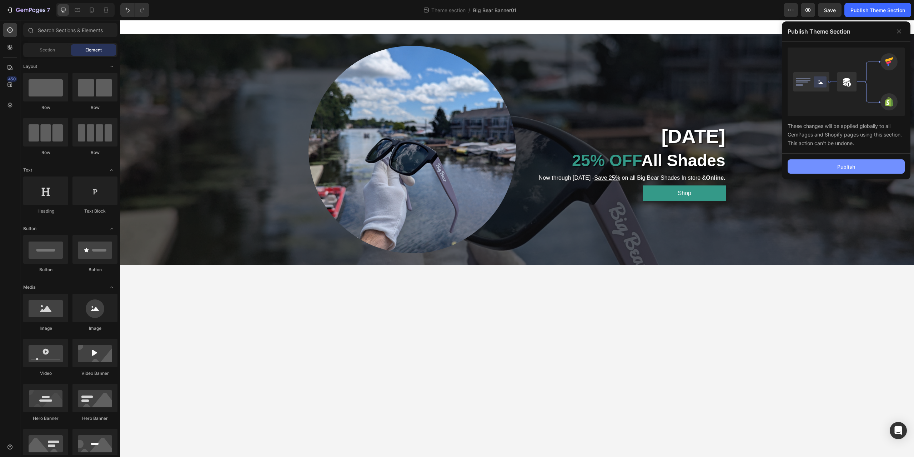
click at [831, 170] on button "Publish" at bounding box center [846, 166] width 117 height 14
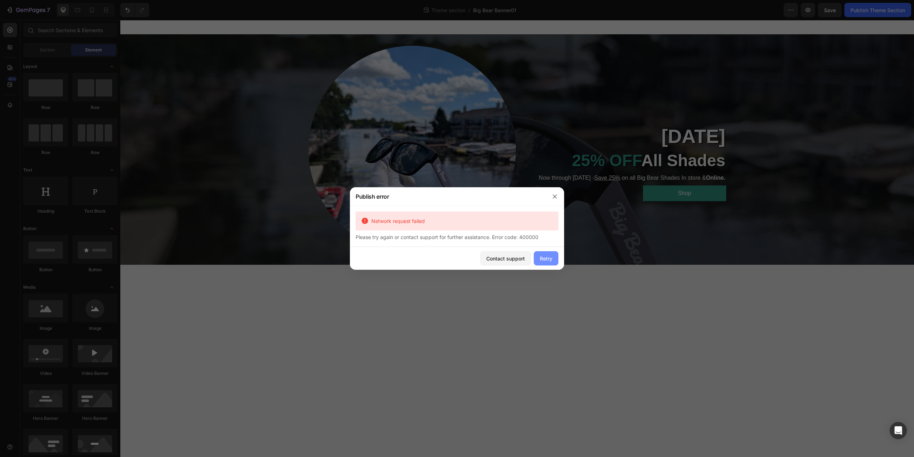
click at [545, 260] on div "Retry" at bounding box center [546, 259] width 13 height 8
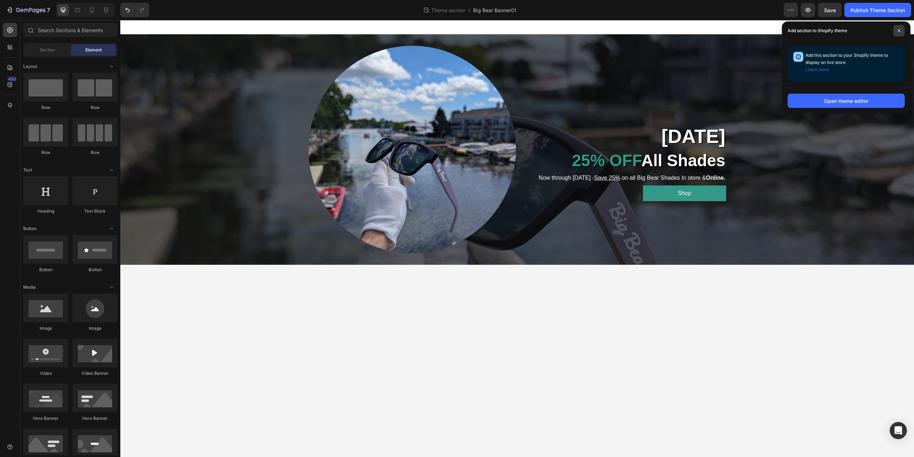
click at [900, 30] on icon at bounding box center [900, 31] width 4 height 4
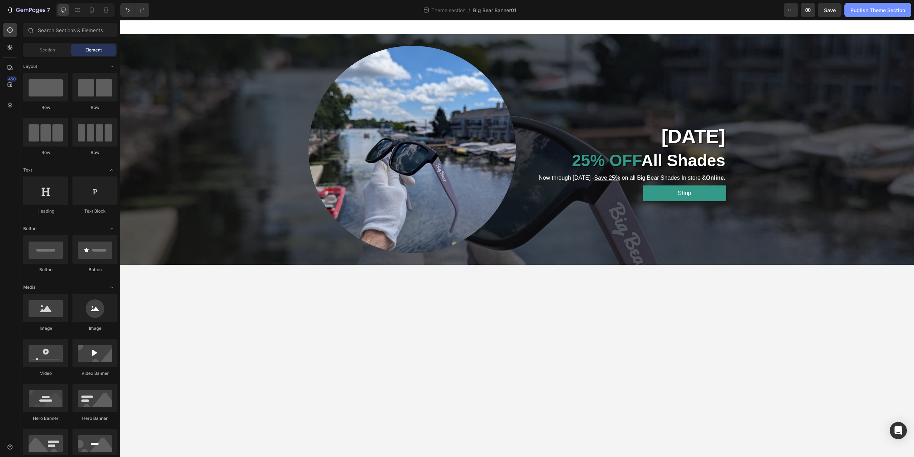
click at [893, 11] on div "Publish Theme Section" at bounding box center [878, 10] width 55 height 8
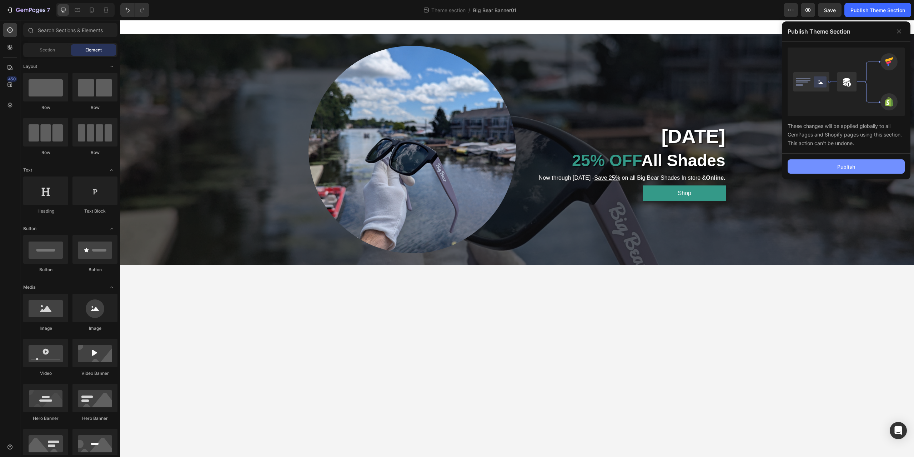
click at [856, 170] on button "Publish" at bounding box center [846, 166] width 117 height 14
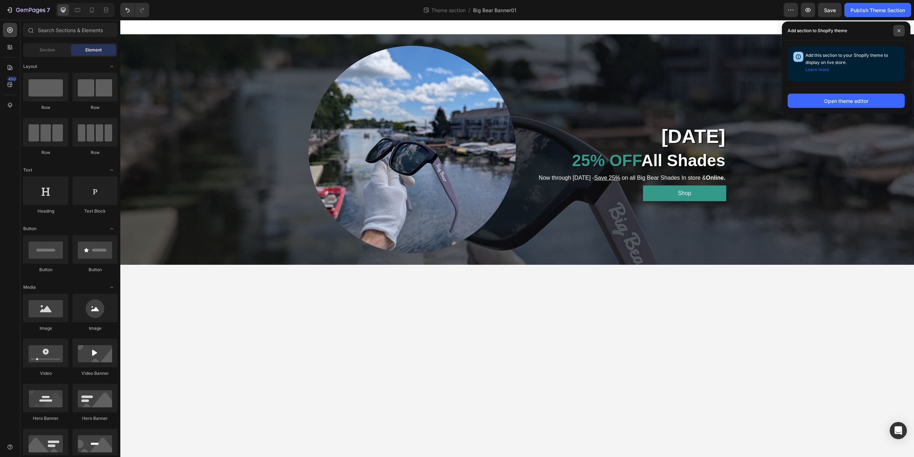
click at [901, 29] on span at bounding box center [899, 30] width 11 height 11
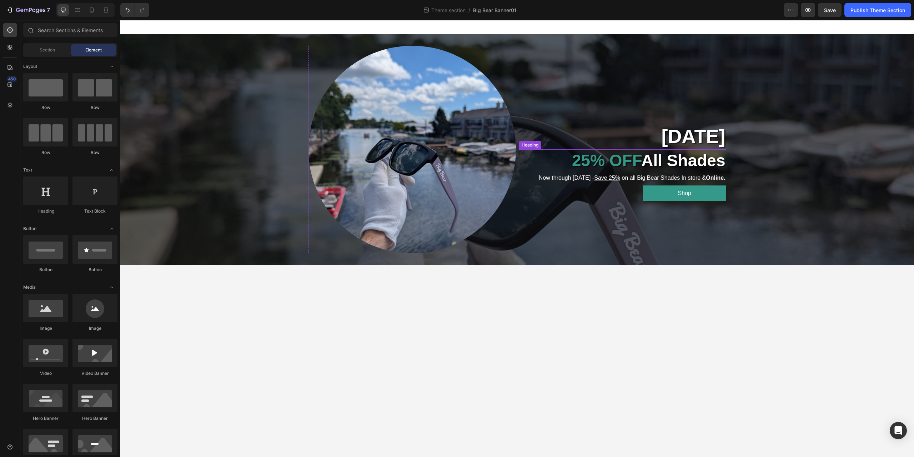
click at [585, 163] on span "25%" at bounding box center [588, 160] width 33 height 19
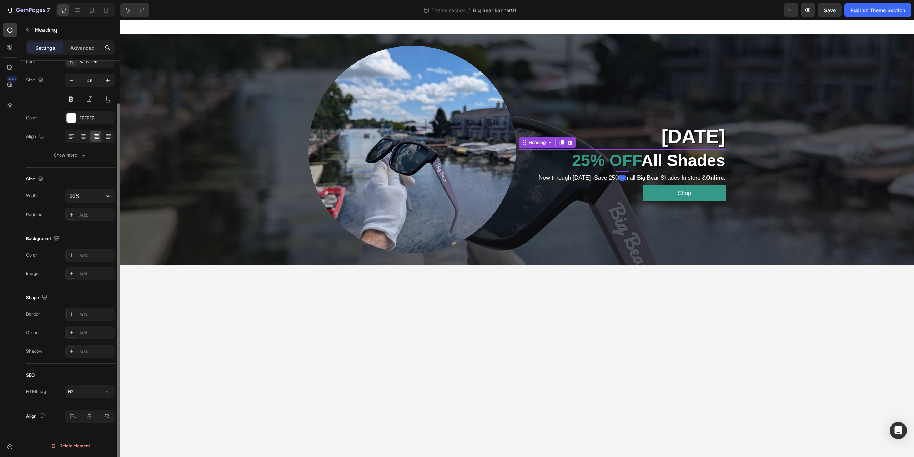
scroll to position [0, 0]
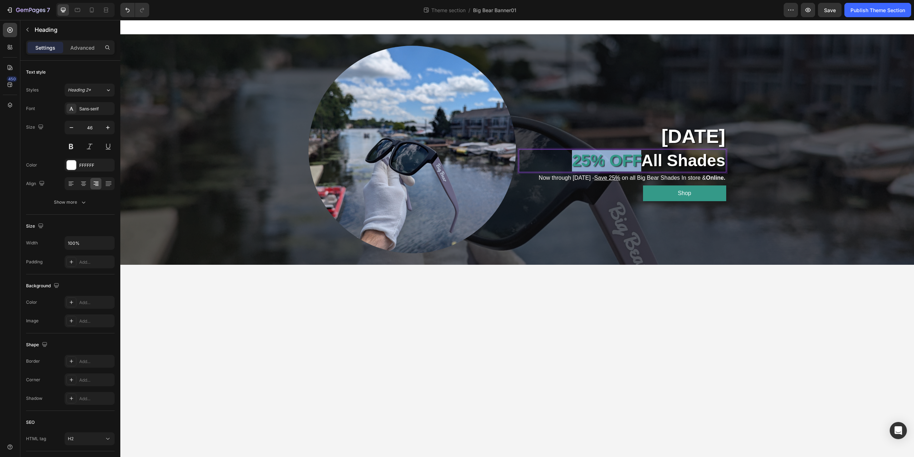
drag, startPoint x: 569, startPoint y: 160, endPoint x: 635, endPoint y: 154, distance: 65.7
click at [635, 154] on p "25% OFF All Shades" at bounding box center [623, 160] width 206 height 21
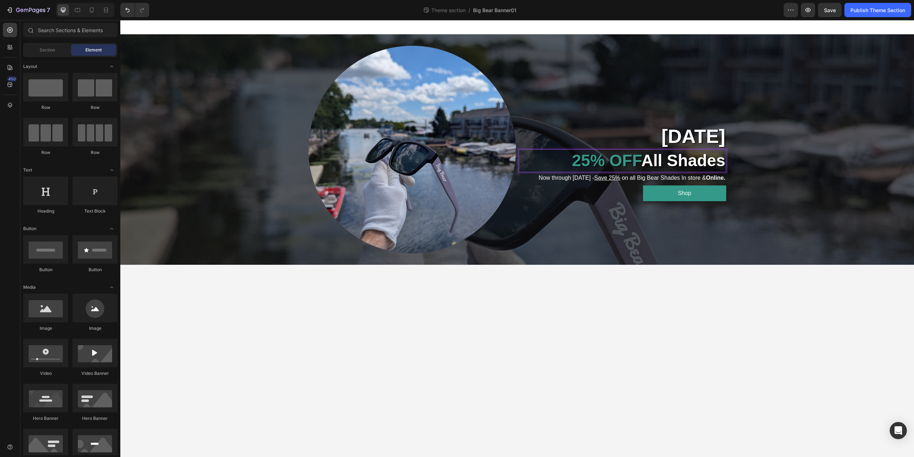
click at [453, 281] on body "Image [DATE] Text Block 25% OFF All Shades Heading 0 Now through [DATE] - Save …" at bounding box center [517, 238] width 794 height 437
